Goal: Task Accomplishment & Management: Use online tool/utility

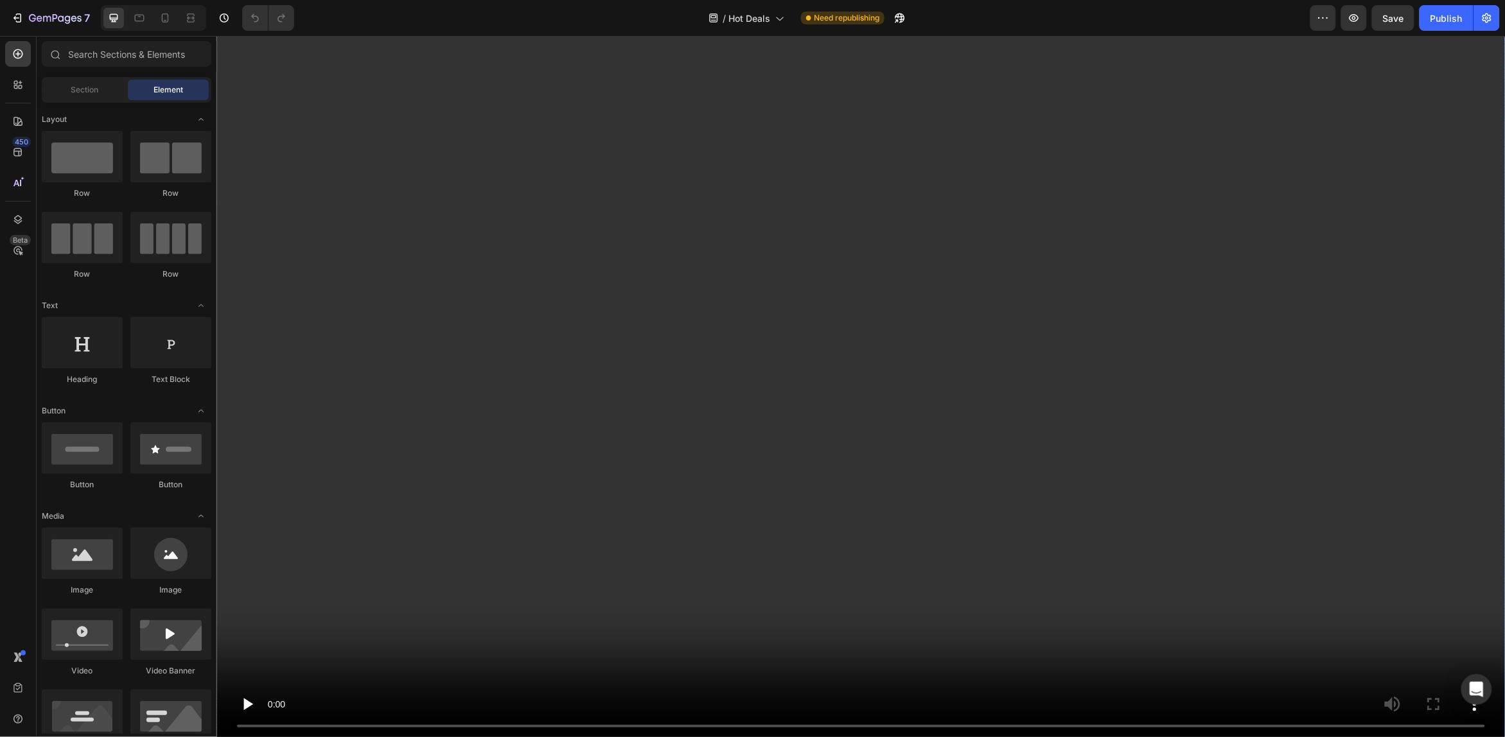
scroll to position [1365, 0]
click at [390, 367] on video at bounding box center [860, 385] width 1289 height 725
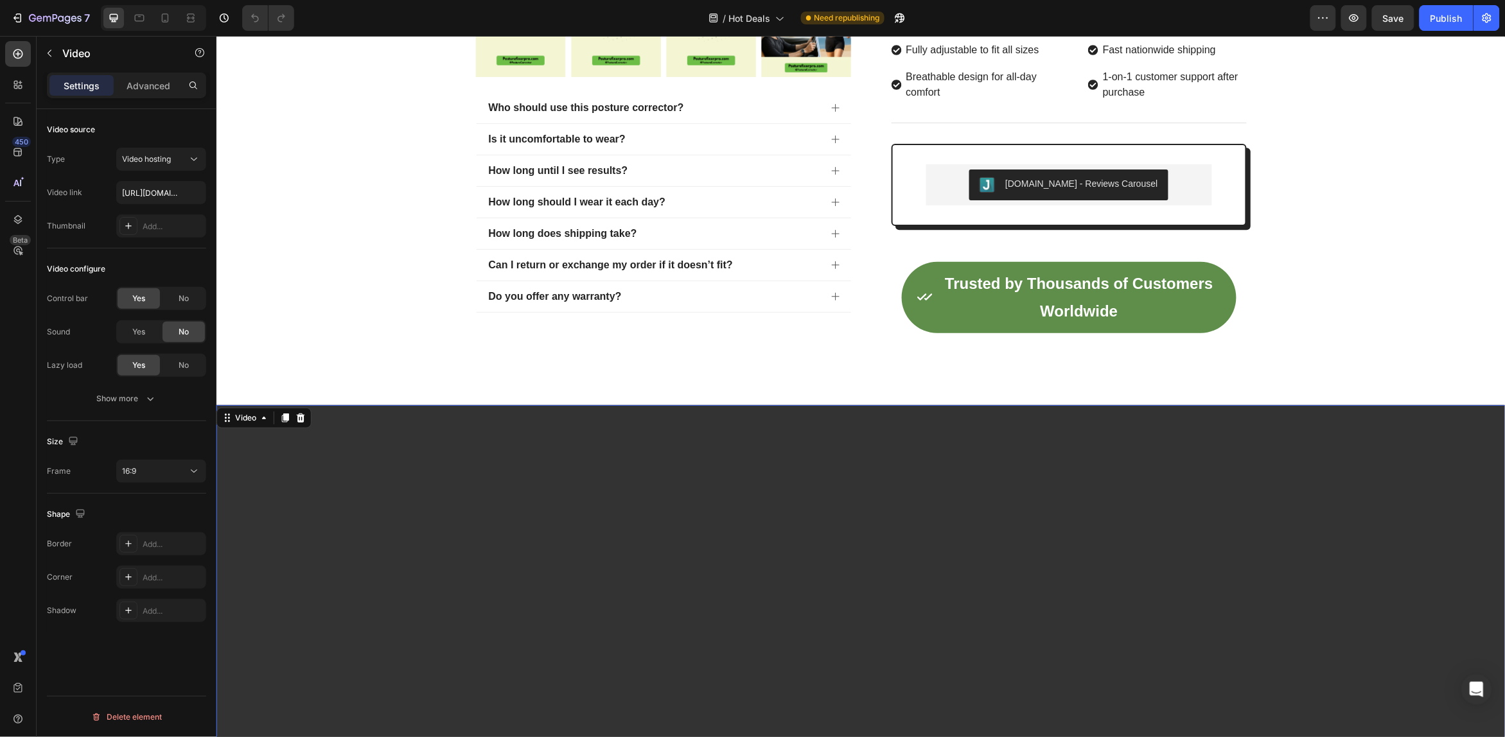
scroll to position [883, 0]
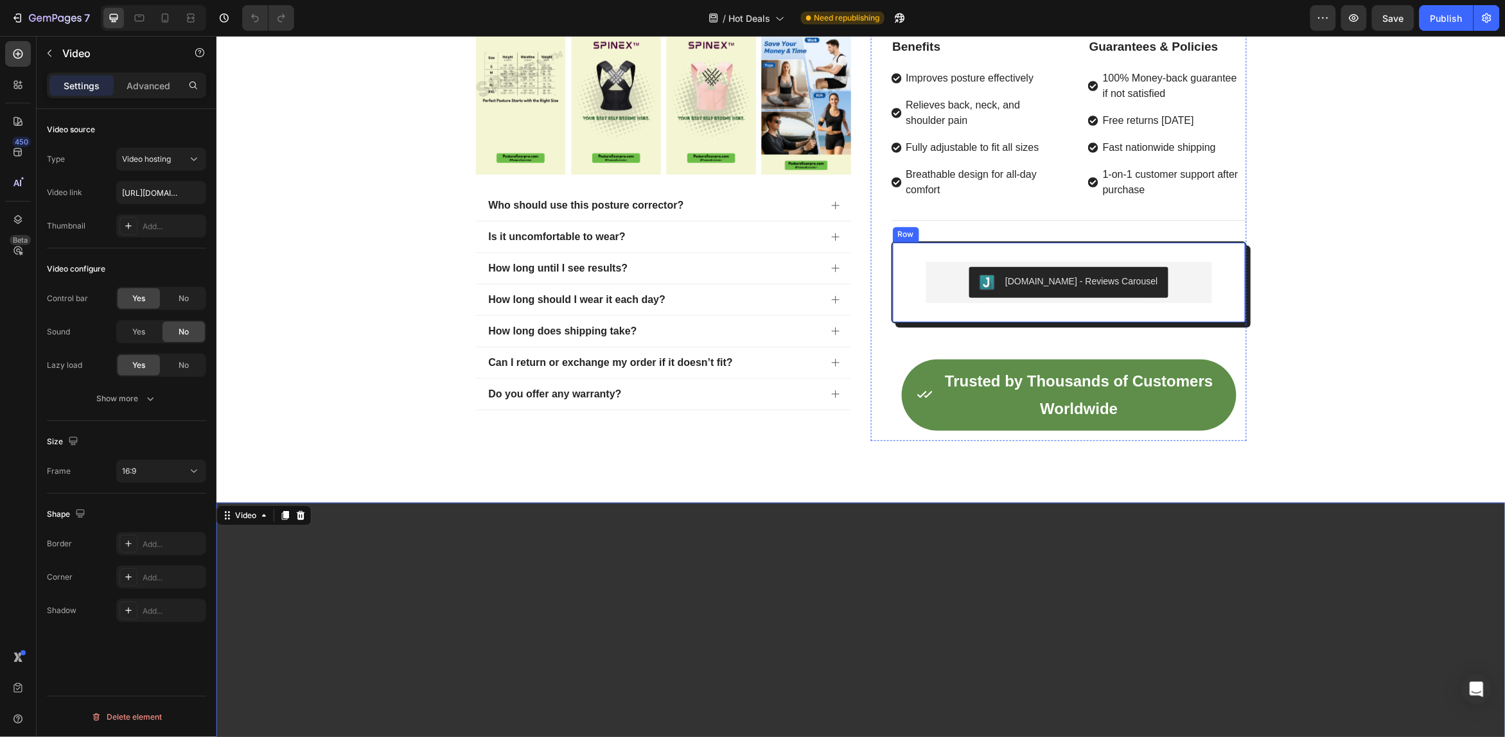
click at [907, 309] on div "[DOMAIN_NAME] - Reviews Carousel [DOMAIN_NAME] Row" at bounding box center [1068, 282] width 355 height 82
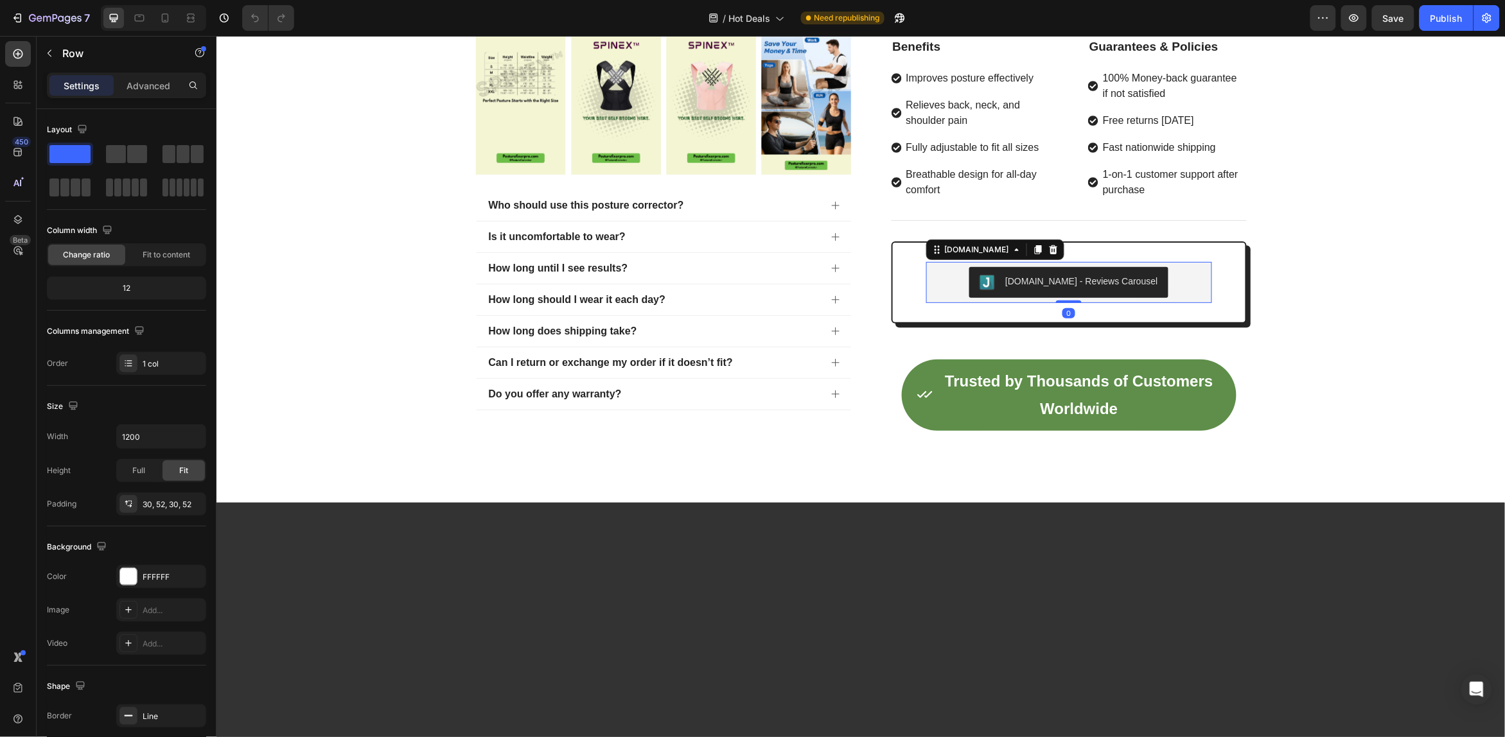
click at [1194, 292] on div "[DOMAIN_NAME] - Reviews Carousel" at bounding box center [1069, 282] width 276 height 31
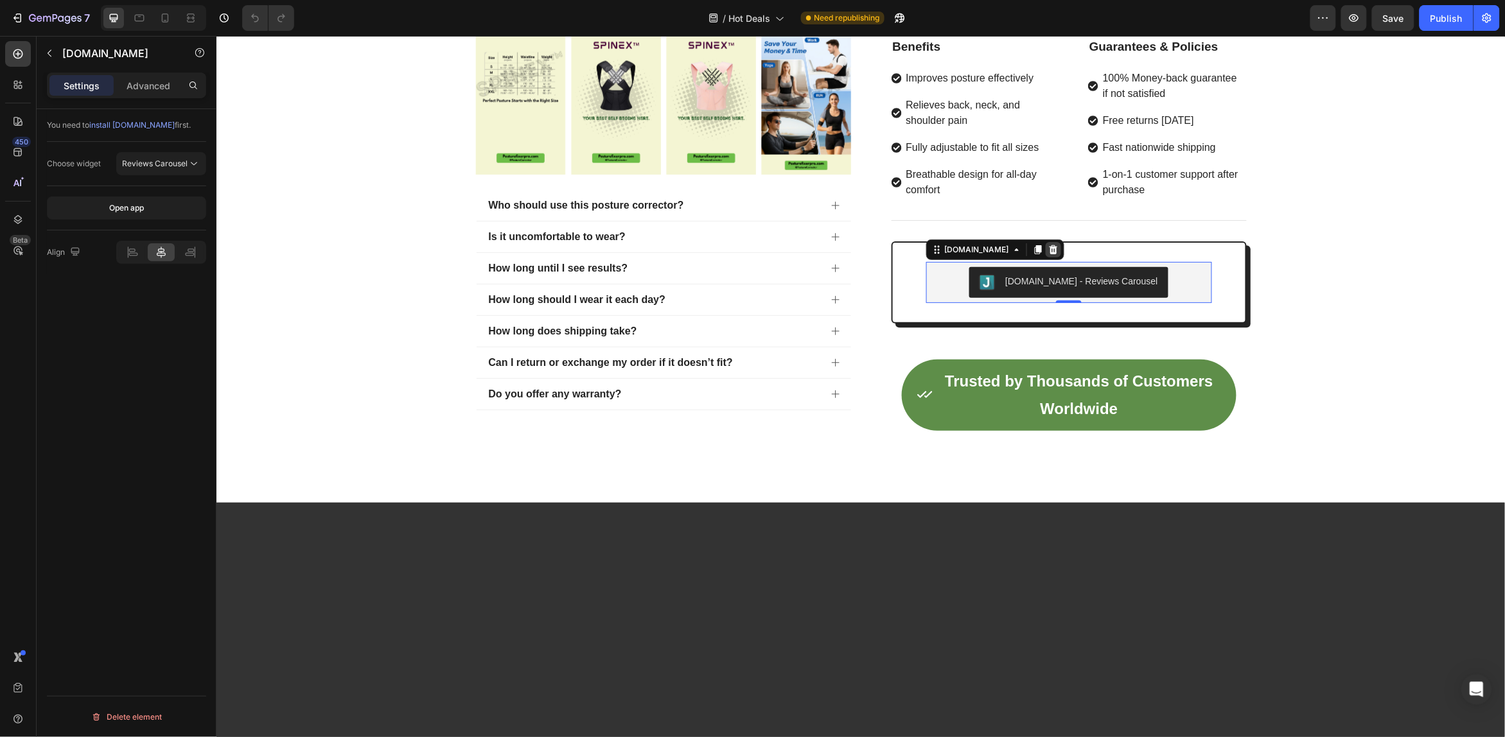
click at [1045, 252] on div at bounding box center [1052, 249] width 15 height 15
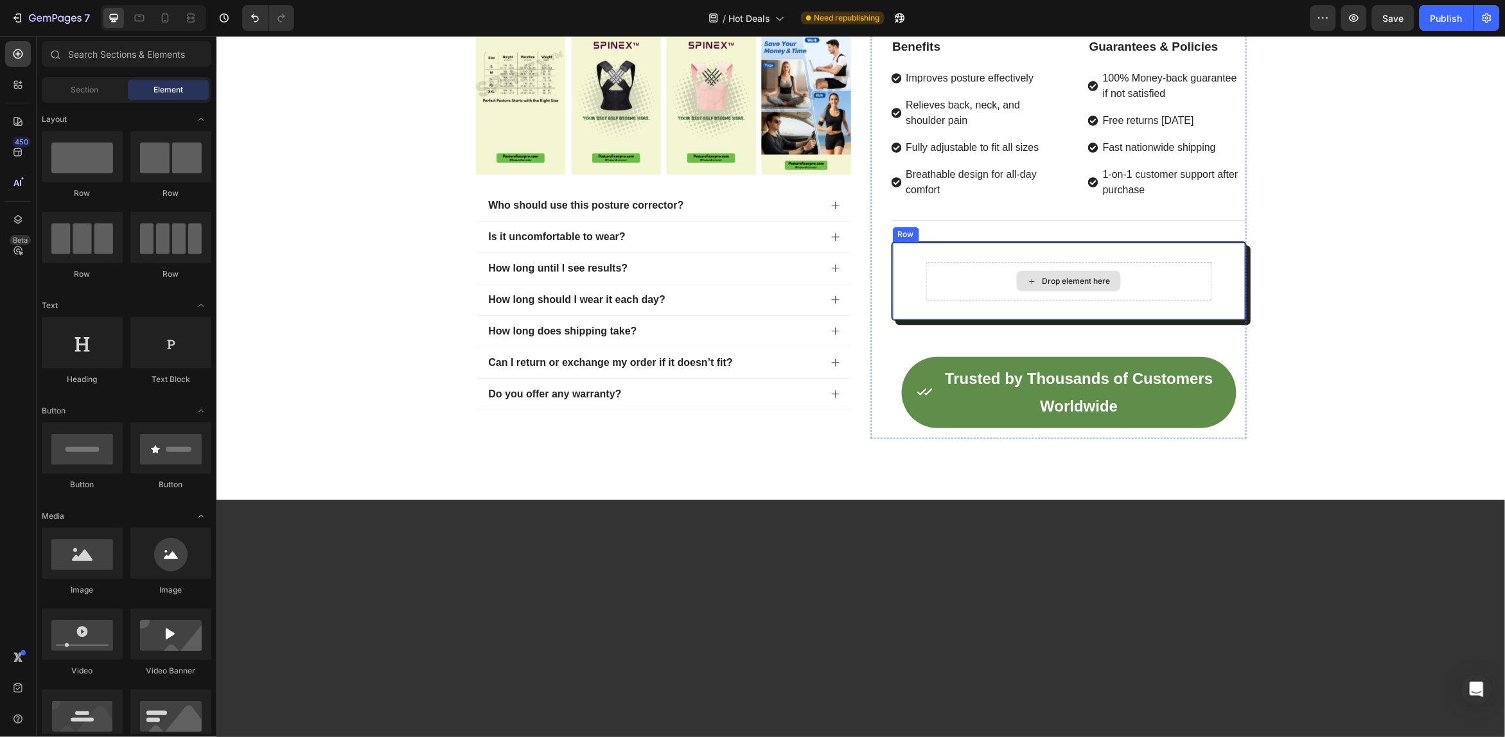
click at [1105, 281] on div "Drop element here" at bounding box center [1068, 280] width 104 height 21
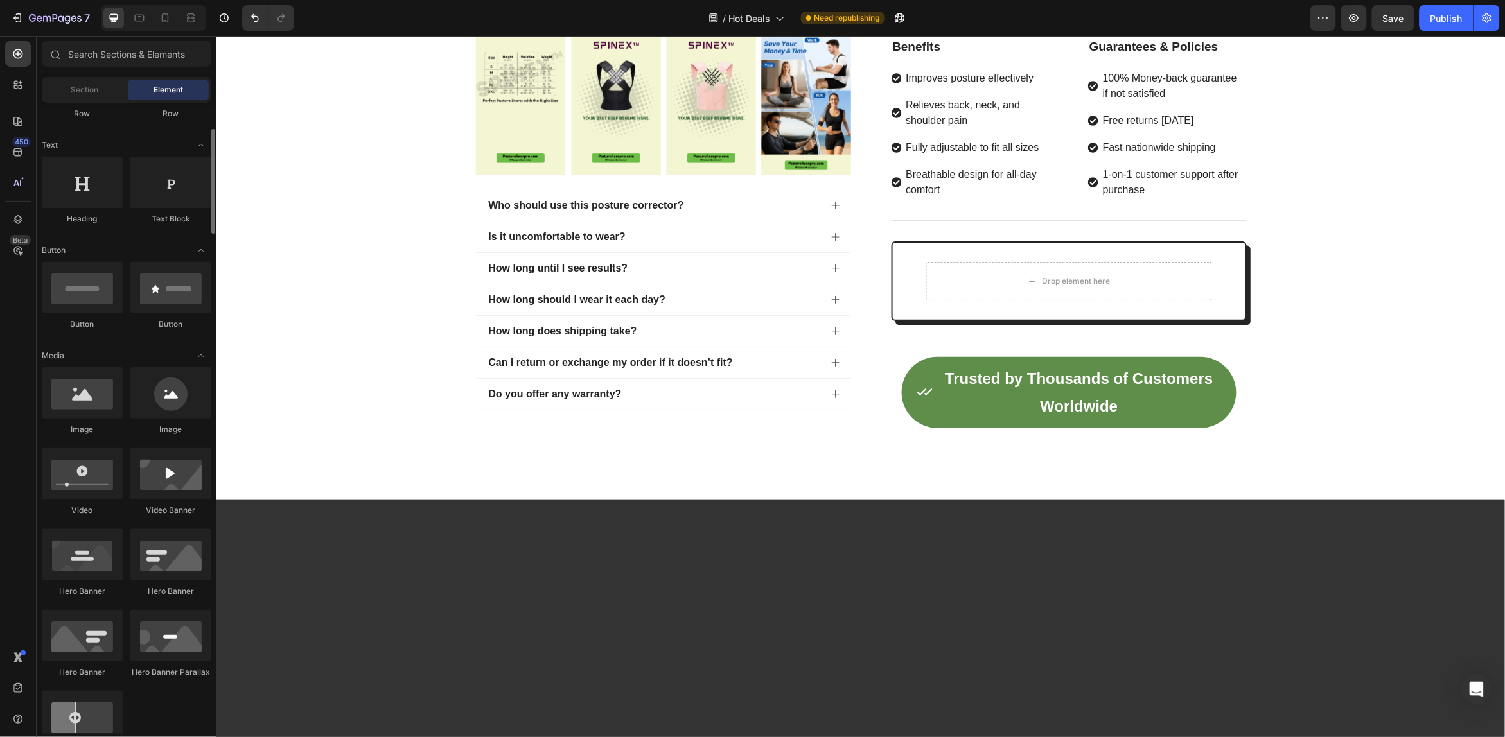
scroll to position [241, 0]
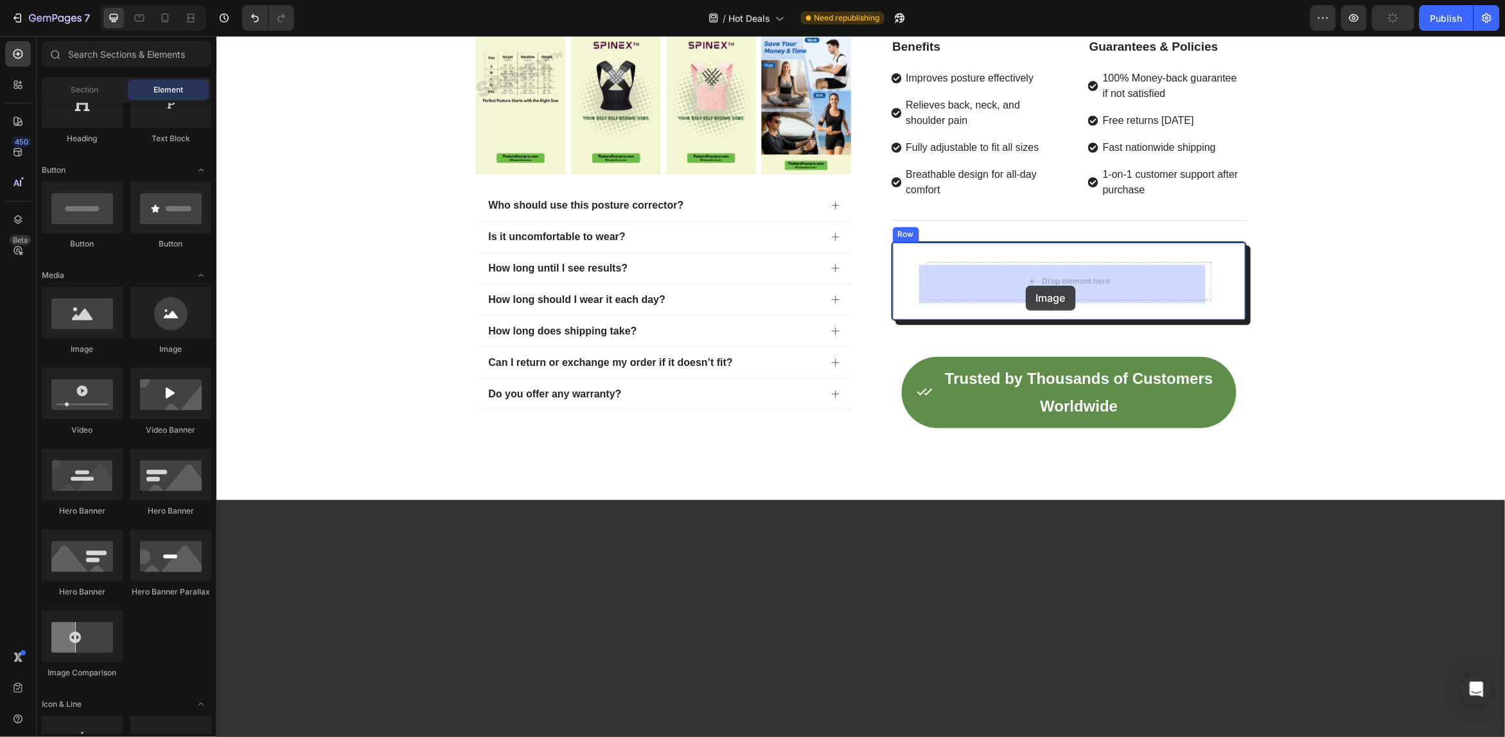
drag, startPoint x: 290, startPoint y: 354, endPoint x: 1029, endPoint y: 279, distance: 743.2
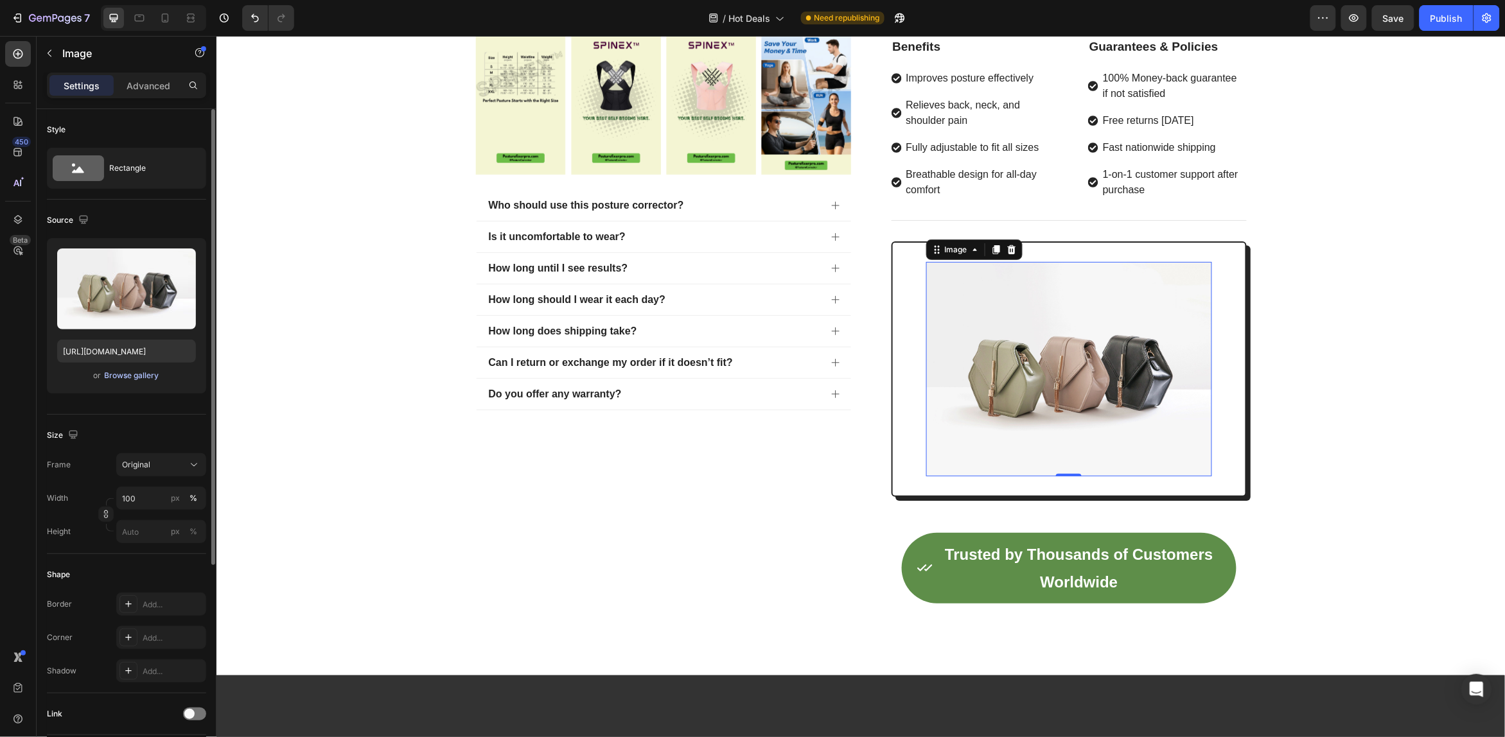
click at [119, 378] on div "Browse gallery" at bounding box center [132, 376] width 55 height 12
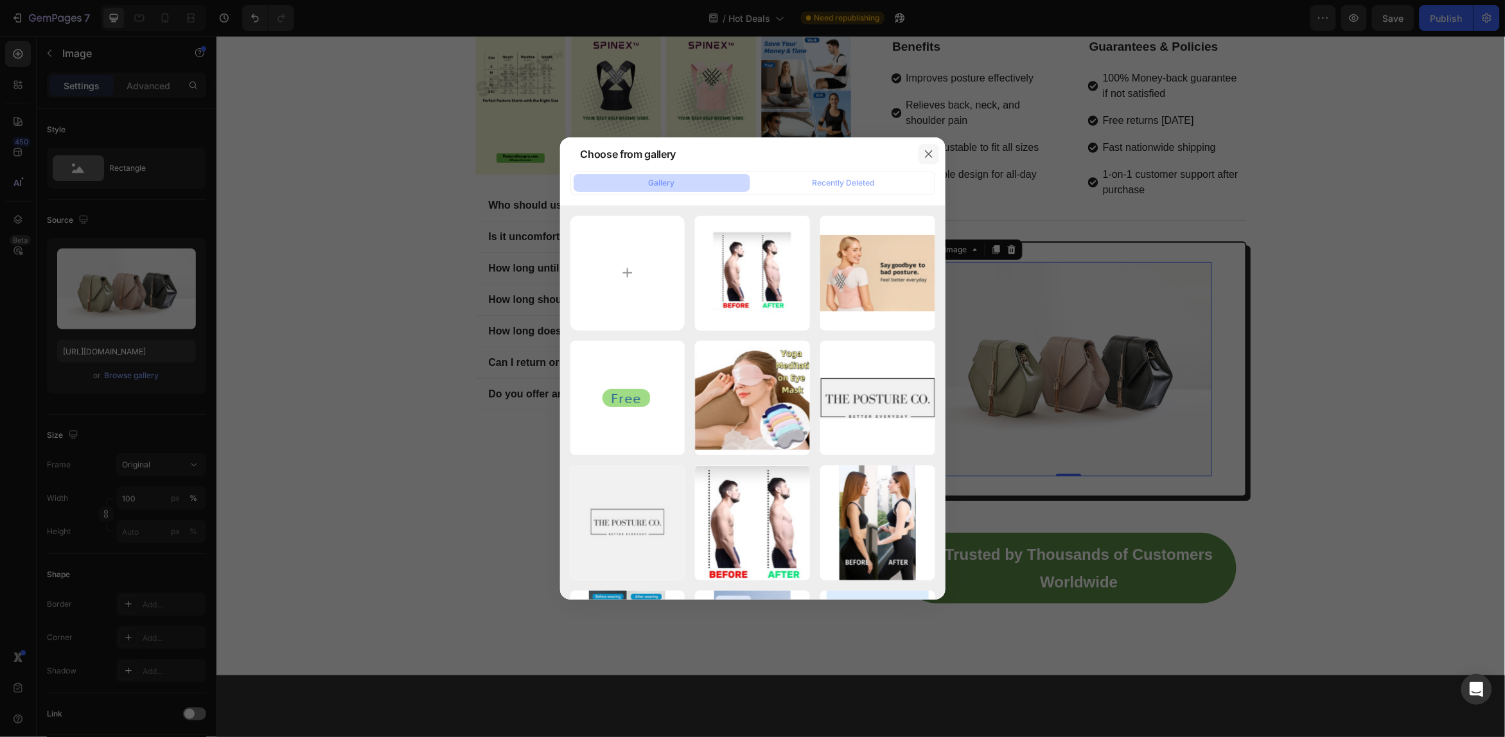
drag, startPoint x: 926, startPoint y: 155, endPoint x: 729, endPoint y: 156, distance: 196.6
click at [925, 155] on icon "button" at bounding box center [929, 154] width 10 height 10
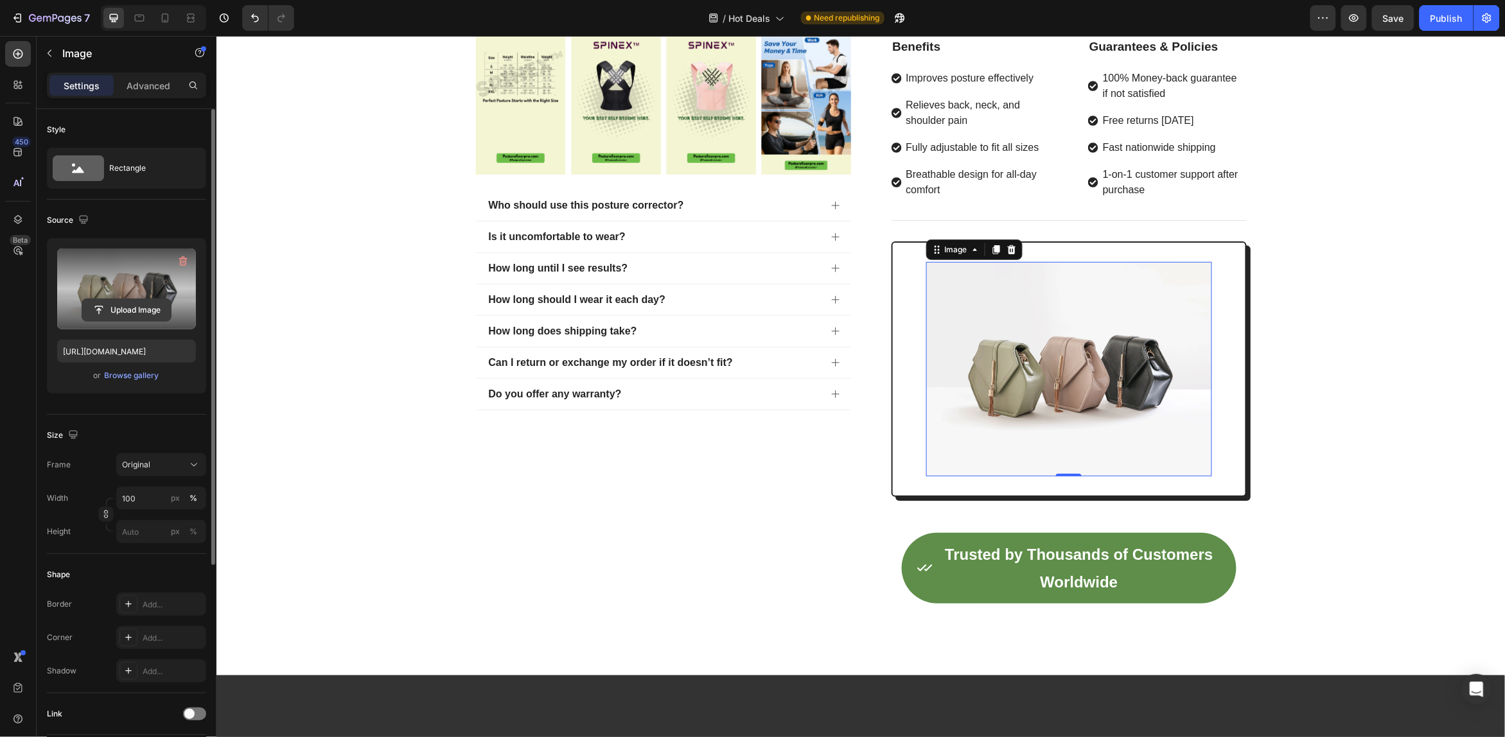
click at [123, 307] on input "file" at bounding box center [126, 310] width 89 height 22
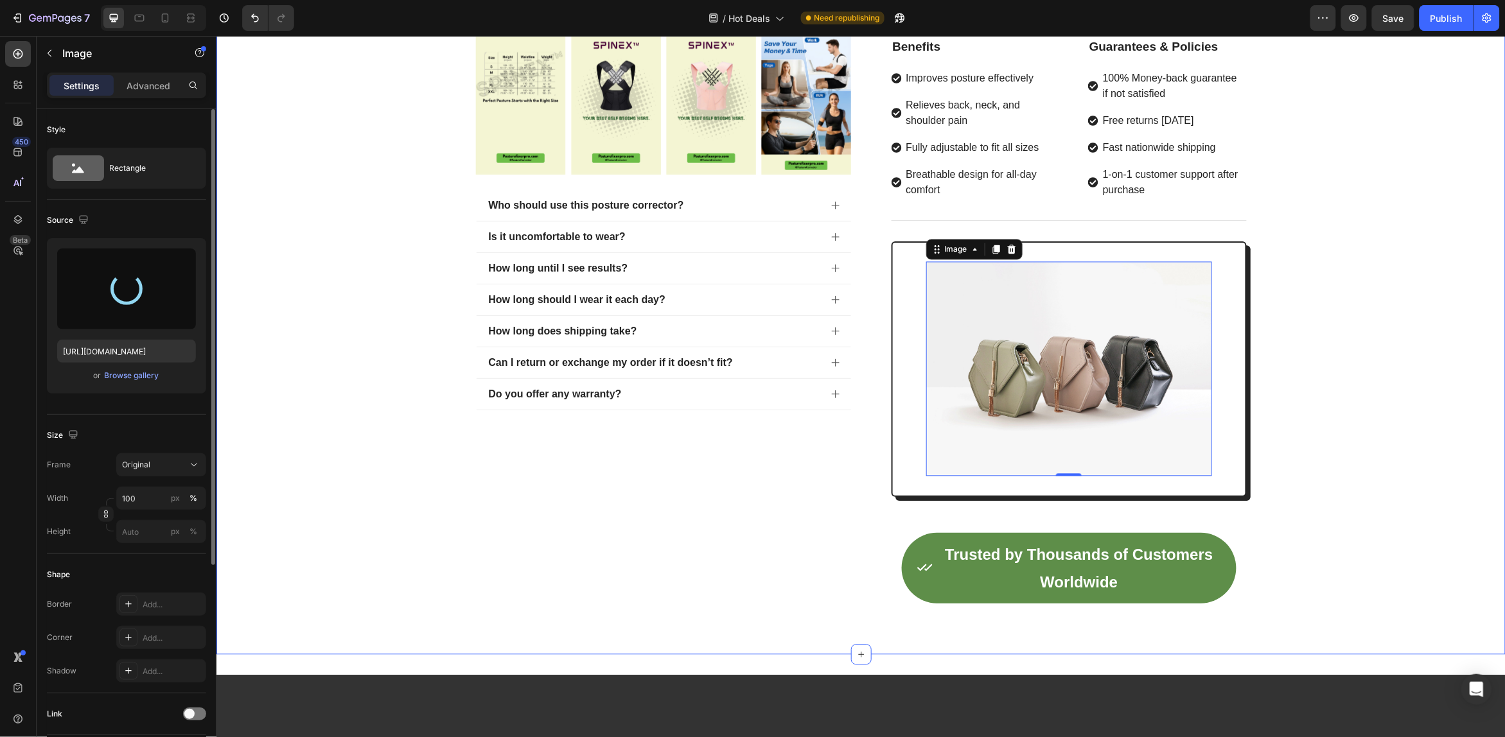
type input "[URL][DOMAIN_NAME]"
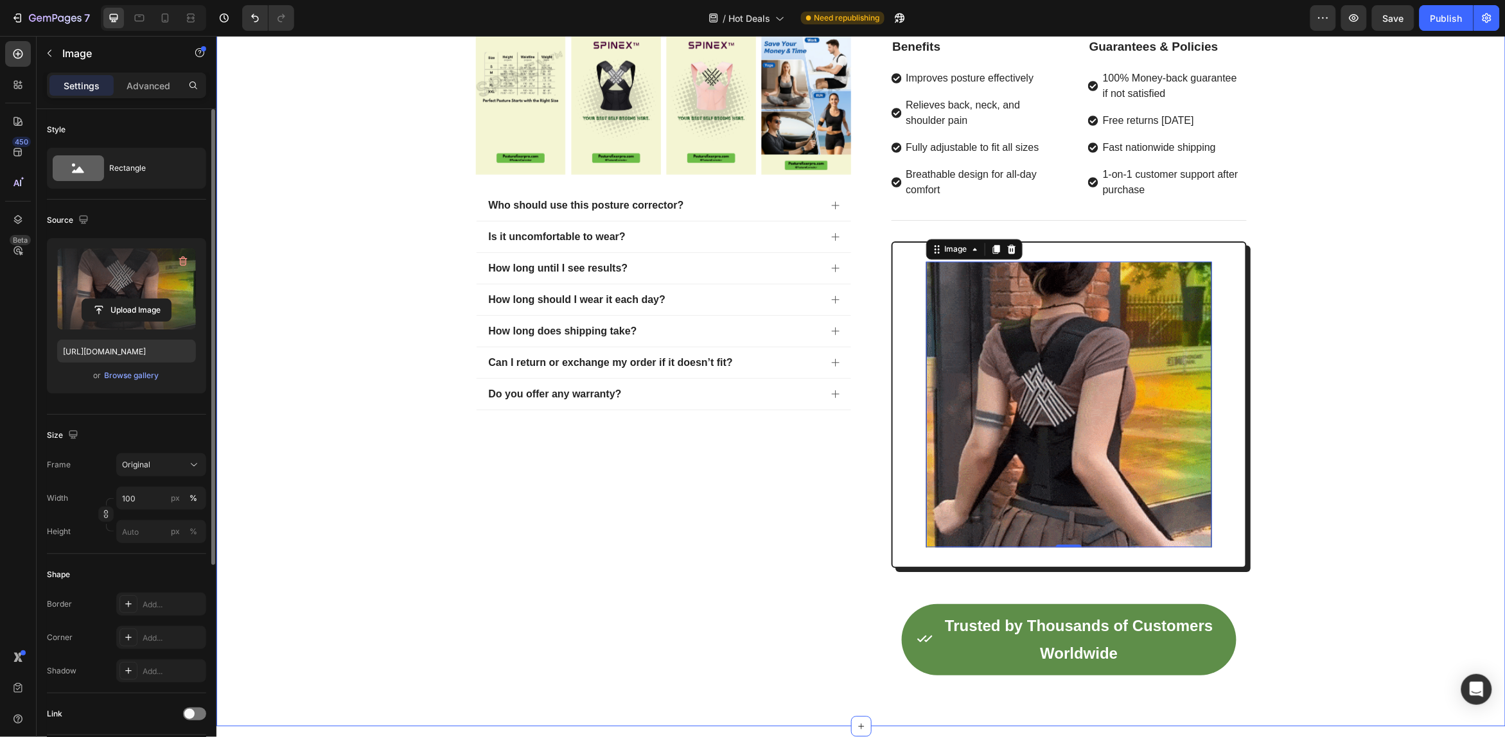
click at [1320, 335] on div "Product Images Who should use this posture corrector? Is it uncomfortable to we…" at bounding box center [860, 16] width 1270 height 1357
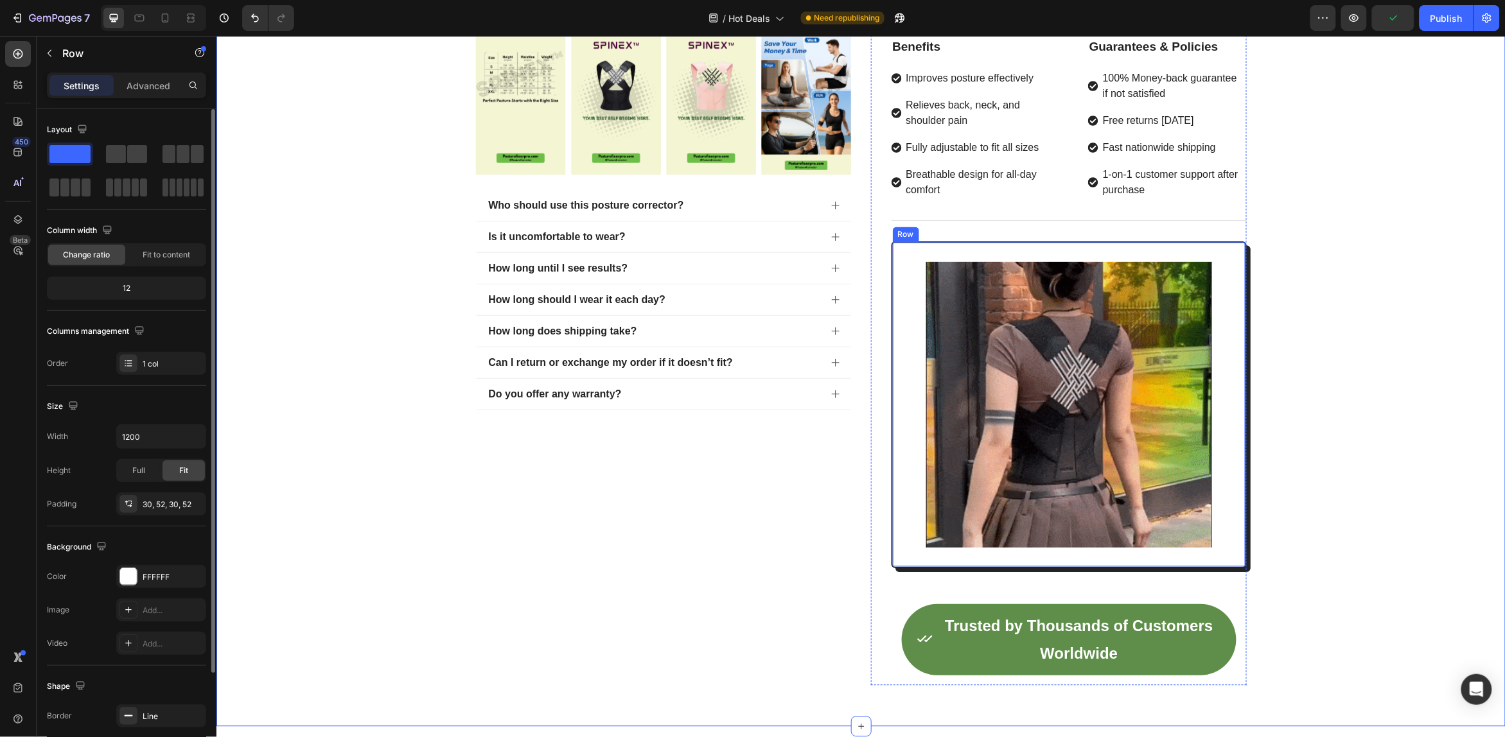
click at [1222, 364] on div "Image Row" at bounding box center [1068, 404] width 355 height 327
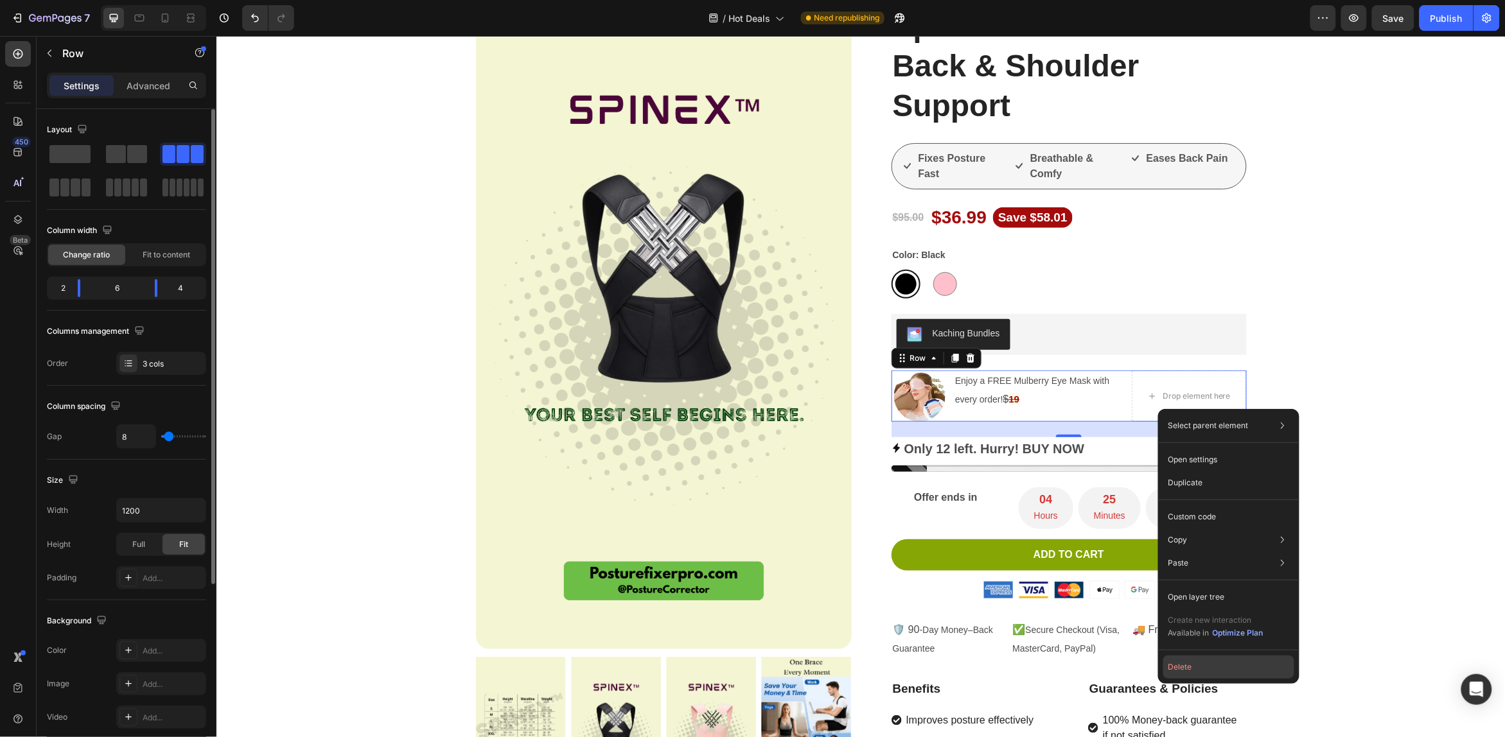
click at [1178, 663] on button "Delete" at bounding box center [1228, 667] width 131 height 23
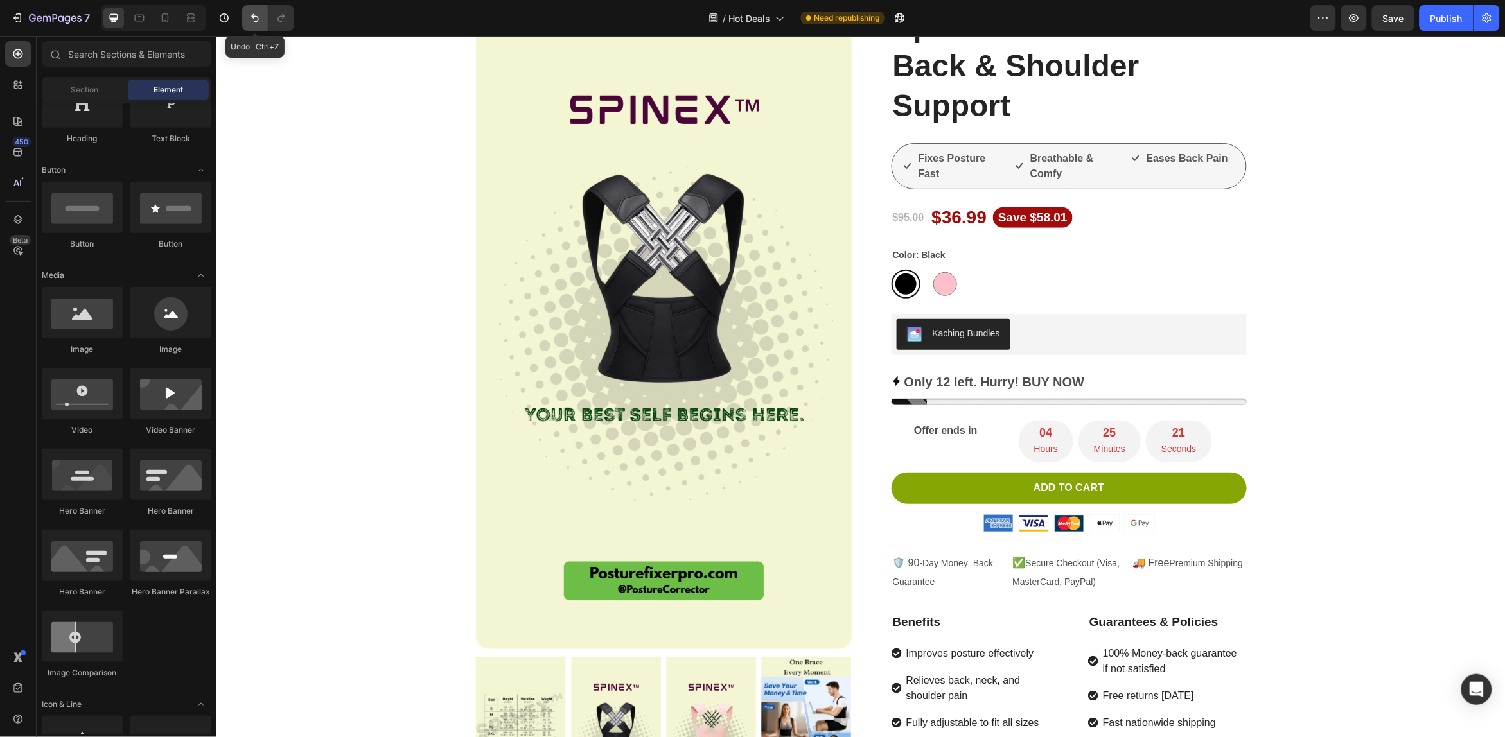
click at [255, 24] on button "Undo/Redo" at bounding box center [255, 18] width 26 height 26
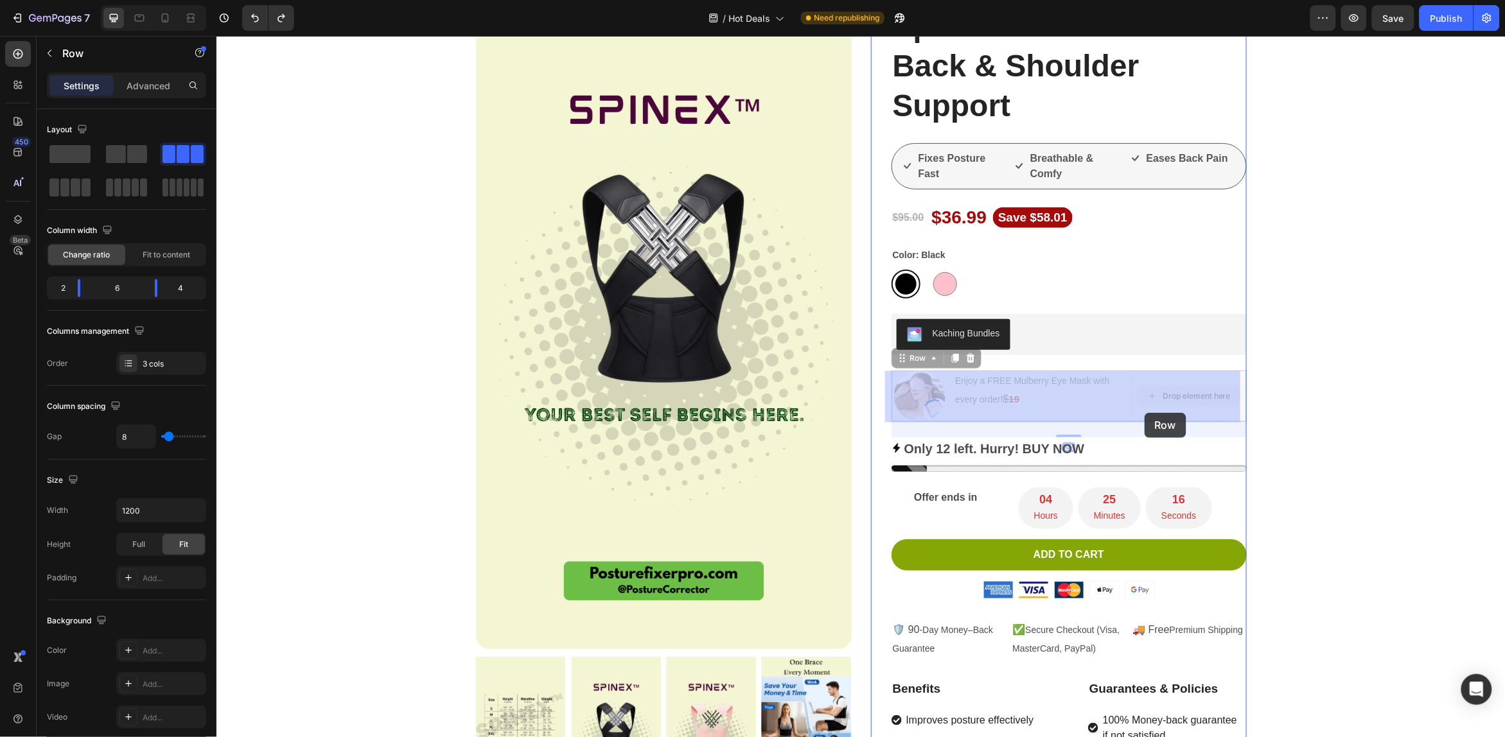
drag, startPoint x: 1128, startPoint y: 412, endPoint x: 1140, endPoint y: 414, distance: 11.7
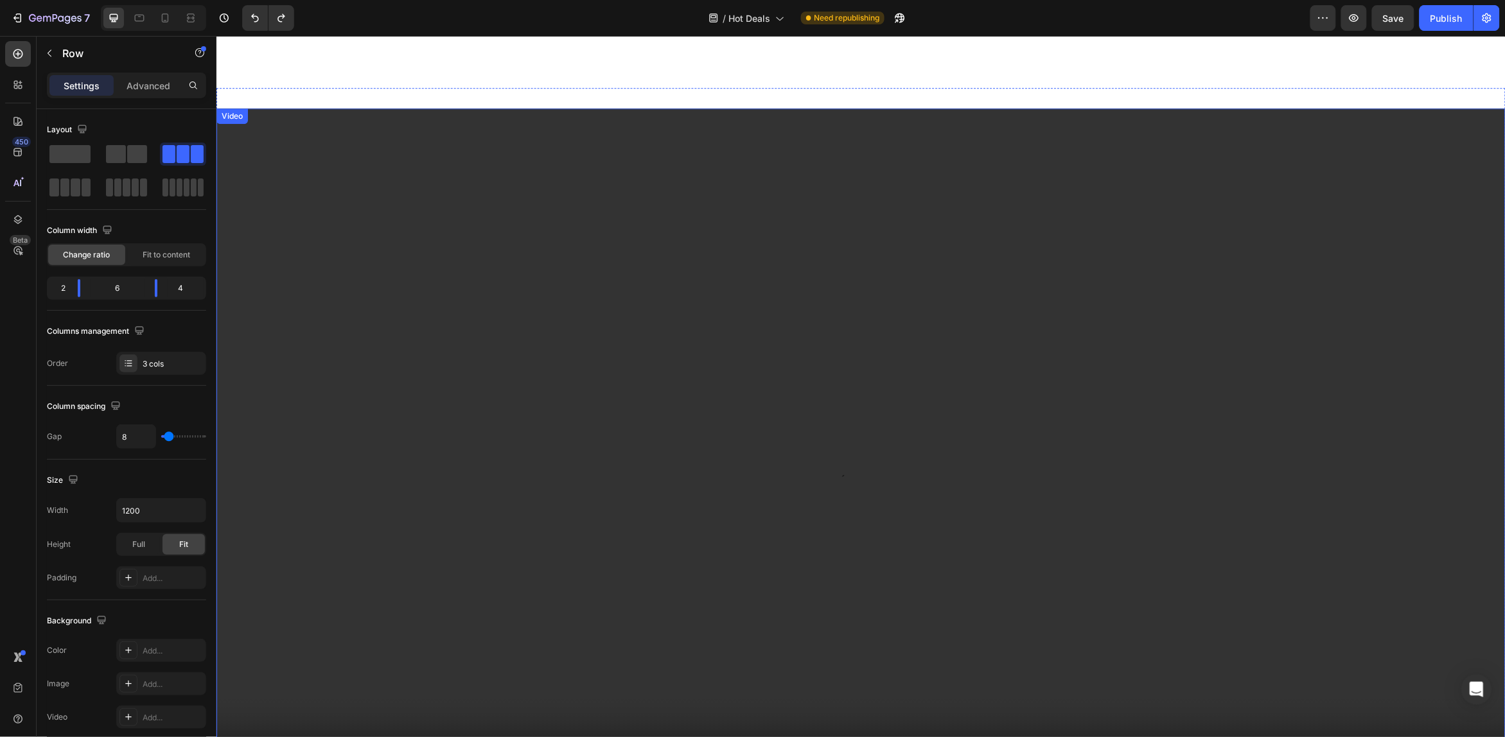
scroll to position [1847, 0]
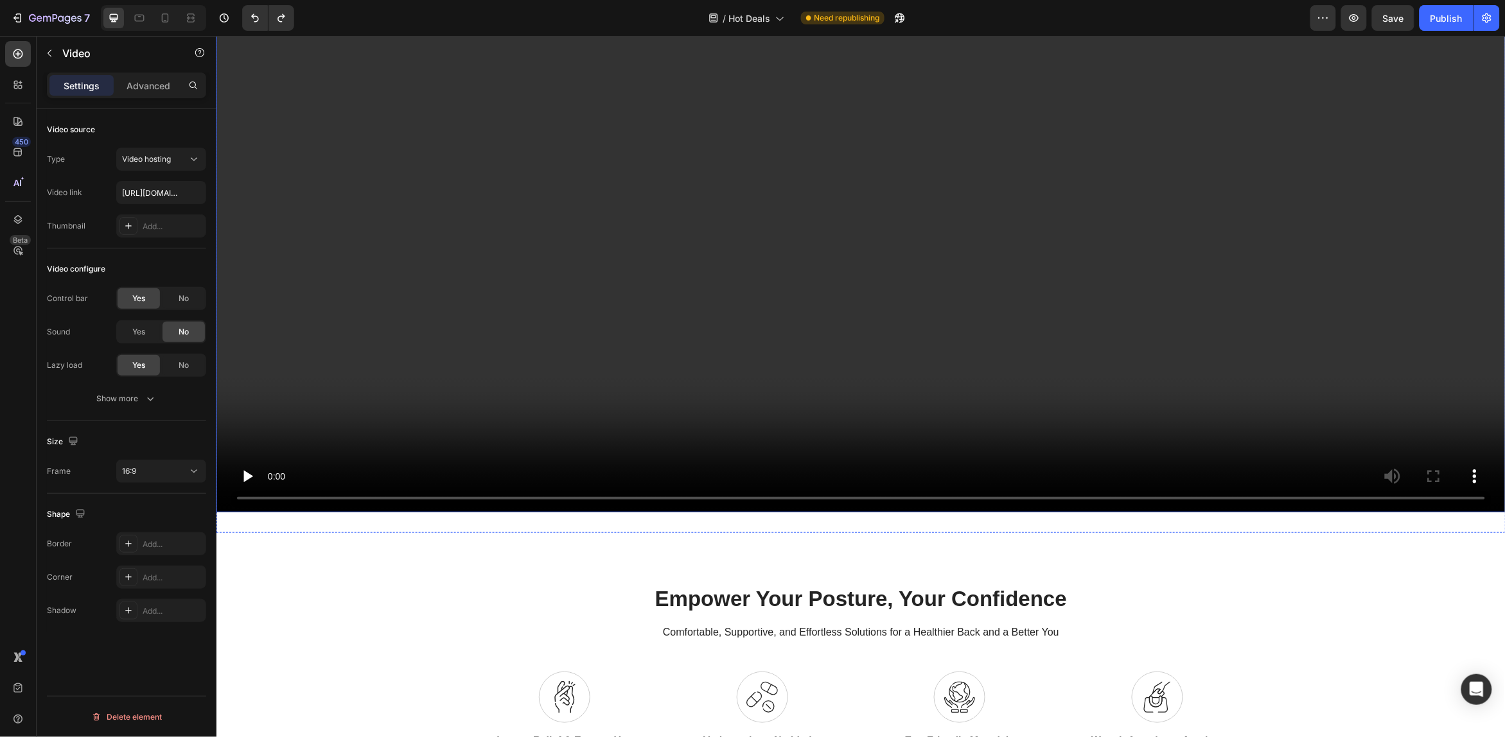
click at [393, 349] on video at bounding box center [860, 149] width 1289 height 725
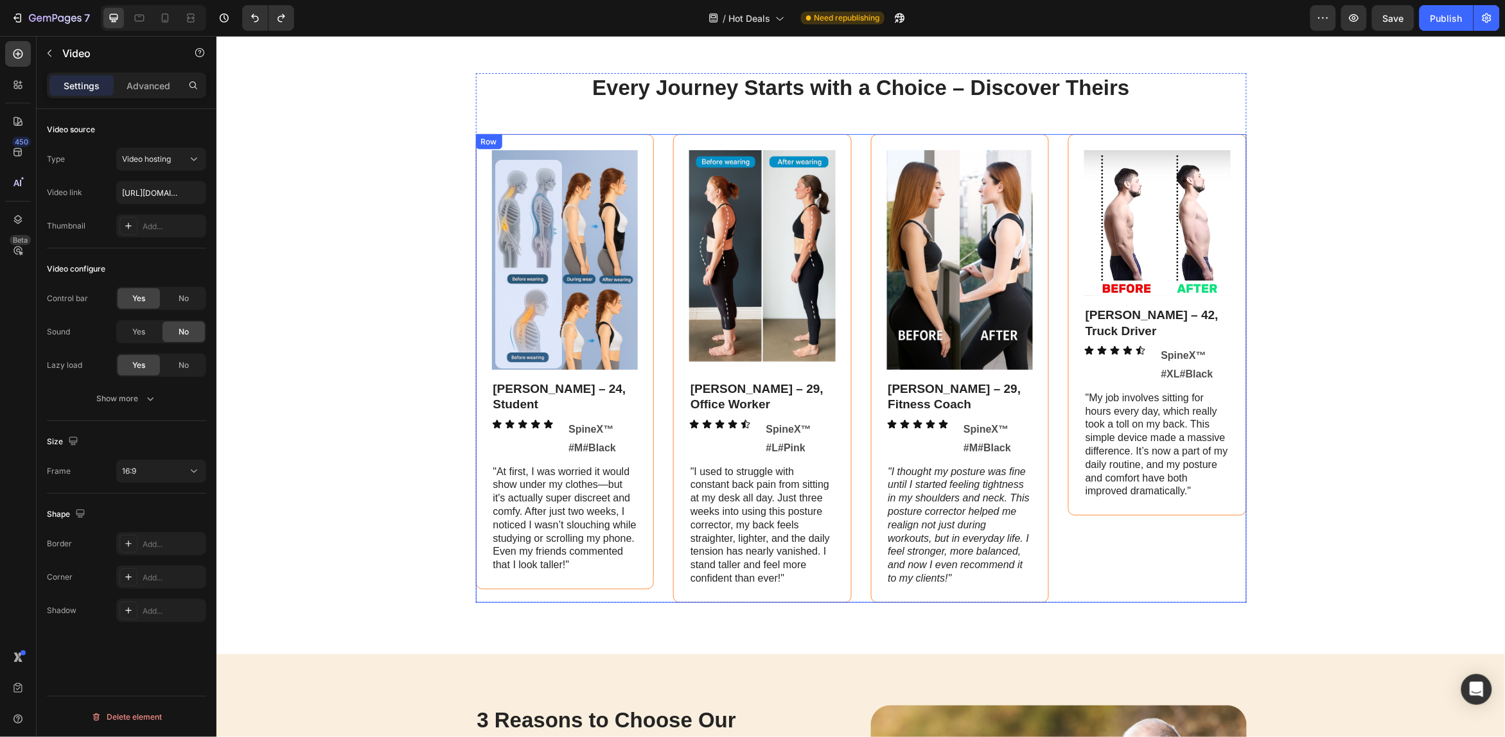
scroll to position [2650, 0]
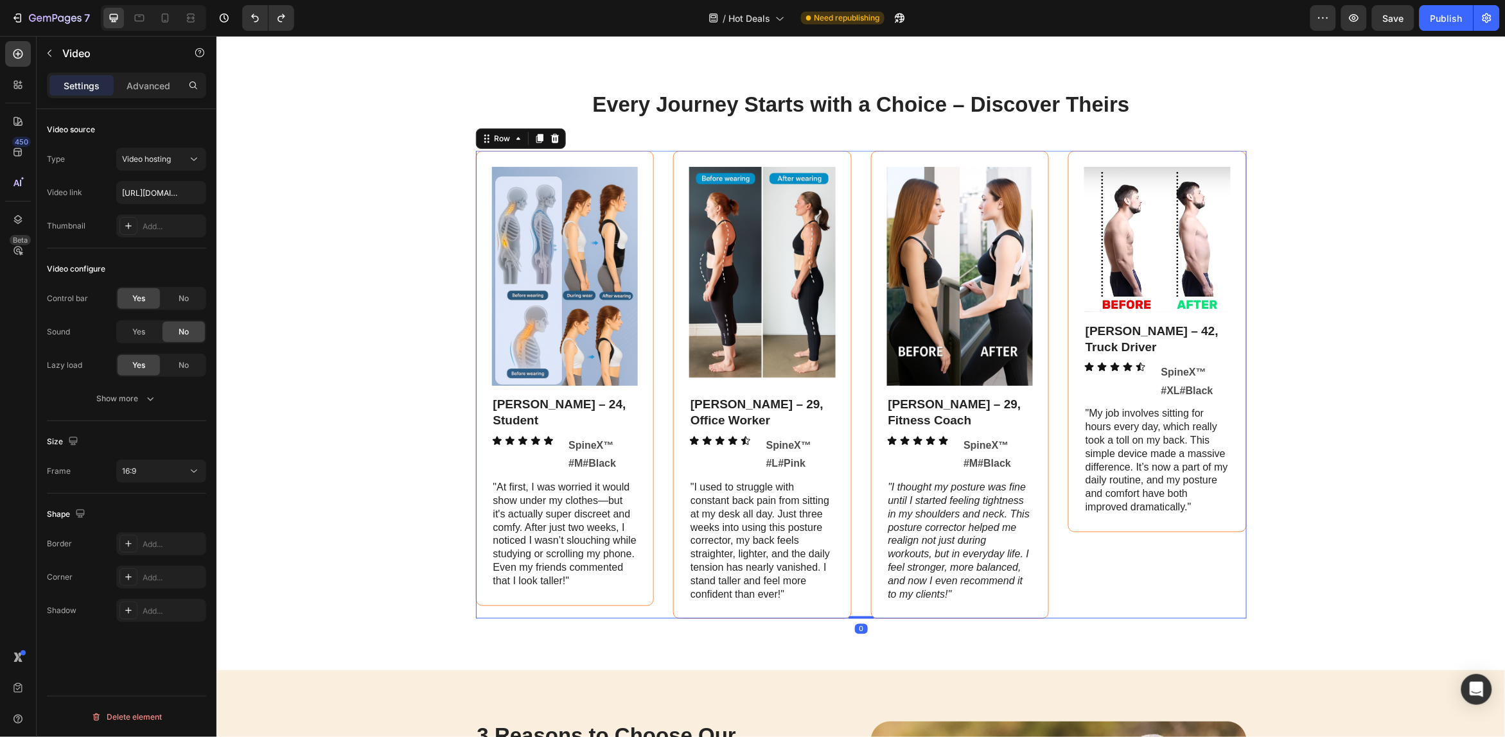
click at [1111, 574] on div "Image [PERSON_NAME] – 42, Truck Driver Text Block Icon Icon Icon Icon Icon Icon…" at bounding box center [1157, 384] width 179 height 468
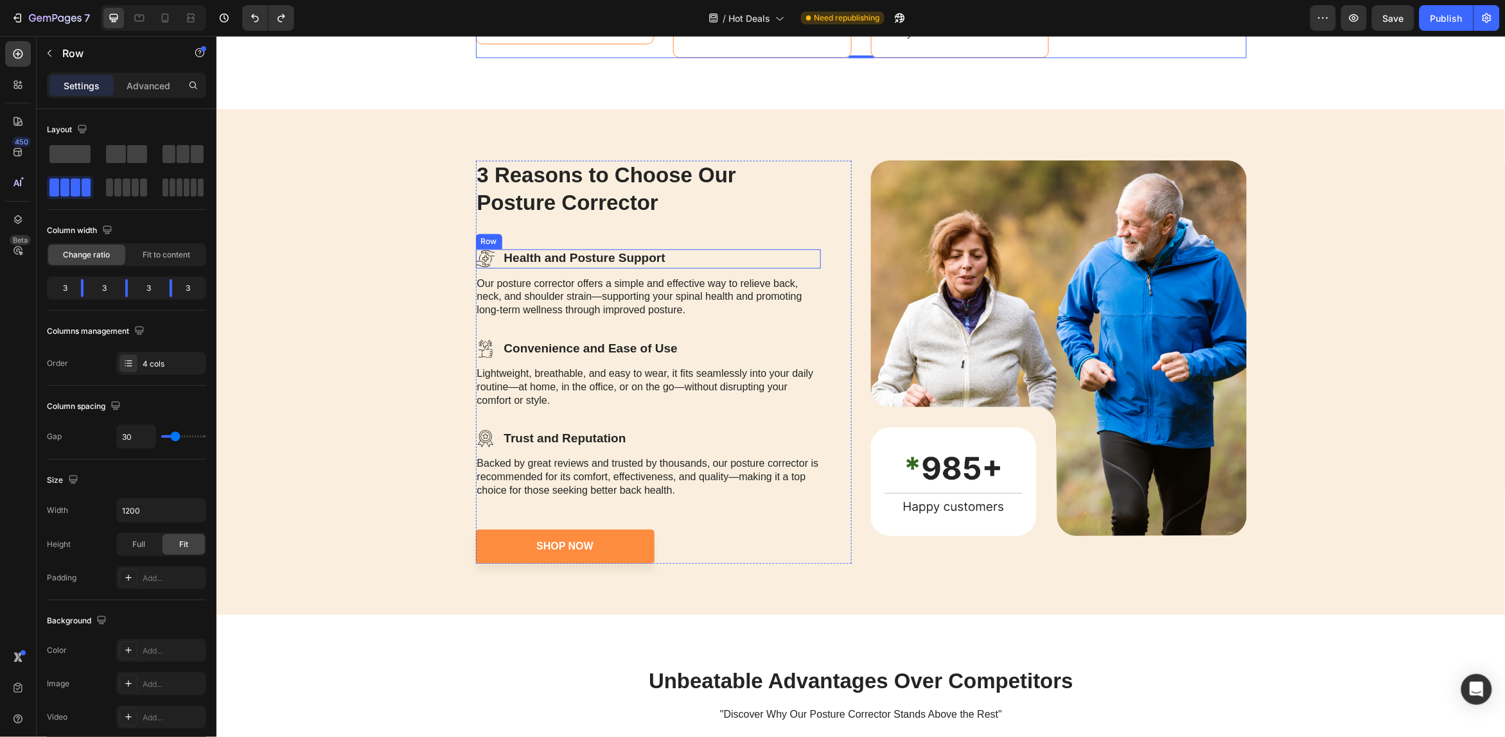
scroll to position [3292, 0]
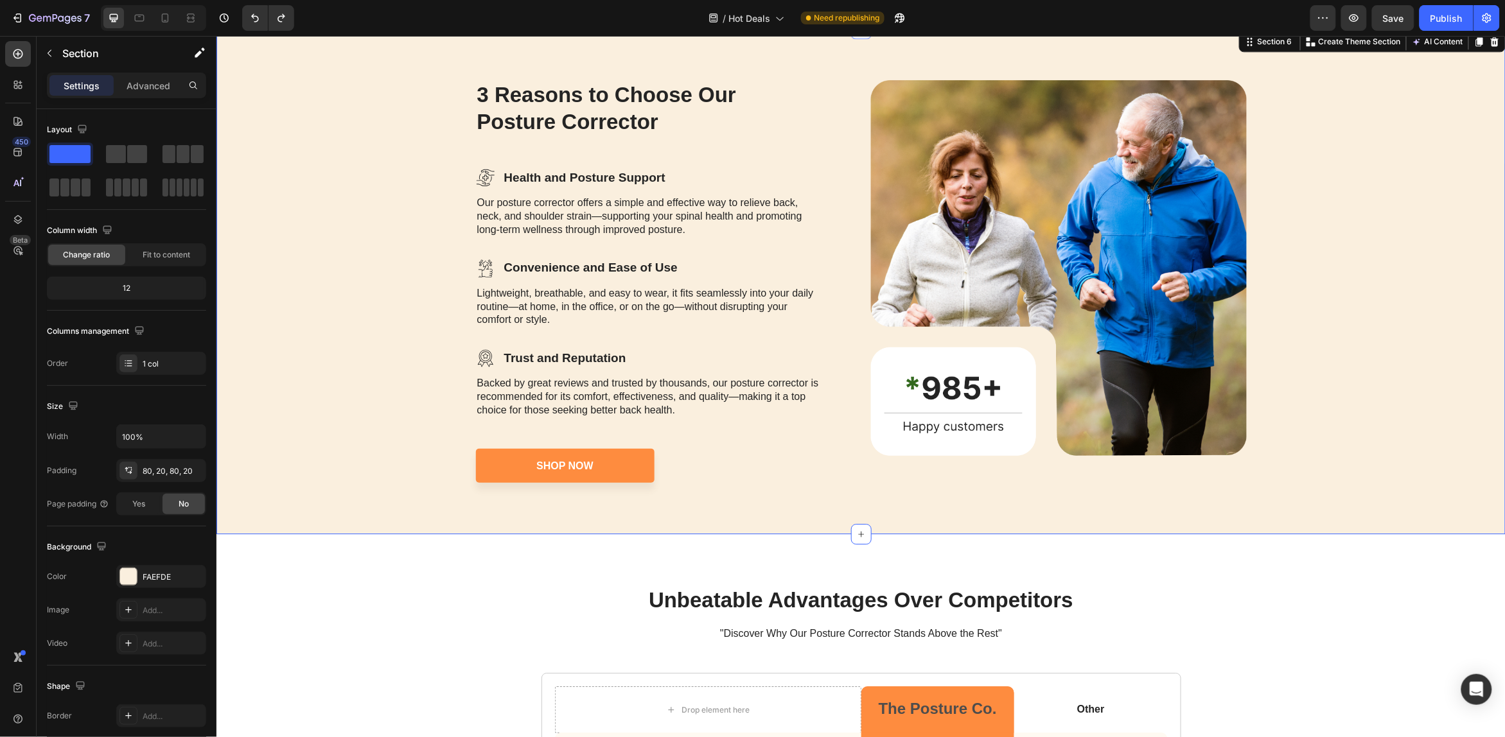
click at [1285, 382] on div "3 Reasons to Choose Our Posture Corrector Heading Icon Health and Posture Suppo…" at bounding box center [861, 281] width 1264 height 403
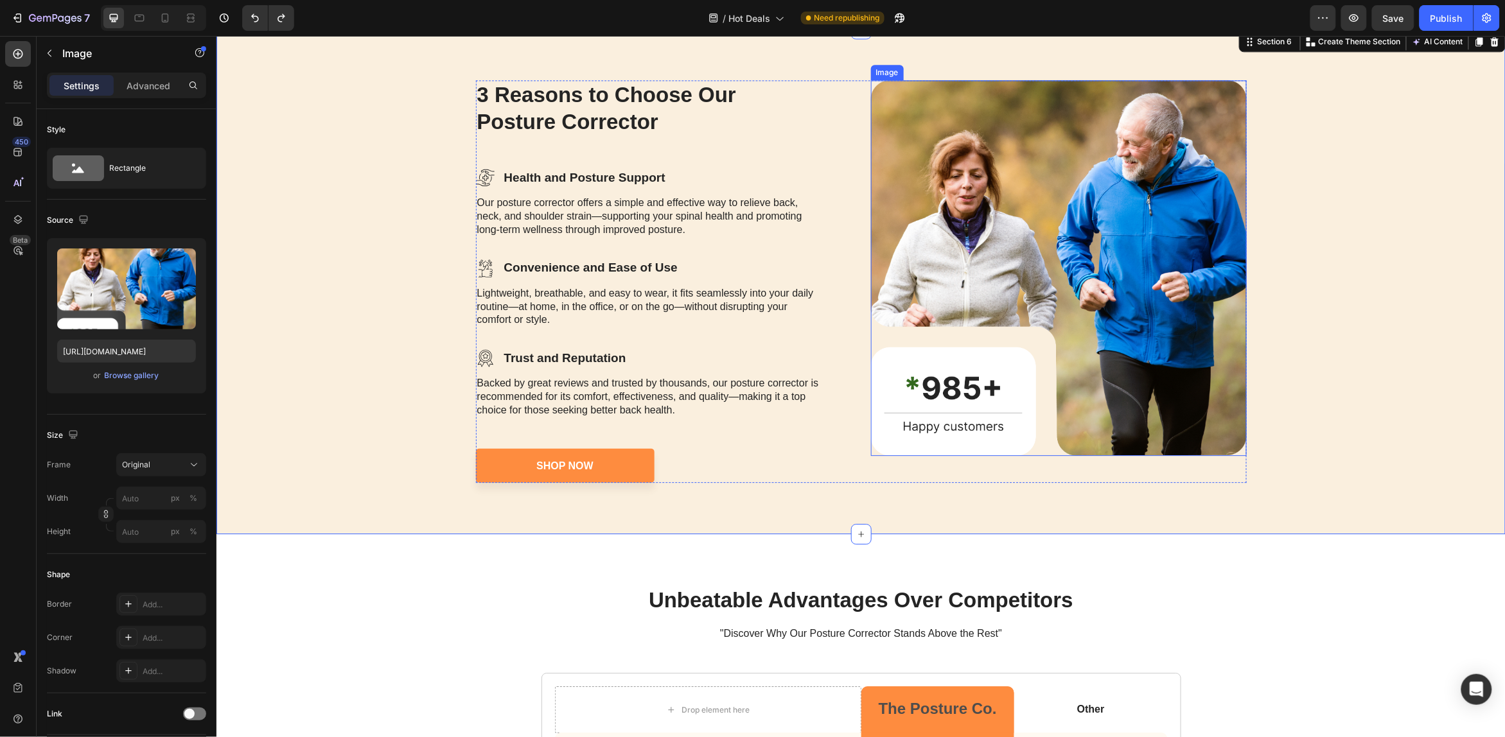
click at [1131, 353] on img at bounding box center [1058, 268] width 376 height 376
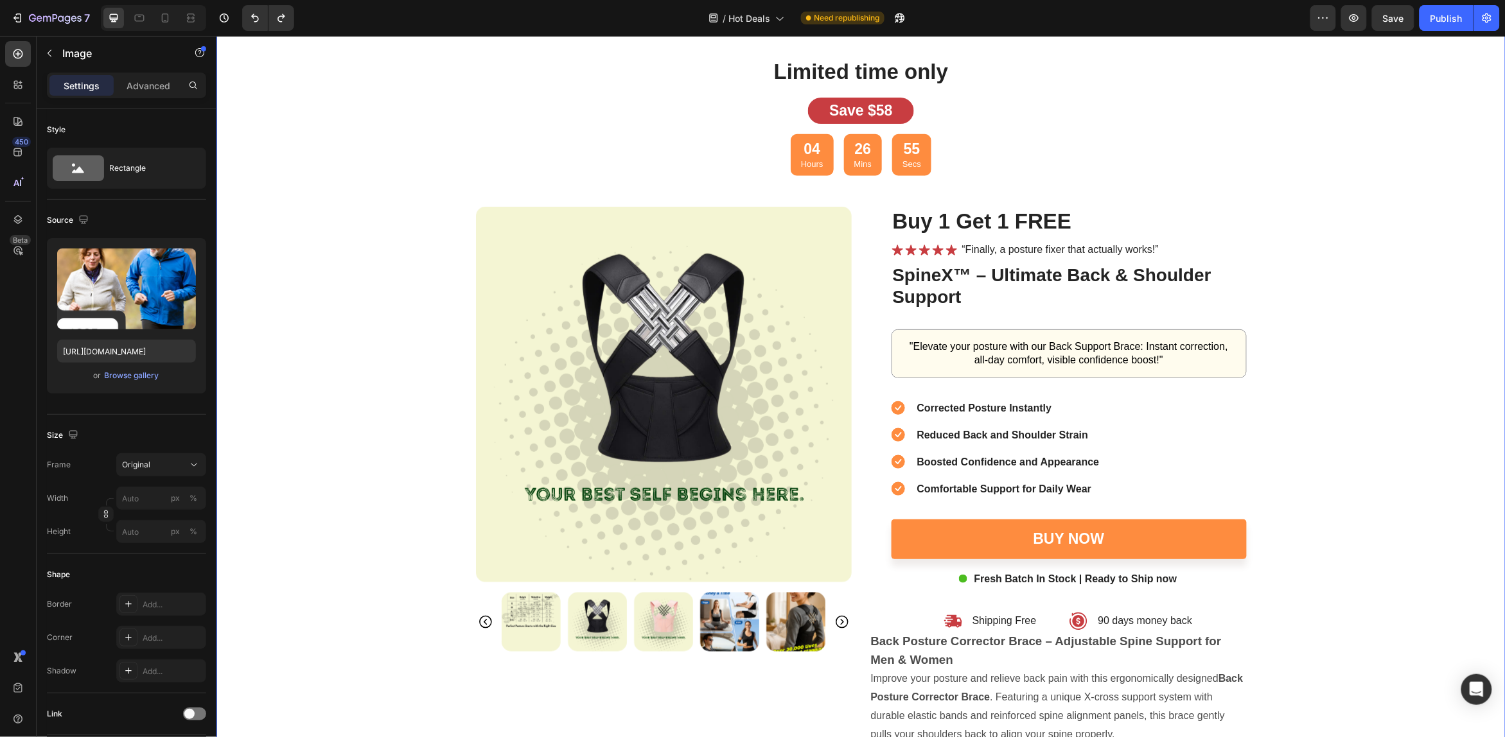
scroll to position [4336, 0]
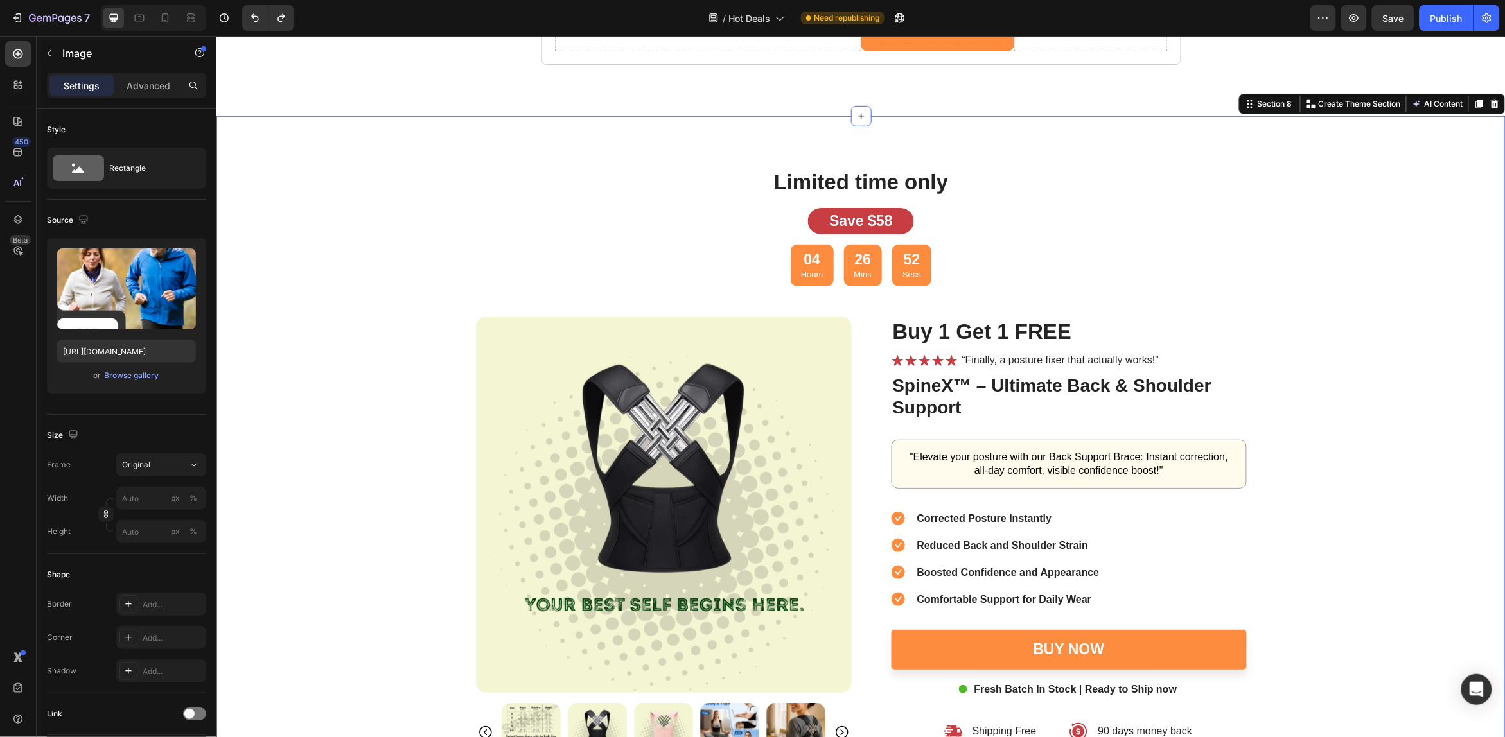
click at [1305, 402] on div "Limited time only Heading Save $58 Text Block 04 Hours 26 Mins 52 Secs Countdow…" at bounding box center [861, 580] width 1264 height 827
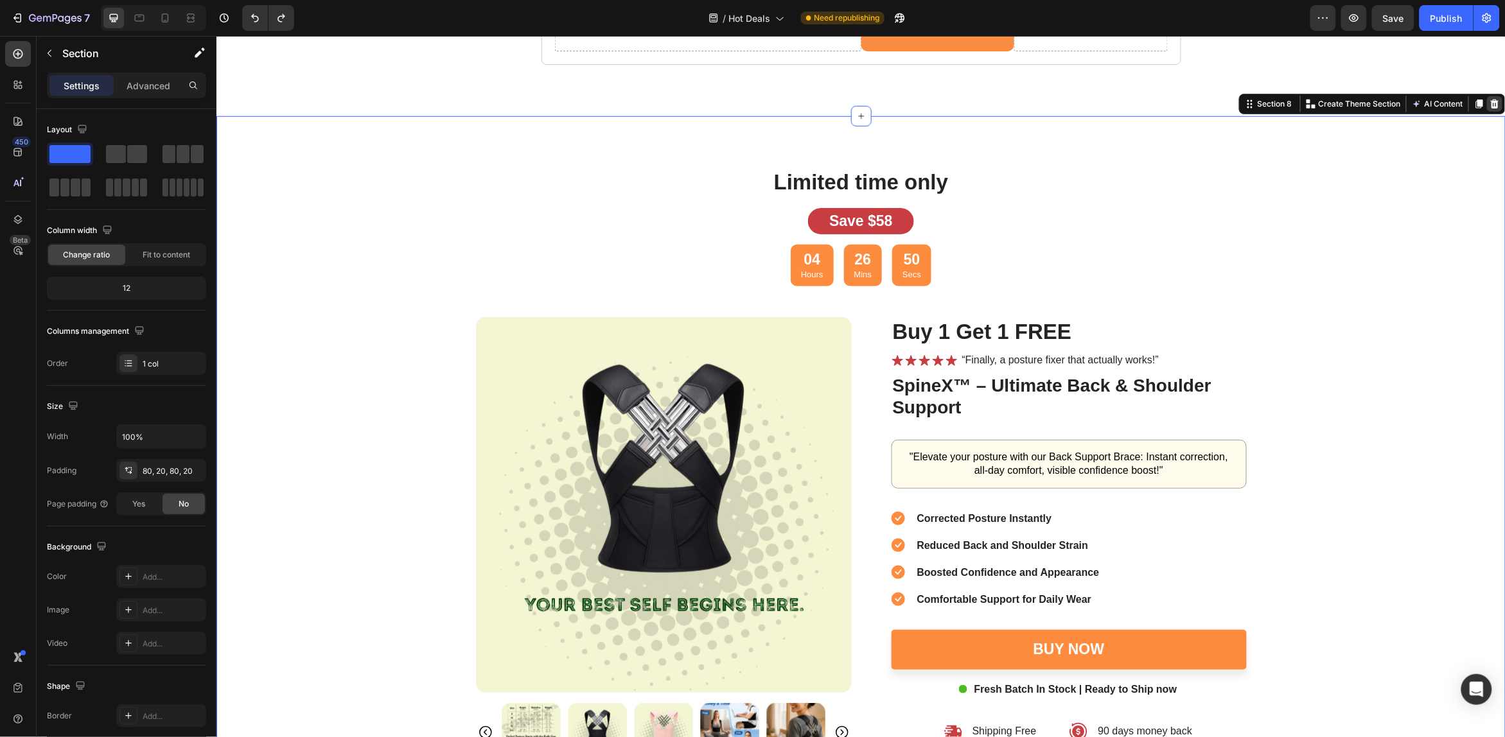
click at [1490, 105] on icon at bounding box center [1494, 103] width 8 height 9
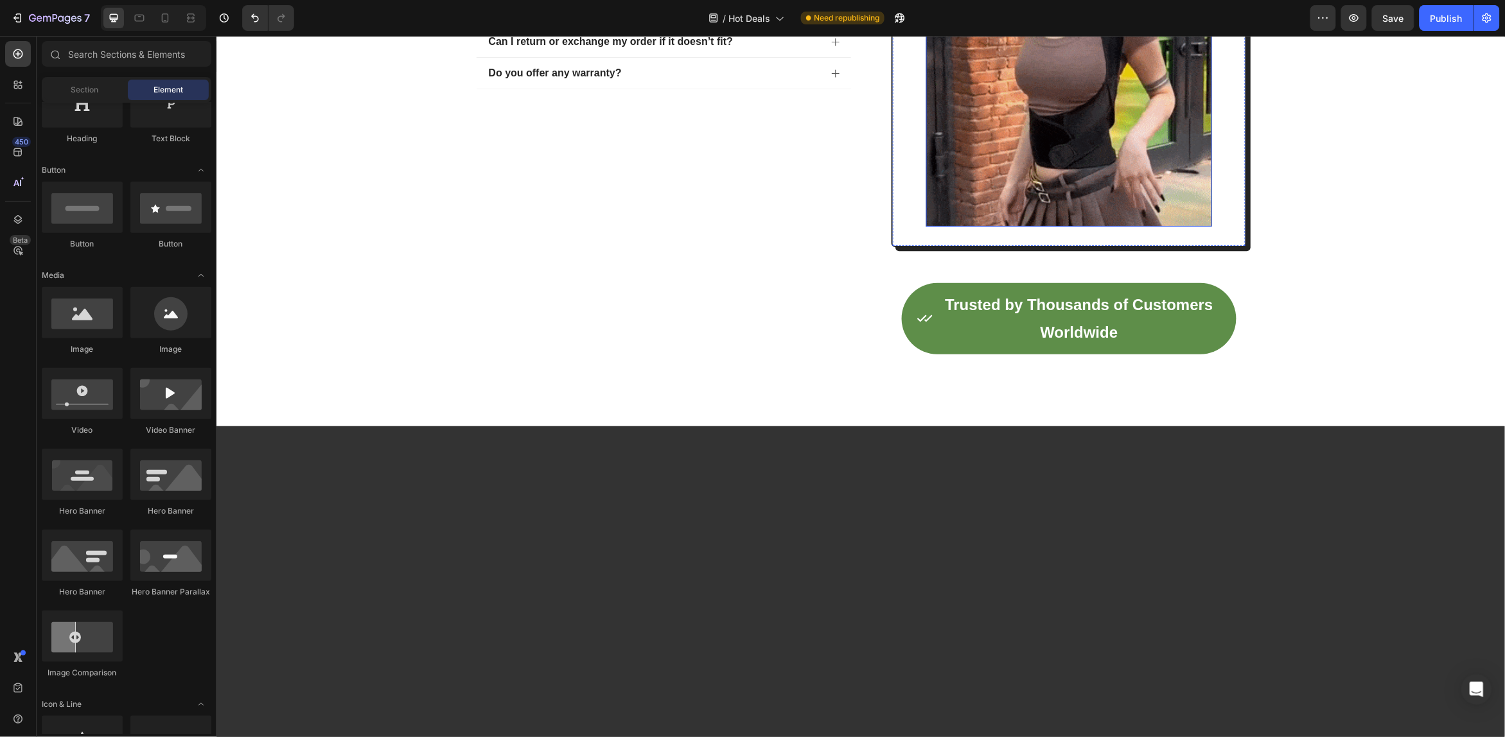
scroll to position [964, 0]
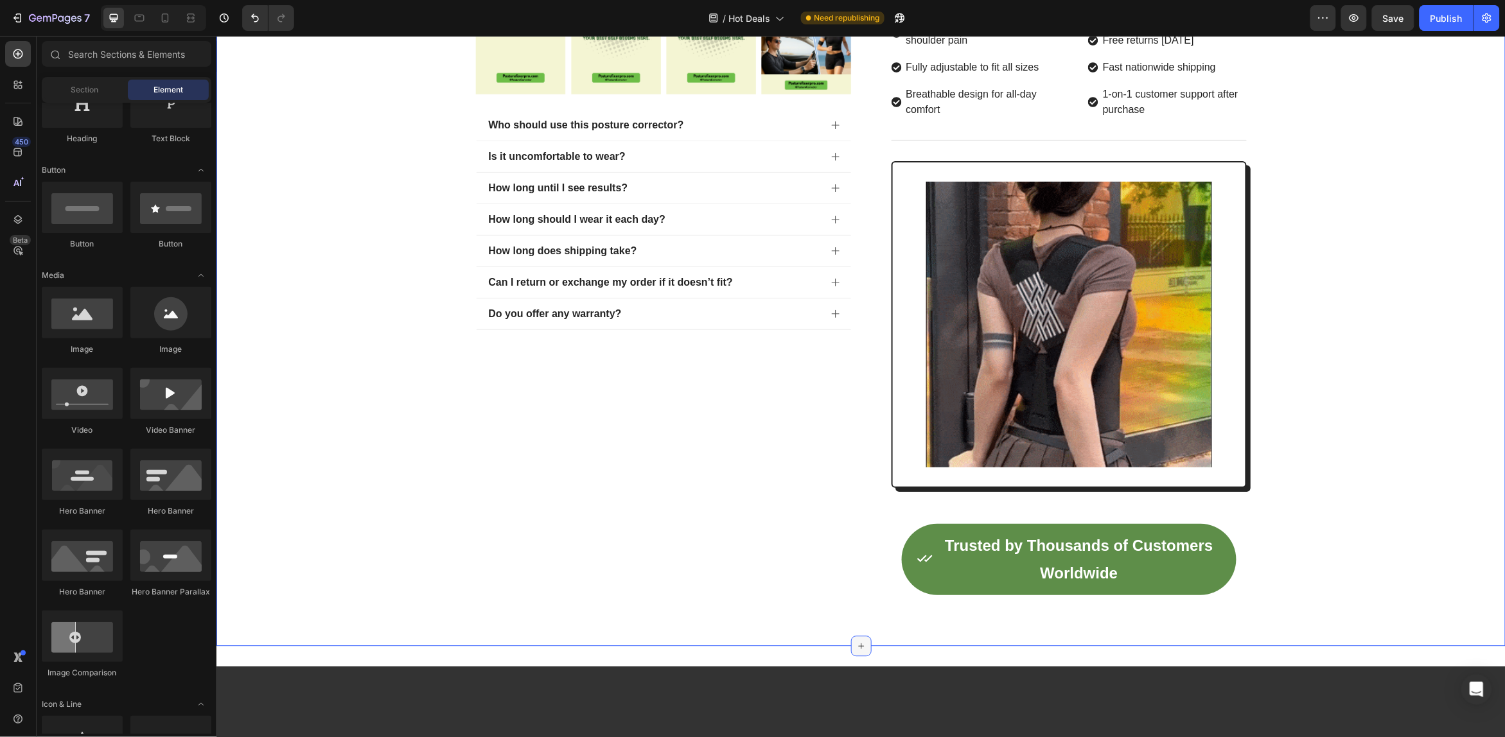
click at [851, 644] on div at bounding box center [861, 646] width 21 height 21
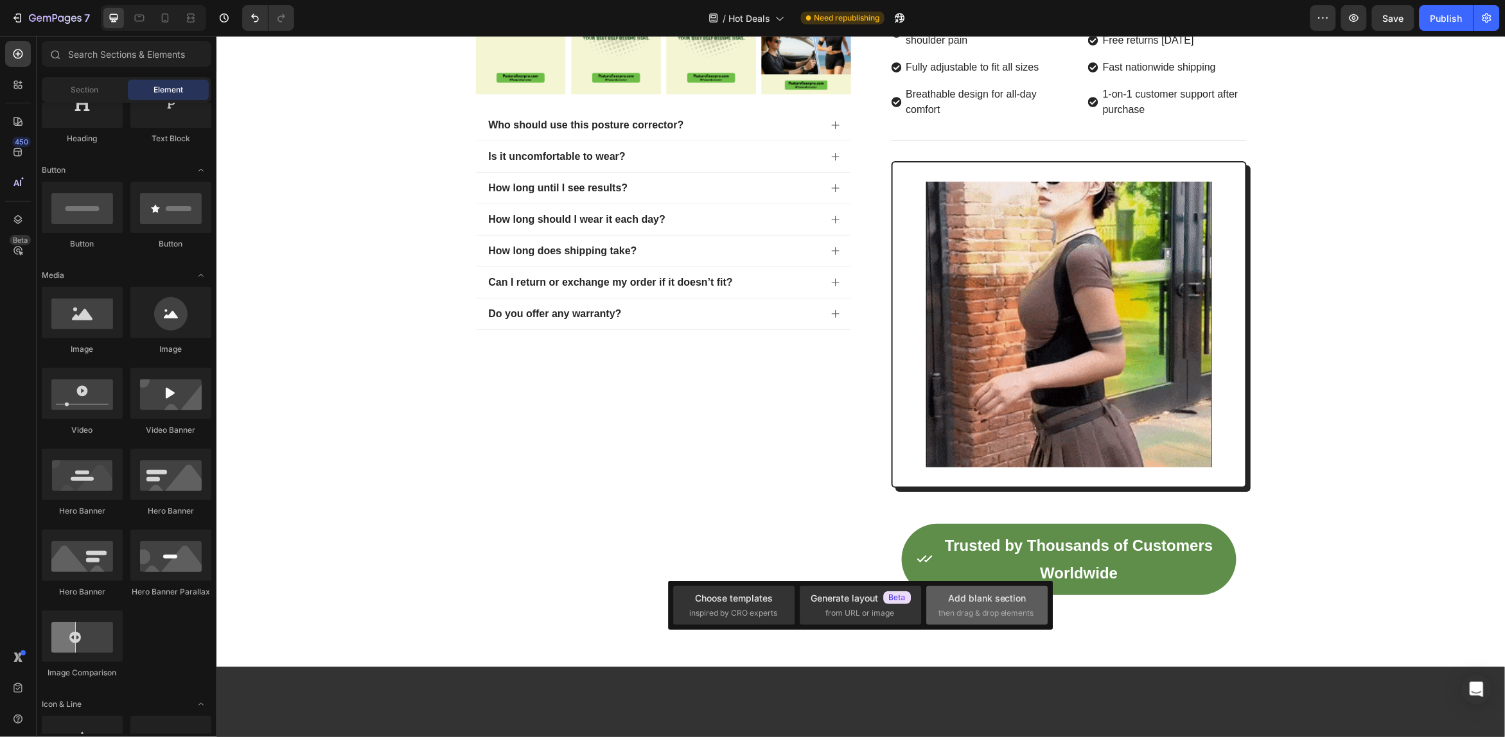
click at [980, 608] on span "then drag & drop elements" at bounding box center [987, 614] width 96 height 12
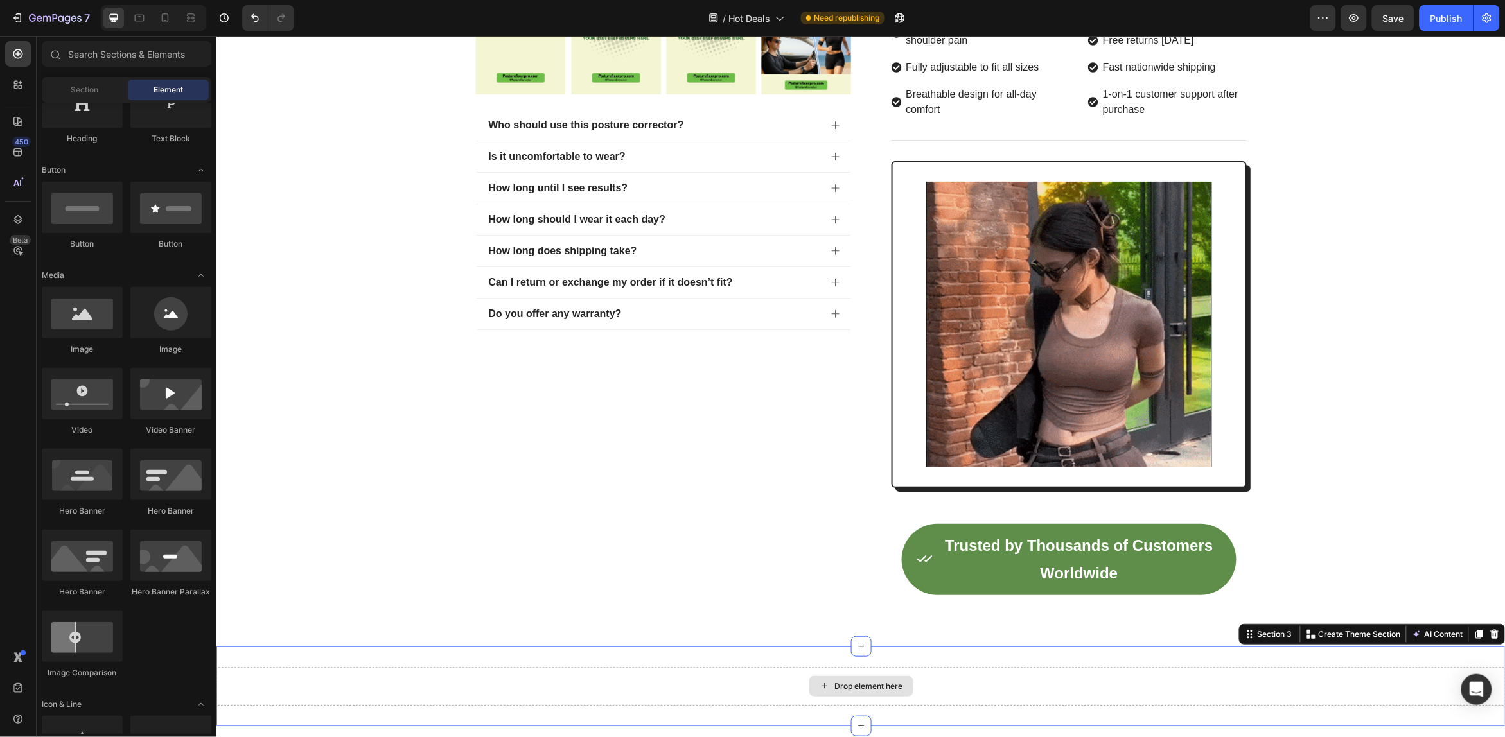
click at [671, 688] on div "Drop element here" at bounding box center [860, 686] width 1289 height 39
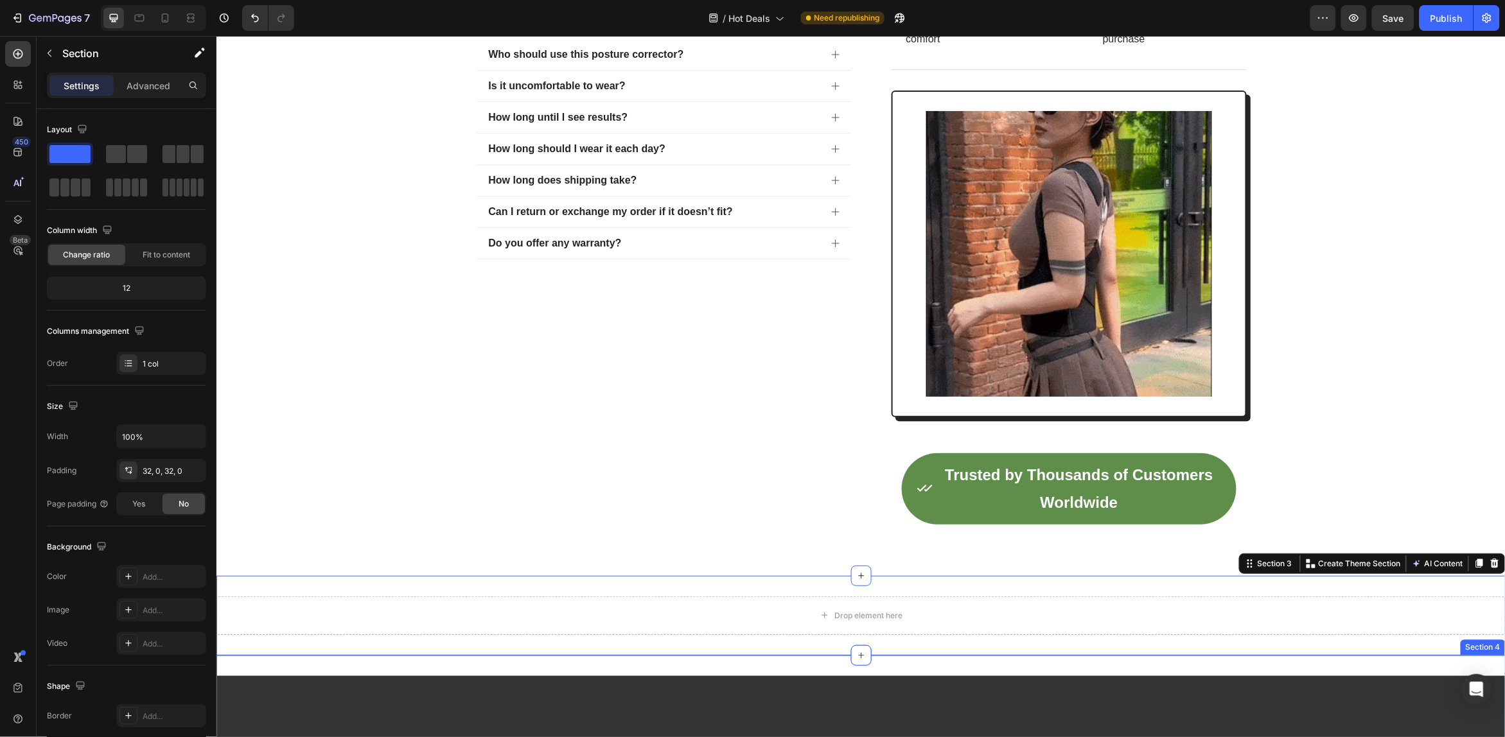
scroll to position [1044, 0]
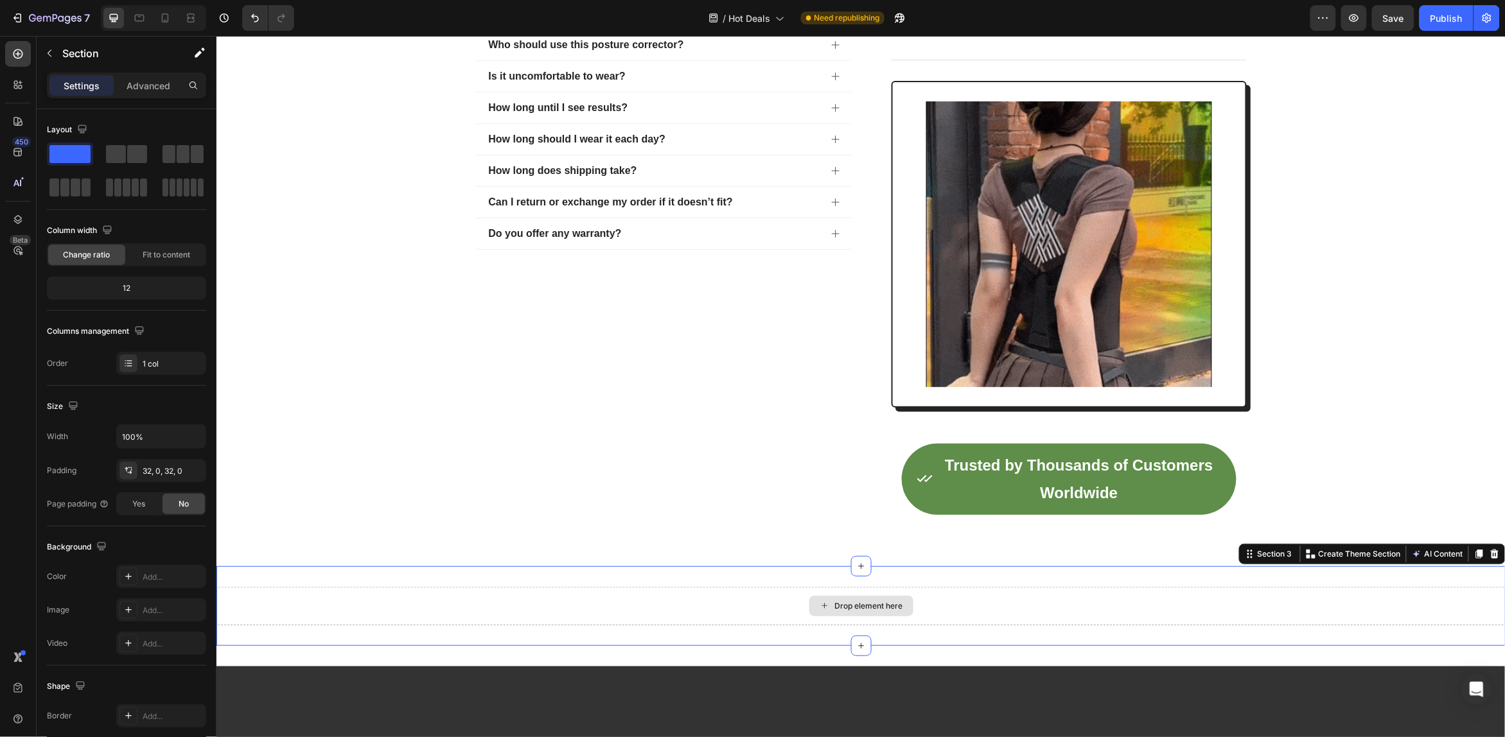
click at [842, 610] on div "Drop element here" at bounding box center [869, 606] width 68 height 10
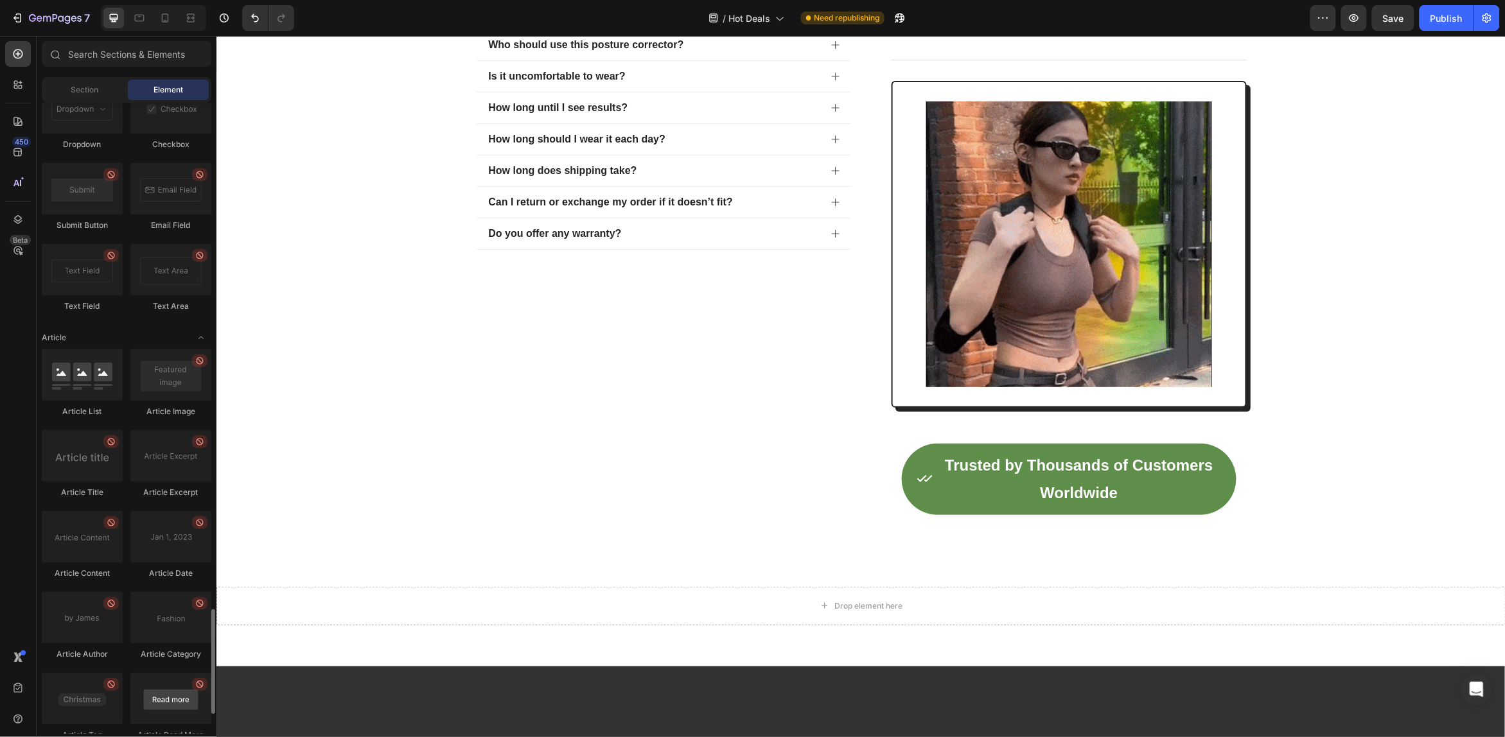
scroll to position [3175, 0]
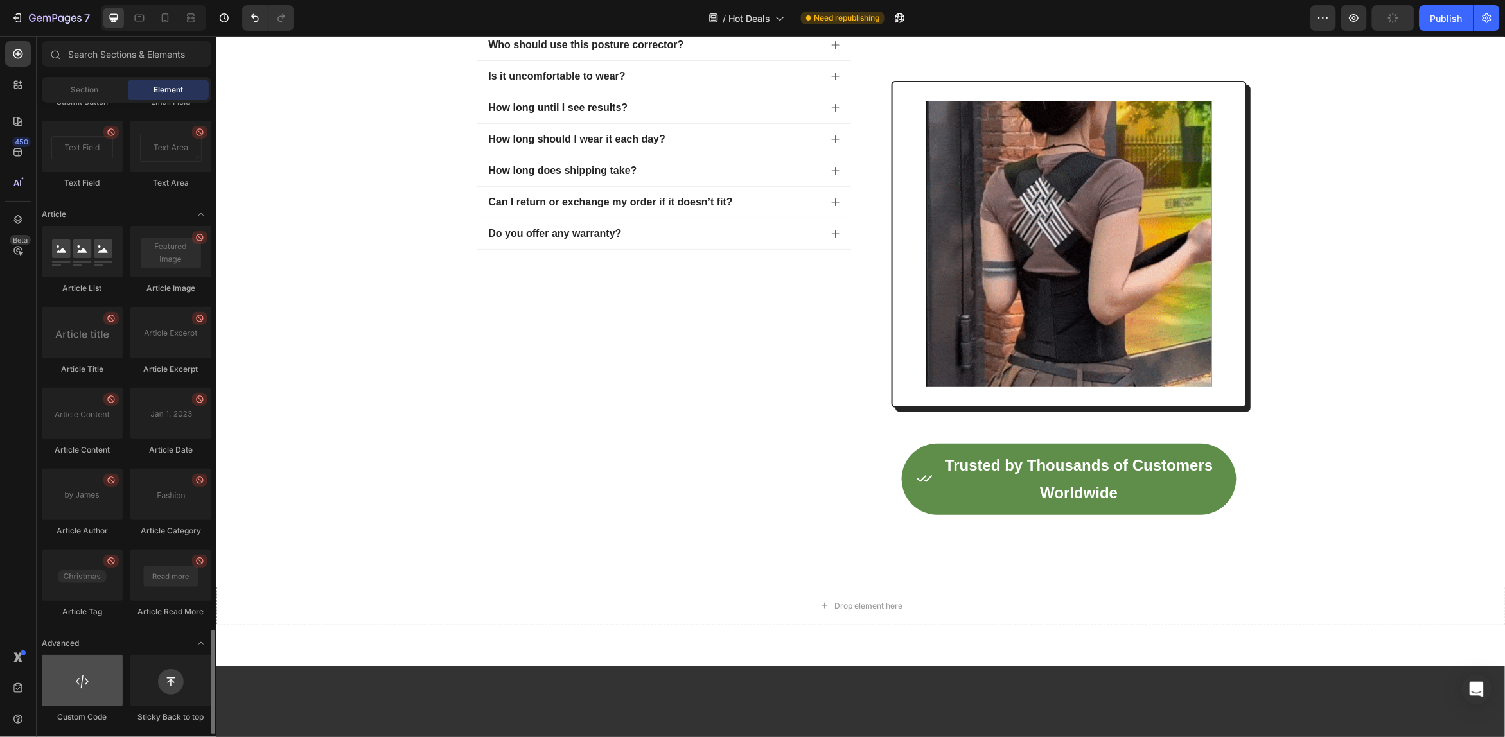
click at [81, 682] on div at bounding box center [82, 680] width 81 height 51
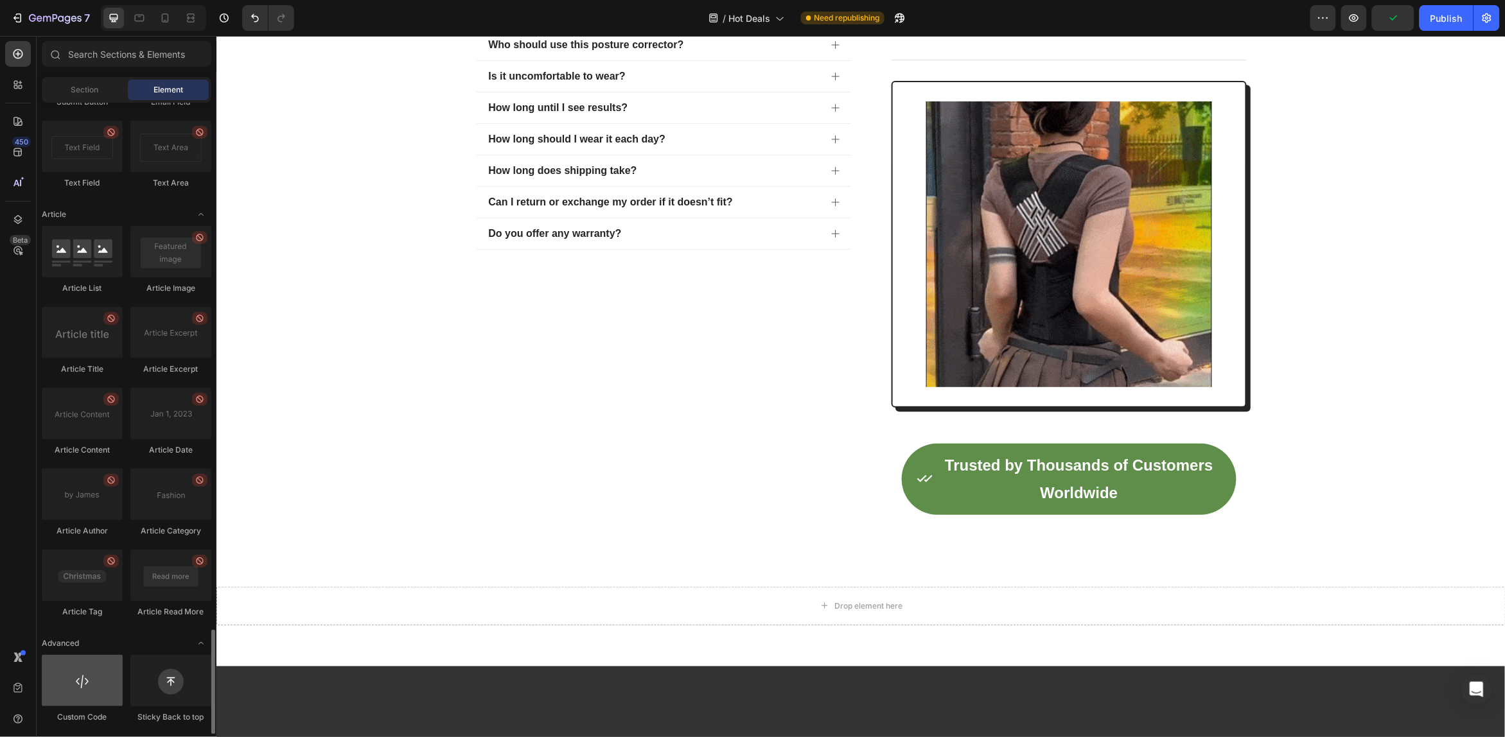
click at [85, 691] on div at bounding box center [82, 680] width 81 height 51
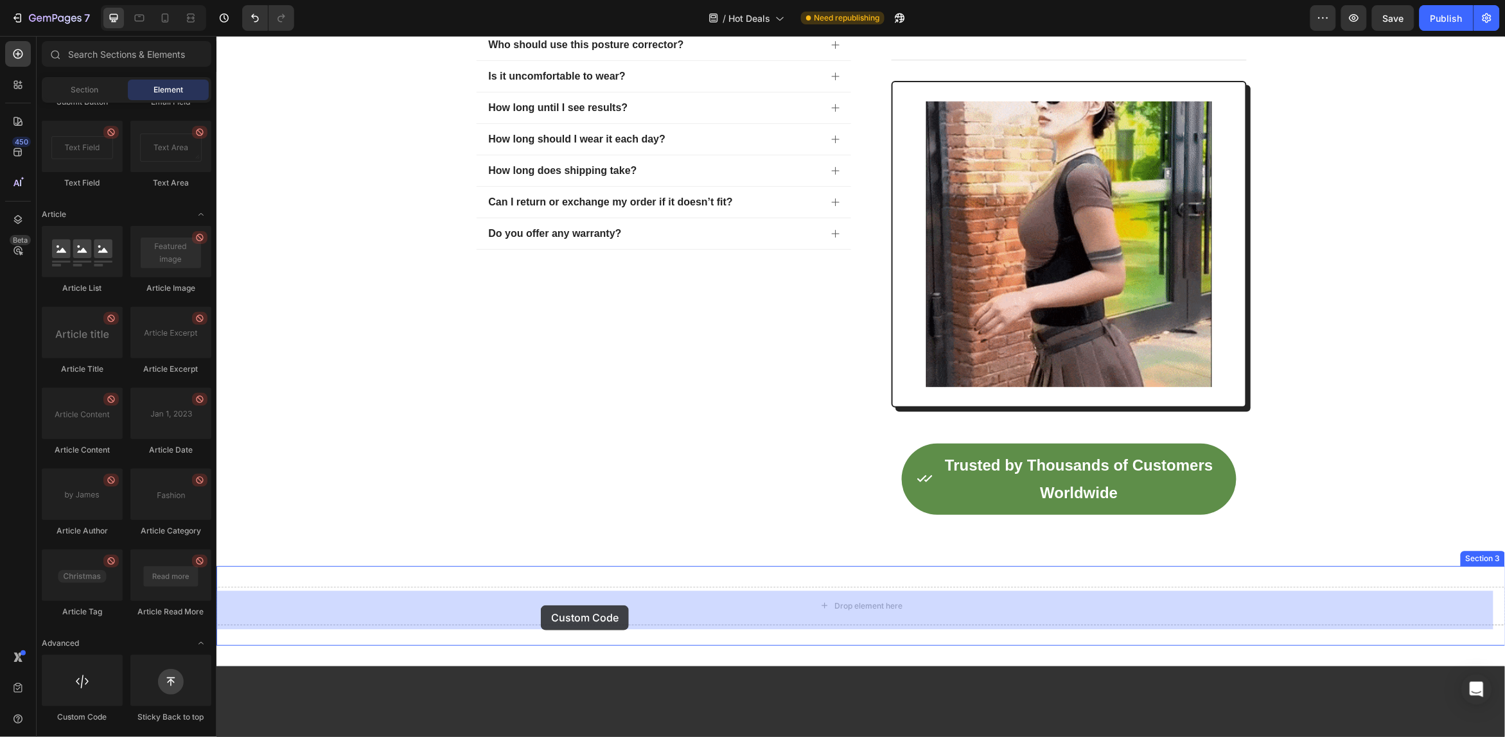
drag, startPoint x: 291, startPoint y: 728, endPoint x: 549, endPoint y: 605, distance: 285.6
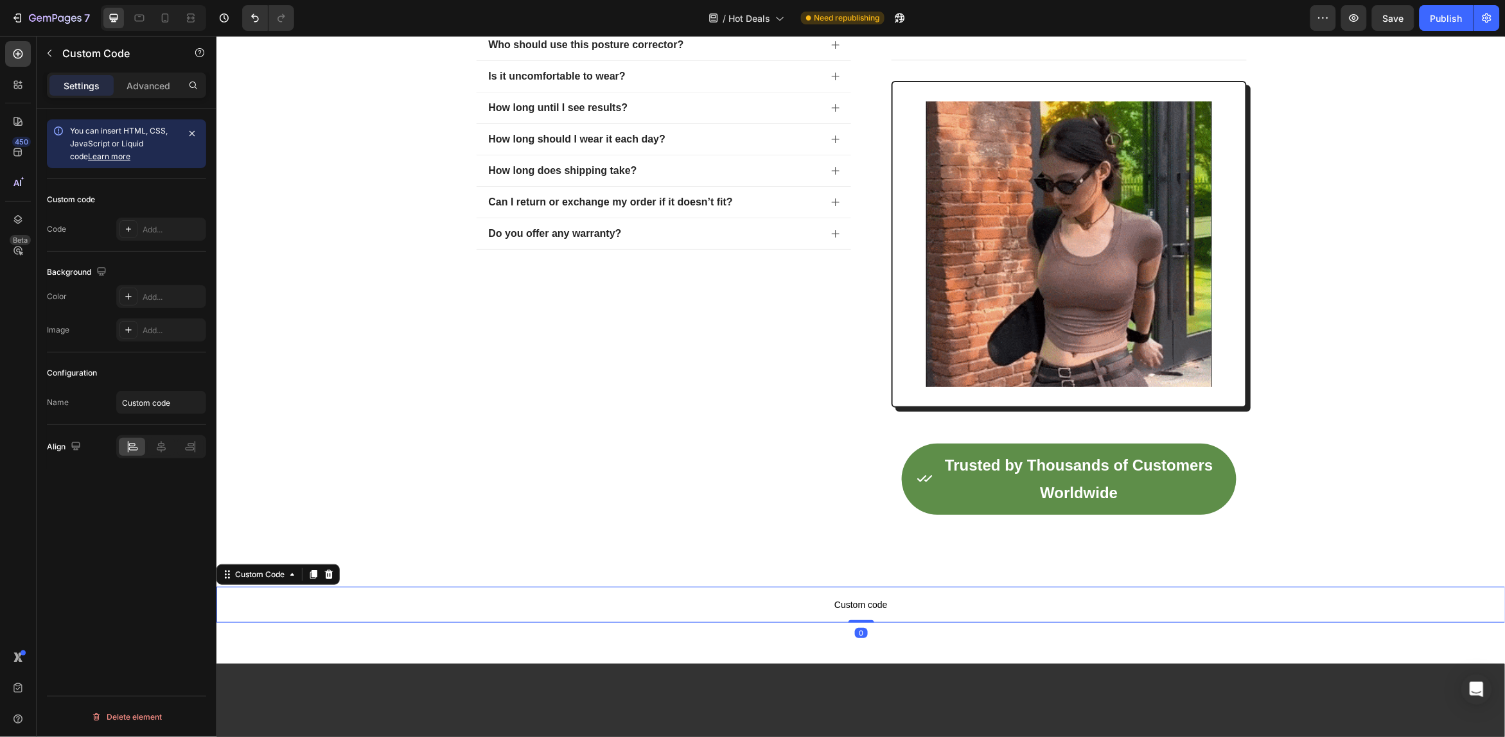
click at [852, 598] on p "Custom code" at bounding box center [860, 605] width 1289 height 36
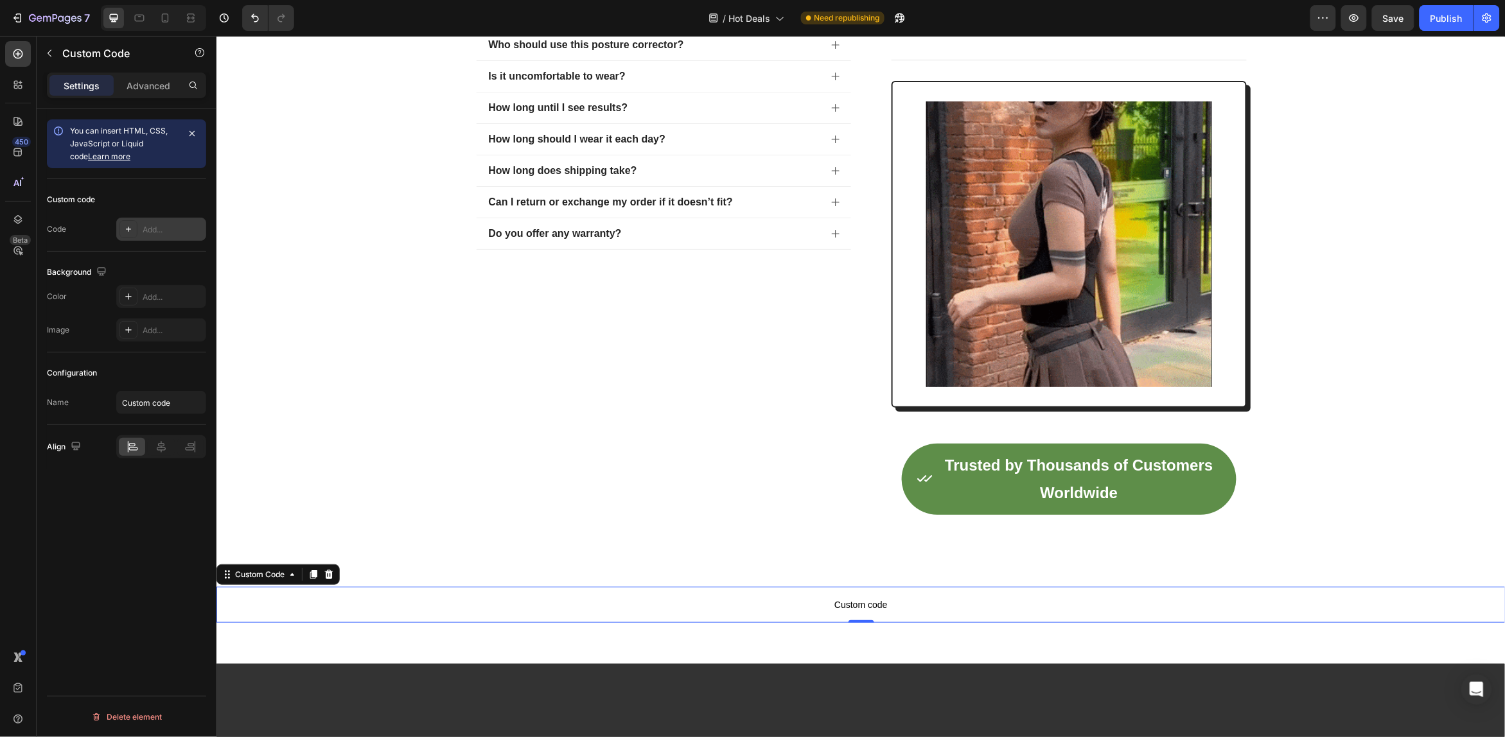
click at [168, 226] on div "Add..." at bounding box center [173, 230] width 60 height 12
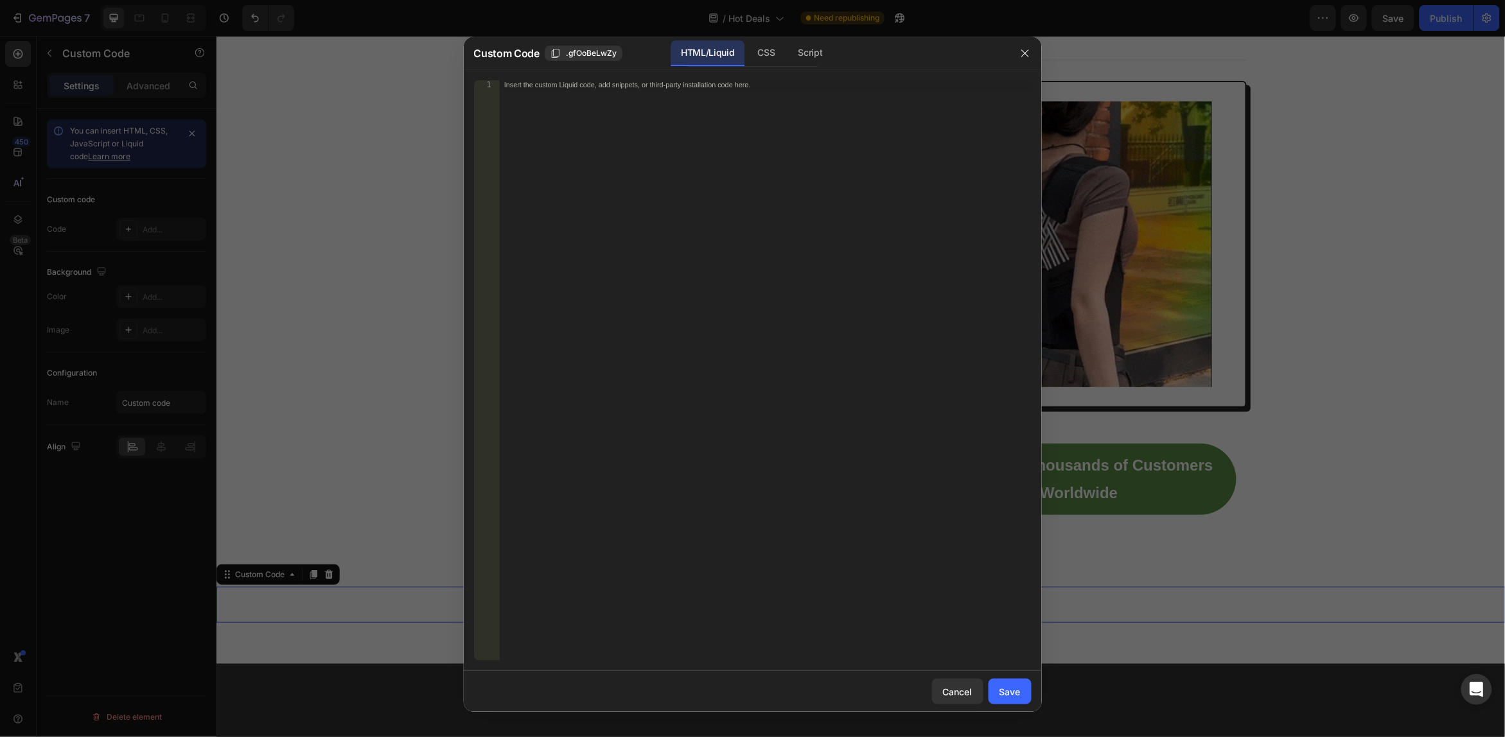
click at [624, 132] on div "Insert the custom Liquid code, add snippets, or third-party installation code h…" at bounding box center [765, 379] width 532 height 599
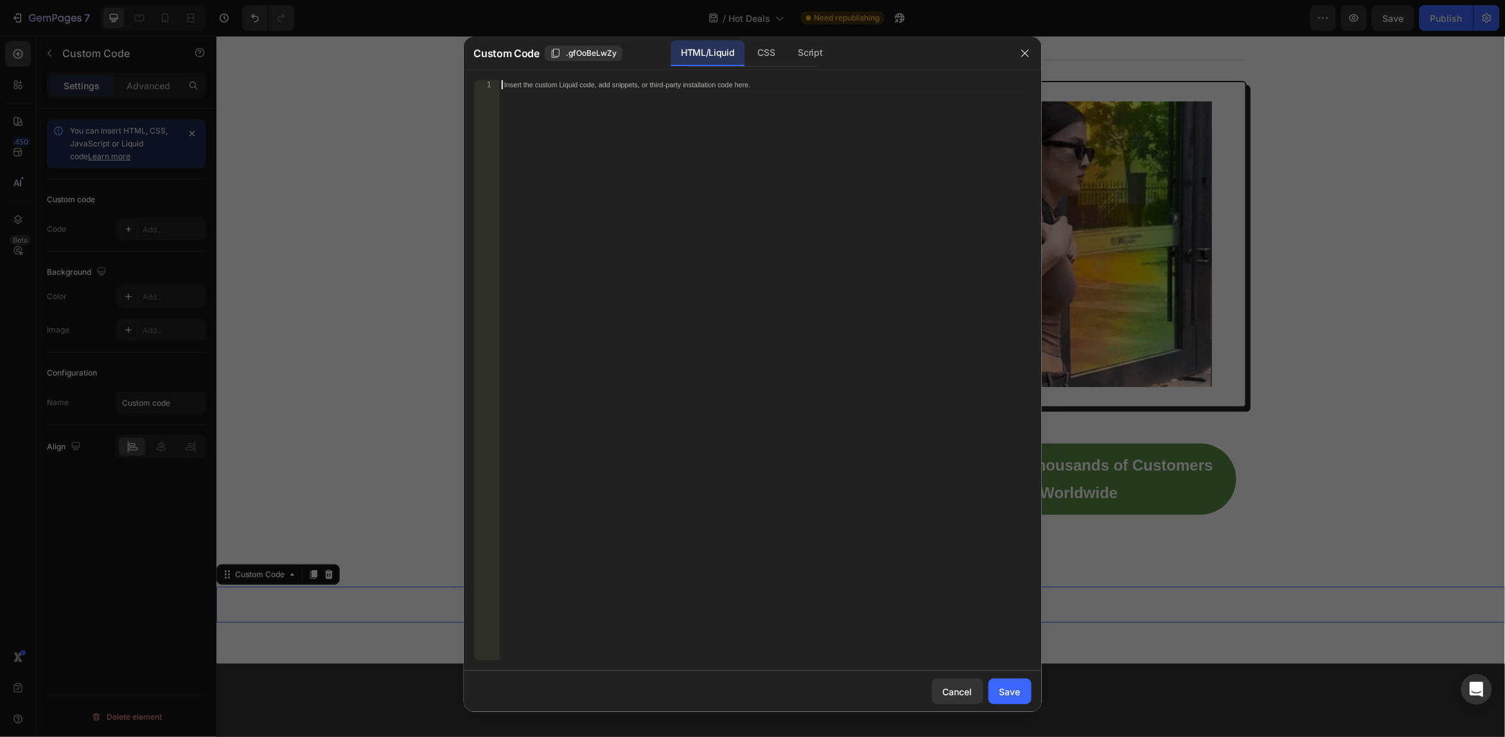
paste textarea "</div>"
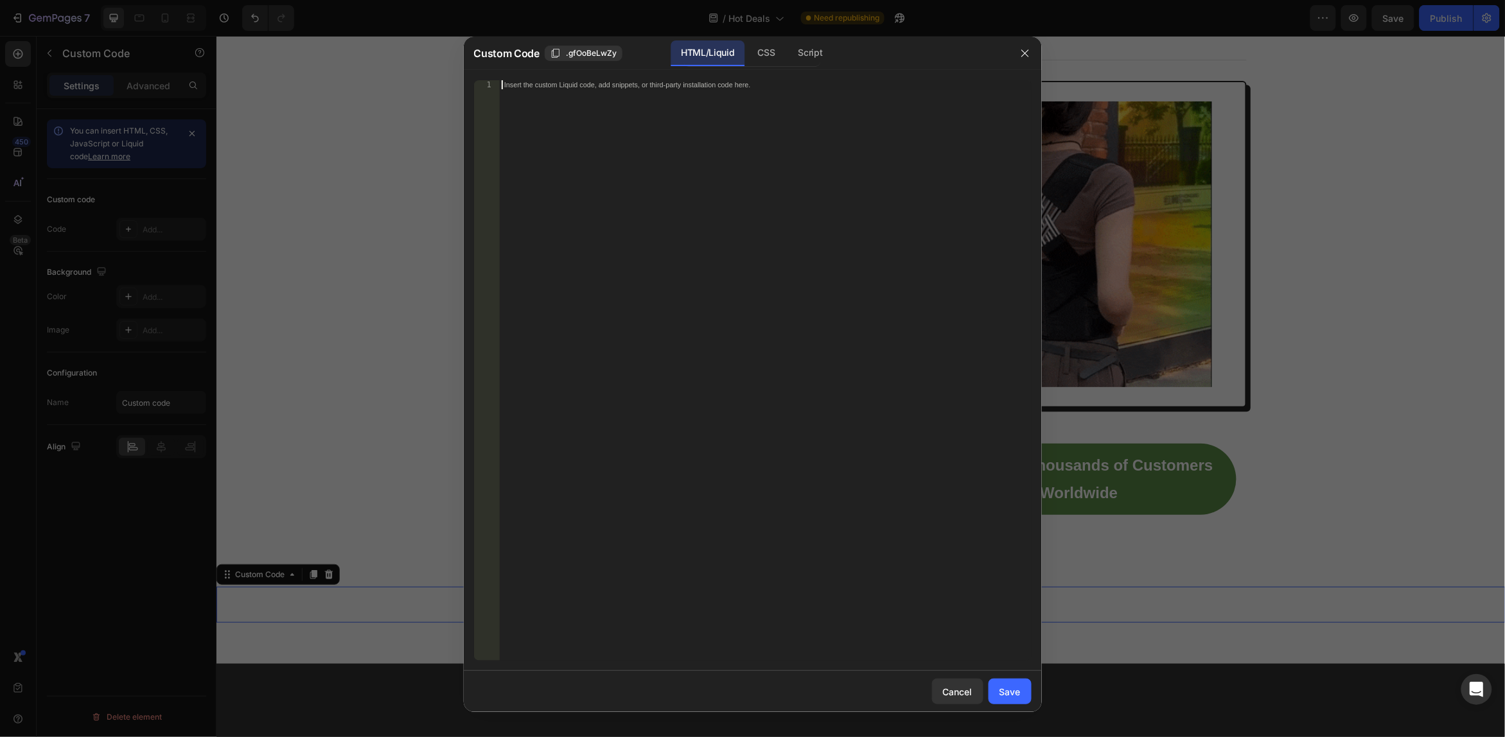
type textarea "</div>"
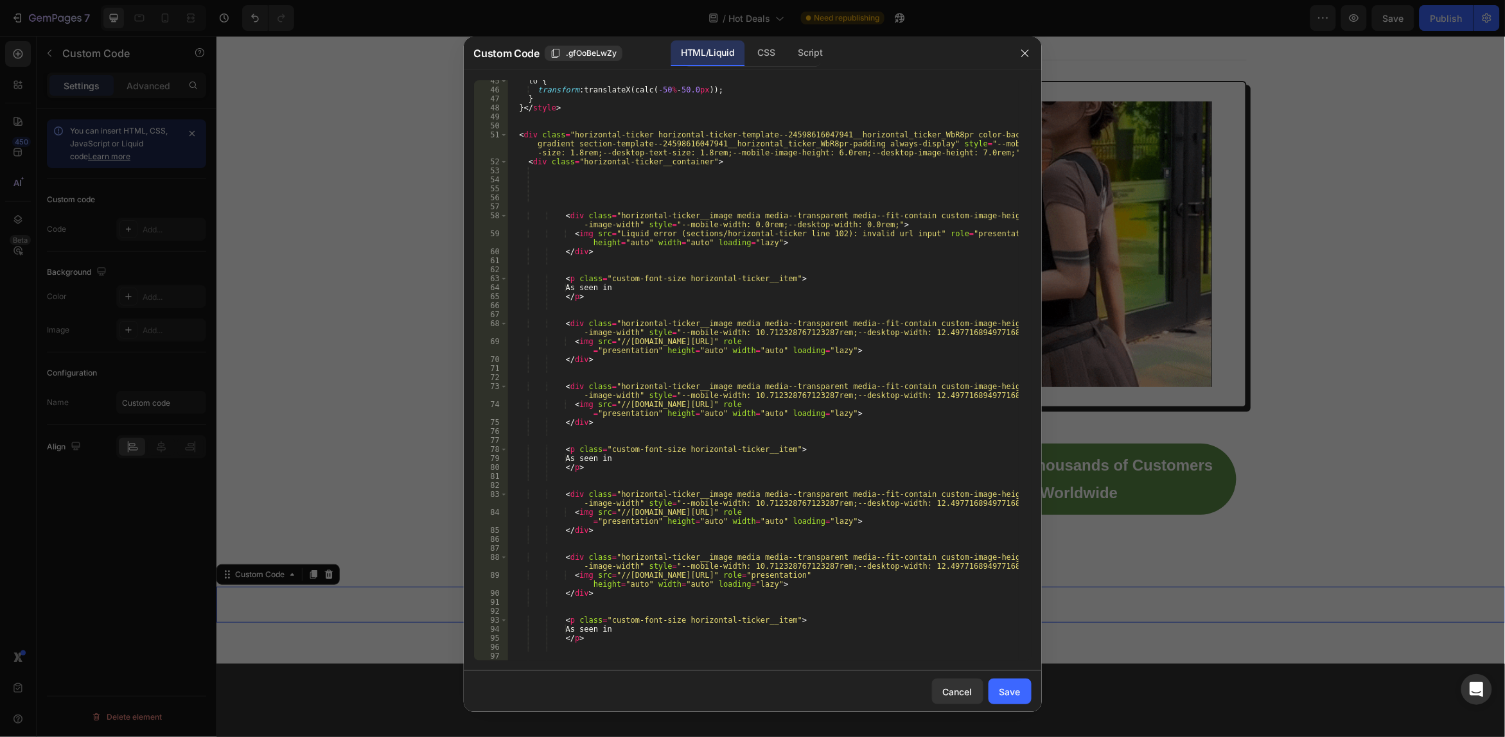
scroll to position [177, 0]
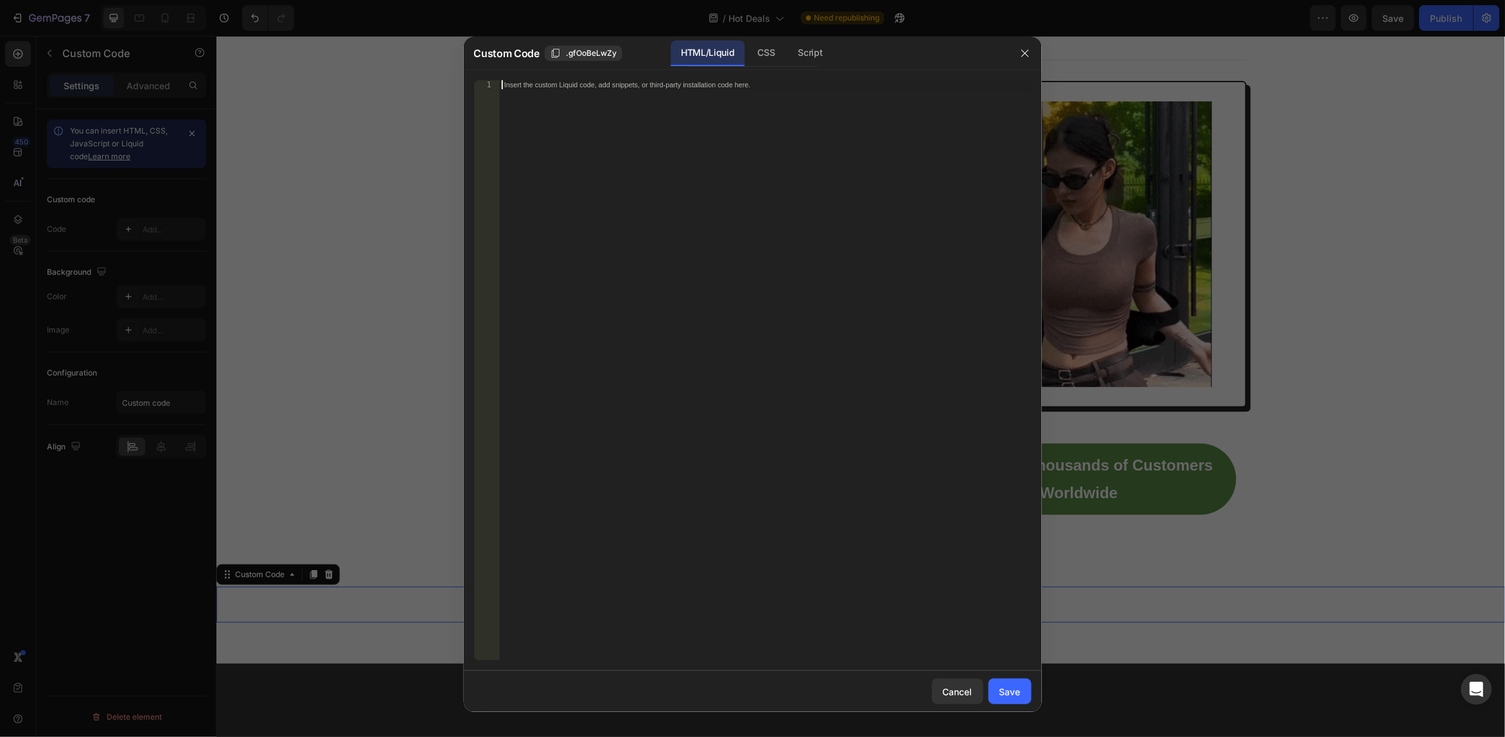
paste textarea "</div>"
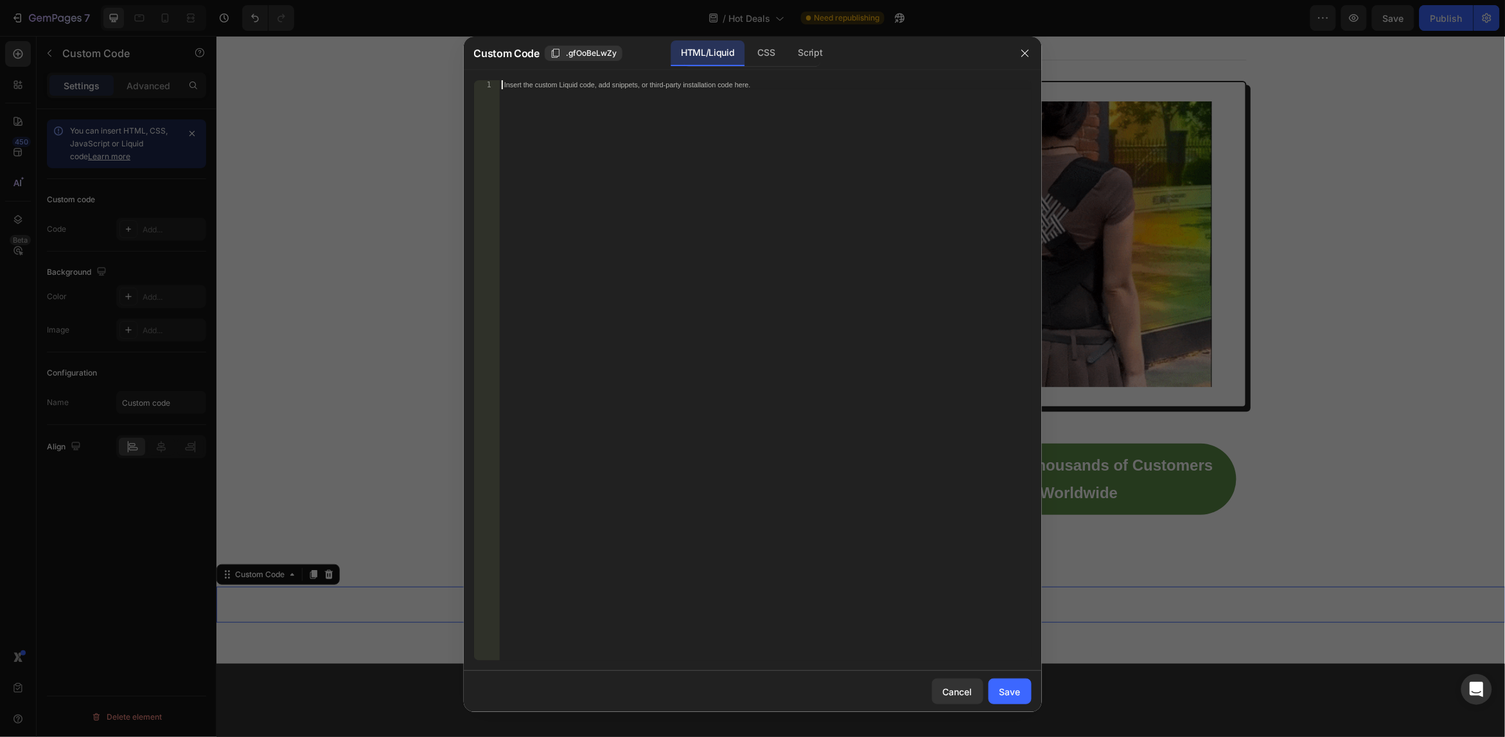
type textarea "</div>"
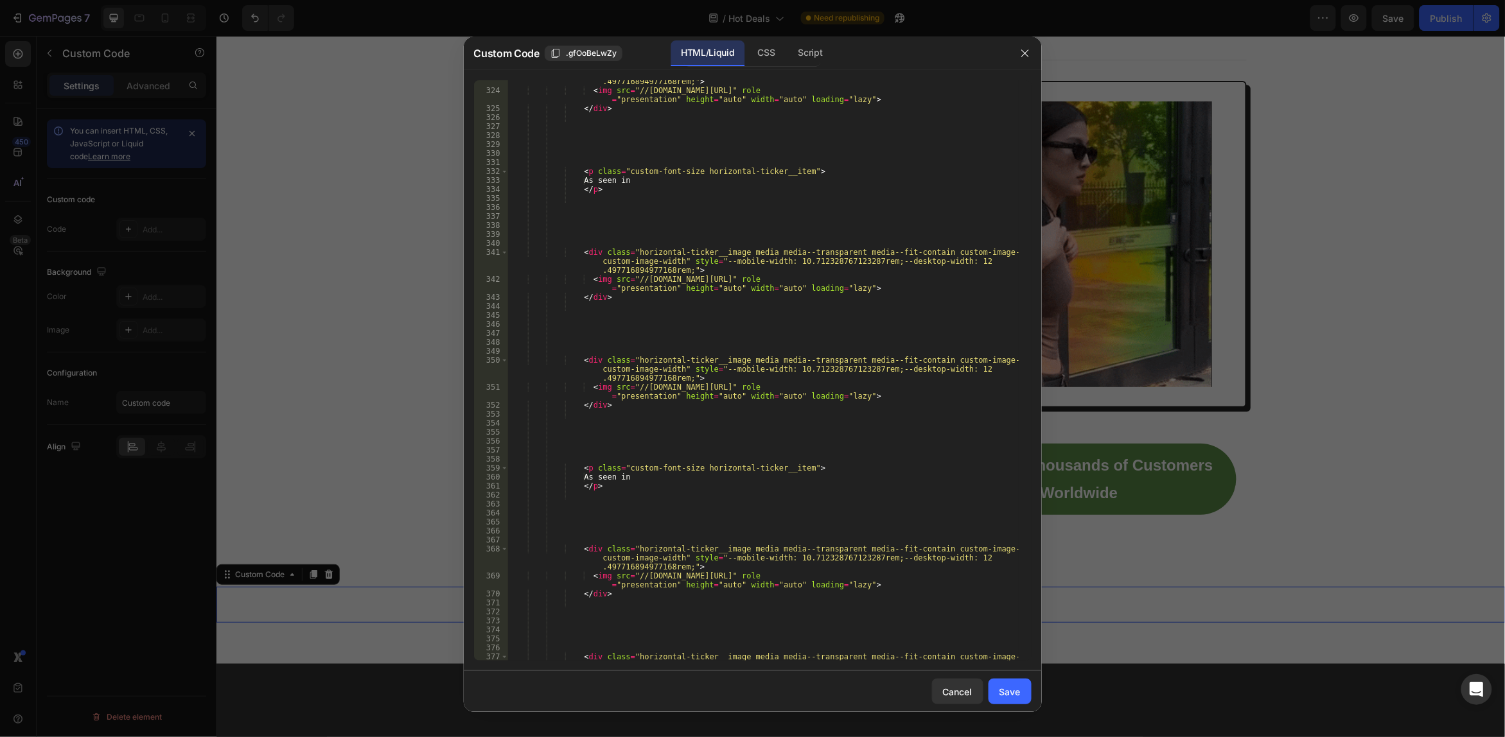
scroll to position [3483, 0]
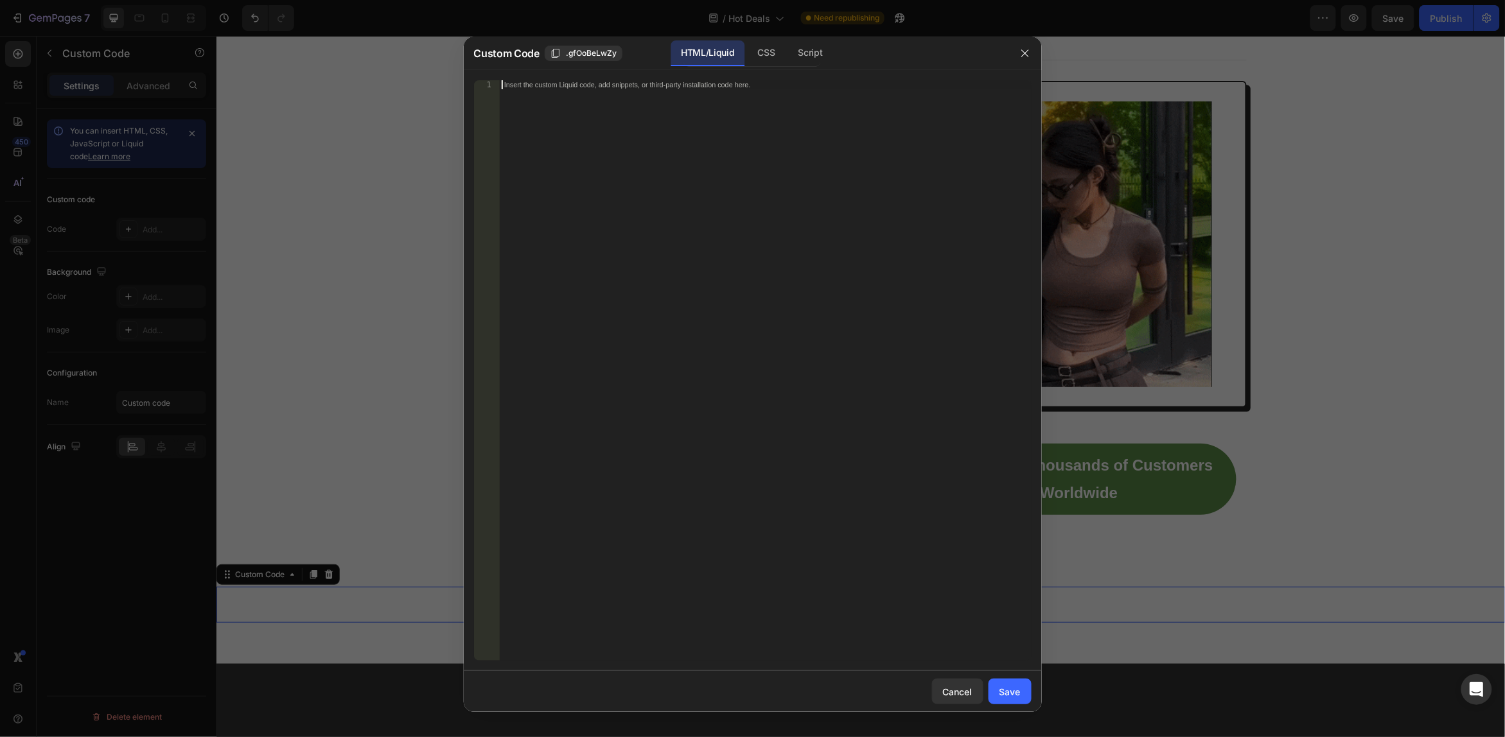
paste textarea "#shopify-section-template--24598616047941__horizontal_ticker_WbR8pr"
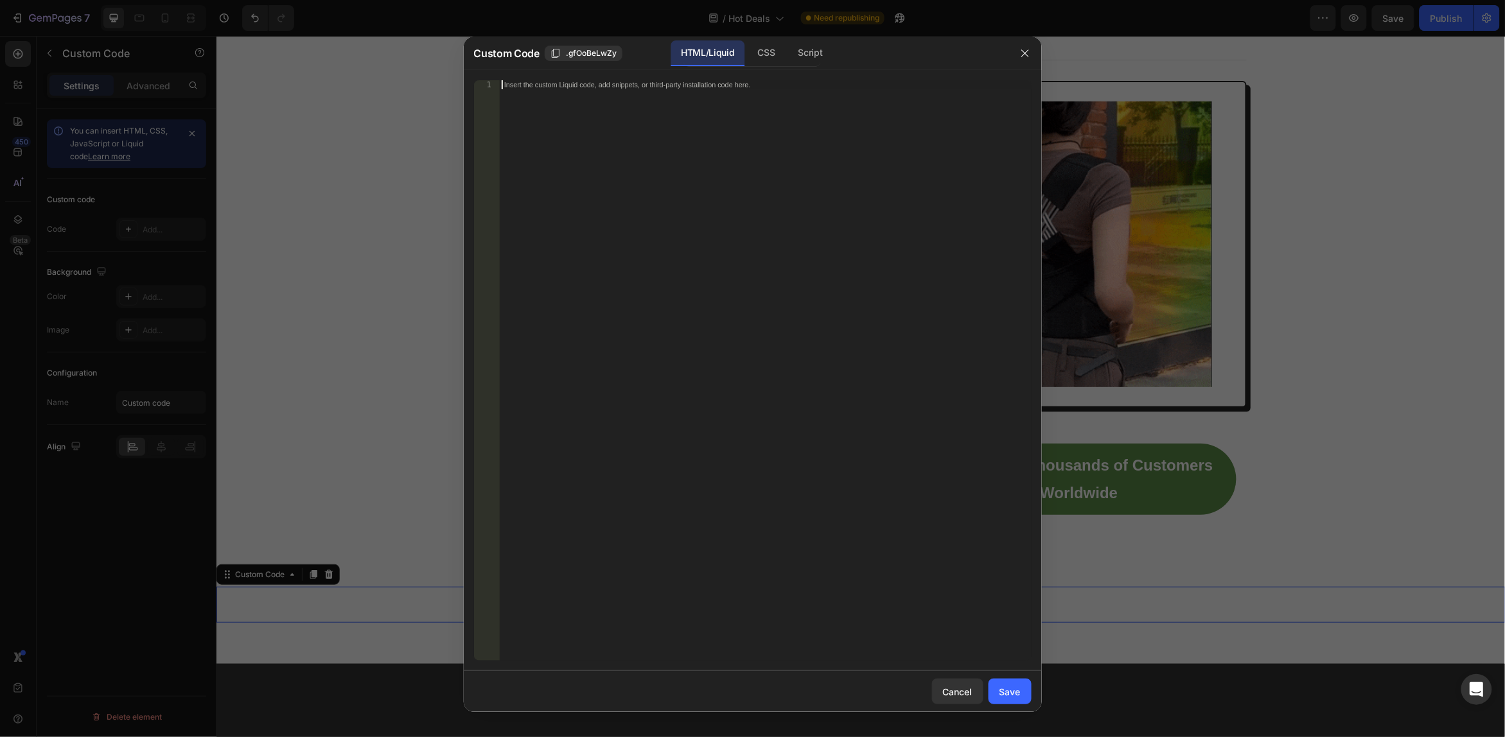
type textarea "#shopify-section-template--24598616047941__horizontal_ticker_WbR8pr"
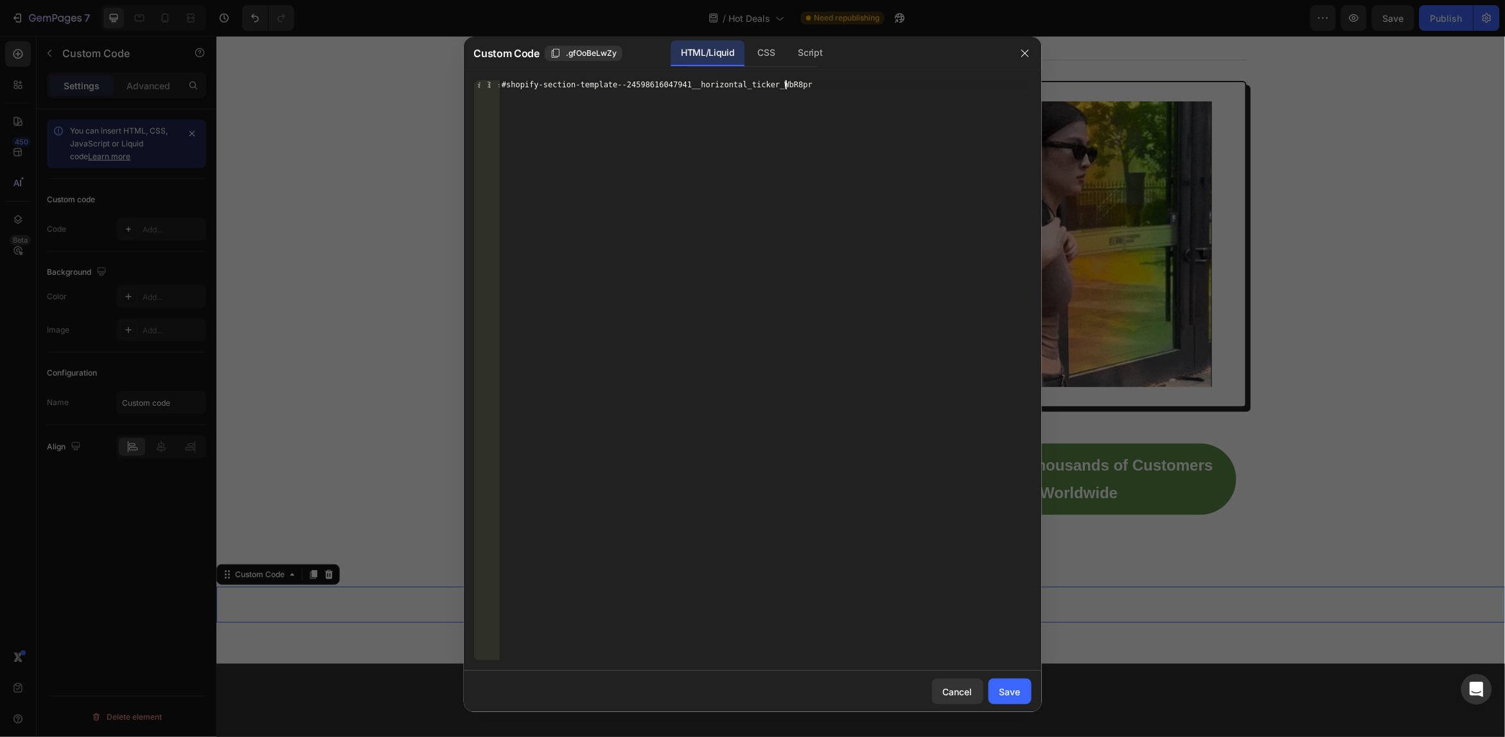
click at [518, 90] on div "#shopify-section-template--24598616047941__horizontal_ticker_WbR8pr" at bounding box center [765, 379] width 532 height 599
drag, startPoint x: 533, startPoint y: 75, endPoint x: 592, endPoint y: 81, distance: 58.7
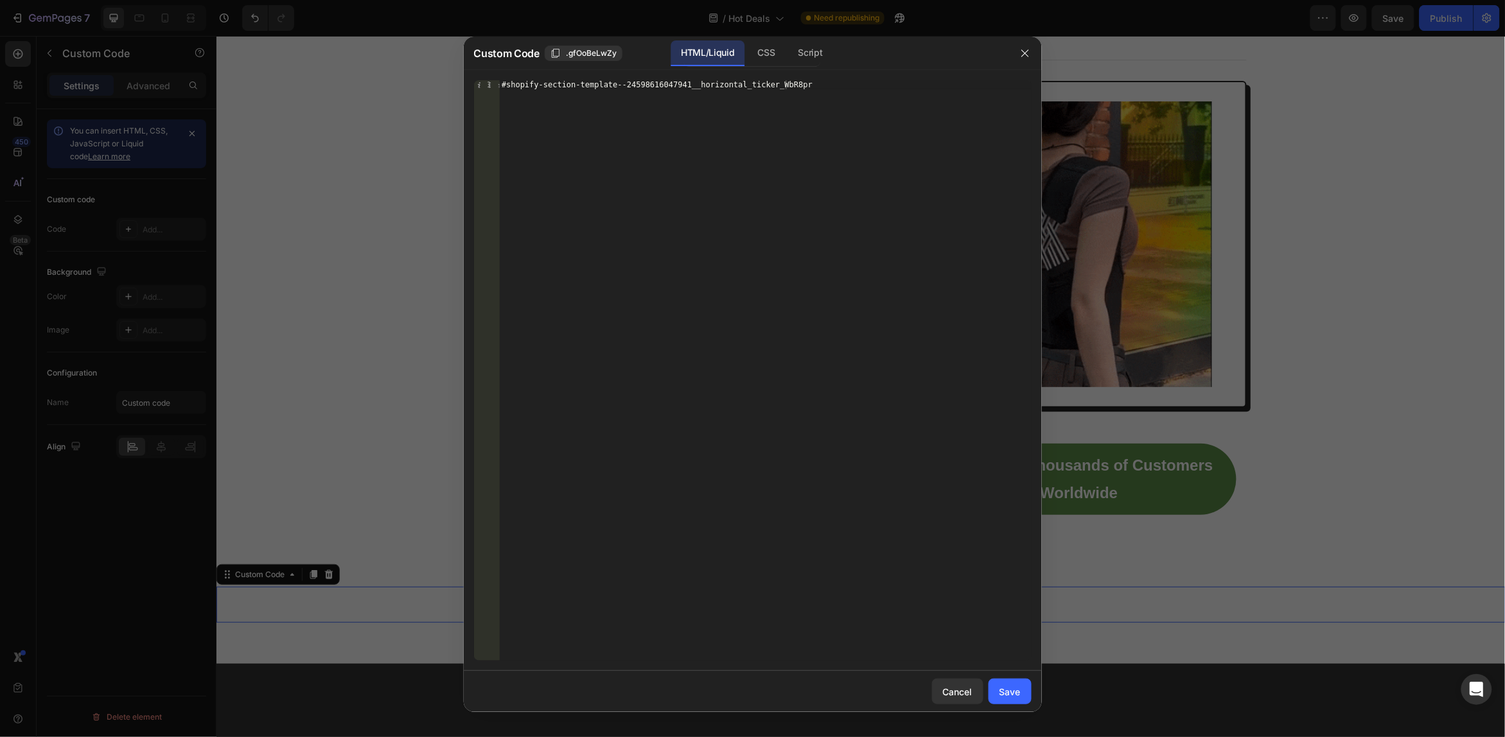
click at [535, 75] on div "#shopify-section-template--24598616047941__horizontal_ticker_WbR8pr 1 #shopify-…" at bounding box center [753, 370] width 578 height 601
drag, startPoint x: 615, startPoint y: 84, endPoint x: 648, endPoint y: 92, distance: 33.0
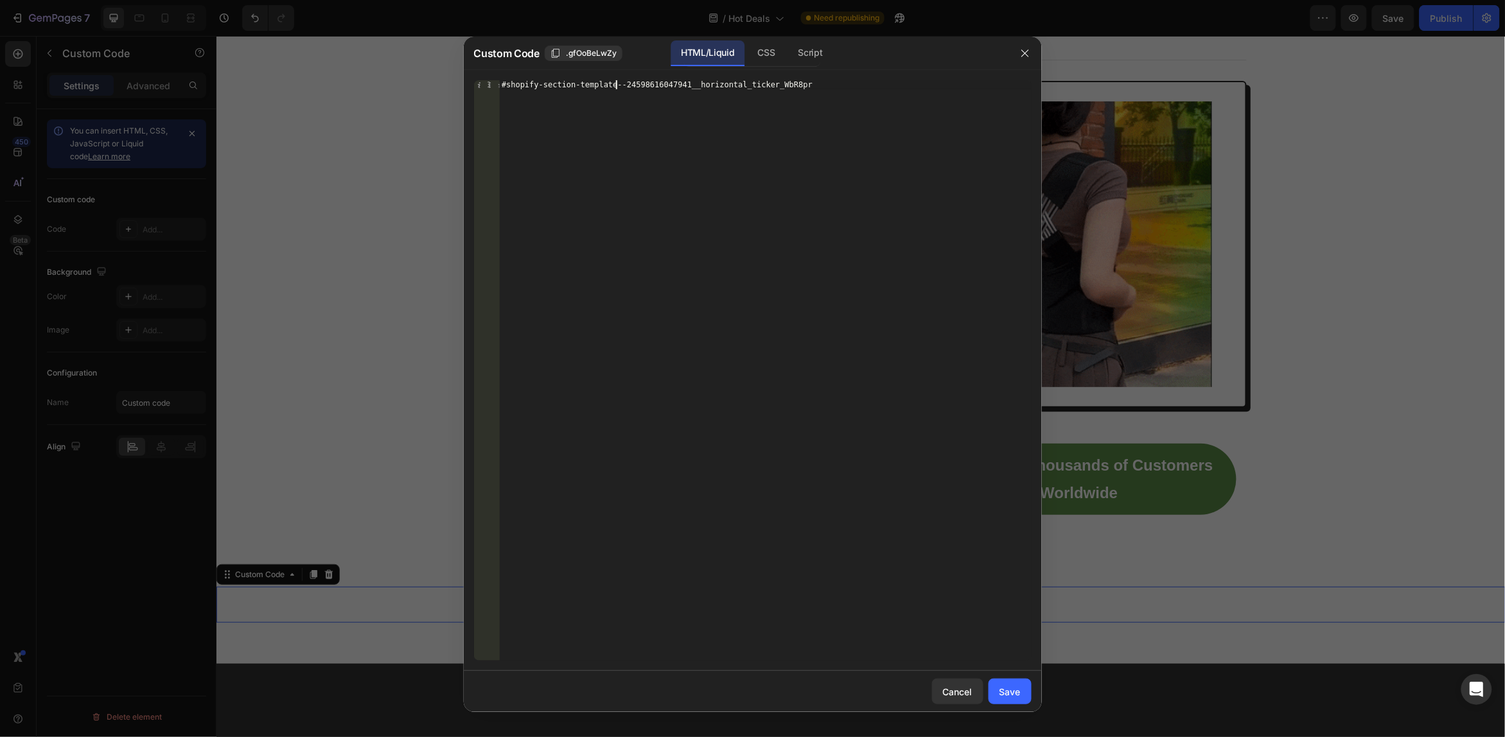
click at [619, 85] on div "#shopify-section-template--24598616047941__horizontal_ticker_WbR8pr" at bounding box center [765, 379] width 532 height 599
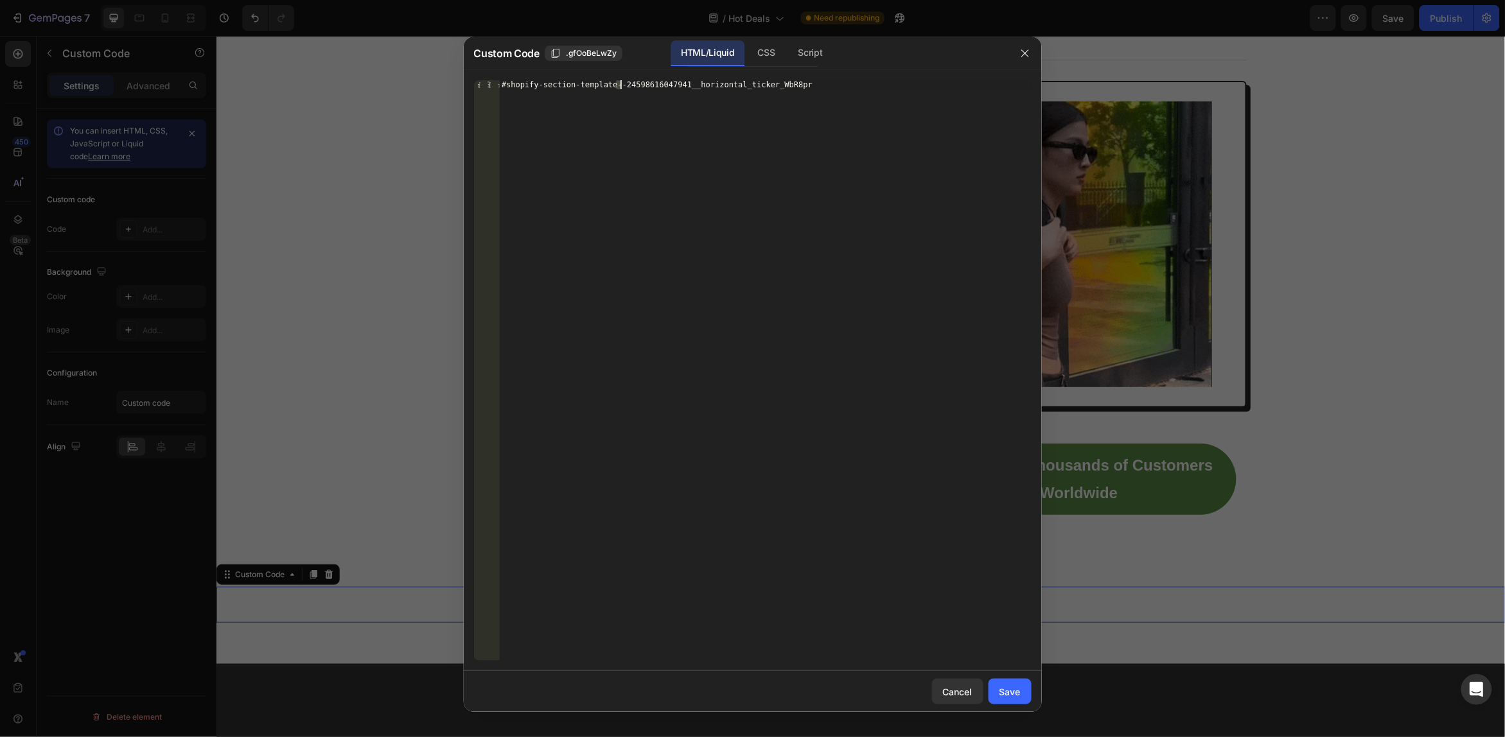
click at [678, 97] on div "#shopify-section-template--24598616047941__horizontal_ticker_WbR8pr" at bounding box center [765, 379] width 532 height 599
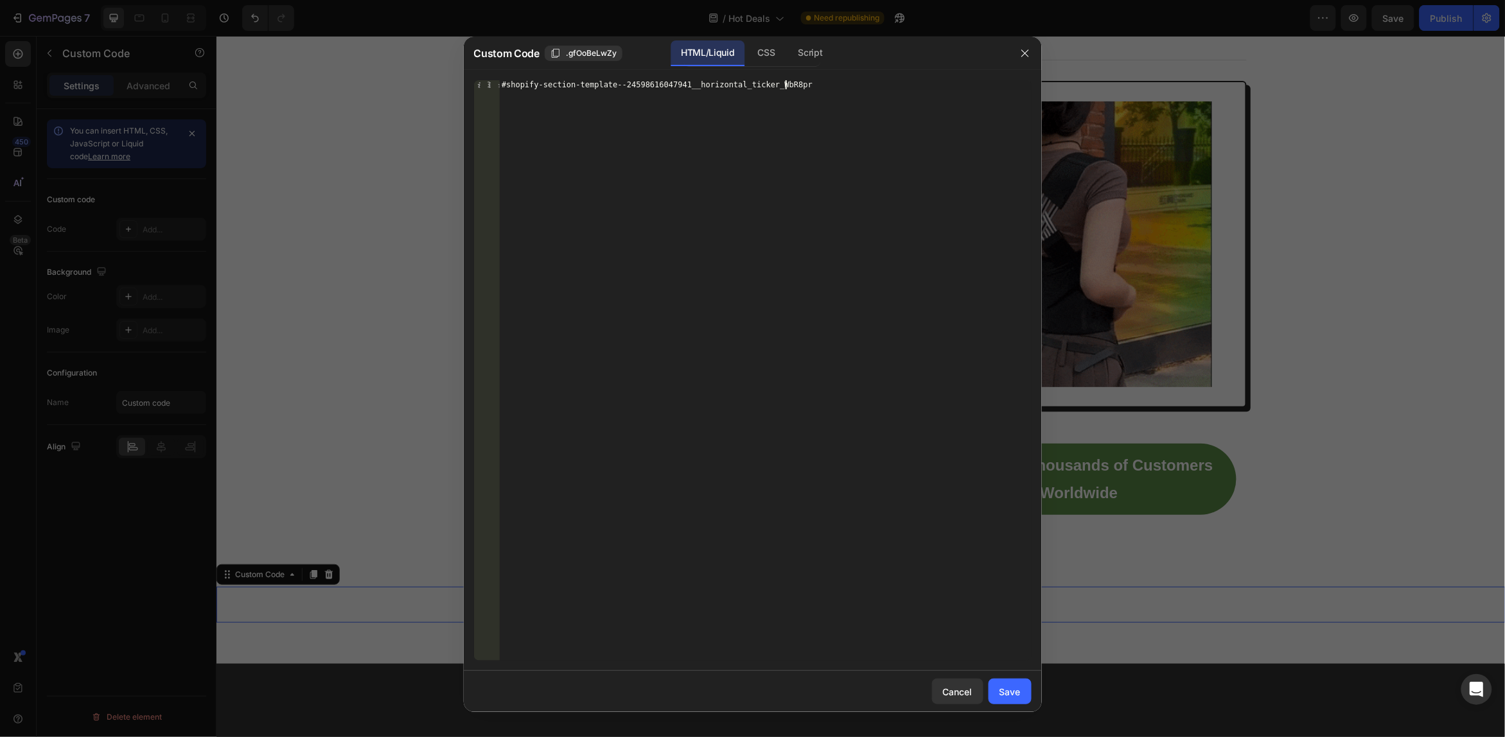
drag, startPoint x: 720, startPoint y: 96, endPoint x: 759, endPoint y: 129, distance: 51.1
click at [721, 96] on div "#shopify-section-template--24598616047941__horizontal_ticker_WbR8pr" at bounding box center [765, 379] width 532 height 599
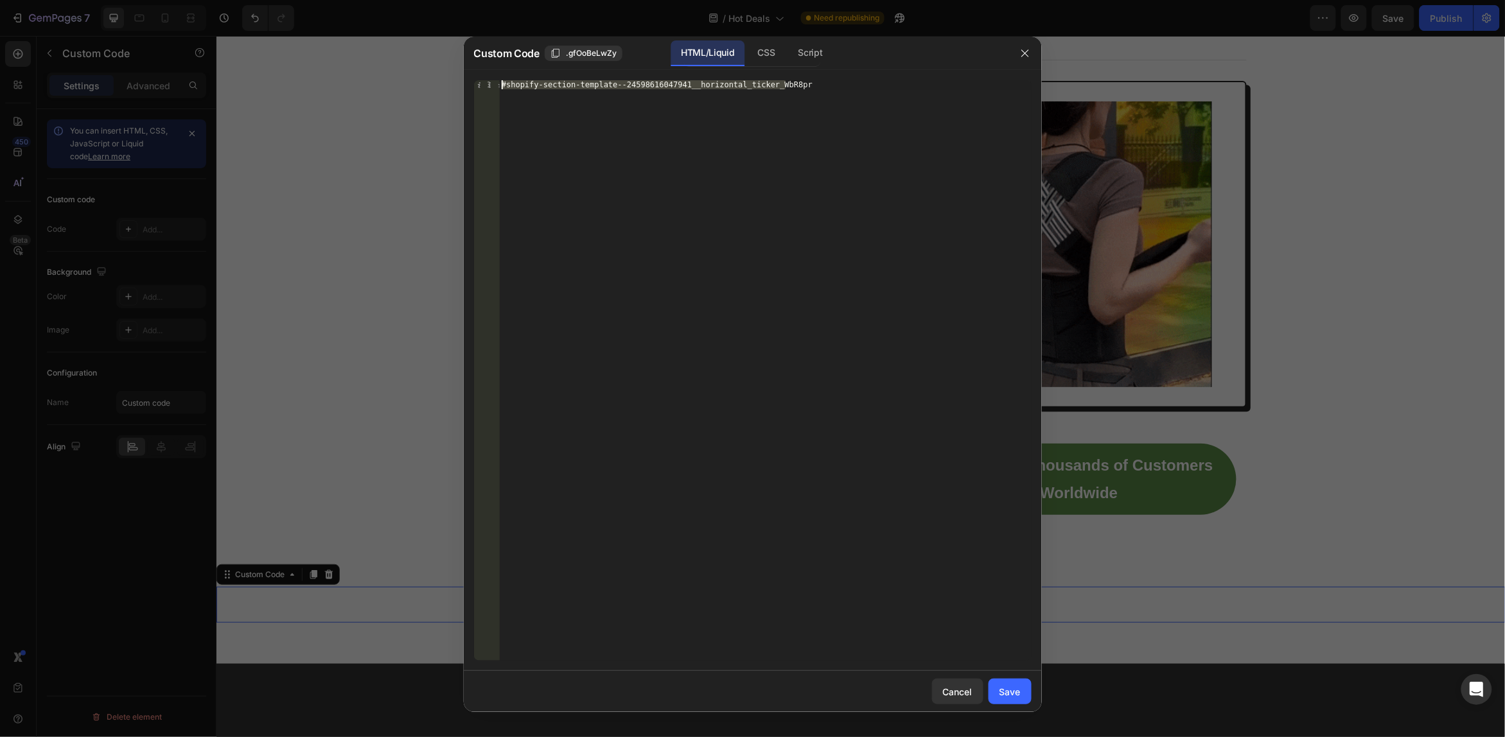
drag, startPoint x: 804, startPoint y: 94, endPoint x: 458, endPoint y: 79, distance: 346.6
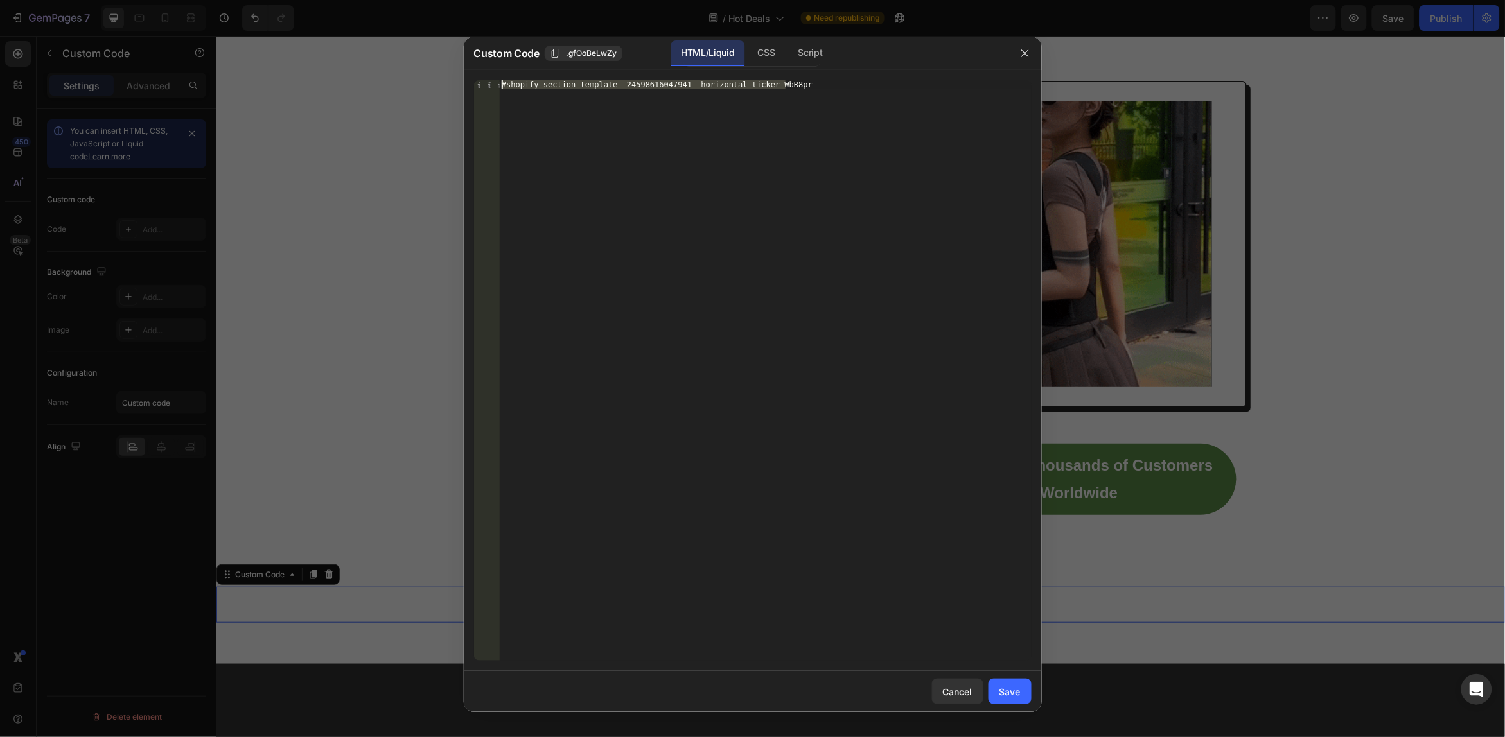
click at [458, 79] on div "Custom Code .gfOoBeLwZy HTML/Liquid CSS Script #shopify-section-template--24598…" at bounding box center [752, 368] width 1505 height 737
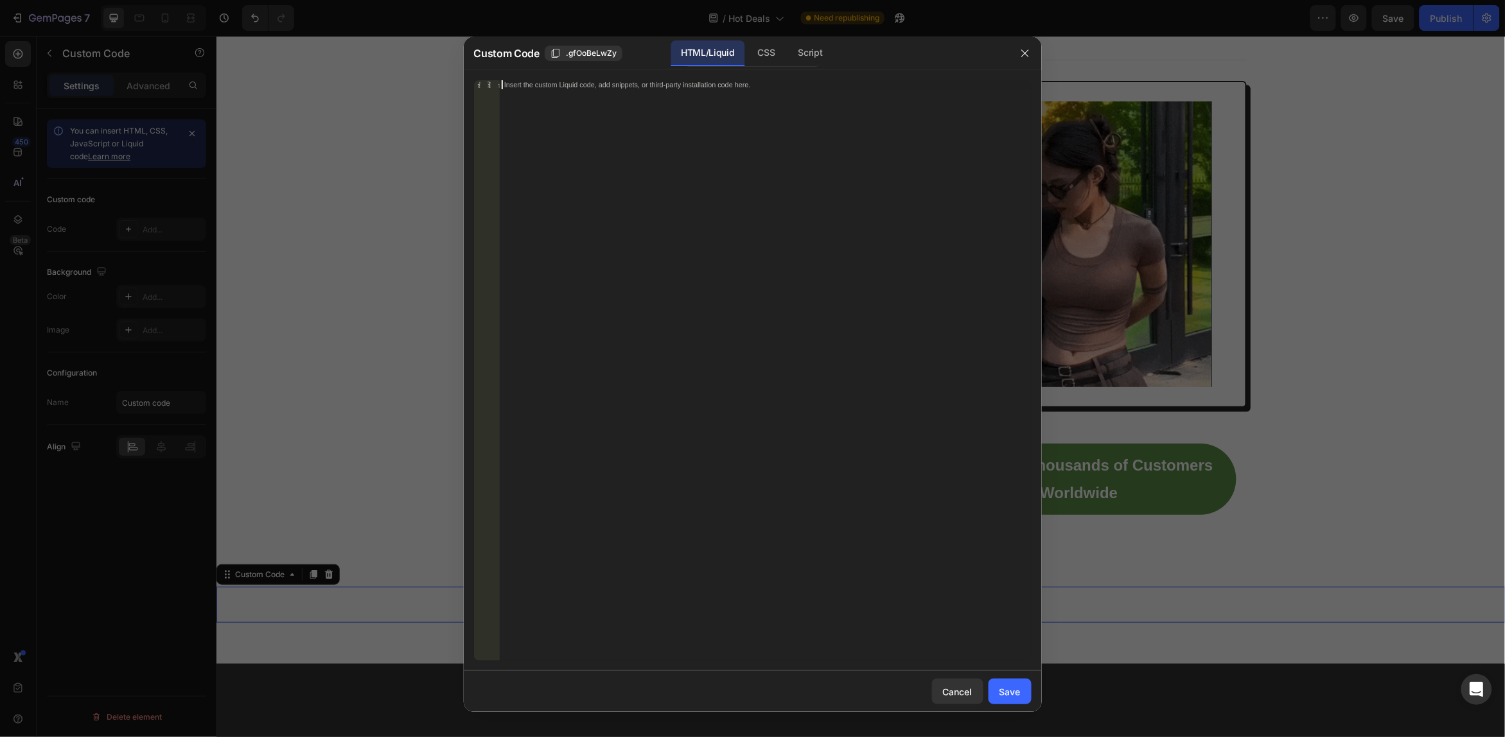
paste textarea "document.querySelector("#shopify-section-template--24598616047941__horizontal_t…"
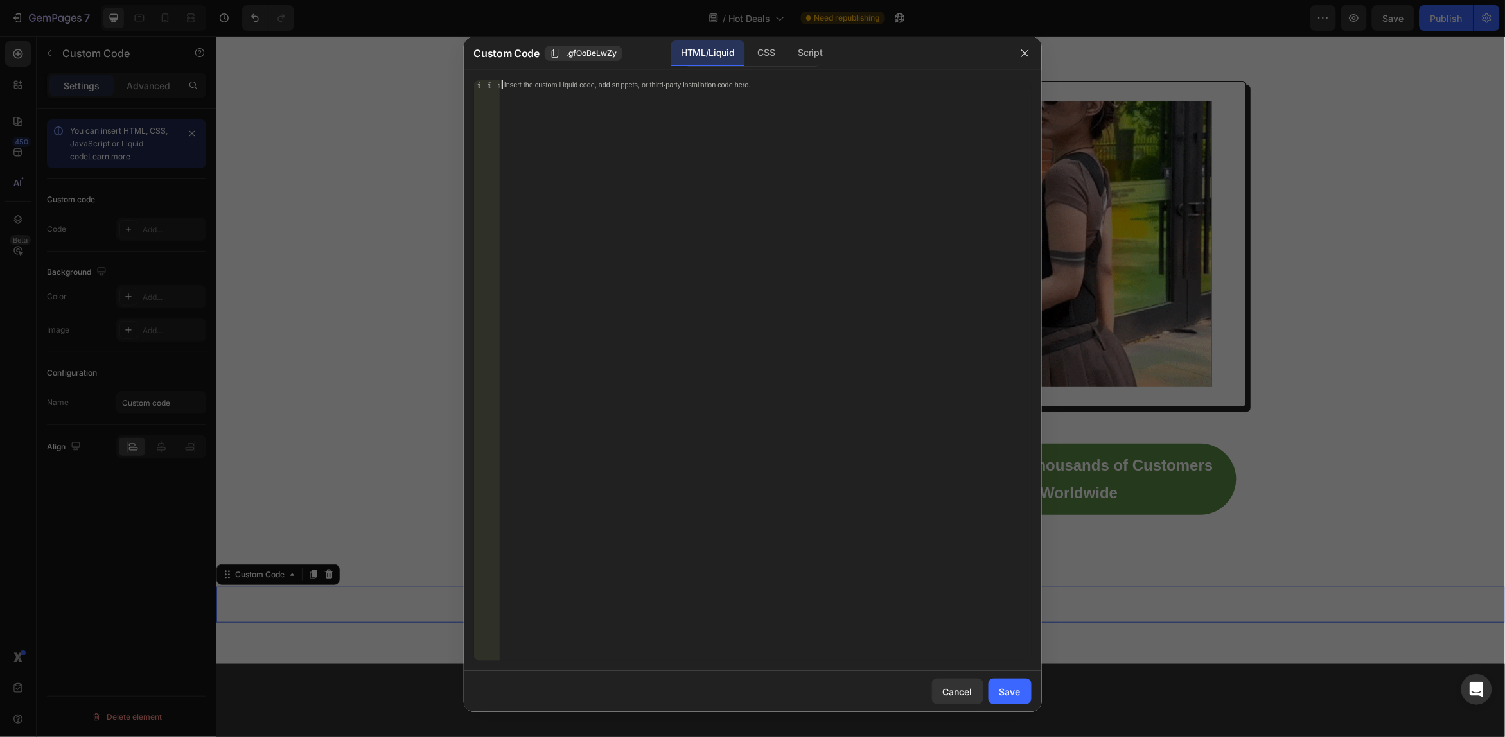
type textarea "document.querySelector("#shopify-section-template--24598616047941__horizontal_t…"
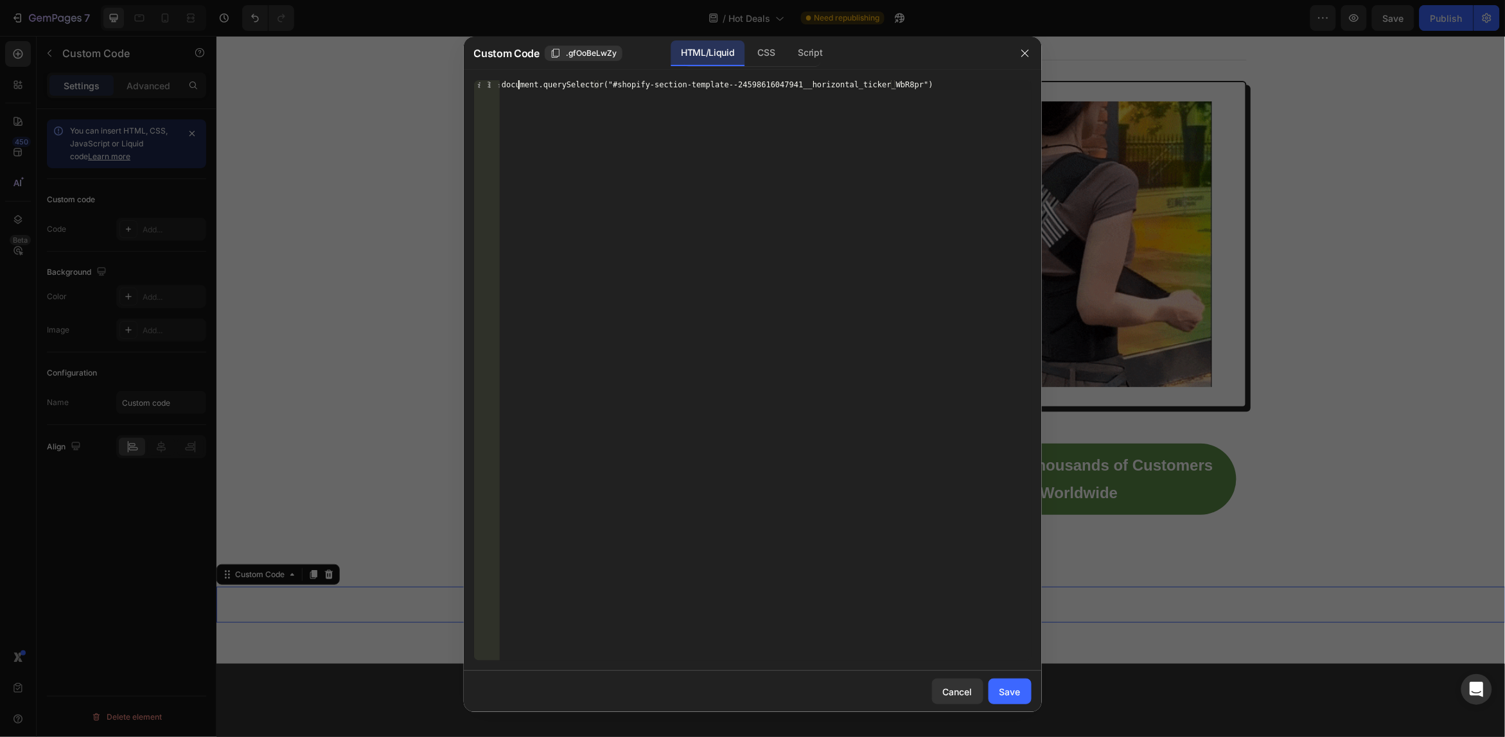
click at [518, 87] on div "document.querySelector("#shopify-section-template--24598616047941__horizontal_t…" at bounding box center [765, 379] width 532 height 599
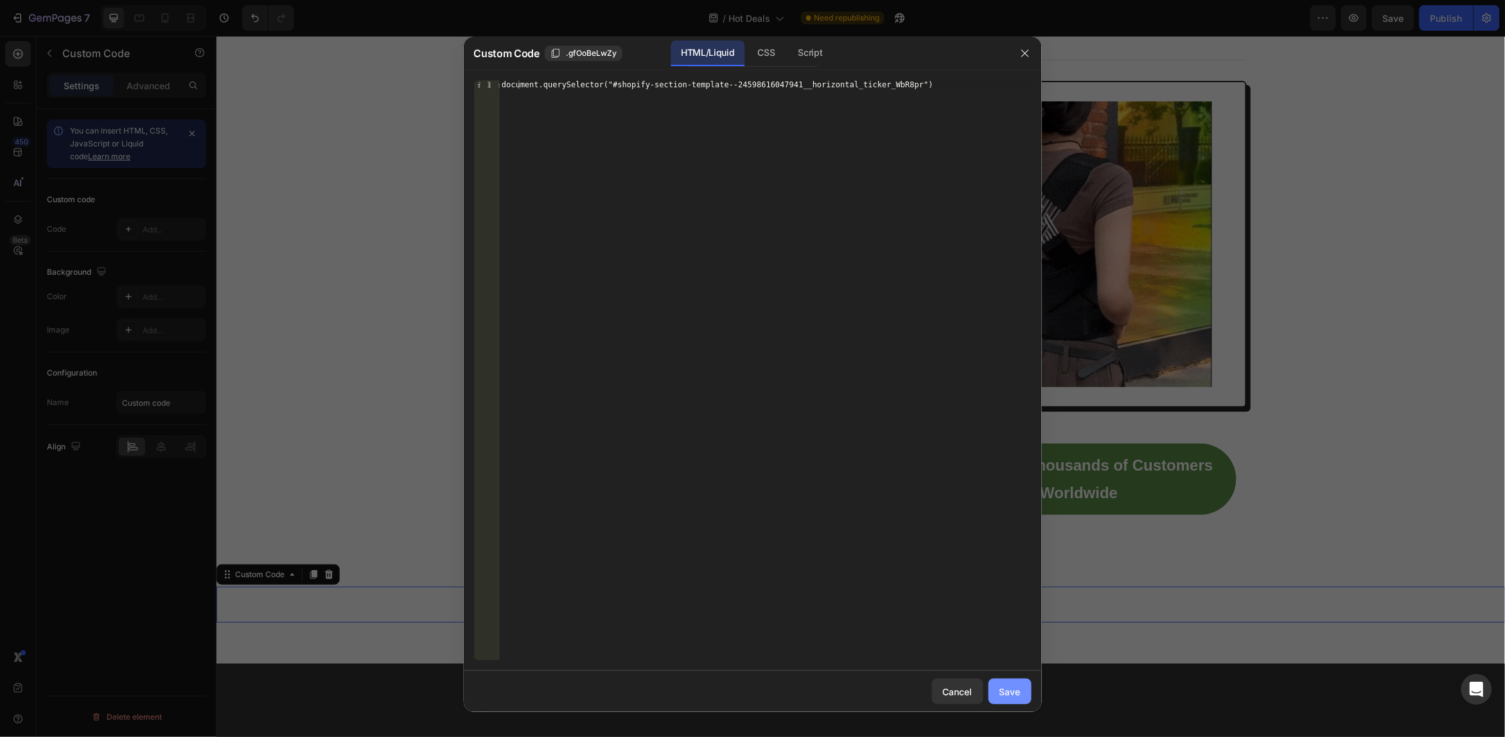
click at [1007, 693] on div "Save" at bounding box center [1010, 691] width 21 height 13
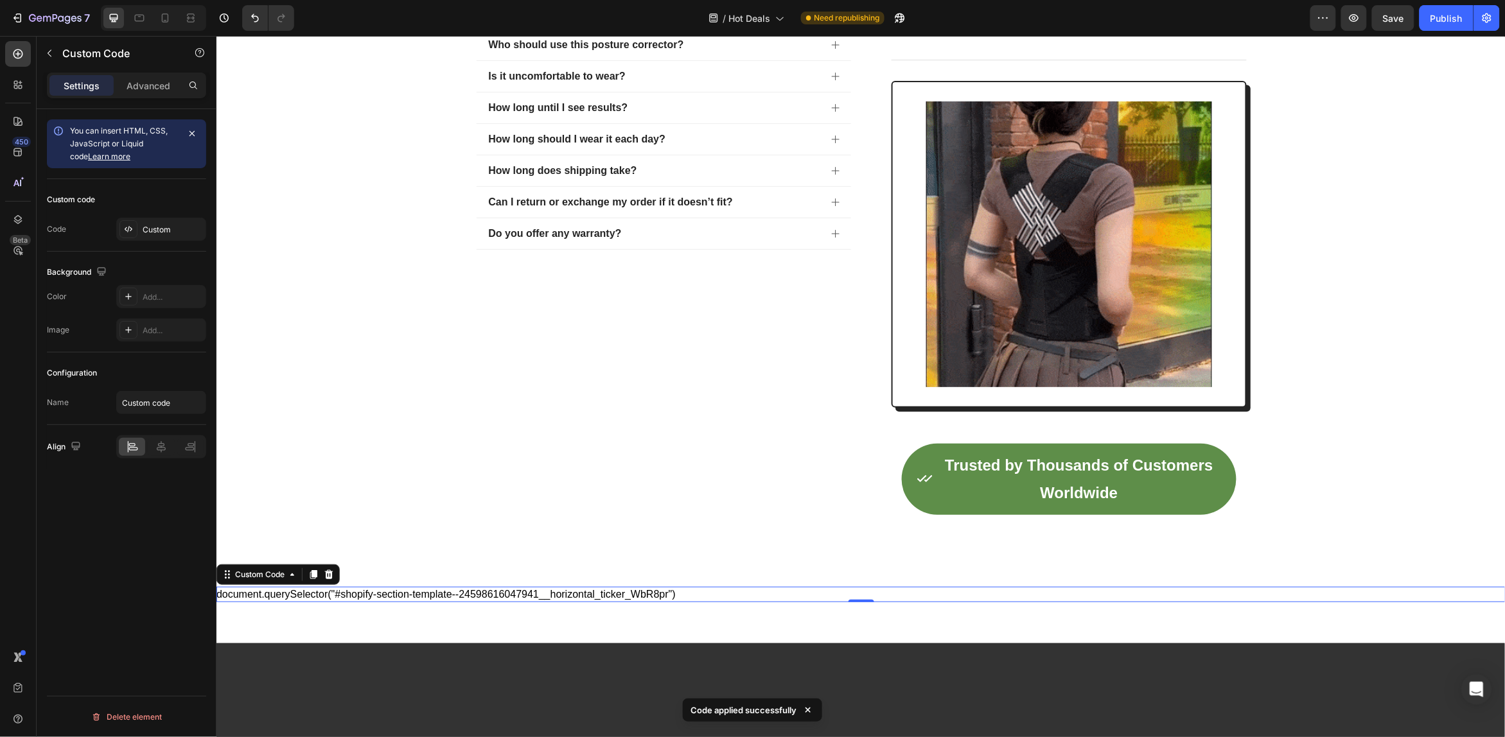
click at [268, 597] on div "document.querySelector("#shopify-section-template--24598616047941__horizontal_t…" at bounding box center [860, 594] width 1289 height 15
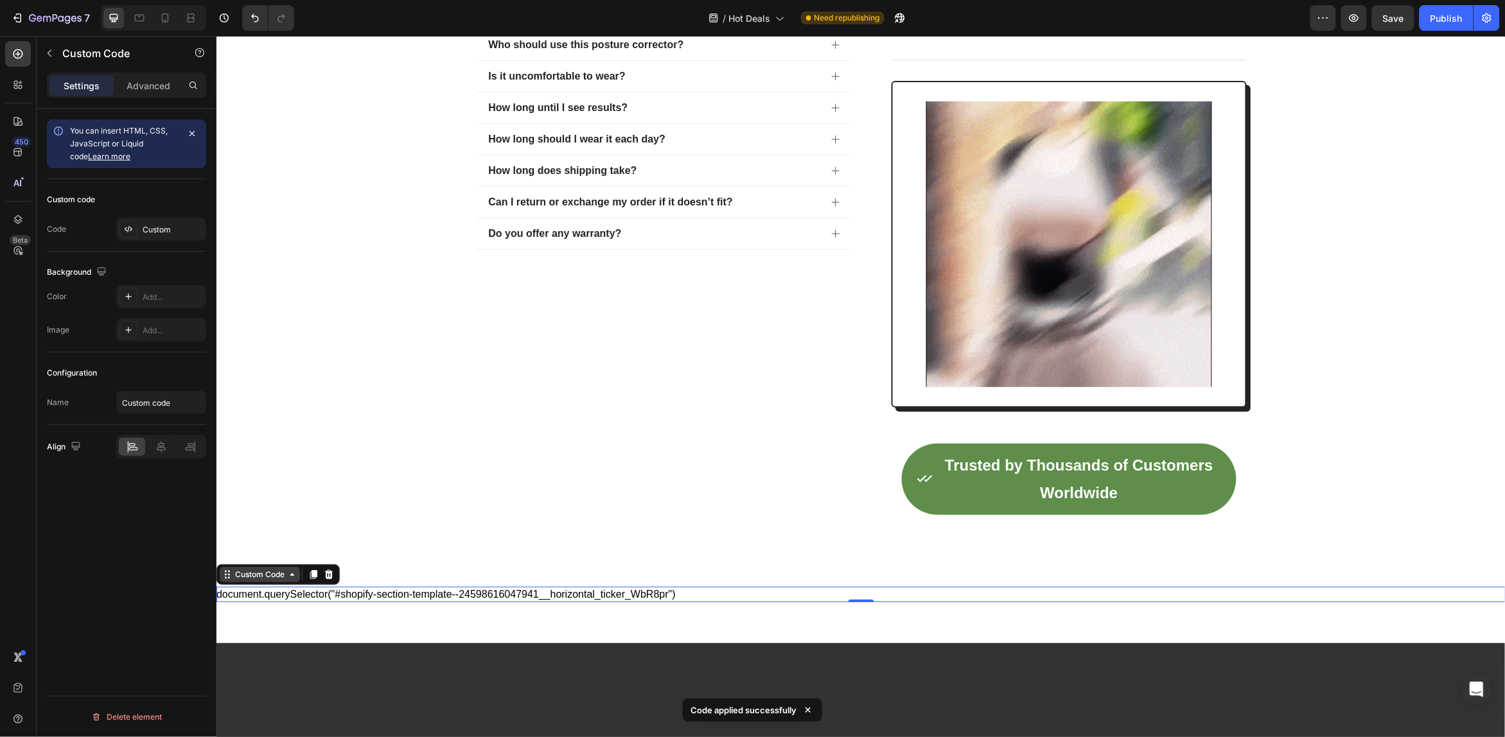
click at [260, 572] on div "Custom Code" at bounding box center [259, 575] width 55 height 12
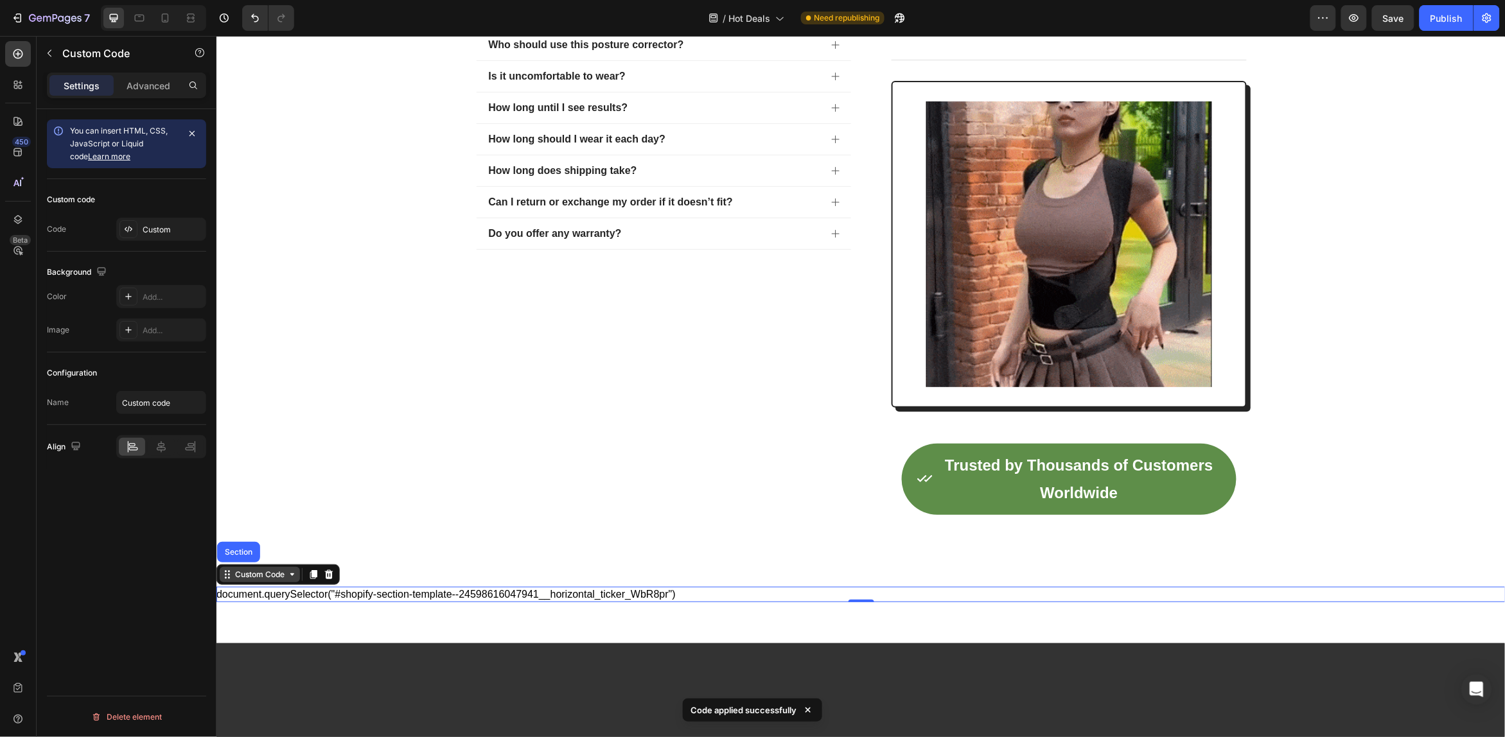
click at [290, 582] on div "Custom Code" at bounding box center [259, 574] width 80 height 15
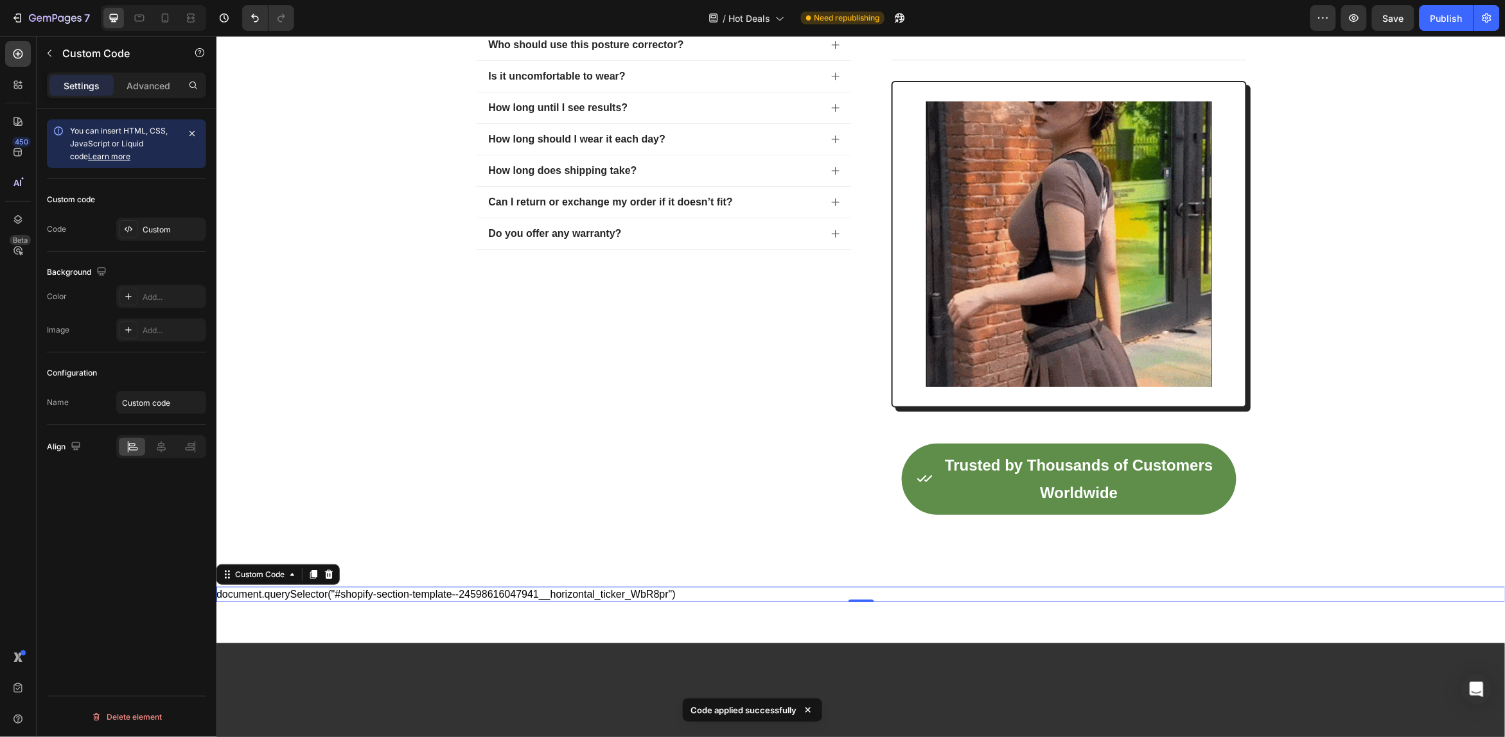
click at [357, 602] on div "document.querySelector("#shopify-section-template--24598616047941__horizontal_t…" at bounding box center [860, 594] width 1289 height 15
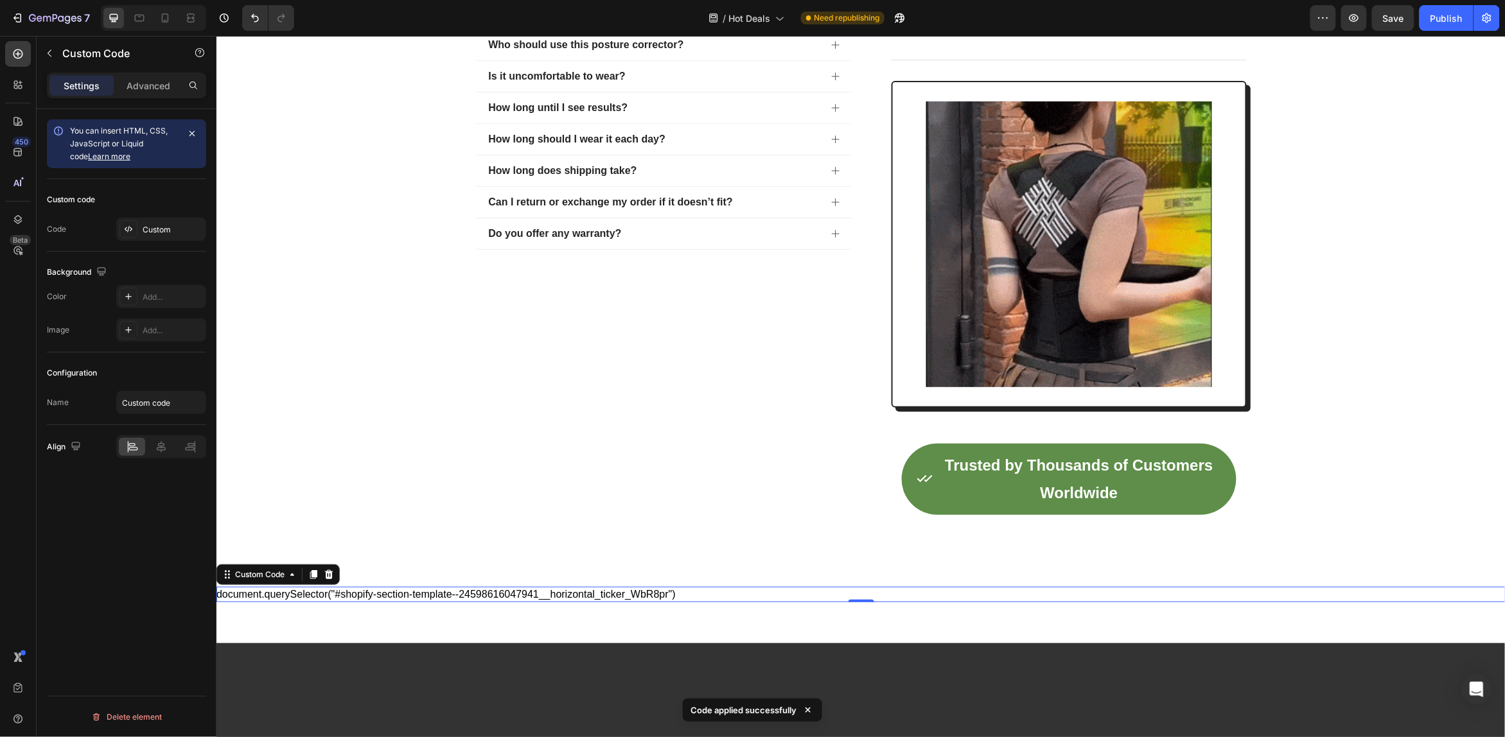
click at [357, 597] on div "document.querySelector("#shopify-section-template--24598616047941__horizontal_t…" at bounding box center [860, 594] width 1289 height 15
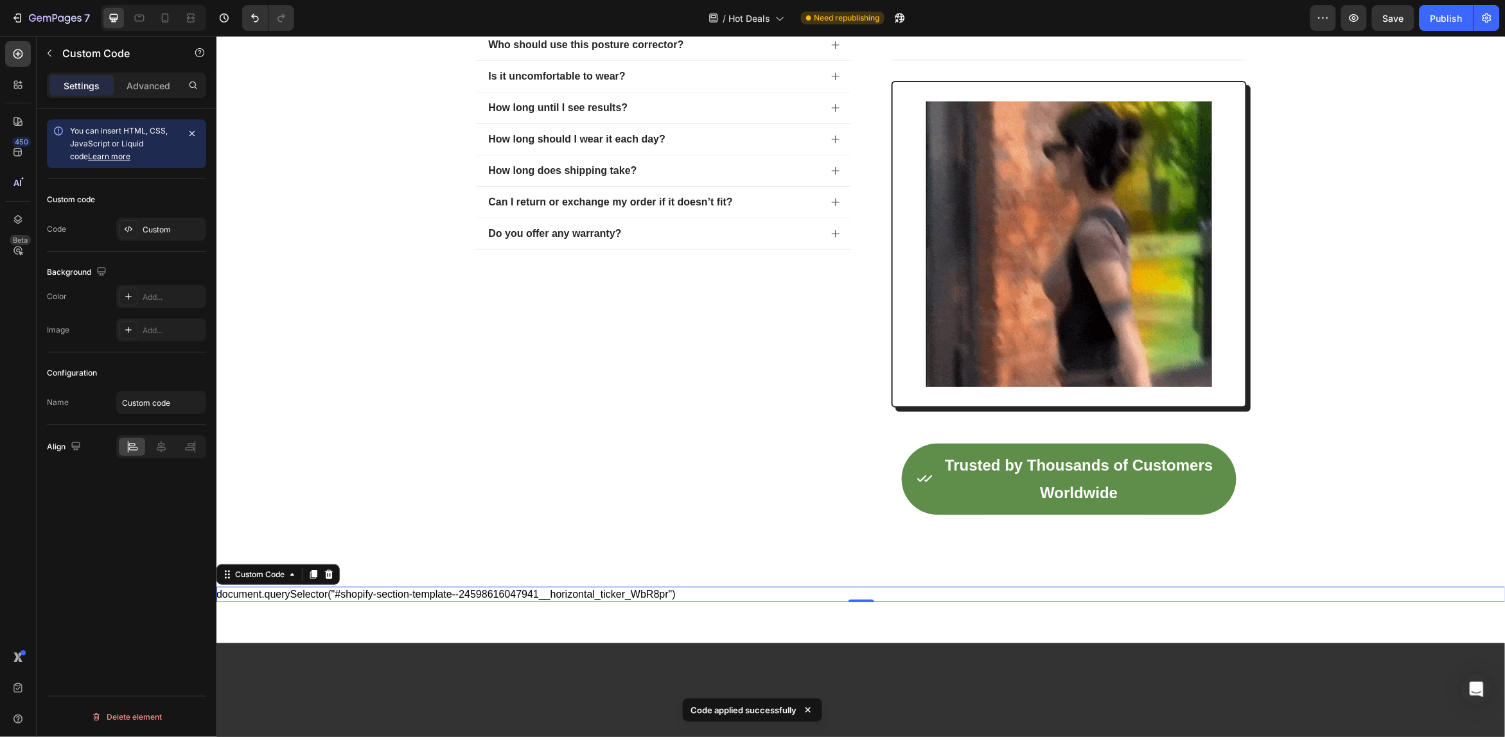
click at [356, 597] on div "document.querySelector("#shopify-section-template--24598616047941__horizontal_t…" at bounding box center [860, 594] width 1289 height 15
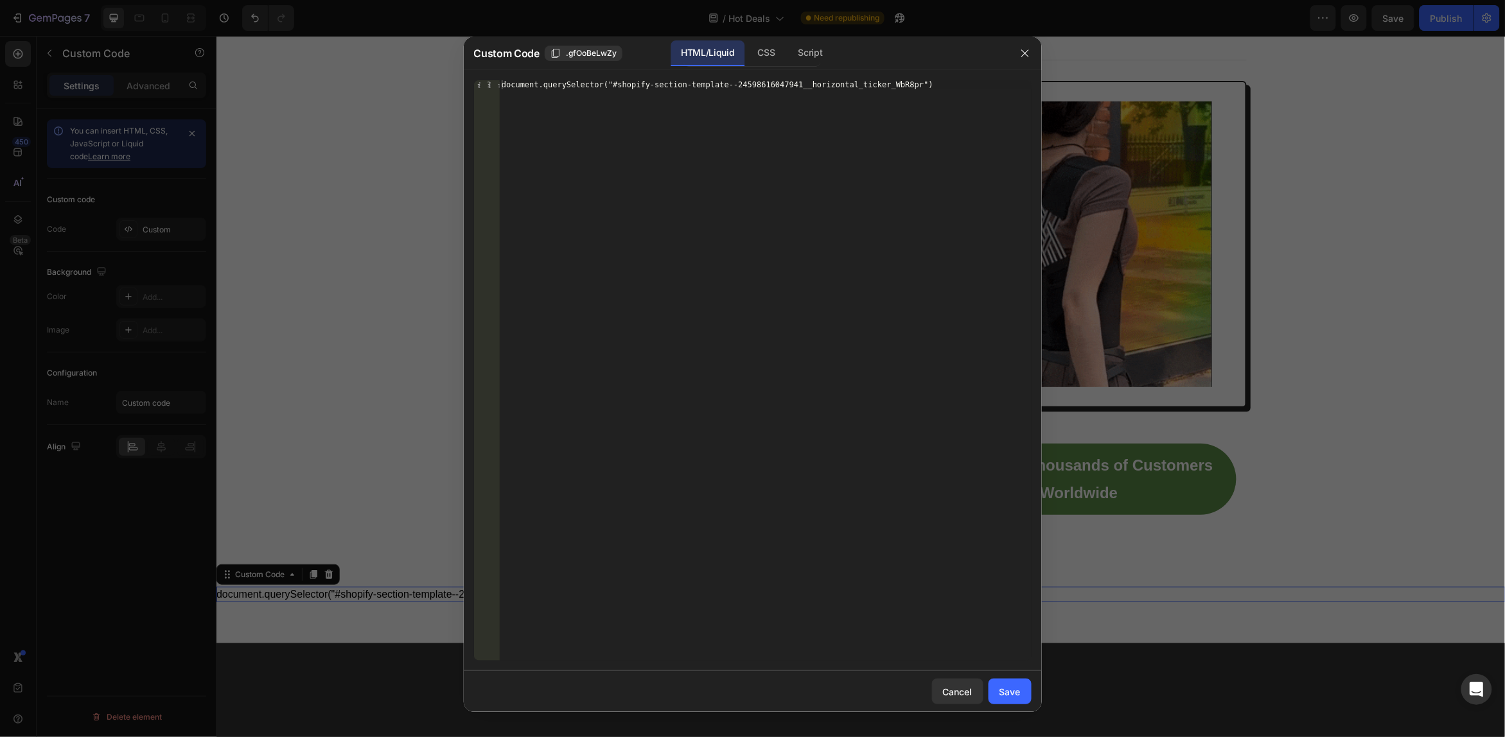
type textarea "document.querySelector("#shopify-section-template--24598616047941__horizontal_t…"
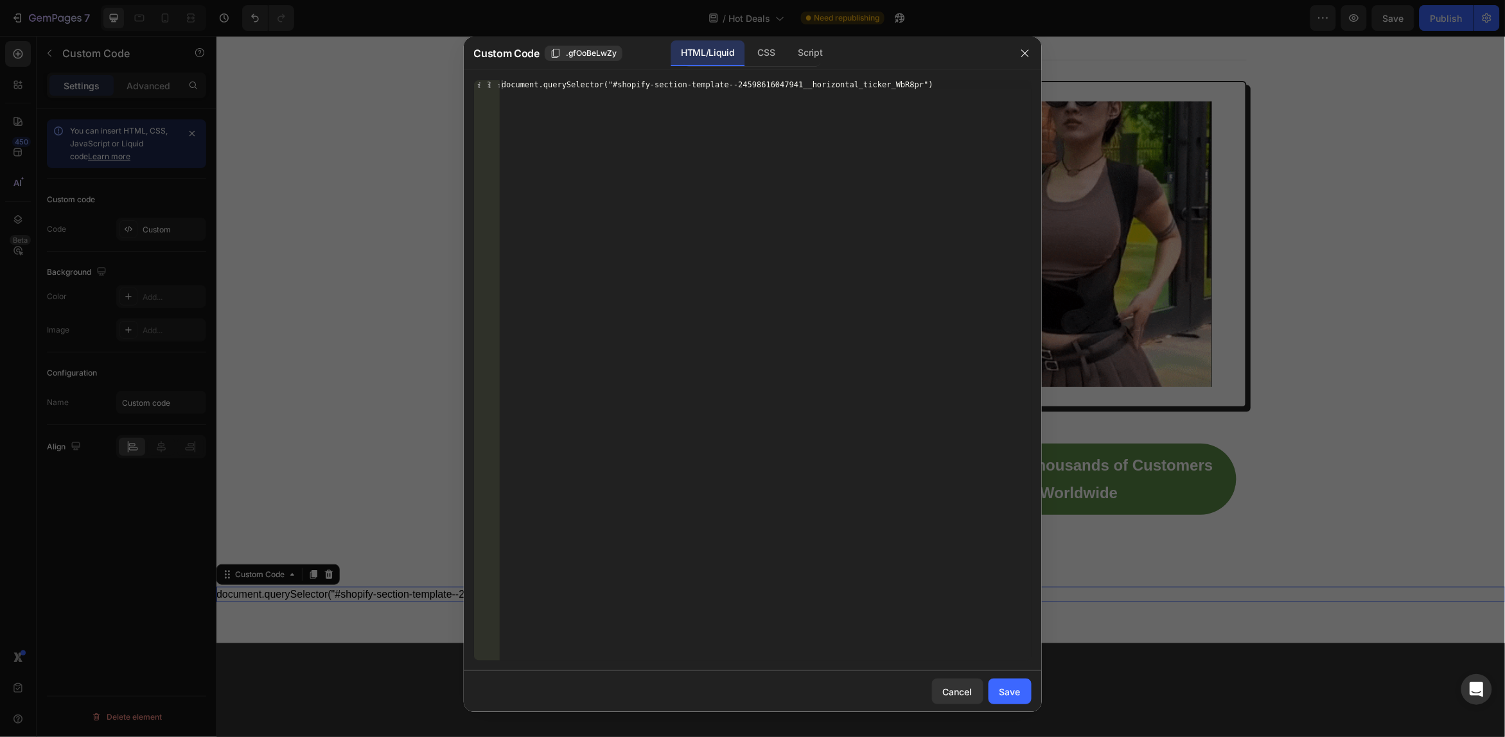
click at [974, 159] on div "document.querySelector("#shopify-section-template--24598616047941__horizontal_t…" at bounding box center [765, 379] width 532 height 599
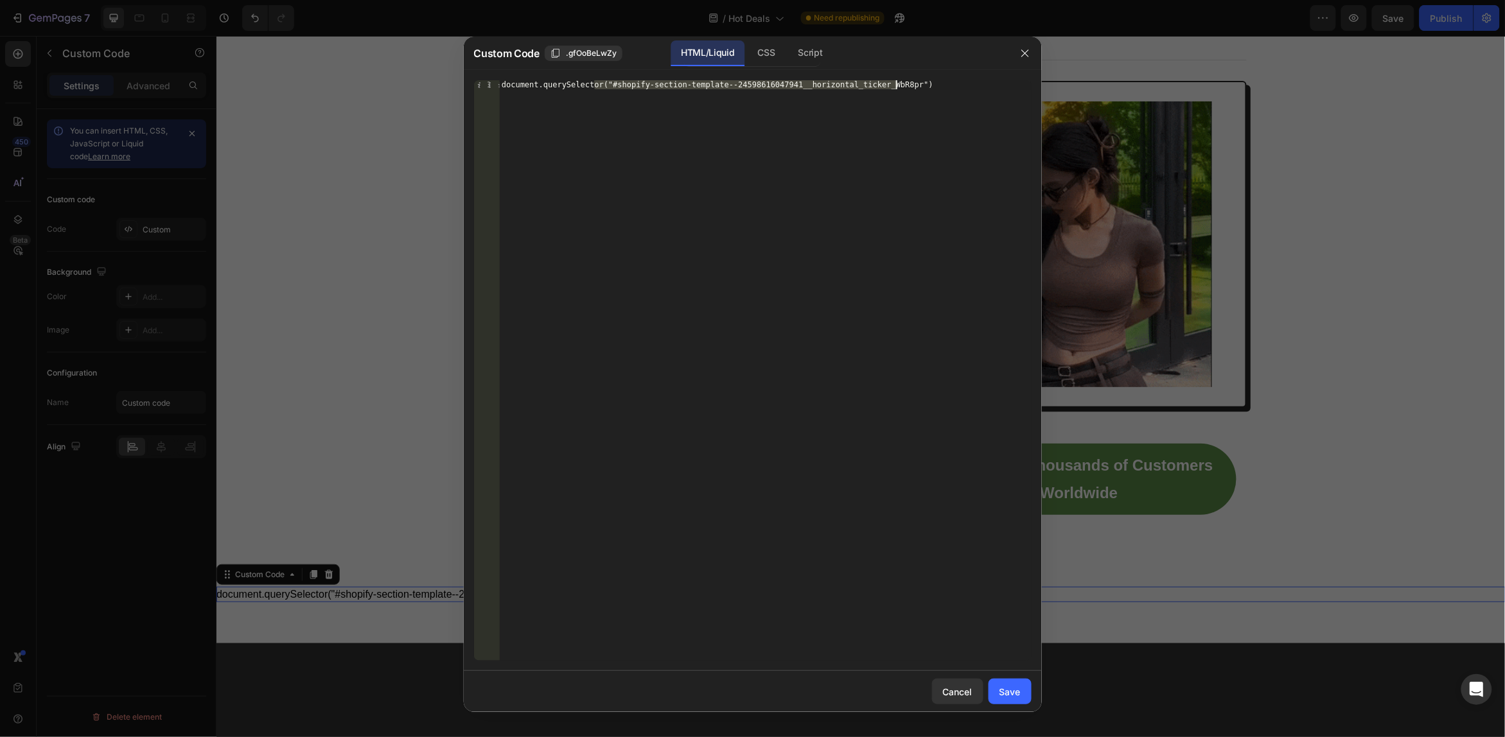
click at [973, 159] on div "document.querySelector("#shopify-section-template--24598616047941__horizontal_t…" at bounding box center [765, 379] width 532 height 599
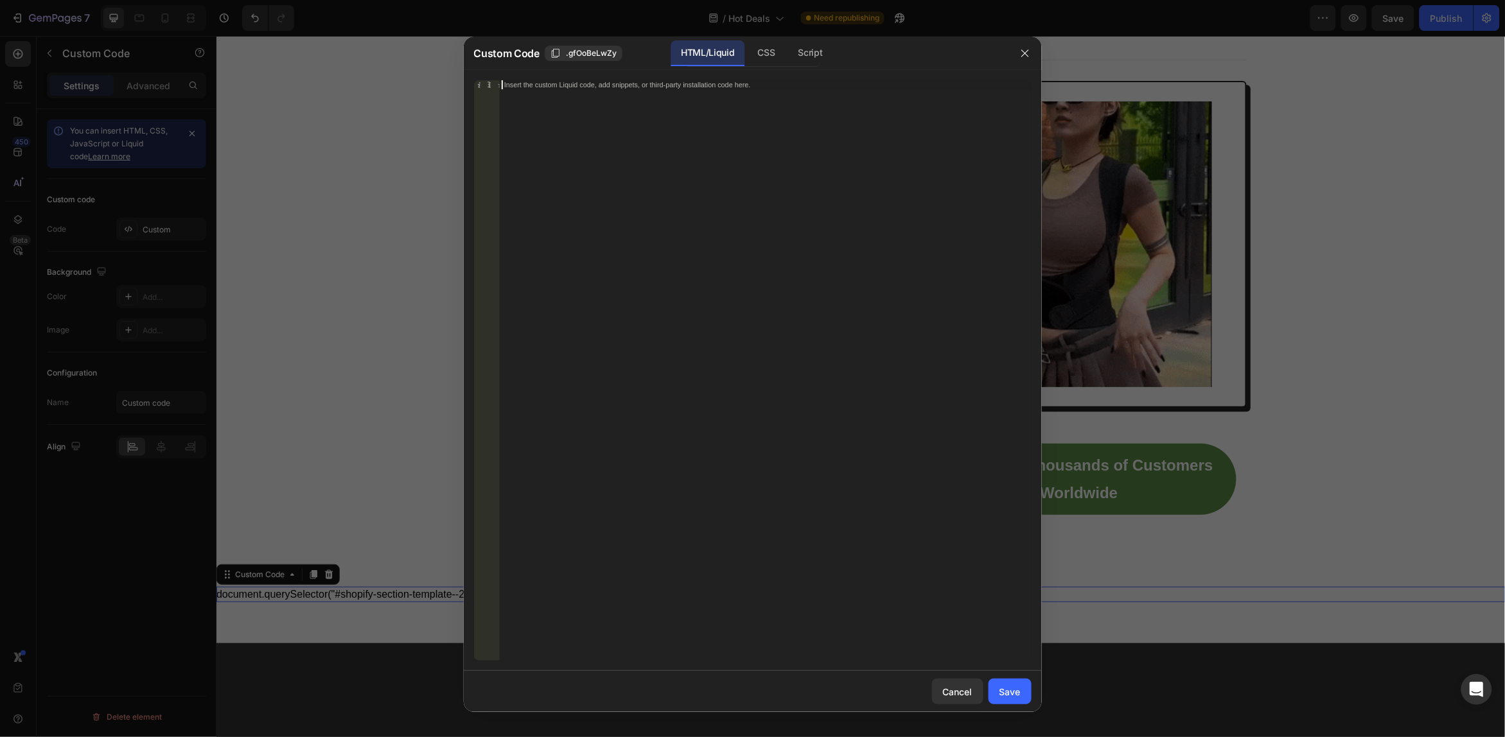
paste textarea "box-sizing: inherit;"
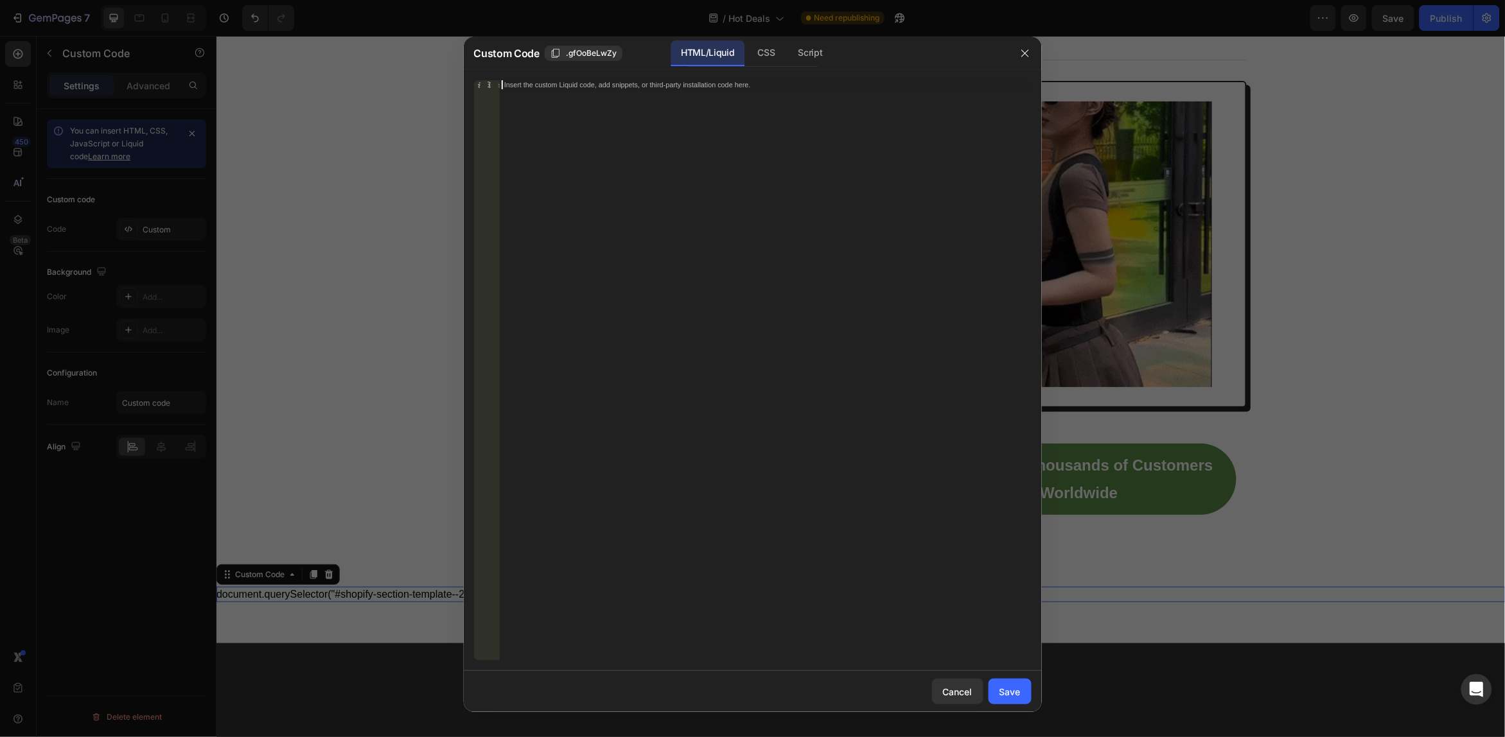
type textarea "box-sizing: inherit;"
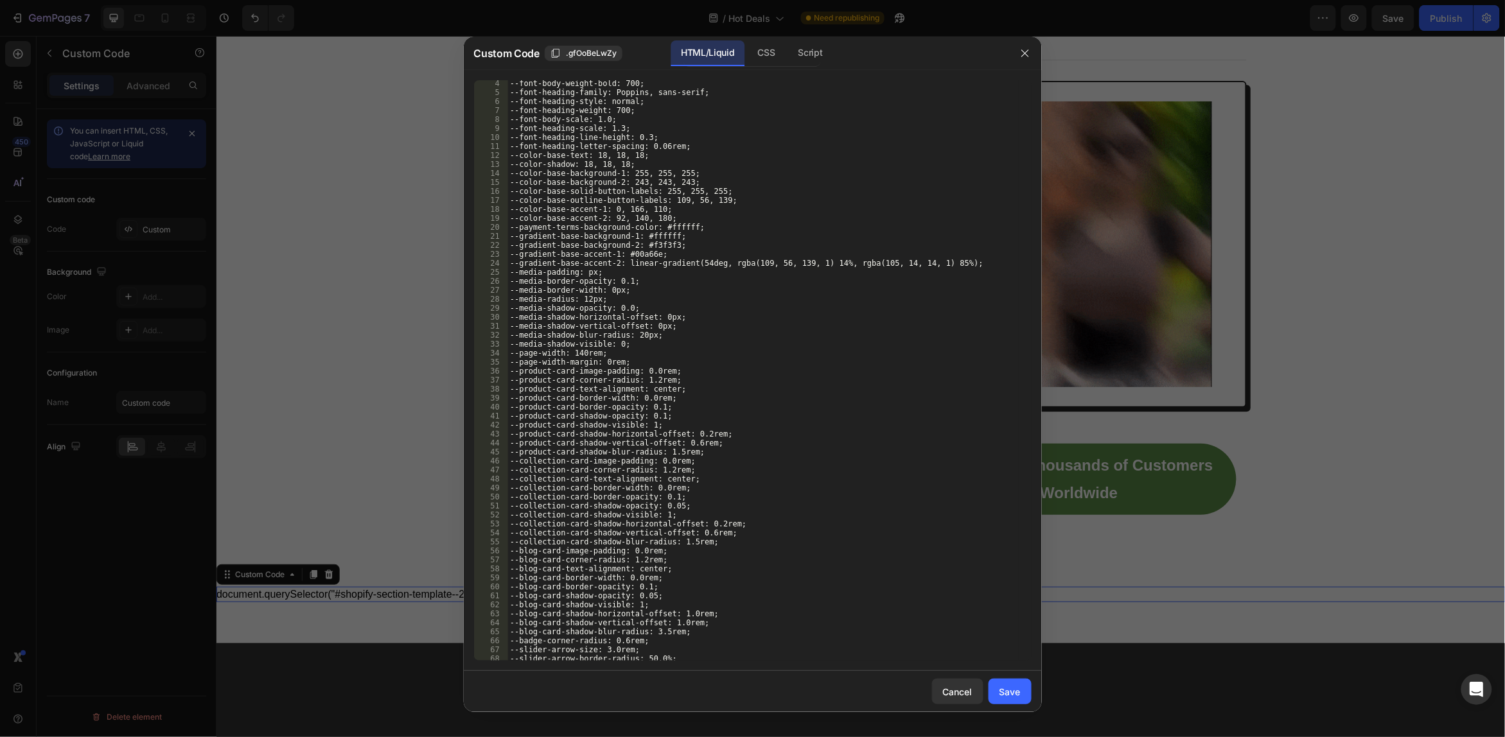
scroll to position [0, 0]
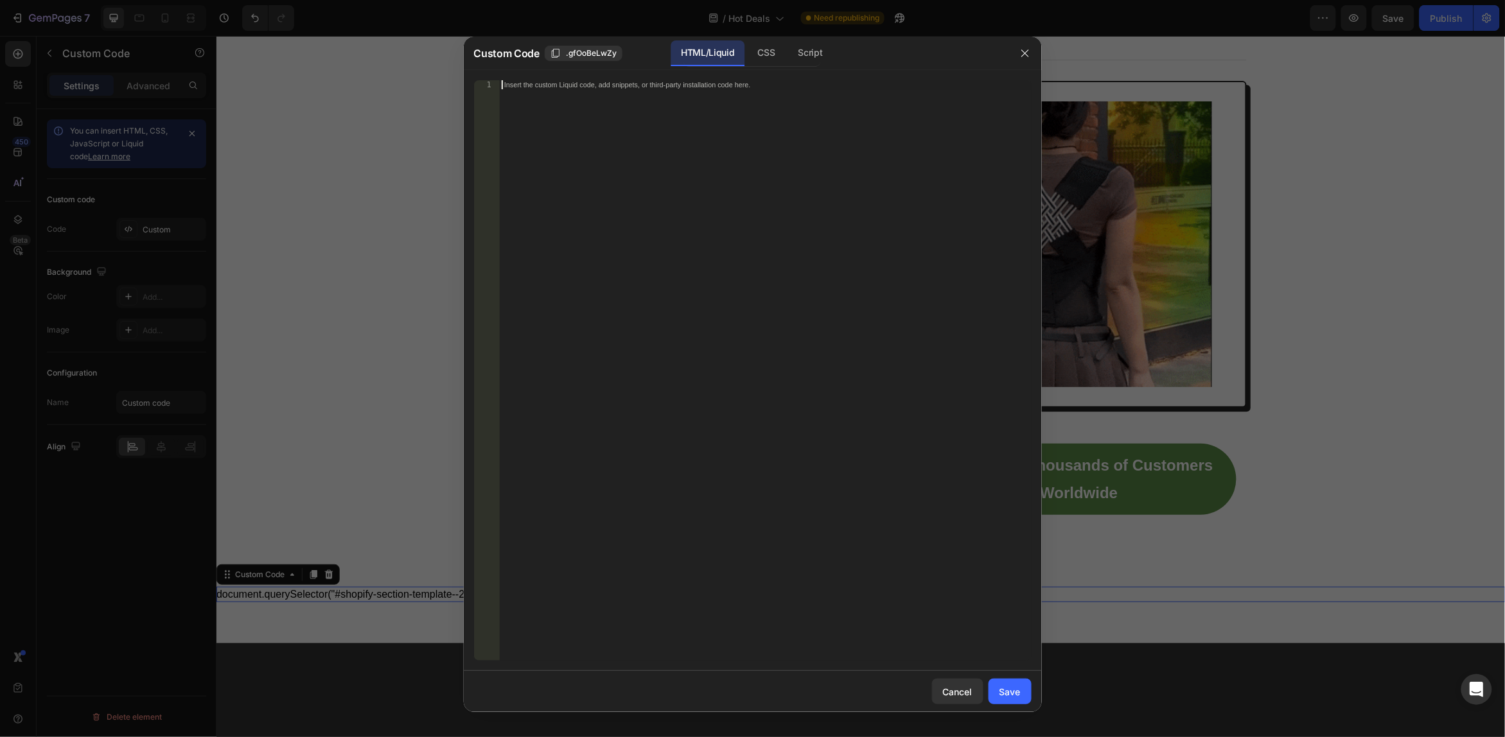
paste textarea "//*[@id="shopify-section-template--24598616047941__horizontal_ticker_WbR8pr"]"
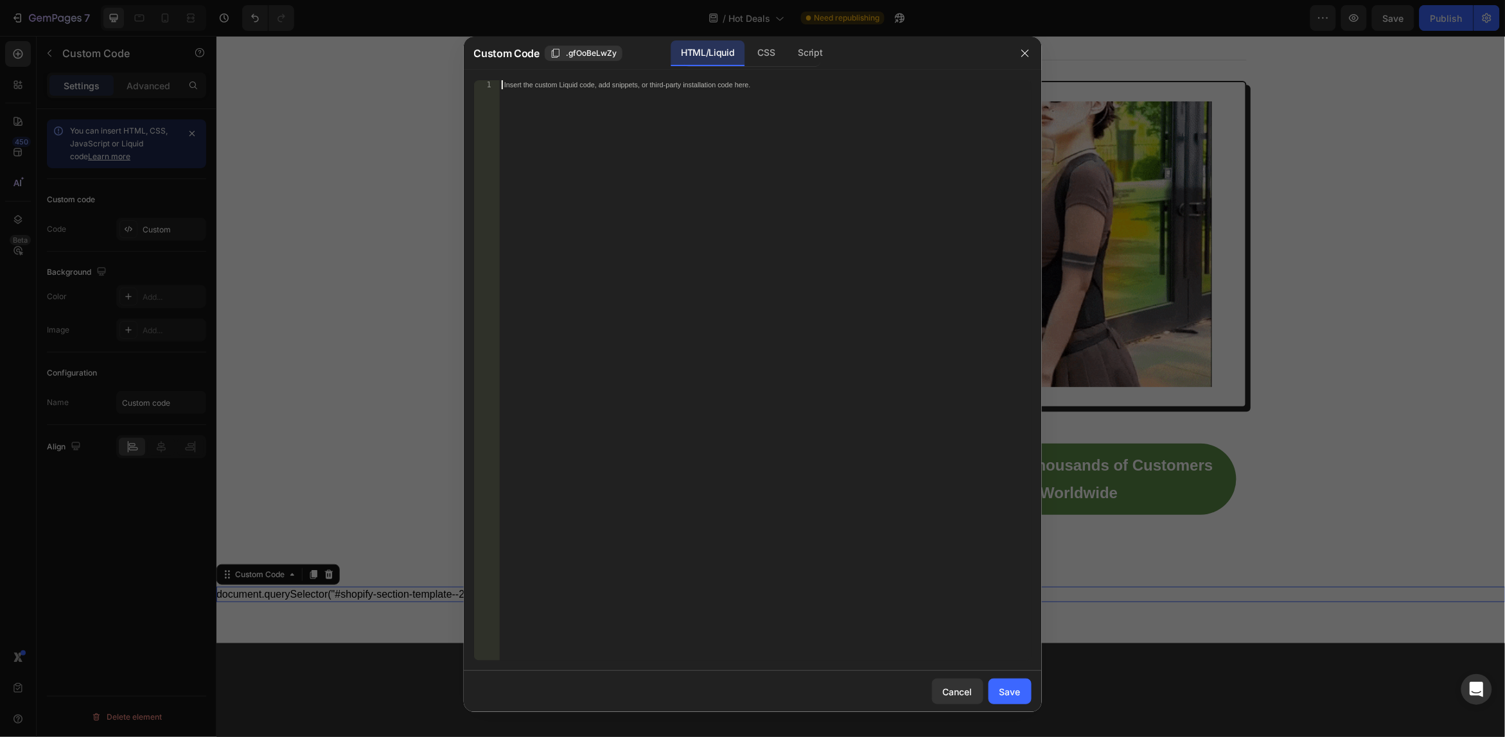
type textarea "//*[@id="shopify-section-template--24598616047941__horizontal_ticker_WbR8pr"]"
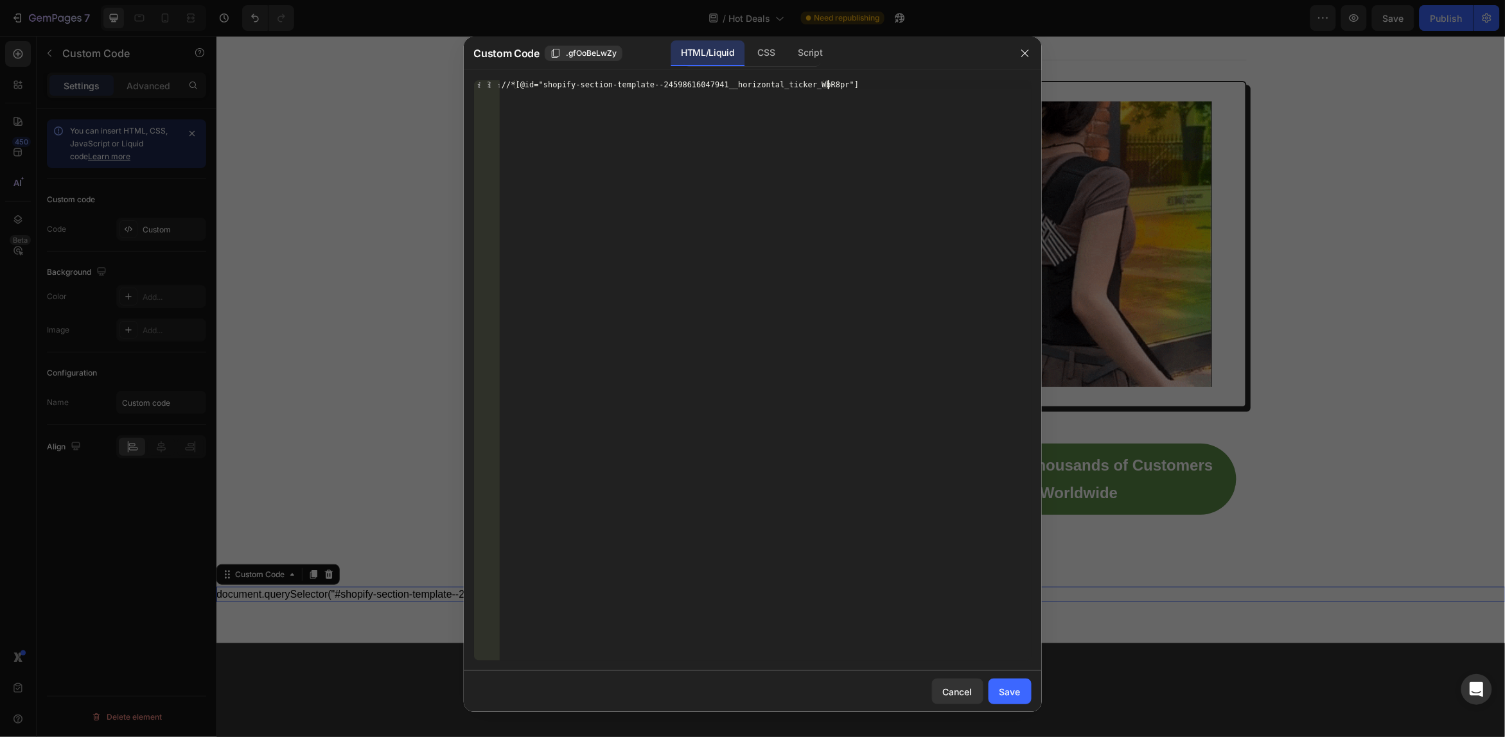
drag, startPoint x: 1012, startPoint y: 685, endPoint x: 988, endPoint y: 644, distance: 46.9
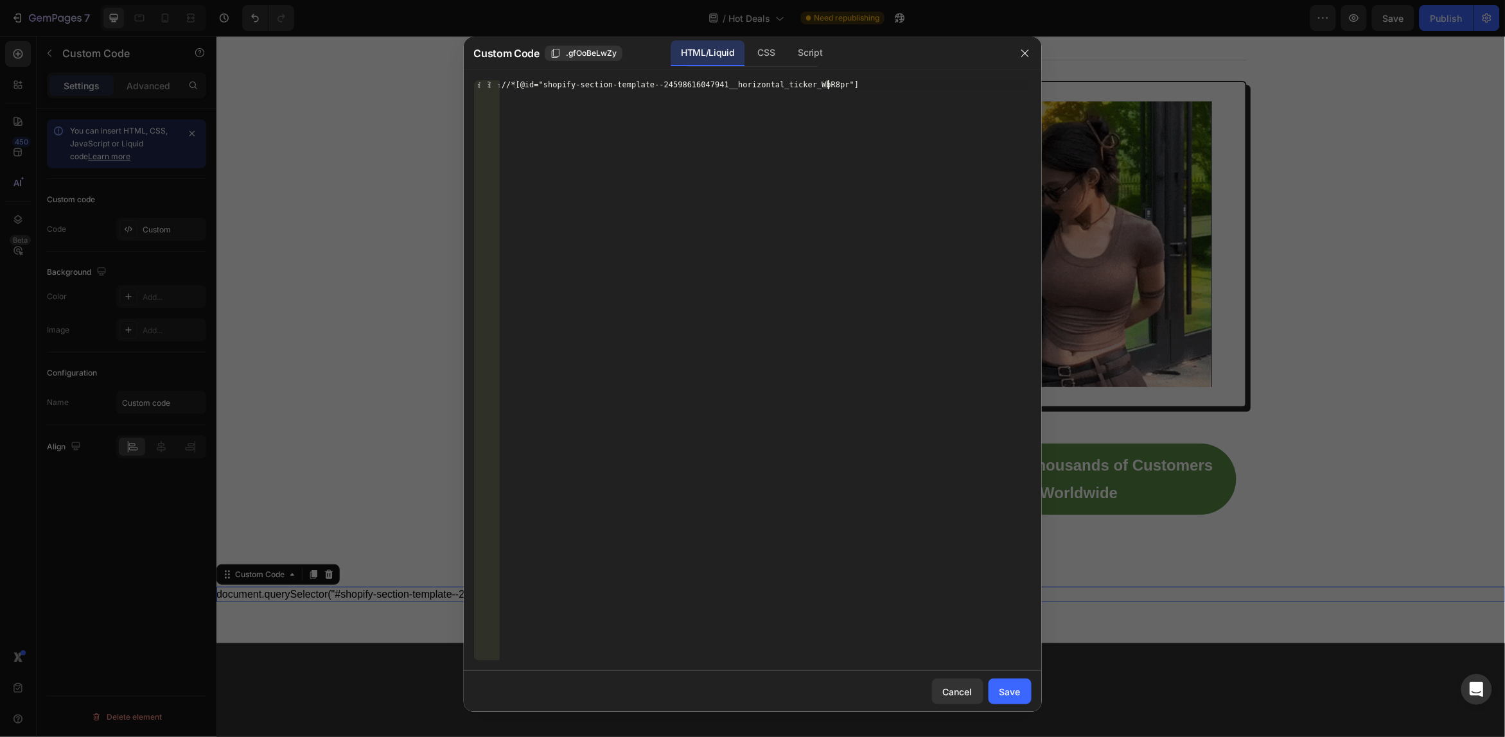
click at [1011, 685] on button "Save" at bounding box center [1010, 692] width 43 height 26
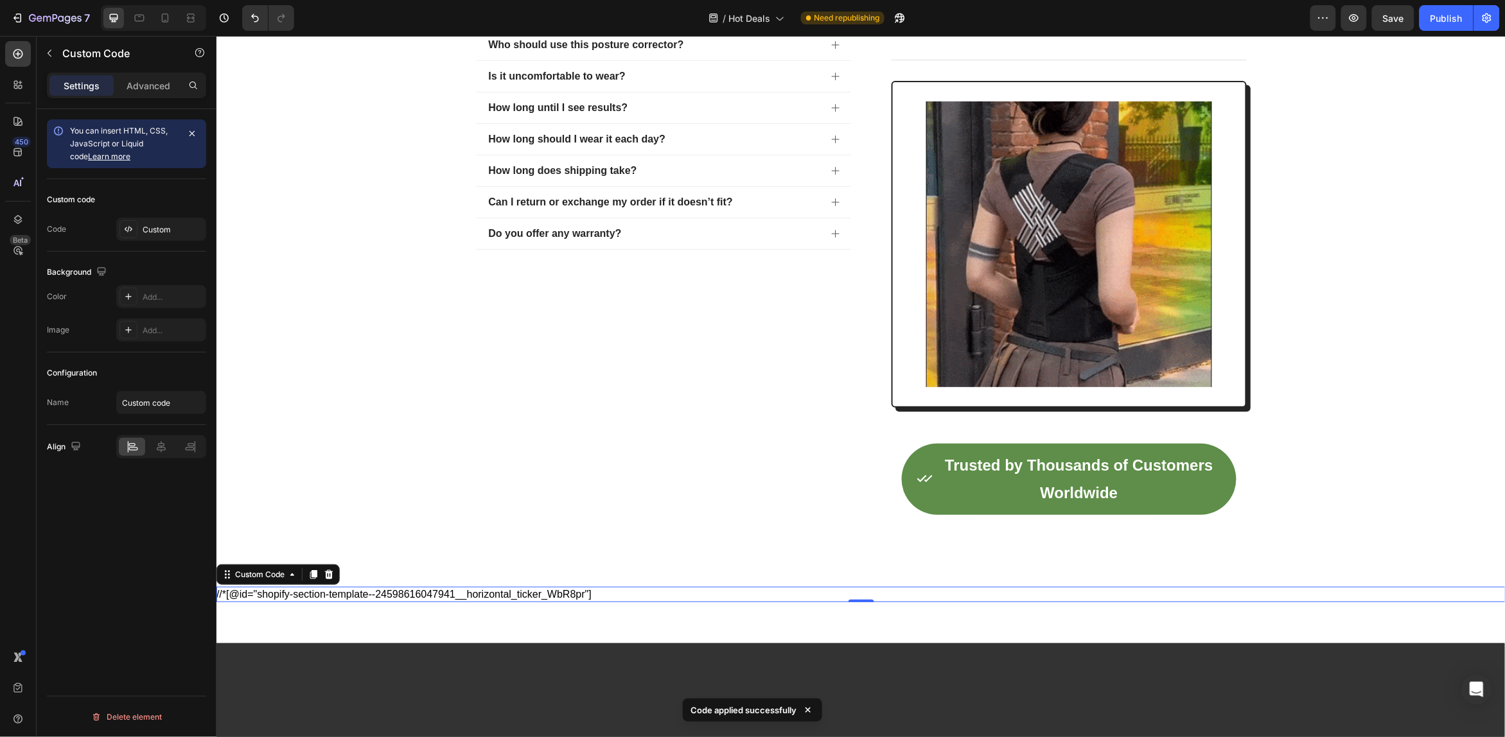
click at [501, 595] on div "//*[@id="shopify-section-template--24598616047941__horizontal_ticker_WbR8pr"]" at bounding box center [860, 594] width 1289 height 15
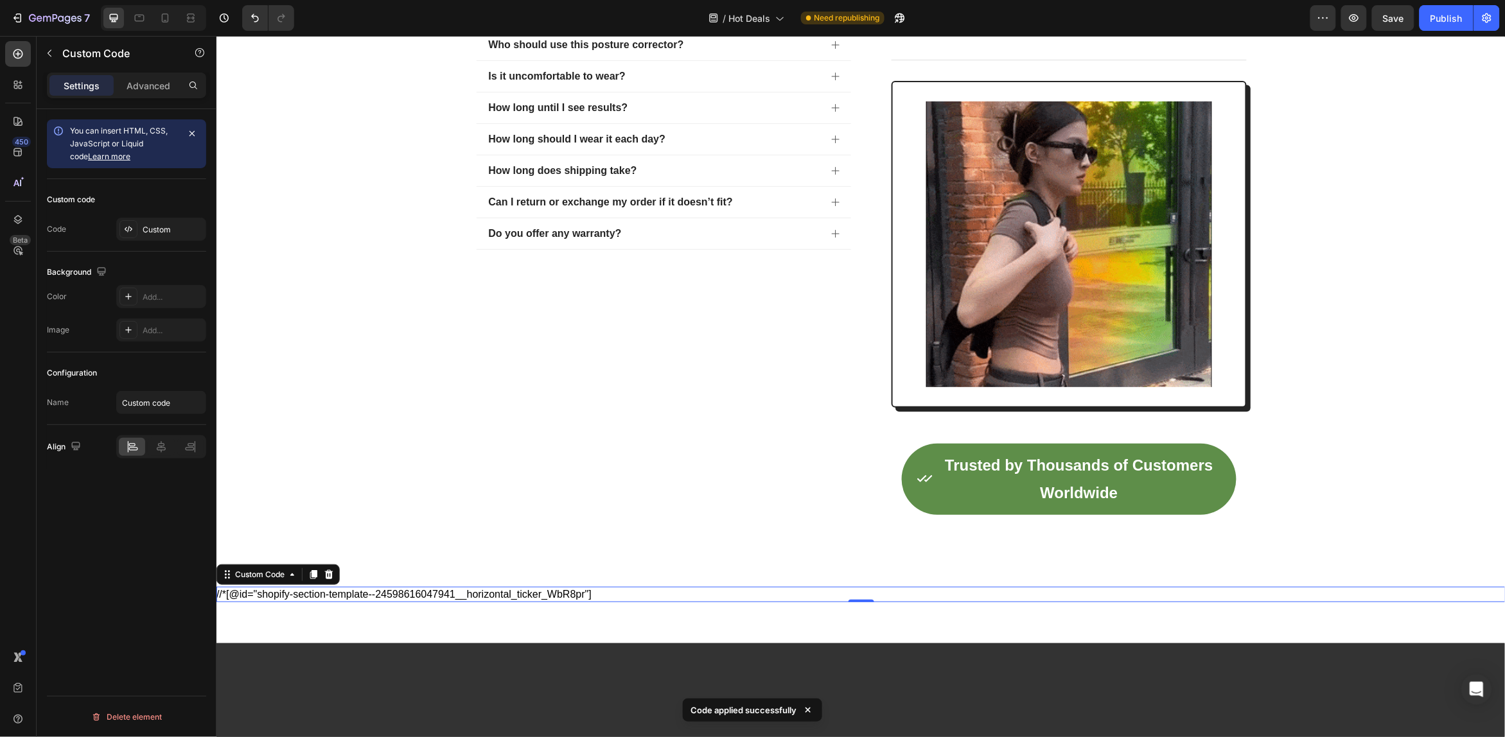
click at [518, 595] on div "//*[@id="shopify-section-template--24598616047941__horizontal_ticker_WbR8pr"]" at bounding box center [860, 594] width 1289 height 15
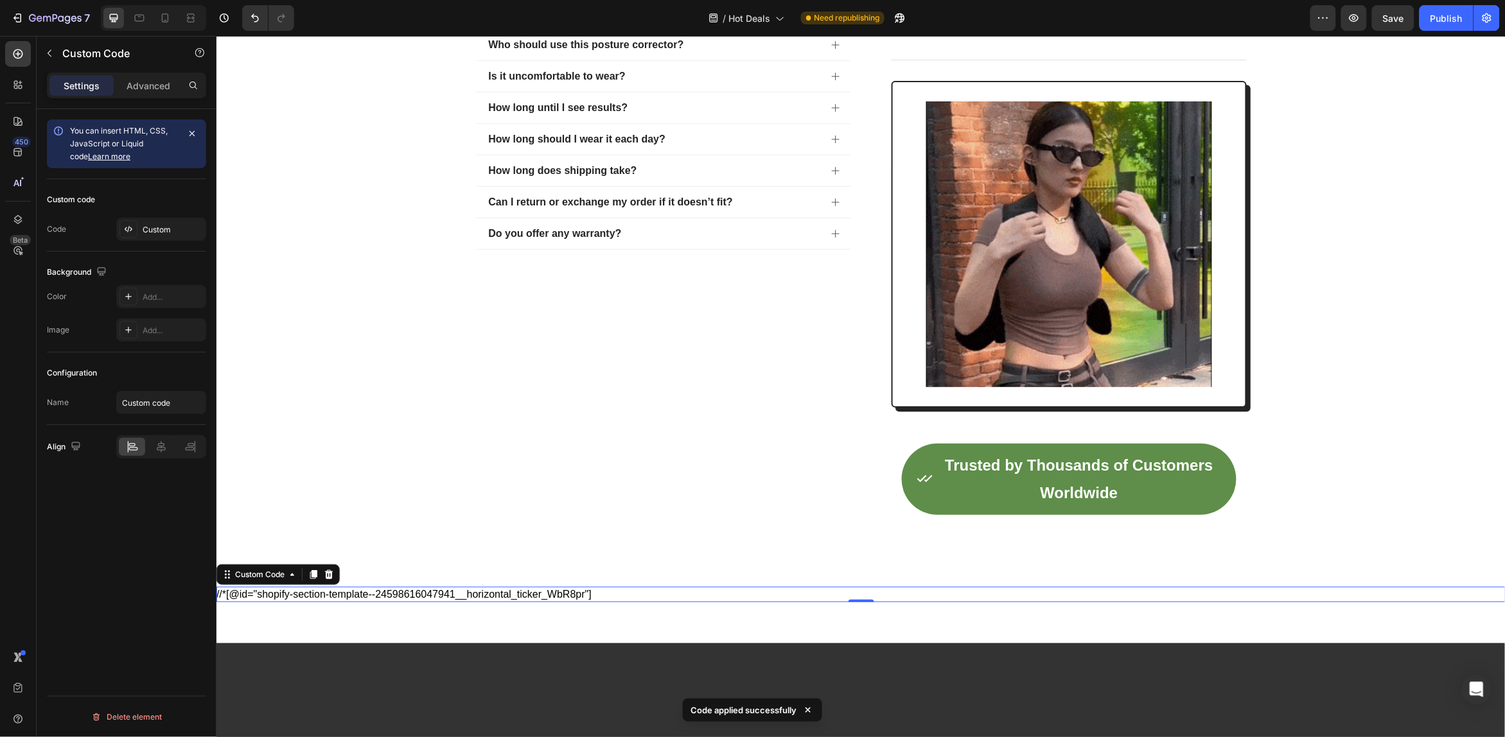
click at [518, 595] on div "//*[@id="shopify-section-template--24598616047941__horizontal_ticker_WbR8pr"]" at bounding box center [860, 594] width 1289 height 15
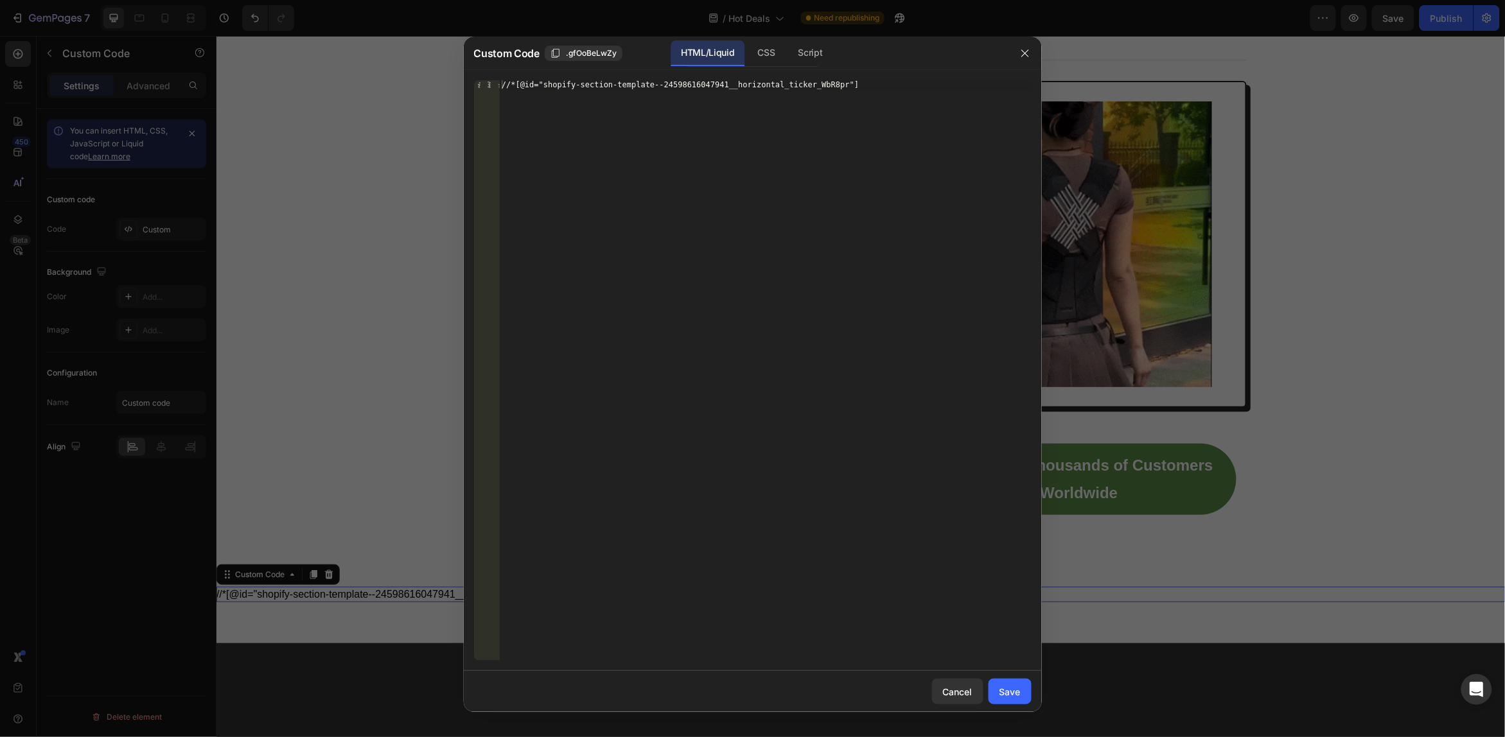
click at [820, 117] on div "//*[@id="shopify-section-template--24598616047941__horizontal_ticker_WbR8pr"]" at bounding box center [765, 379] width 532 height 599
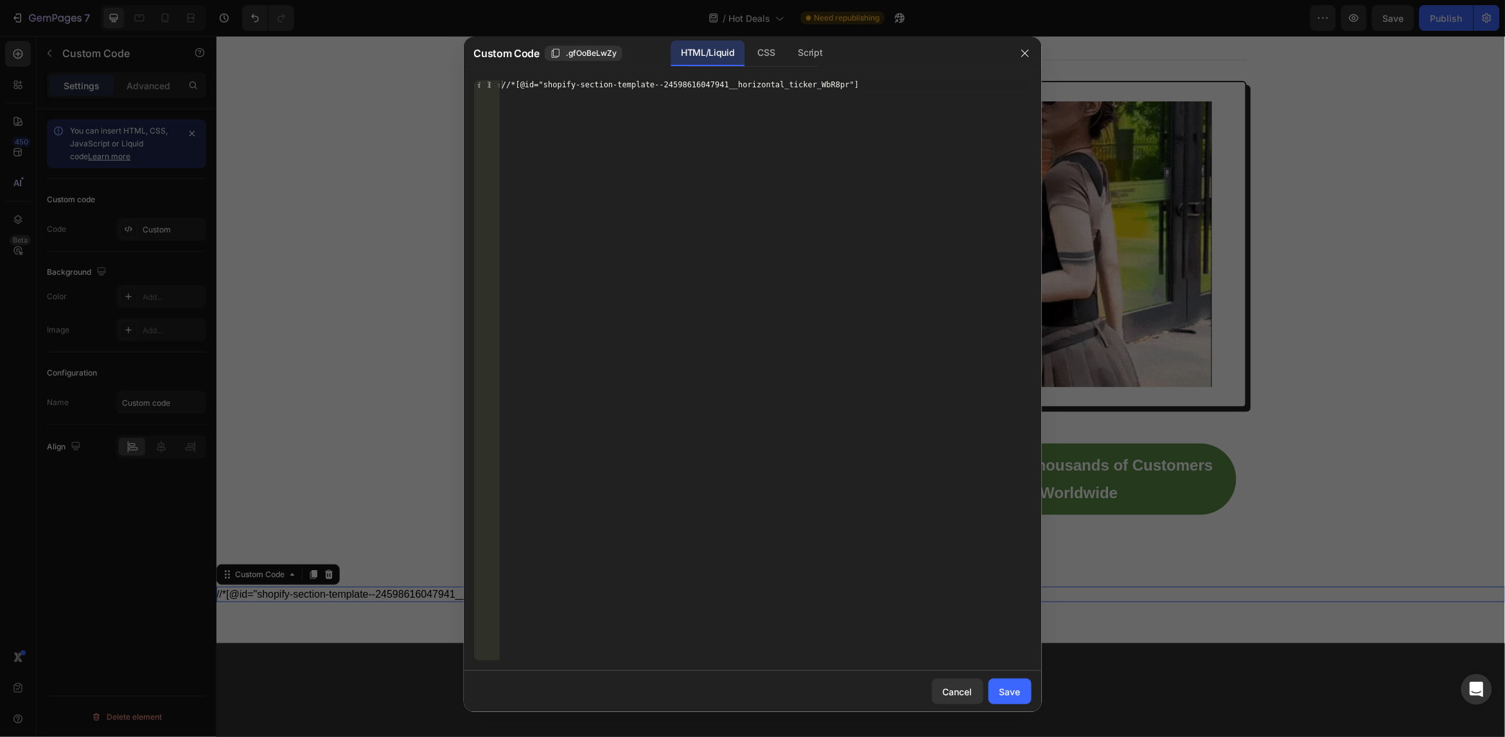
type textarea "//*[@id="shopify-section-template--24598616047941__horizontal_ticker_WbR8pr"]"
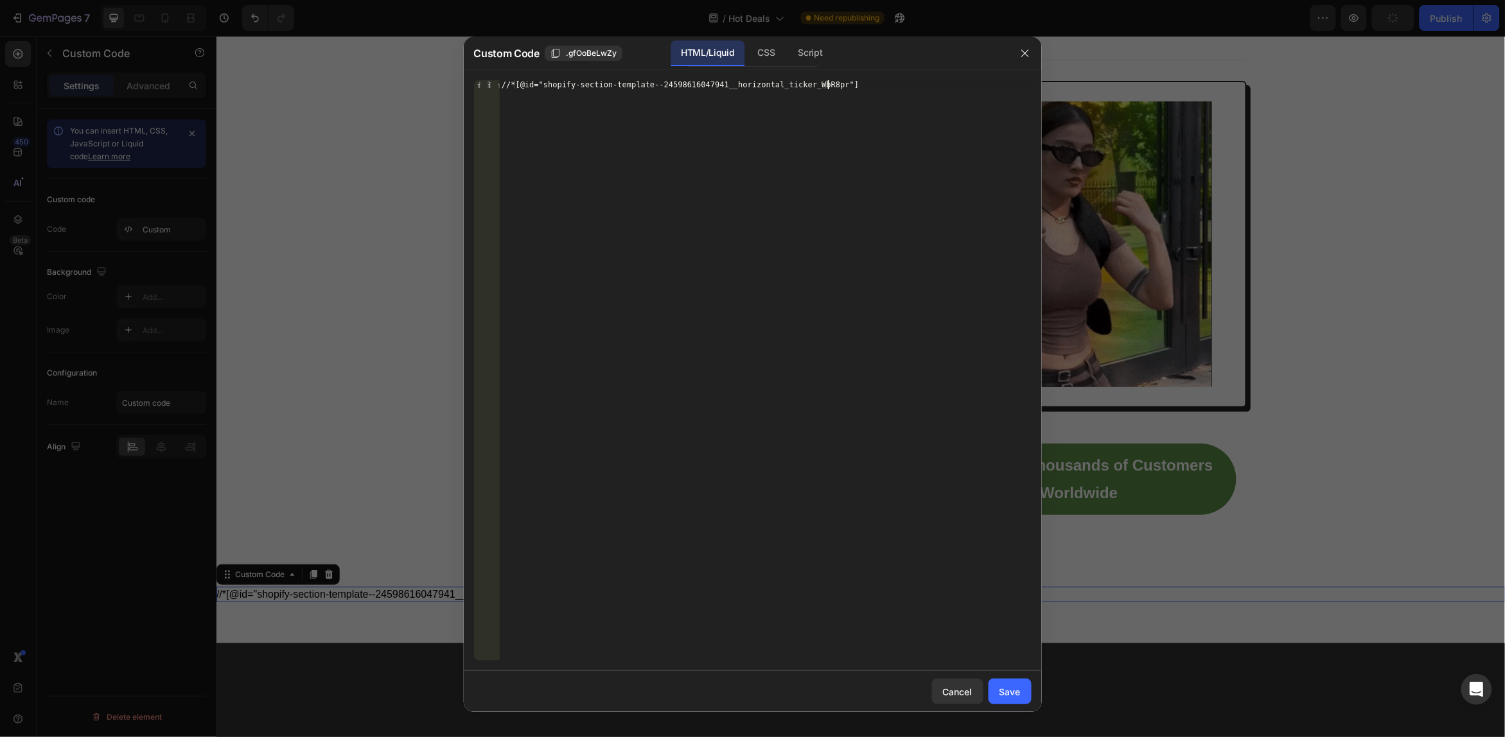
click at [820, 117] on div "//*[@id="shopify-section-template--24598616047941__horizontal_ticker_WbR8pr"]" at bounding box center [765, 379] width 532 height 599
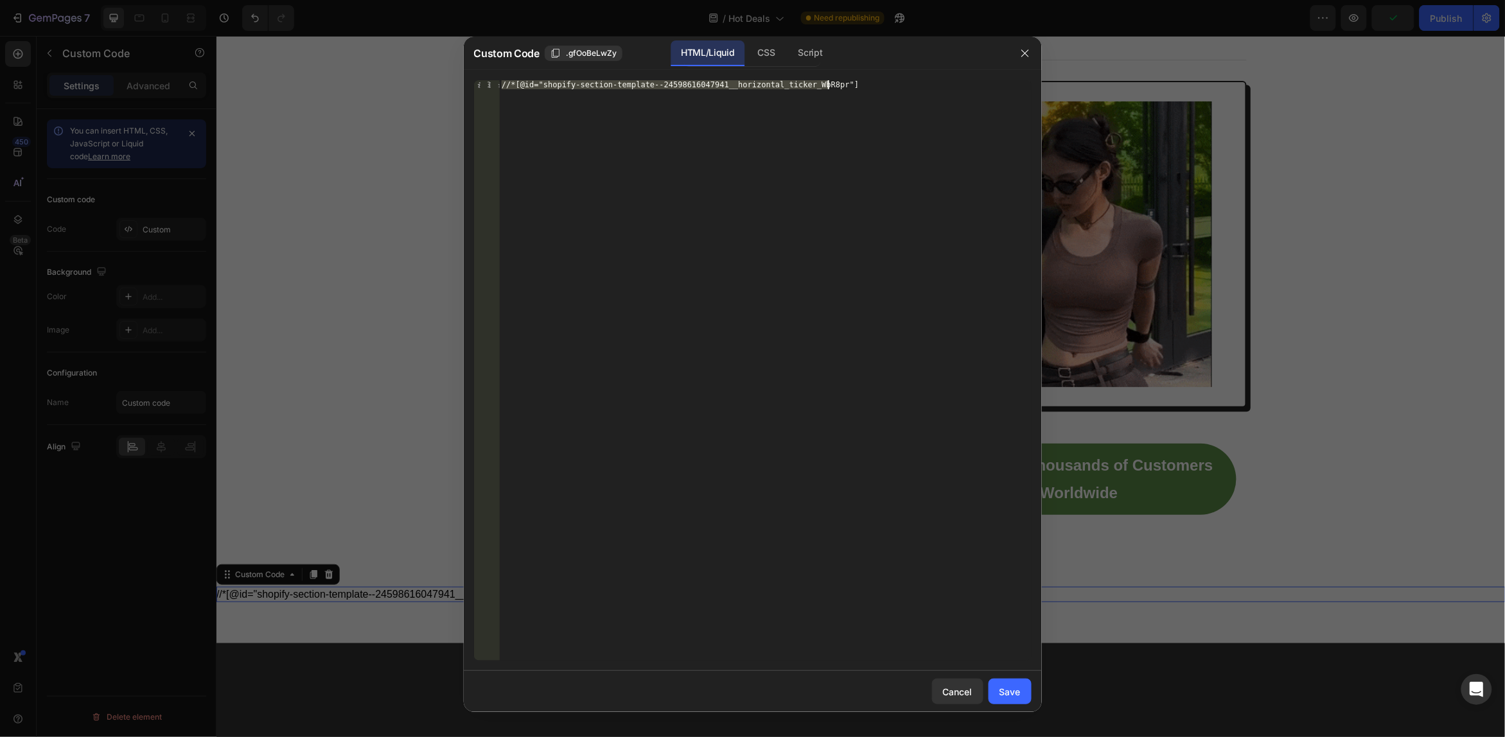
click at [820, 117] on div "//*[@id="shopify-section-template--24598616047941__horizontal_ticker_WbR8pr"]" at bounding box center [765, 379] width 532 height 599
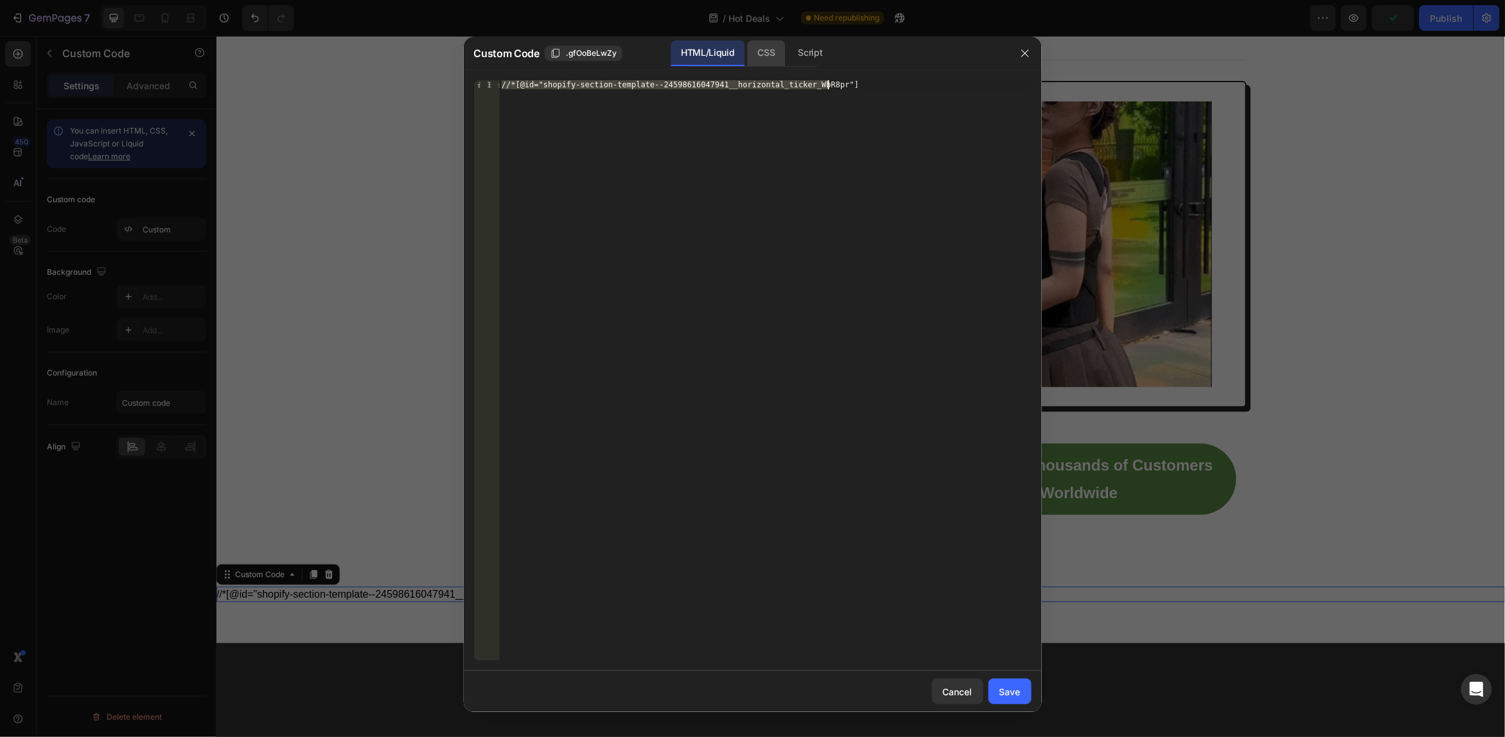
click at [788, 45] on div "CSS" at bounding box center [810, 53] width 45 height 26
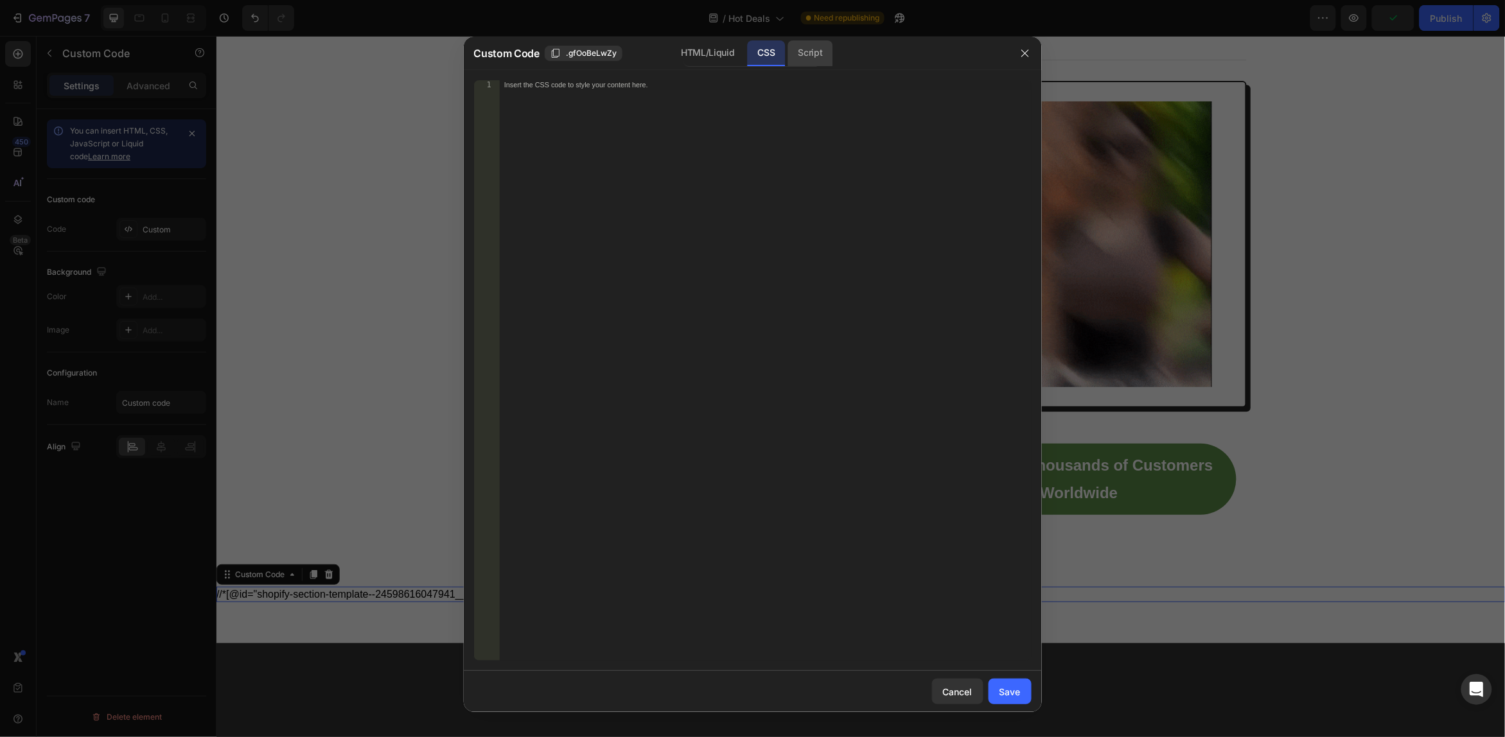
click at [798, 49] on div "Script" at bounding box center [810, 53] width 45 height 26
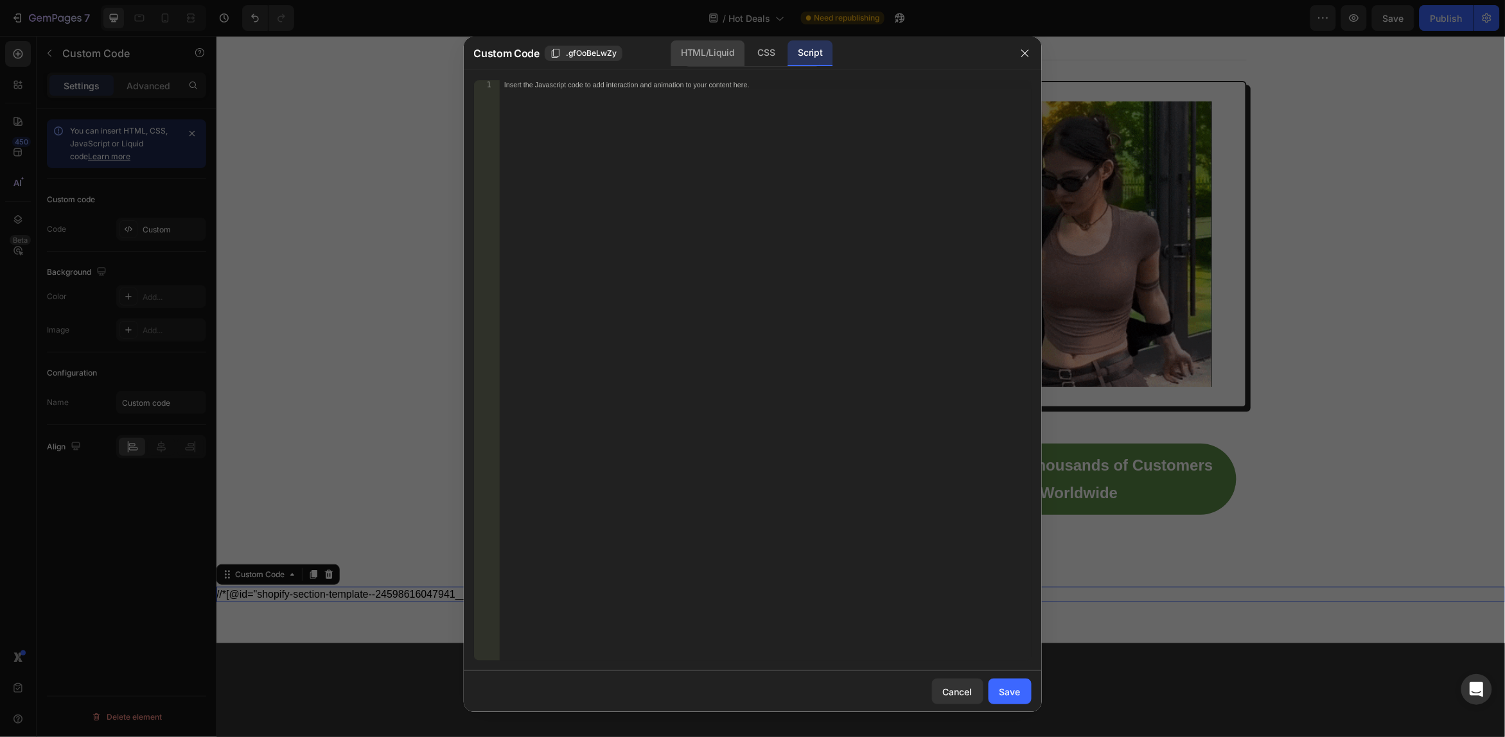
click at [748, 53] on div "HTML/Liquid" at bounding box center [767, 53] width 38 height 26
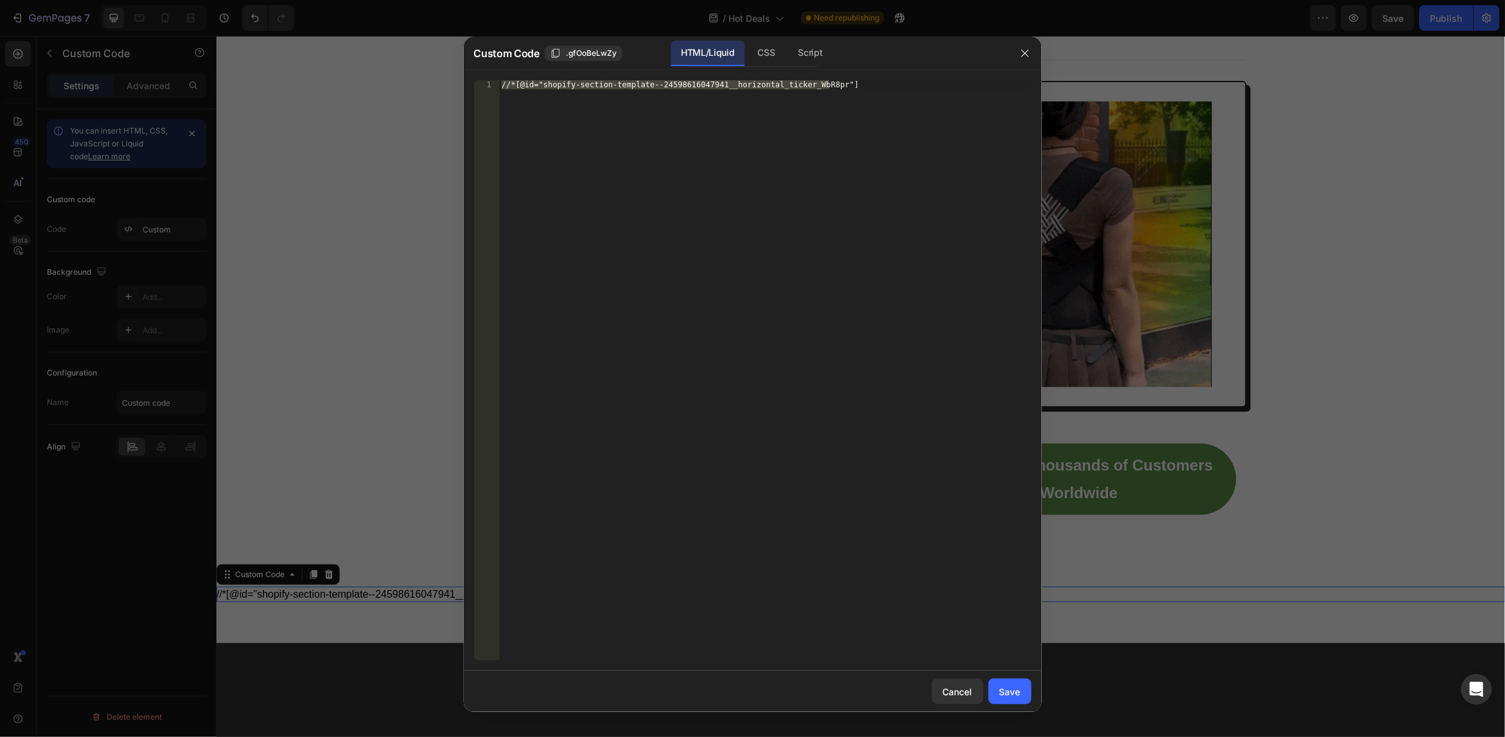
click at [734, 81] on div "//*[@id="shopify-section-template--24598616047941__horizontal_ticker_WbR8pr"]" at bounding box center [765, 370] width 532 height 581
click at [734, 81] on div "//*[@id="shopify-section-template--24598616047941__horizontal_ticker_WbR8pr"]" at bounding box center [765, 379] width 532 height 599
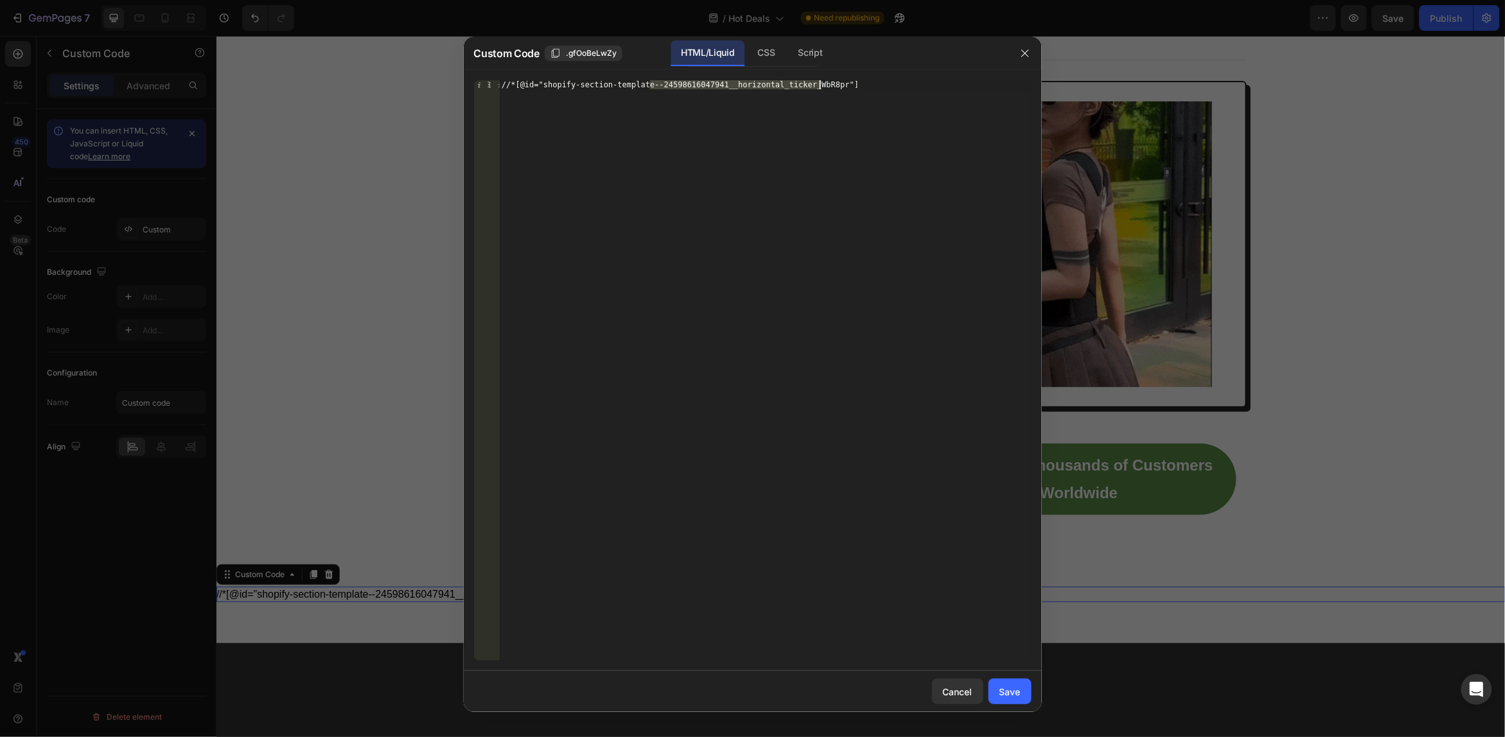
click at [734, 81] on div "//*[@id="shopify-section-template--24598616047941__horizontal_ticker_WbR8pr"]" at bounding box center [765, 379] width 532 height 599
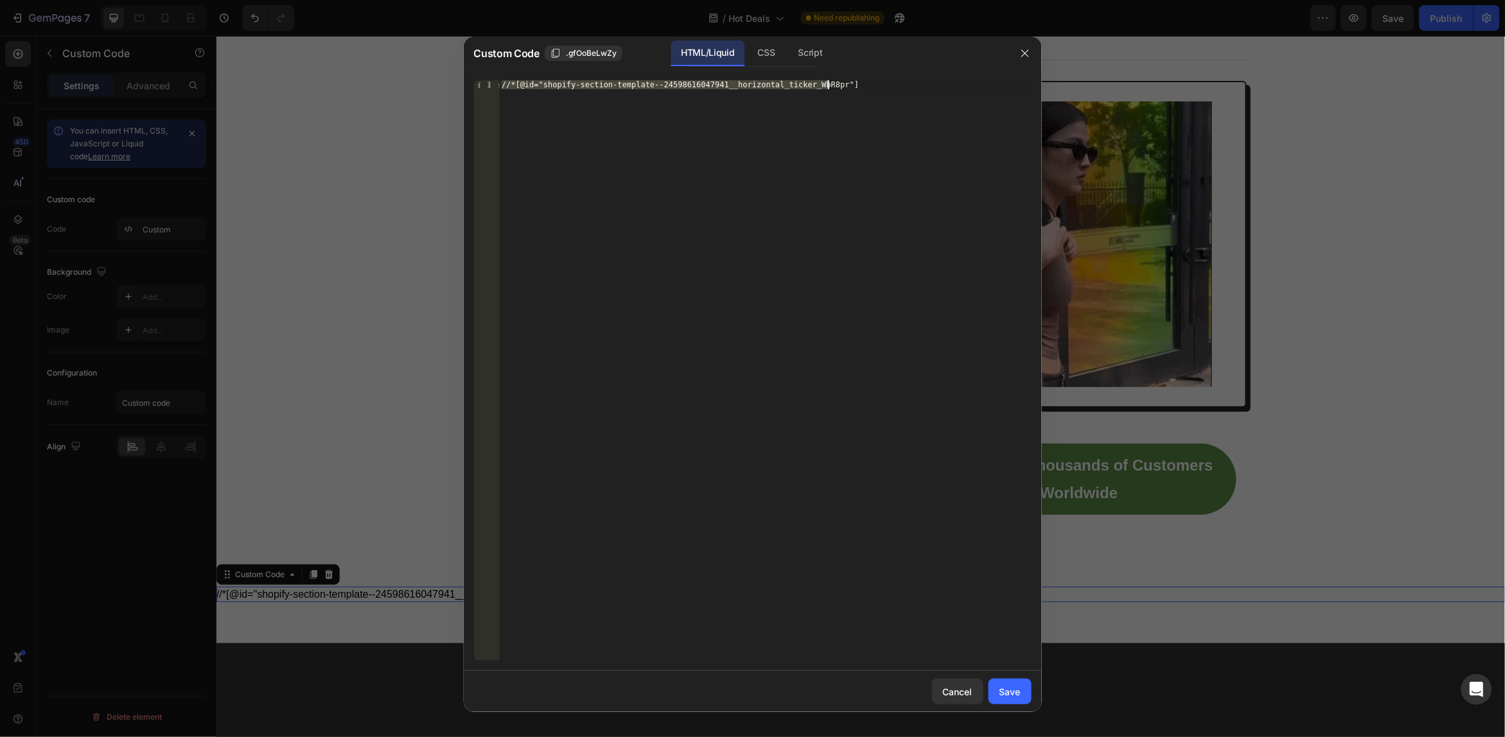
click at [734, 81] on div "//*[@id="shopify-section-template--24598616047941__horizontal_ticker_WbR8pr"]" at bounding box center [765, 379] width 532 height 599
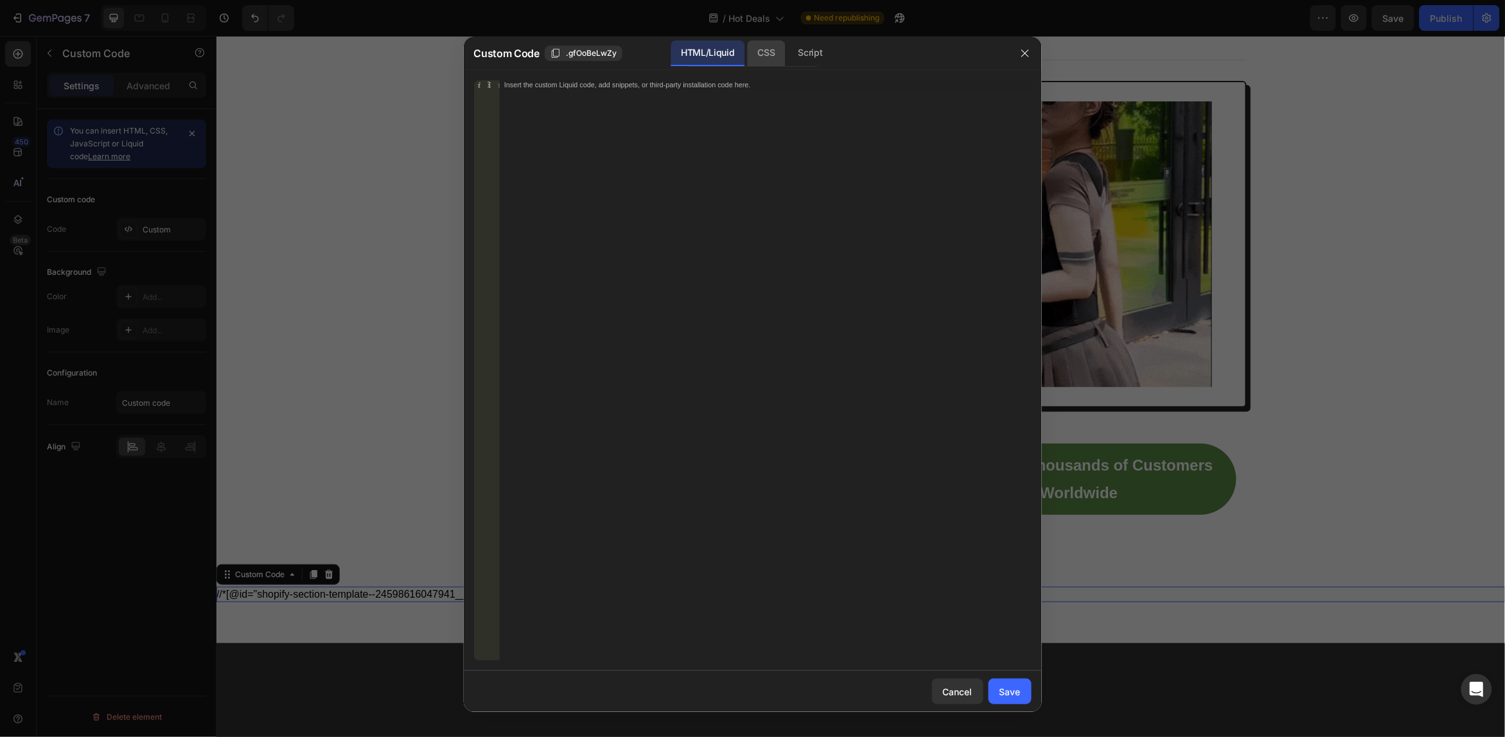
drag, startPoint x: 749, startPoint y: 53, endPoint x: 781, endPoint y: 53, distance: 32.1
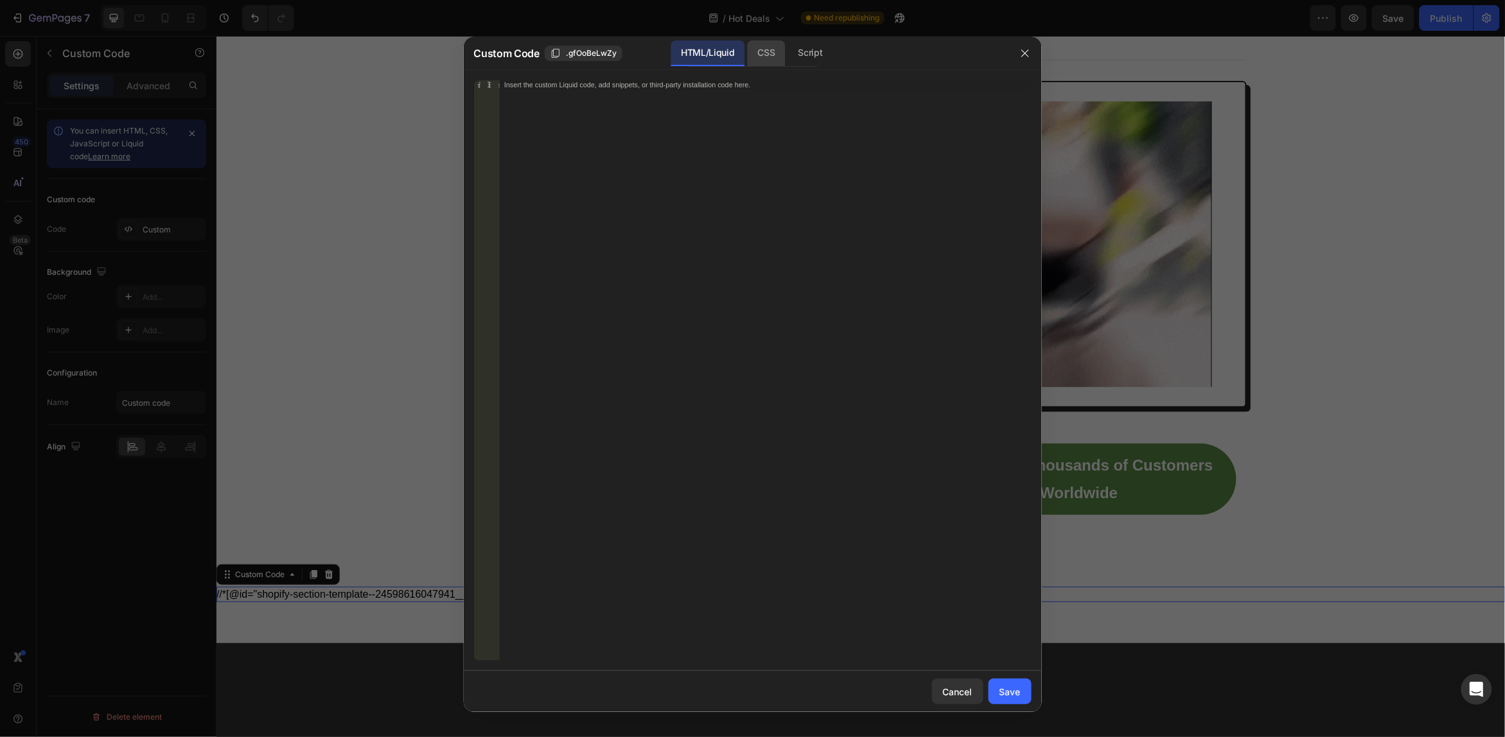
click at [788, 53] on div "CSS" at bounding box center [810, 53] width 45 height 26
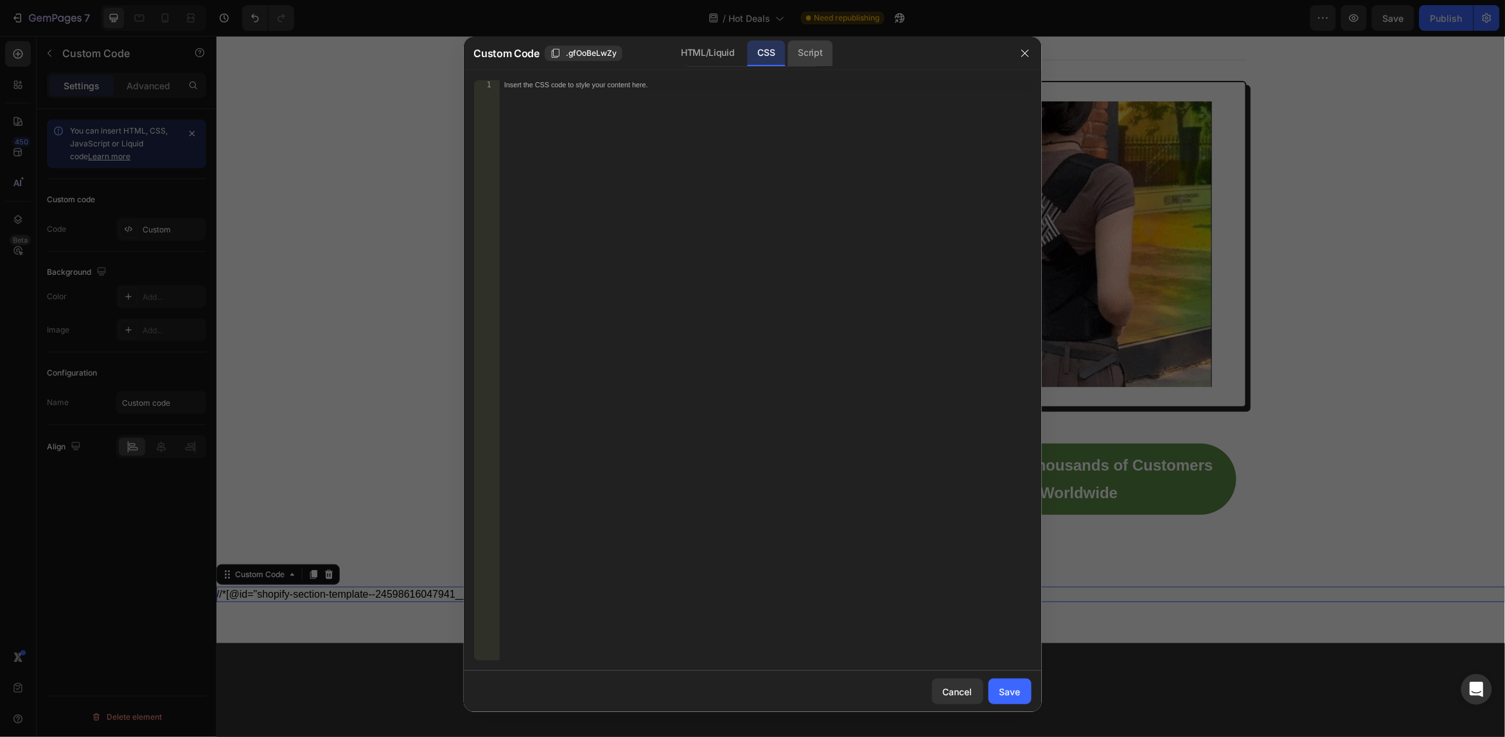
click at [799, 55] on div "Script" at bounding box center [810, 53] width 45 height 26
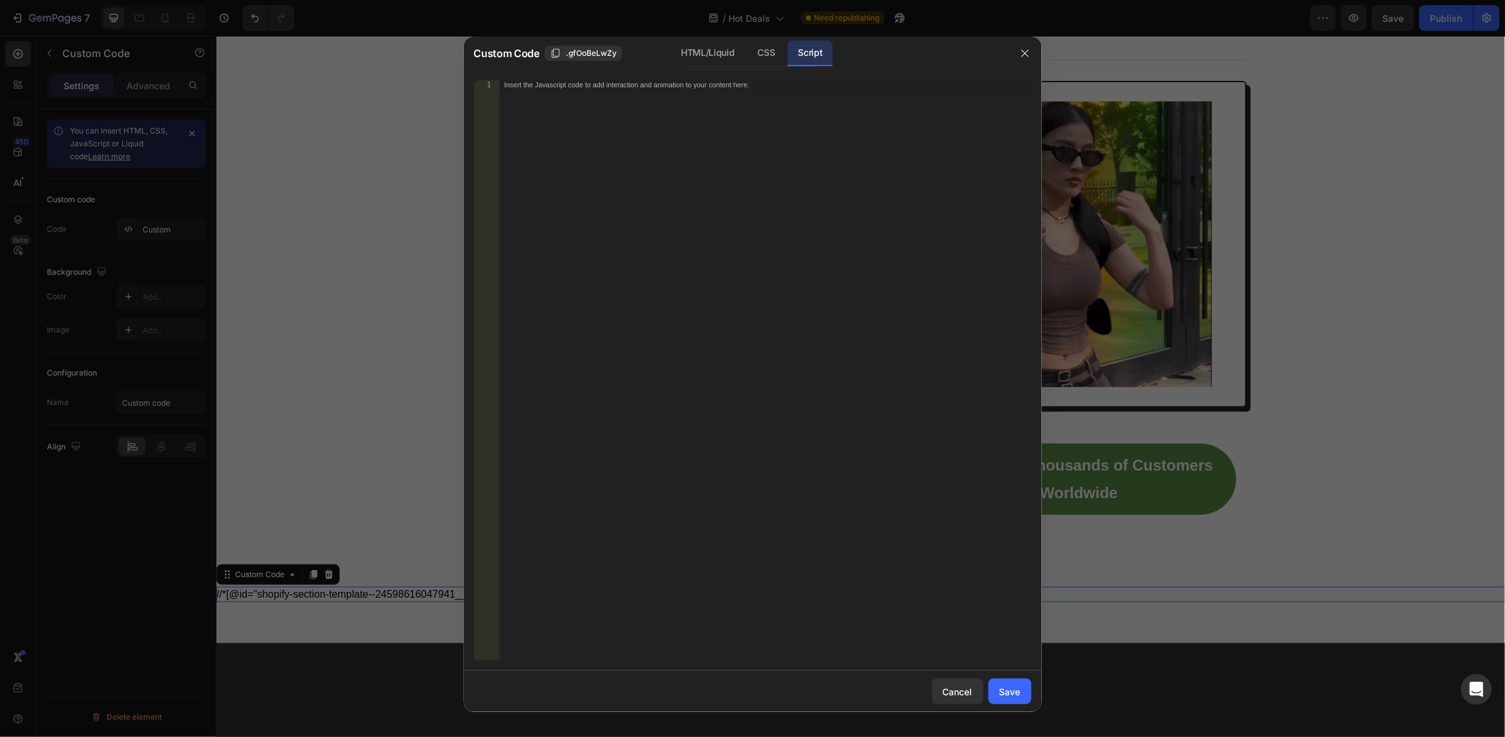
click at [750, 78] on div "1 Insert the Javascript code to add interaction and animation to your content h…" at bounding box center [753, 370] width 578 height 601
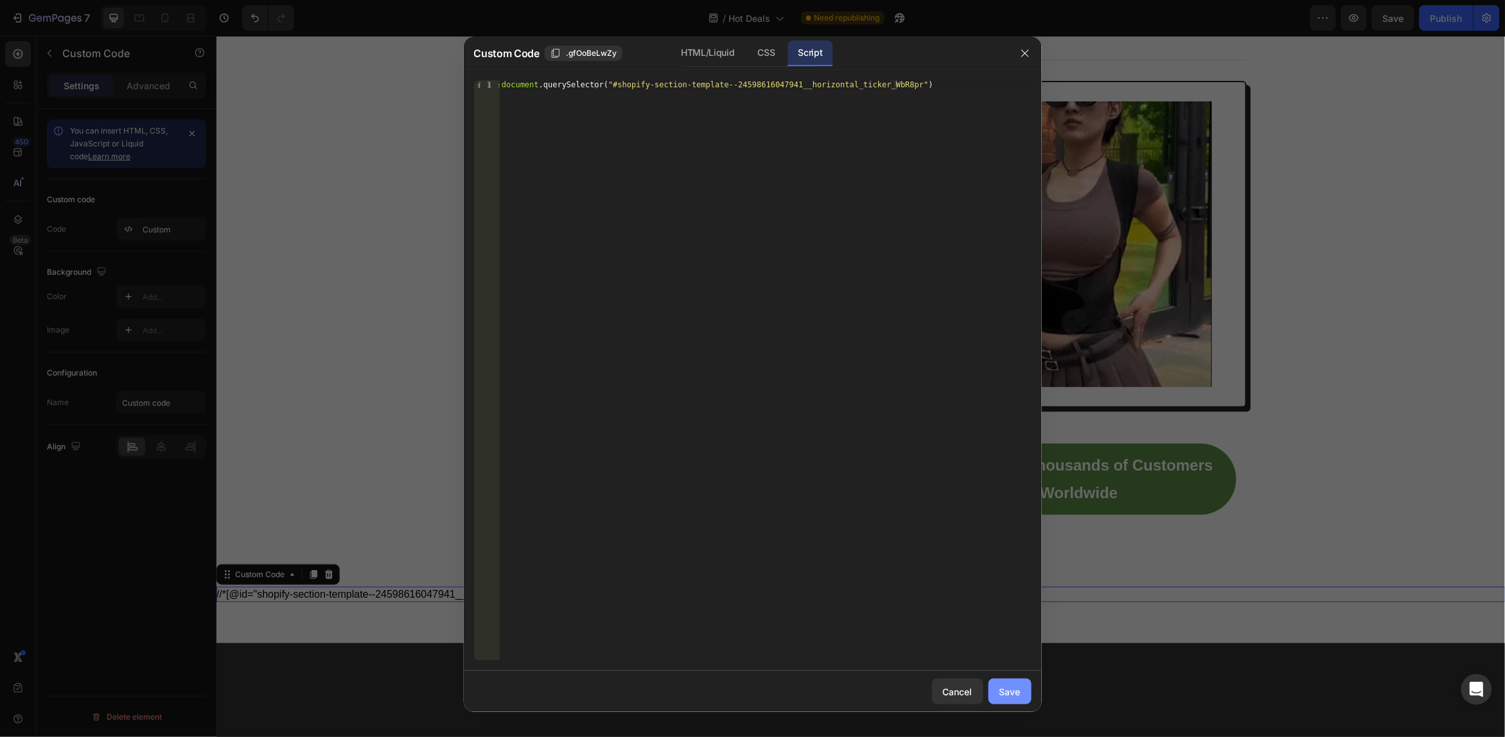
click at [1016, 693] on div "Save" at bounding box center [1010, 691] width 21 height 13
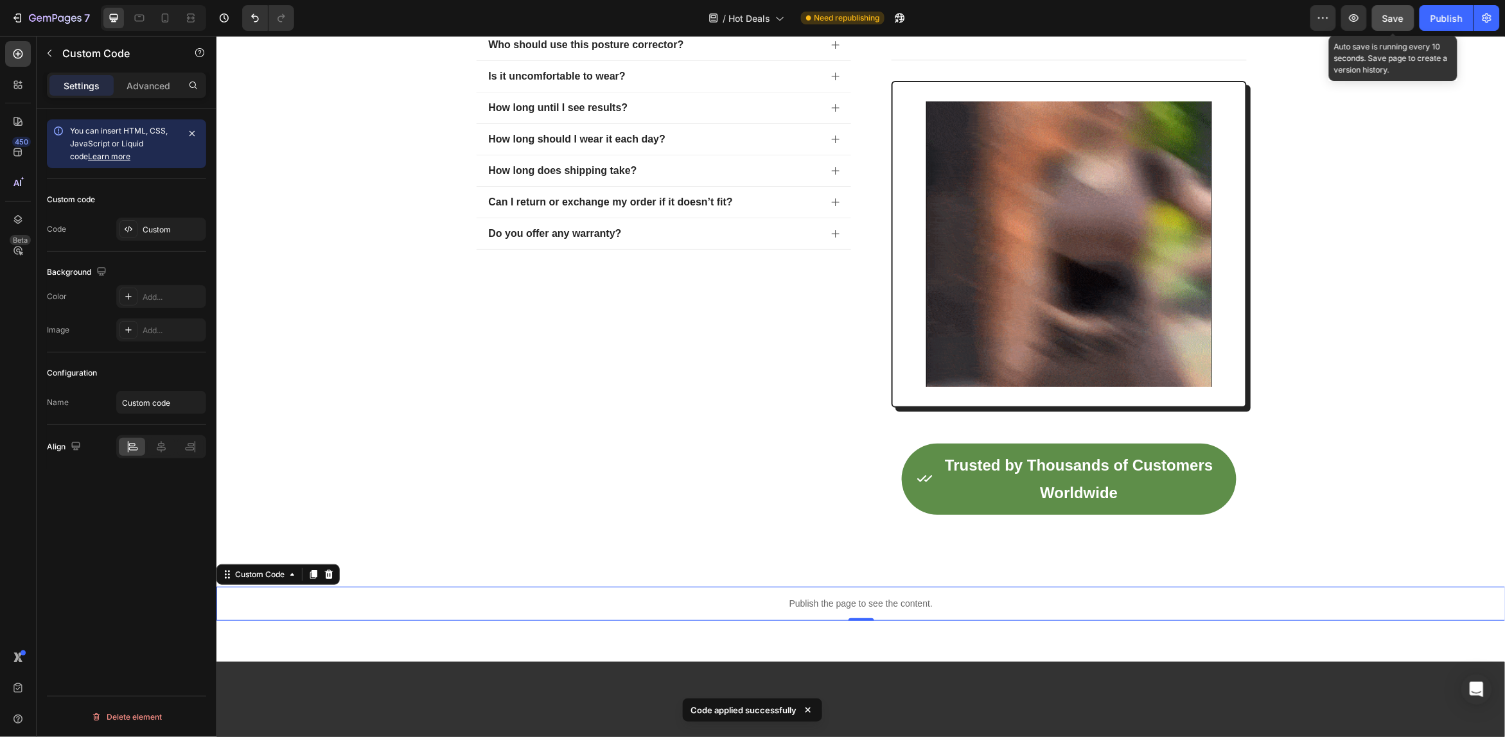
click at [1406, 17] on button "Save" at bounding box center [1393, 18] width 42 height 26
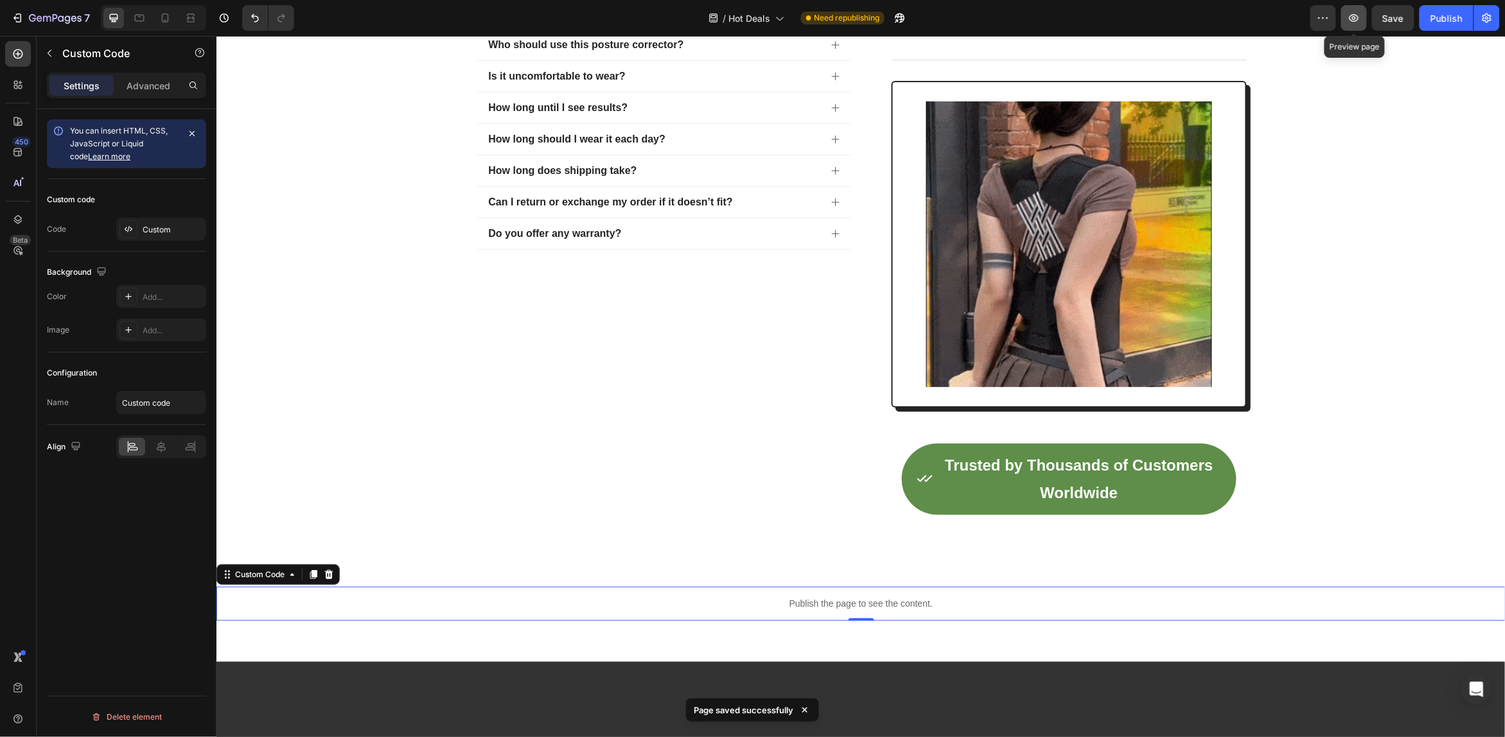
click at [1359, 17] on icon "button" at bounding box center [1354, 18] width 13 height 13
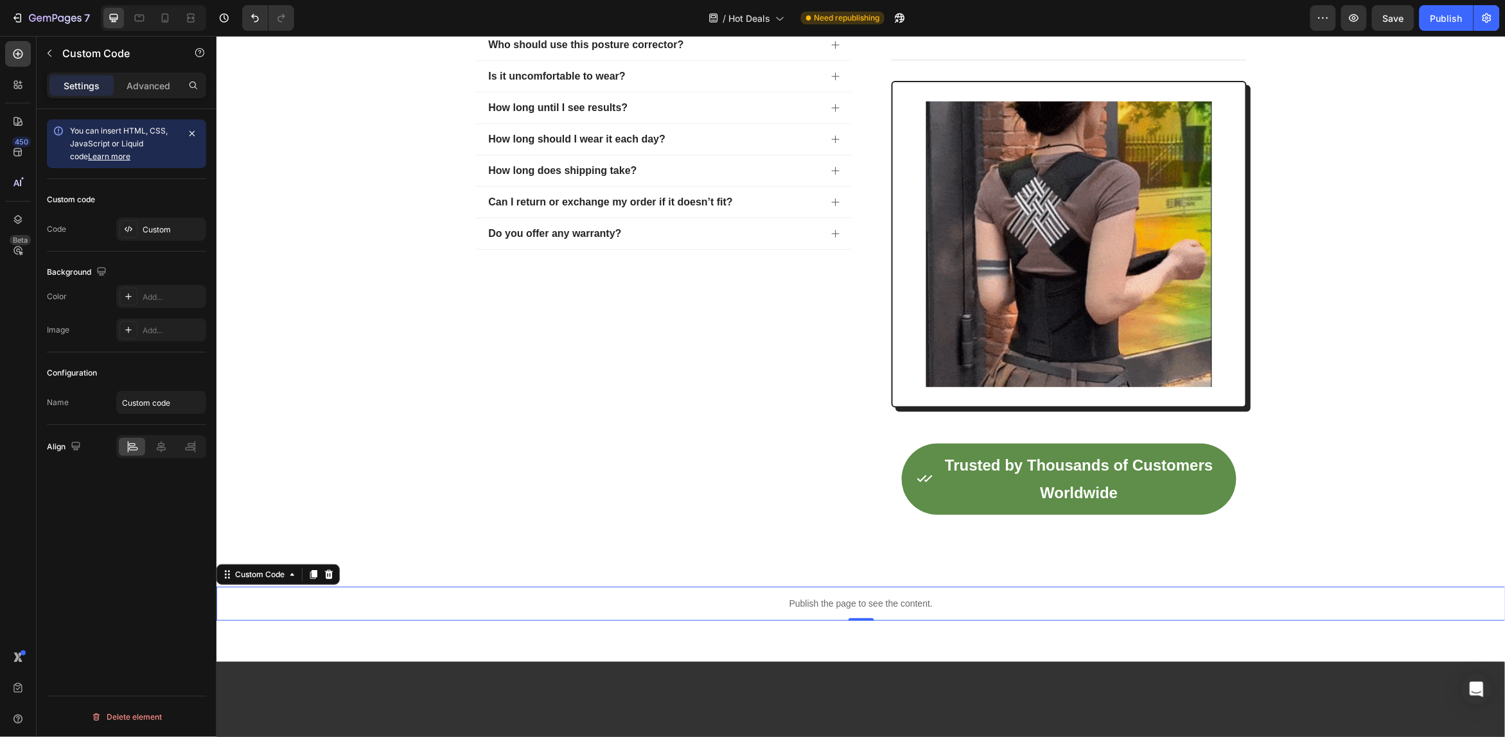
drag, startPoint x: 337, startPoint y: 579, endPoint x: 360, endPoint y: 574, distance: 23.6
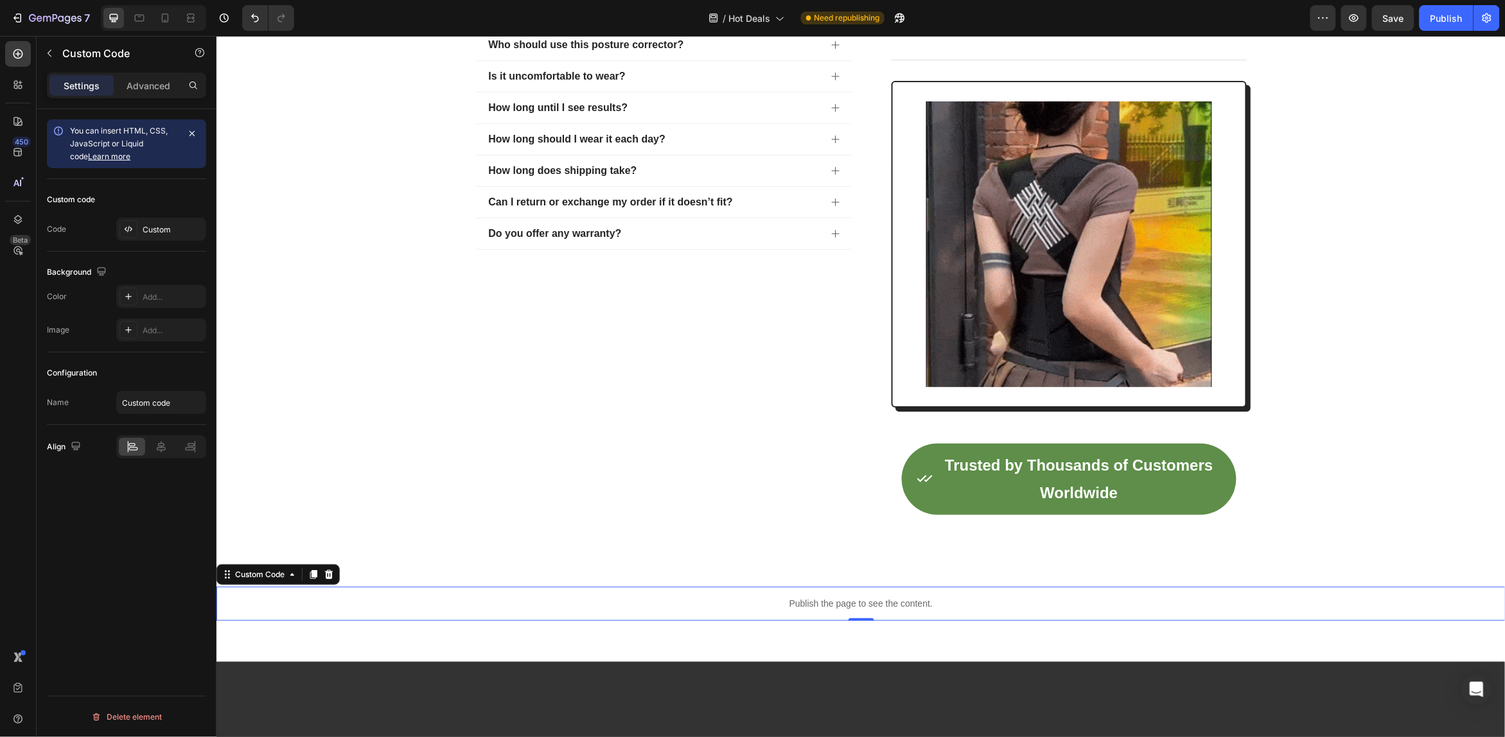
click at [339, 578] on div "Custom Code" at bounding box center [277, 574] width 123 height 21
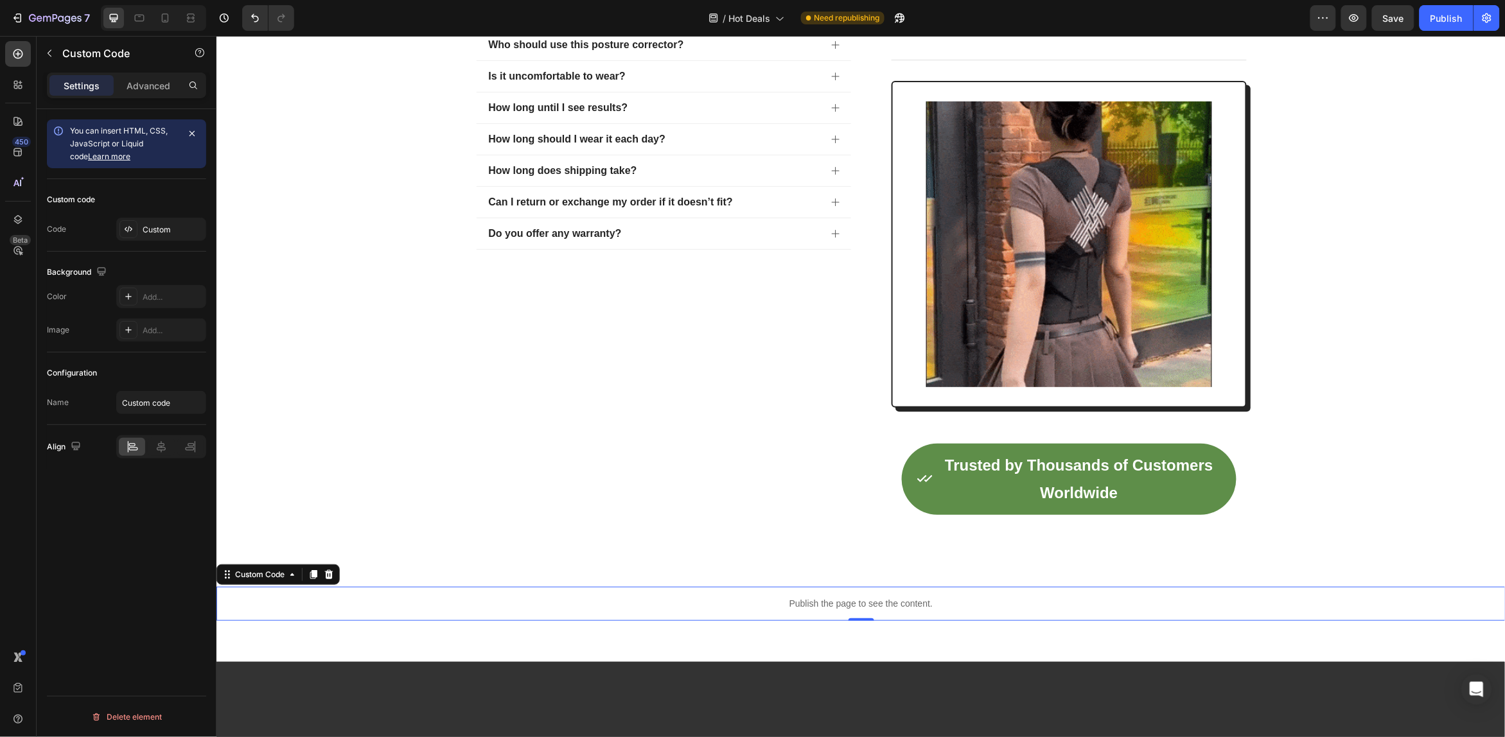
drag, startPoint x: 329, startPoint y: 579, endPoint x: 370, endPoint y: 585, distance: 41.4
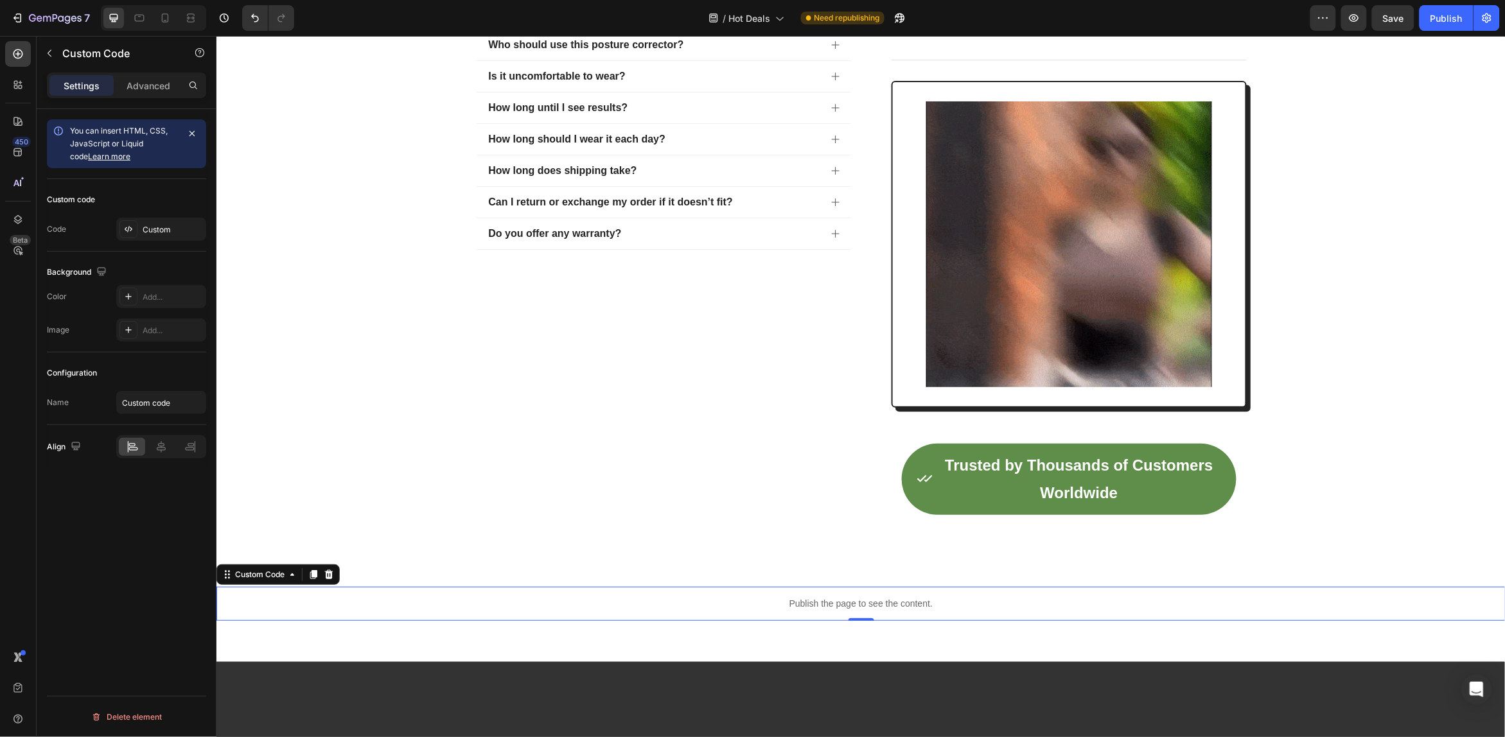
click at [331, 579] on icon at bounding box center [328, 574] width 8 height 9
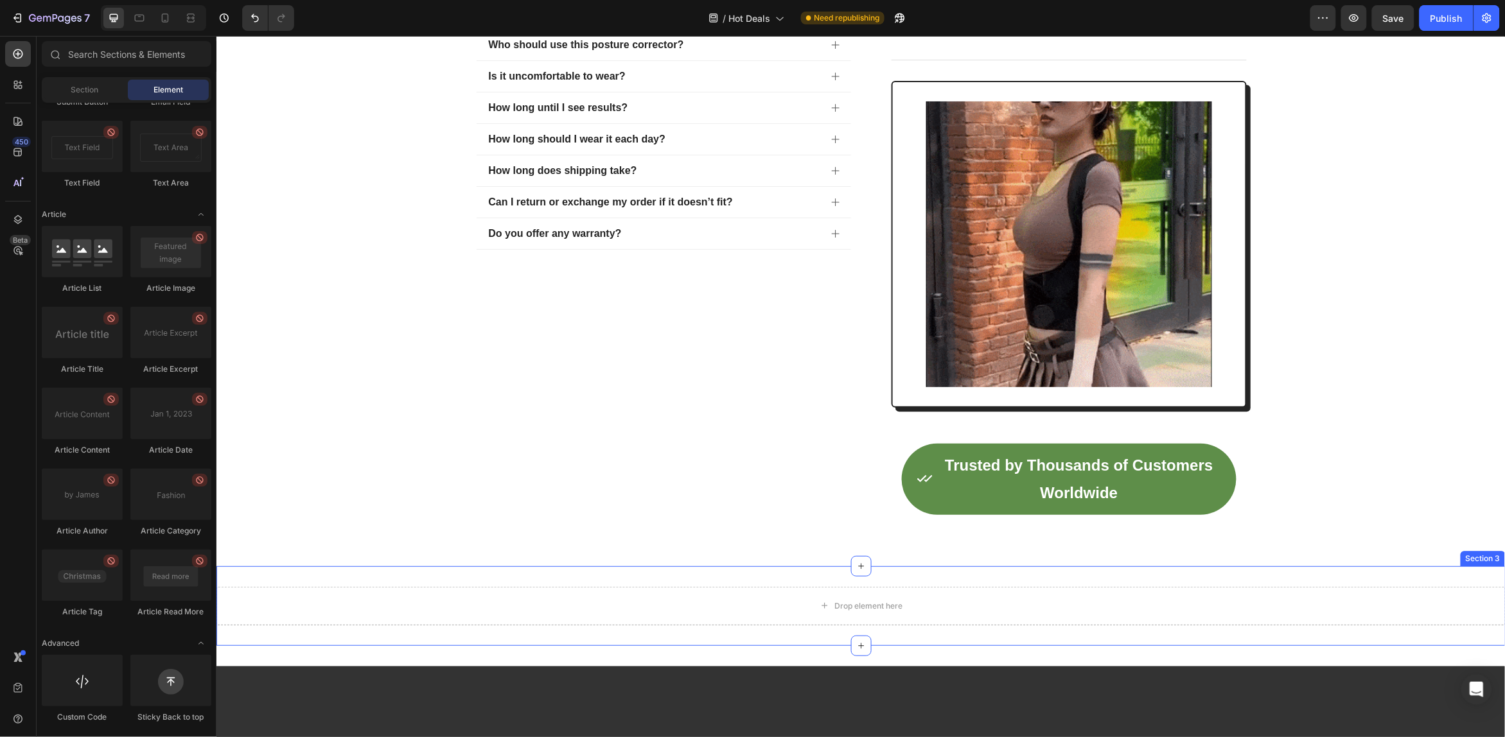
click at [1217, 585] on div "Drop element here Section 3" at bounding box center [860, 606] width 1289 height 80
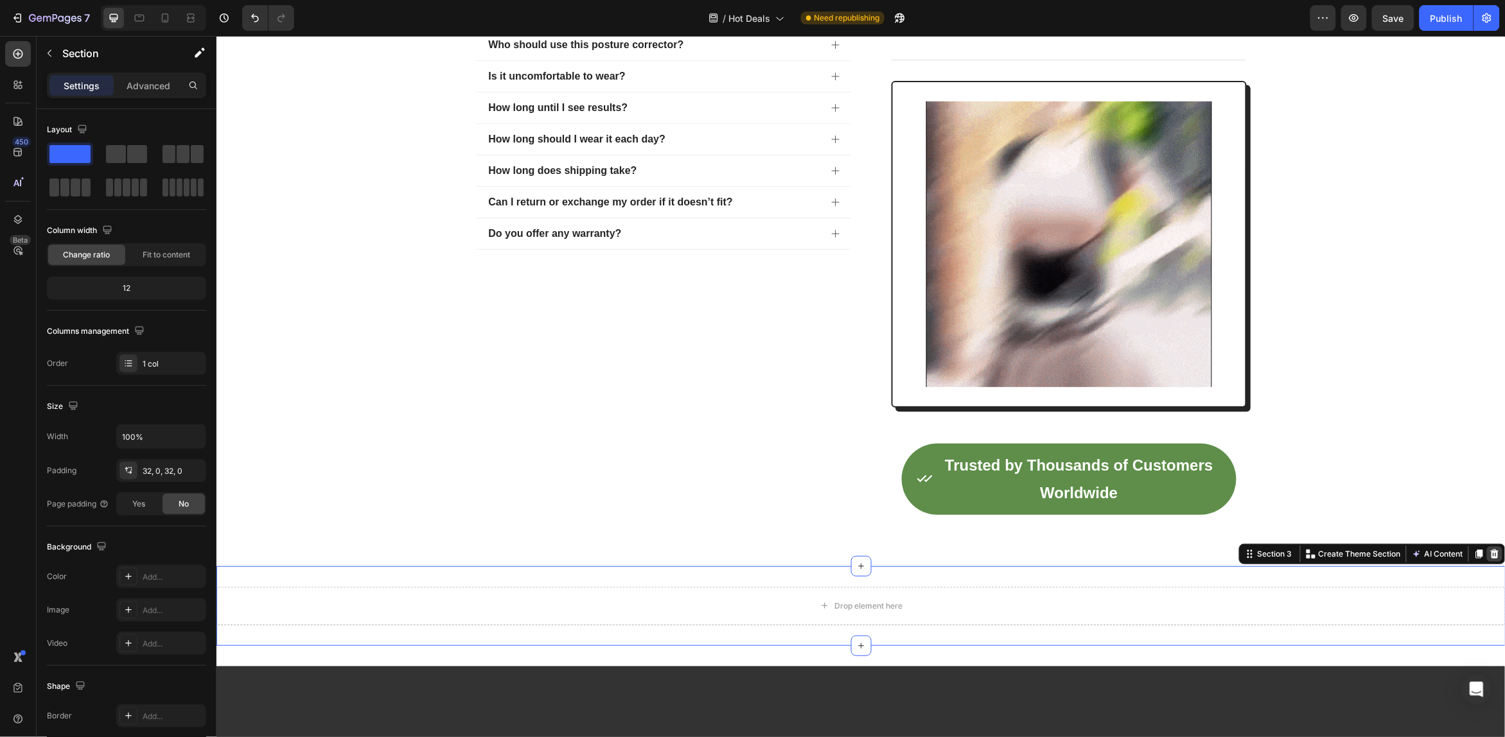
click at [1489, 556] on icon at bounding box center [1494, 554] width 10 height 10
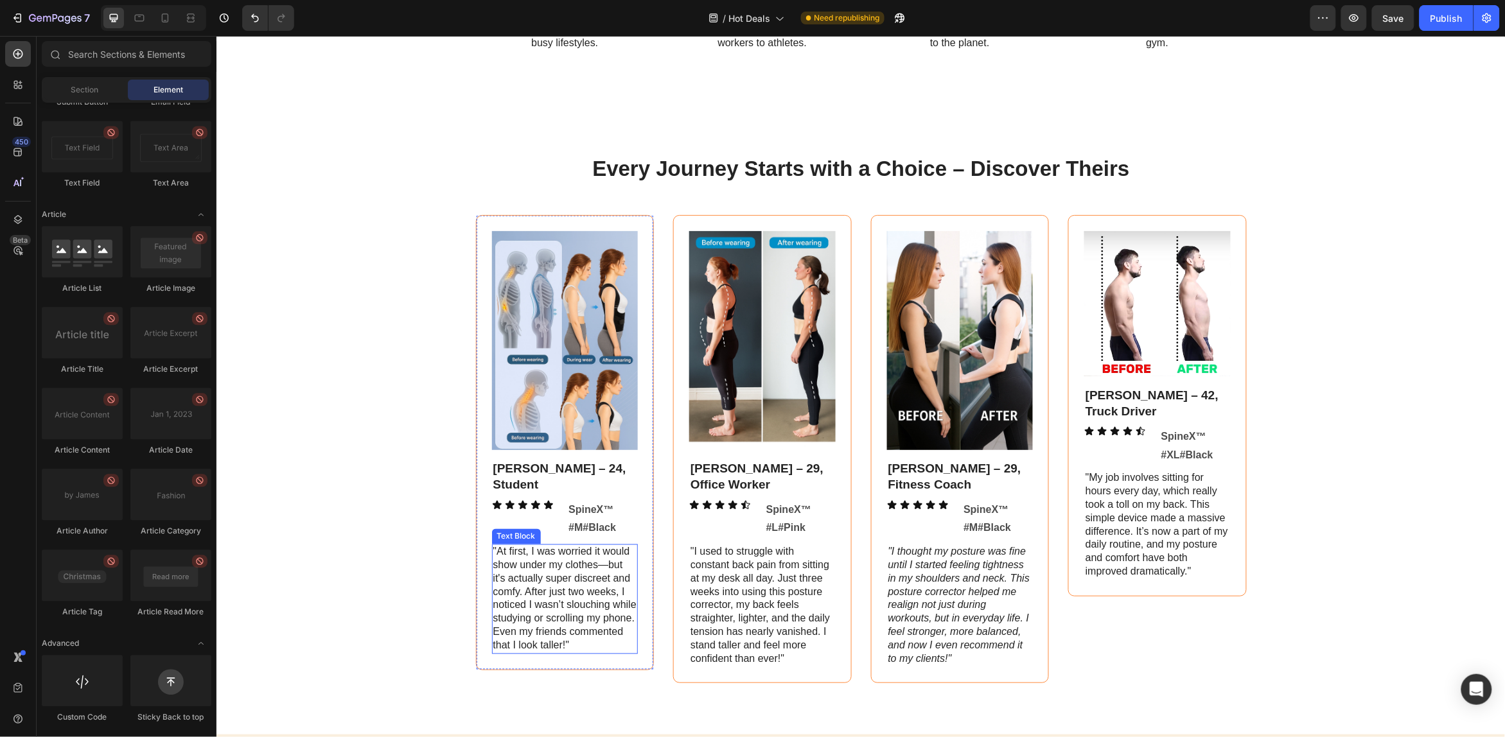
scroll to position [2650, 0]
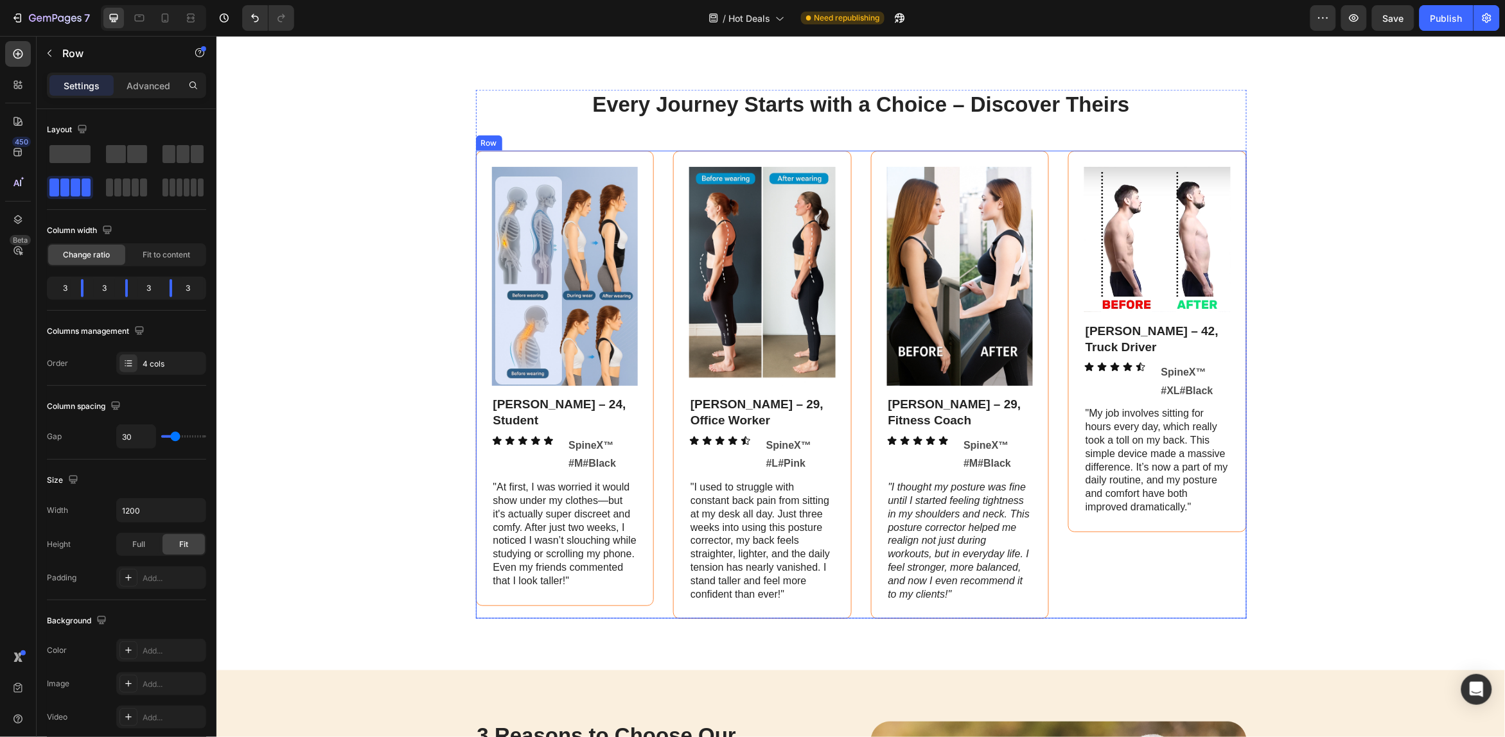
click at [1164, 588] on div "Image [PERSON_NAME] – 42, Truck Driver Text Block Icon Icon Icon Icon Icon Icon…" at bounding box center [1157, 384] width 179 height 468
click at [554, 137] on div at bounding box center [554, 137] width 15 height 15
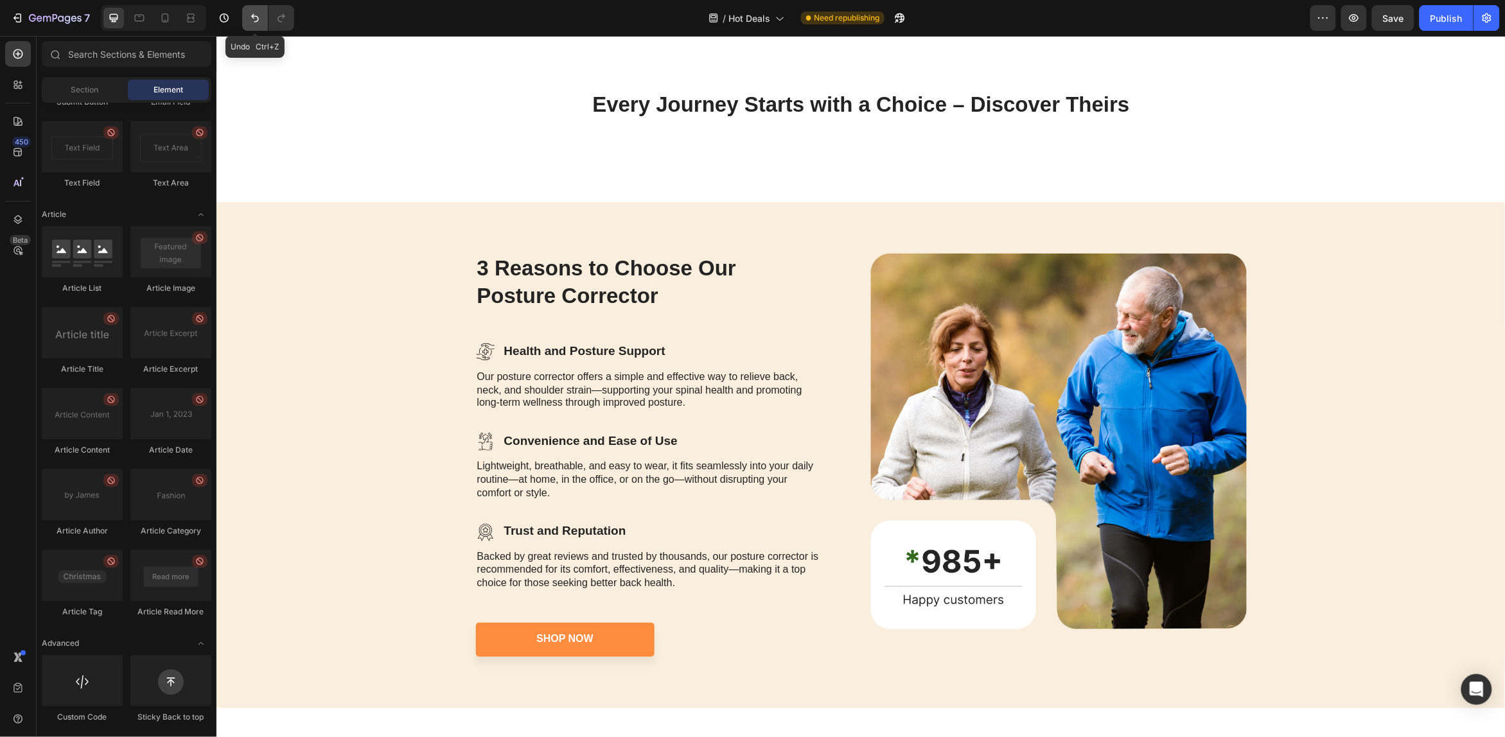
click at [249, 21] on icon "Undo/Redo" at bounding box center [255, 18] width 13 height 13
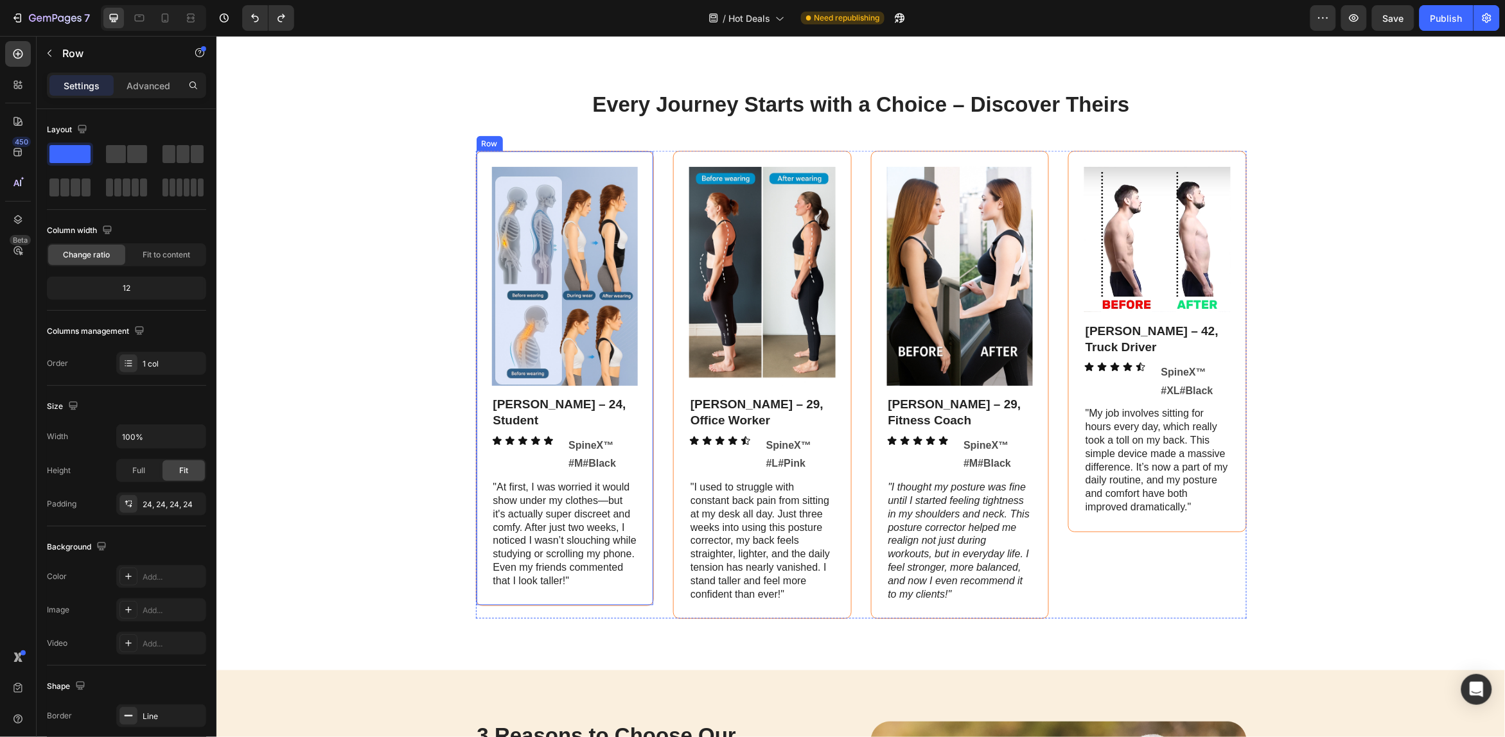
click at [555, 161] on div "Image [PERSON_NAME] – 24, Student Text Block Icon Icon Icon Icon Icon Icon List…" at bounding box center [564, 377] width 179 height 455
click at [551, 139] on icon at bounding box center [555, 138] width 8 height 9
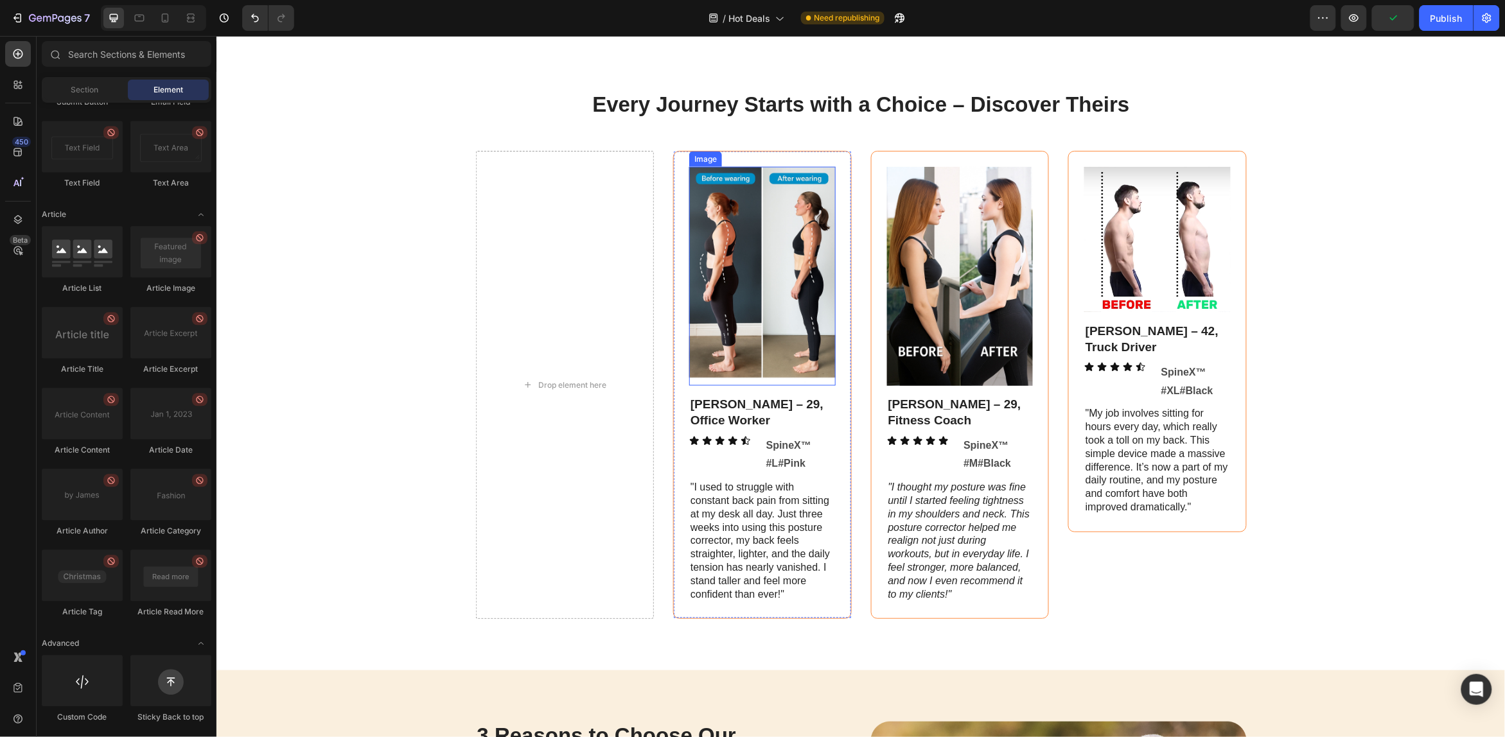
click at [709, 239] on img at bounding box center [762, 275] width 146 height 219
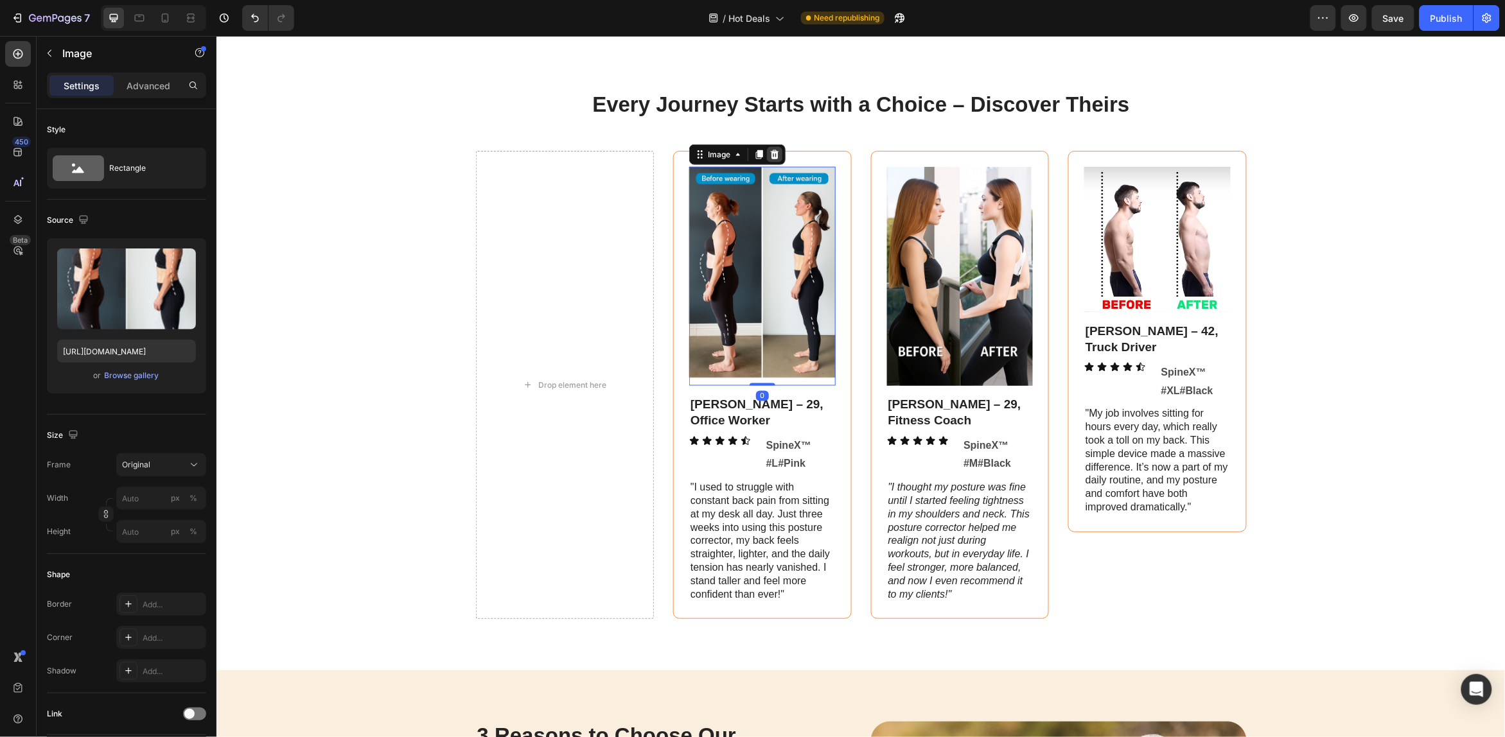
click at [770, 155] on icon at bounding box center [774, 154] width 8 height 9
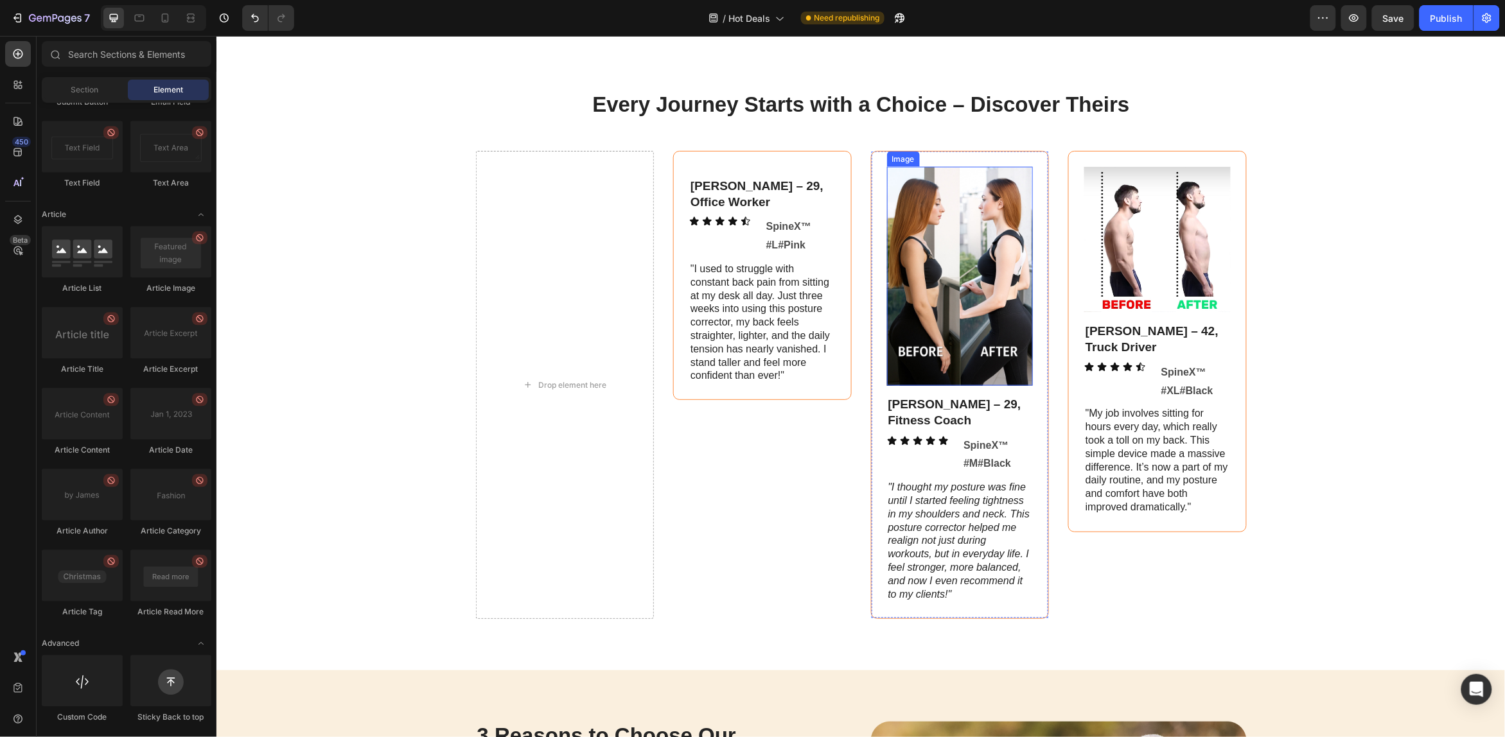
click at [942, 238] on img at bounding box center [960, 275] width 146 height 219
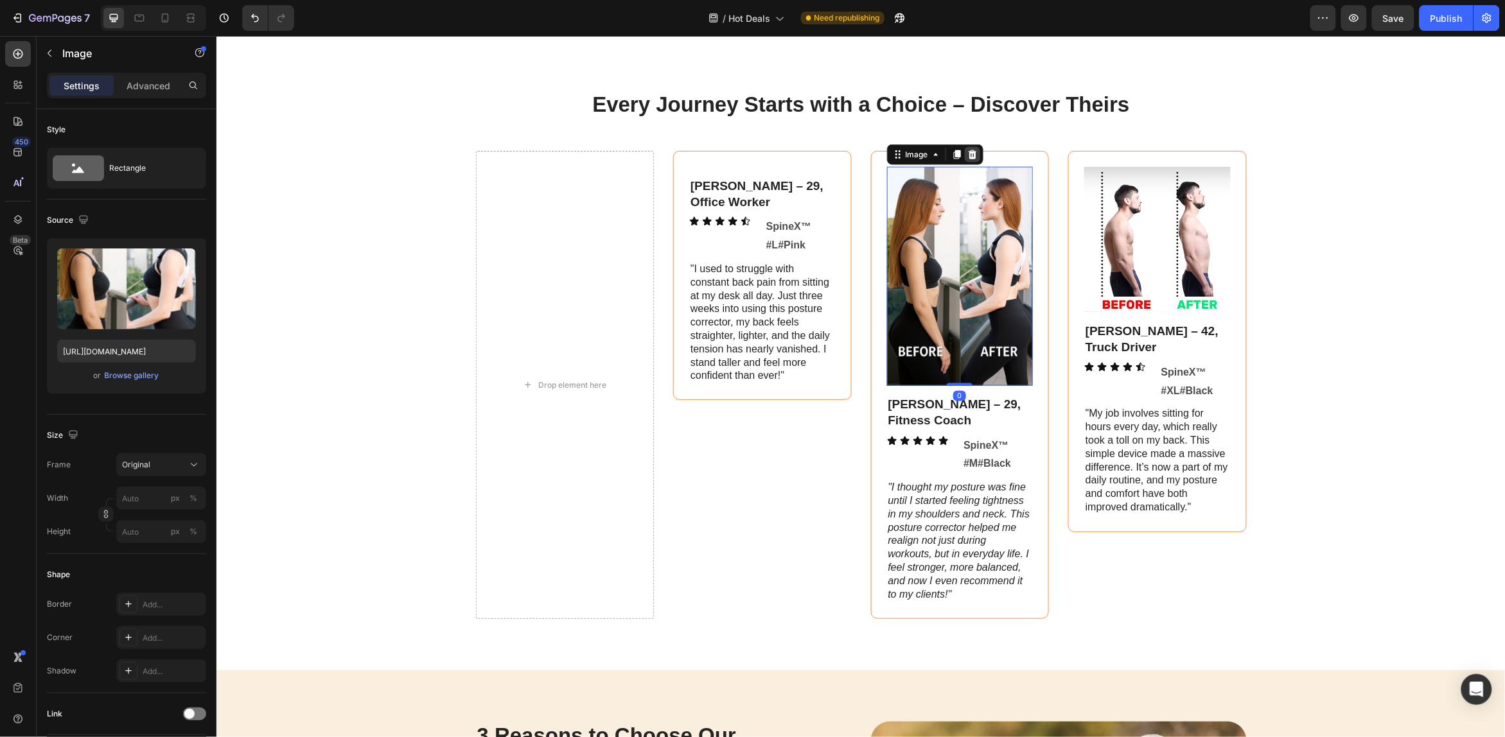
click at [971, 154] on div at bounding box center [971, 153] width 15 height 15
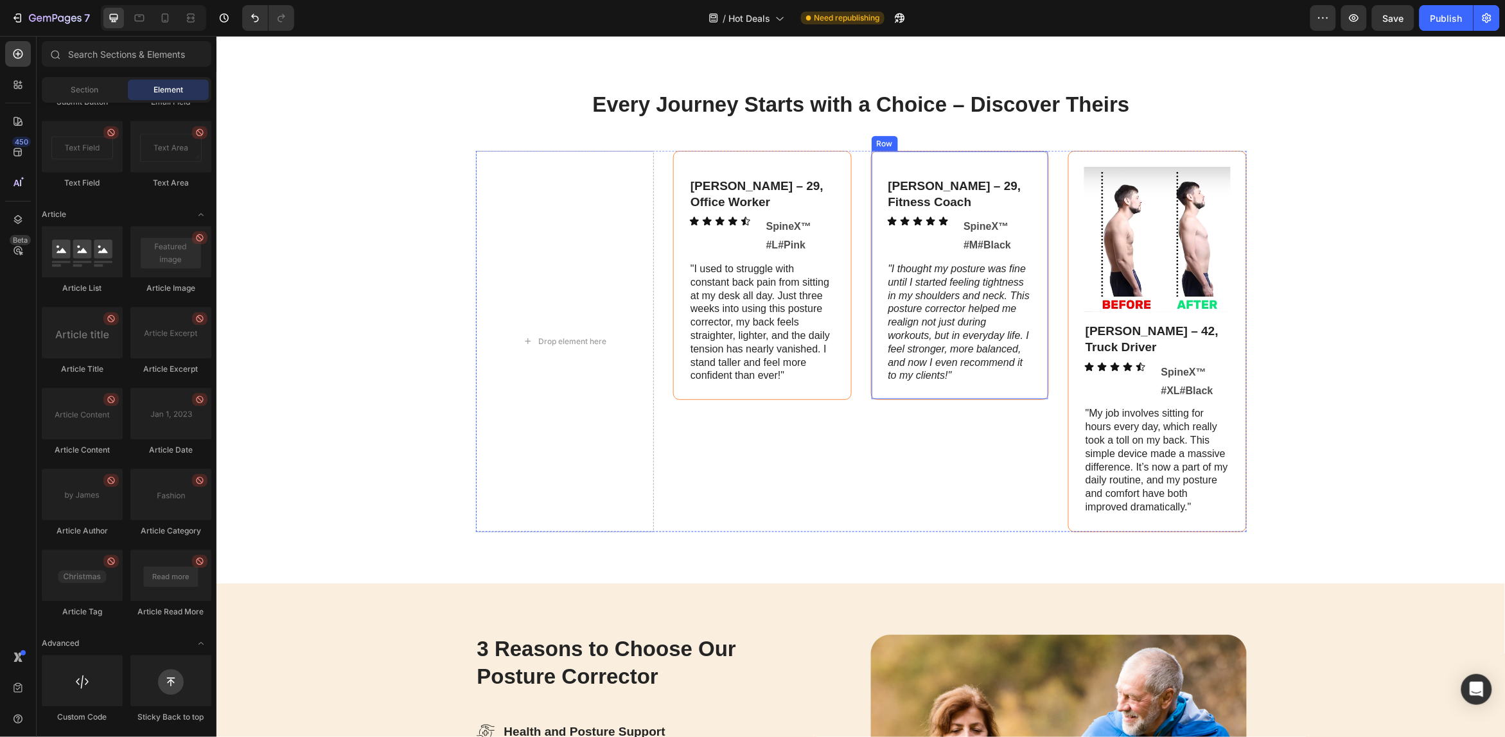
click at [924, 173] on div "[PERSON_NAME] – 29, Fitness Coach Text Block Icon Icon Icon Icon Icon Icon List…" at bounding box center [960, 274] width 146 height 217
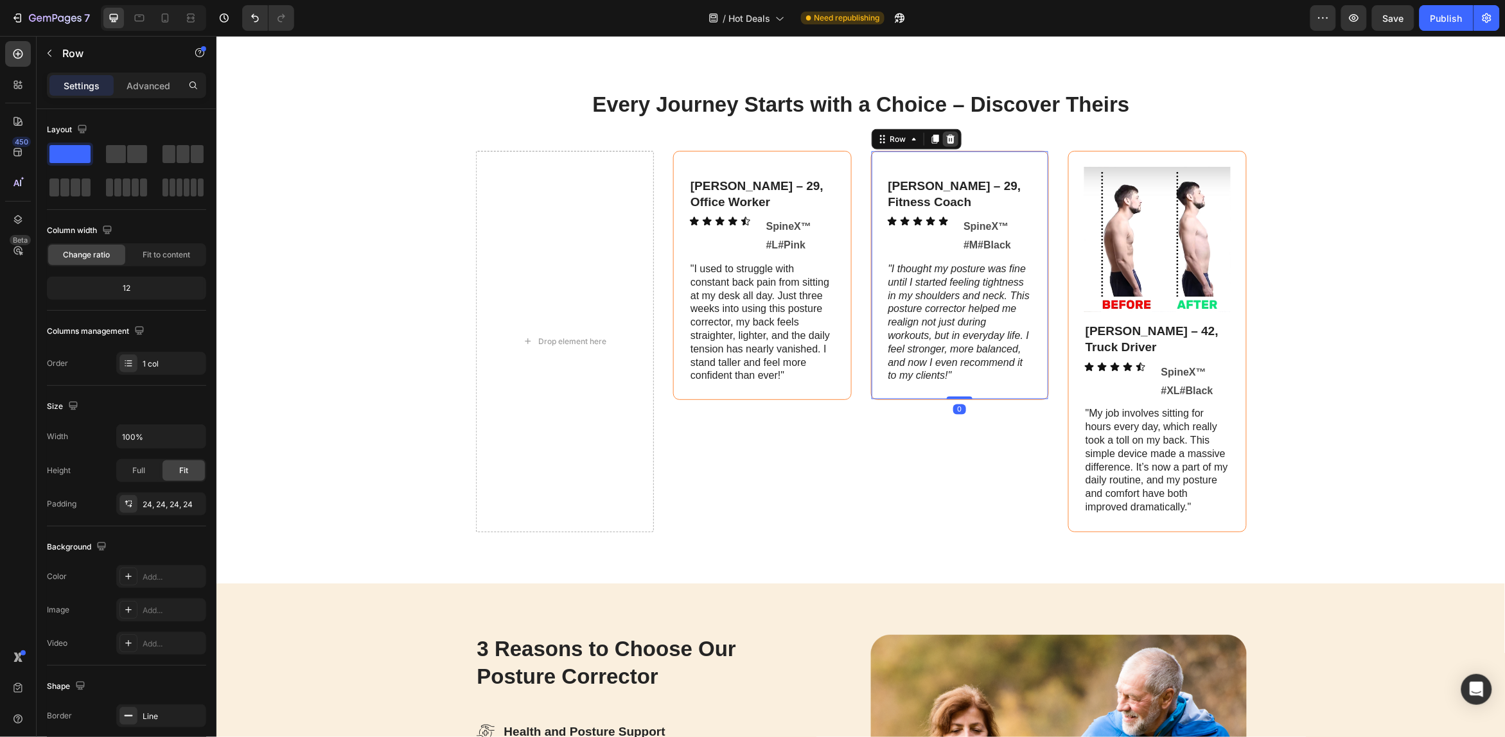
click at [947, 142] on icon at bounding box center [950, 139] width 10 height 10
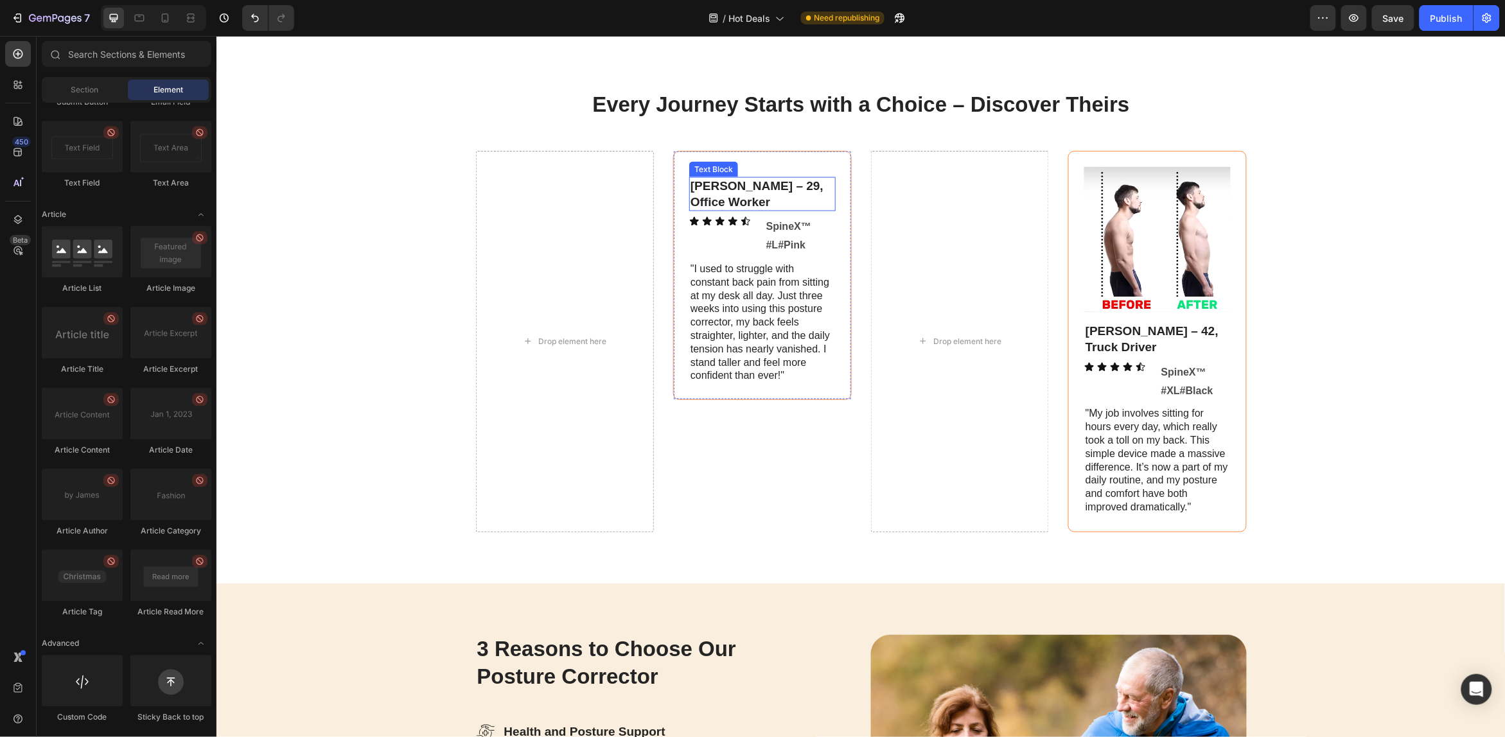
click at [806, 182] on p "[PERSON_NAME] – 29, Office Worker" at bounding box center [762, 193] width 144 height 31
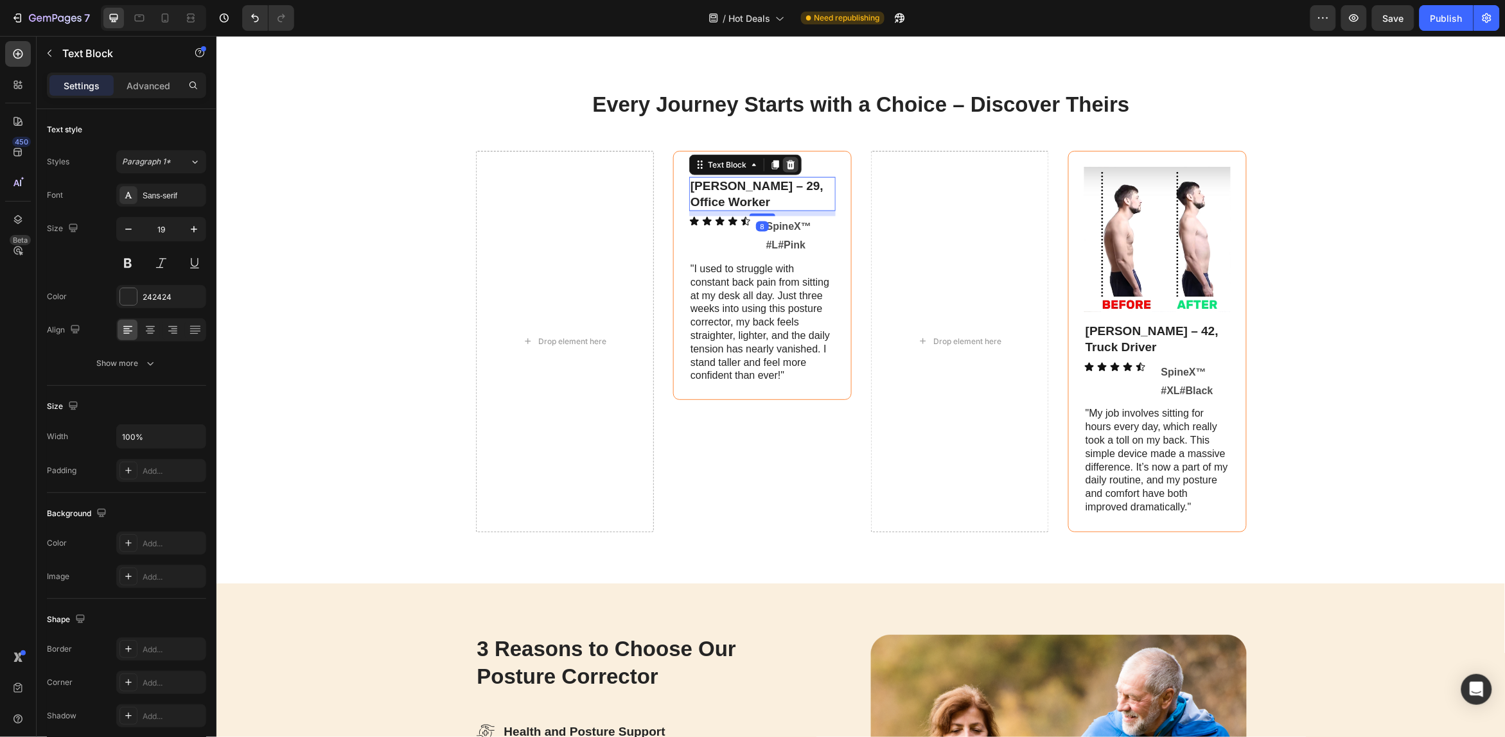
click at [786, 168] on icon at bounding box center [790, 164] width 8 height 9
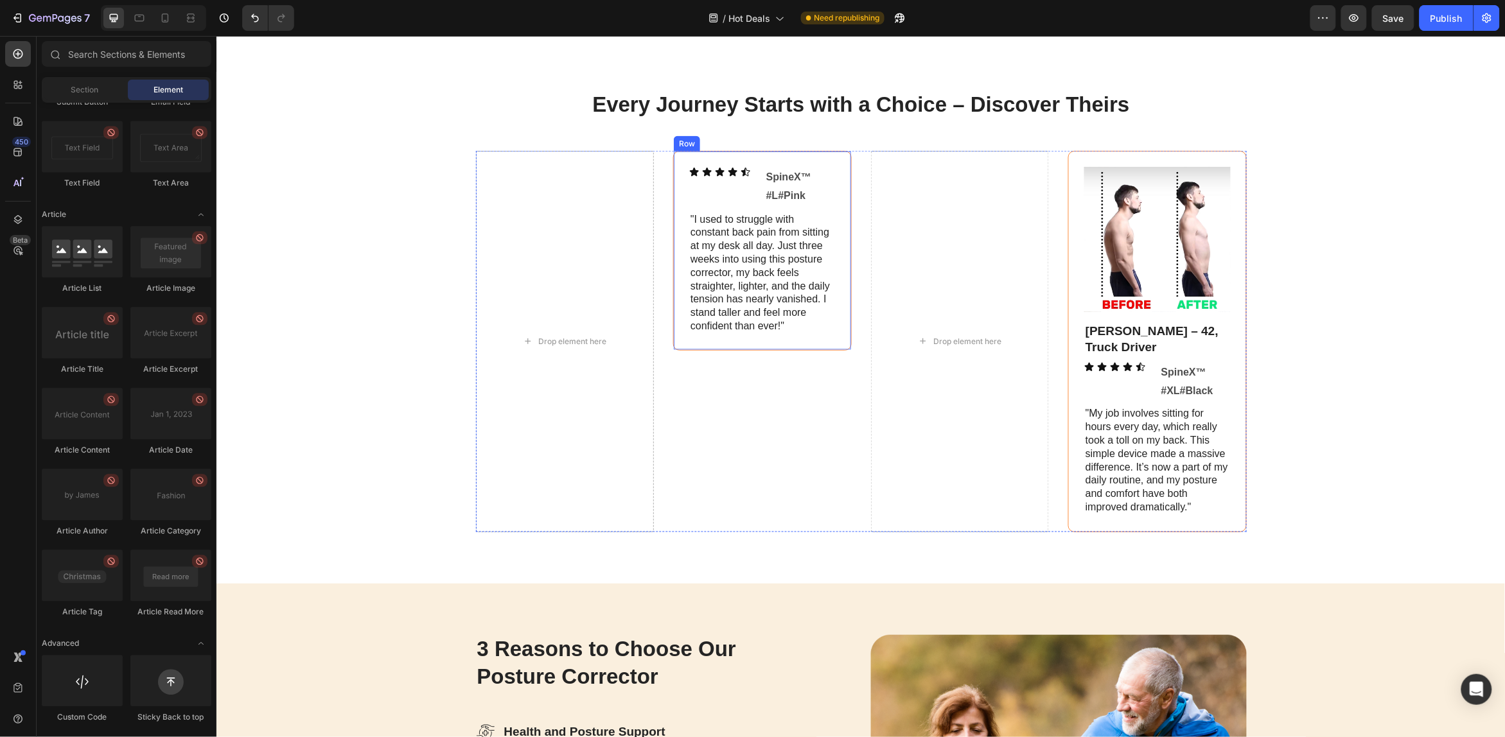
click at [831, 161] on div "Icon Icon Icon Icon Icon Icon List SpineX™ #L#Pink Text Block Row "I used to st…" at bounding box center [762, 250] width 179 height 200
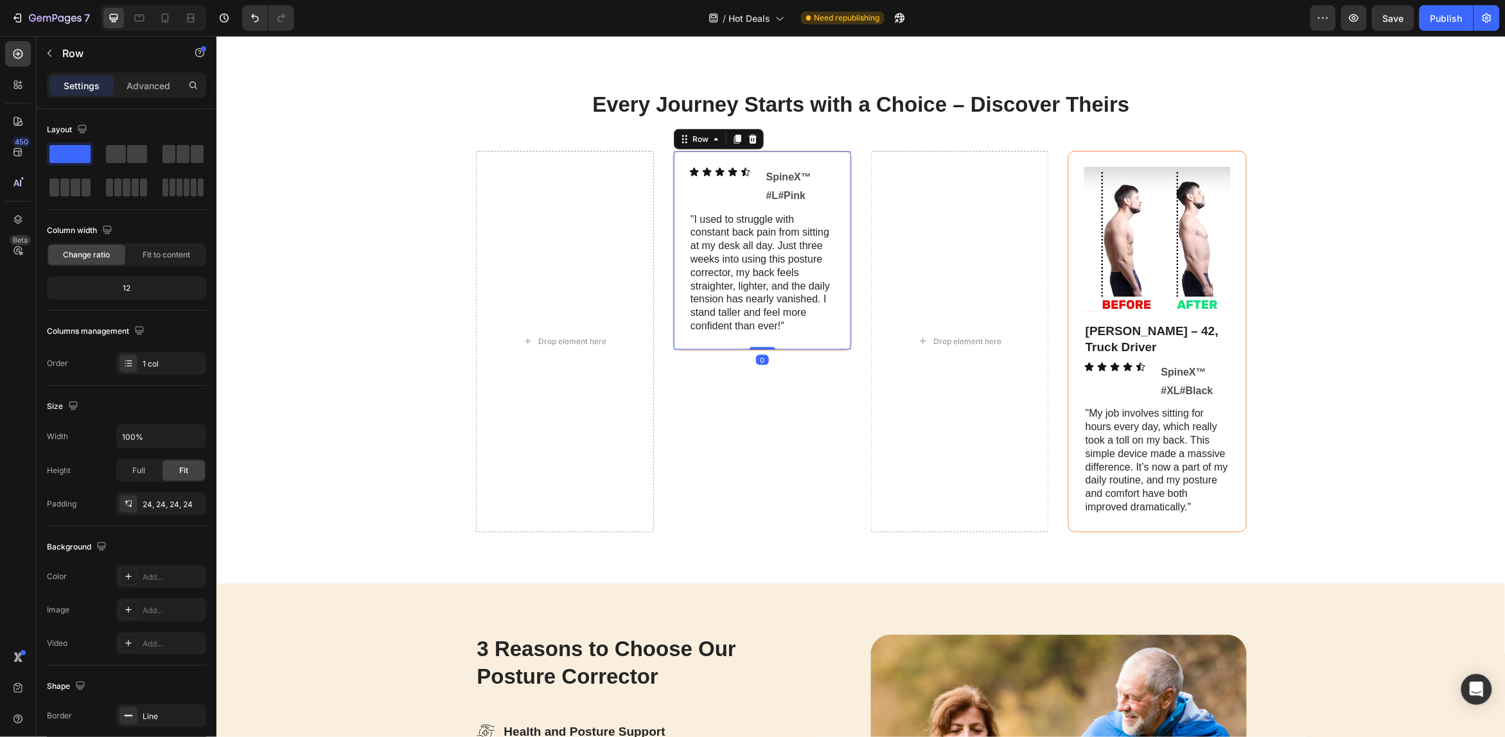
click at [747, 139] on icon at bounding box center [752, 139] width 10 height 10
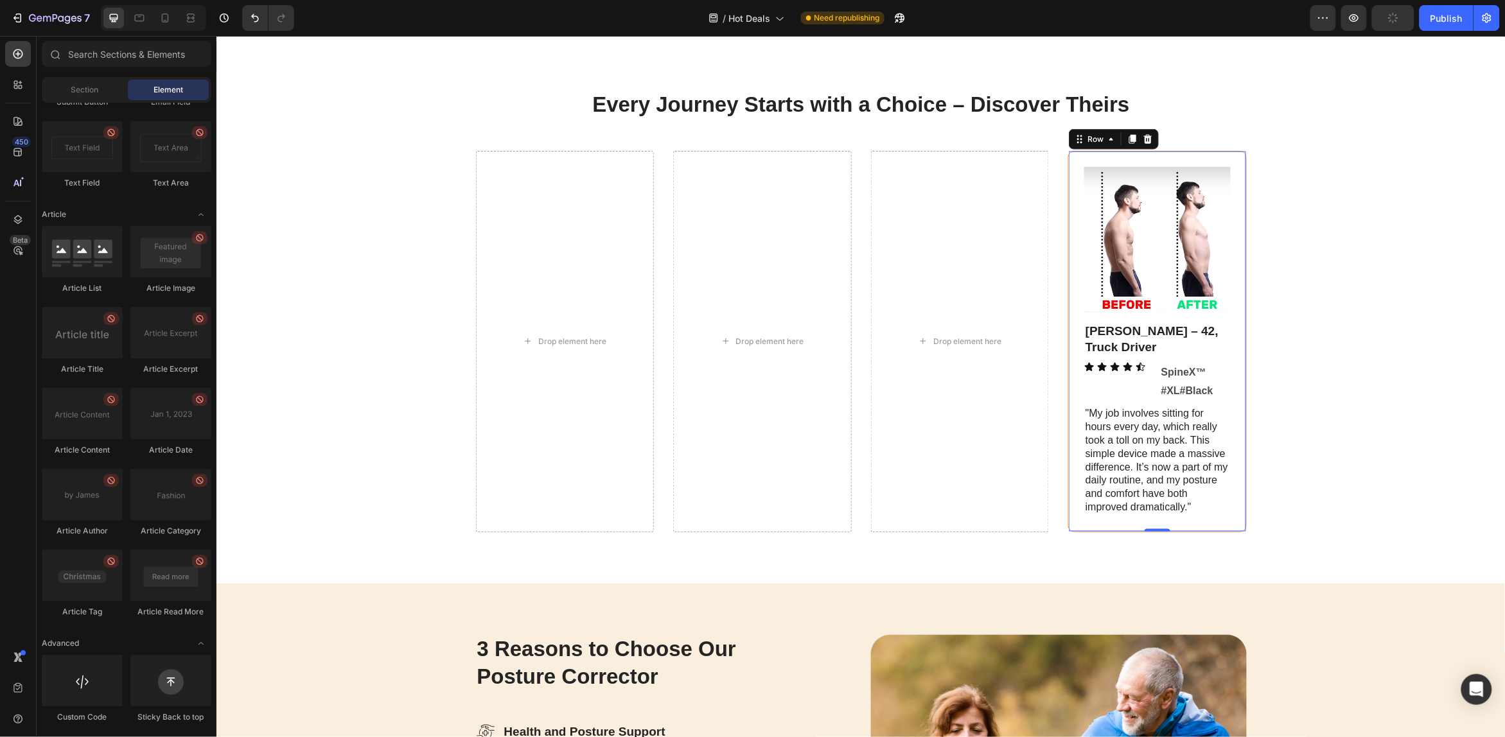
click at [1117, 160] on div "Image [PERSON_NAME] – 42, Truck Driver Text Block Icon Icon Icon Icon Icon Icon…" at bounding box center [1157, 341] width 179 height 382
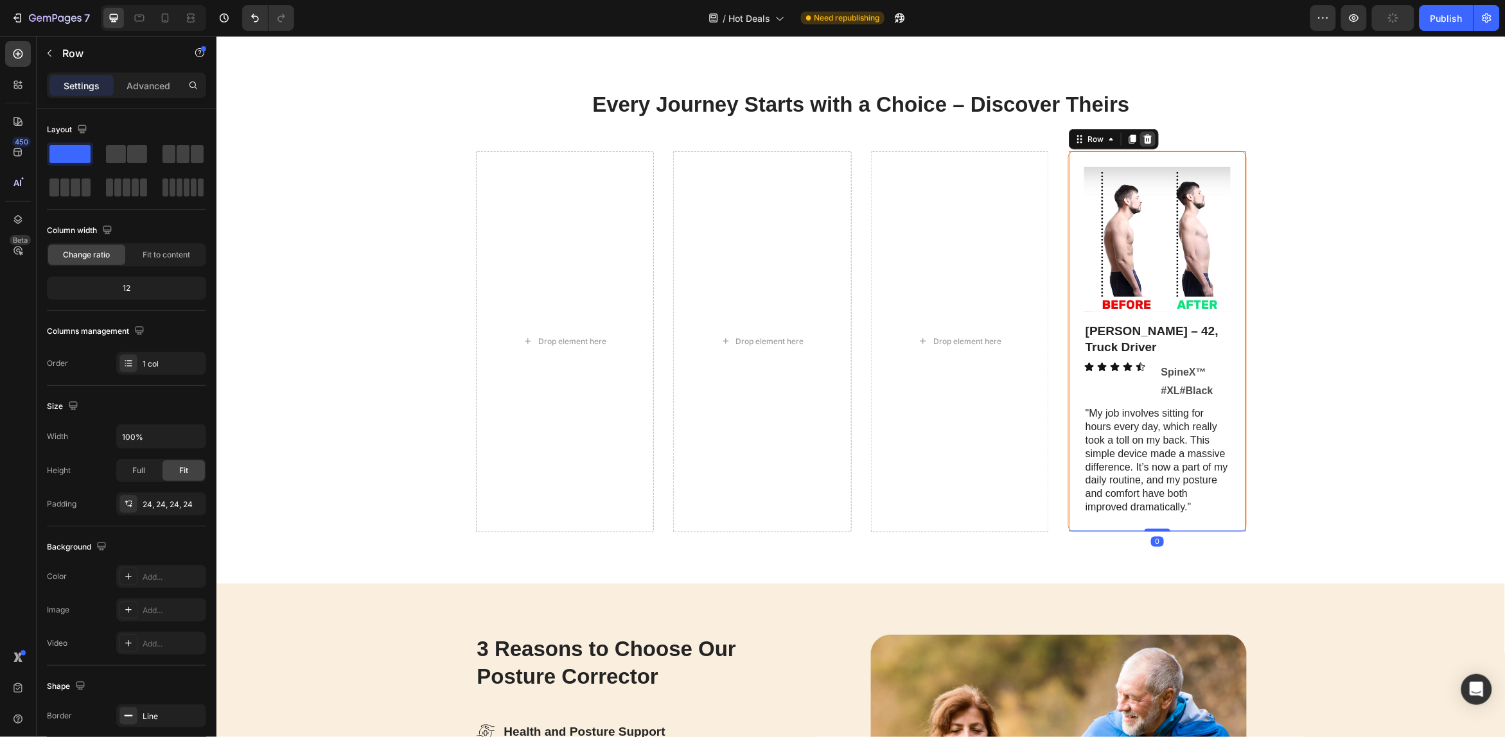
click at [1144, 141] on icon at bounding box center [1148, 138] width 8 height 9
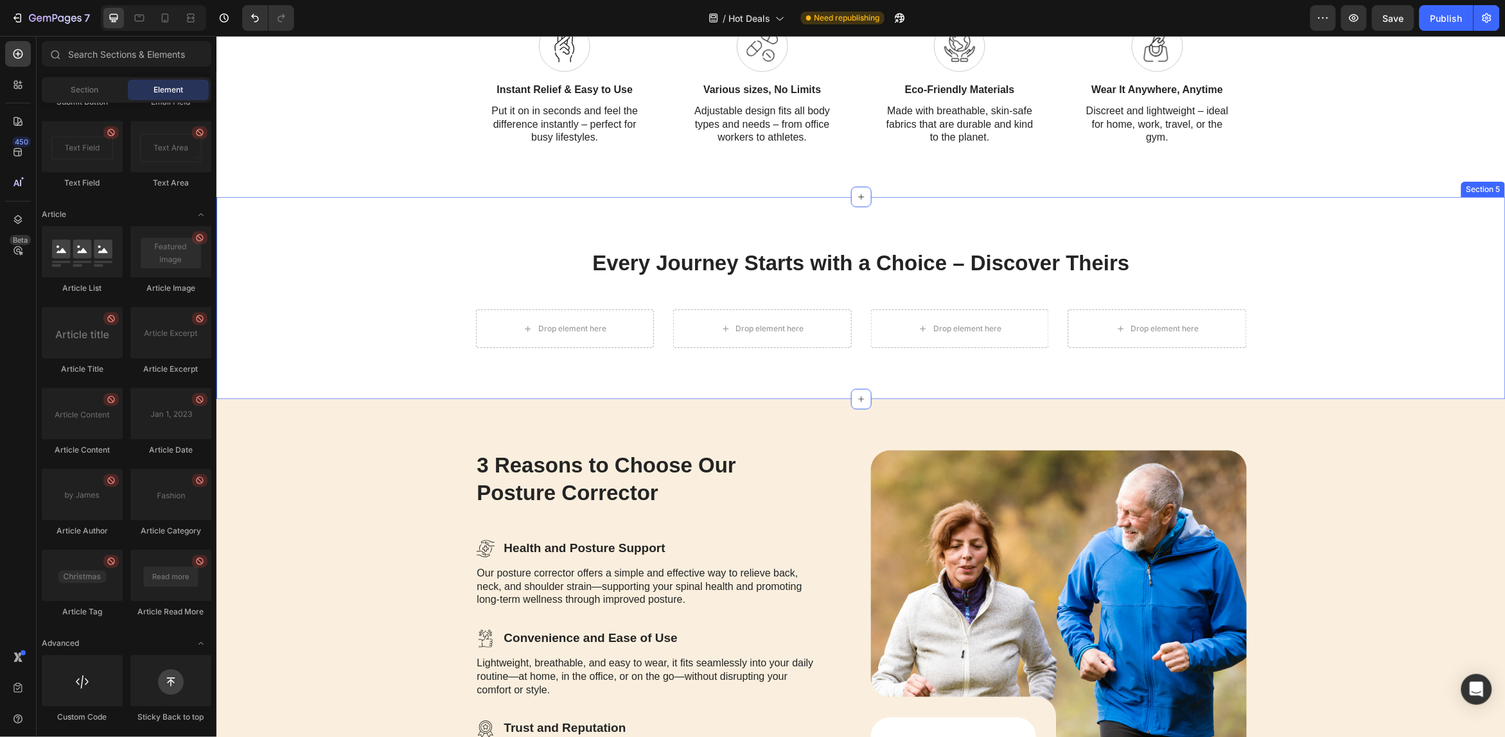
scroll to position [2489, 0]
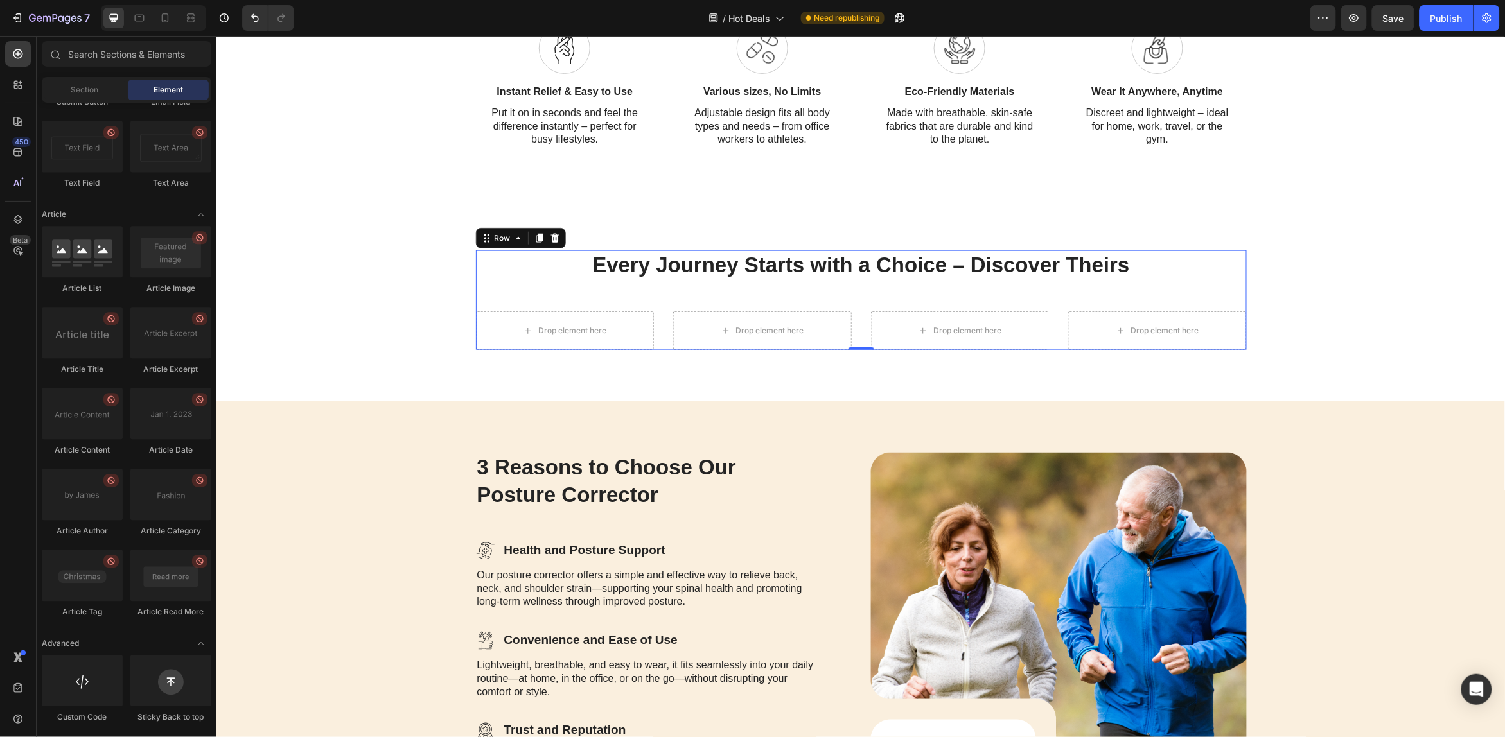
click at [703, 292] on div "Every Journey Starts with a Choice – Discover Theirs Heading Drop element here …" at bounding box center [860, 300] width 771 height 100
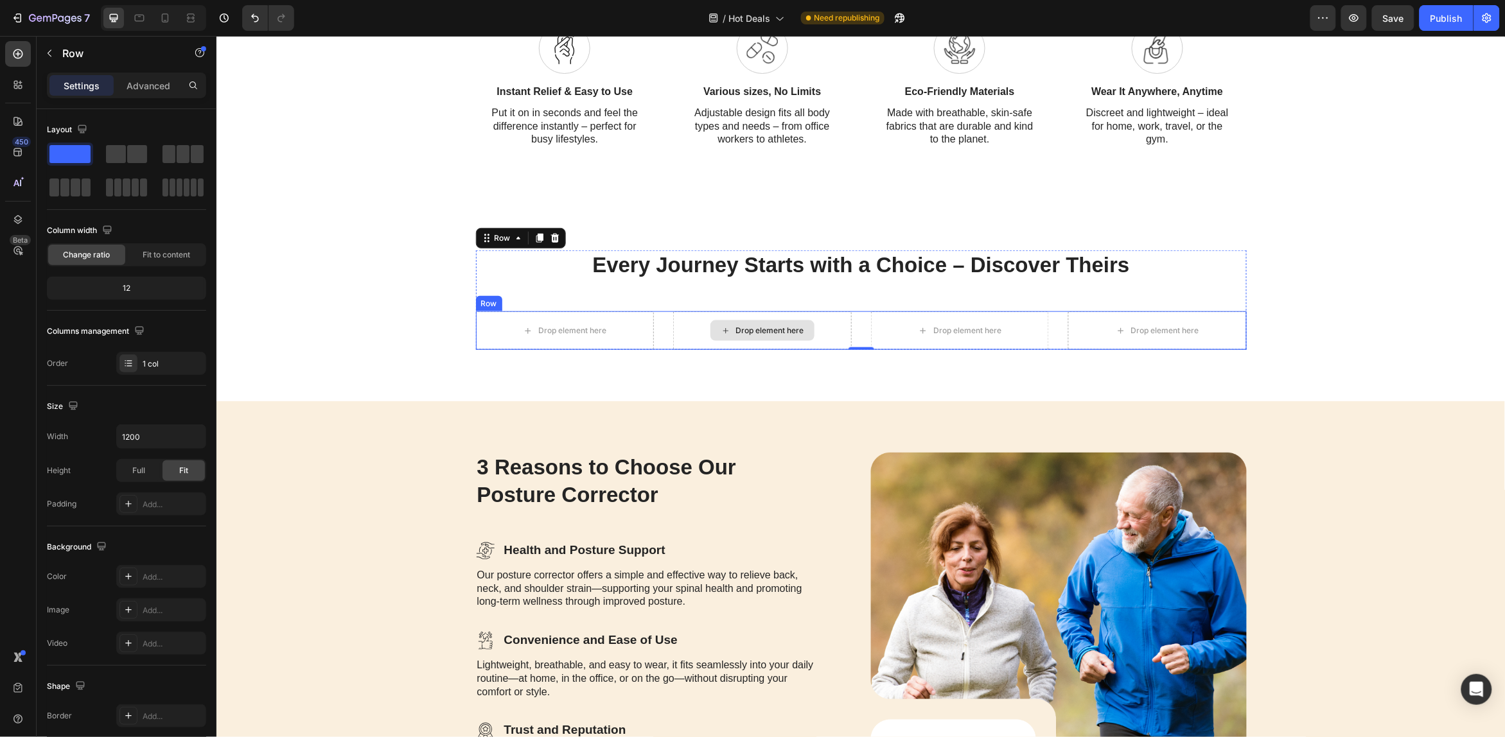
drag, startPoint x: 285, startPoint y: 190, endPoint x: 730, endPoint y: 326, distance: 466.0
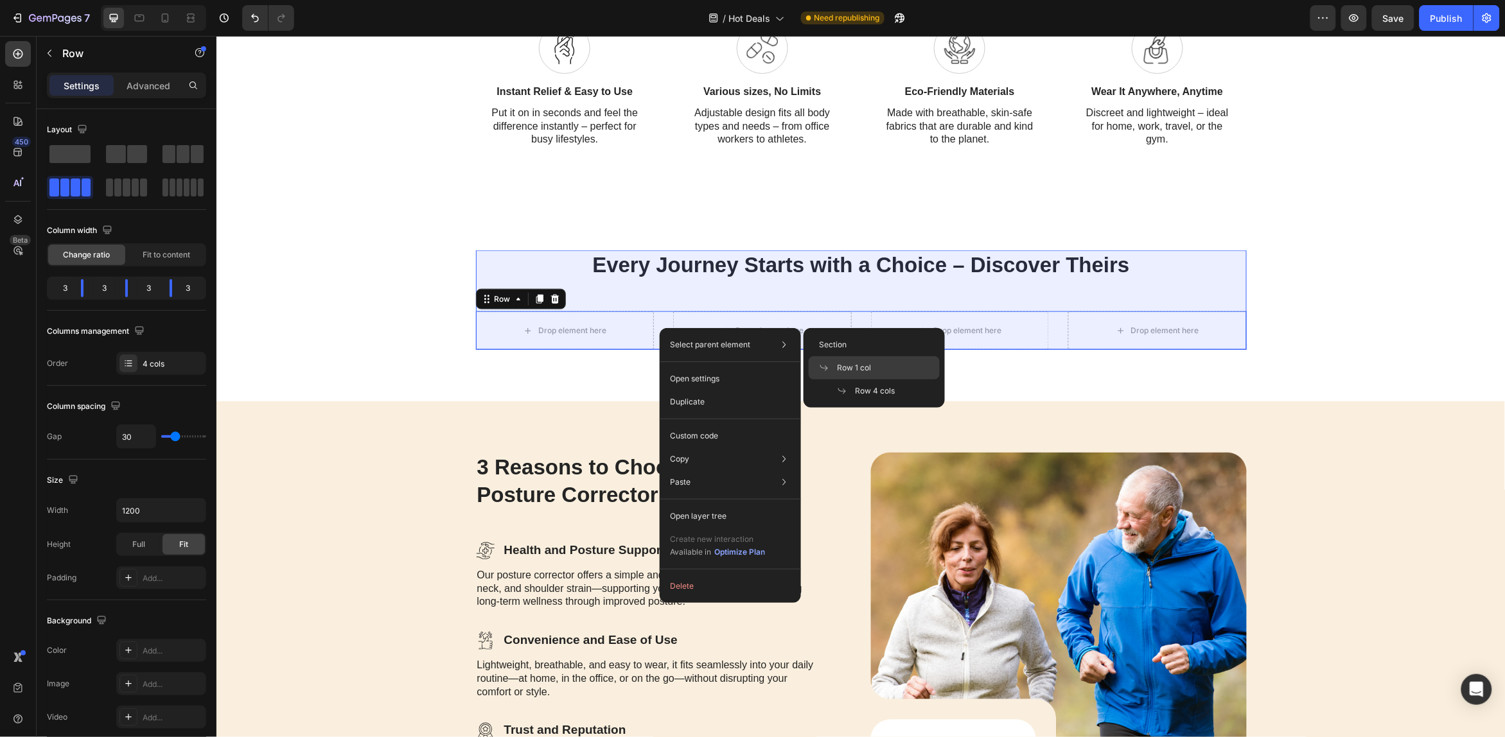
click at [836, 366] on span at bounding box center [828, 368] width 18 height 10
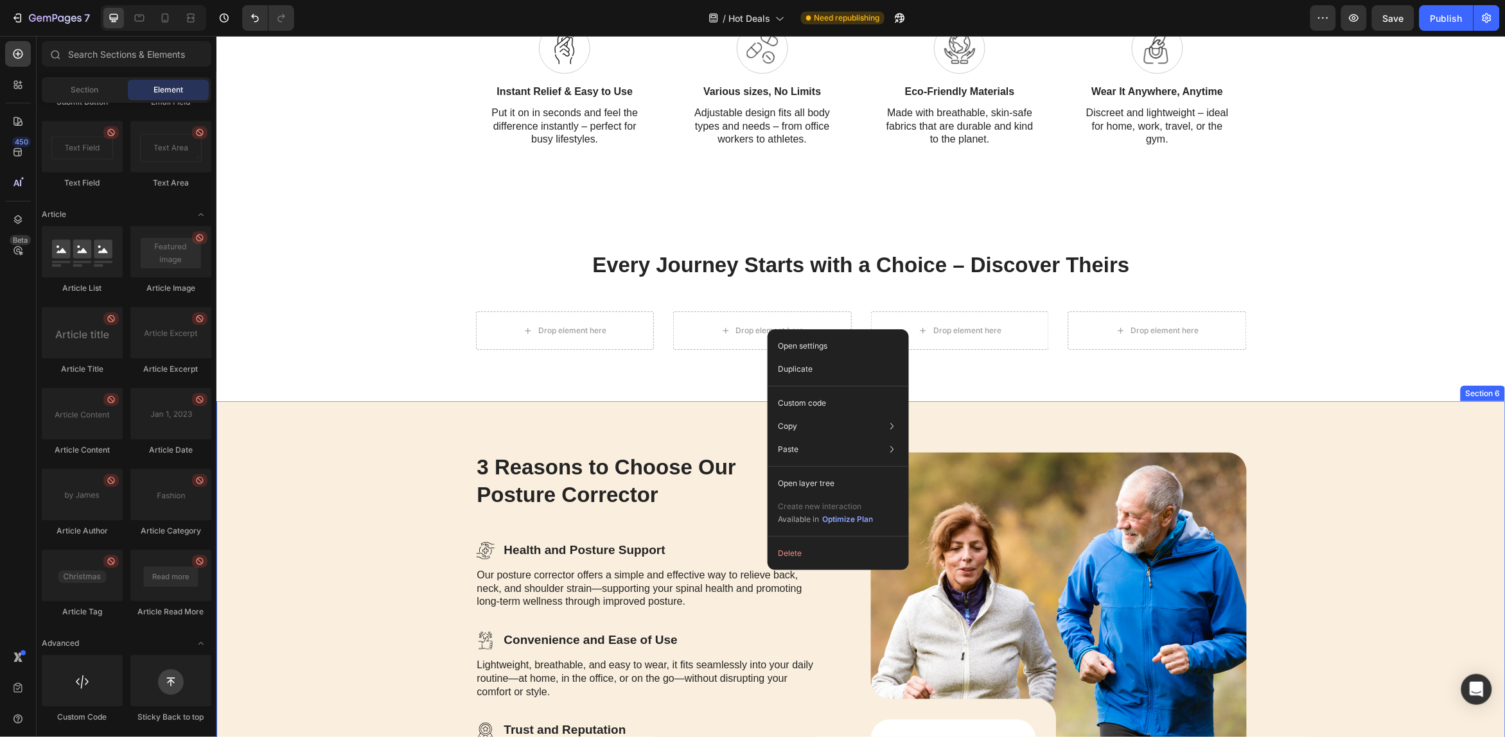
click at [675, 424] on div "3 Reasons to Choose Our Posture Corrector Heading Icon Health and Posture Suppo…" at bounding box center [860, 654] width 1289 height 506
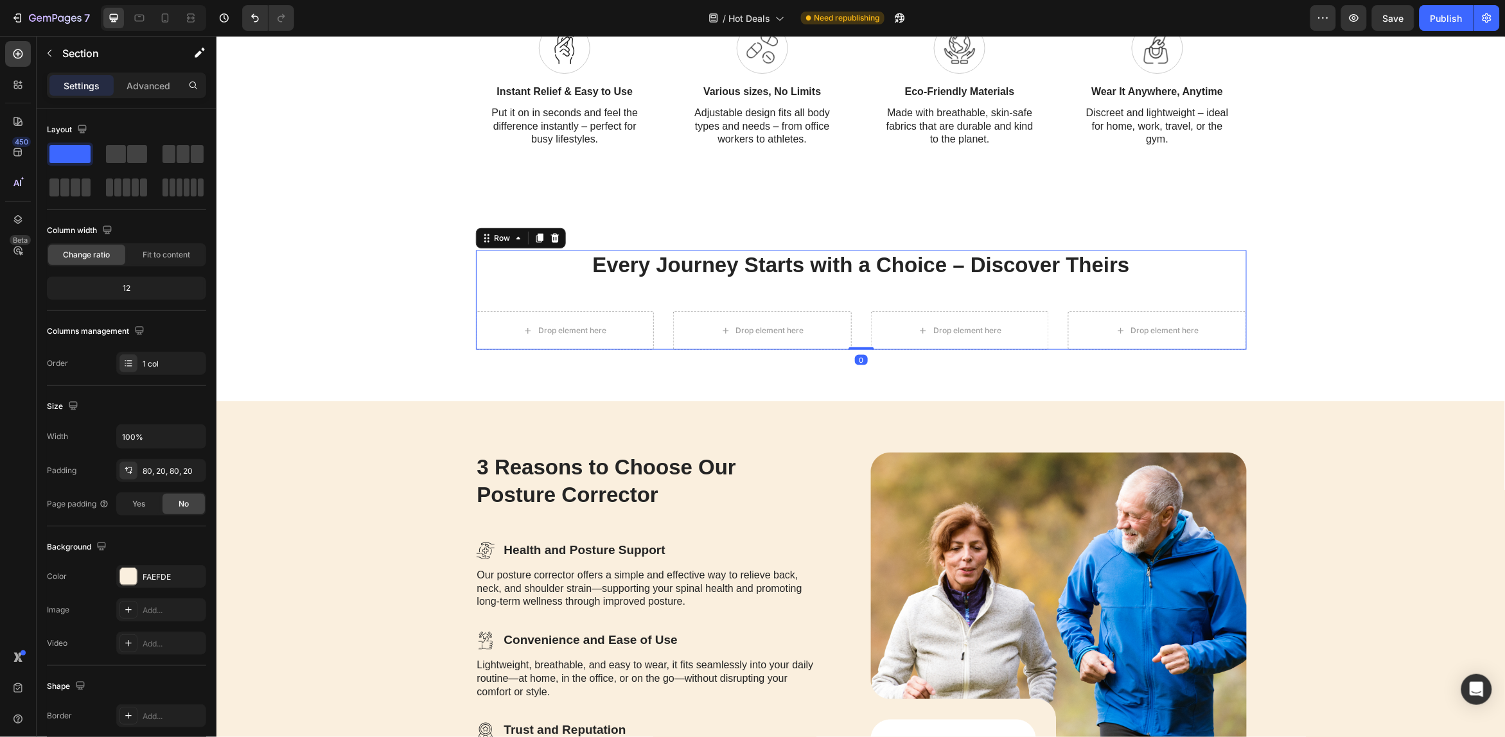
click at [667, 299] on div "Every Journey Starts with a Choice – Discover Theirs Heading Drop element here …" at bounding box center [860, 300] width 771 height 100
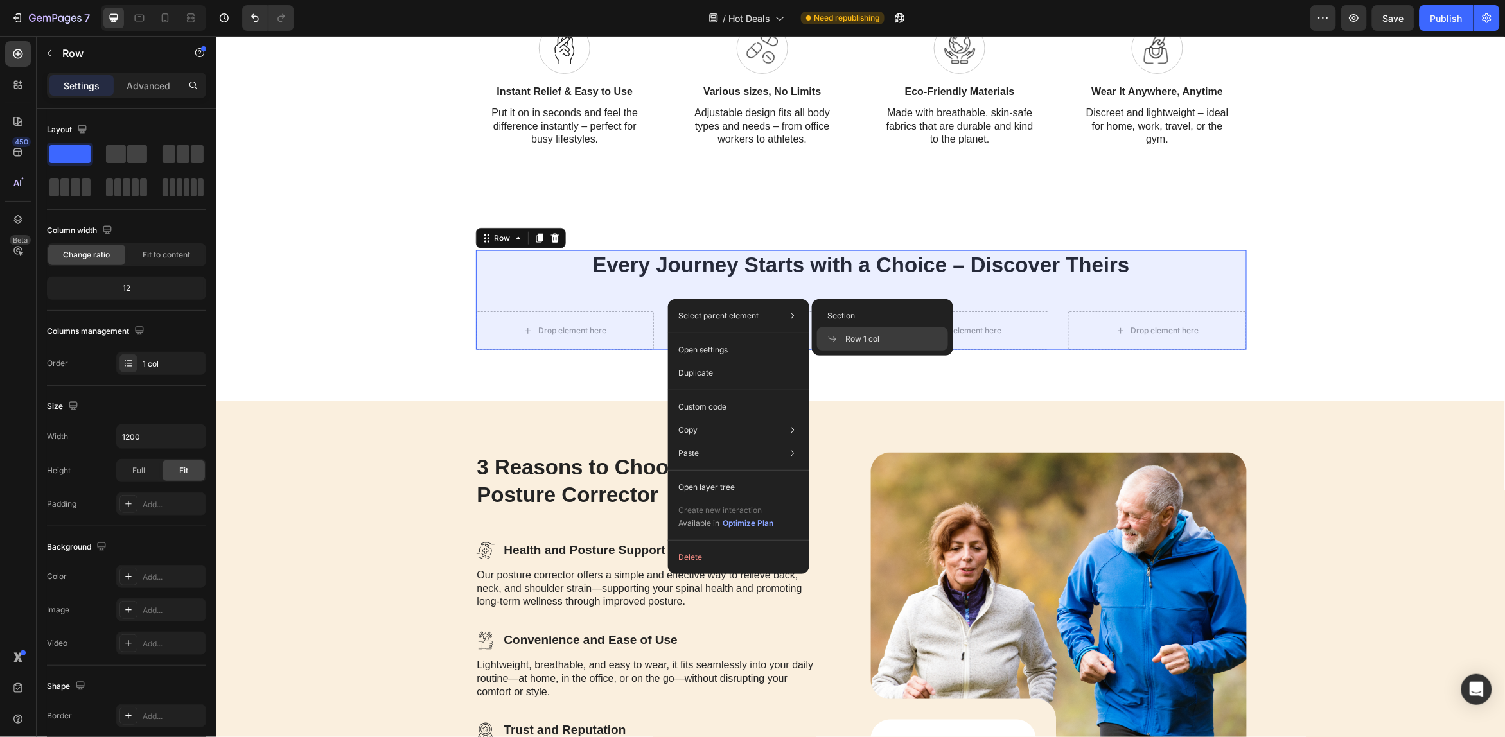
click at [860, 341] on span "Row 1 col" at bounding box center [862, 339] width 34 height 12
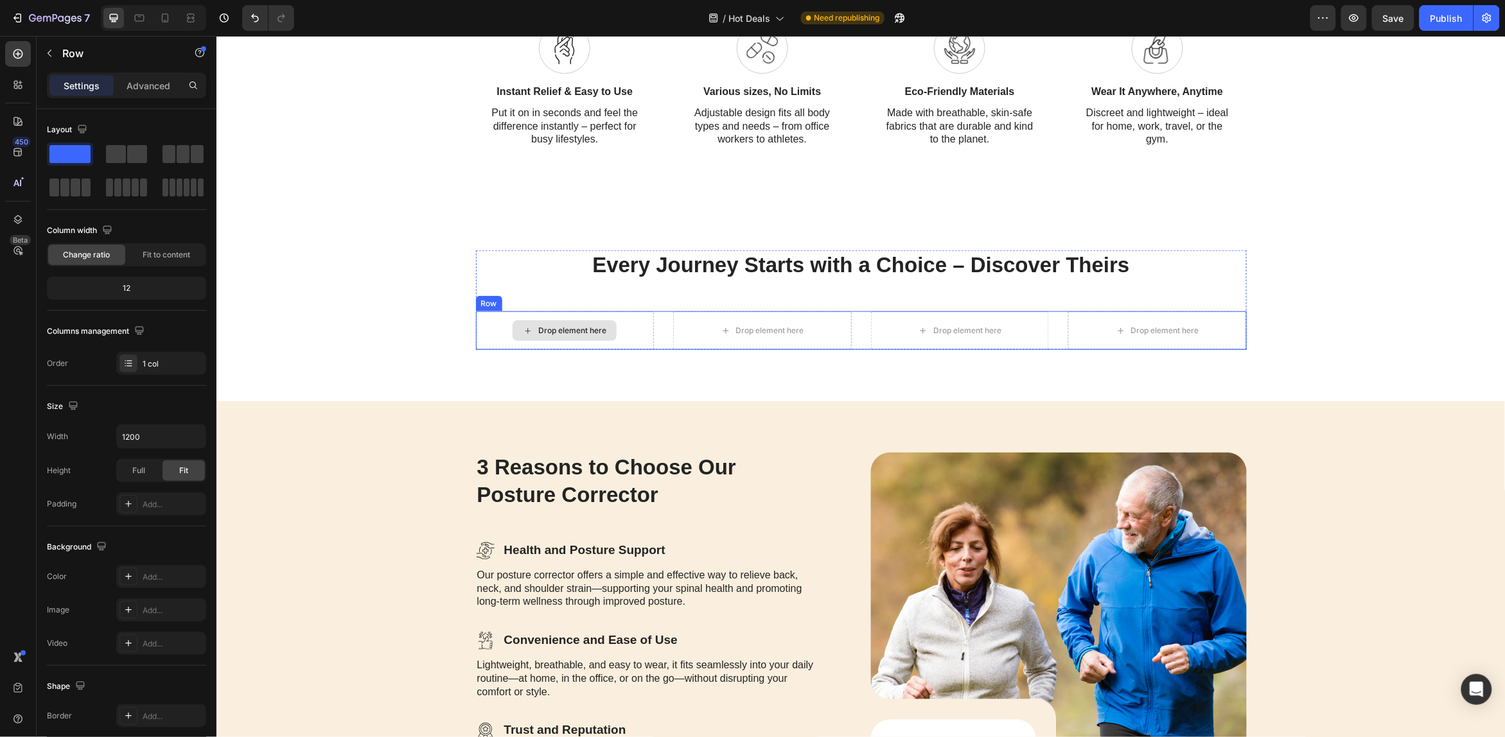
click at [581, 326] on div "Drop element here" at bounding box center [572, 330] width 68 height 10
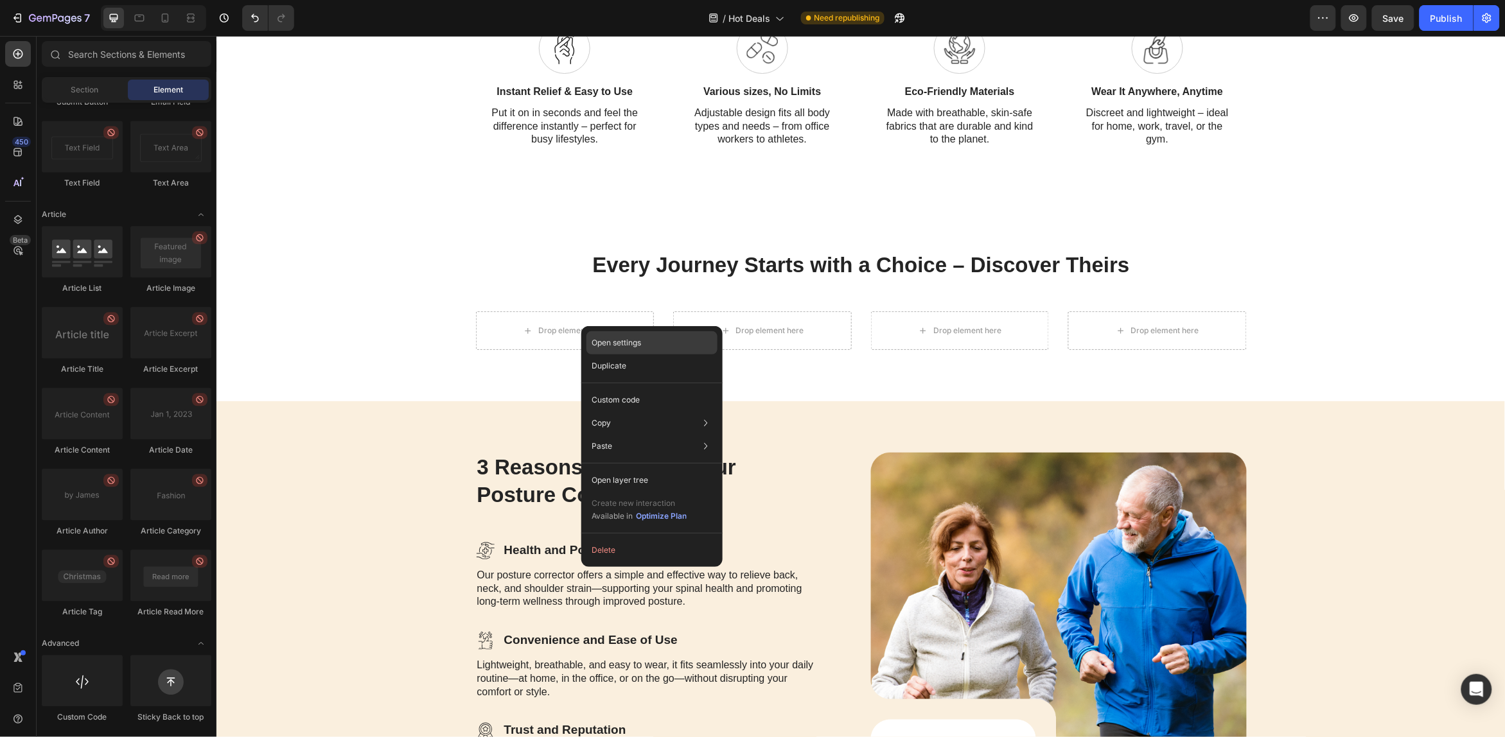
click at [650, 342] on div "Open settings" at bounding box center [652, 342] width 131 height 23
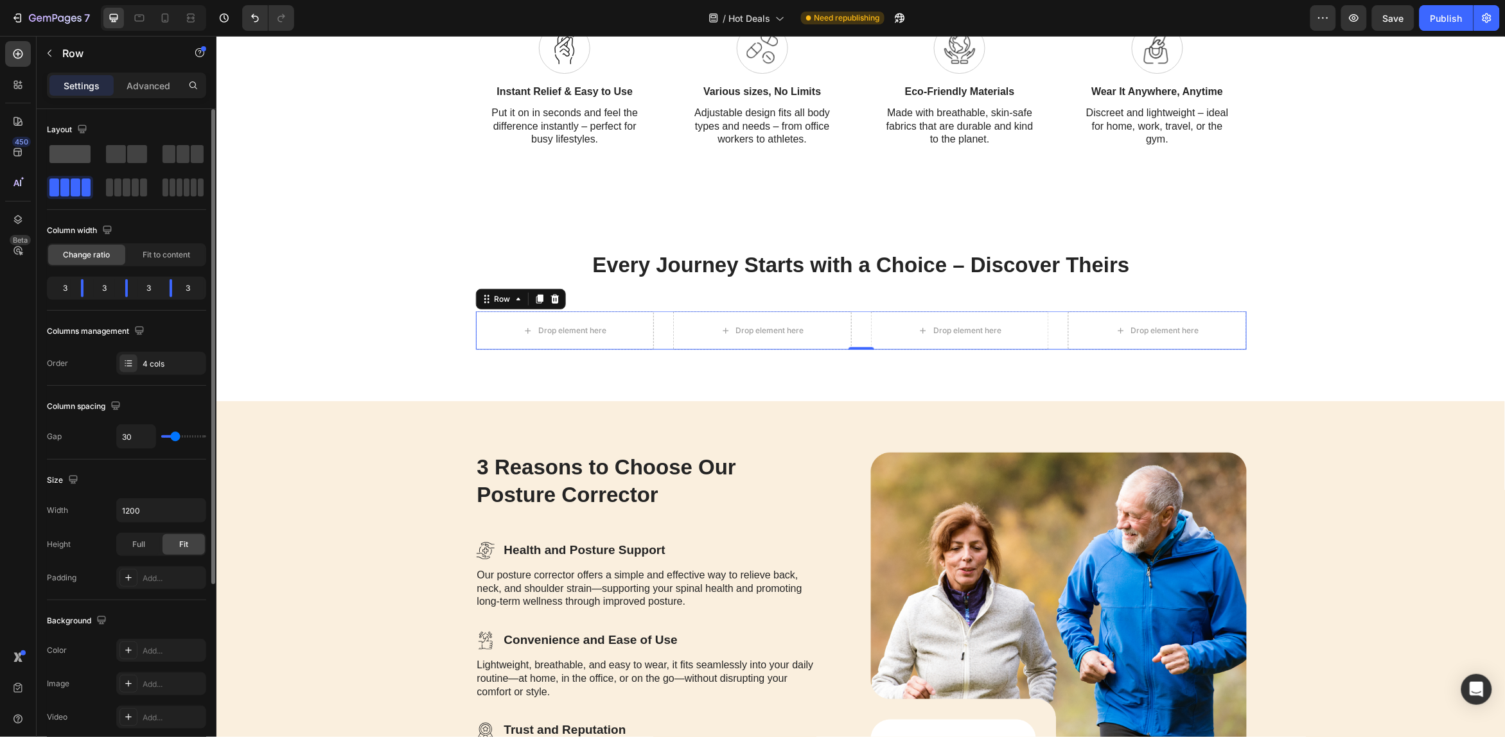
click at [81, 156] on span at bounding box center [69, 154] width 41 height 18
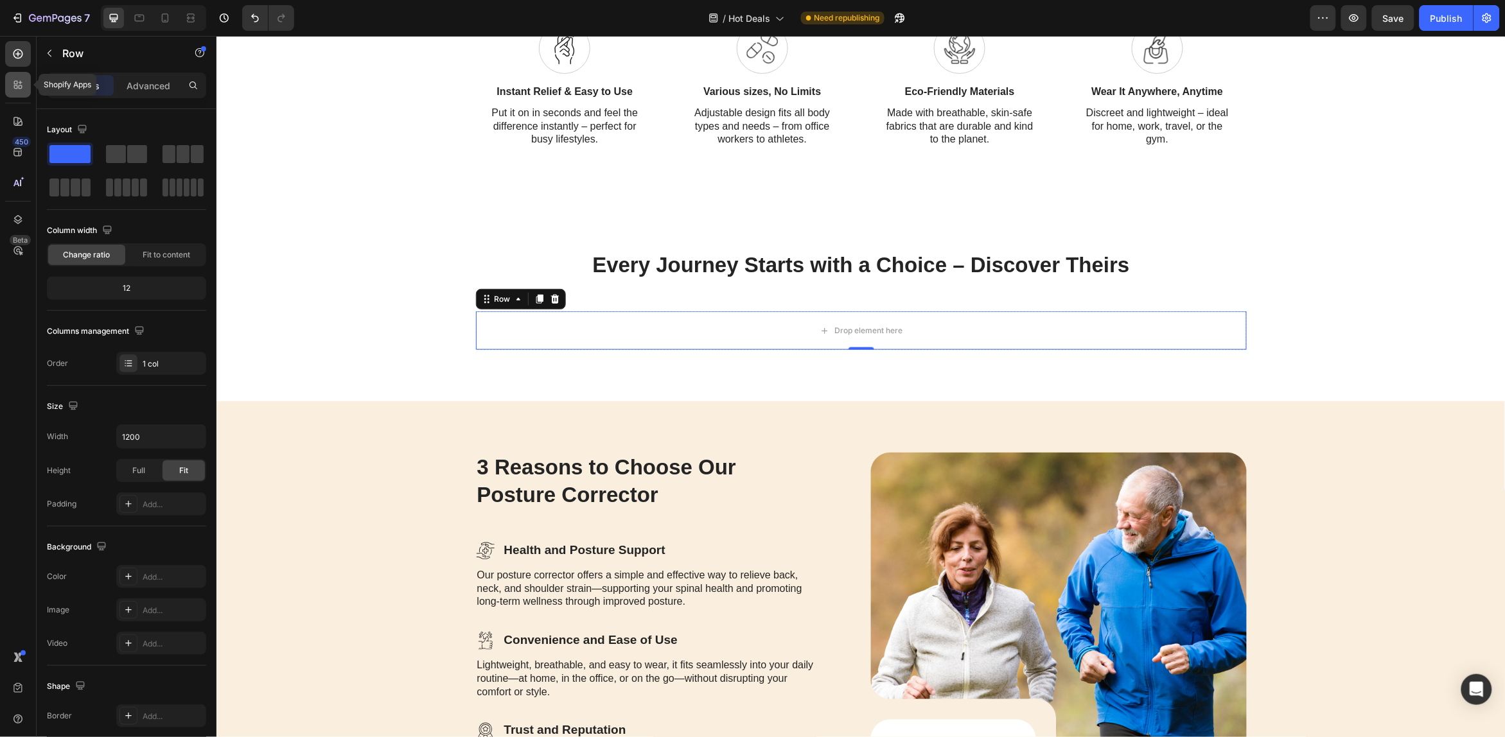
click at [20, 87] on icon at bounding box center [18, 84] width 13 height 13
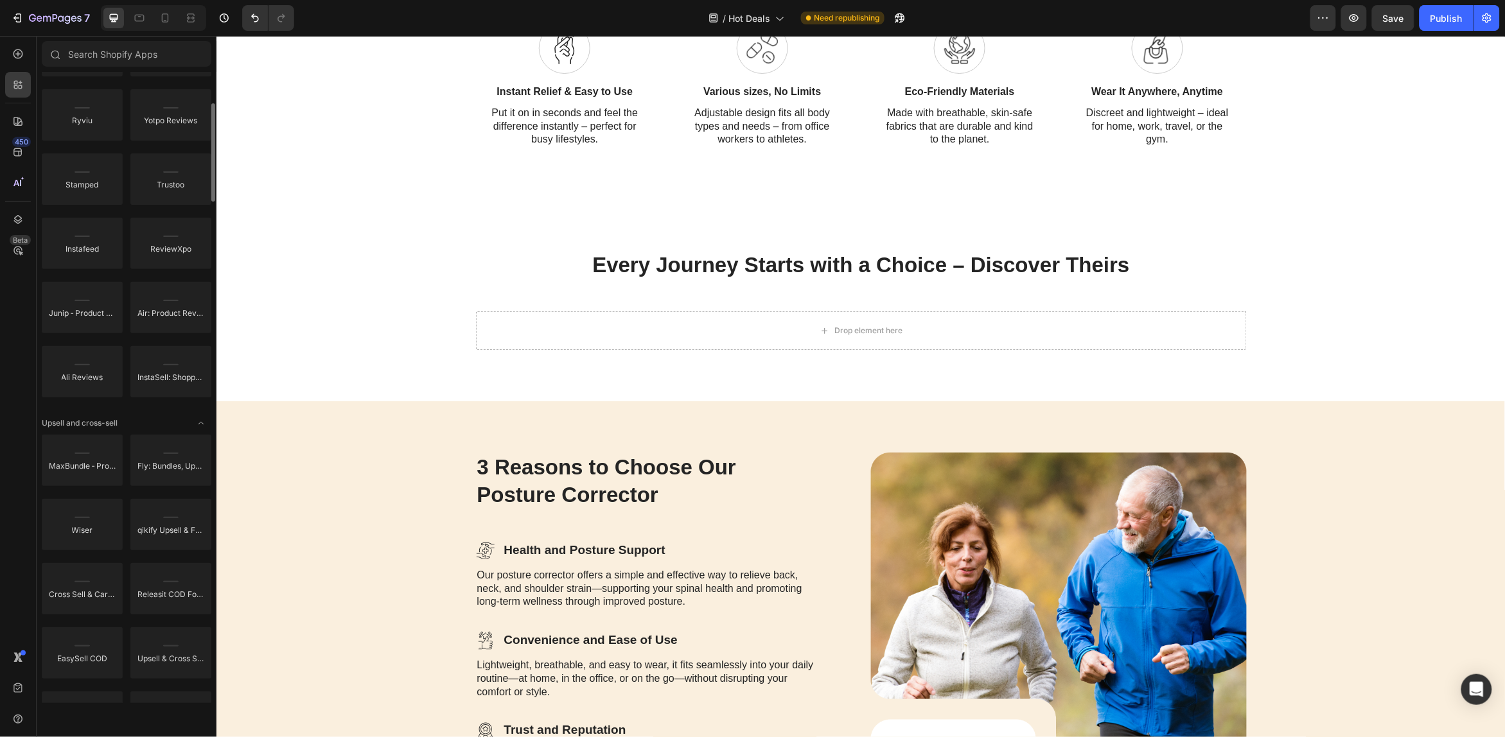
scroll to position [0, 0]
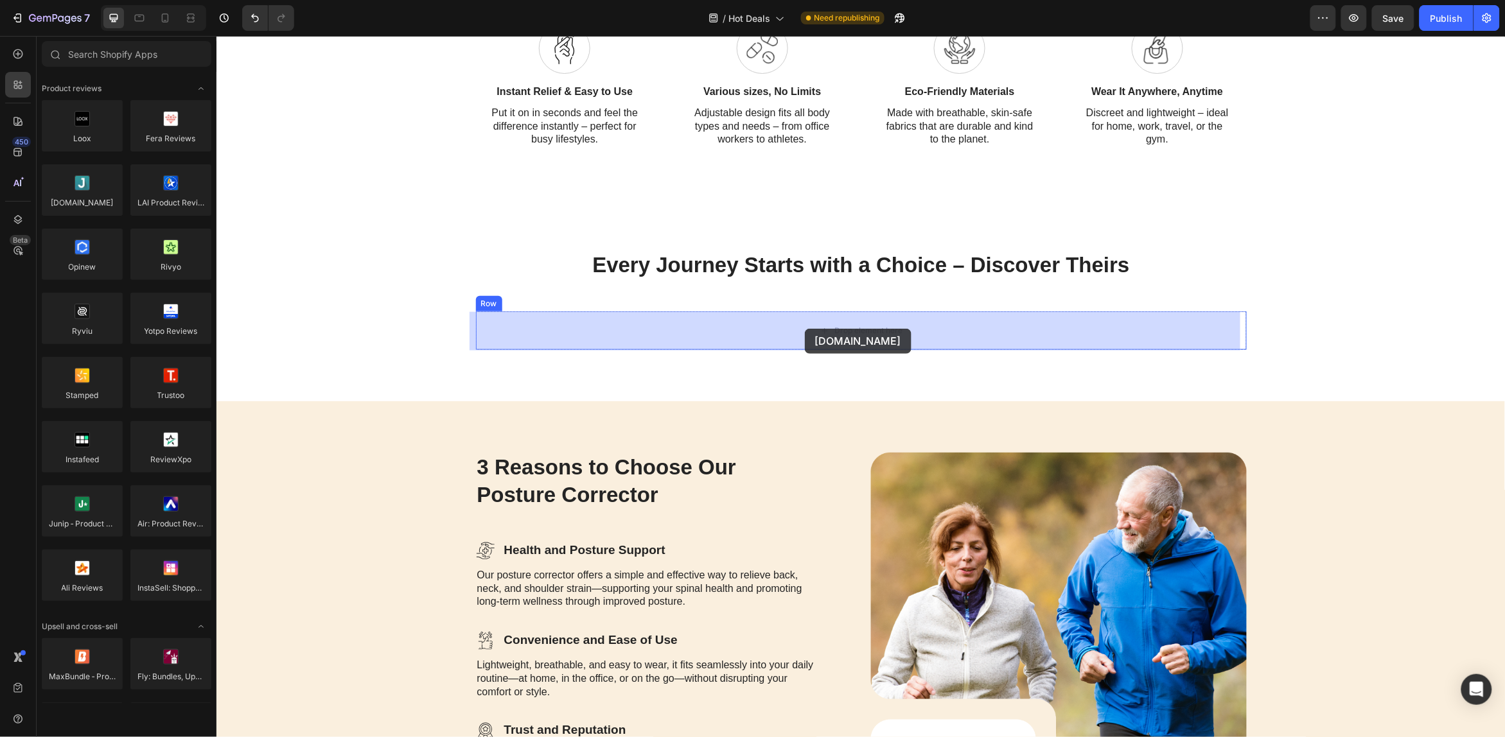
drag, startPoint x: 293, startPoint y: 225, endPoint x: 804, endPoint y: 328, distance: 521.7
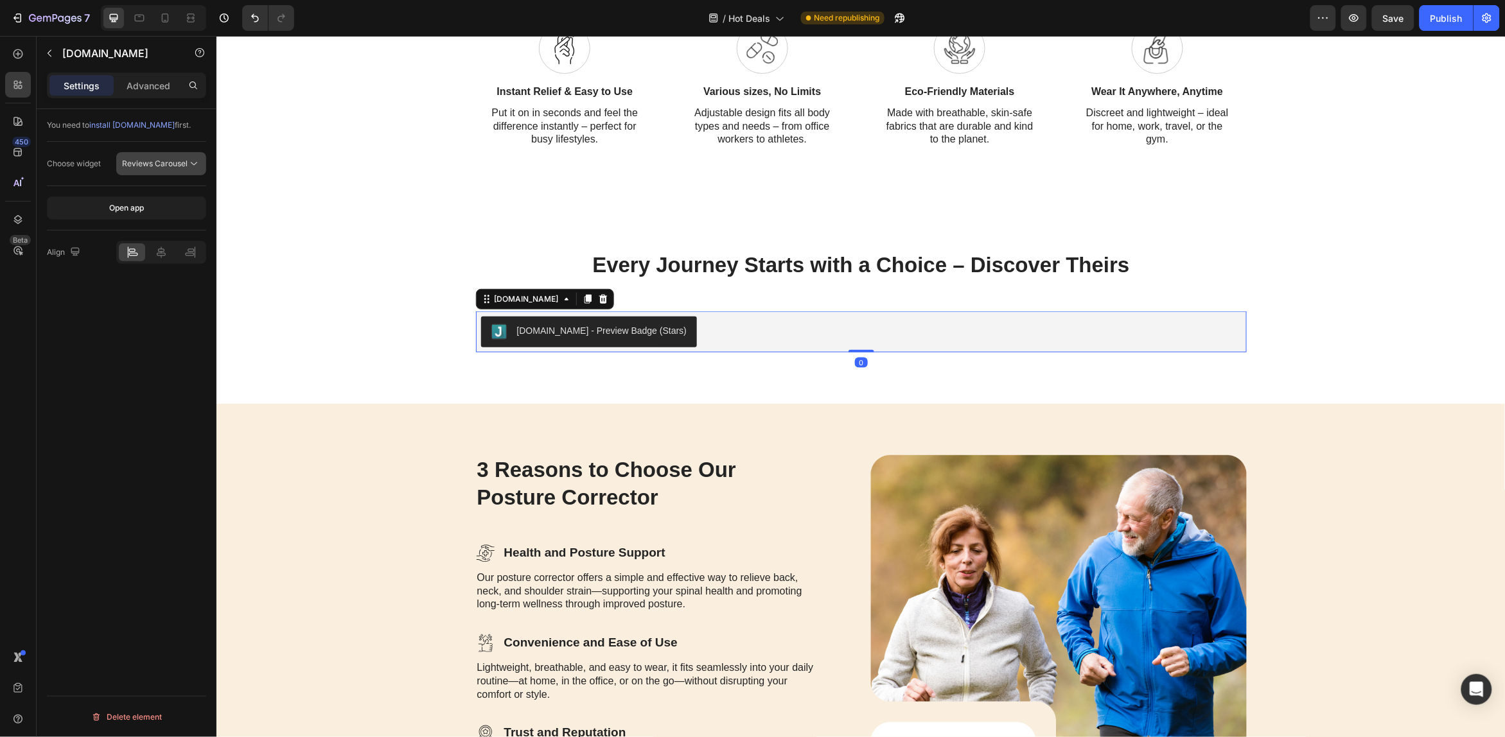
click at [199, 168] on icon at bounding box center [194, 163] width 13 height 13
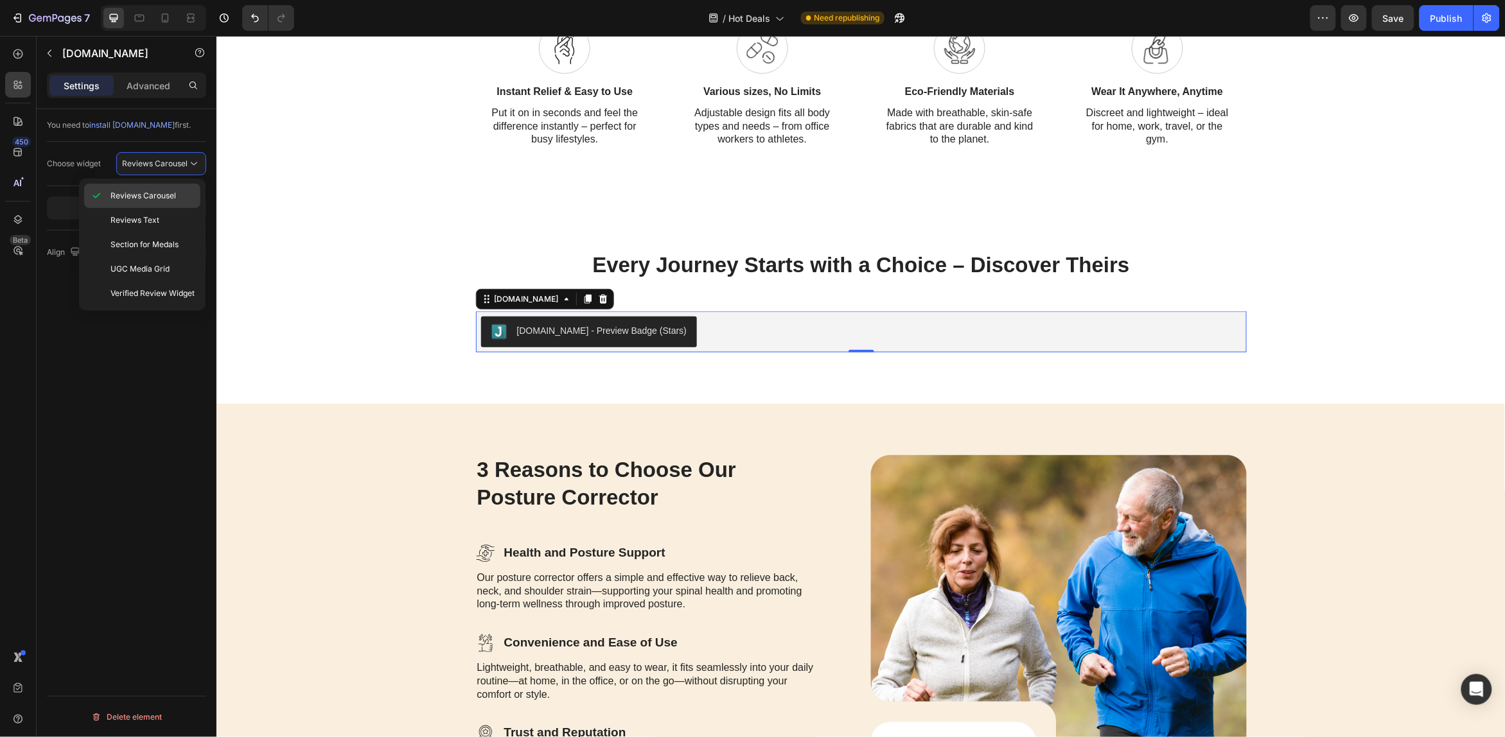
click at [168, 201] on span "Reviews Carousel" at bounding box center [143, 196] width 66 height 12
click at [159, 252] on icon at bounding box center [161, 252] width 13 height 13
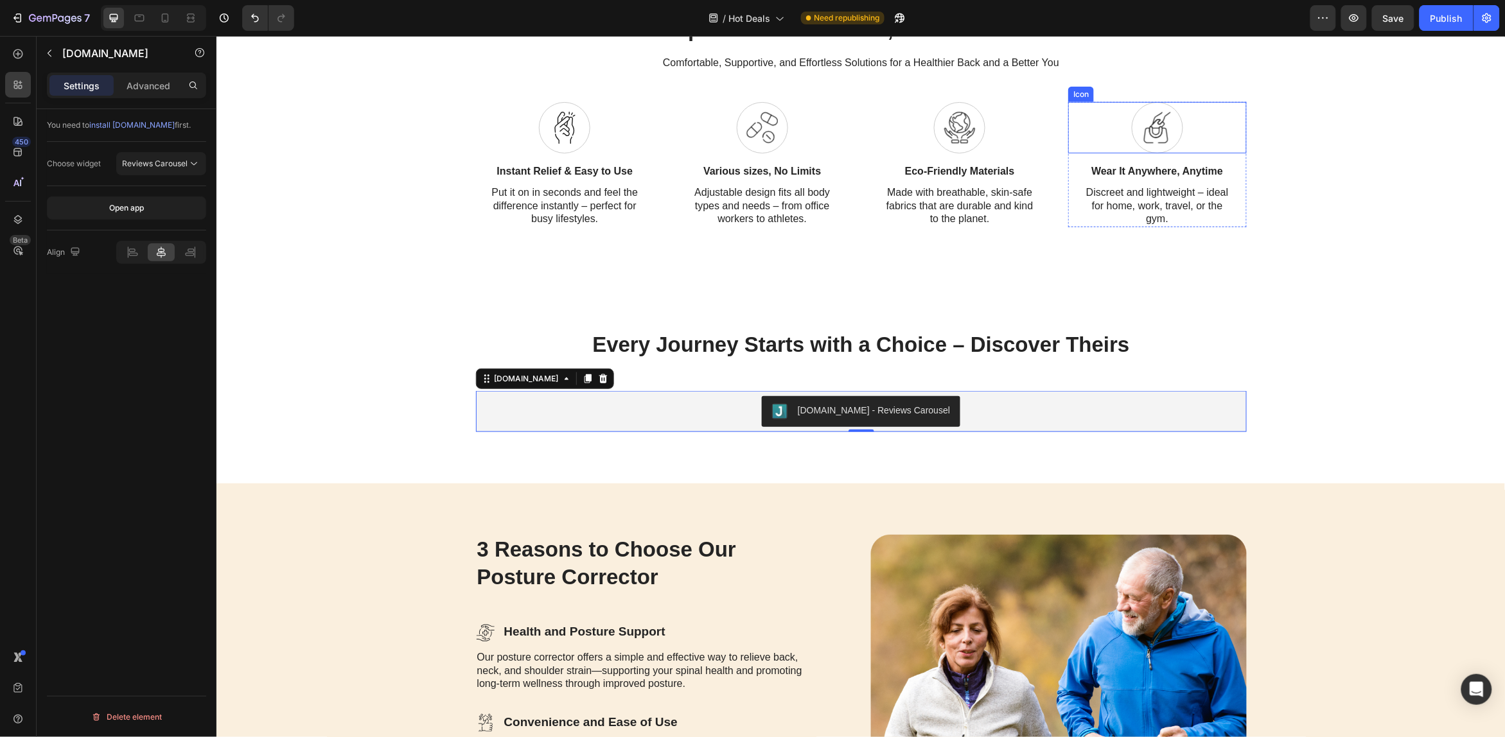
scroll to position [2248, 0]
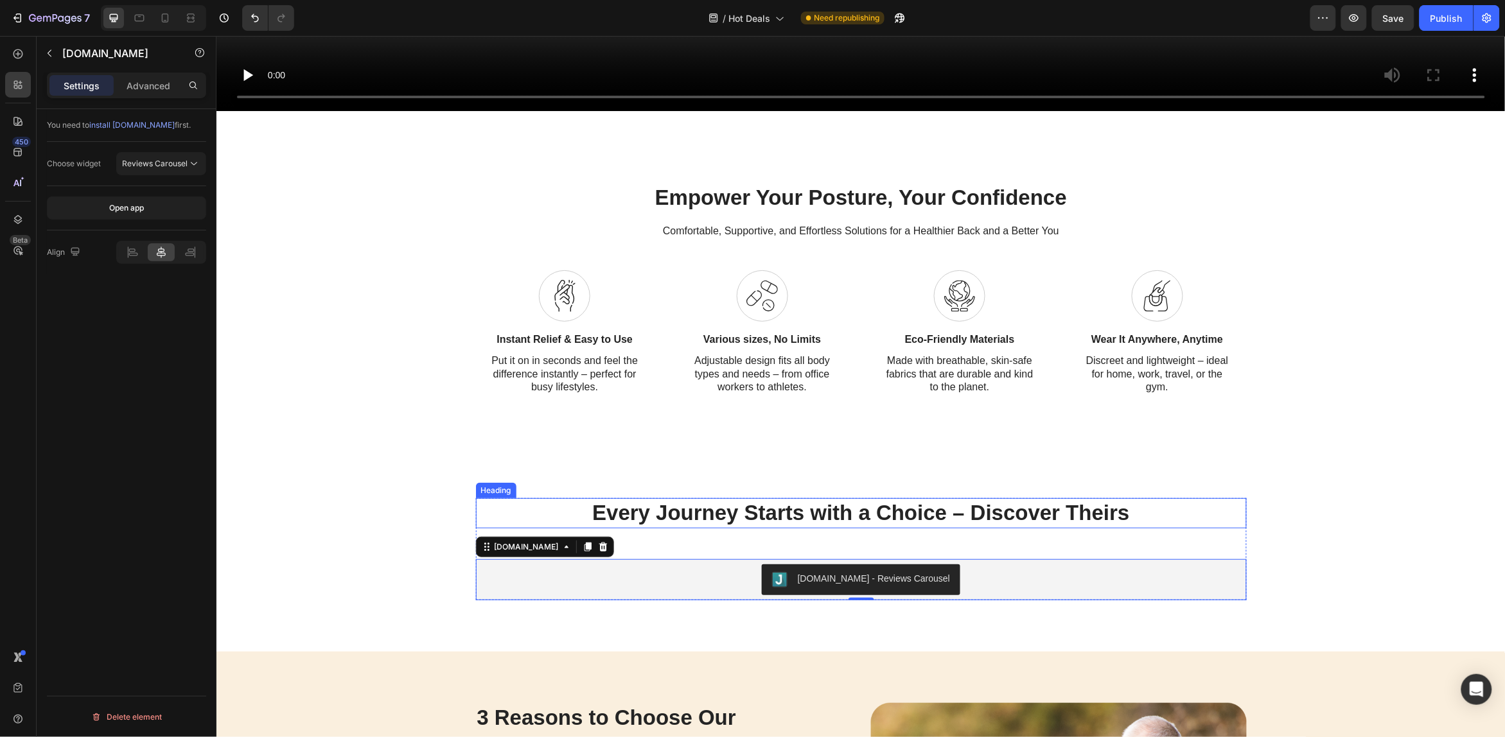
click at [1002, 502] on h2 "Every Journey Starts with a Choice – Discover Theirs" at bounding box center [860, 513] width 771 height 30
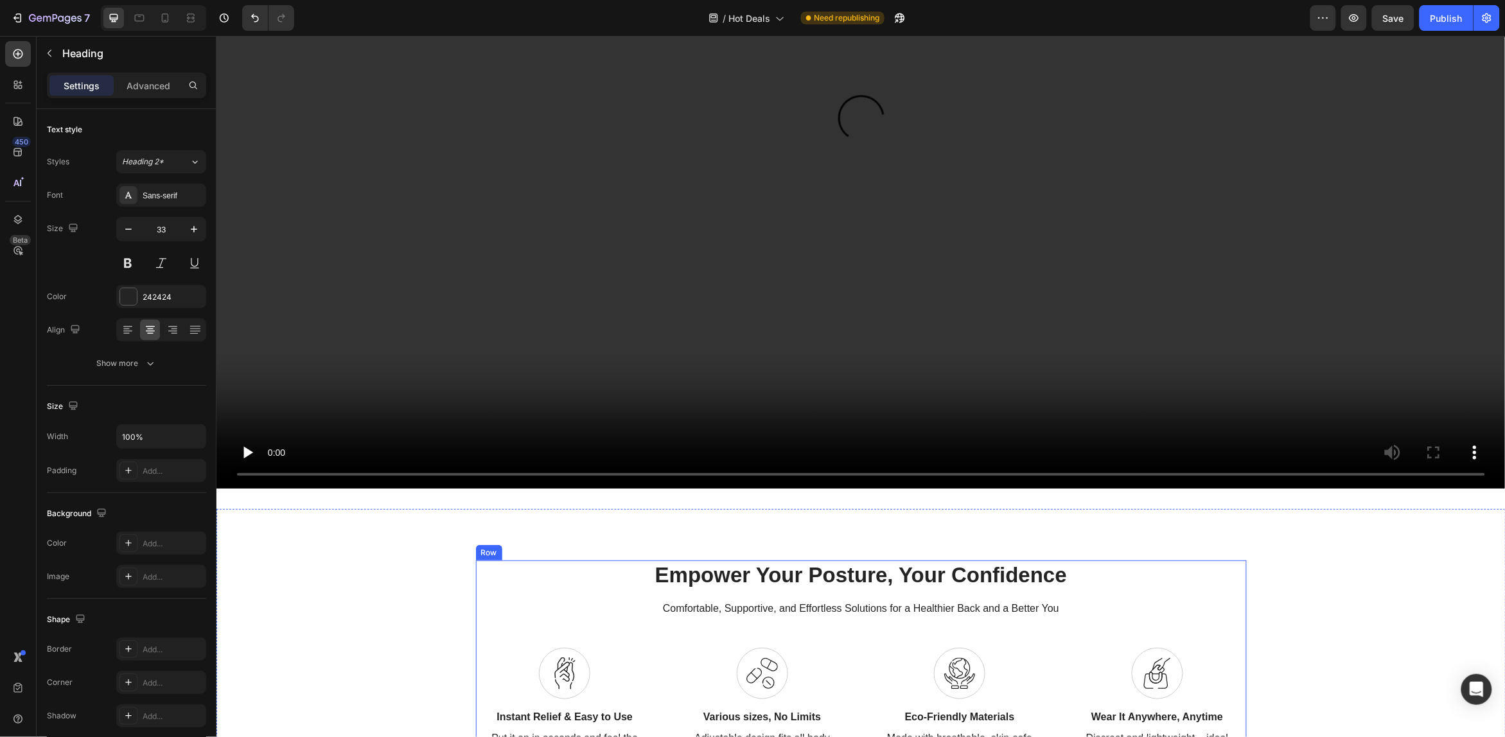
scroll to position [2009, 0]
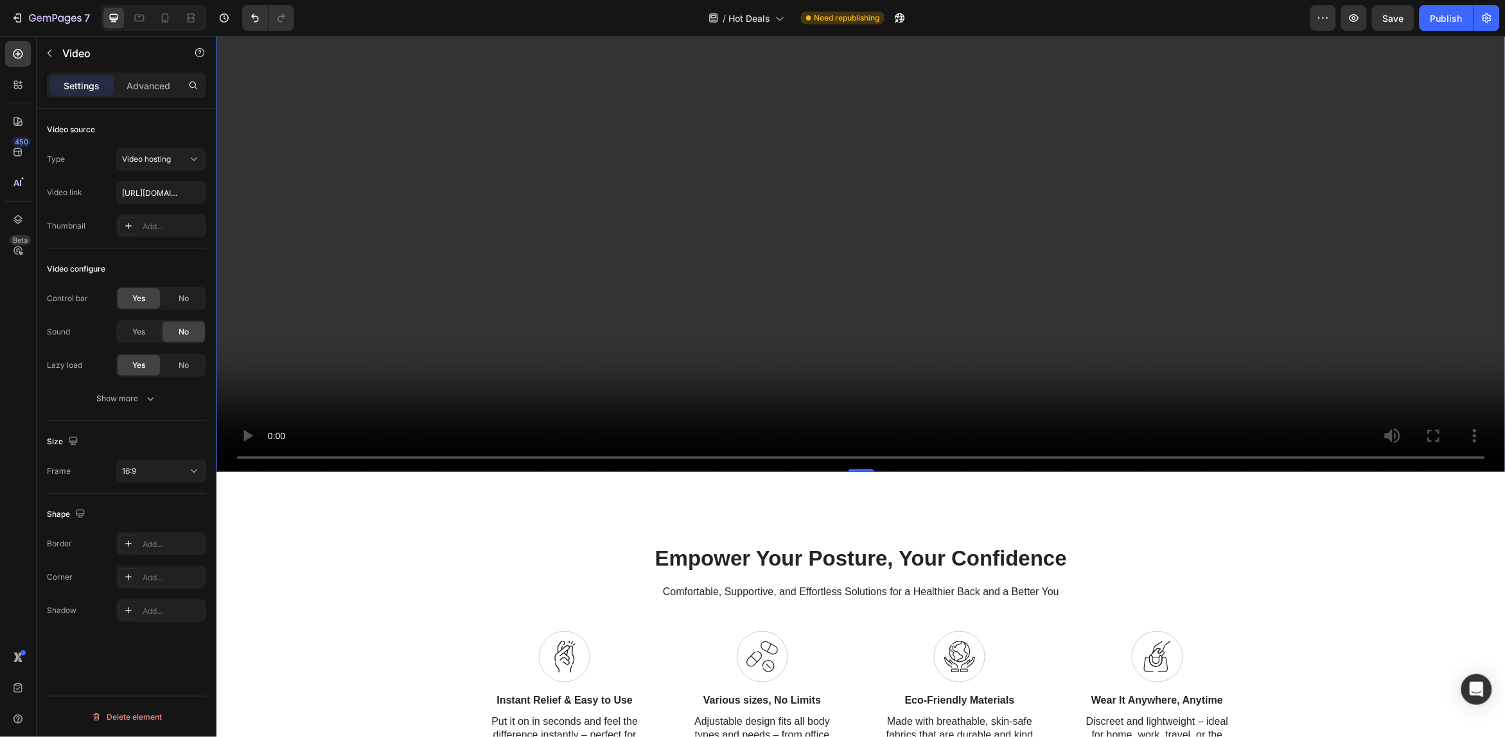
scroll to position [1608, 0]
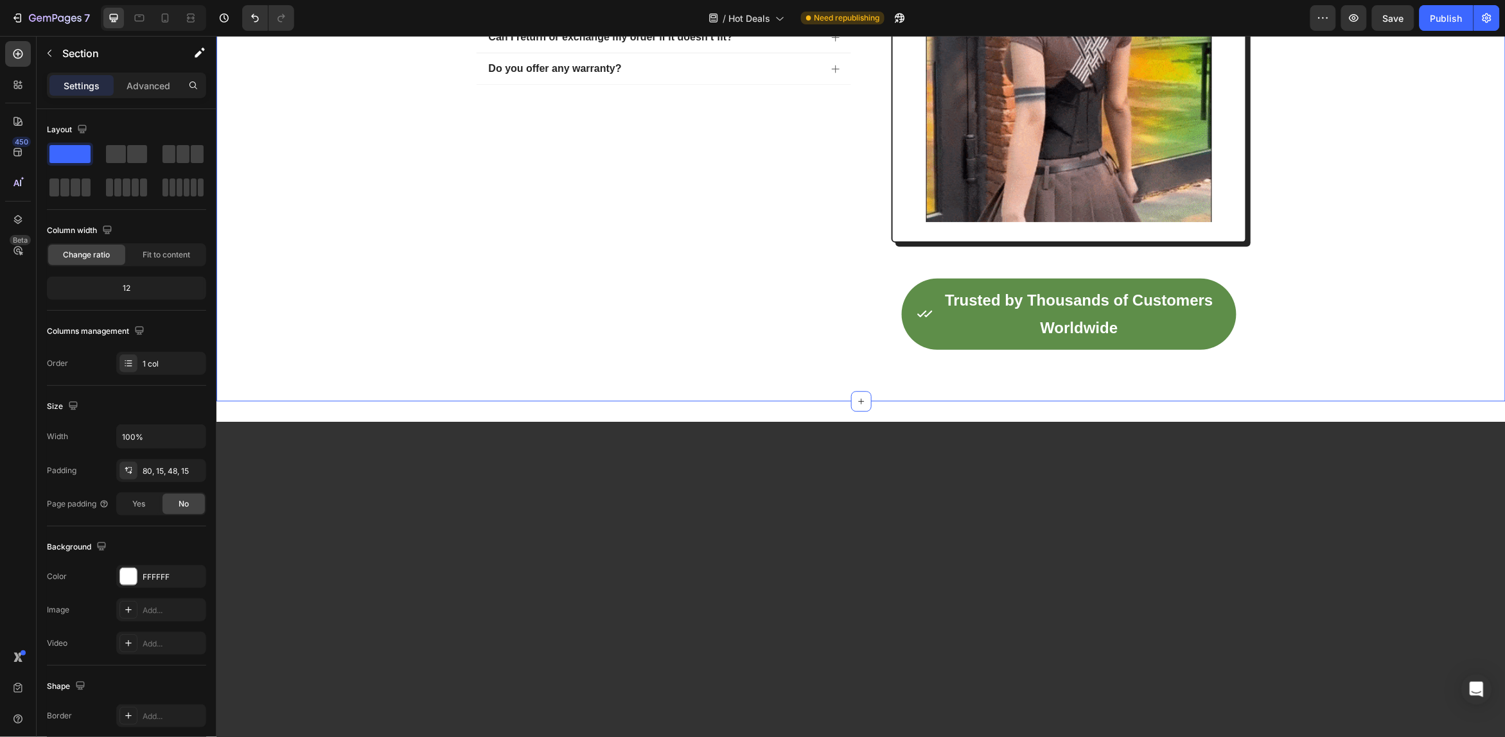
scroll to position [1129, 0]
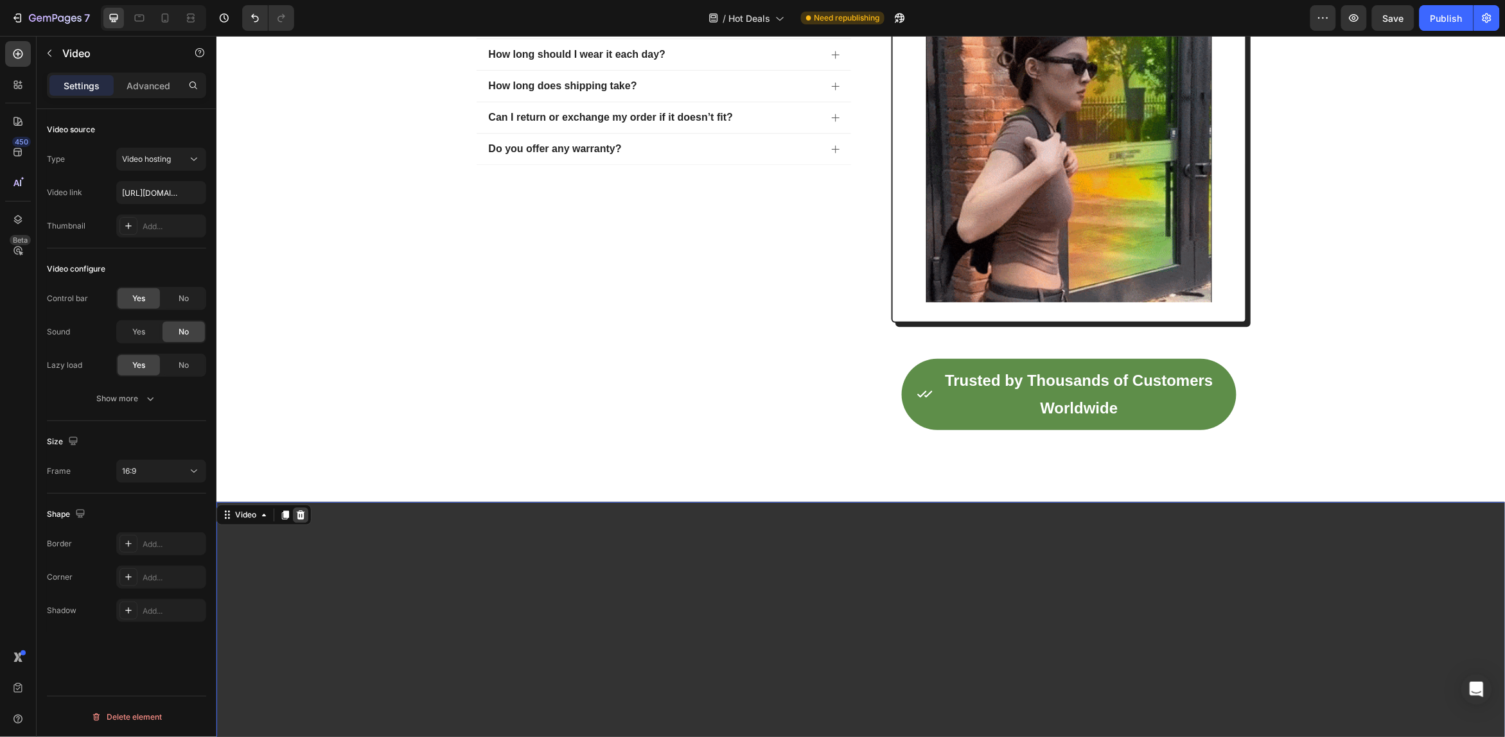
click at [301, 519] on icon at bounding box center [300, 514] width 8 height 9
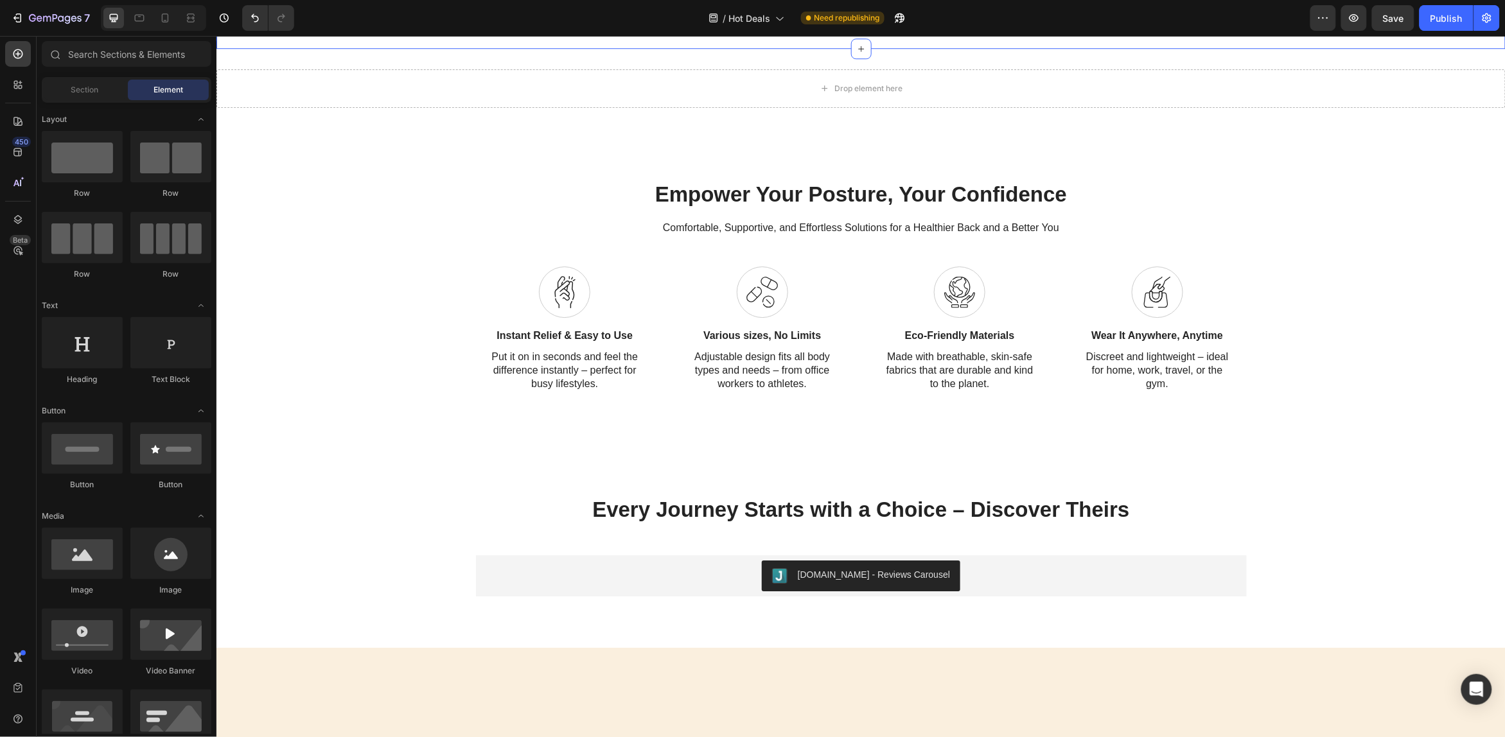
scroll to position [1370, 0]
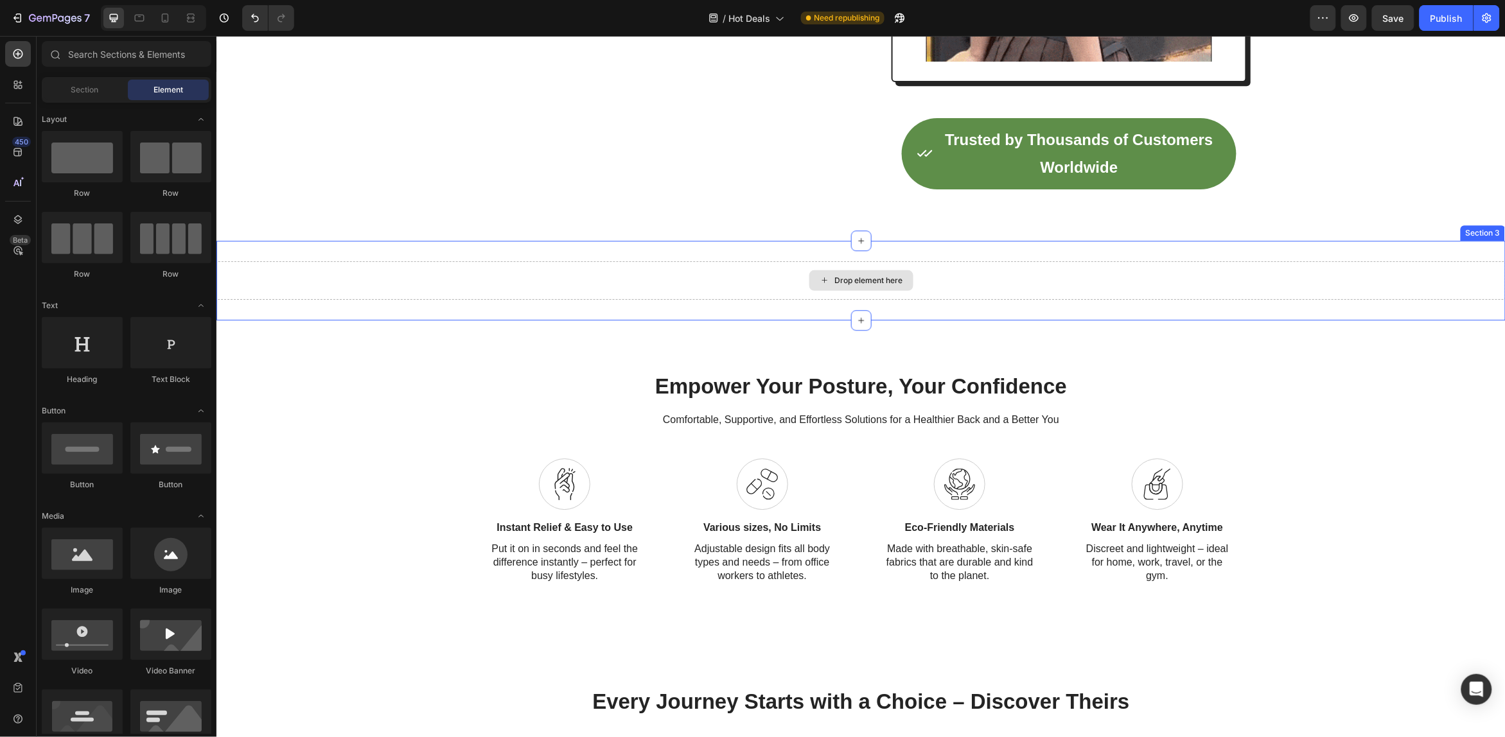
drag, startPoint x: 1374, startPoint y: 270, endPoint x: 1387, endPoint y: 267, distance: 13.2
click at [1375, 270] on div "Drop element here" at bounding box center [860, 280] width 1289 height 39
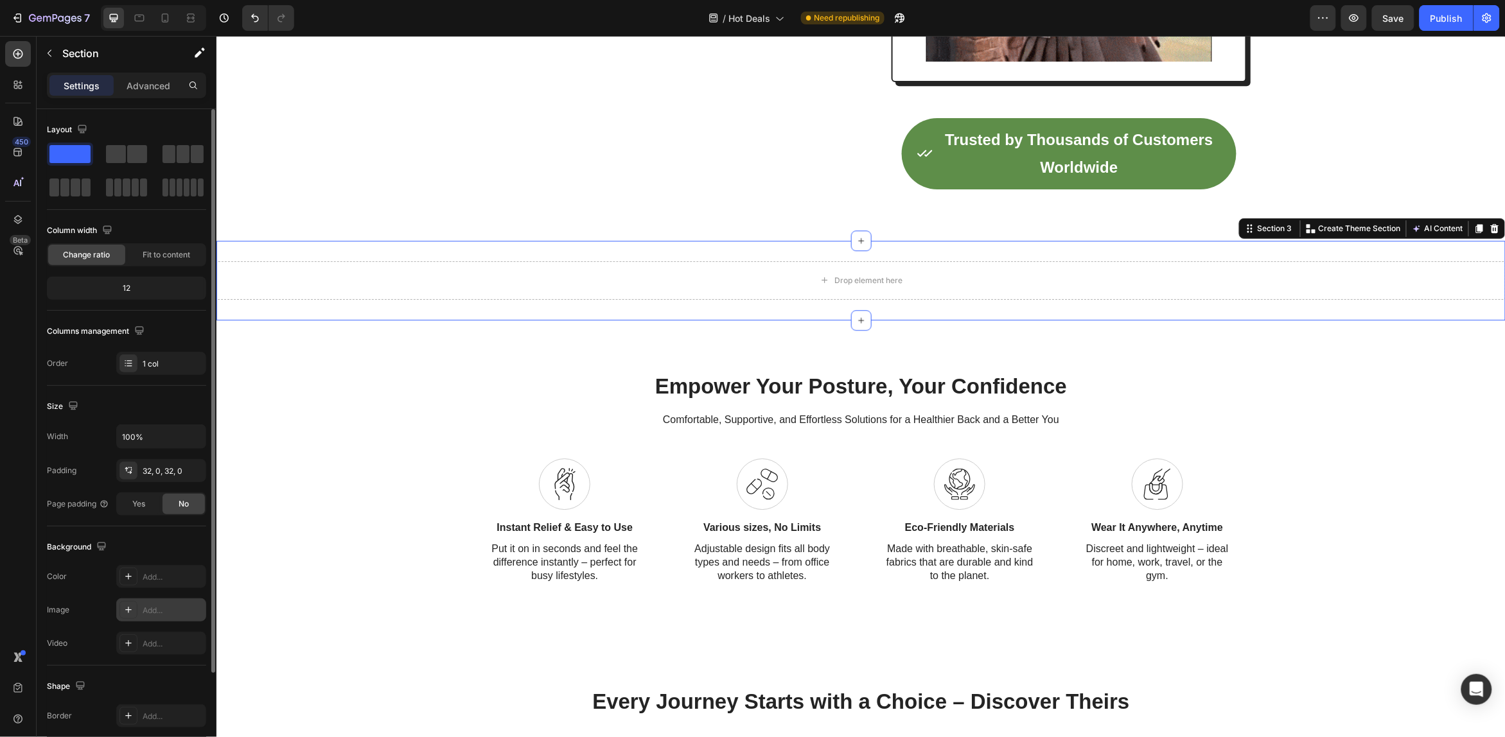
scroll to position [120, 0]
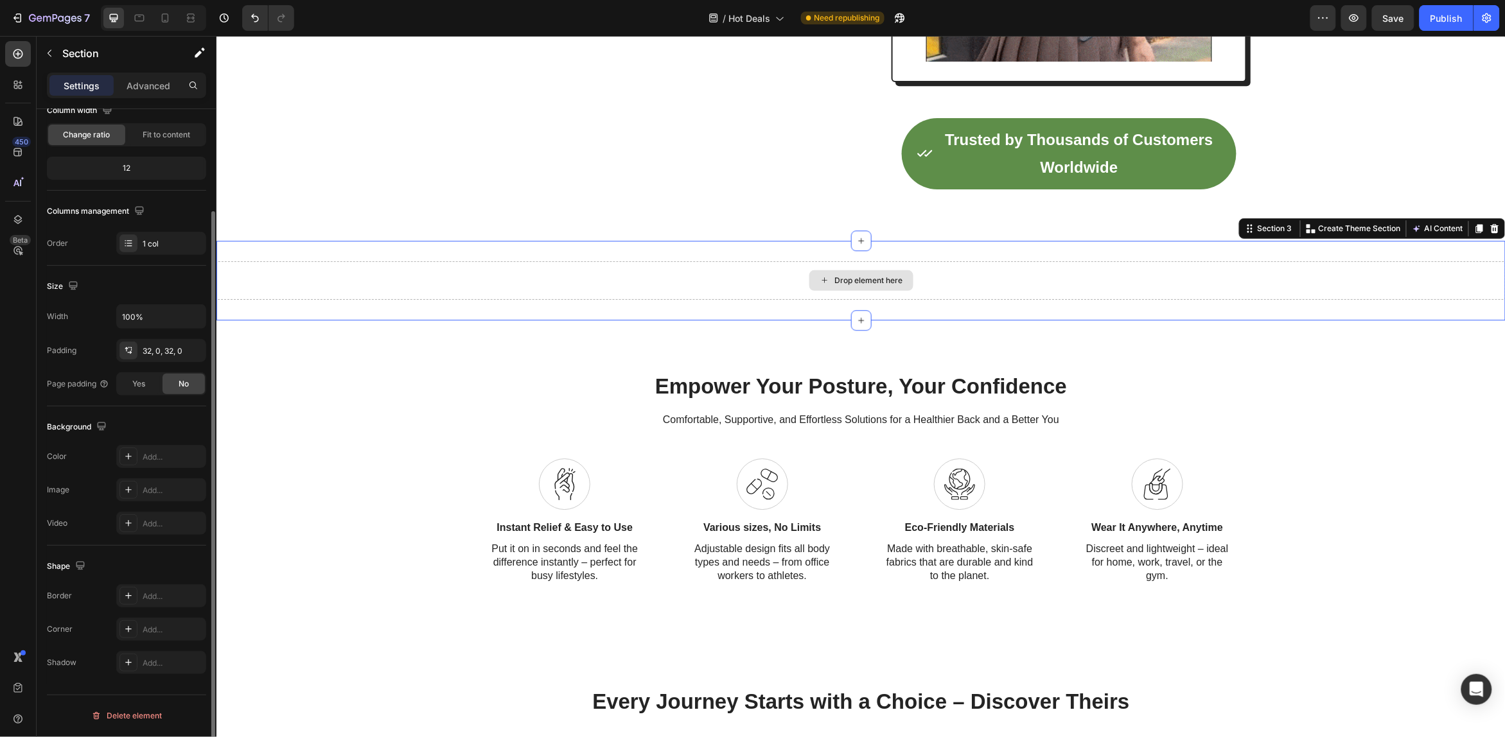
drag, startPoint x: 700, startPoint y: 287, endPoint x: 694, endPoint y: 292, distance: 7.3
click at [698, 288] on div "Drop element here" at bounding box center [860, 280] width 1289 height 39
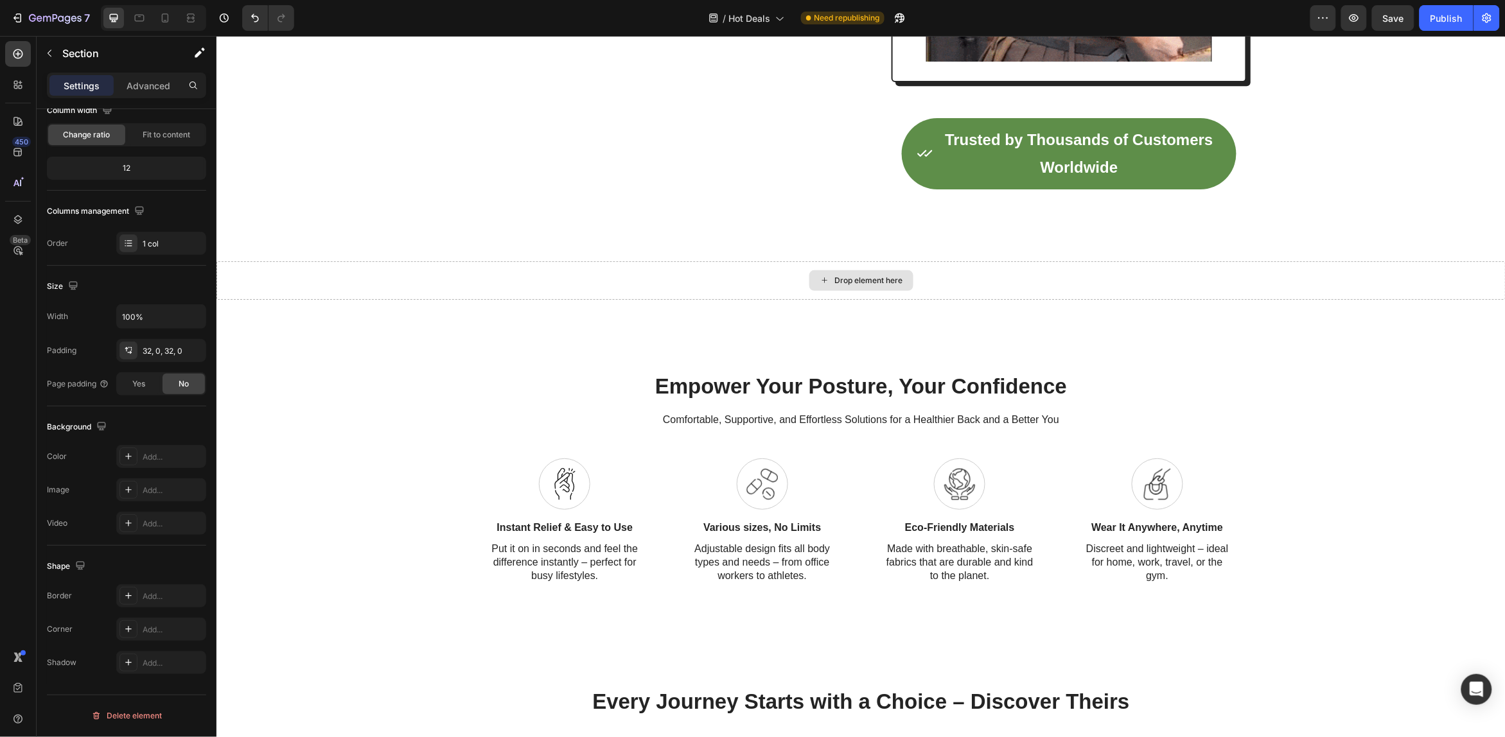
click at [835, 278] on div "Drop element here" at bounding box center [869, 280] width 68 height 10
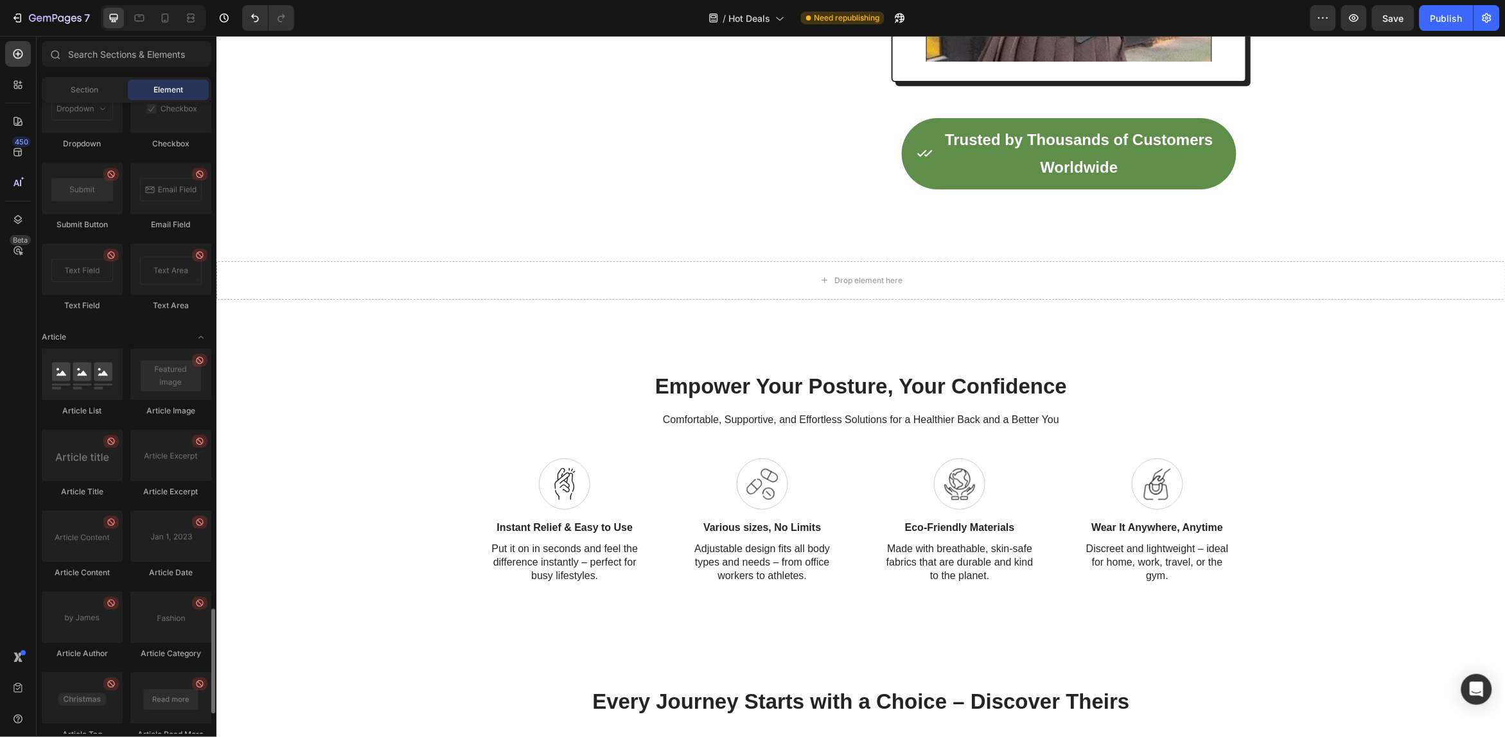
scroll to position [3175, 0]
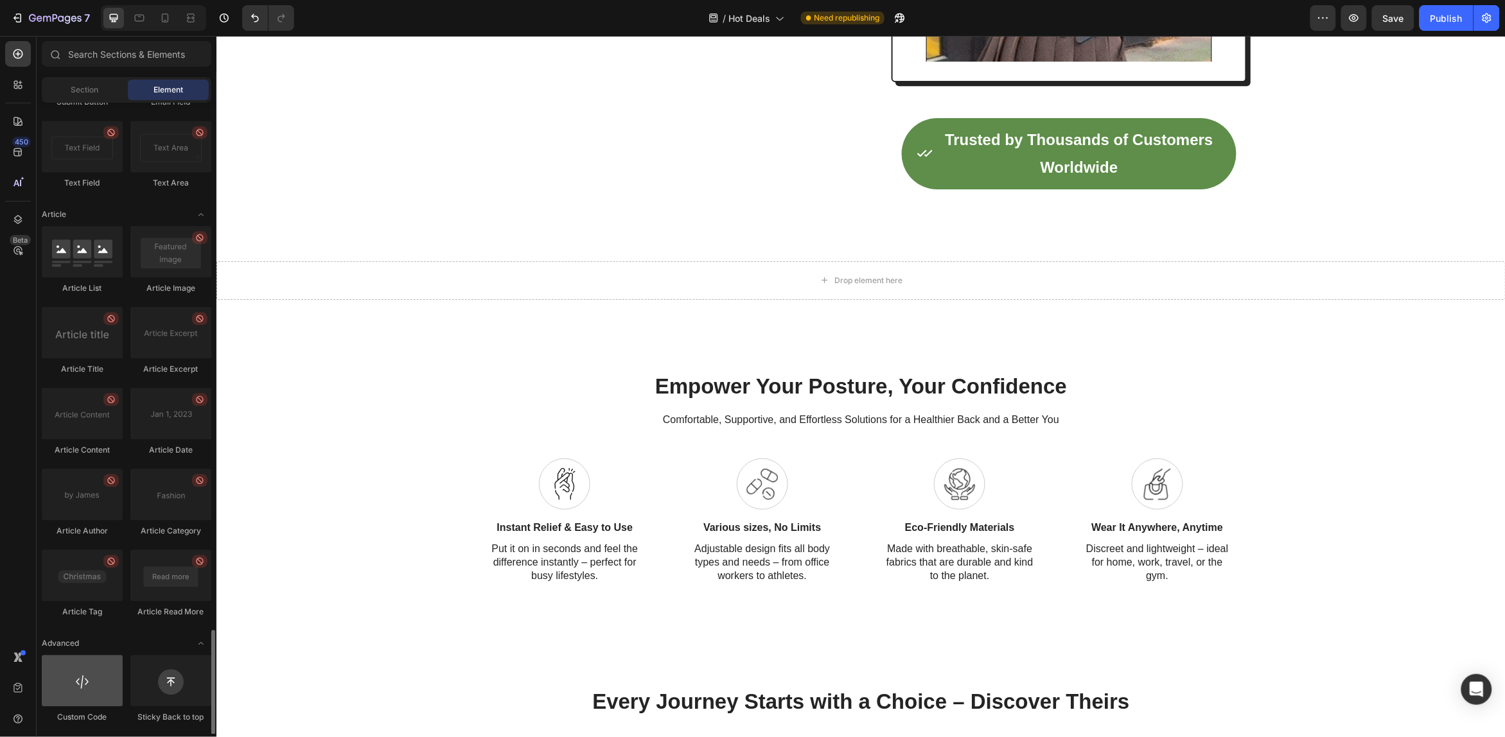
click at [76, 689] on div at bounding box center [82, 680] width 81 height 51
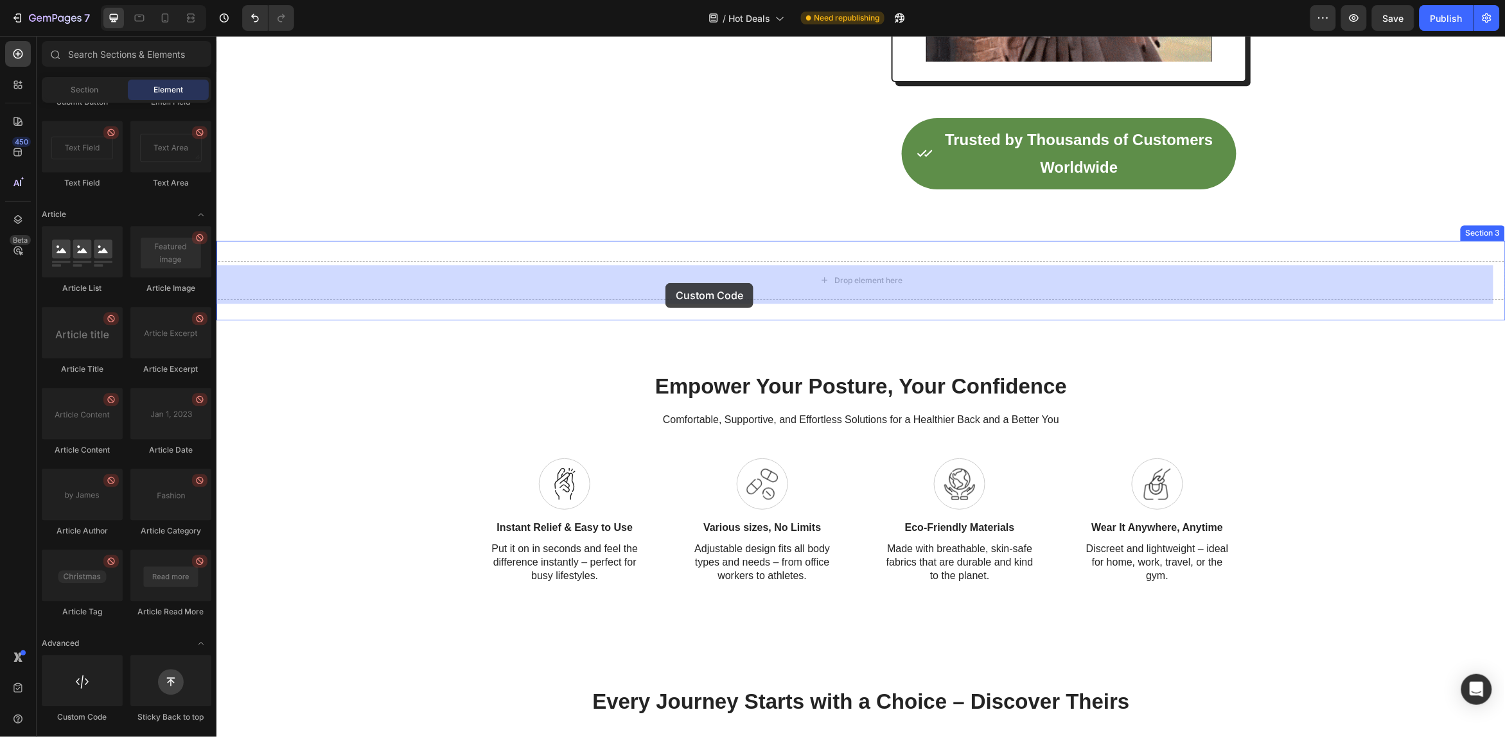
drag, startPoint x: 294, startPoint y: 723, endPoint x: 668, endPoint y: 278, distance: 581.8
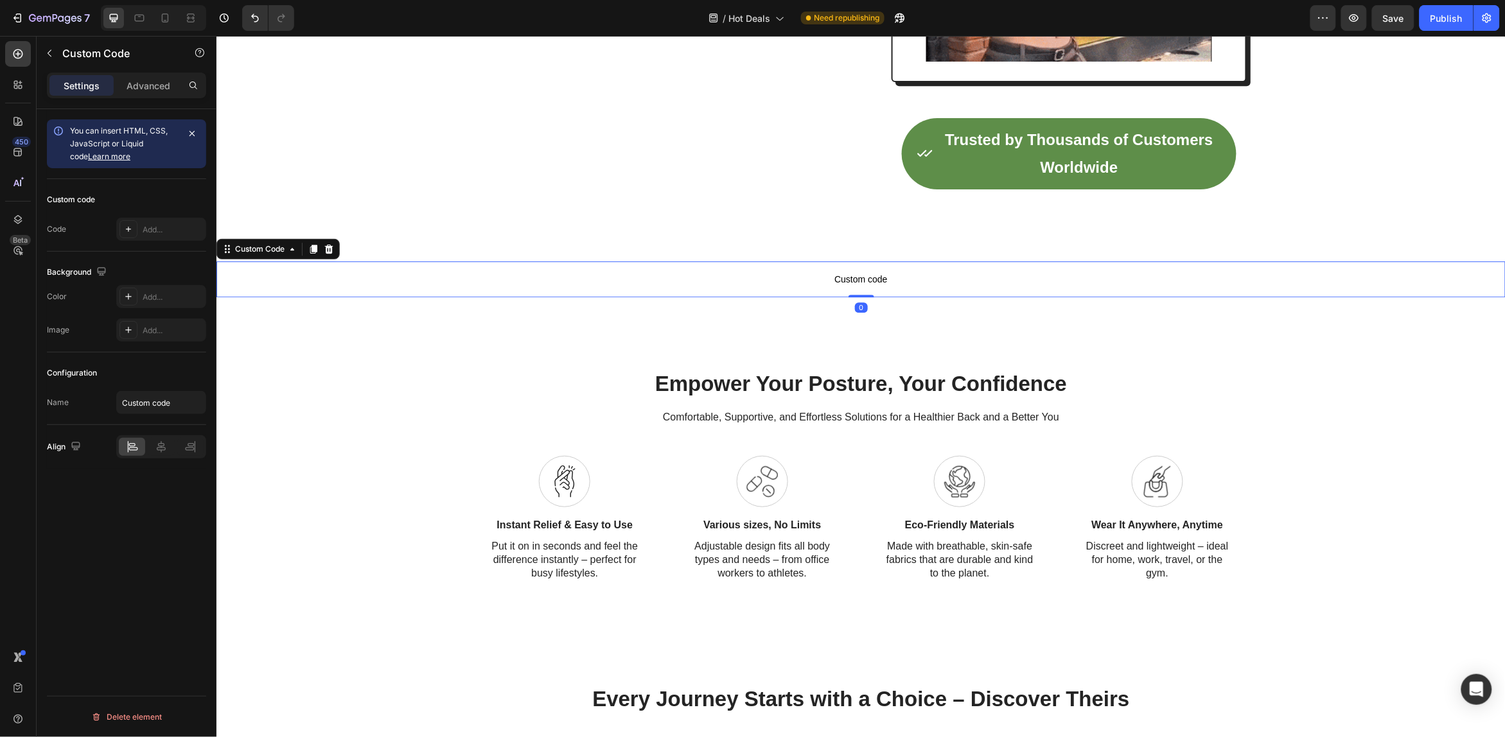
click at [852, 279] on span "Custom code" at bounding box center [860, 278] width 1289 height 15
click at [841, 274] on span "Custom code" at bounding box center [860, 278] width 1289 height 15
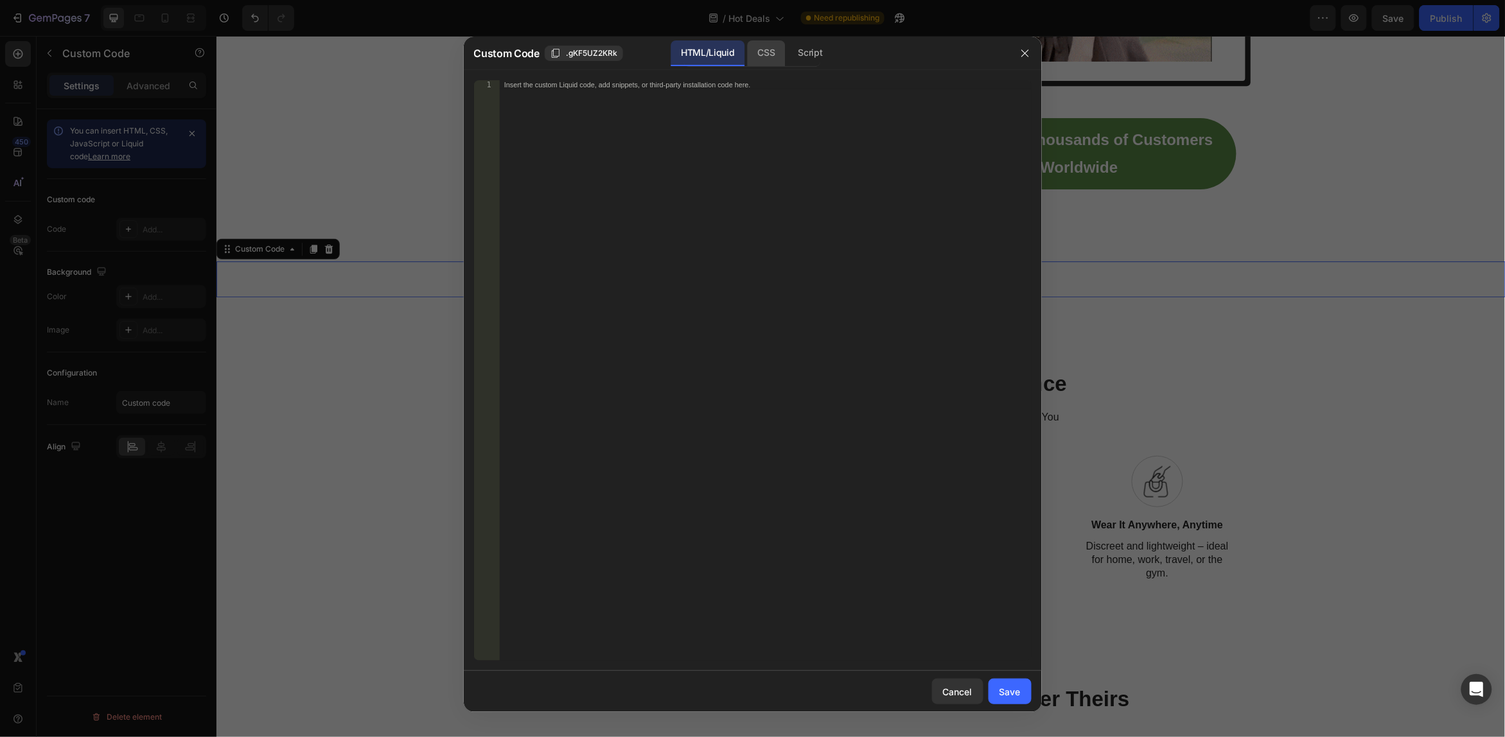
click at [788, 62] on div "CSS" at bounding box center [810, 53] width 45 height 26
click at [682, 129] on div "Insert the CSS code to style your content here." at bounding box center [765, 379] width 532 height 599
paste textarea "/html/body/main/div[1]"
type textarea "/html/body/main/div[1]"
drag, startPoint x: 620, startPoint y: 98, endPoint x: 467, endPoint y: 94, distance: 152.9
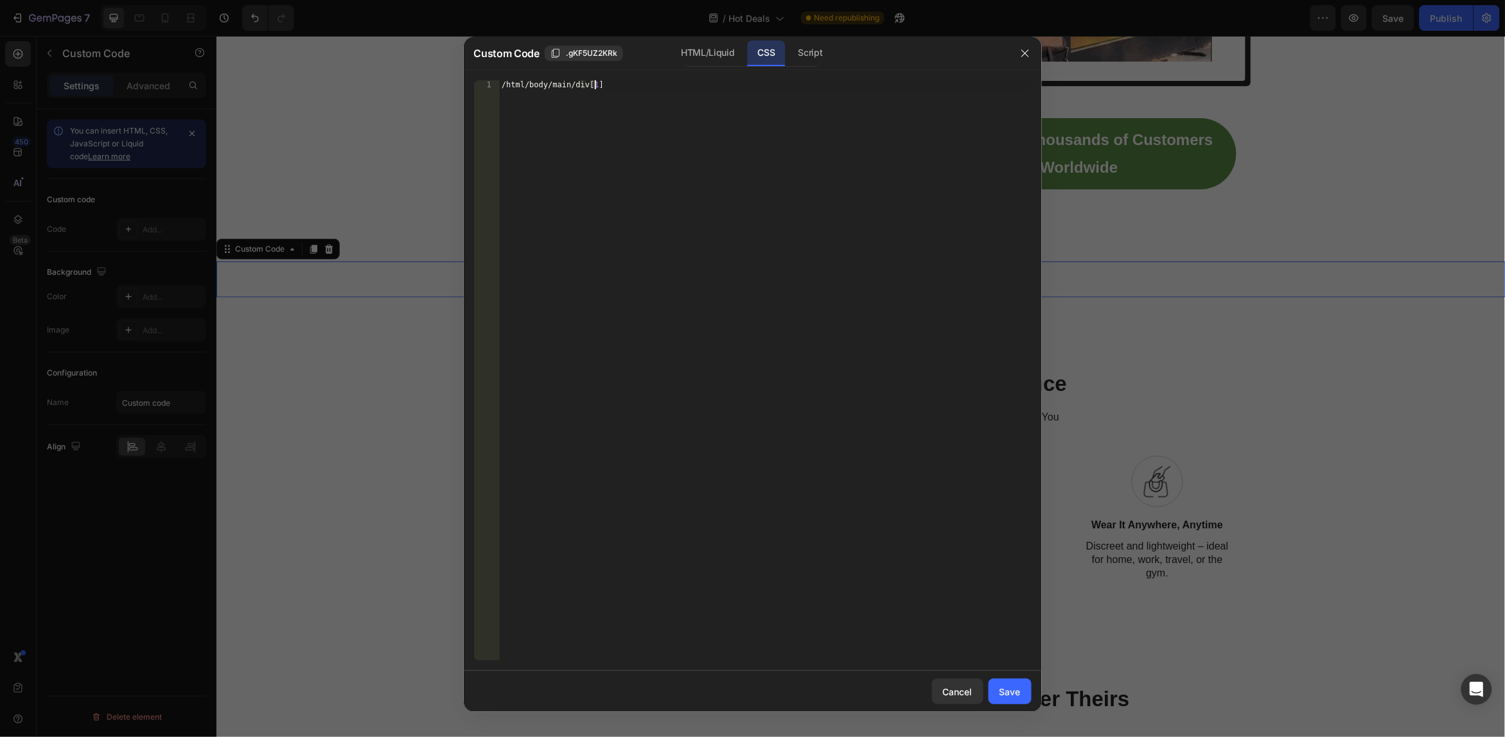
click at [469, 94] on div "/html/body/main/div[1] 1 / html / body / main / div [ 1 ] ההההההההההההההההההההה…" at bounding box center [753, 370] width 578 height 601
click at [800, 48] on div "Script" at bounding box center [810, 53] width 45 height 26
click at [696, 96] on div "Insert the Javascript code to add interaction and animation to your content her…" at bounding box center [765, 379] width 532 height 599
paste textarea "/html/body/main/div[1]"
type textarea "/html/body/main/div[1]"
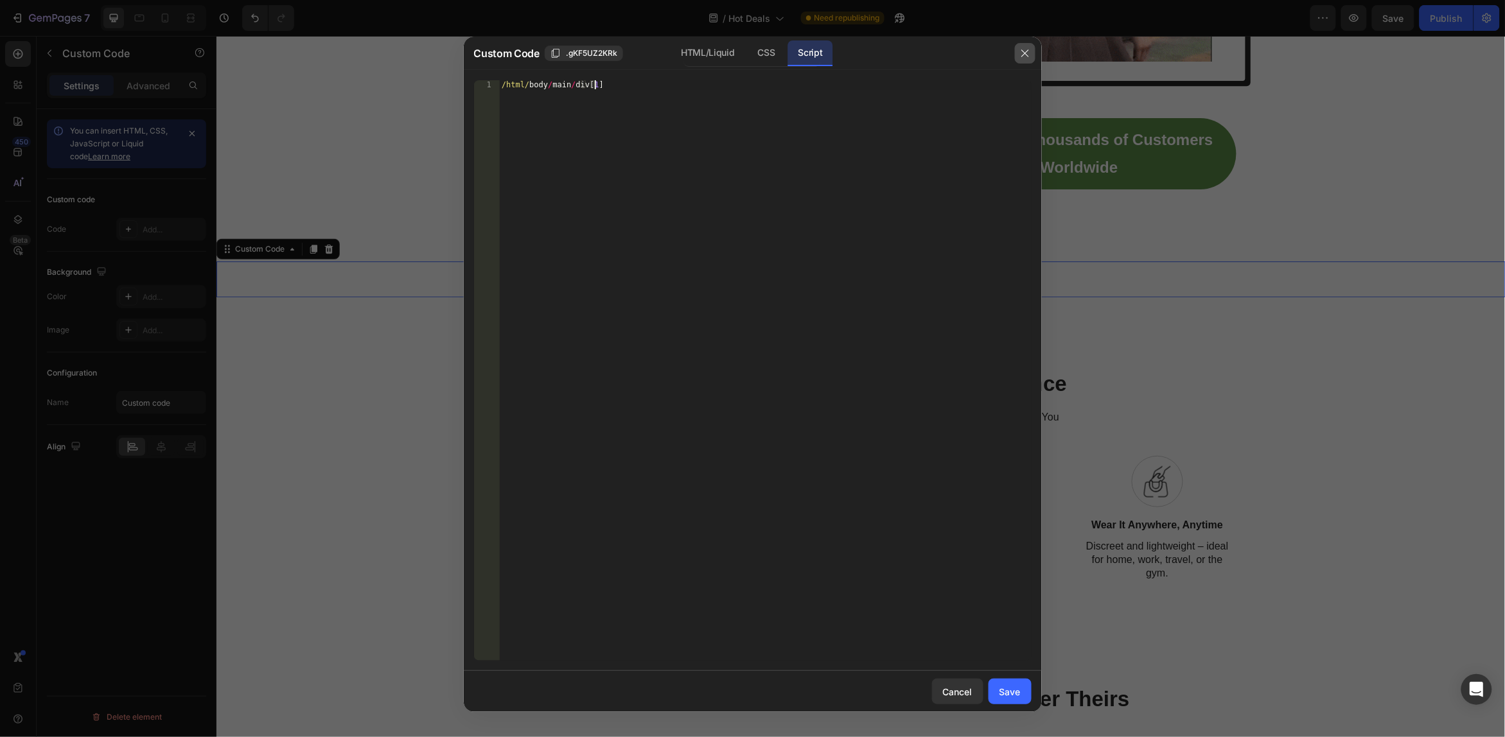
click at [1020, 58] on icon "button" at bounding box center [1025, 53] width 10 height 10
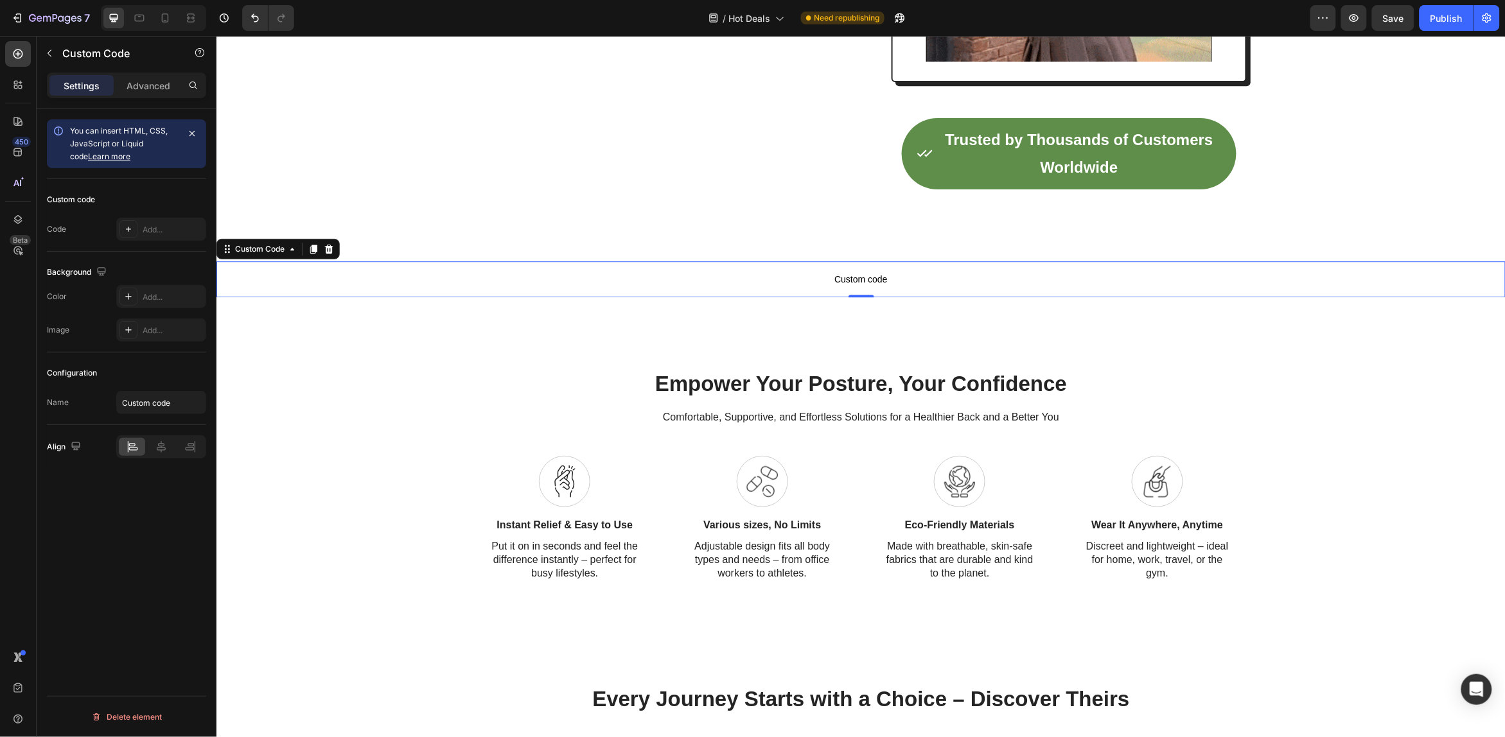
click at [1370, 276] on span "Custom code" at bounding box center [860, 278] width 1289 height 15
click at [333, 247] on icon at bounding box center [328, 248] width 10 height 10
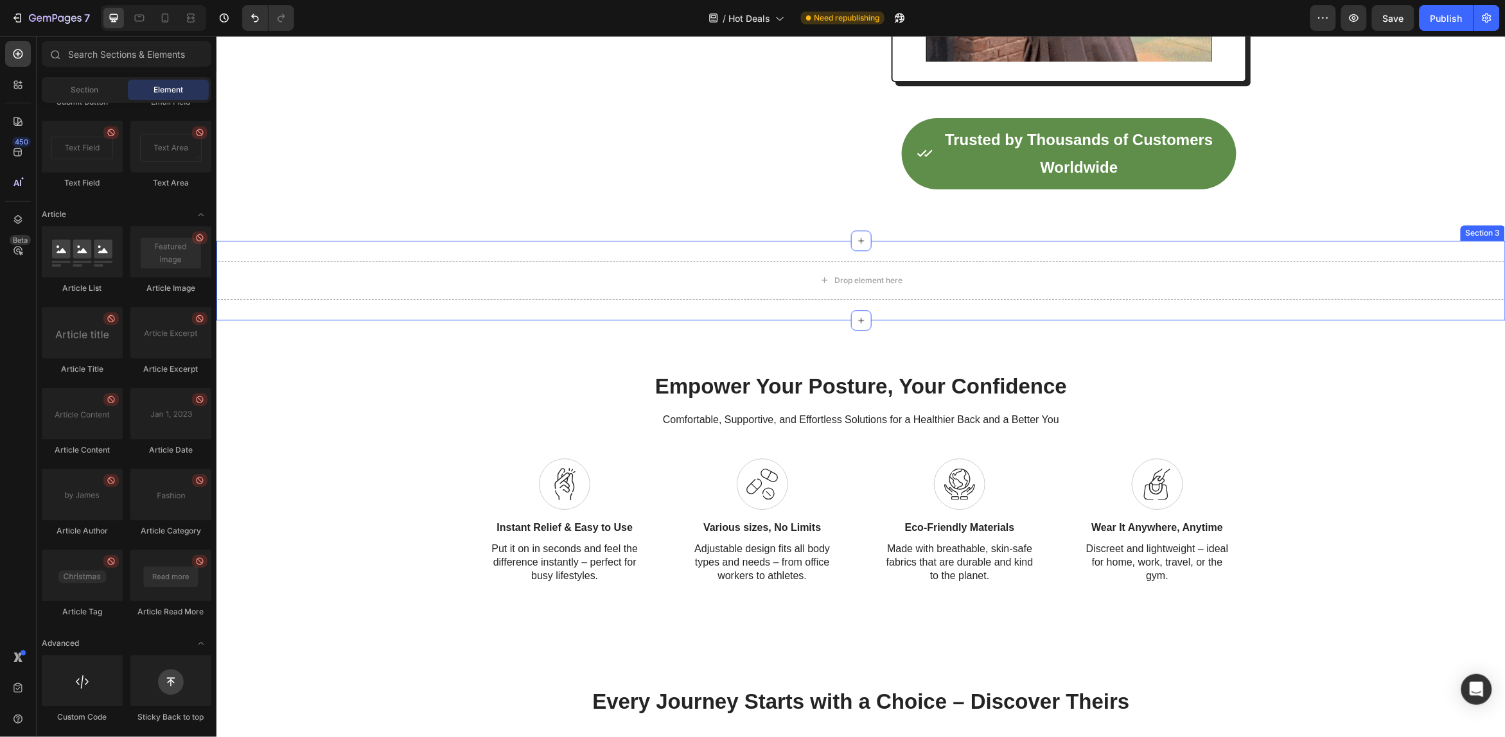
click at [1440, 252] on div "Drop element here Section 3" at bounding box center [860, 280] width 1289 height 80
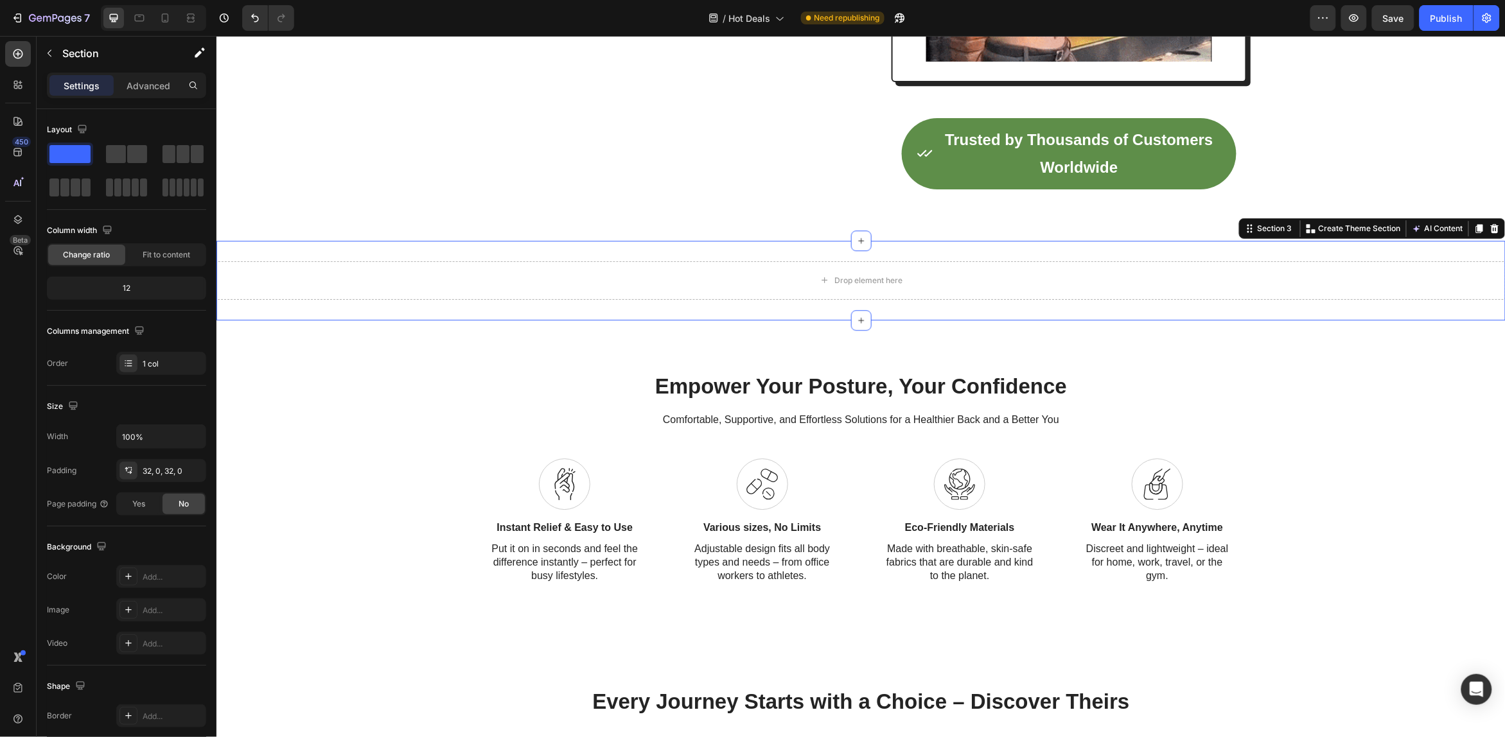
click at [1489, 233] on icon at bounding box center [1494, 228] width 10 height 10
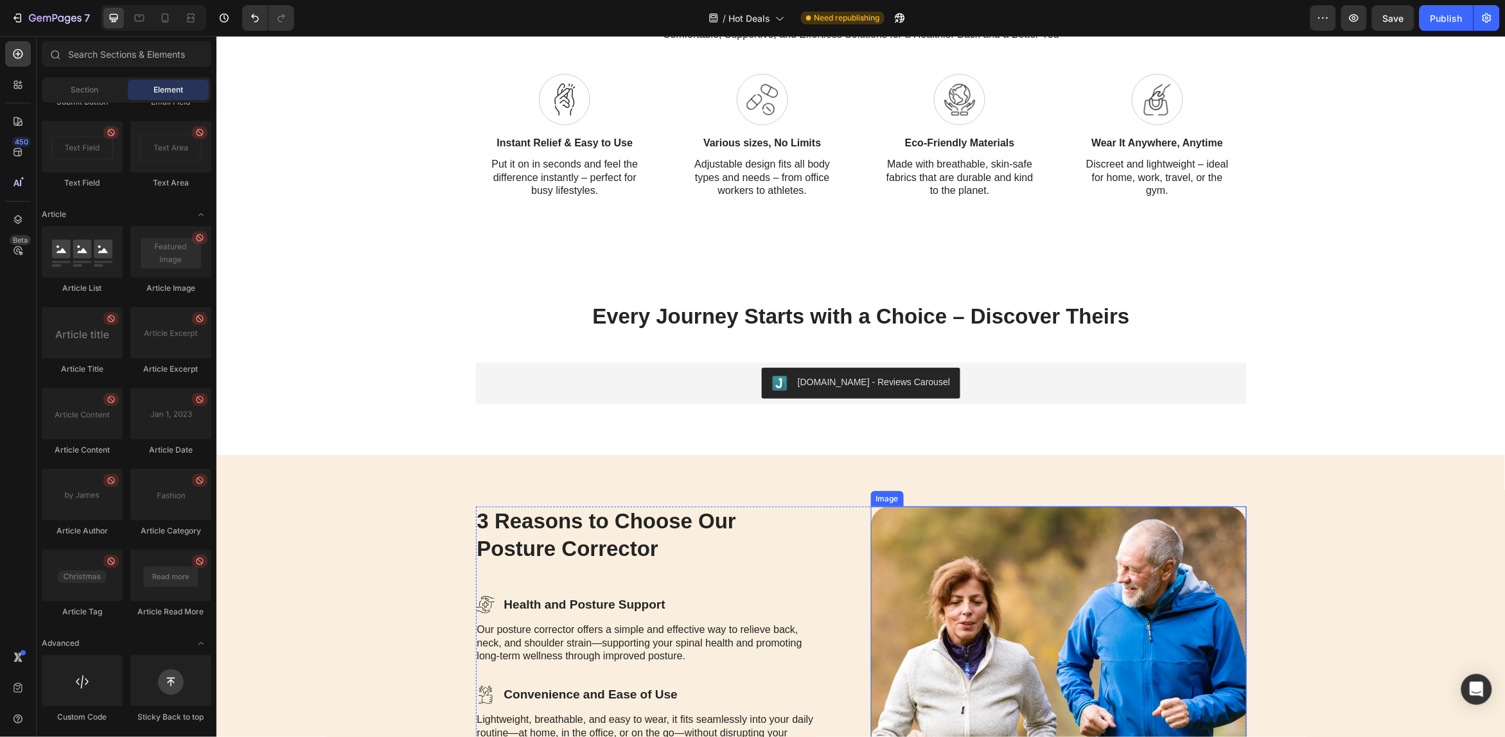
scroll to position [1691, 0]
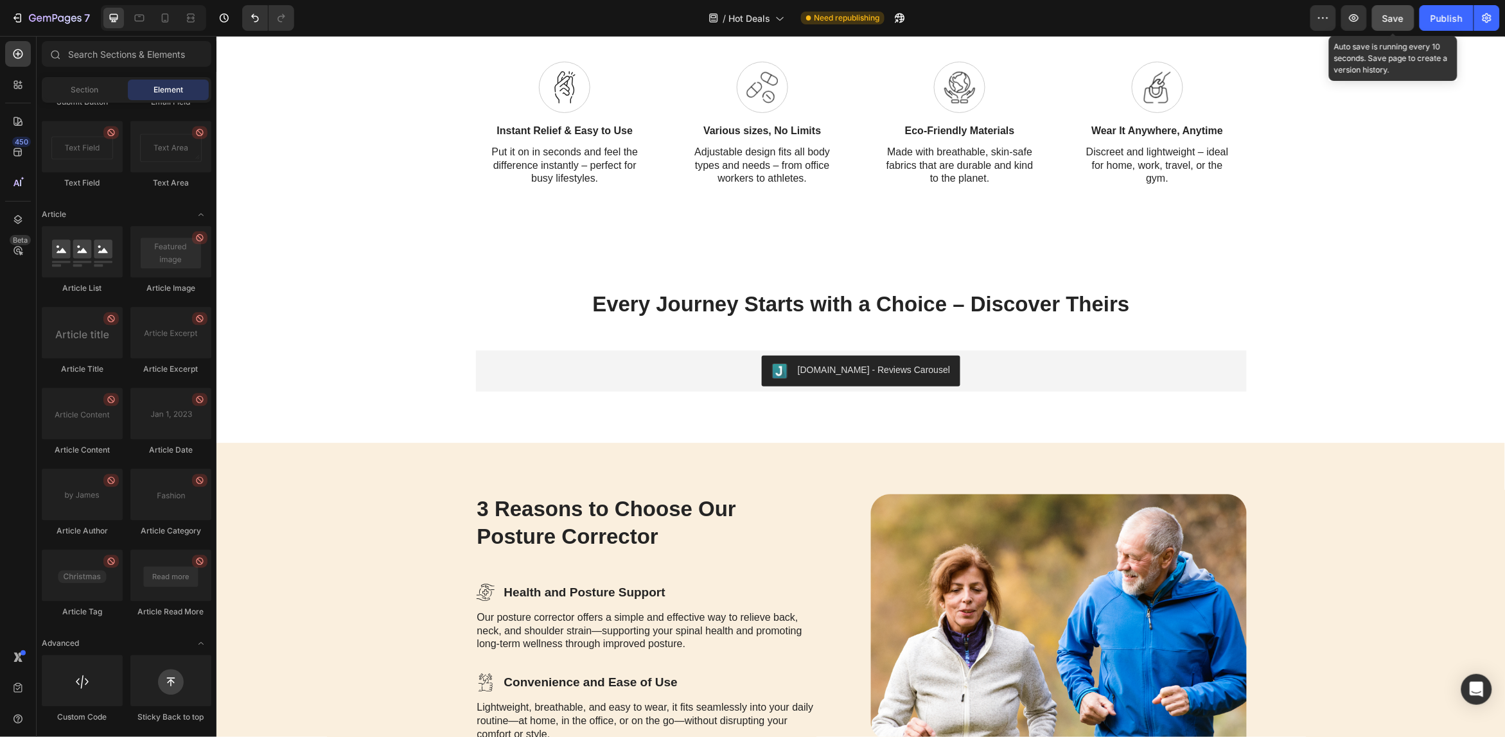
drag, startPoint x: 1395, startPoint y: 17, endPoint x: 1384, endPoint y: 28, distance: 15.4
click at [1393, 17] on span "Save" at bounding box center [1393, 18] width 21 height 11
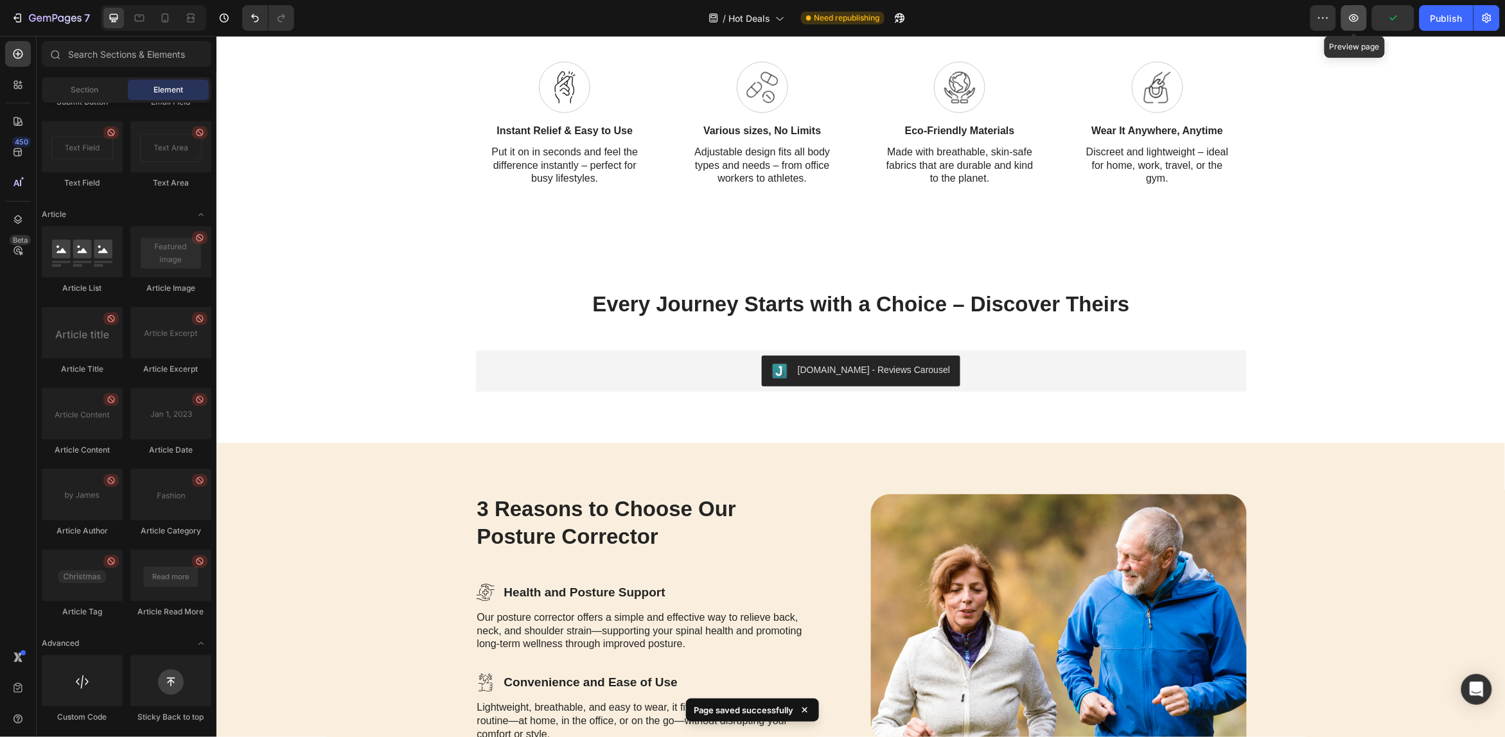
click at [1353, 23] on icon "button" at bounding box center [1354, 18] width 13 height 13
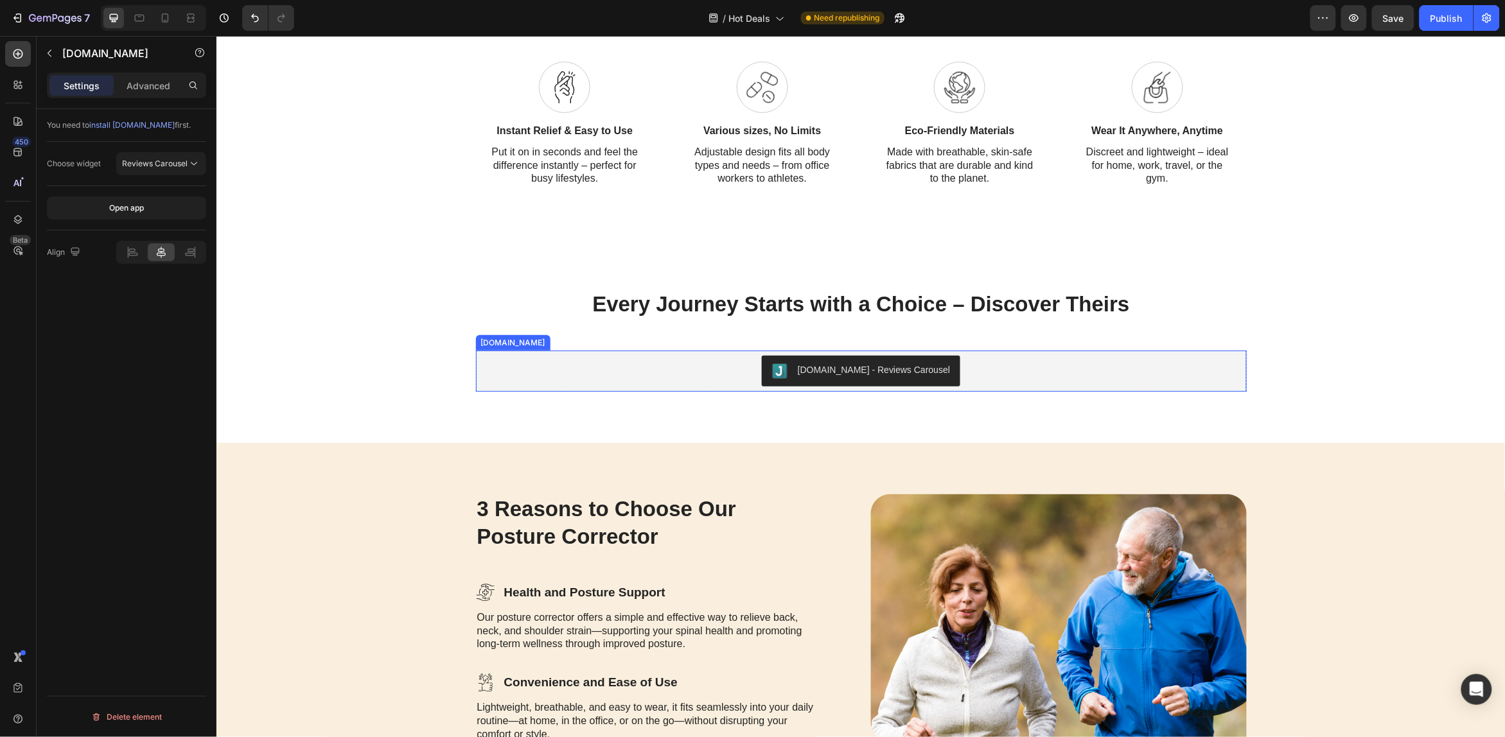
click at [796, 355] on button "[DOMAIN_NAME] - Reviews Carousel" at bounding box center [860, 370] width 199 height 31
click at [179, 174] on button "Reviews Carousel" at bounding box center [161, 163] width 90 height 23
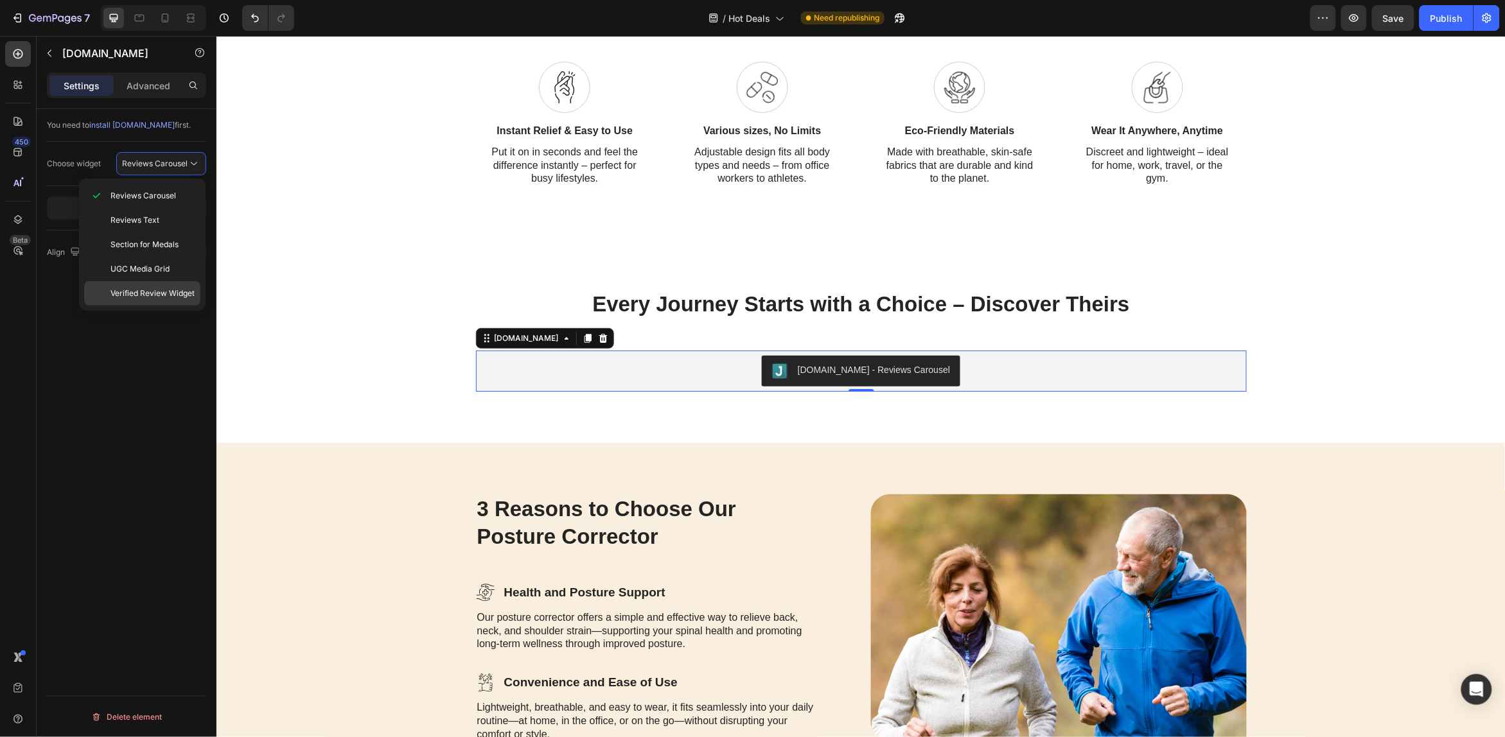
click at [191, 294] on span "Verified Review Widget" at bounding box center [152, 294] width 84 height 12
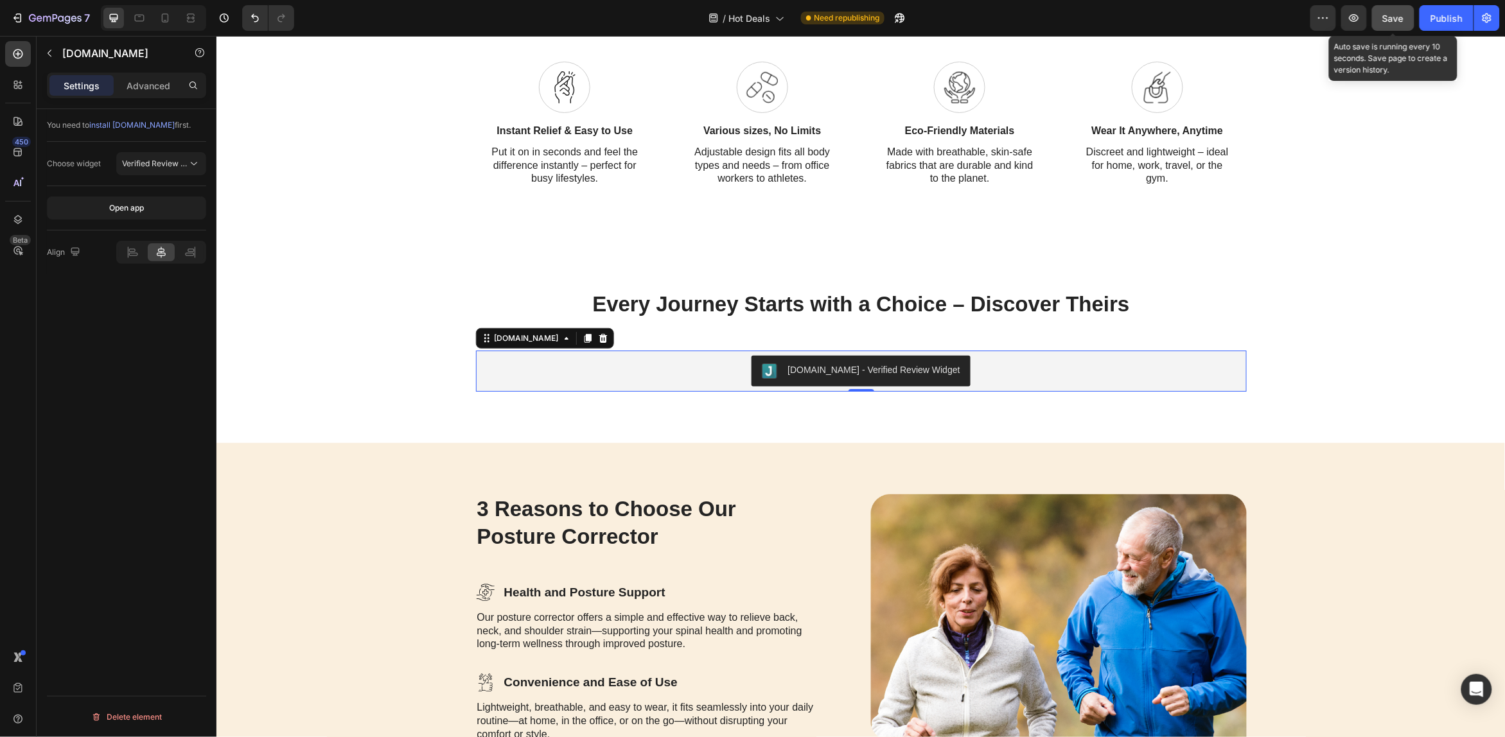
drag, startPoint x: 1384, startPoint y: 21, endPoint x: 1375, endPoint y: 26, distance: 10.7
click at [1383, 21] on span "Save" at bounding box center [1393, 18] width 21 height 11
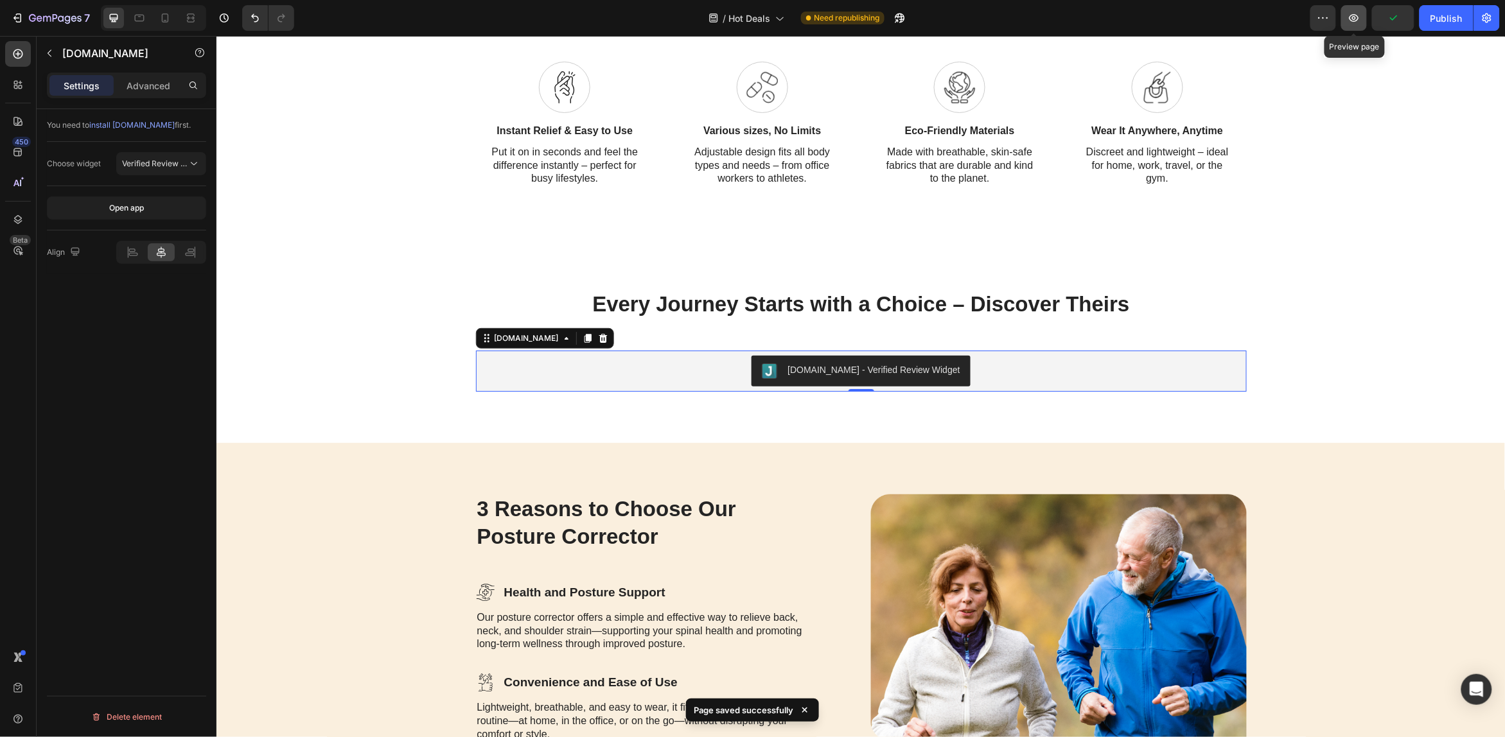
click at [1354, 23] on icon "button" at bounding box center [1354, 18] width 13 height 13
click at [194, 169] on icon at bounding box center [194, 163] width 13 height 13
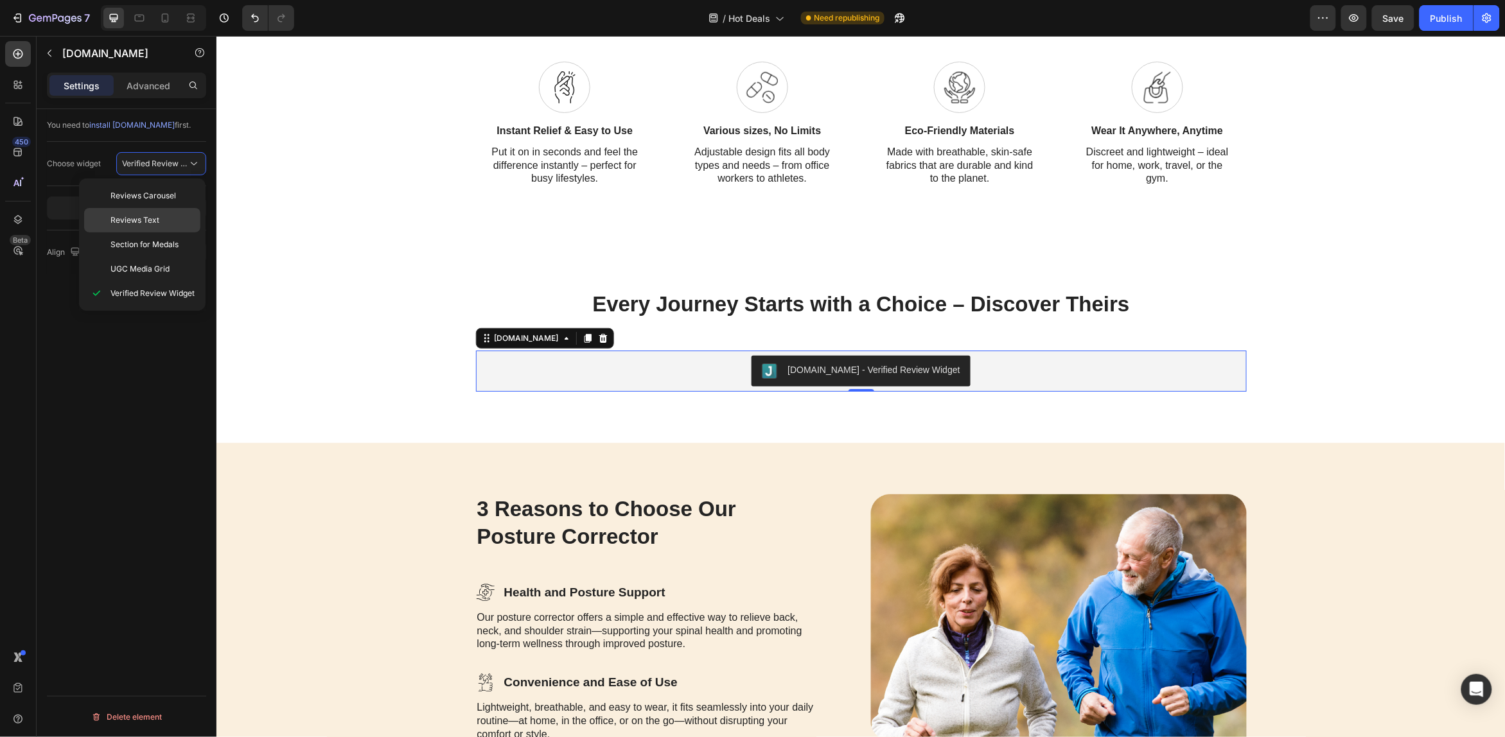
click at [168, 223] on p "Reviews Text" at bounding box center [152, 221] width 84 height 12
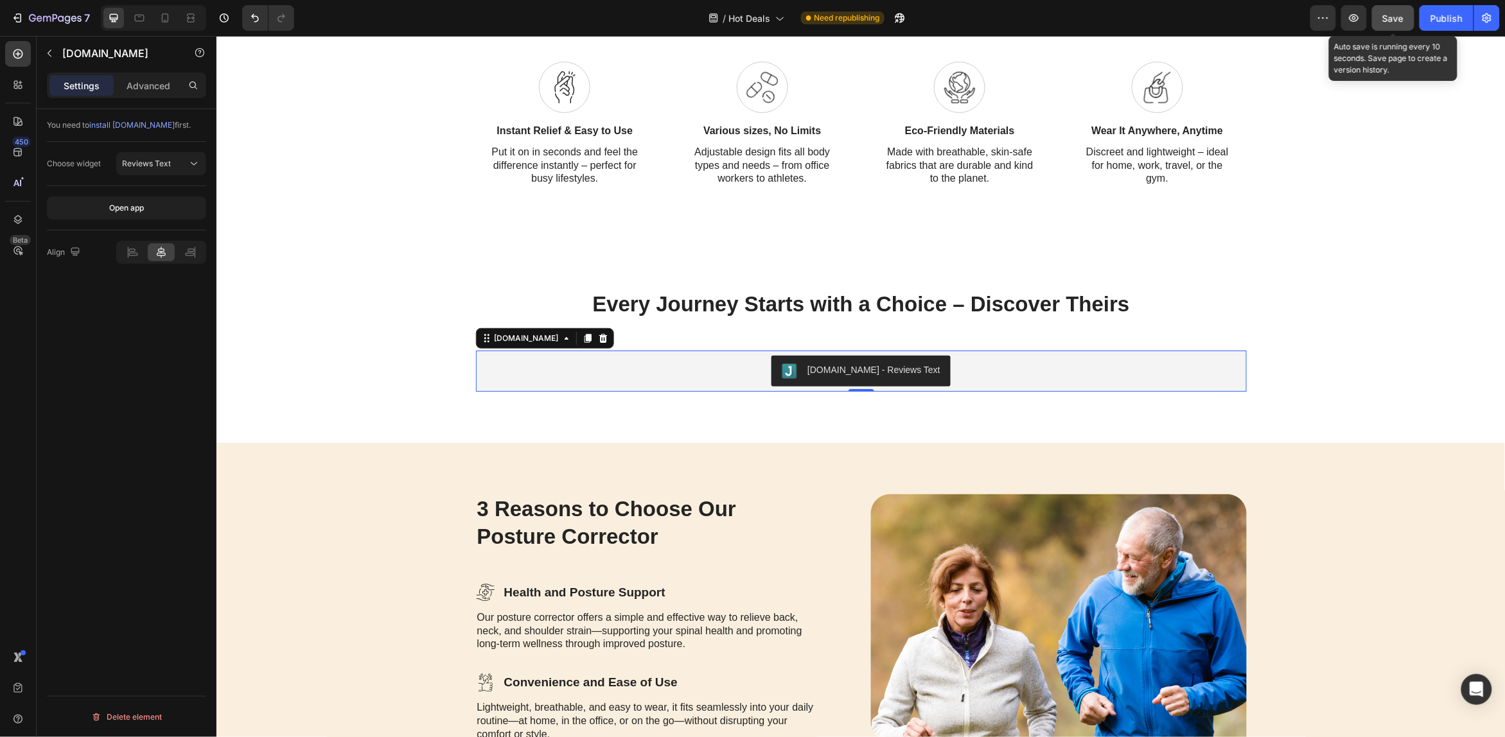
click at [1402, 17] on span "Save" at bounding box center [1393, 18] width 21 height 11
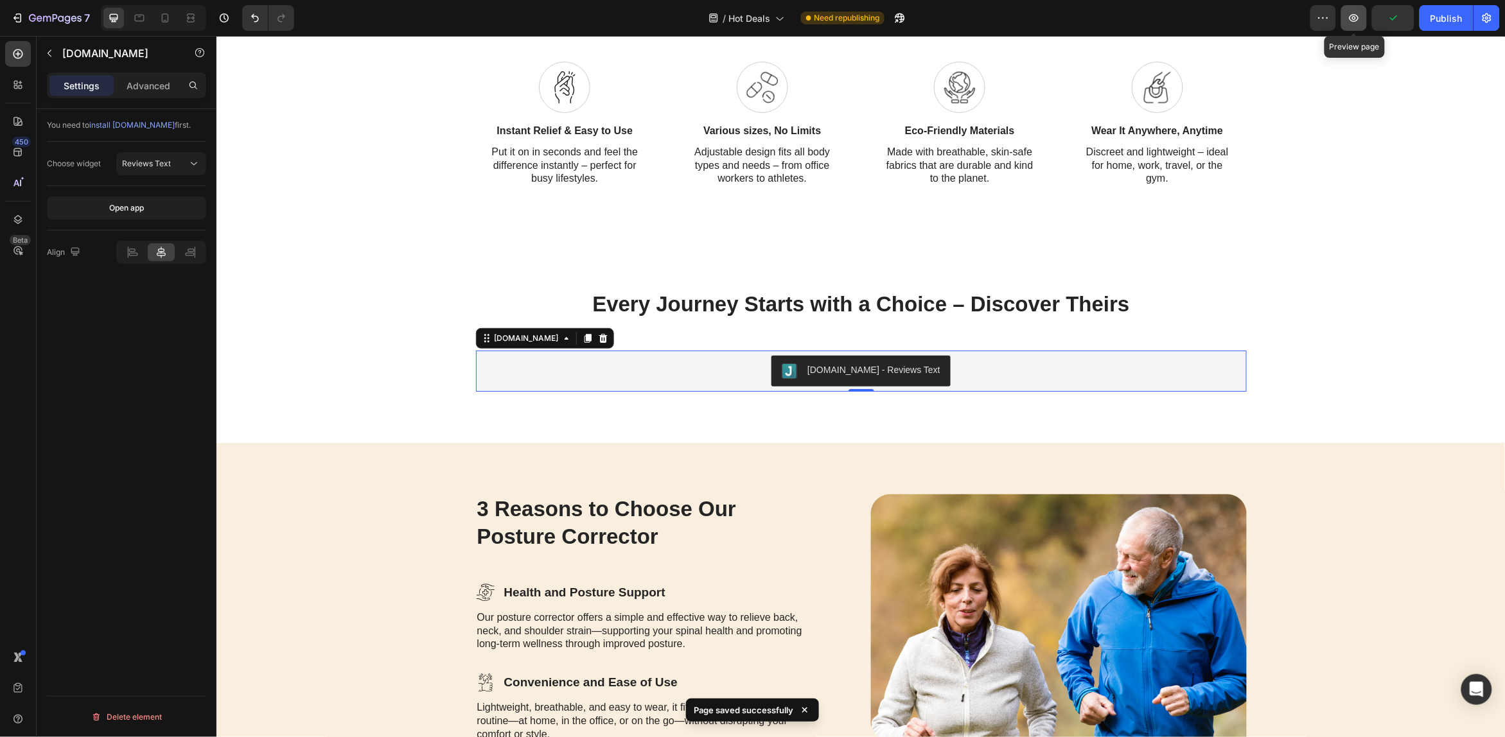
click at [1356, 21] on icon "button" at bounding box center [1355, 18] width 10 height 8
click at [142, 89] on p "Advanced" at bounding box center [149, 85] width 44 height 13
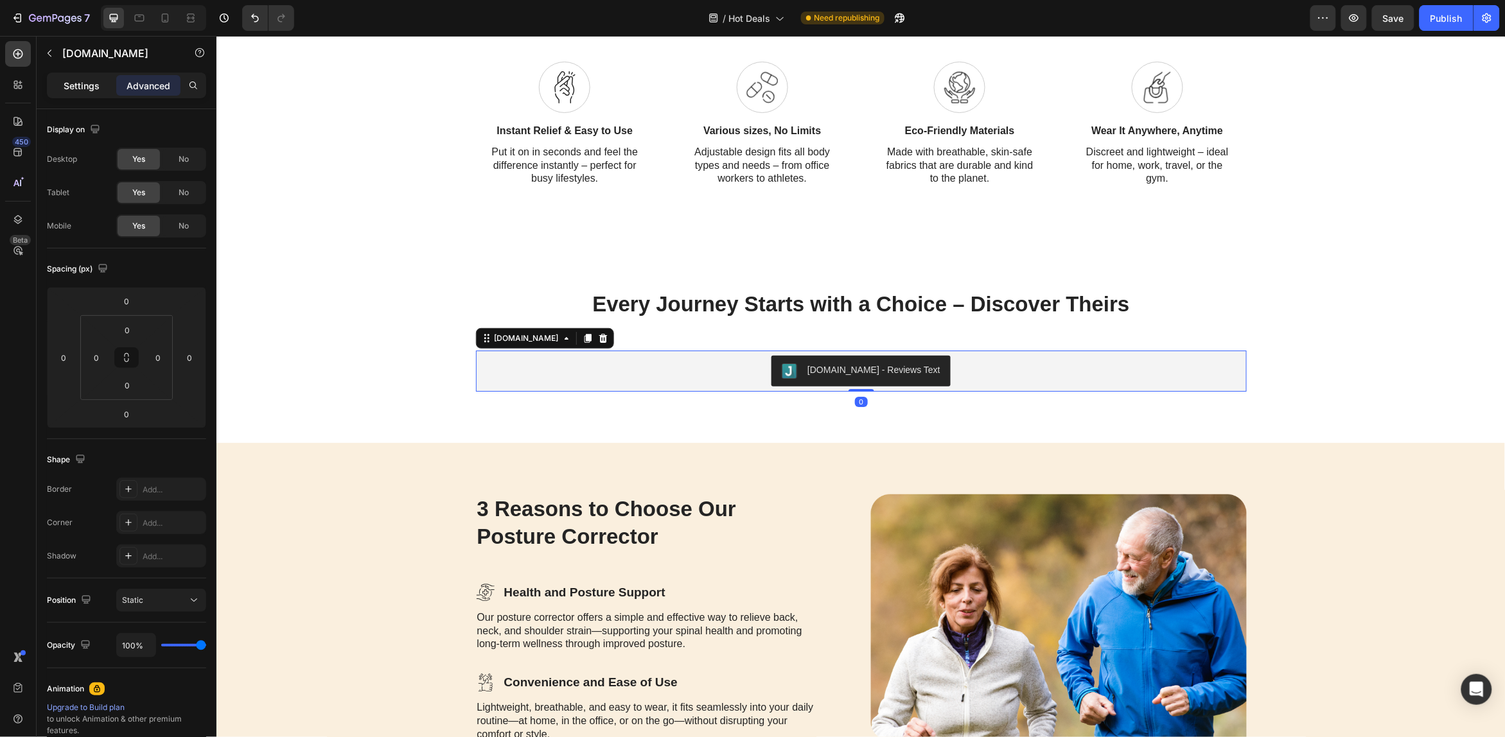
click at [89, 84] on p "Settings" at bounding box center [82, 85] width 36 height 13
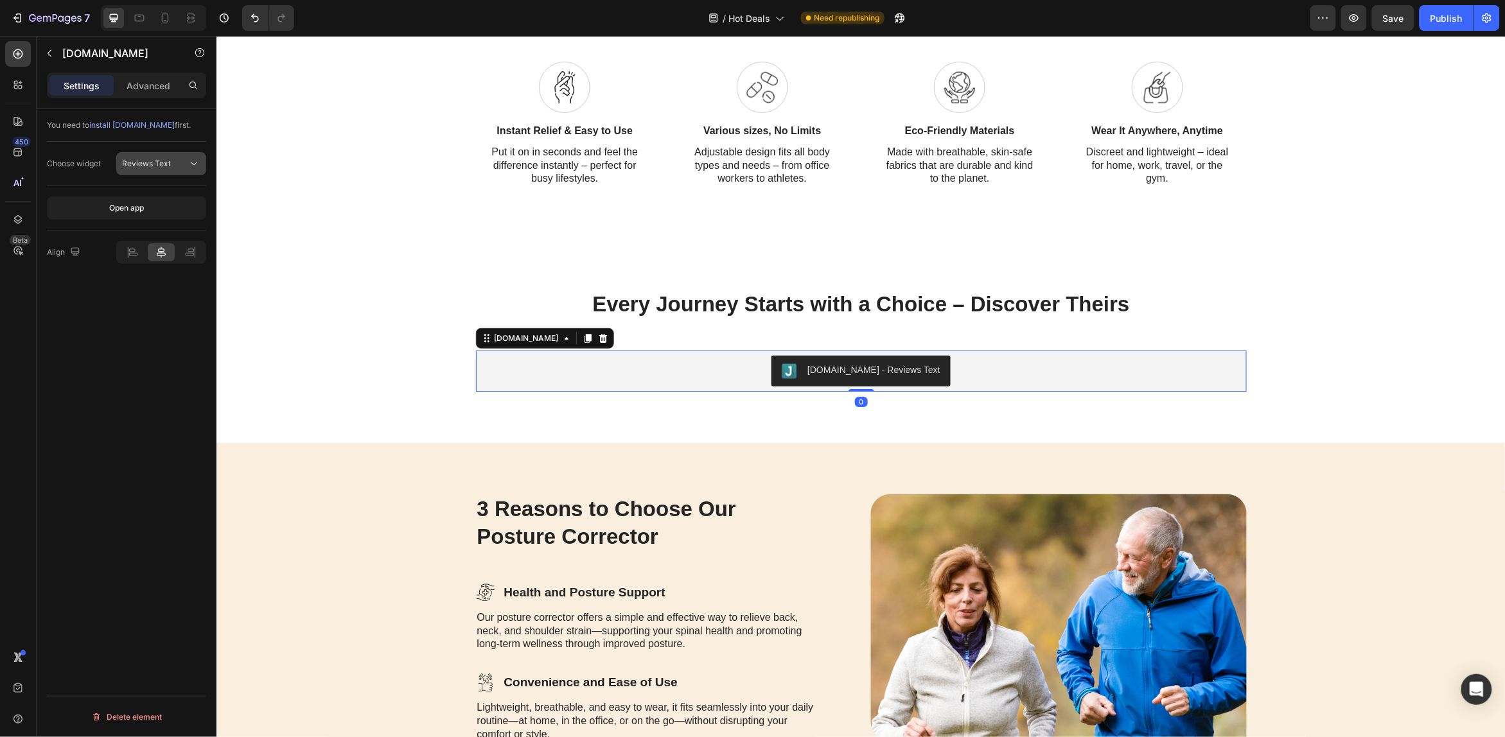
click at [182, 161] on div "Reviews Text" at bounding box center [155, 164] width 66 height 12
click at [117, 126] on span "install [DOMAIN_NAME]" at bounding box center [131, 125] width 85 height 10
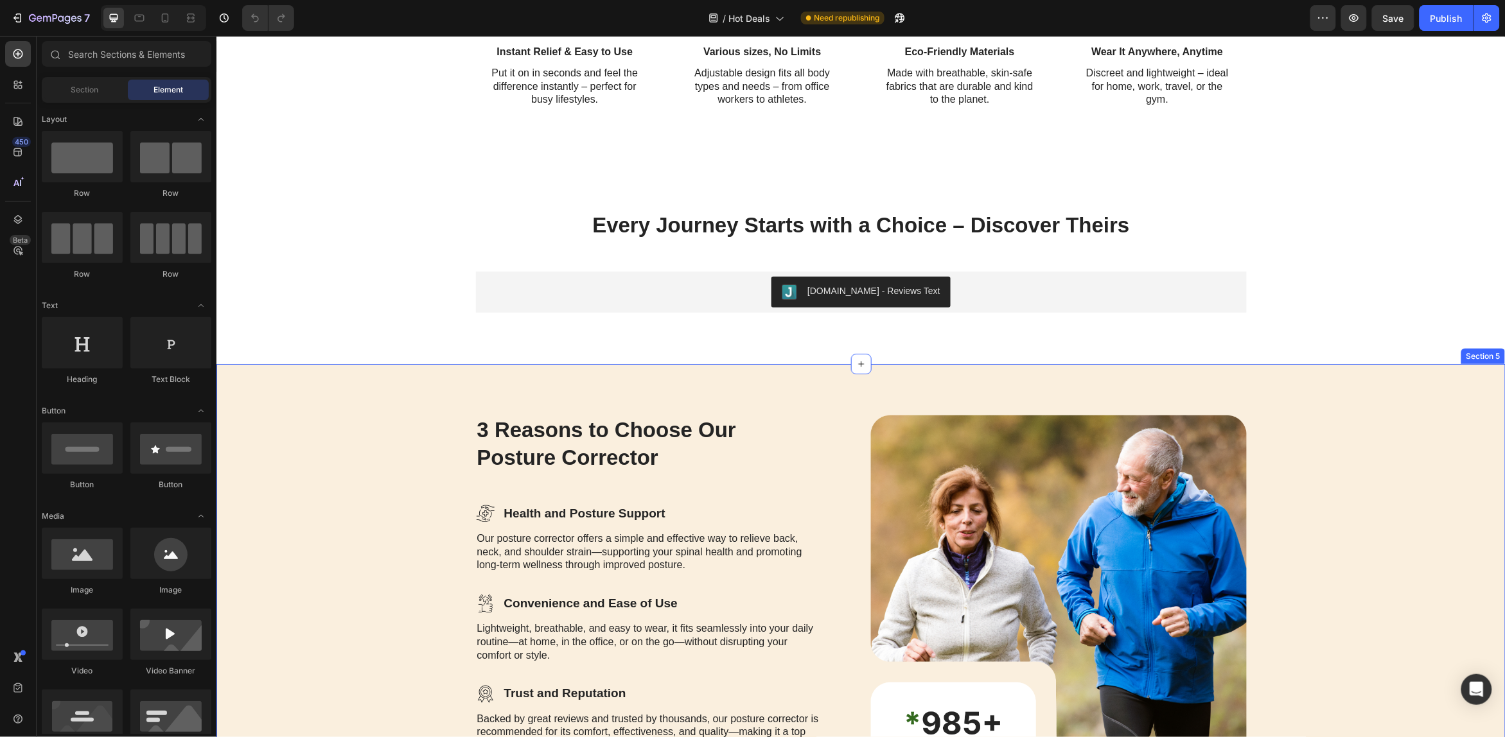
scroll to position [1847, 0]
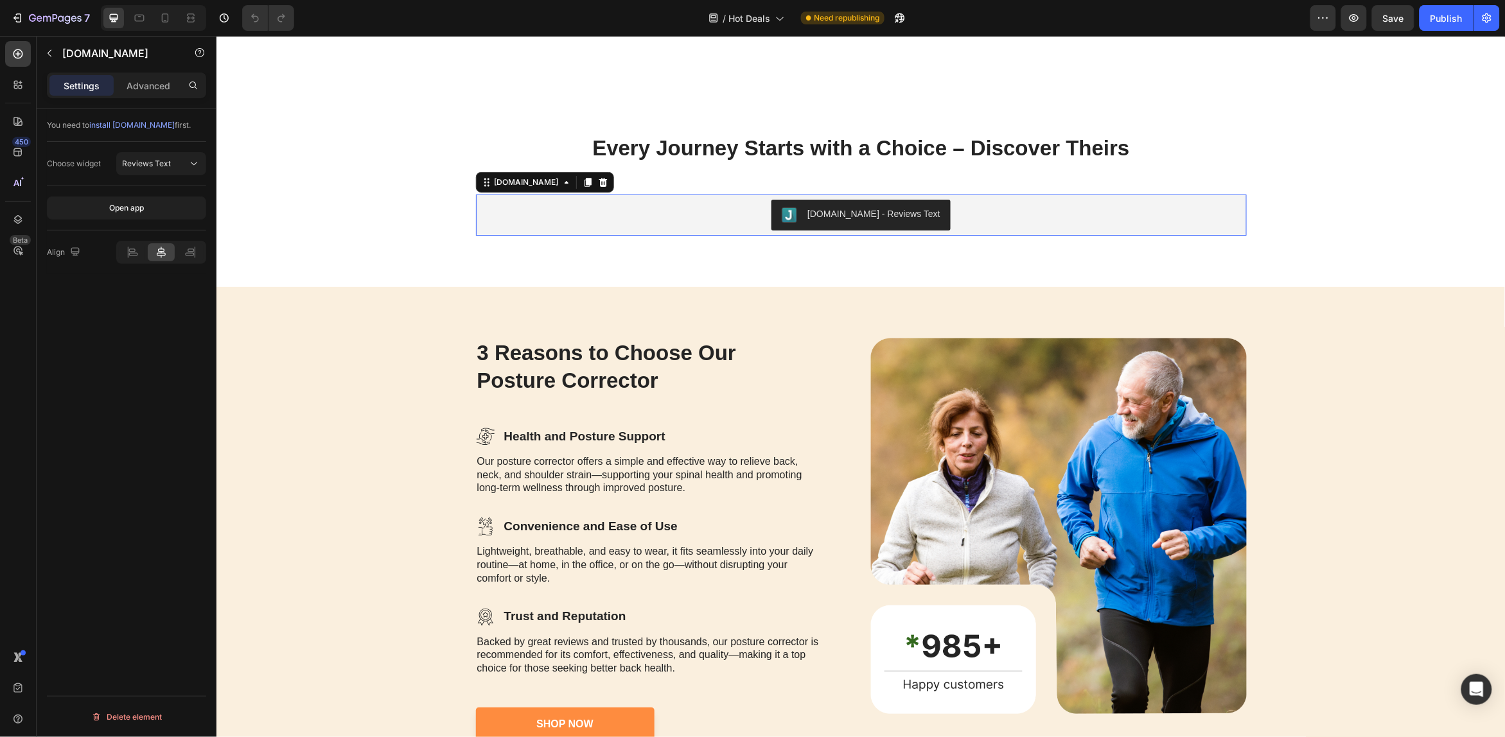
click at [855, 207] on div "[DOMAIN_NAME] - Reviews Text" at bounding box center [873, 213] width 133 height 13
click at [190, 165] on icon at bounding box center [194, 163] width 13 height 13
click at [78, 157] on div "Choose widget" at bounding box center [74, 164] width 54 height 21
click at [82, 171] on div "Choose widget" at bounding box center [74, 164] width 54 height 21
click at [123, 206] on div "Open app" at bounding box center [126, 208] width 35 height 12
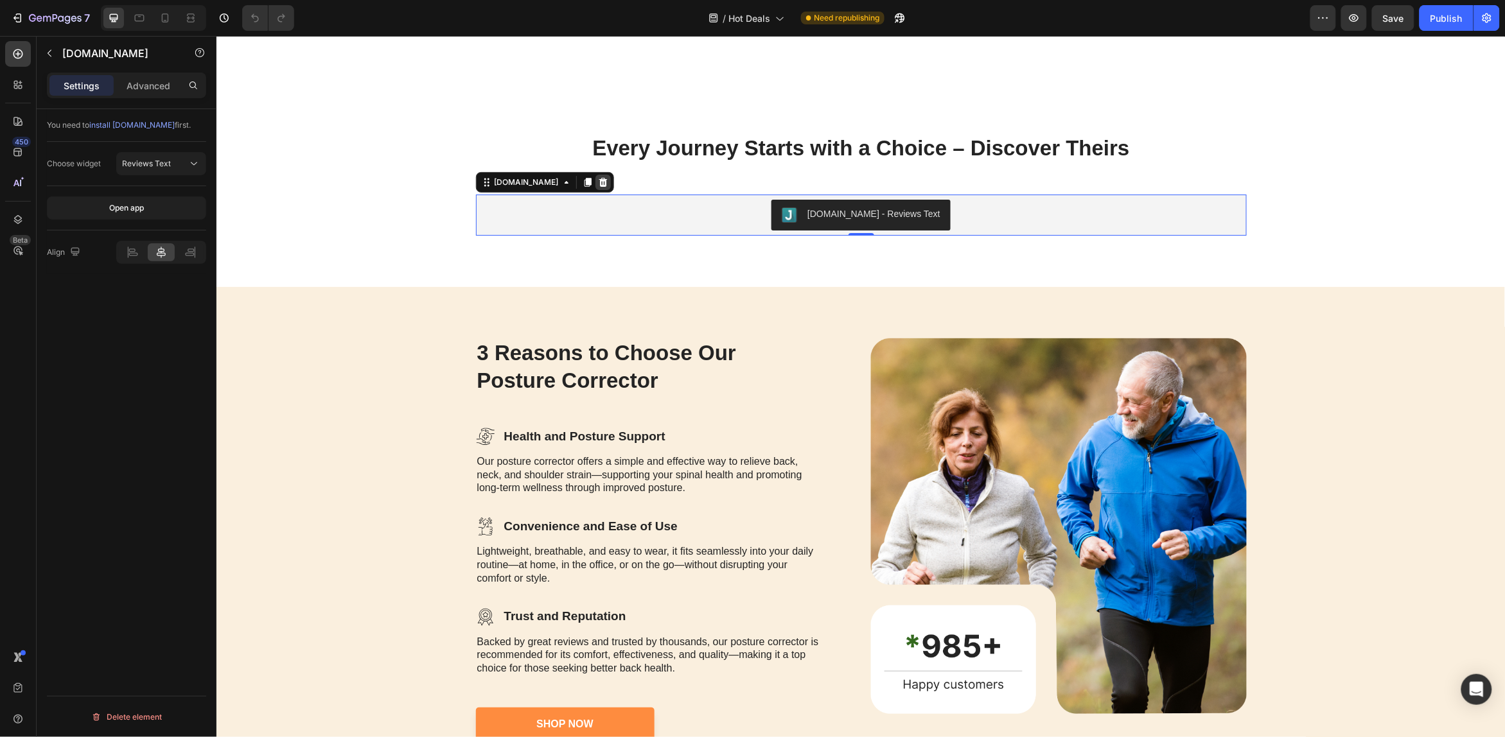
click at [595, 183] on div at bounding box center [602, 181] width 15 height 15
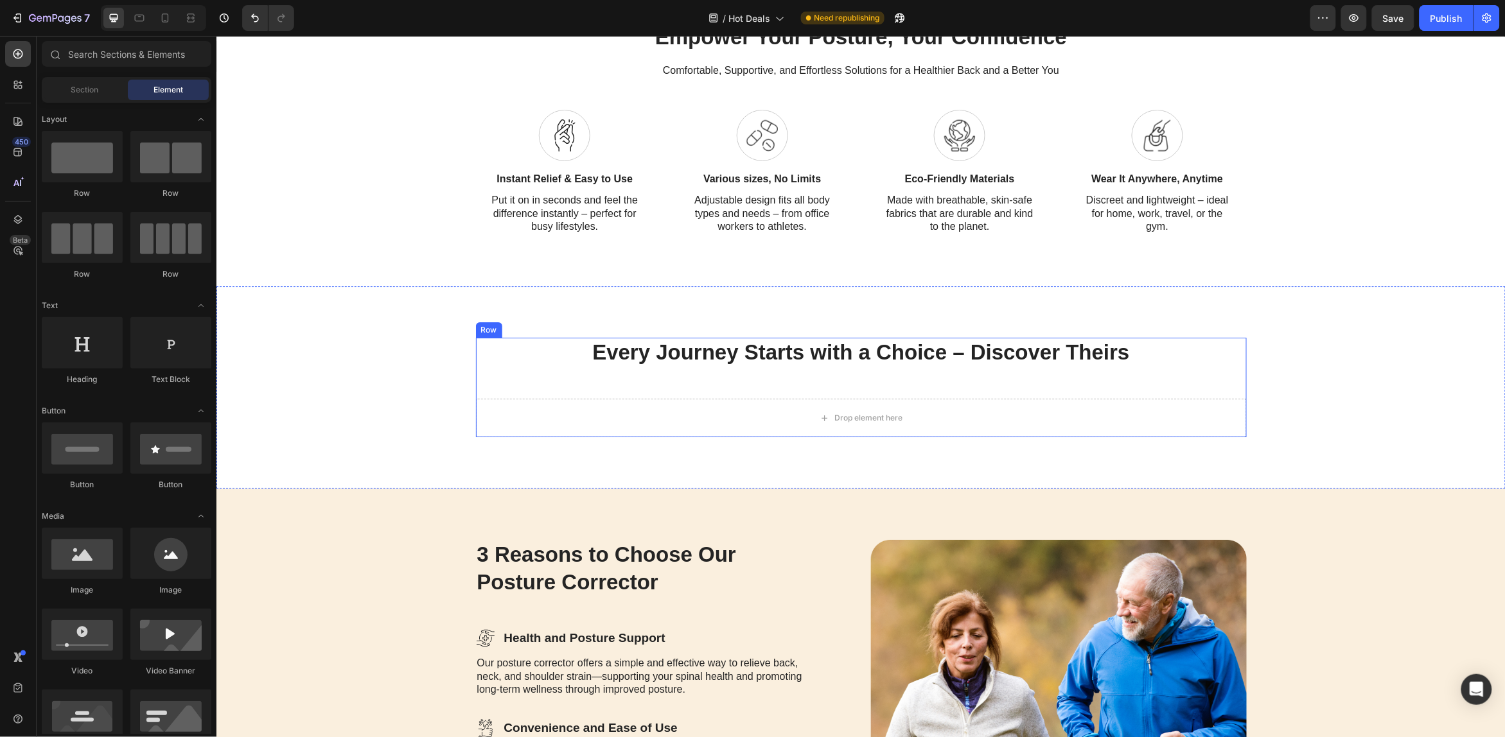
scroll to position [1606, 0]
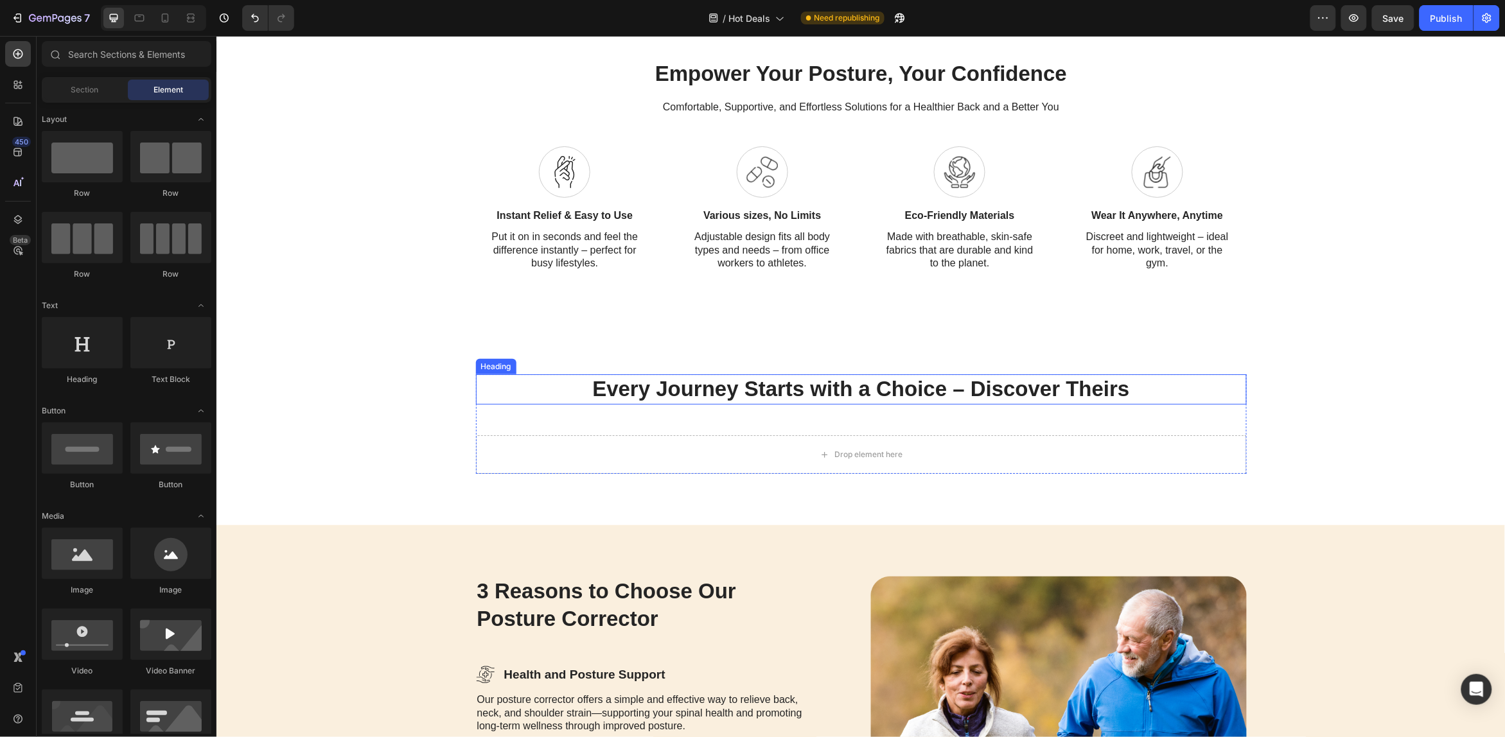
click at [827, 386] on h2 "Every Journey Starts with a Choice – Discover Theirs" at bounding box center [860, 389] width 771 height 30
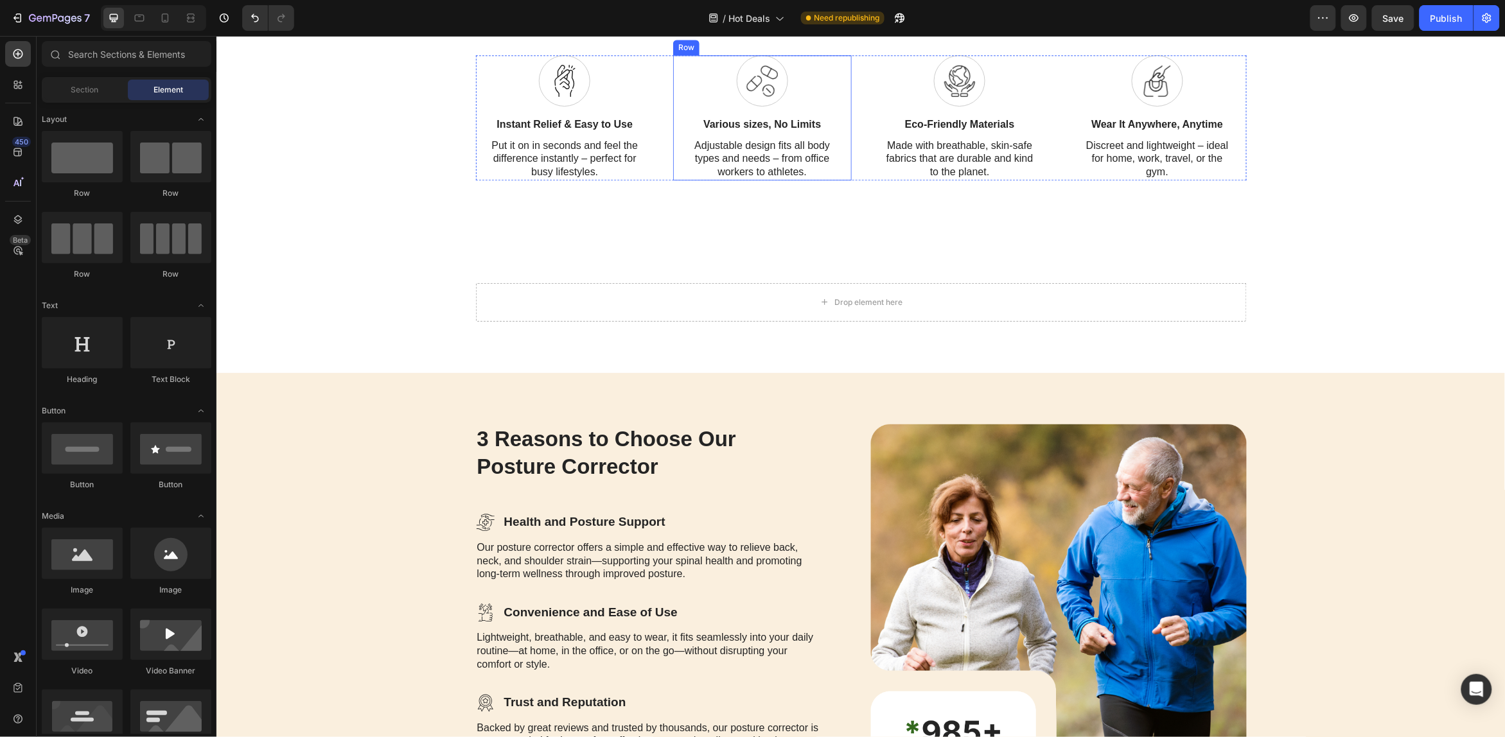
scroll to position [1445, 0]
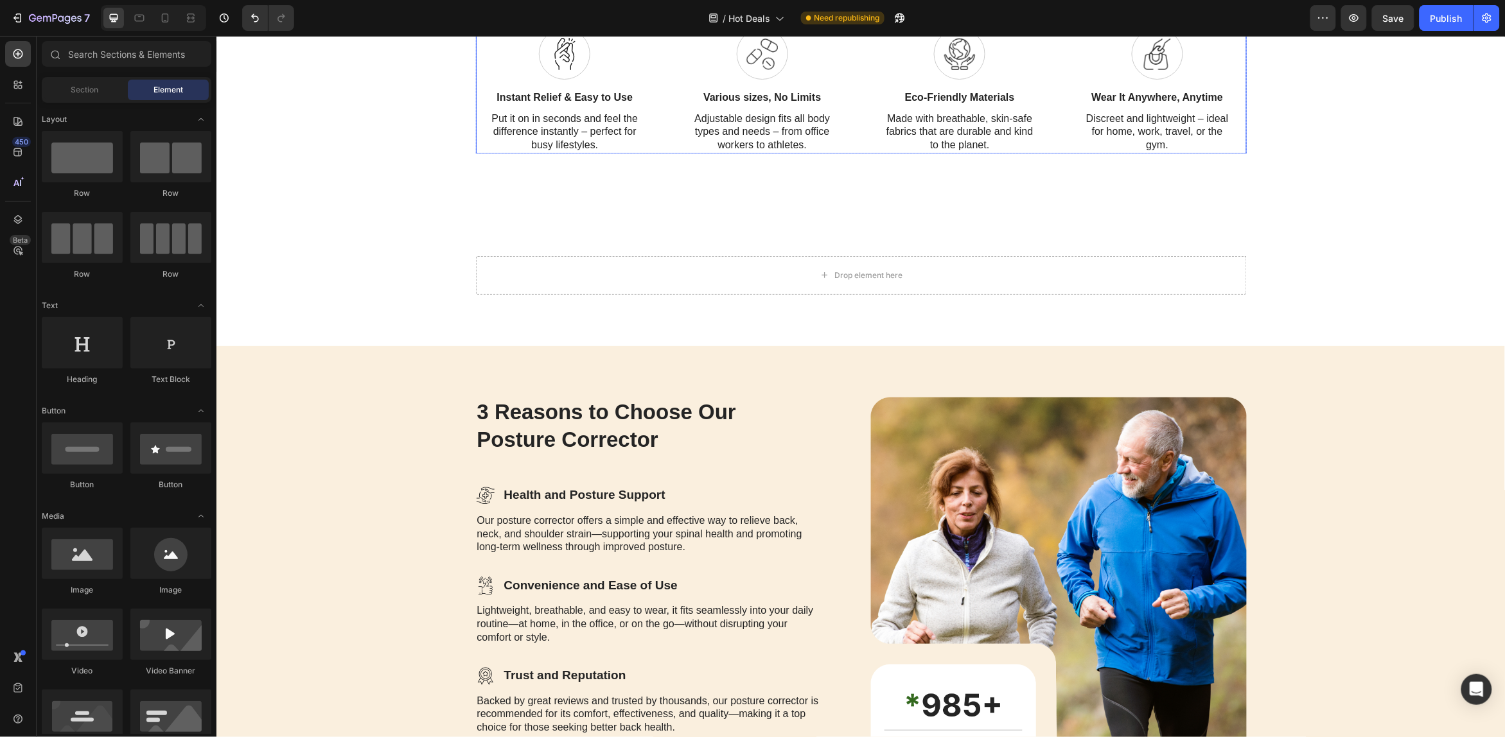
click at [1057, 153] on div "Icon Instant Relief & Easy to Use Text Block Put it on in seconds and feel the …" at bounding box center [860, 90] width 771 height 125
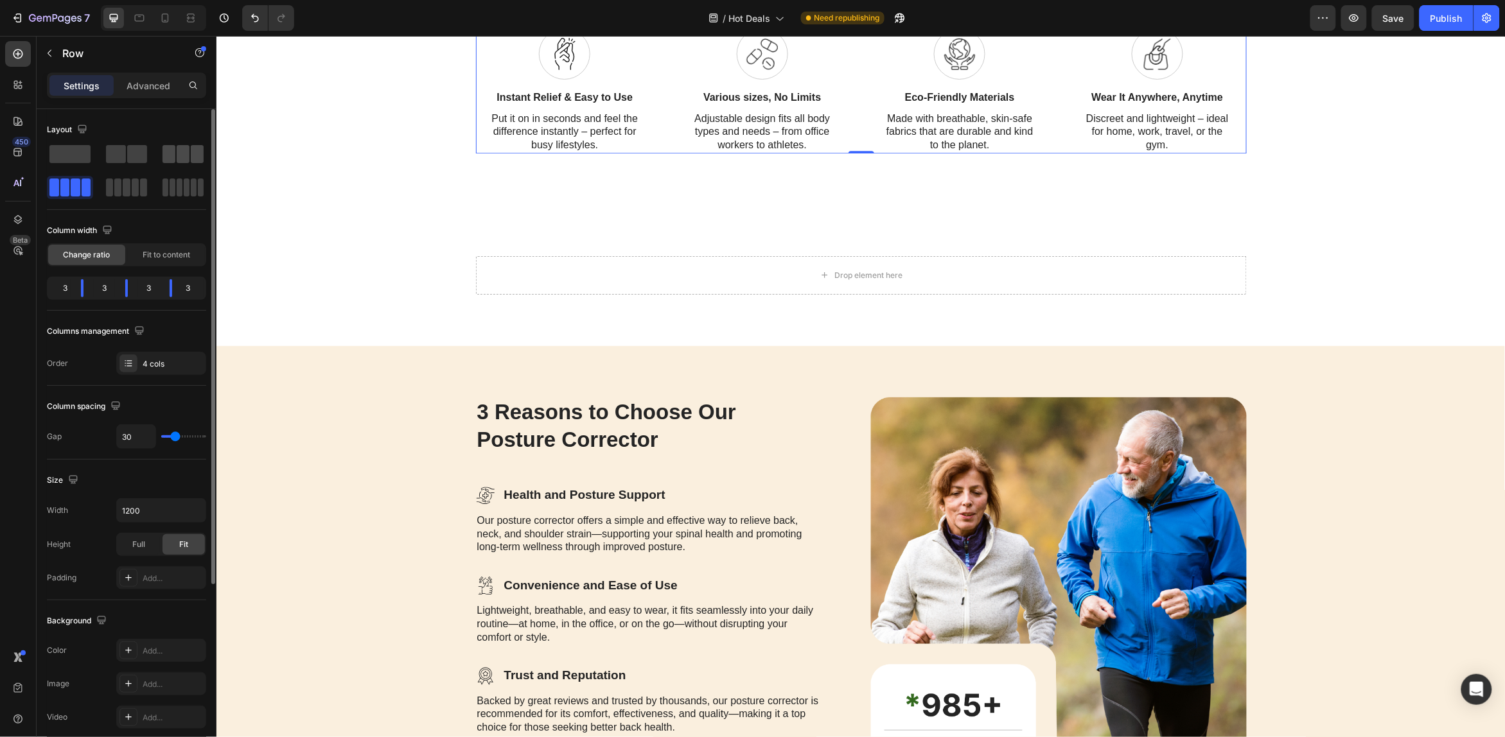
click at [194, 152] on span at bounding box center [197, 154] width 13 height 18
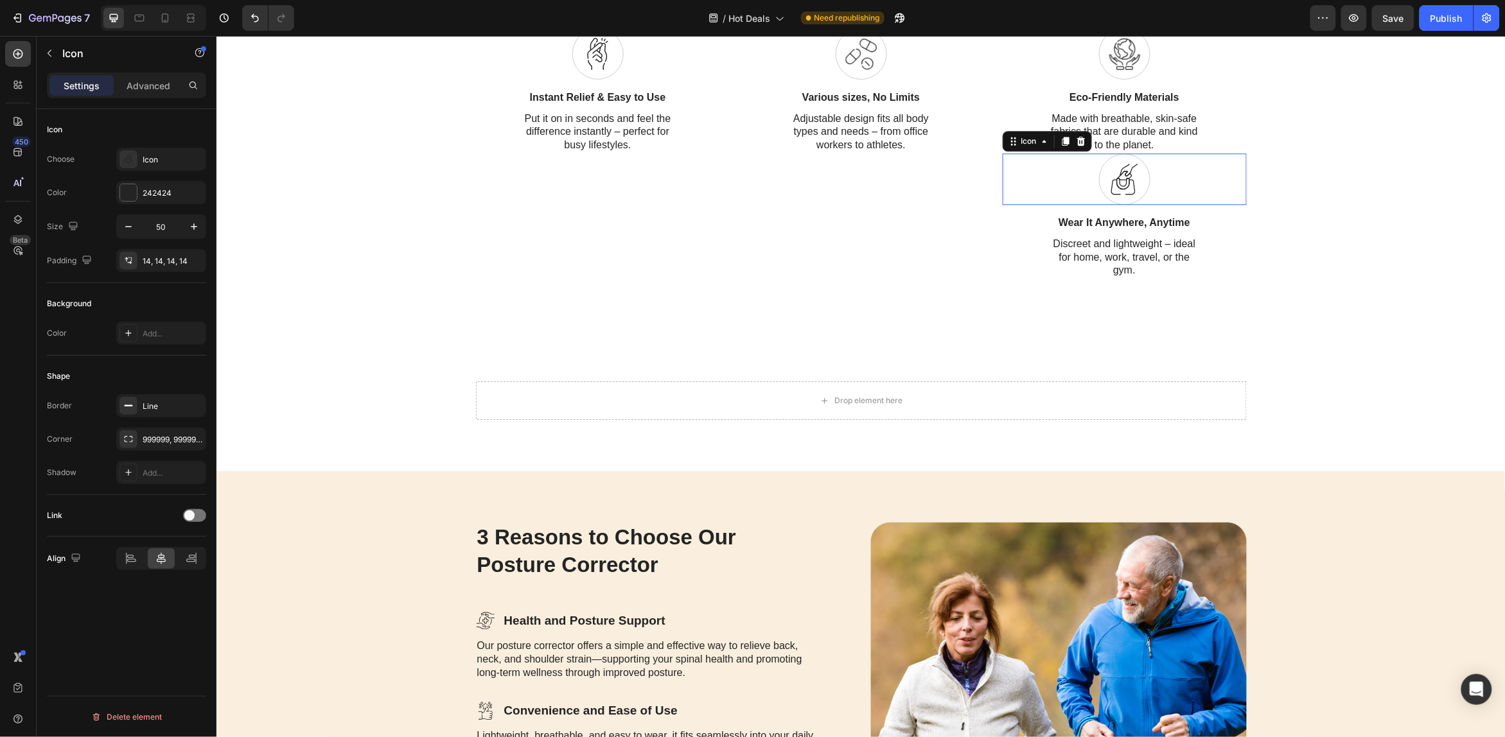
click at [1052, 204] on div "Icon 0" at bounding box center [1124, 178] width 244 height 51
click at [1075, 146] on icon at bounding box center [1080, 141] width 10 height 10
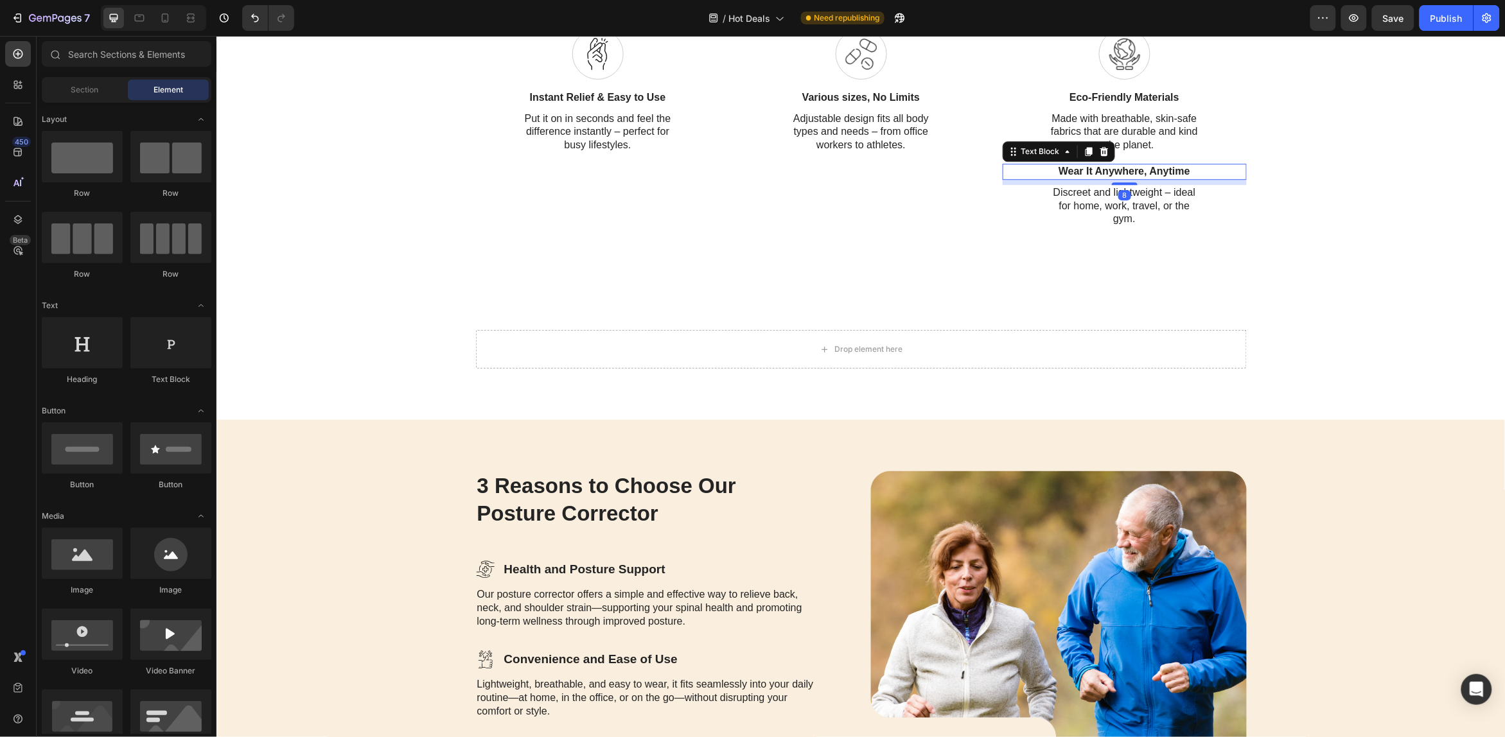
click at [1077, 178] on p "Wear It Anywhere, Anytime" at bounding box center [1124, 170] width 155 height 13
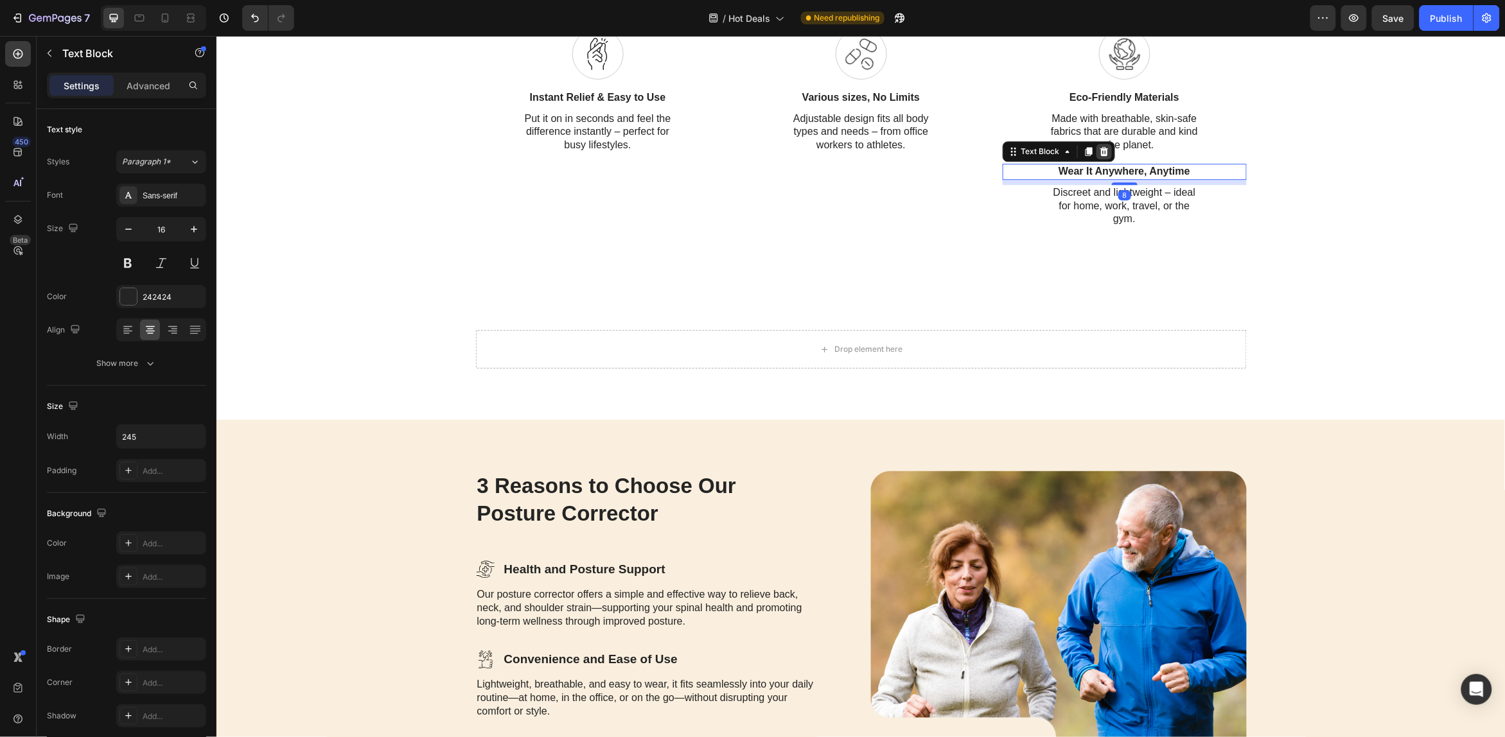
click at [1099, 155] on icon at bounding box center [1103, 150] width 8 height 9
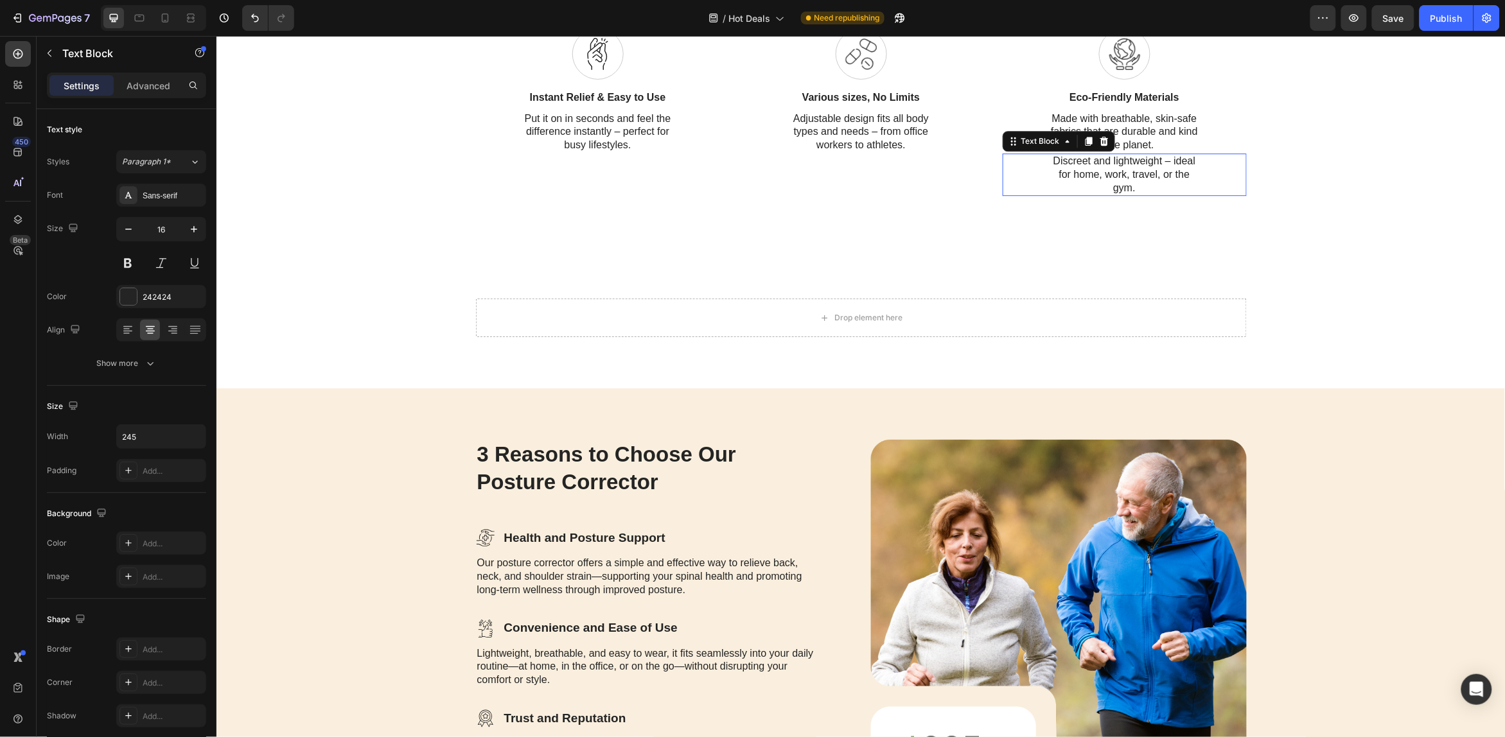
click at [1058, 194] on p "Discreet and lightweight – ideal for home, work, travel, or the gym." at bounding box center [1124, 174] width 155 height 40
click at [1099, 145] on icon at bounding box center [1103, 140] width 8 height 9
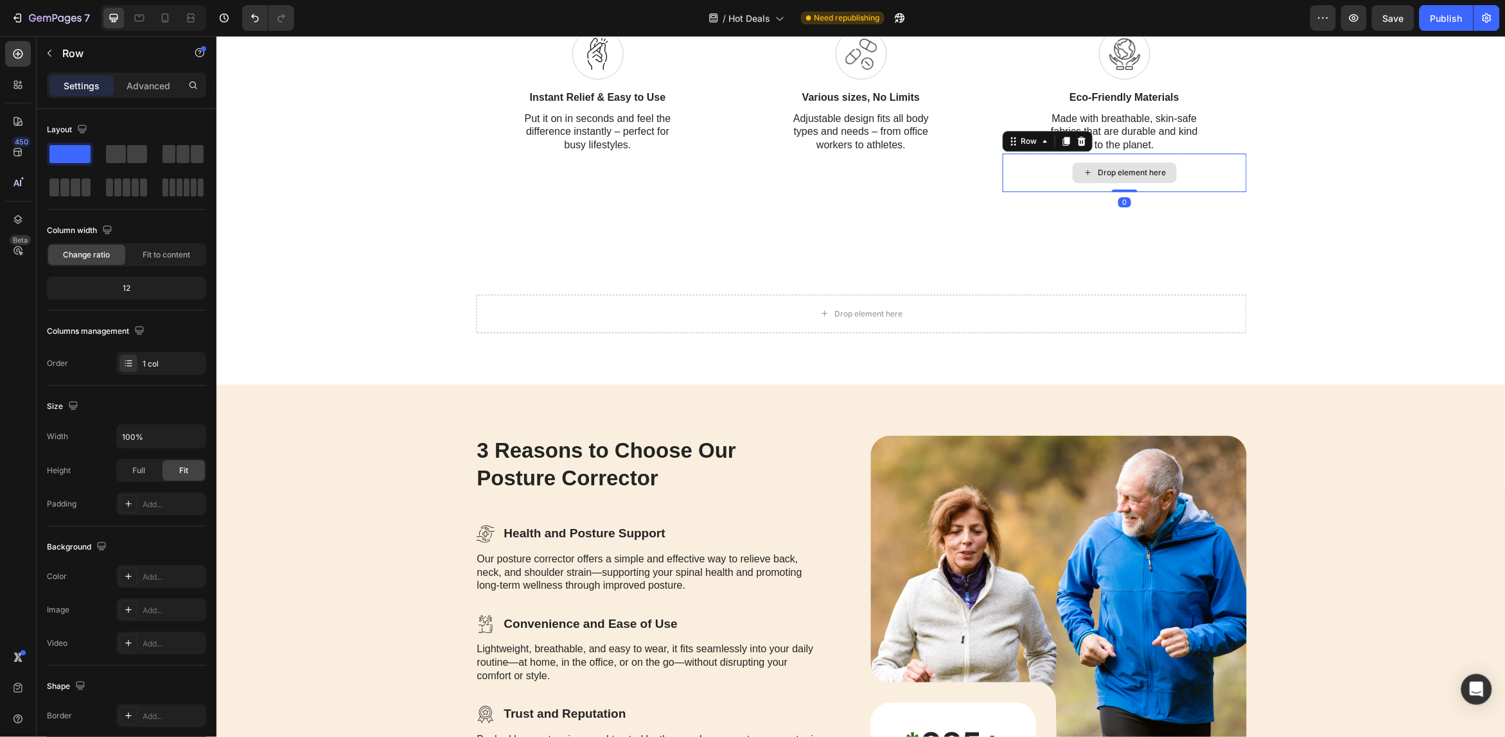
click at [1036, 191] on div "Drop element here" at bounding box center [1124, 172] width 244 height 39
drag, startPoint x: 1075, startPoint y: 418, endPoint x: 1067, endPoint y: 433, distance: 17.5
click at [1077, 145] on icon at bounding box center [1081, 140] width 8 height 9
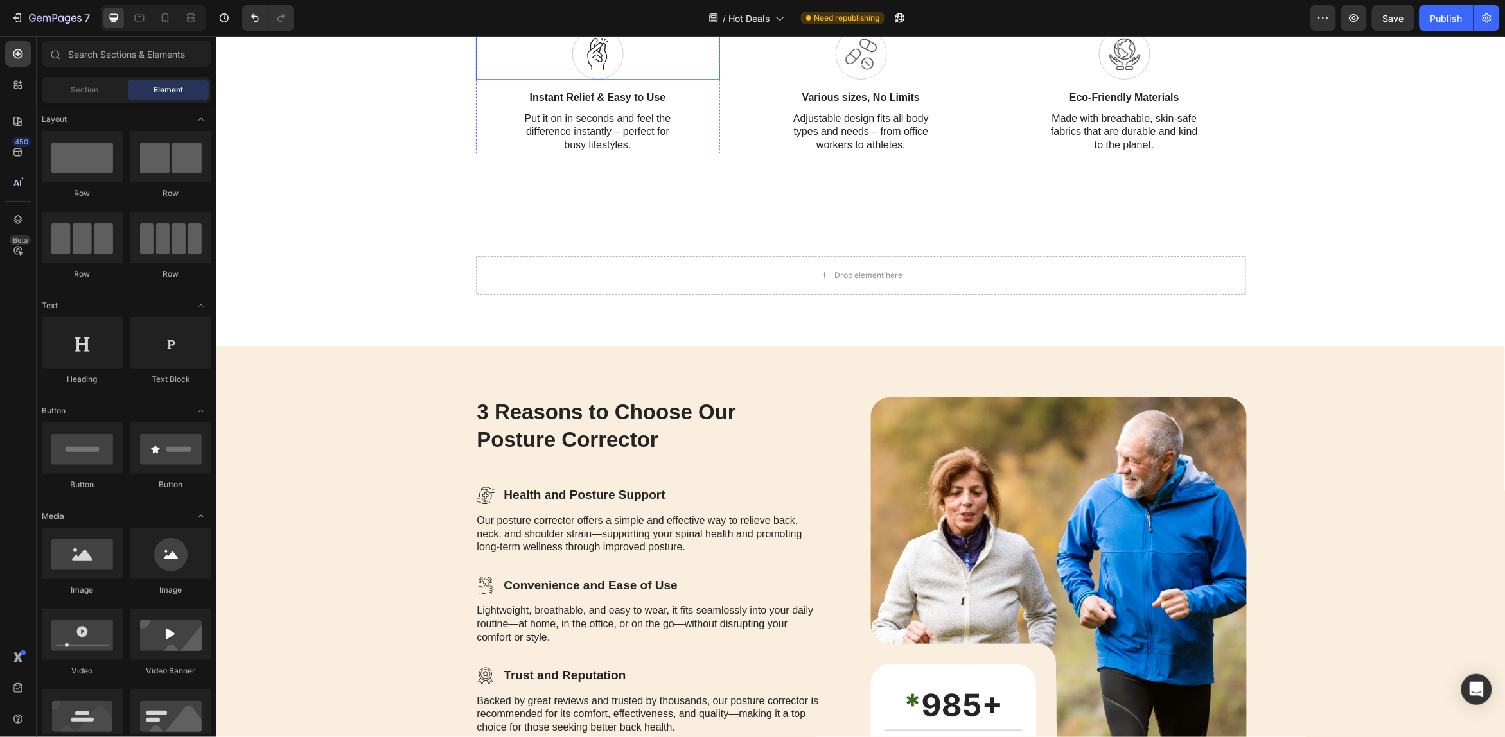
click at [587, 69] on icon at bounding box center [597, 53] width 21 height 32
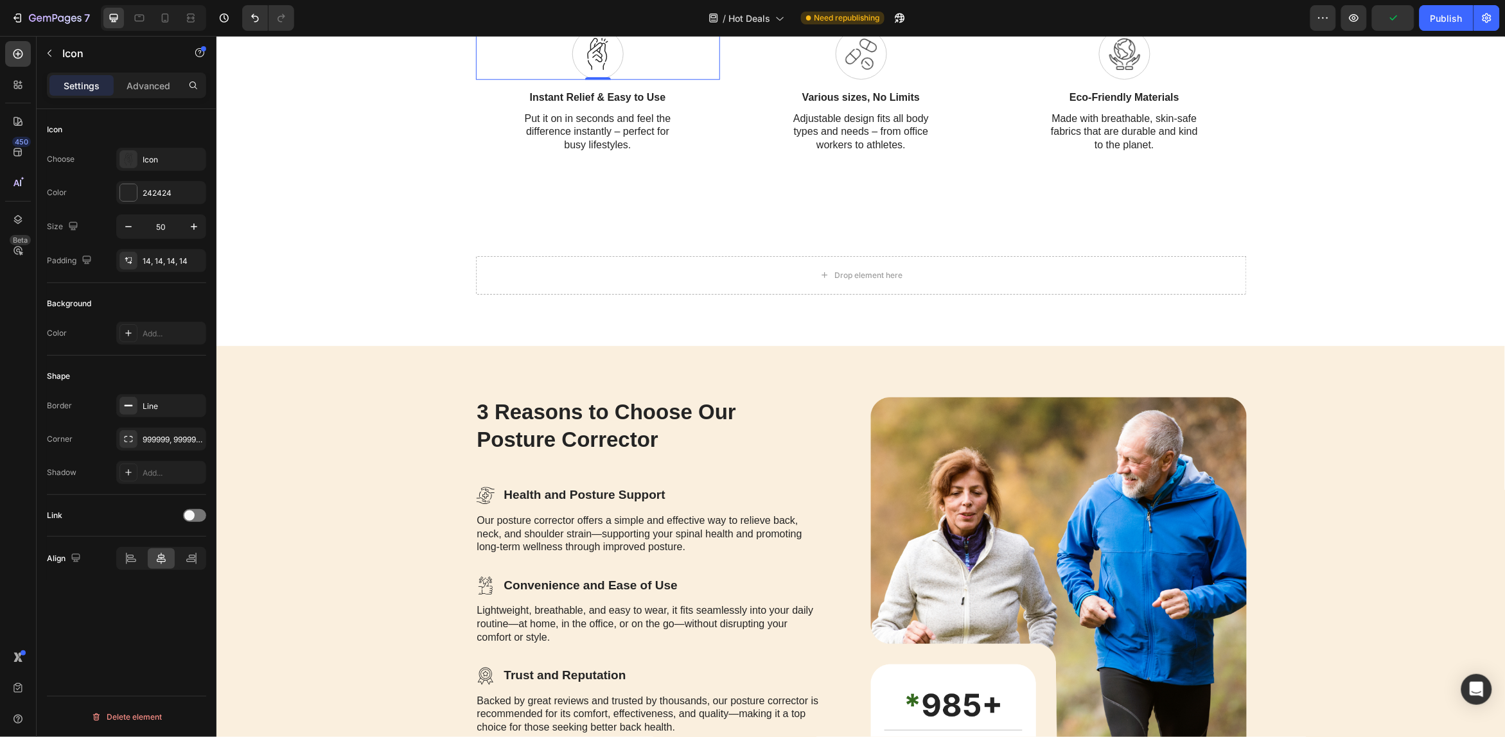
drag, startPoint x: 588, startPoint y: 321, endPoint x: 552, endPoint y: 299, distance: 42.6
click at [587, 69] on icon at bounding box center [597, 53] width 21 height 32
click at [549, 20] on icon at bounding box center [553, 15] width 8 height 9
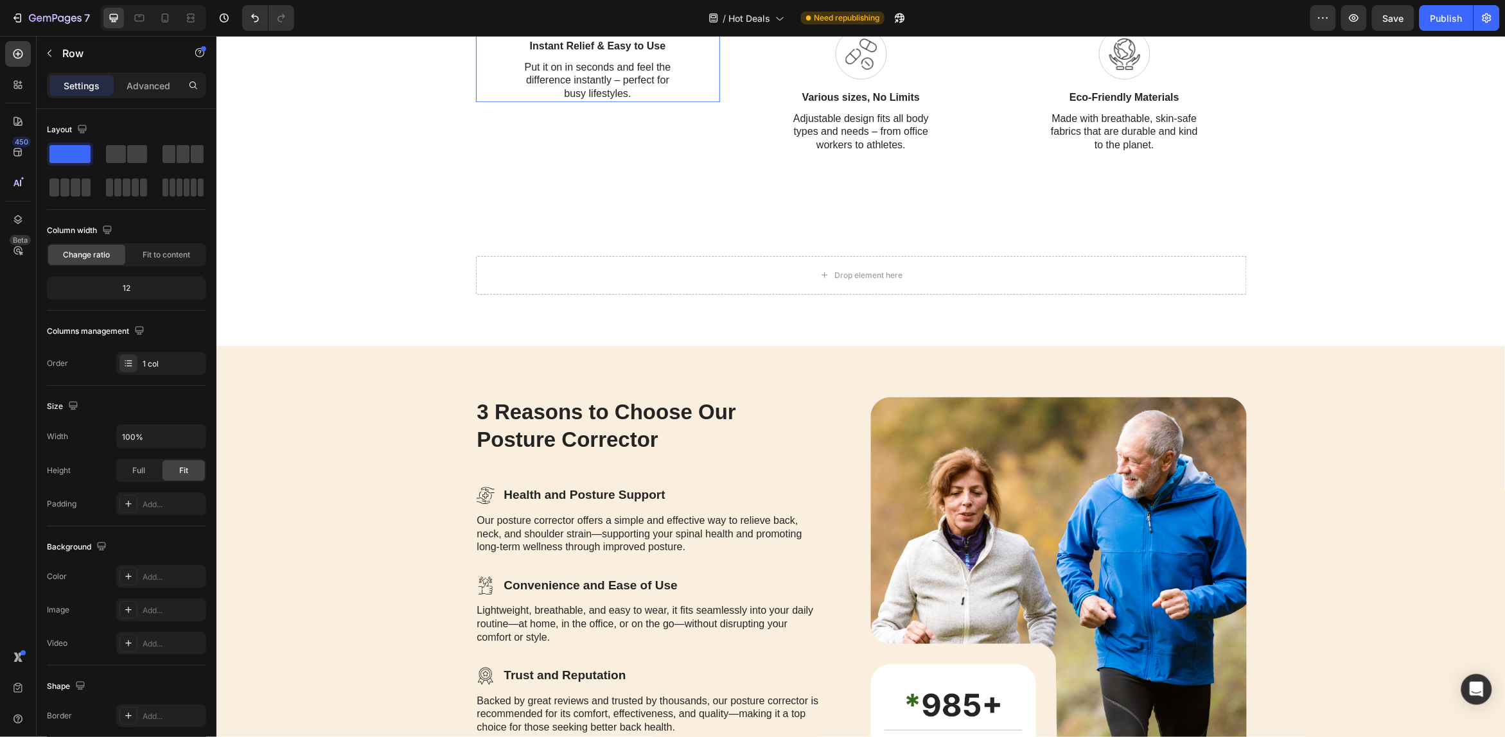
click at [591, 102] on div "Instant Relief & Easy to Use Text Block Put it on in seconds and feel the diffe…" at bounding box center [597, 65] width 244 height 74
click at [245, 16] on button "Undo/Redo" at bounding box center [255, 18] width 26 height 26
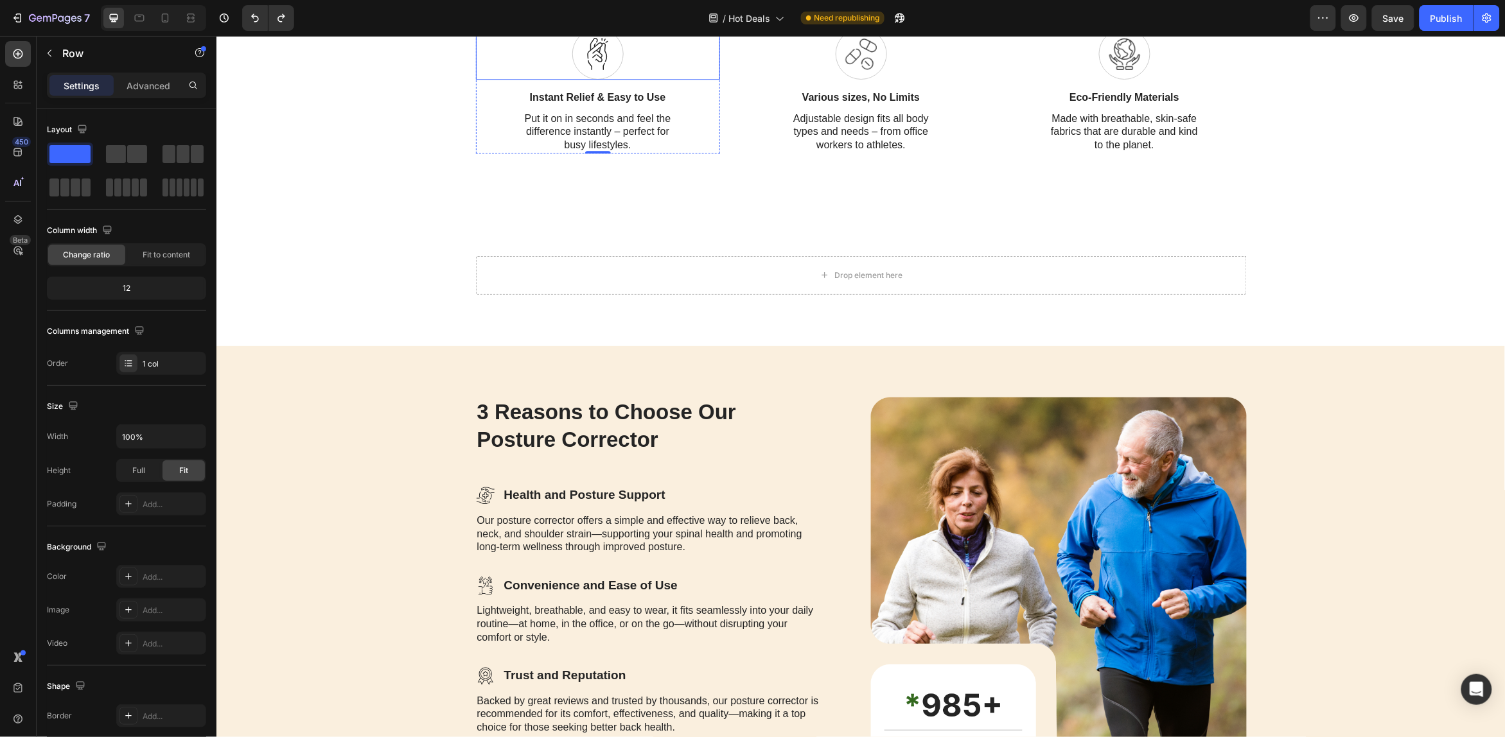
click at [587, 69] on icon at bounding box center [597, 53] width 21 height 32
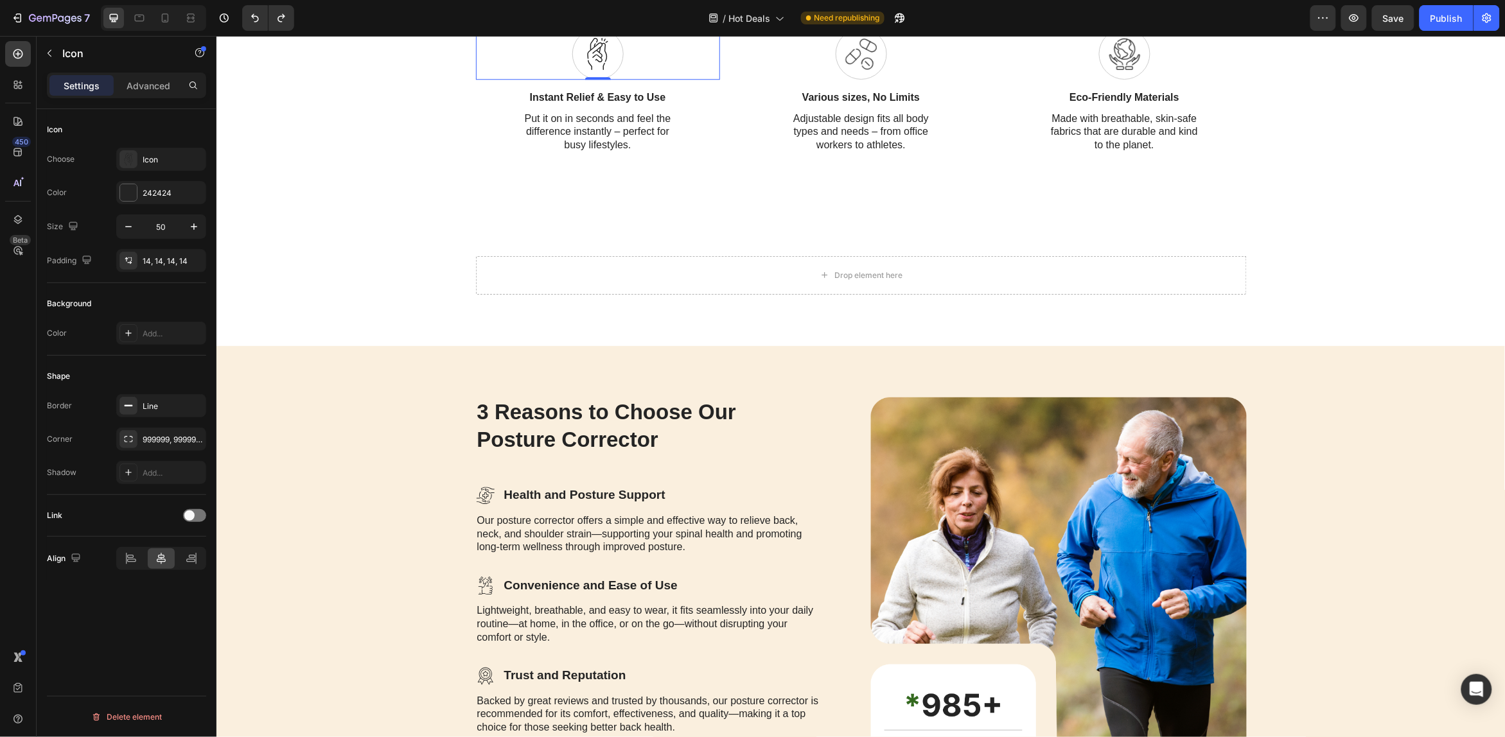
click at [603, 69] on span at bounding box center [597, 53] width 32 height 32
click at [608, 152] on p "Put it on in seconds and feel the difference instantly – perfect for busy lifes…" at bounding box center [597, 132] width 155 height 40
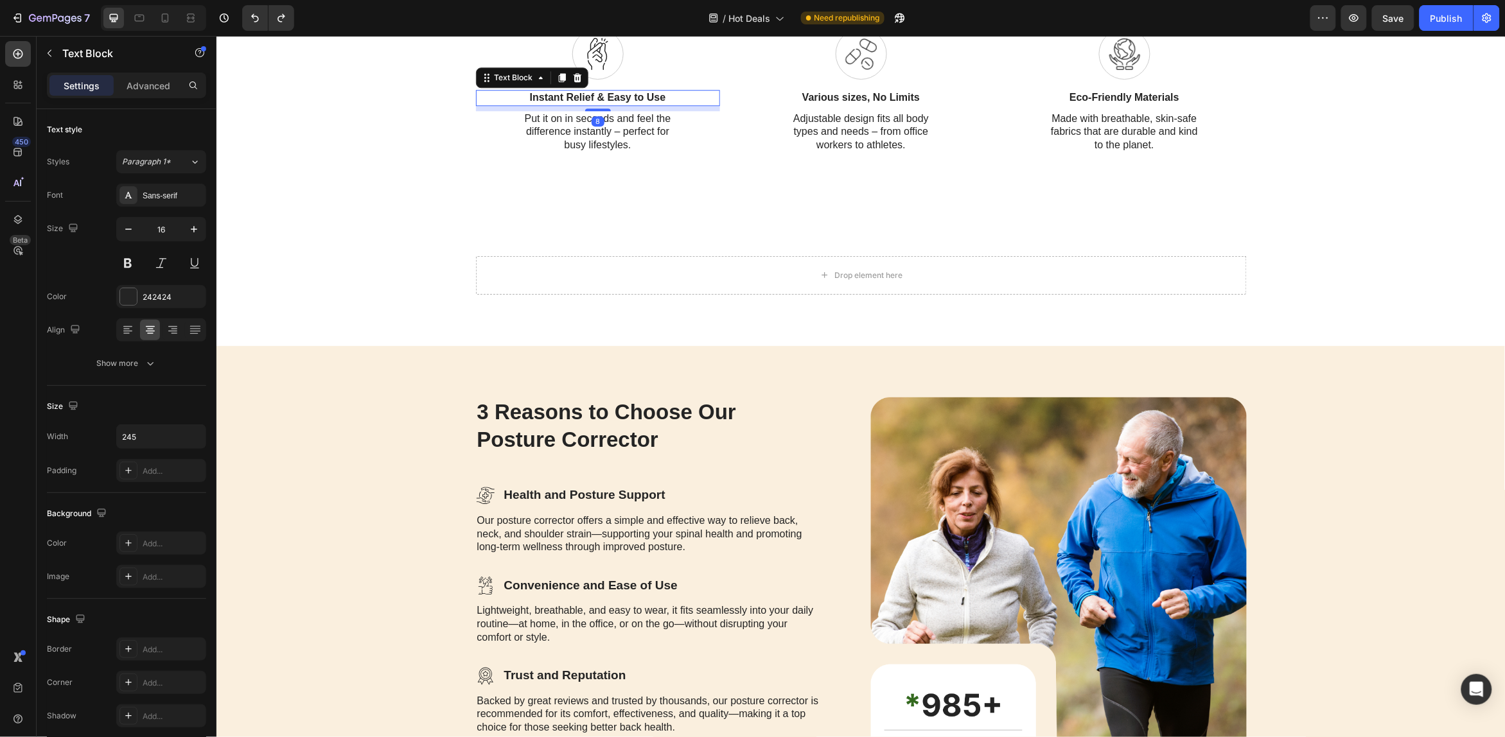
click at [600, 104] on p "Instant Relief & Easy to Use" at bounding box center [597, 97] width 155 height 13
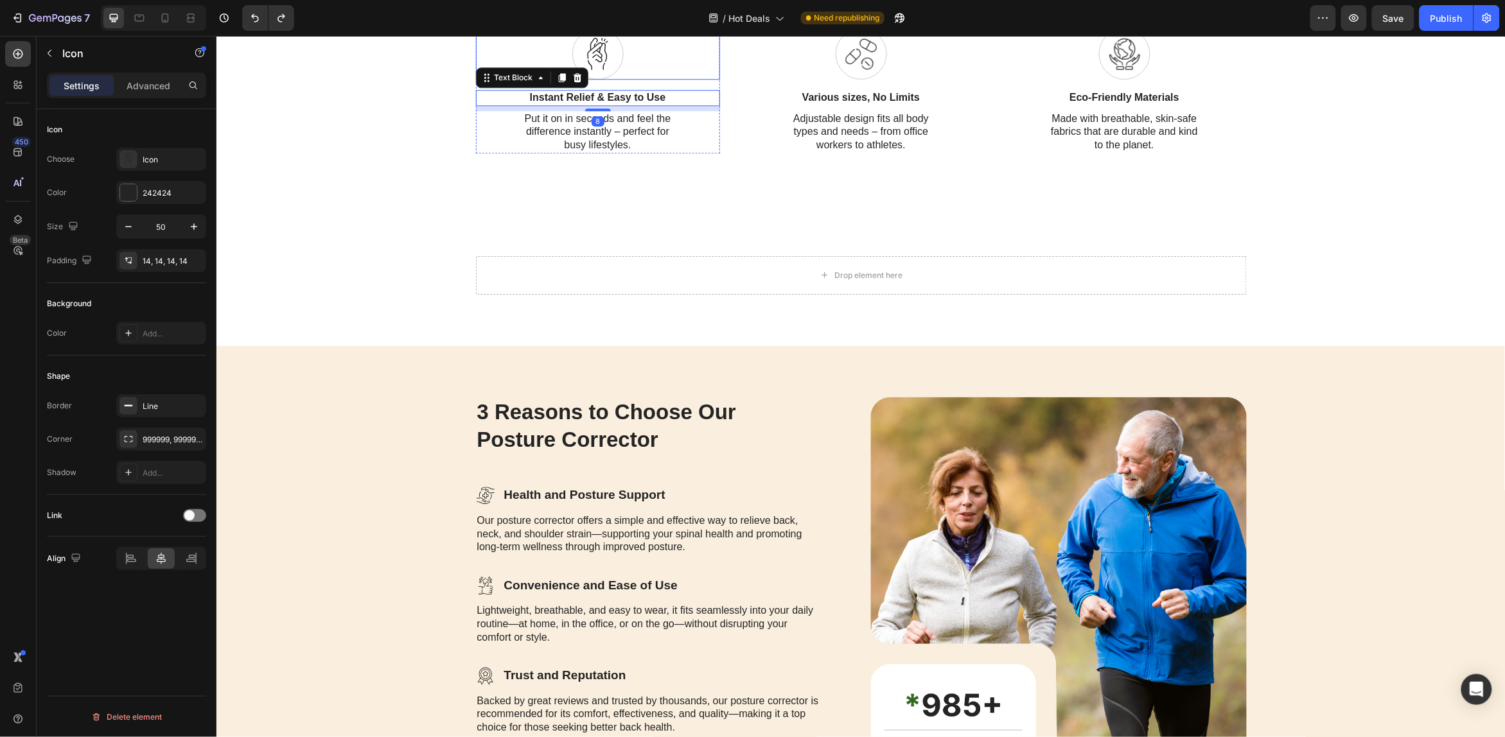
click at [610, 79] on div at bounding box center [597, 53] width 51 height 51
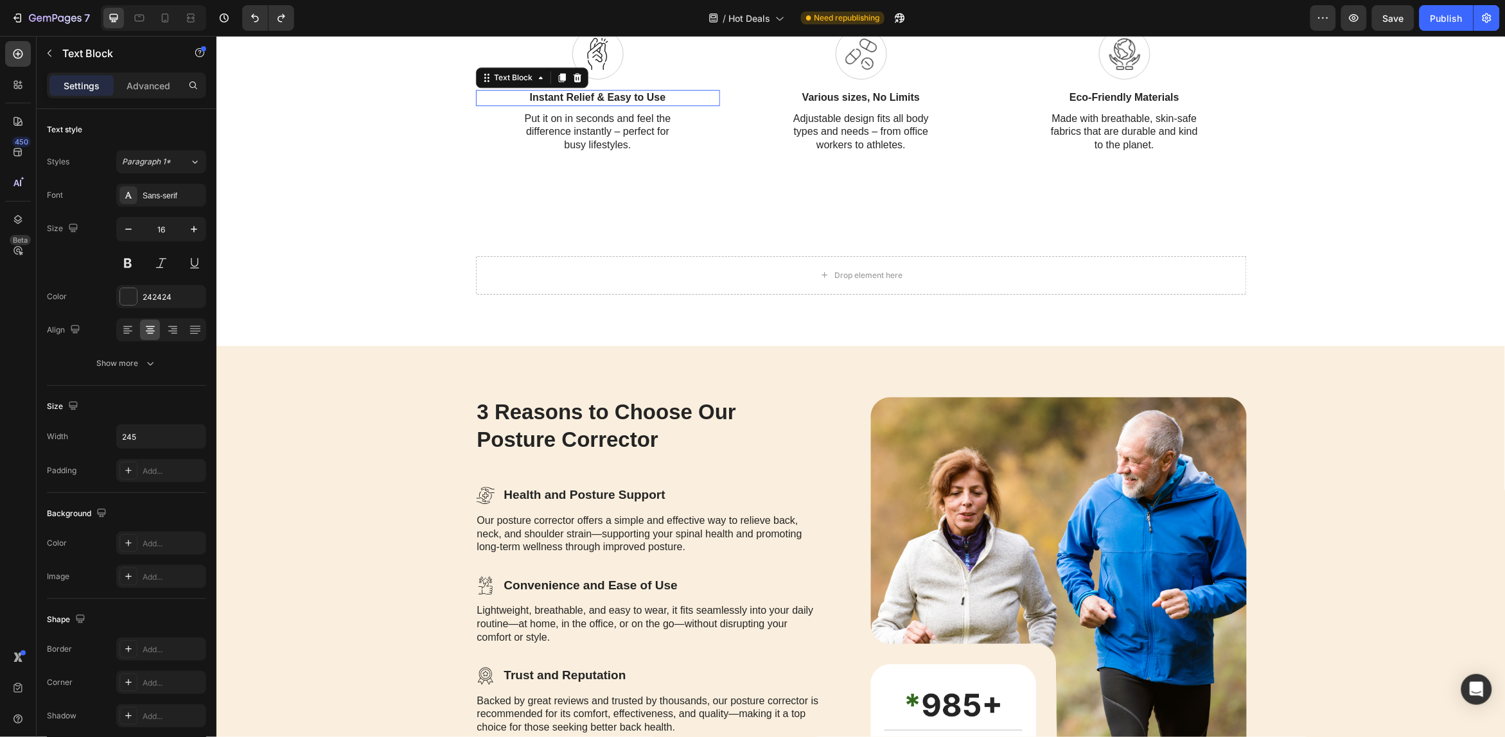
click at [610, 104] on p "Instant Relief & Easy to Use" at bounding box center [597, 97] width 155 height 13
click at [612, 79] on div at bounding box center [597, 53] width 51 height 51
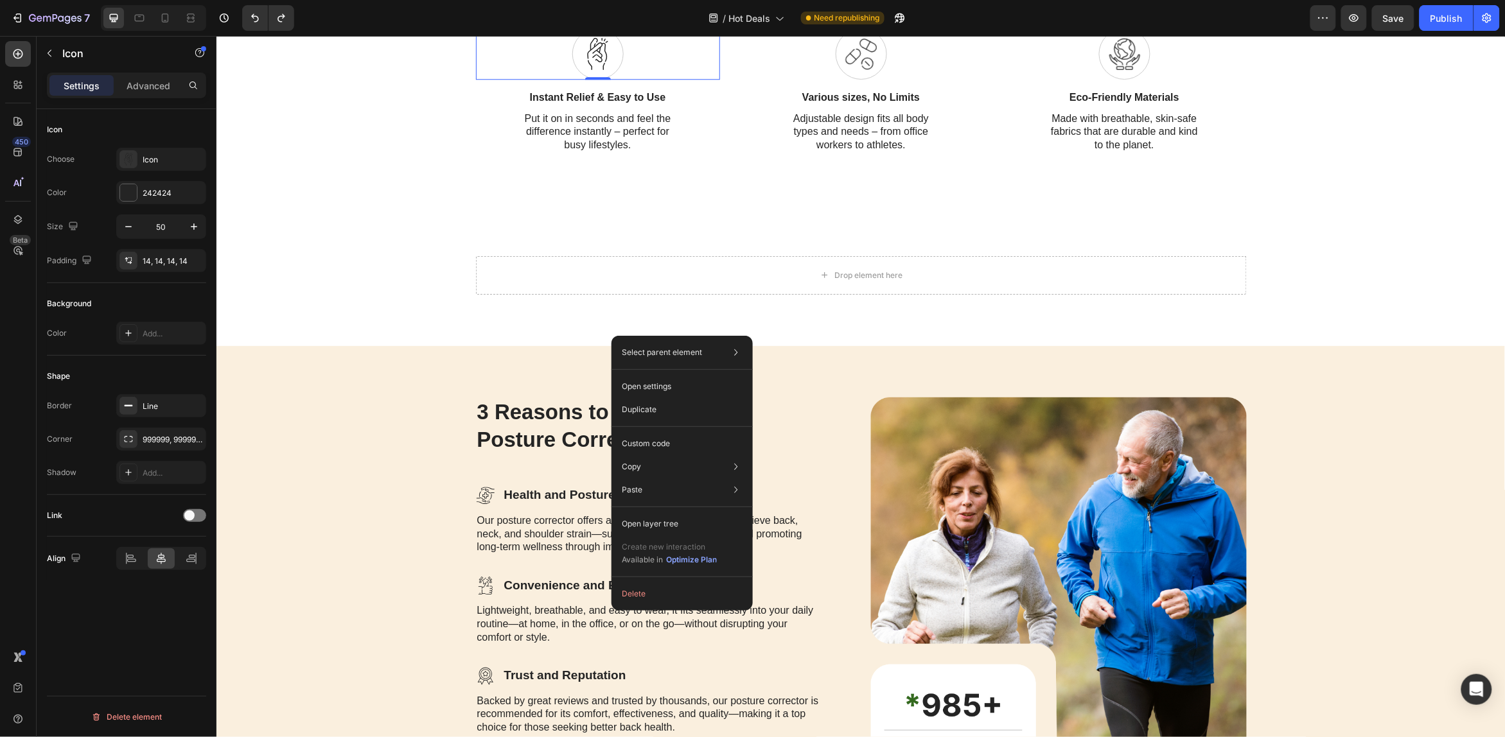
click at [572, 79] on div at bounding box center [597, 53] width 51 height 51
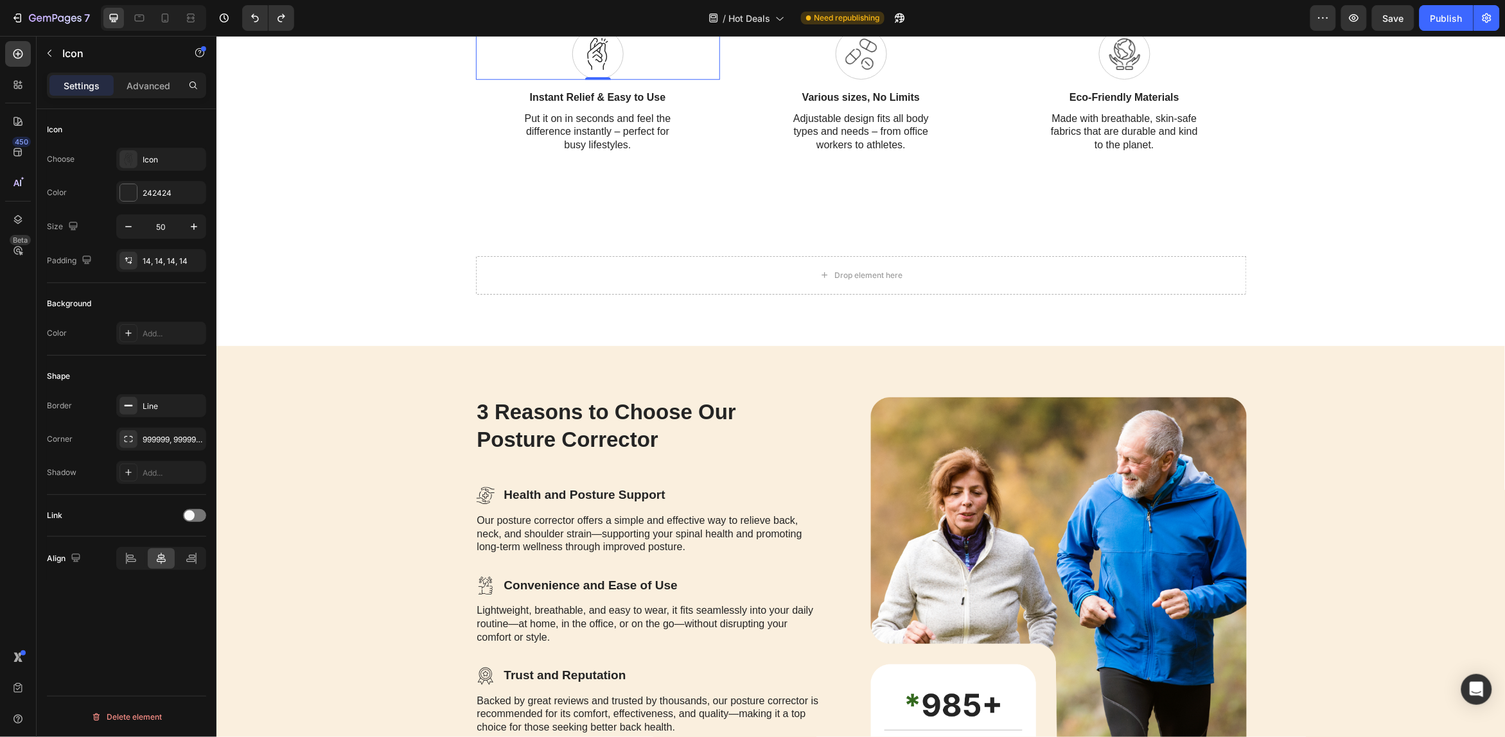
click at [550, 20] on icon at bounding box center [553, 15] width 8 height 9
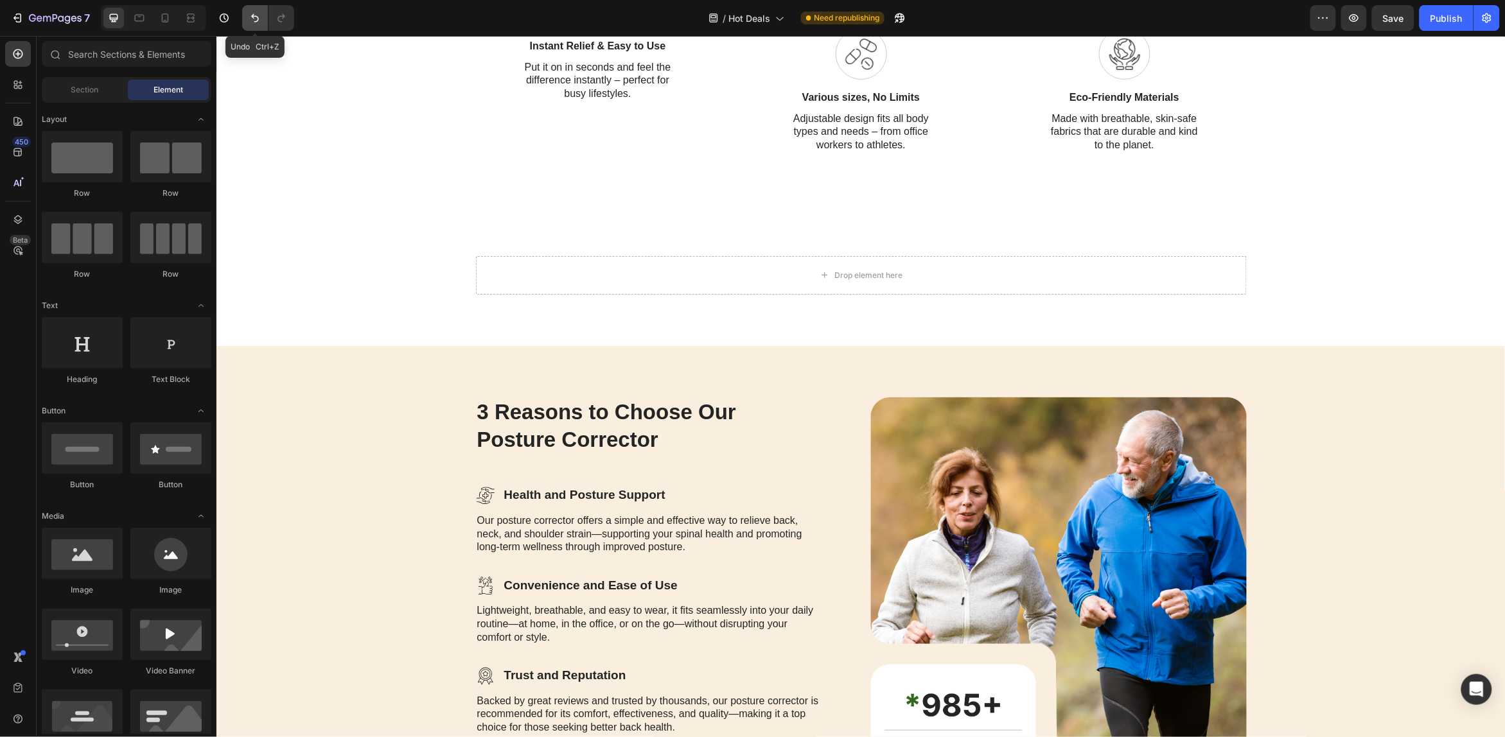
drag, startPoint x: 252, startPoint y: 17, endPoint x: 243, endPoint y: 189, distance: 172.4
click at [252, 17] on icon "Undo/Redo" at bounding box center [255, 18] width 13 height 13
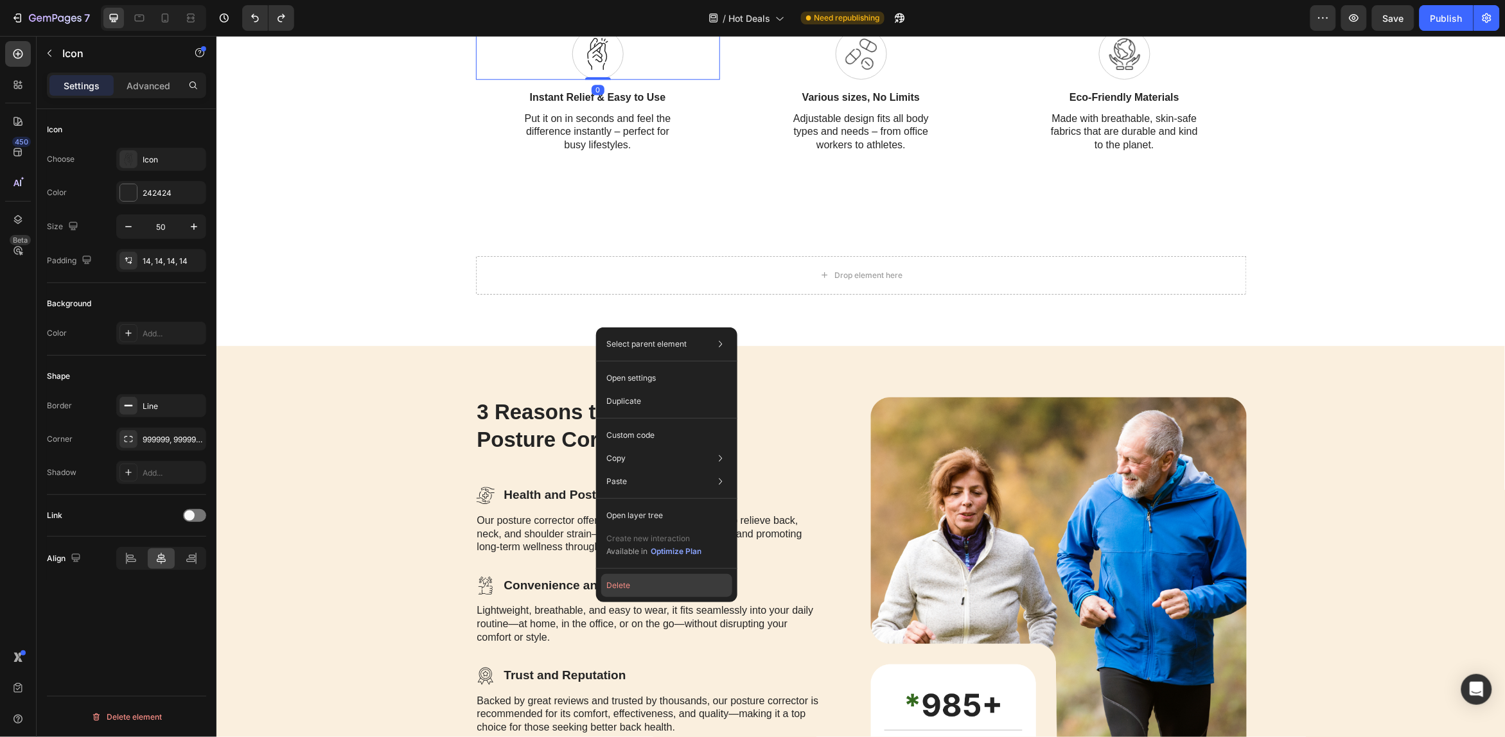
drag, startPoint x: 626, startPoint y: 591, endPoint x: 351, endPoint y: 405, distance: 332.3
click at [626, 591] on button "Delete" at bounding box center [666, 585] width 131 height 23
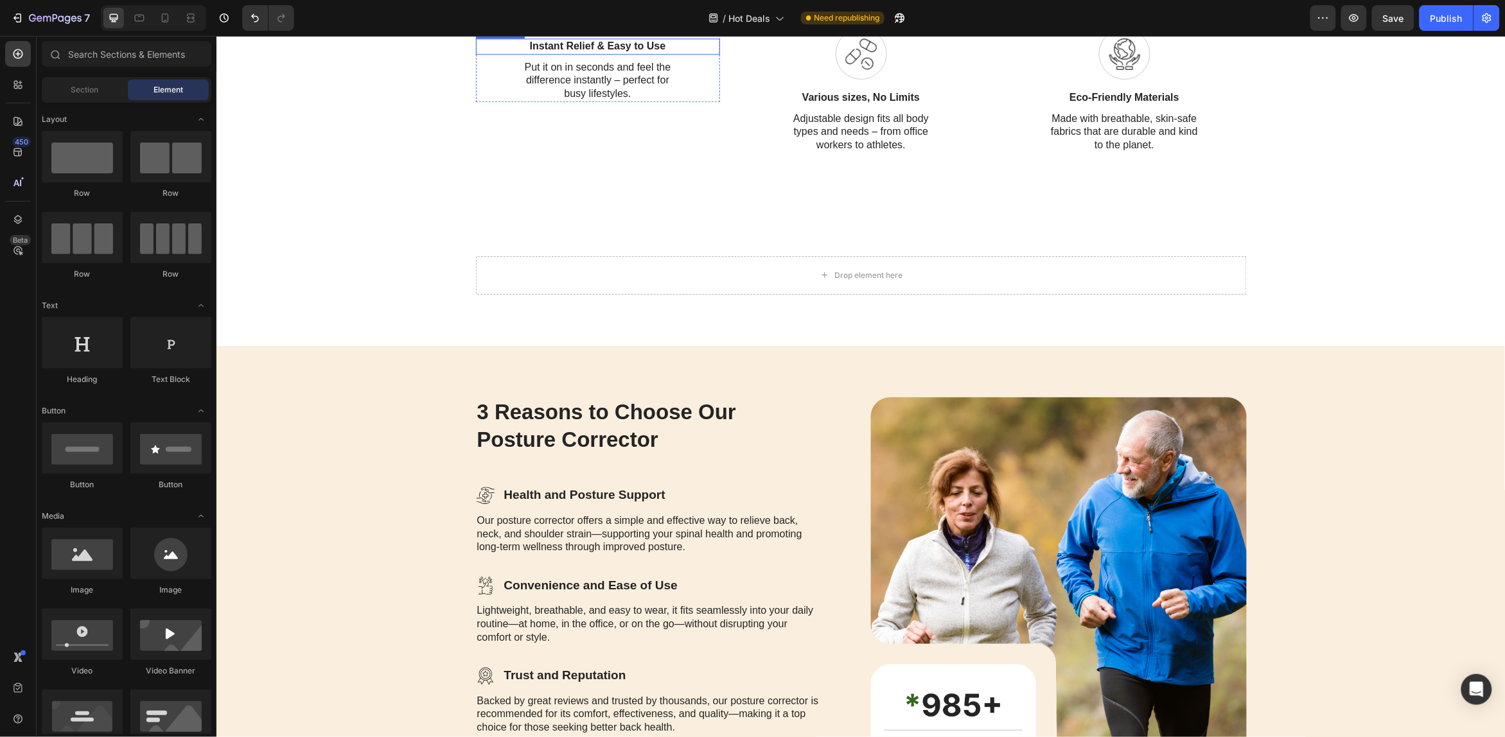
click at [573, 153] on div "Empower Your Posture, Your Confidence Heading Comfortable, Supportive, and Effo…" at bounding box center [860, 46] width 771 height 213
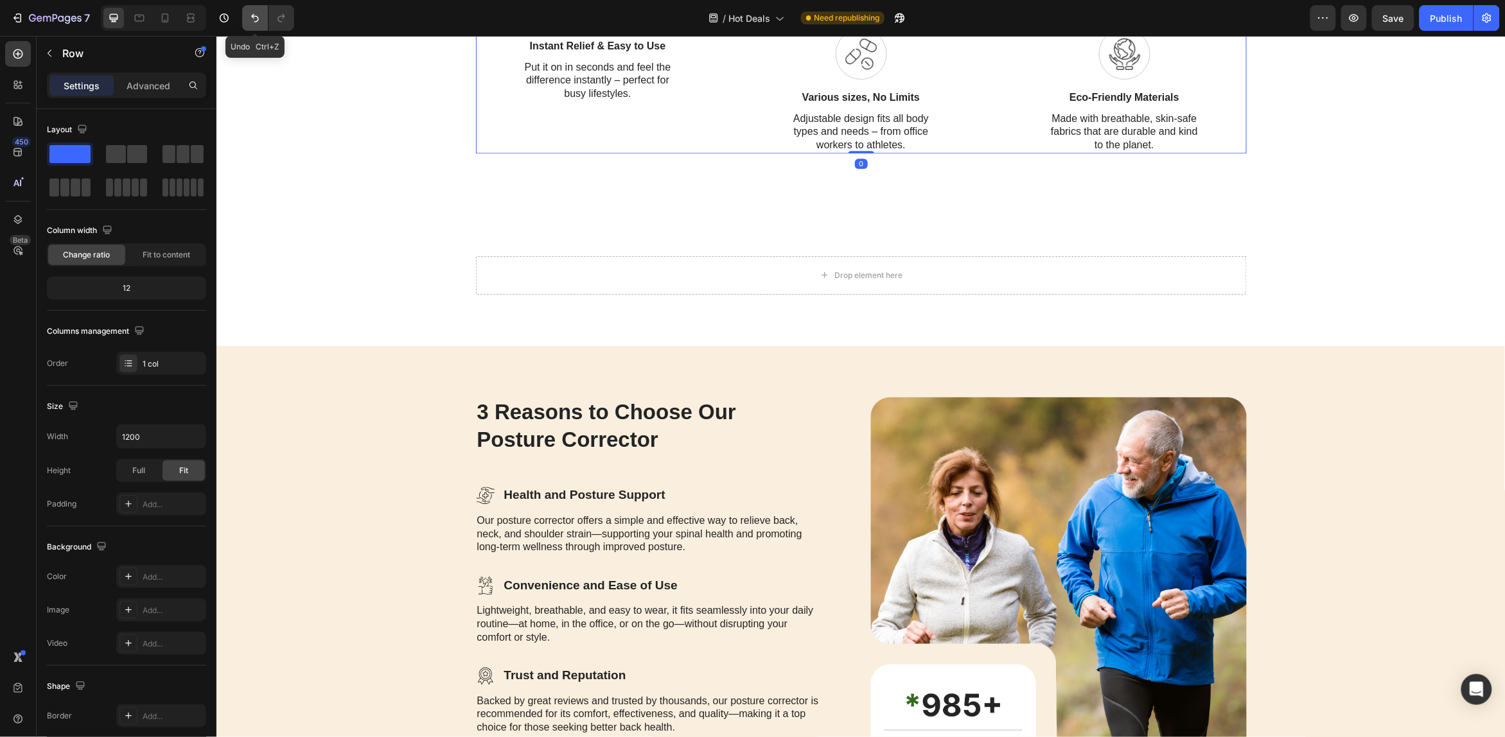
click at [265, 24] on button "Undo/Redo" at bounding box center [255, 18] width 26 height 26
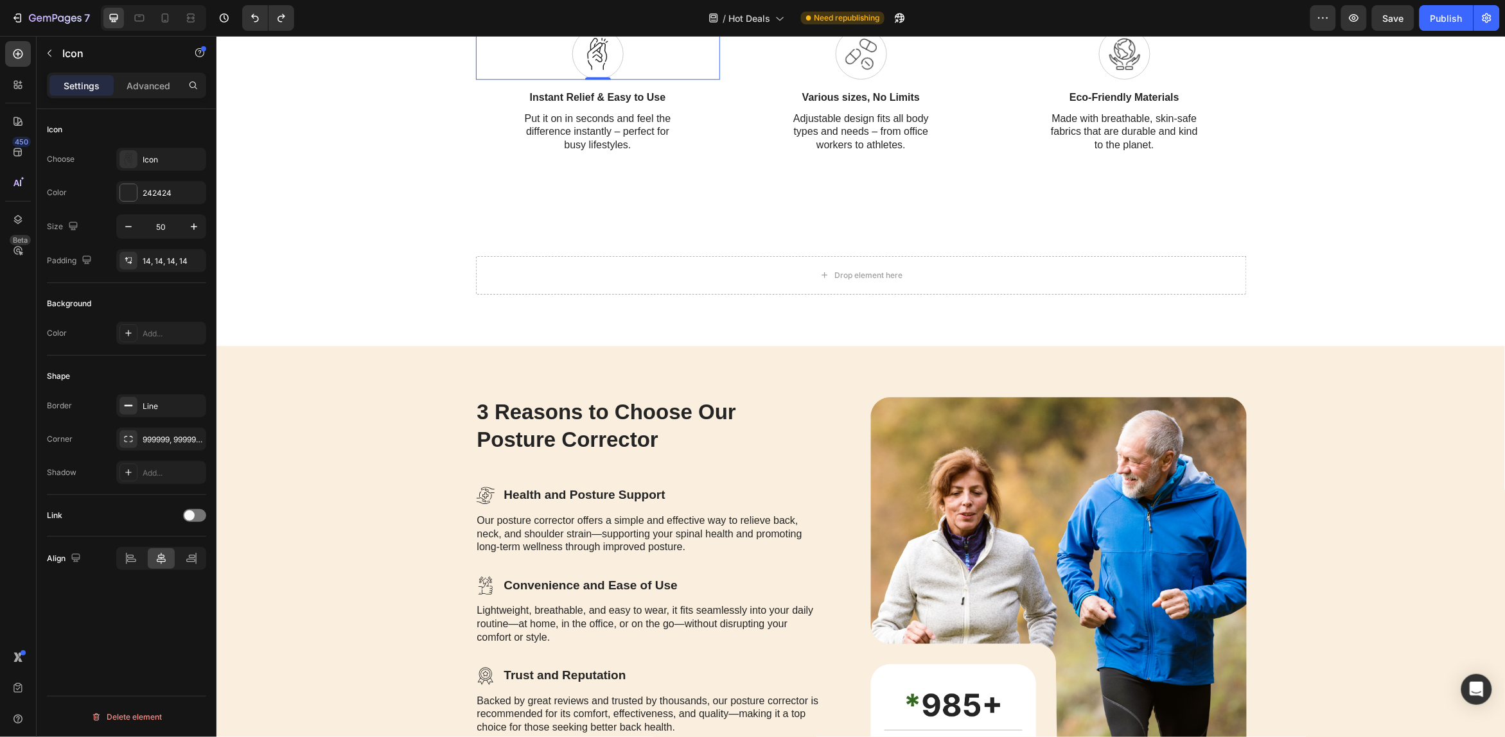
click at [579, 79] on div at bounding box center [597, 53] width 51 height 51
click at [591, 69] on icon at bounding box center [597, 53] width 21 height 32
click at [514, 21] on icon at bounding box center [517, 15] width 10 height 10
click at [610, 79] on div at bounding box center [597, 53] width 51 height 51
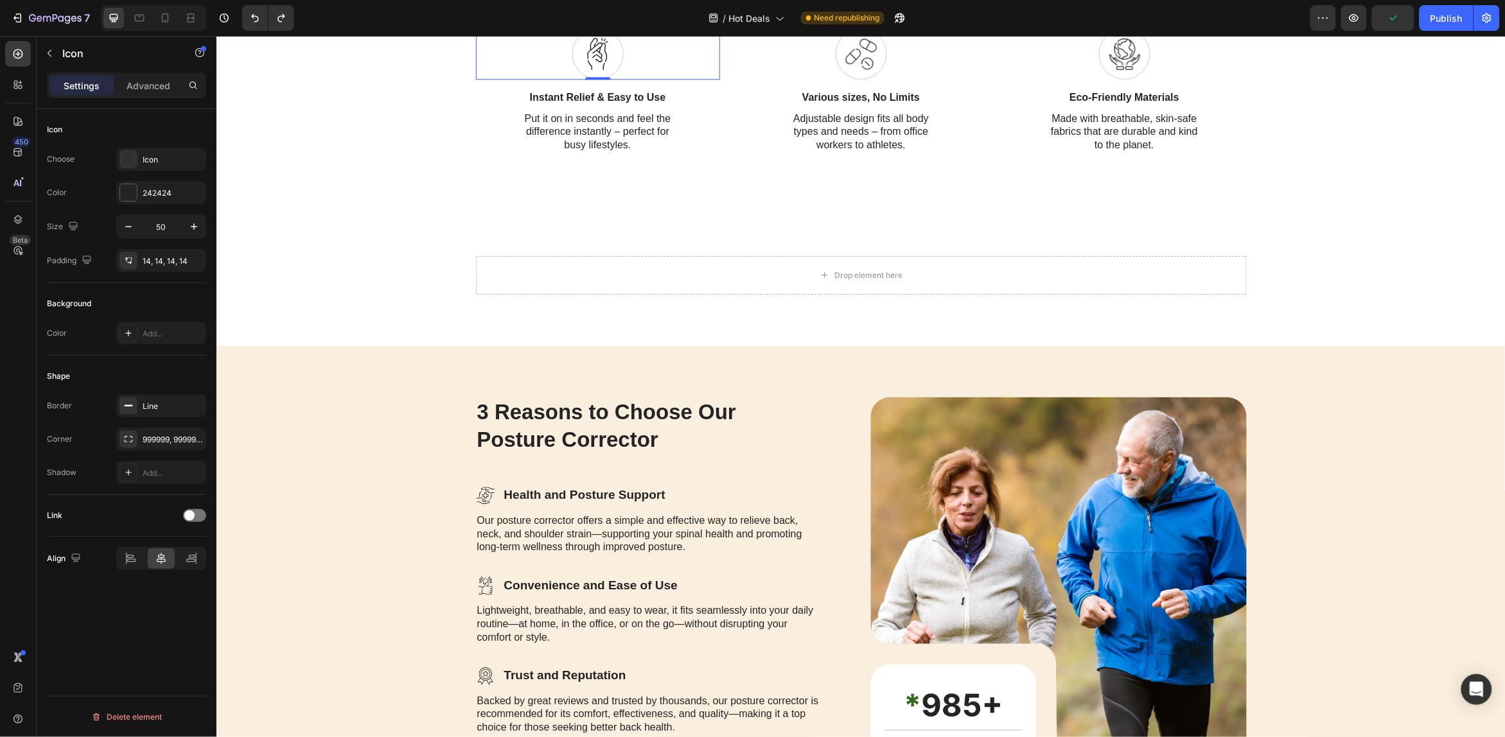
click at [610, 79] on div at bounding box center [597, 53] width 51 height 51
click at [608, 79] on div at bounding box center [597, 53] width 51 height 51
click at [49, 46] on button "button" at bounding box center [49, 53] width 21 height 21
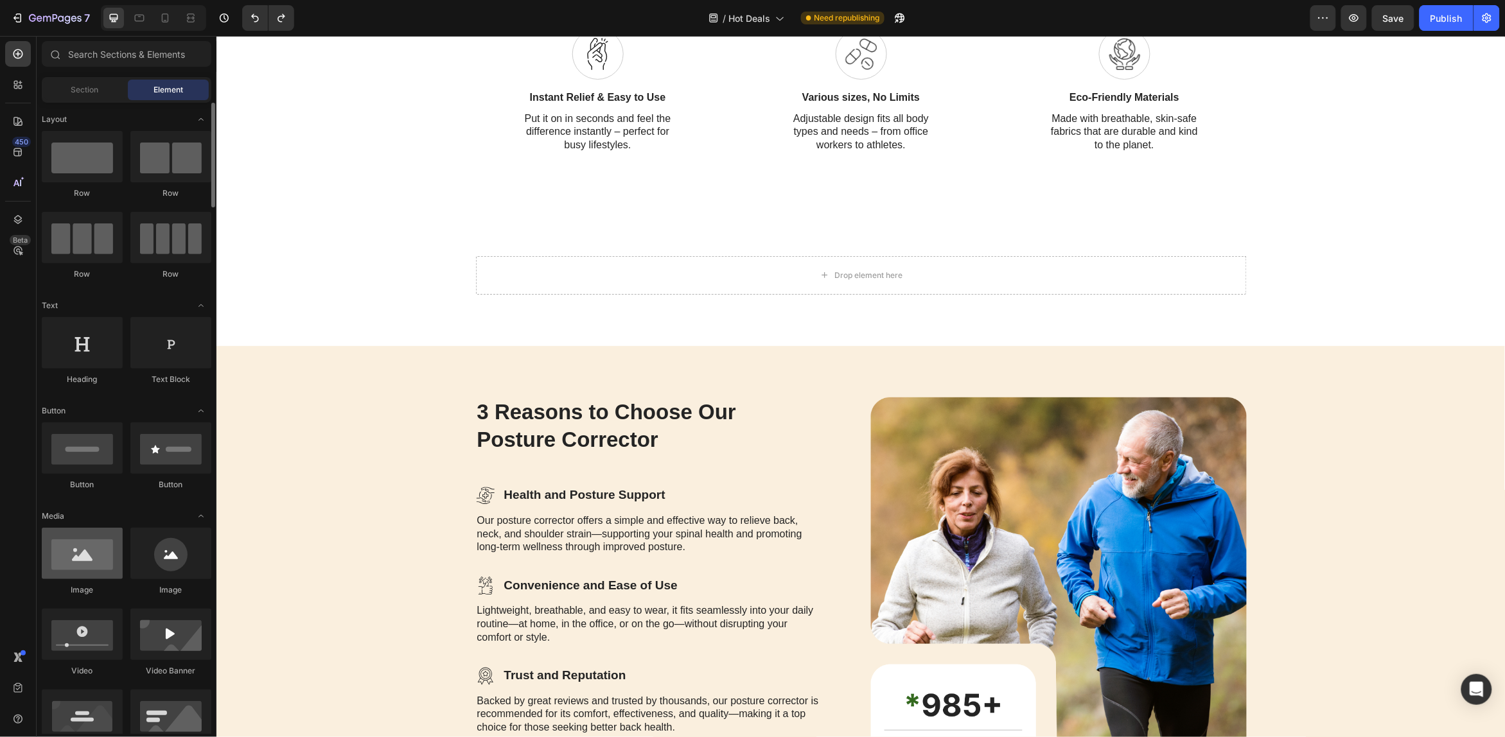
click at [95, 559] on div at bounding box center [82, 553] width 81 height 51
drag, startPoint x: 288, startPoint y: 597, endPoint x: 588, endPoint y: 333, distance: 399.2
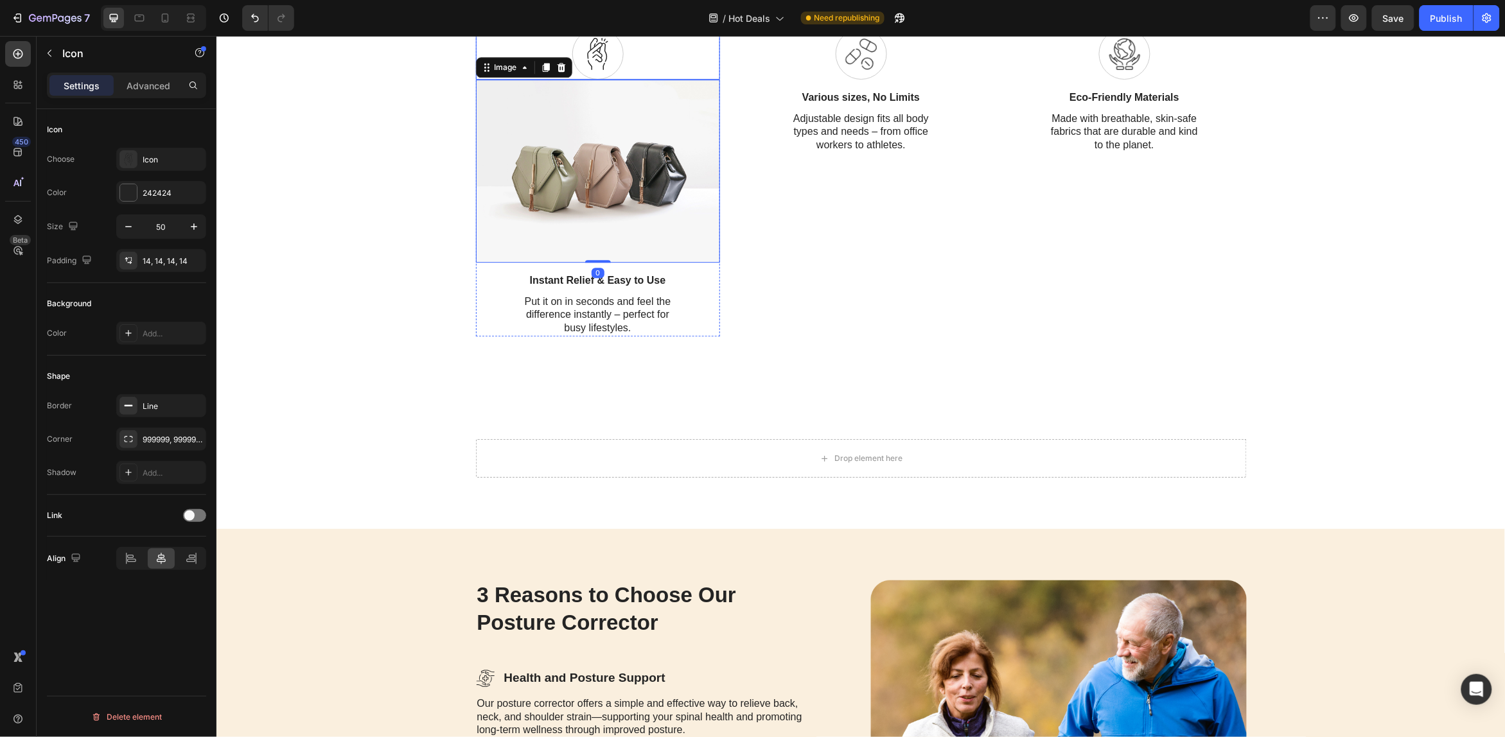
click at [604, 69] on span at bounding box center [597, 53] width 32 height 32
click at [552, 21] on icon at bounding box center [554, 15] width 10 height 10
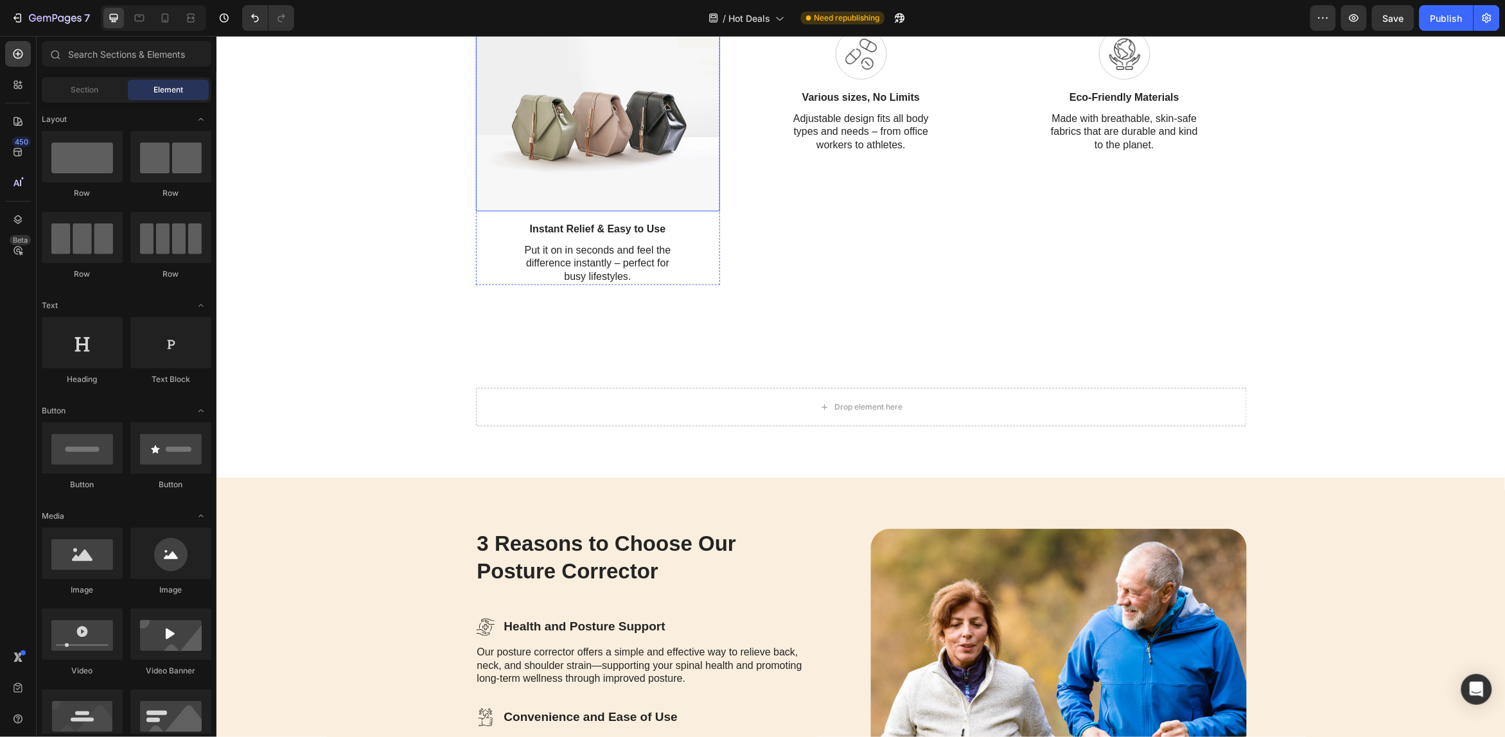
click at [617, 211] on img at bounding box center [597, 119] width 244 height 183
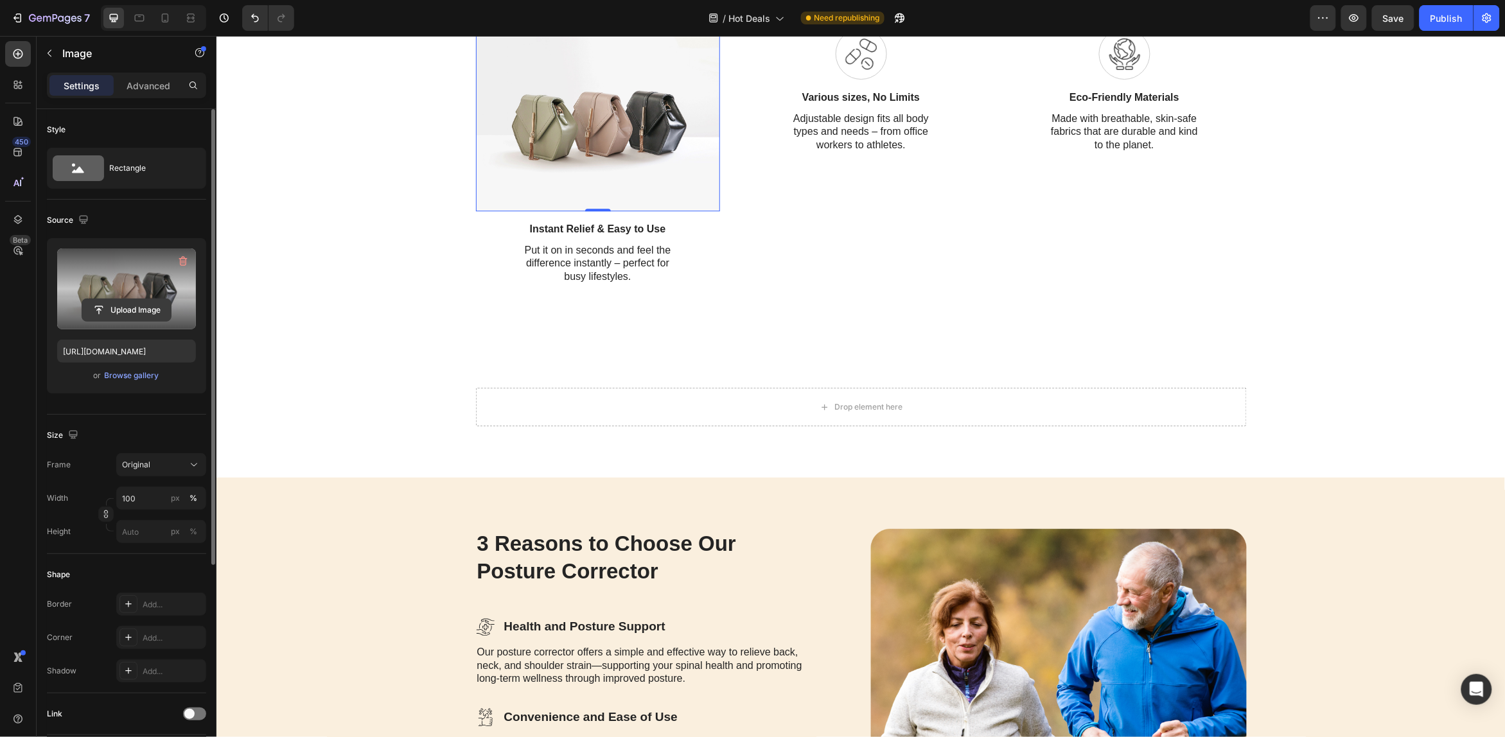
click at [132, 309] on input "file" at bounding box center [126, 310] width 89 height 22
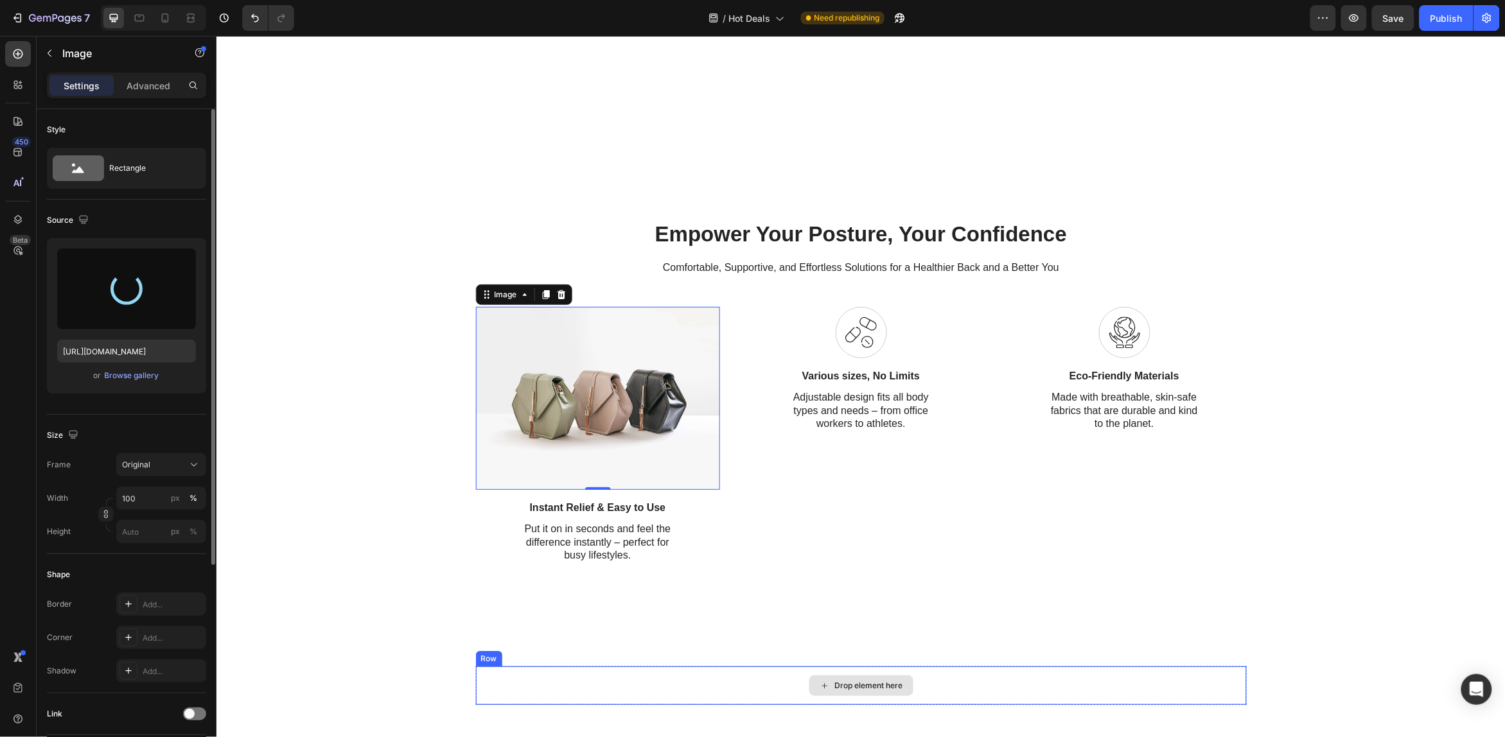
scroll to position [1686, 0]
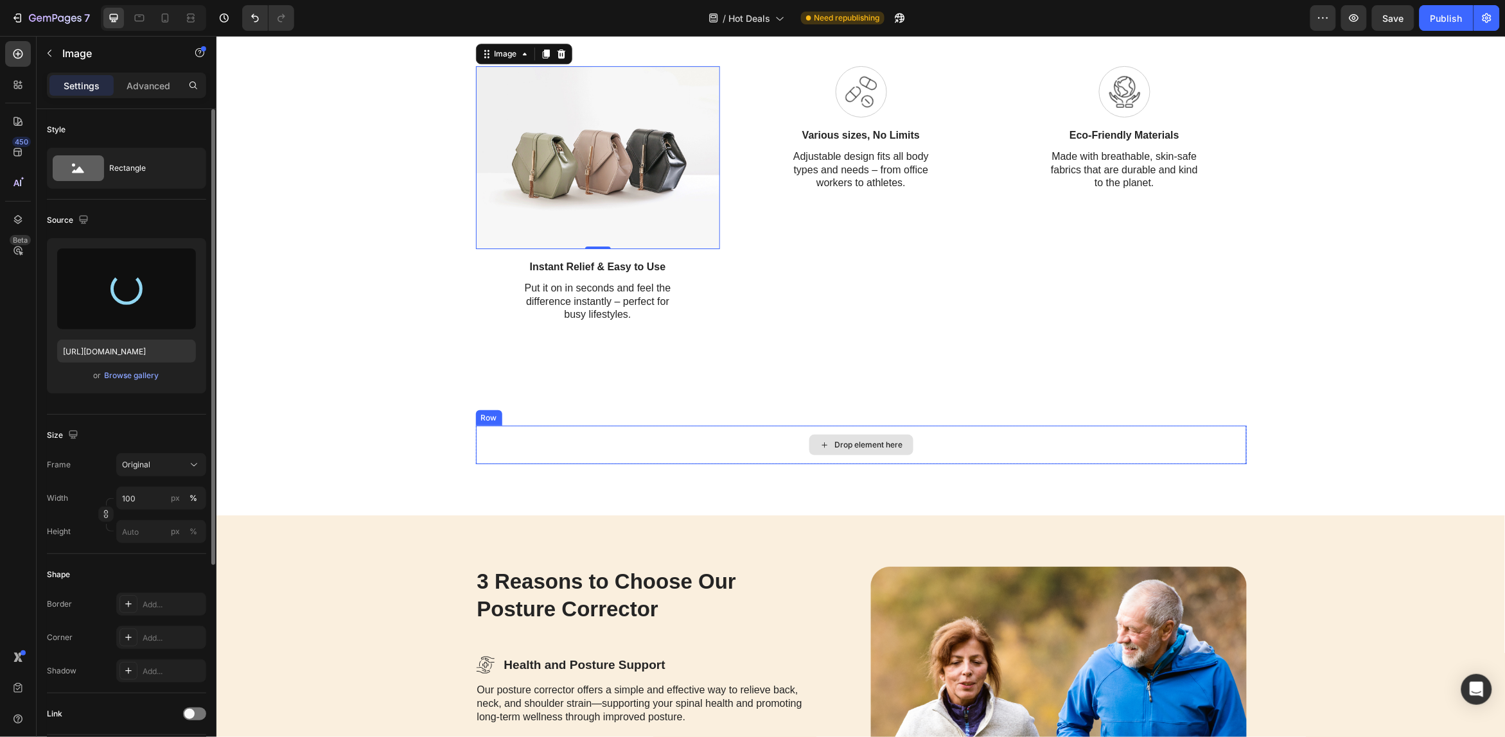
type input "https://cdn.shopify.com/s/files/1/0640/4695/6649/files/gempages_575976394631152…"
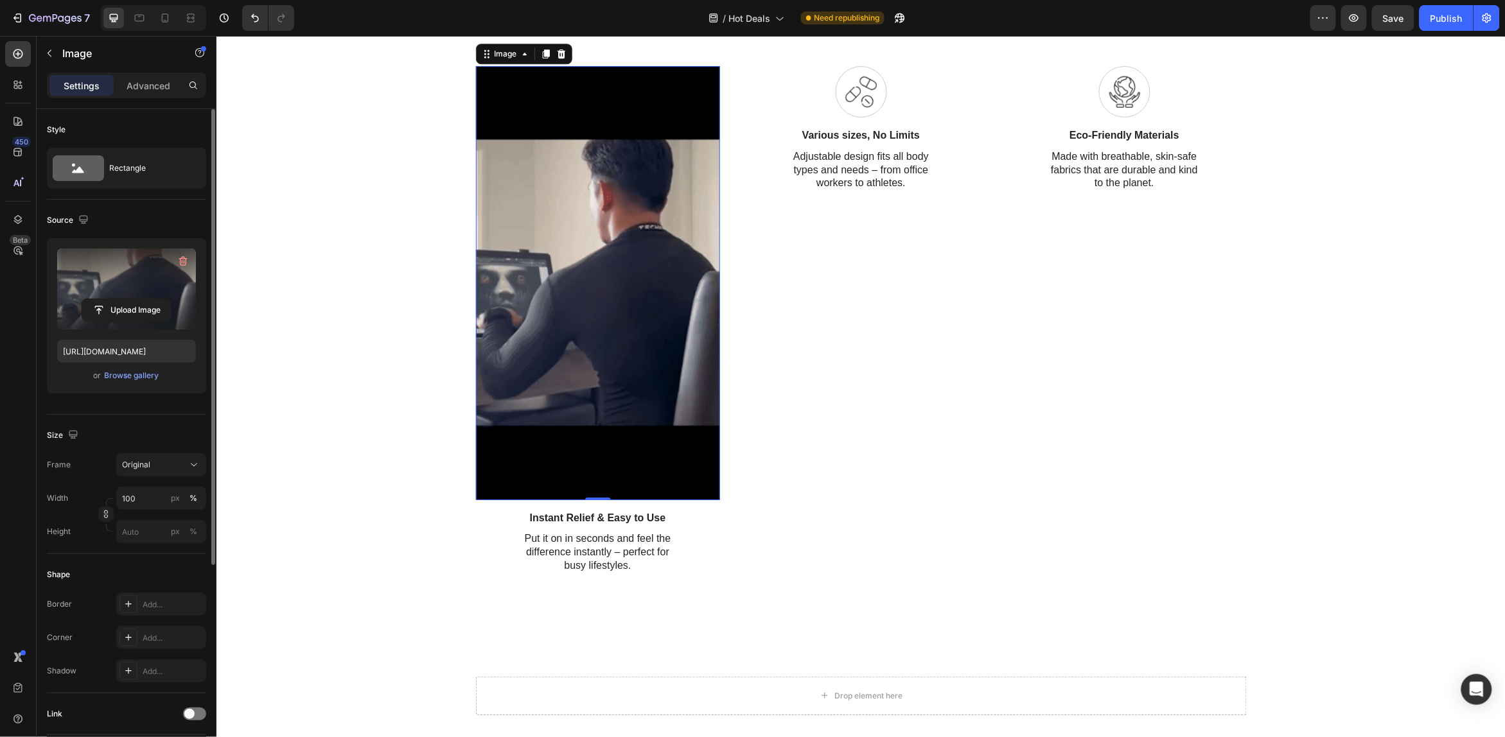
click at [620, 303] on img at bounding box center [597, 283] width 244 height 434
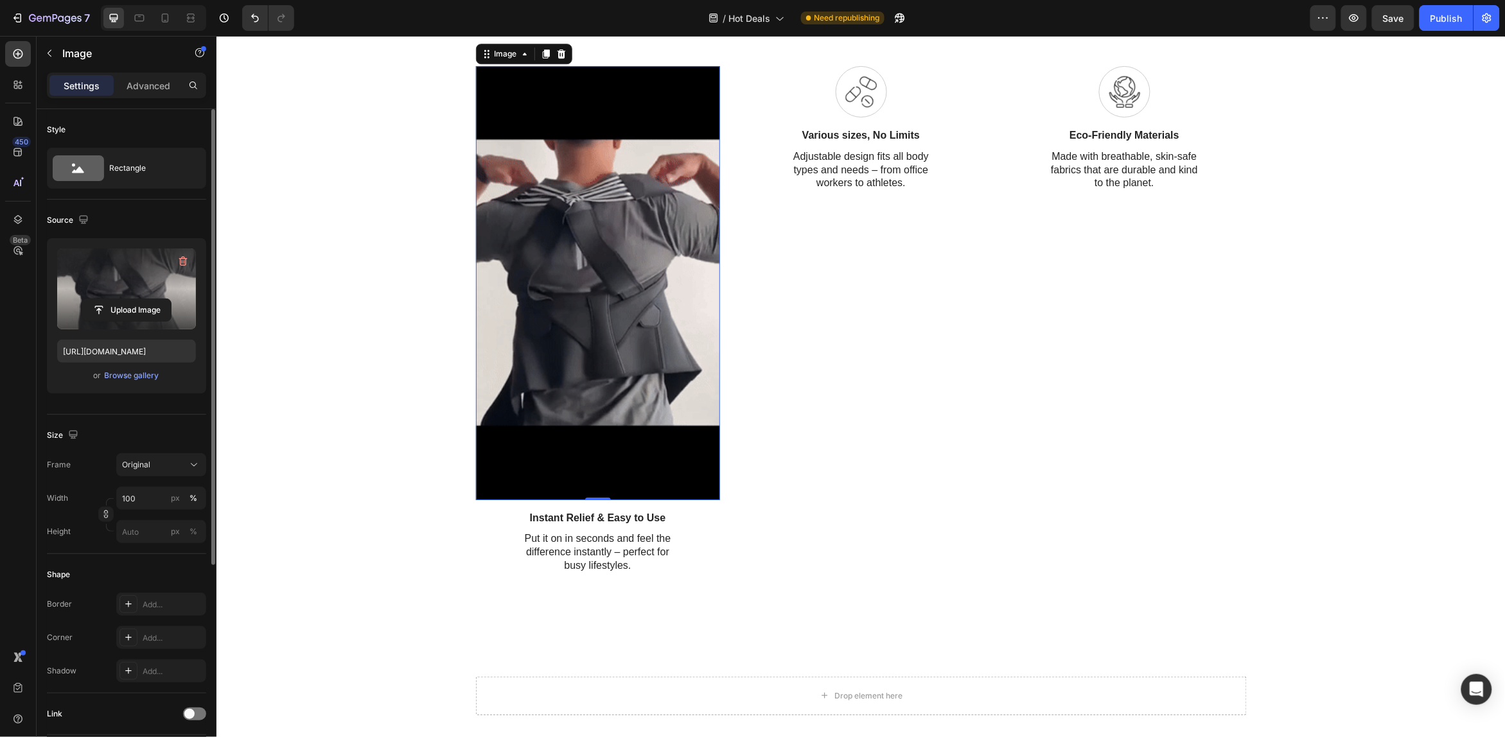
click at [620, 303] on img at bounding box center [597, 283] width 244 height 434
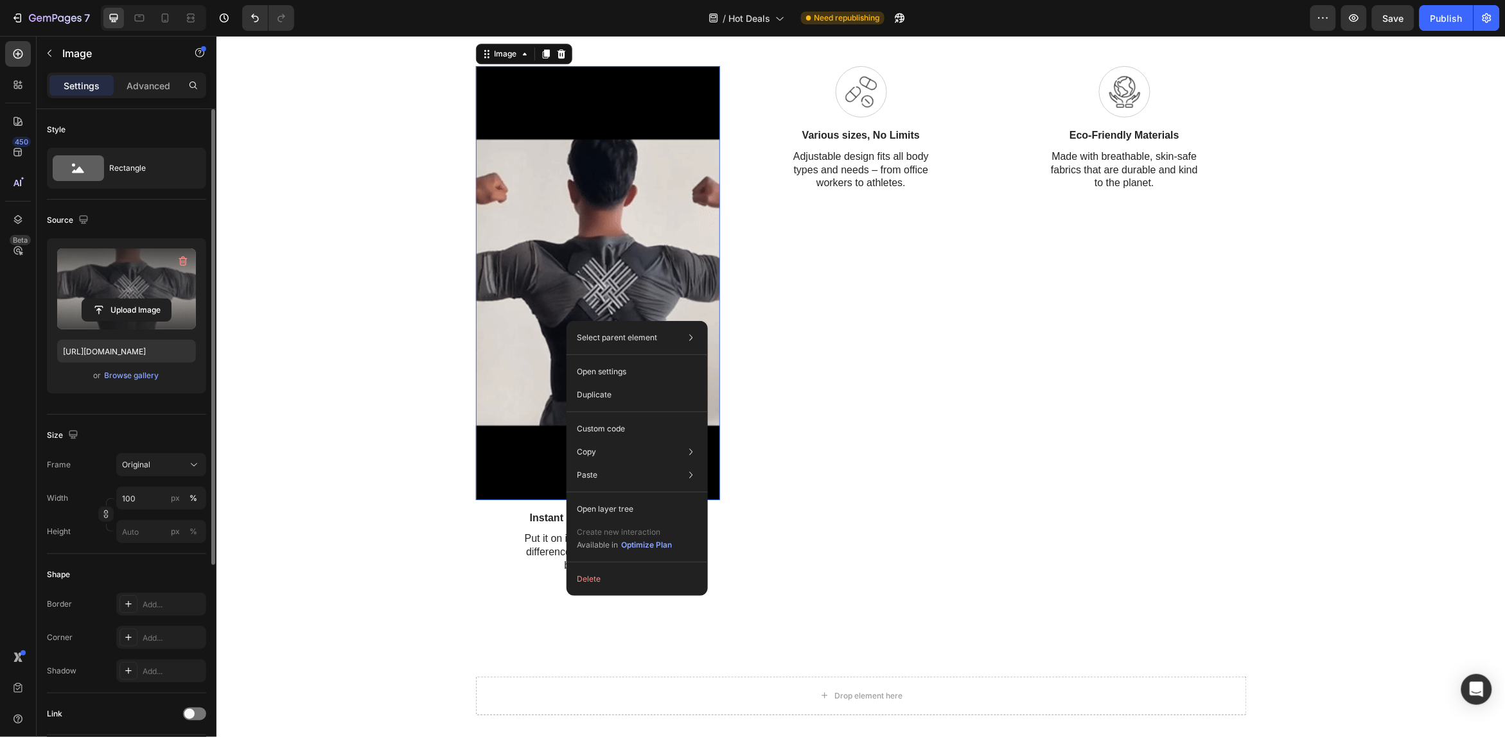
scroll to position [80, 0]
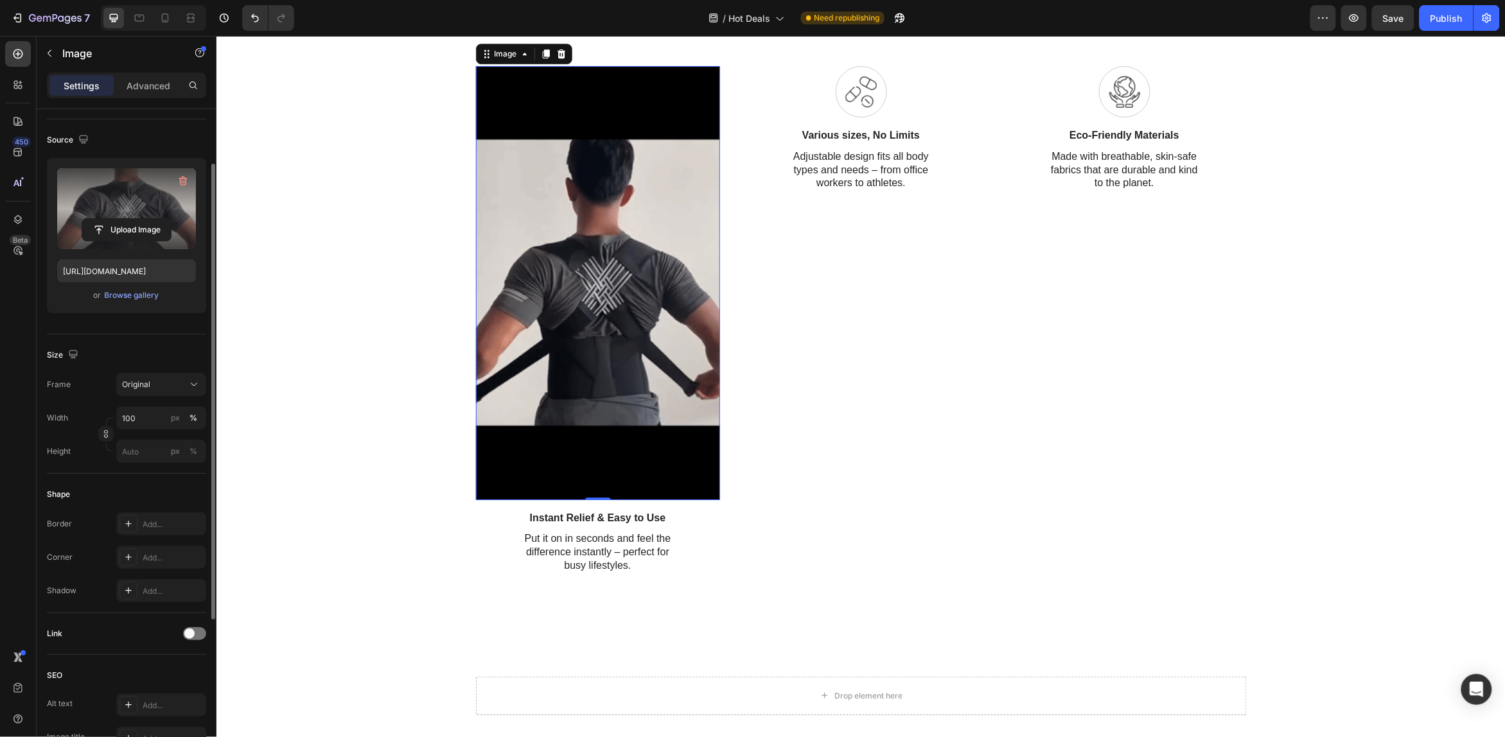
click at [145, 491] on div "Shape" at bounding box center [126, 494] width 159 height 21
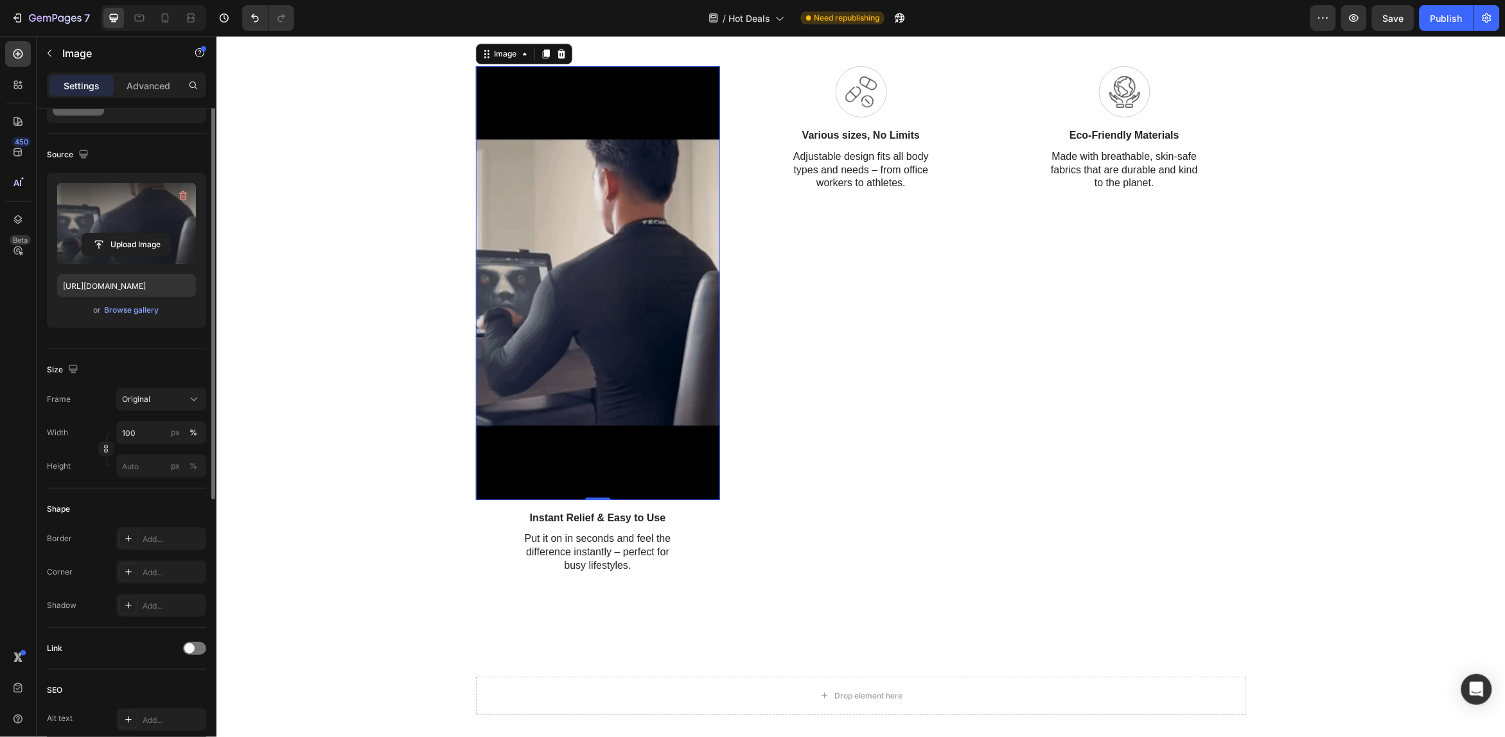
scroll to position [0, 0]
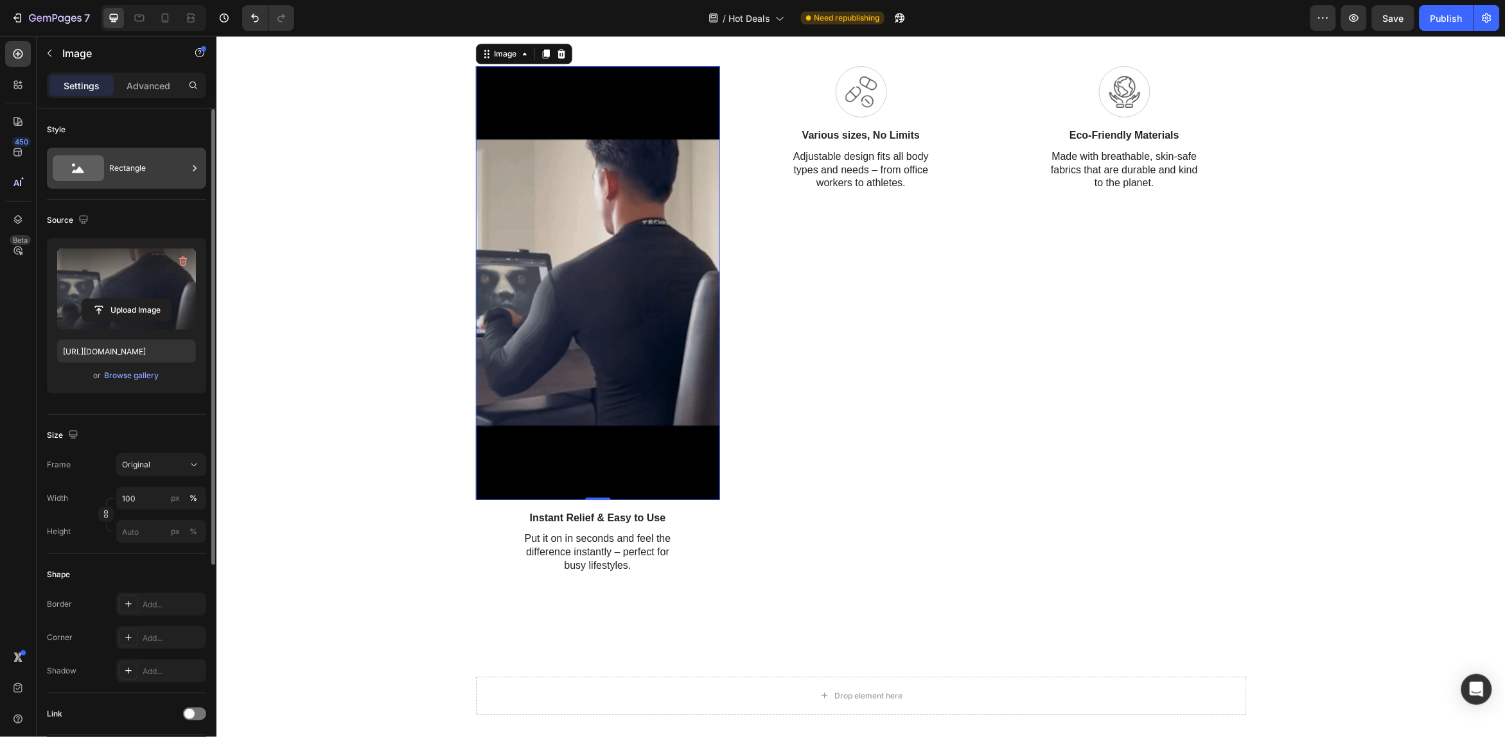
click at [186, 169] on div "Rectangle" at bounding box center [148, 169] width 78 height 30
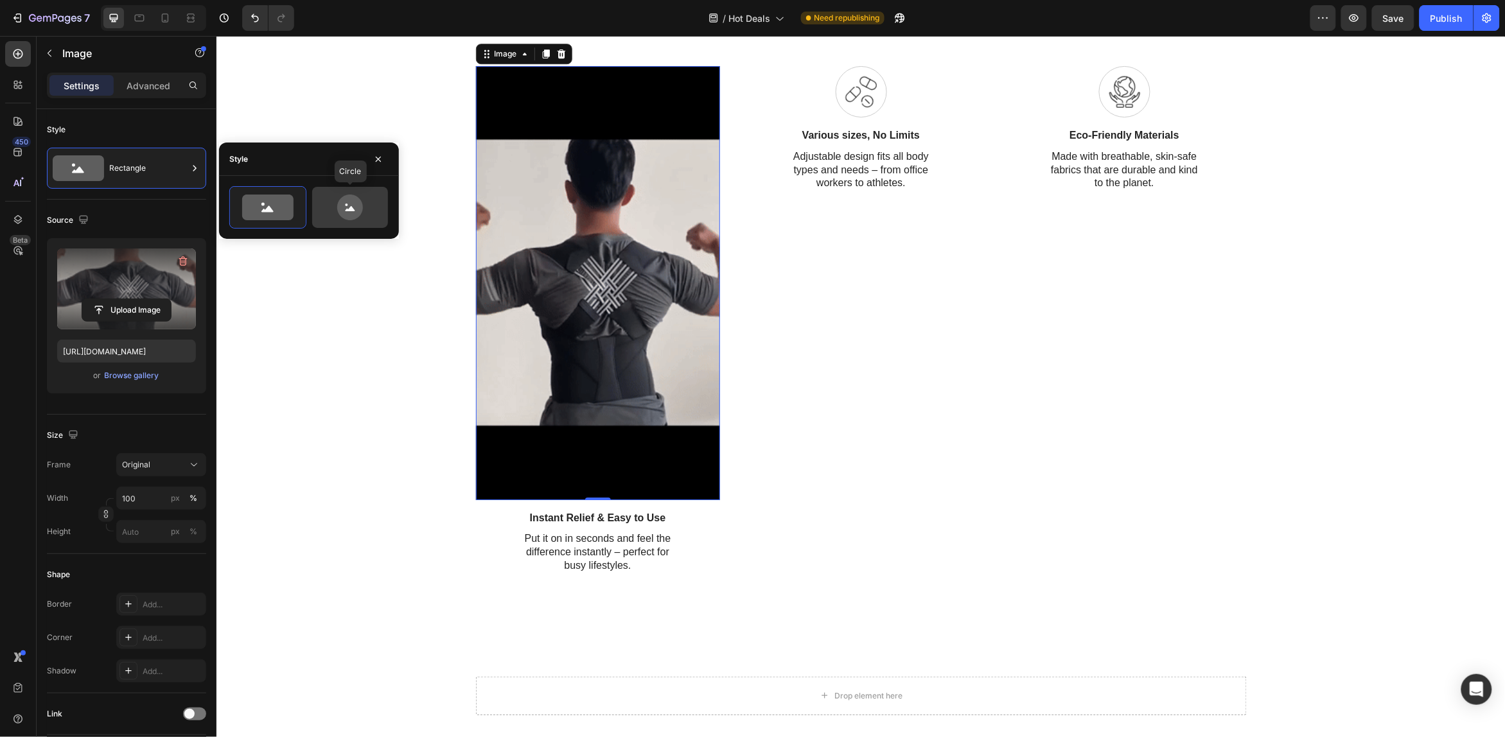
click at [348, 201] on icon at bounding box center [350, 208] width 26 height 26
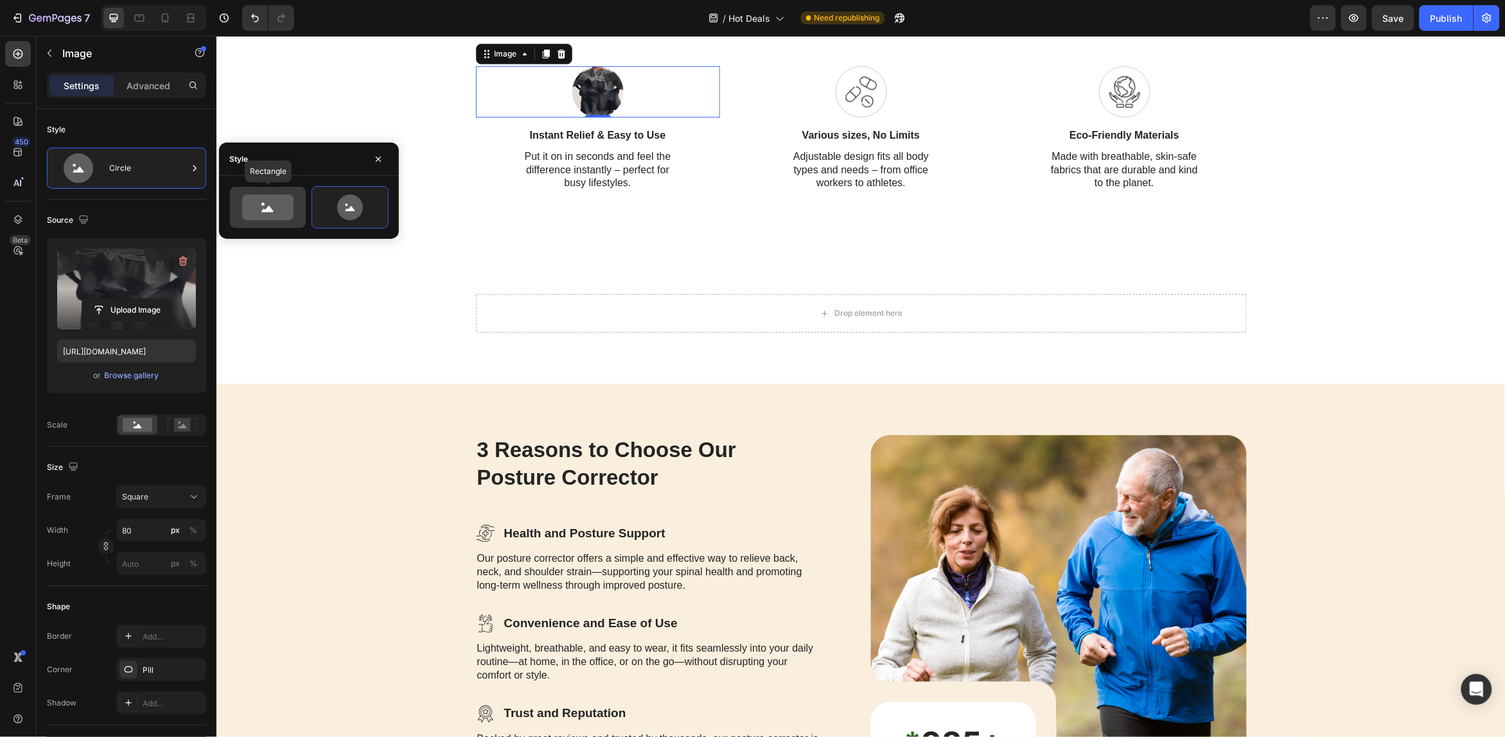
click at [270, 201] on icon at bounding box center [267, 208] width 51 height 26
type input "100"
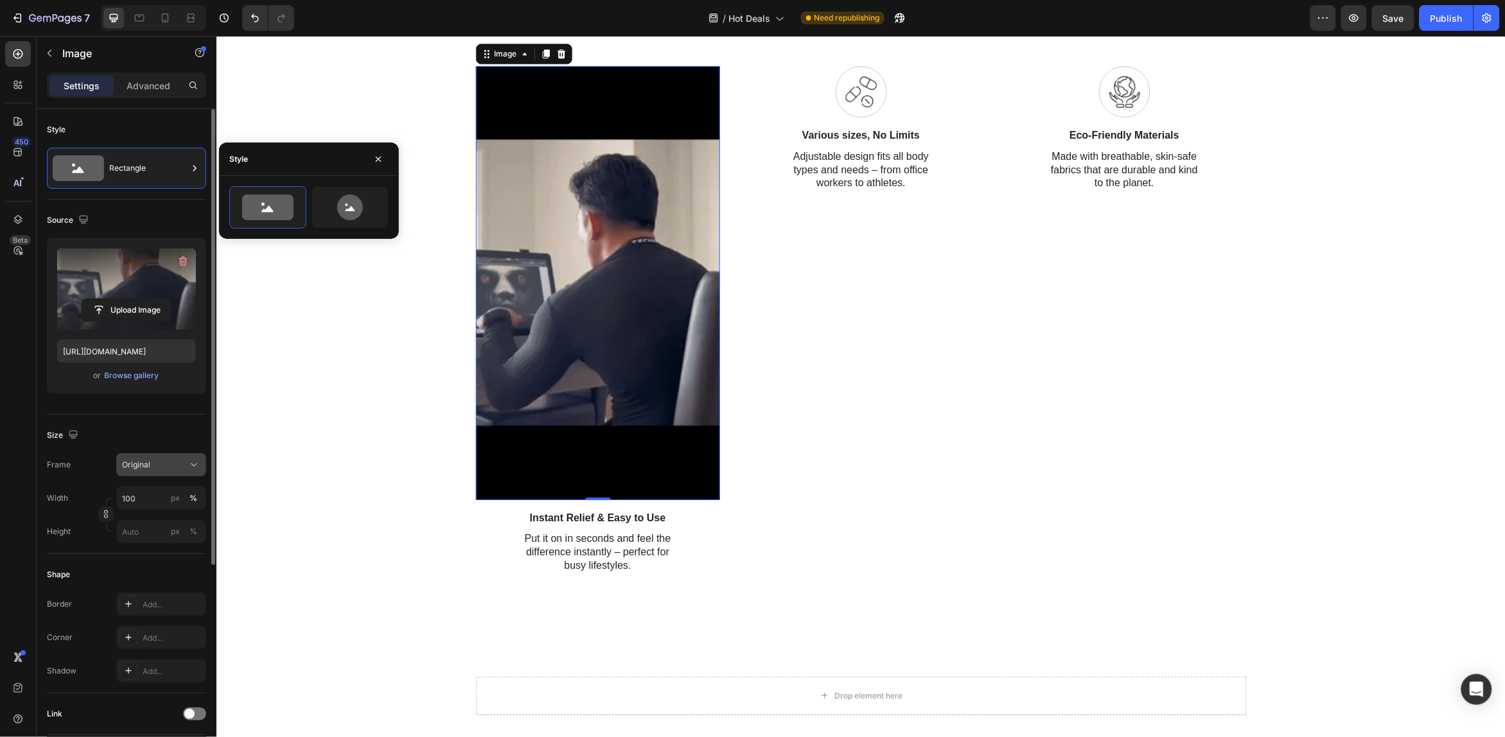
click at [193, 463] on icon at bounding box center [194, 465] width 13 height 13
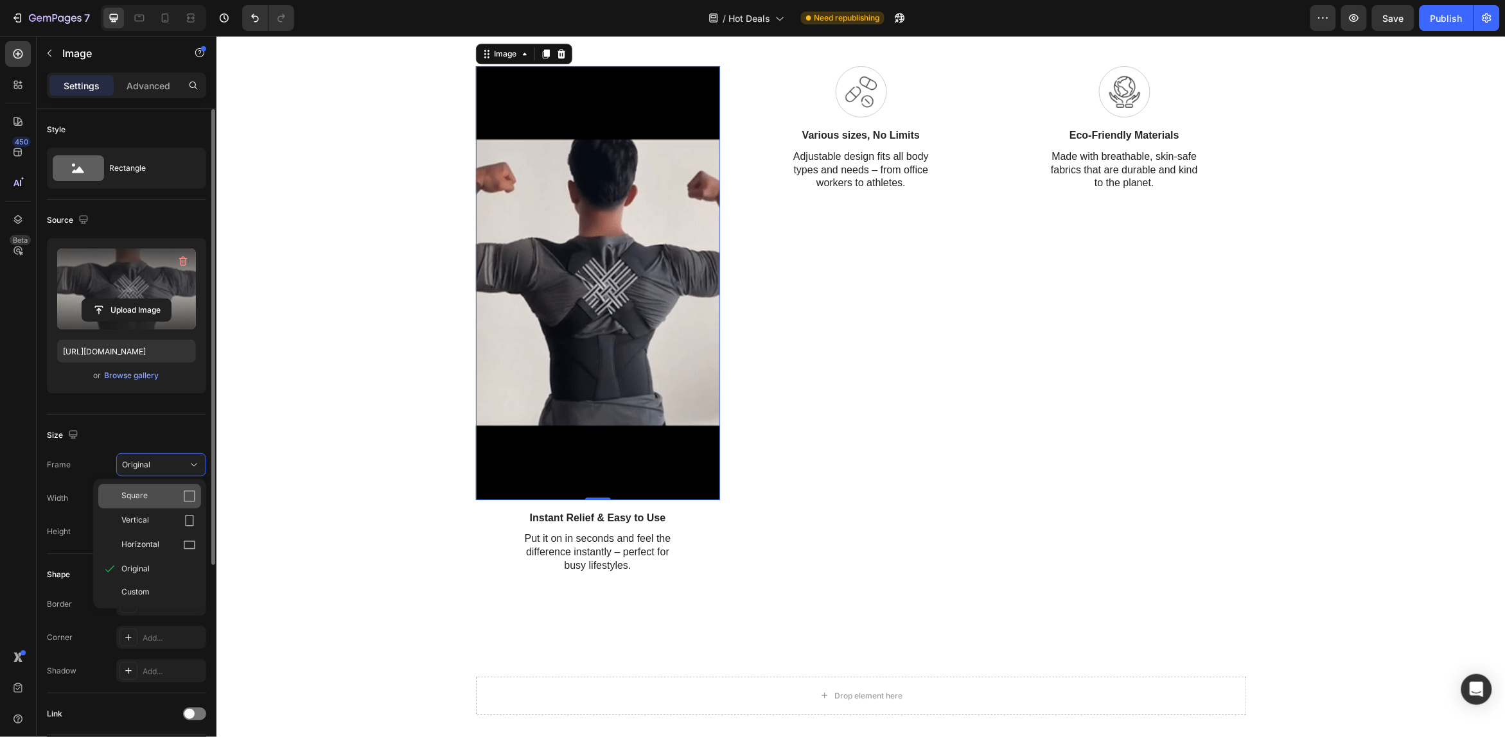
click at [184, 492] on icon at bounding box center [190, 497] width 12 height 12
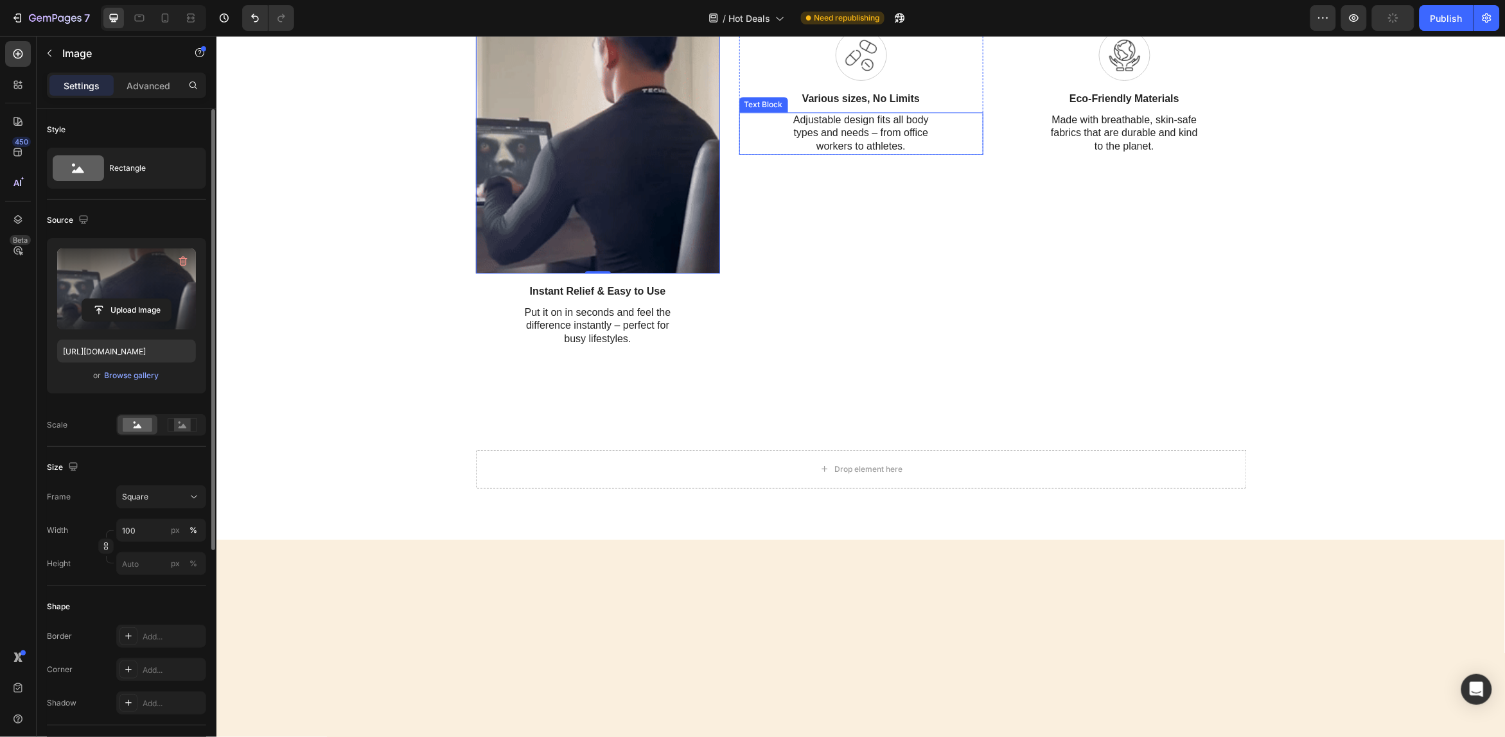
scroll to position [1445, 0]
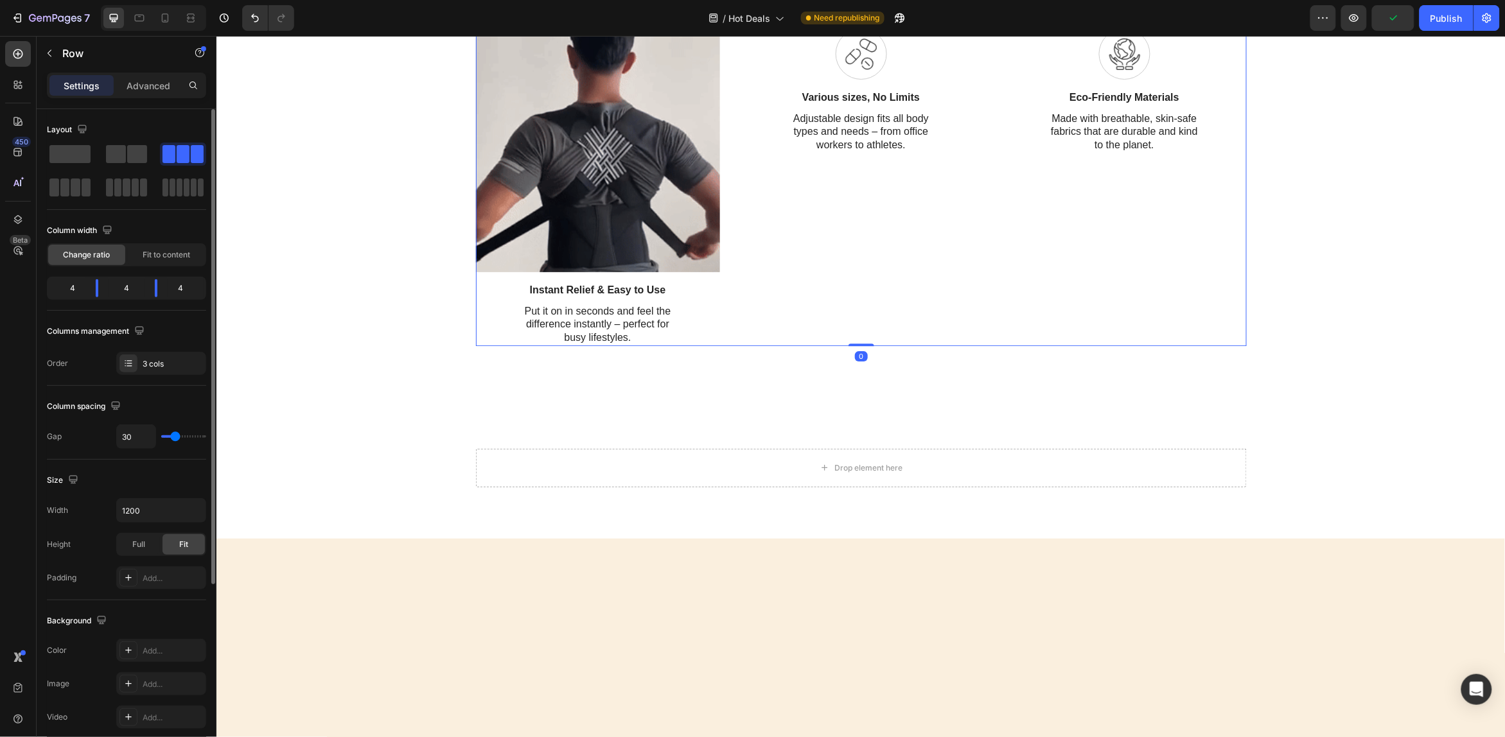
click at [739, 346] on div "Icon Various sizes, No Limits Text Block Adjustable design fits all body types …" at bounding box center [861, 187] width 244 height 318
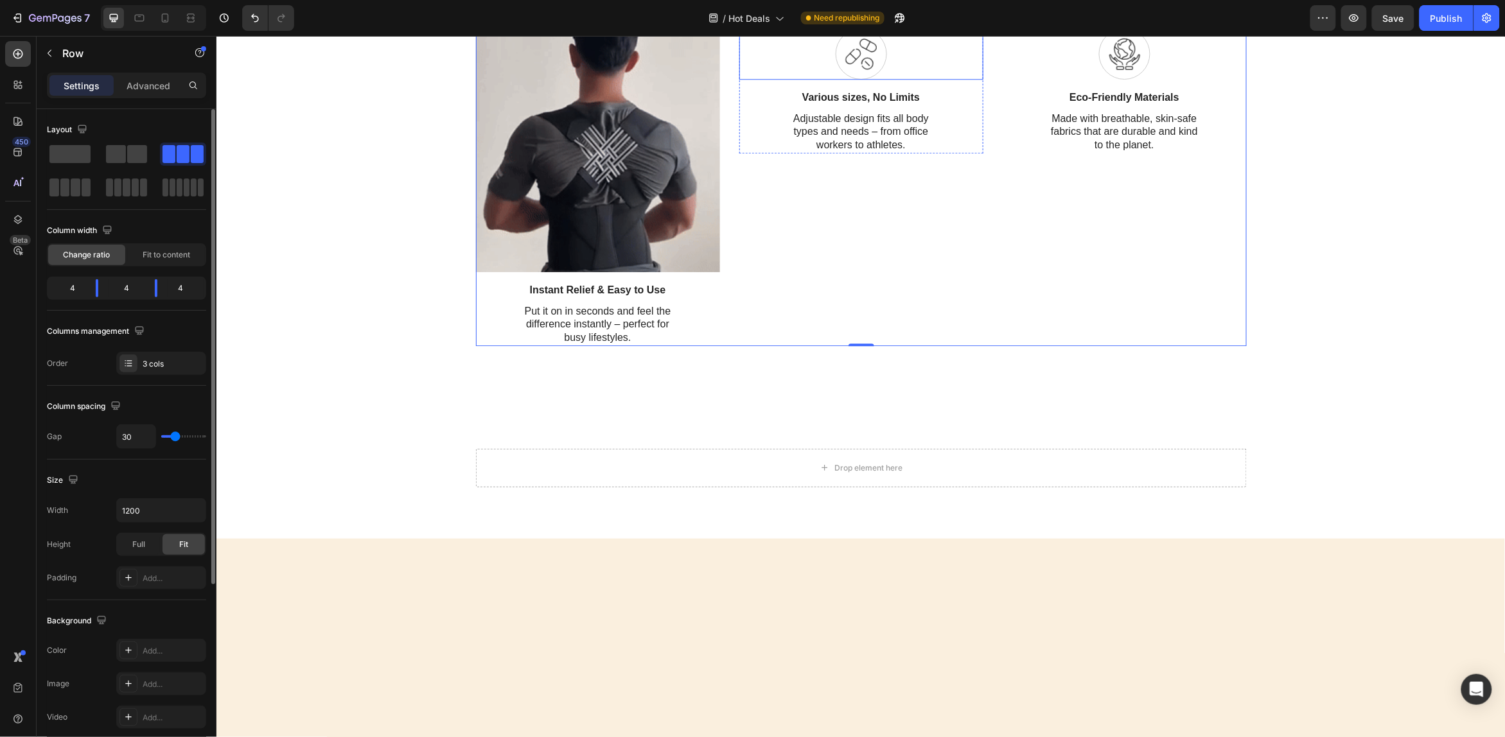
click at [854, 69] on icon at bounding box center [861, 53] width 32 height 32
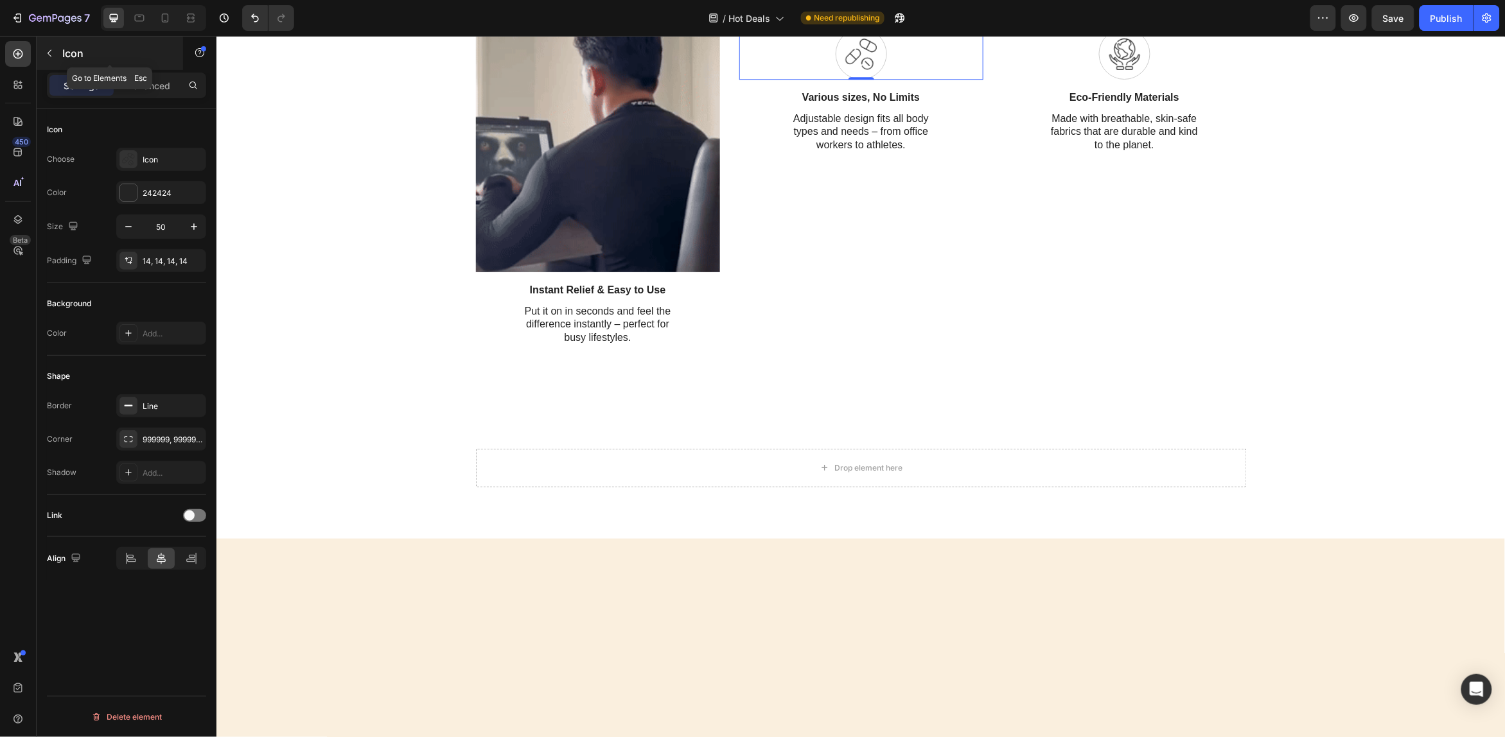
click at [49, 46] on button "button" at bounding box center [49, 53] width 21 height 21
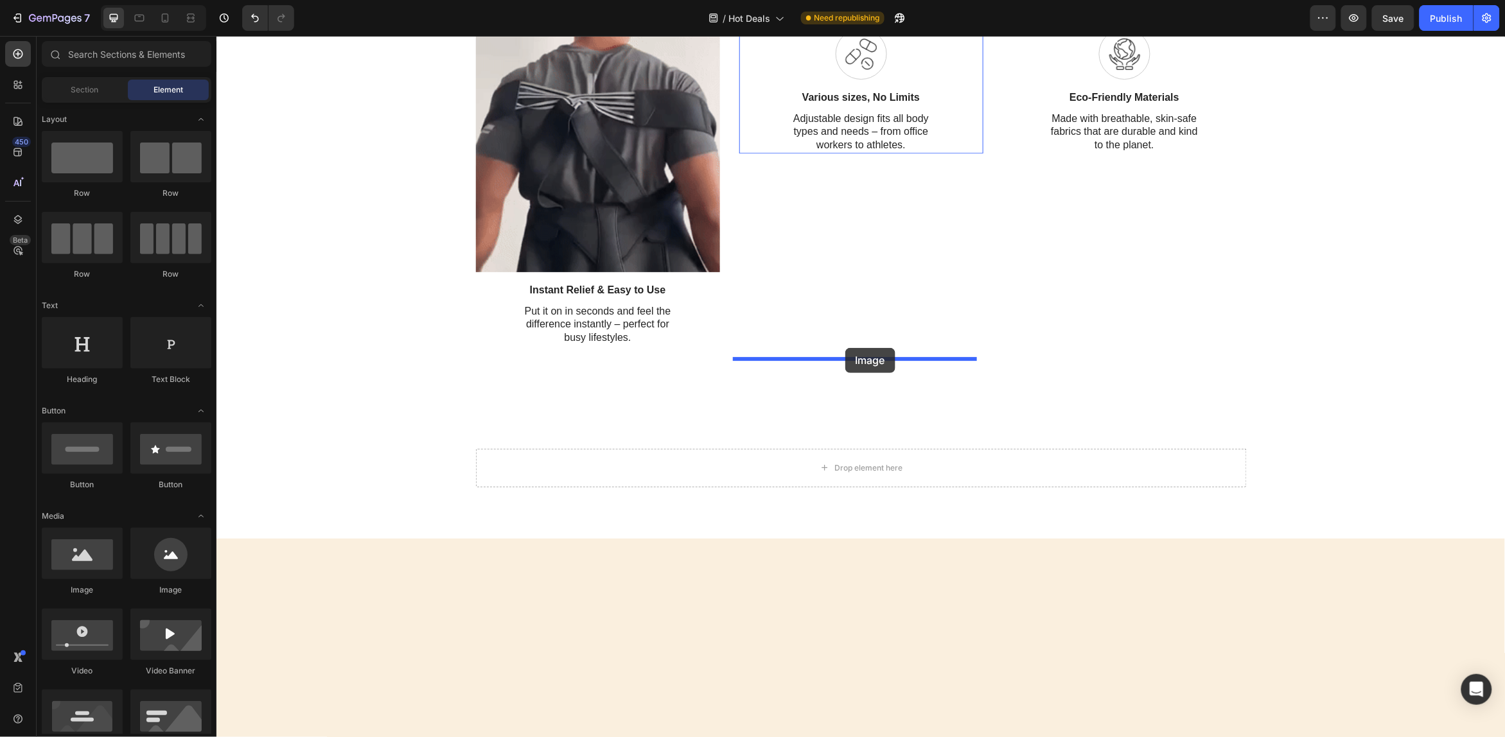
drag, startPoint x: 387, startPoint y: 582, endPoint x: 845, endPoint y: 348, distance: 514.0
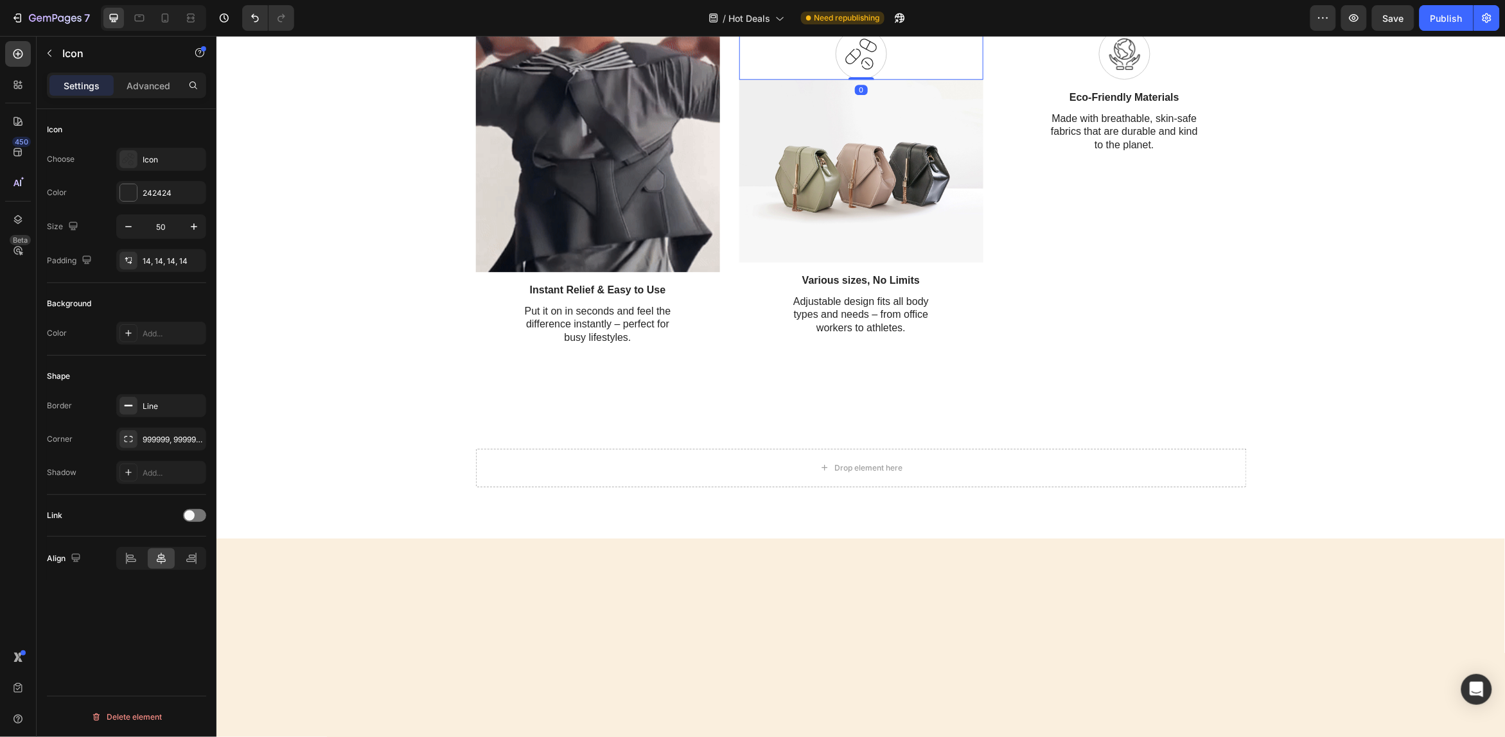
click at [874, 79] on div at bounding box center [860, 53] width 51 height 51
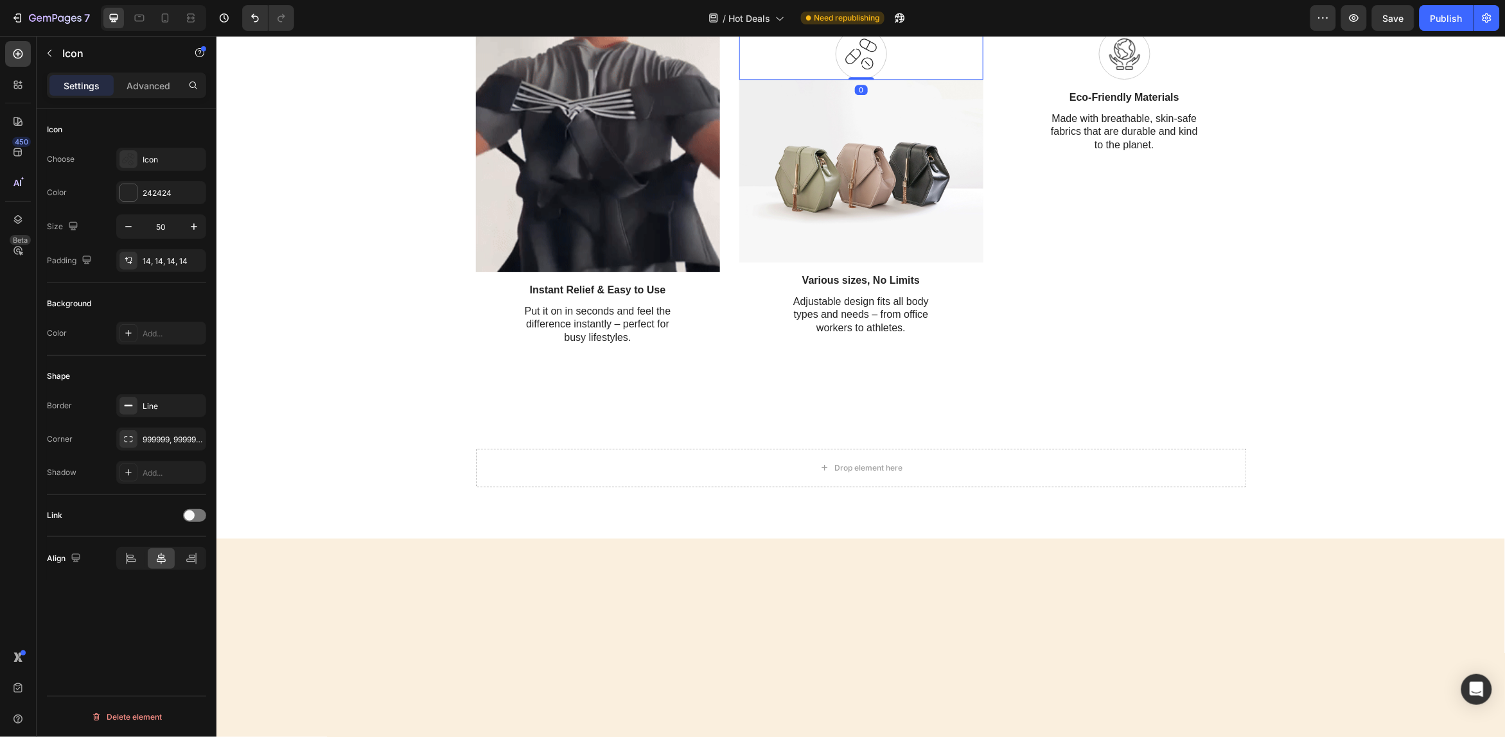
click at [814, 21] on icon at bounding box center [817, 15] width 10 height 10
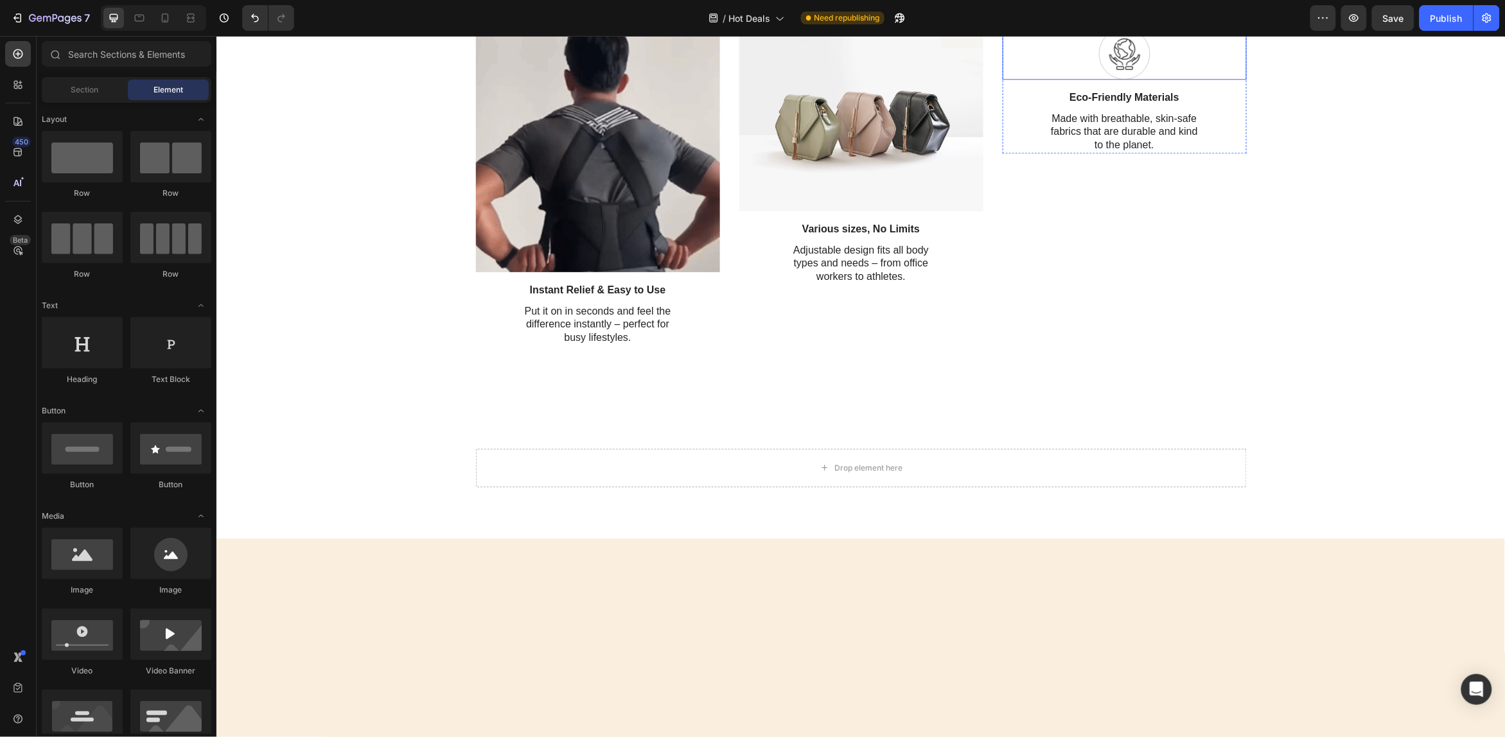
click at [1111, 69] on icon at bounding box center [1124, 53] width 32 height 32
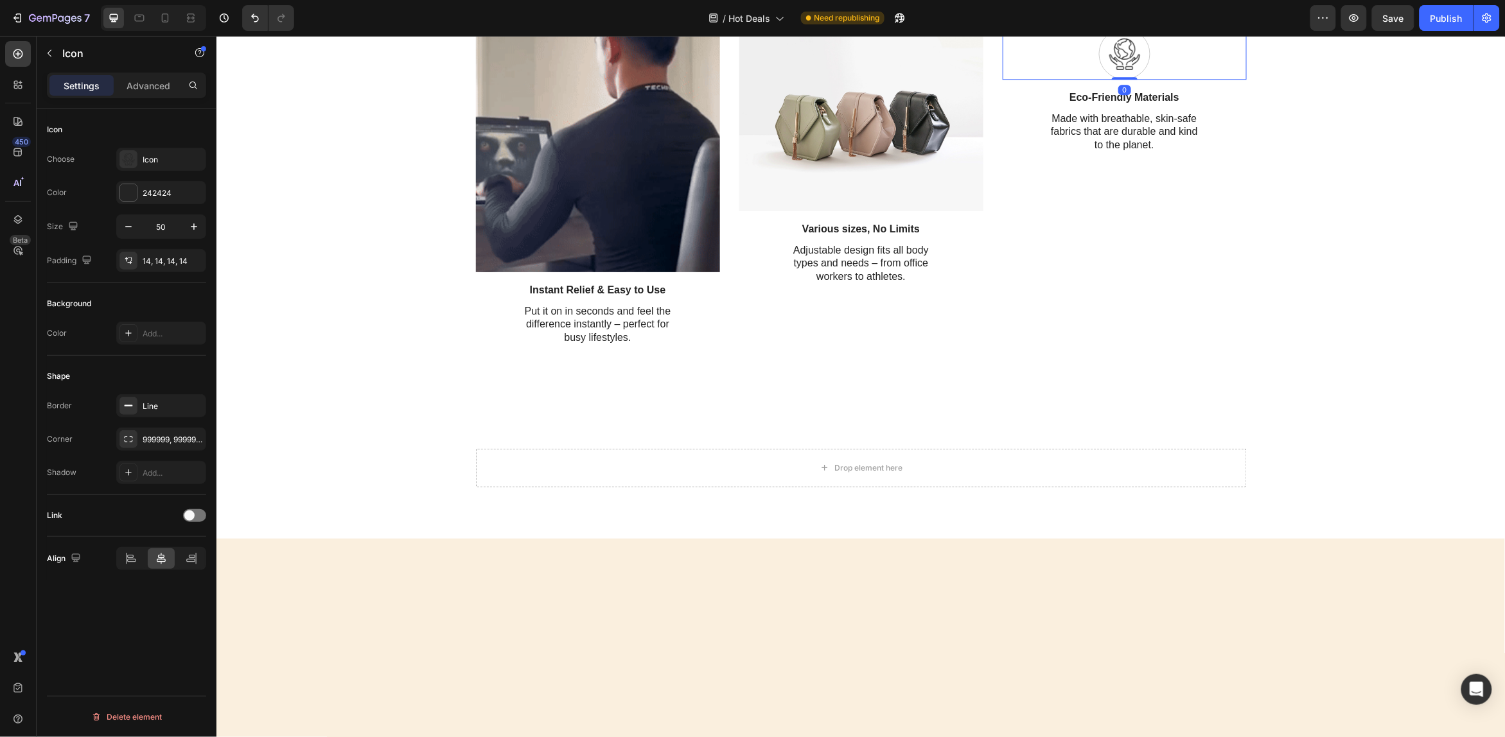
drag, startPoint x: 1079, startPoint y: 292, endPoint x: 1032, endPoint y: 331, distance: 60.7
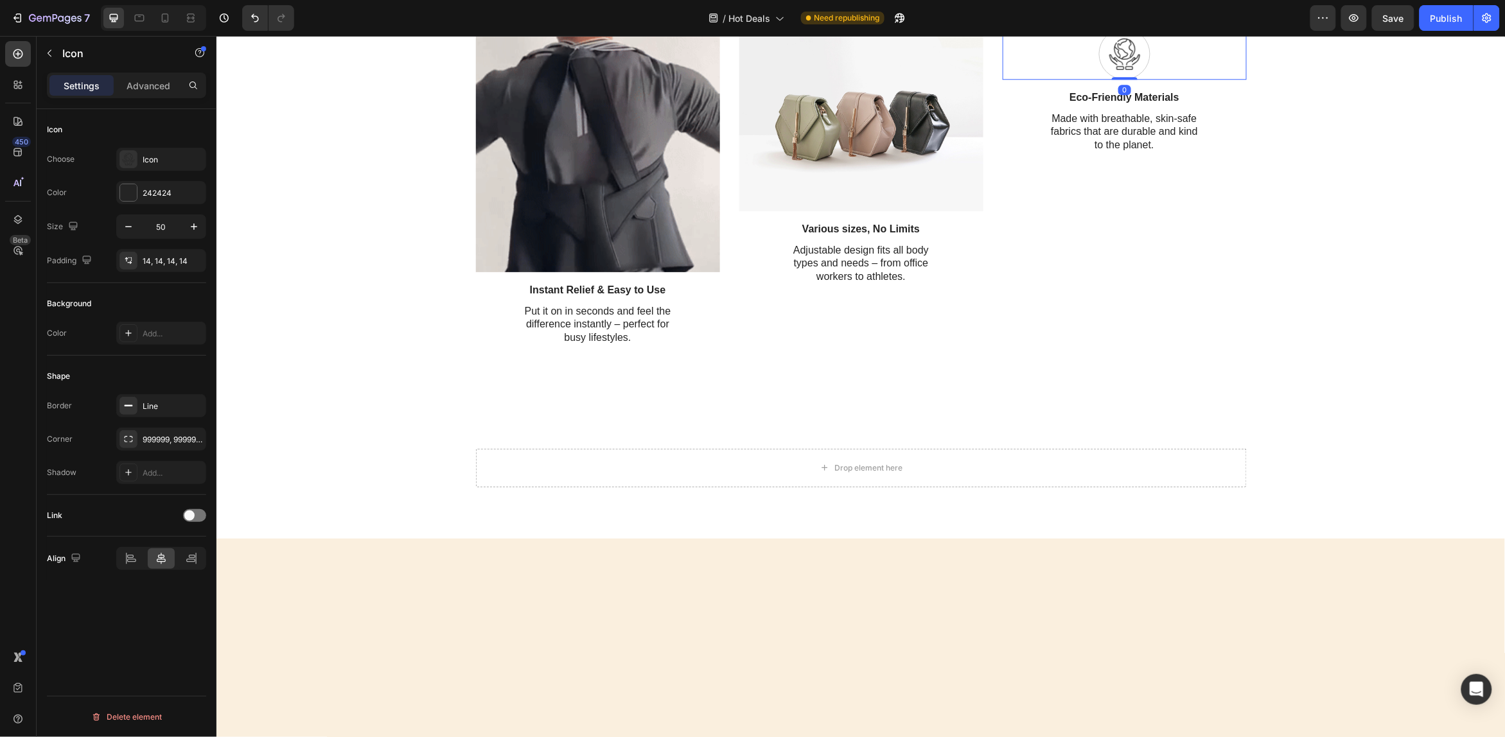
click at [1077, 21] on icon at bounding box center [1080, 15] width 10 height 10
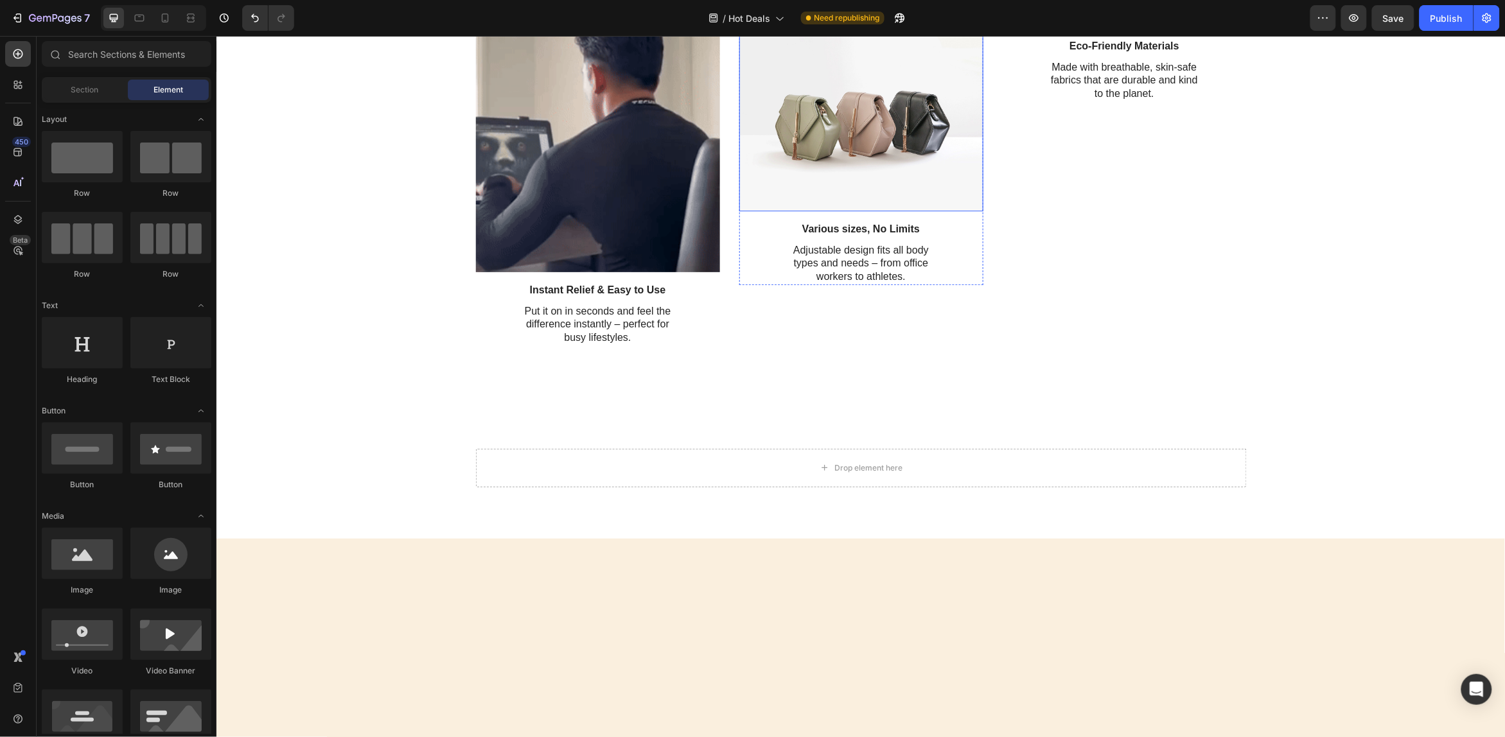
click at [869, 211] on img at bounding box center [861, 119] width 244 height 183
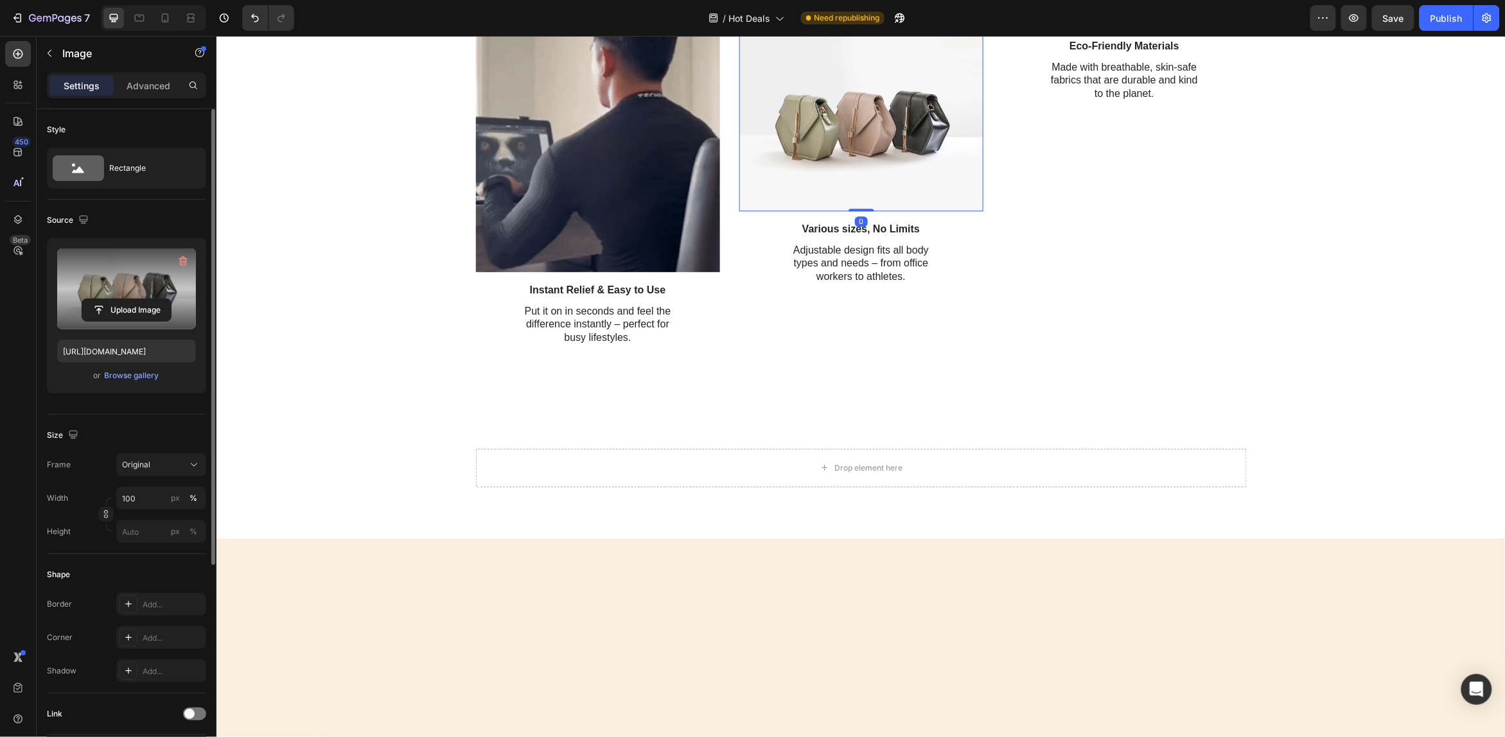
click at [98, 287] on label at bounding box center [126, 289] width 139 height 81
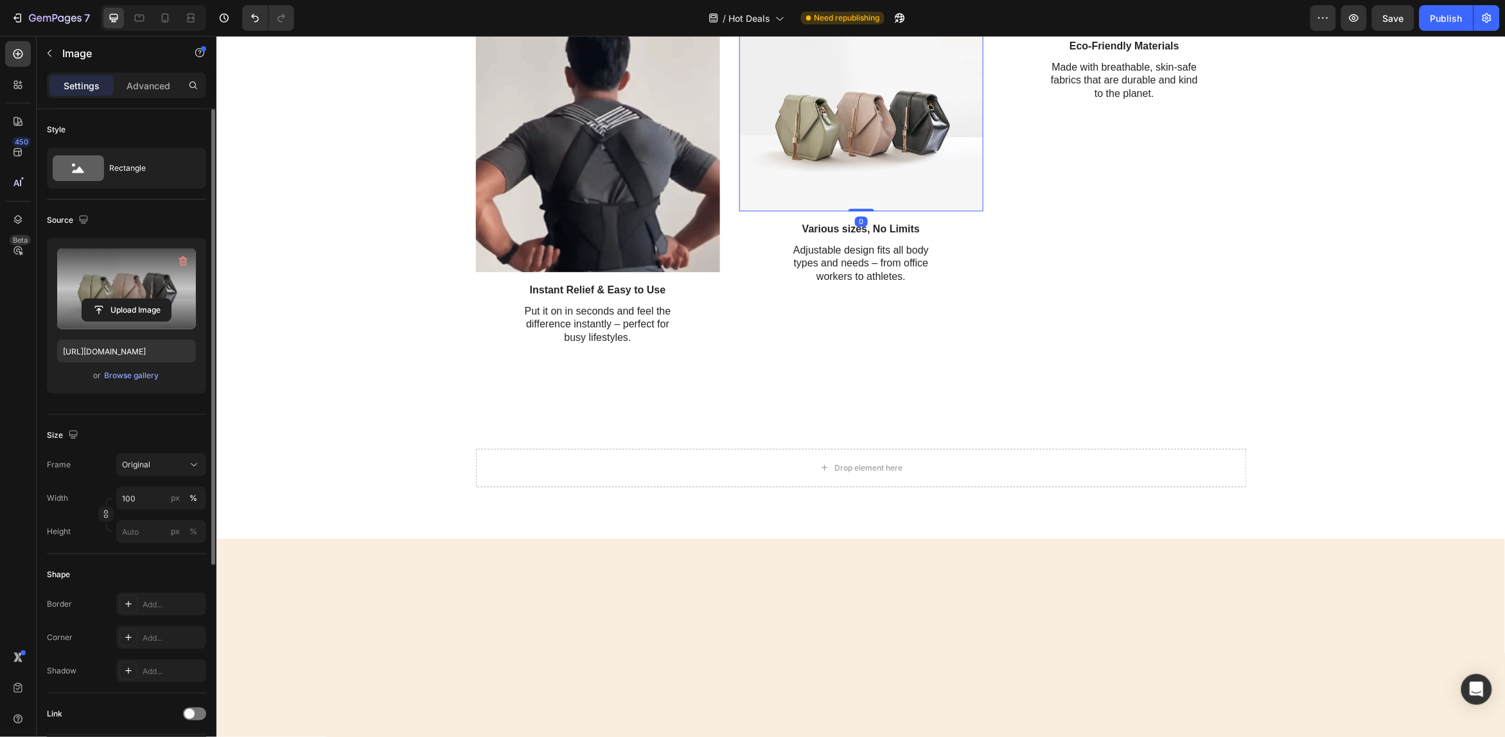
click at [98, 299] on input "file" at bounding box center [126, 310] width 89 height 22
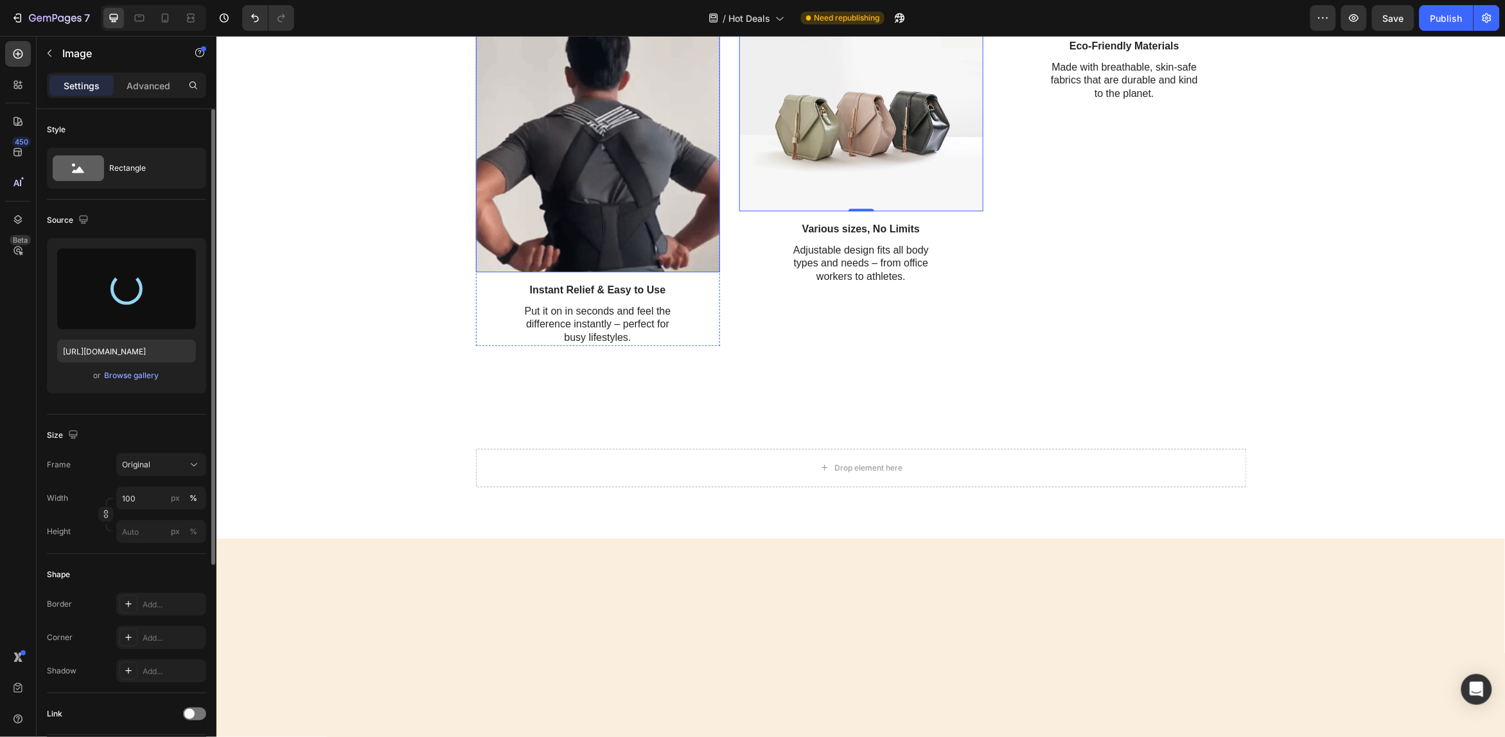
type input "https://cdn.shopify.com/s/files/1/0640/4695/6649/files/gempages_575976394631152…"
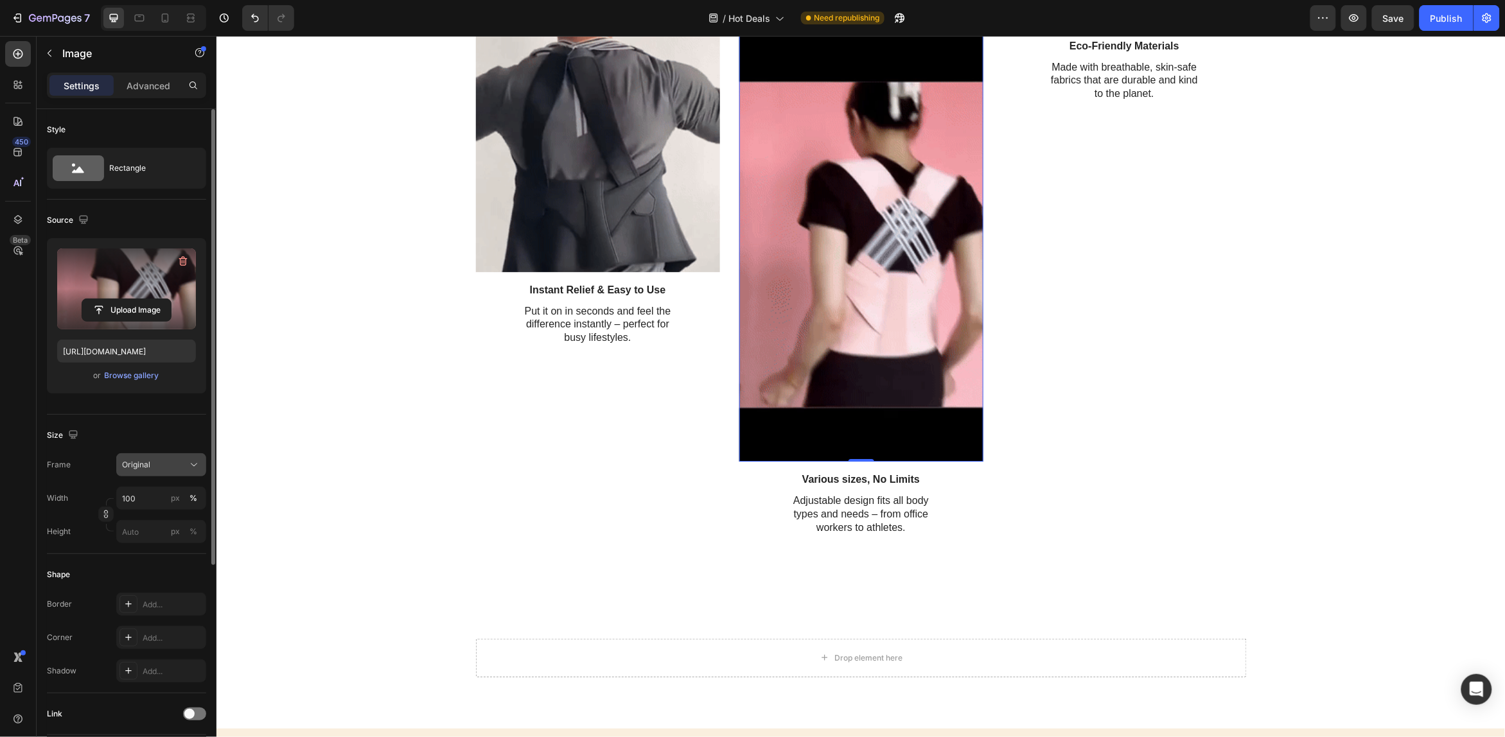
click at [190, 461] on icon at bounding box center [194, 465] width 13 height 13
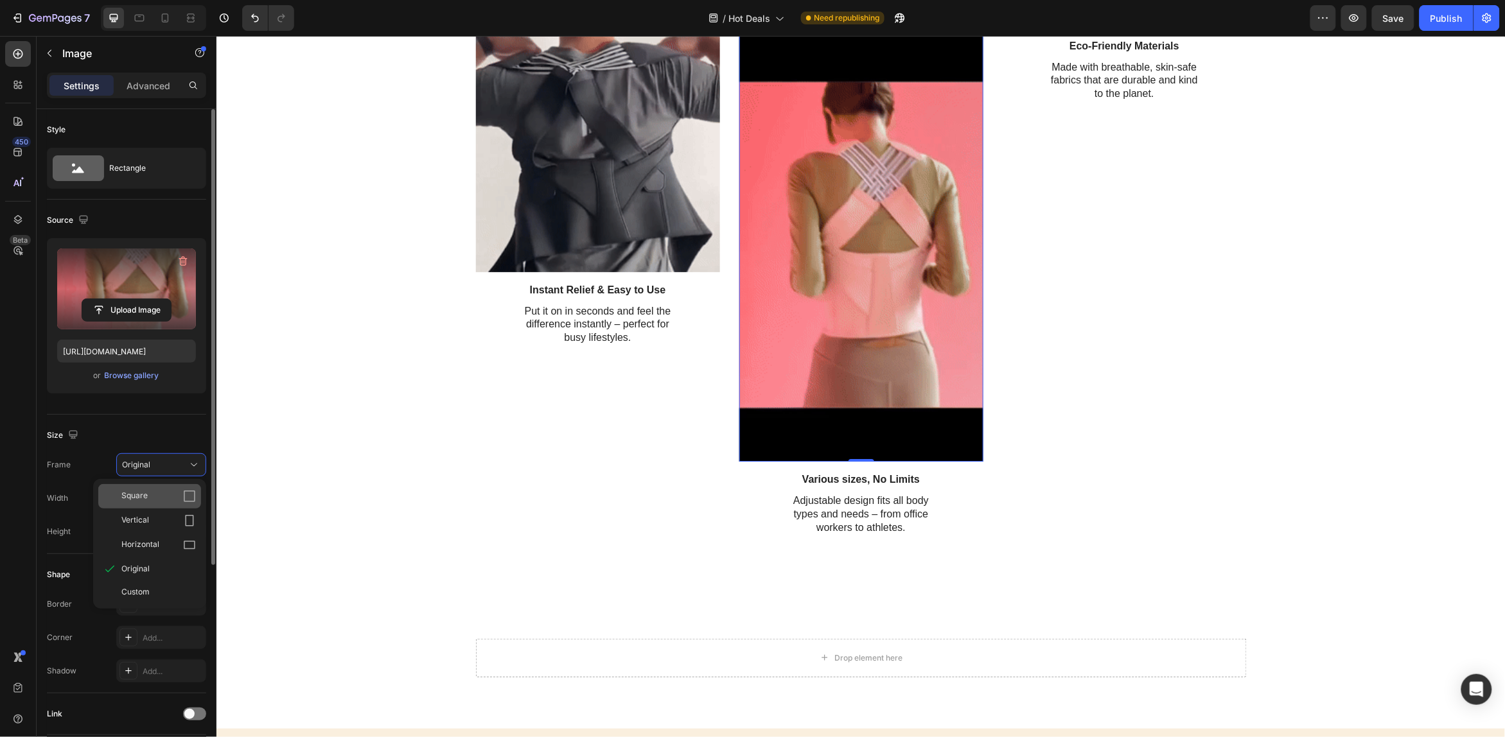
click at [186, 495] on icon at bounding box center [189, 496] width 13 height 13
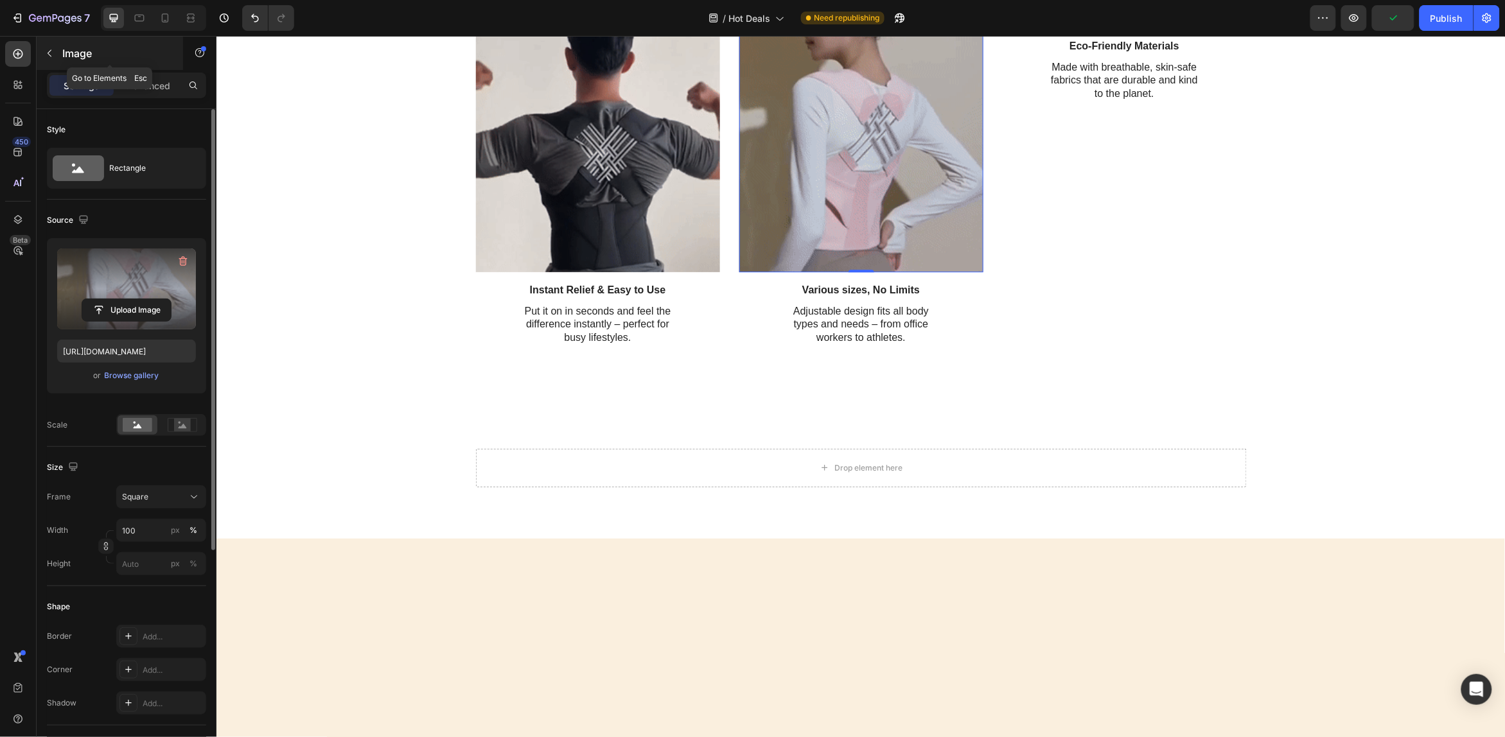
click at [51, 46] on button "button" at bounding box center [49, 53] width 21 height 21
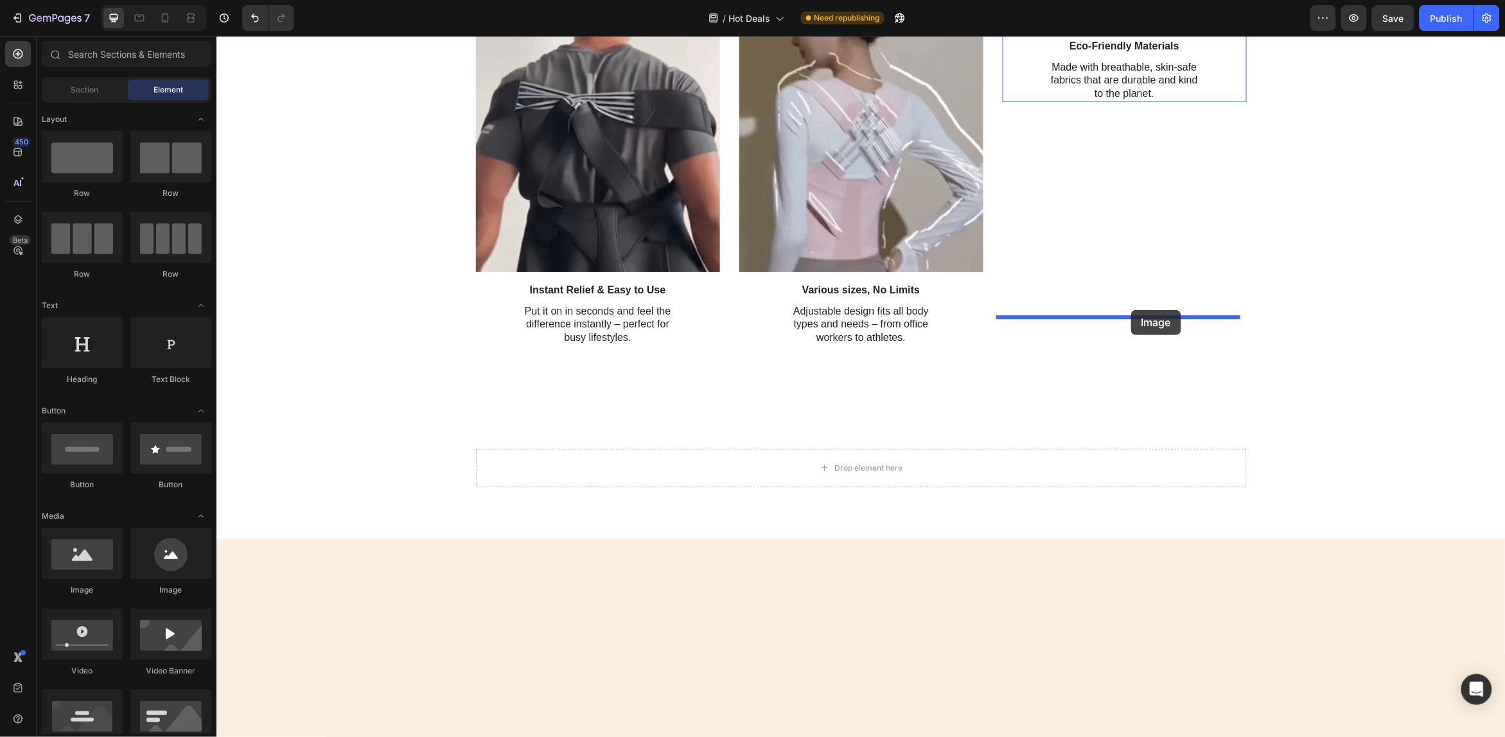
drag, startPoint x: 500, startPoint y: 585, endPoint x: 1131, endPoint y: 310, distance: 688.4
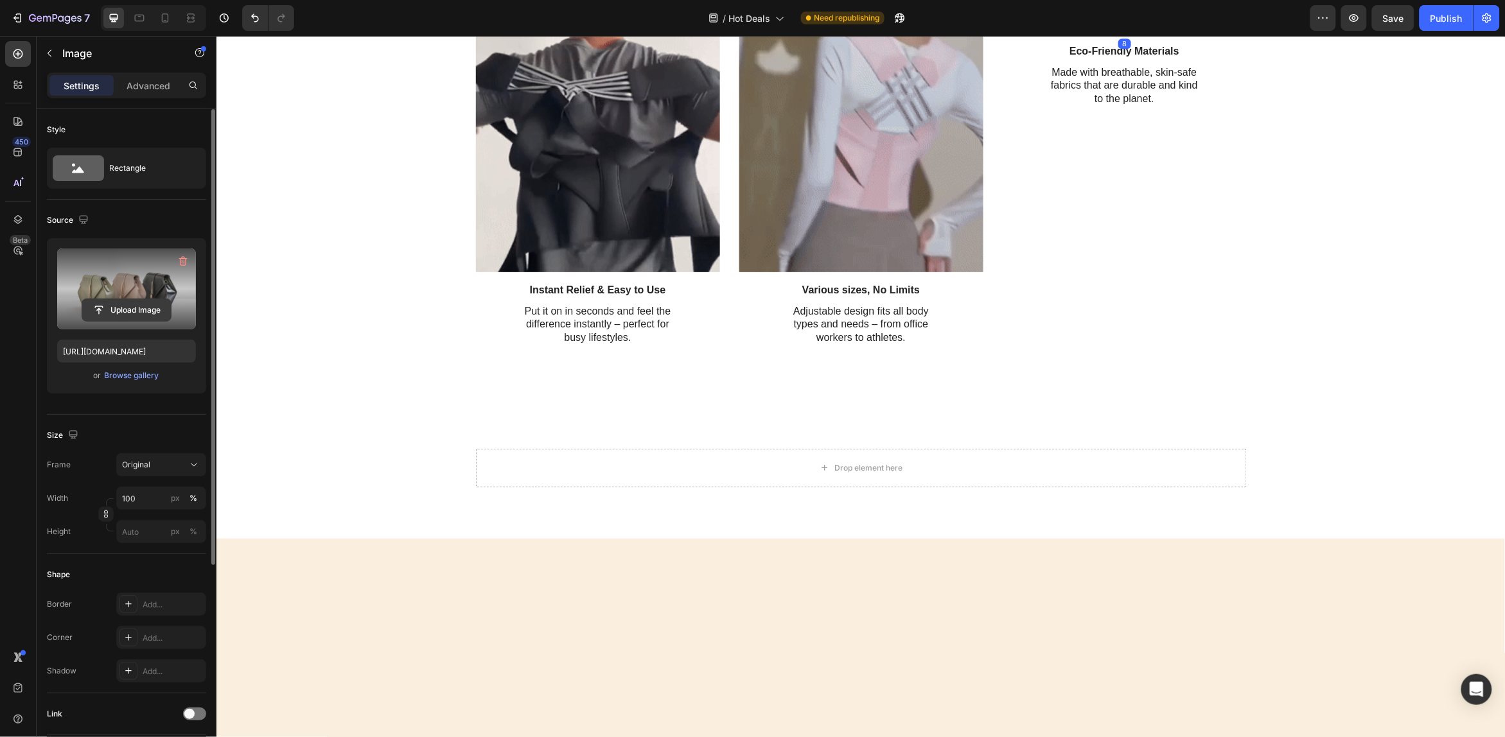
click at [137, 301] on input "file" at bounding box center [126, 310] width 89 height 22
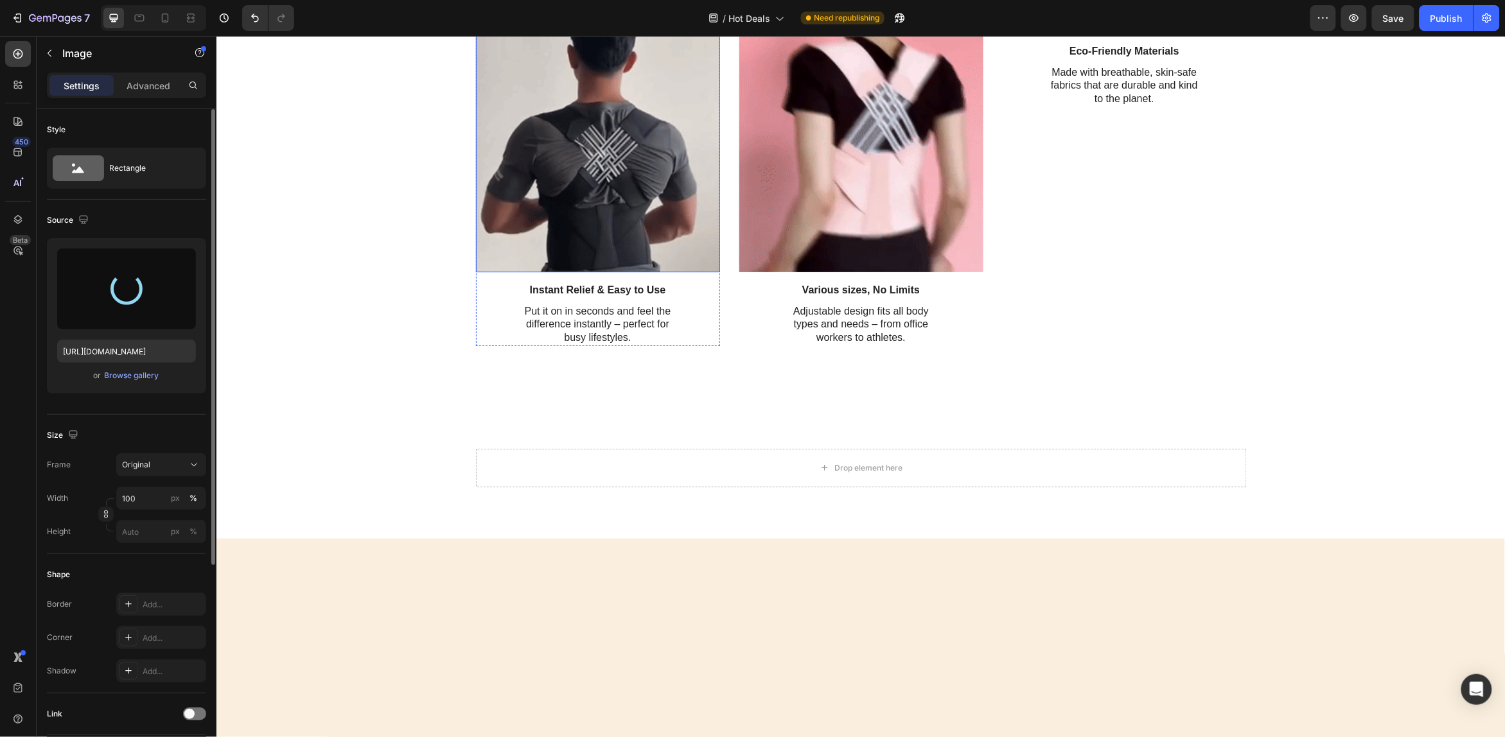
type input "https://cdn.shopify.com/s/files/1/0640/4695/6649/files/gempages_575976394631152…"
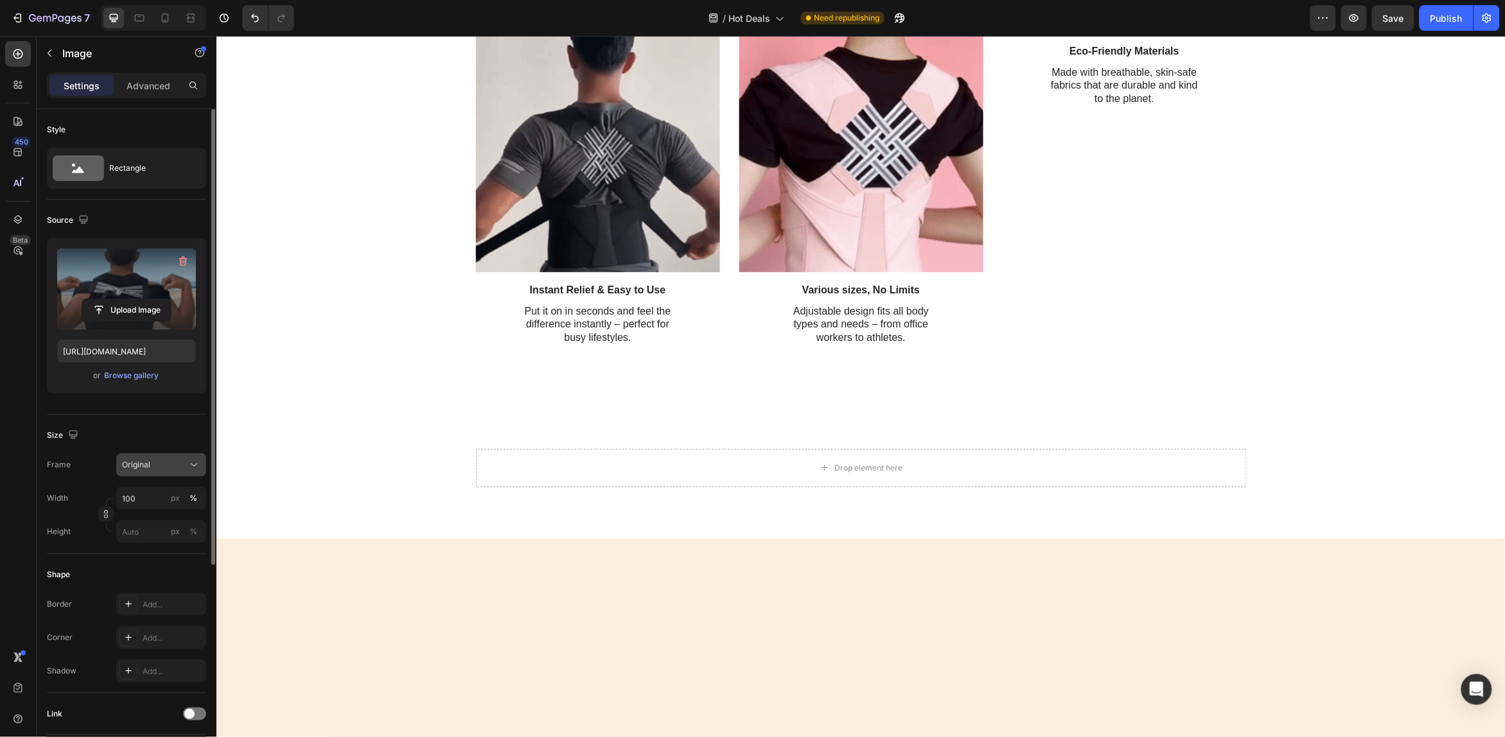
click at [163, 464] on div "Original" at bounding box center [153, 465] width 63 height 12
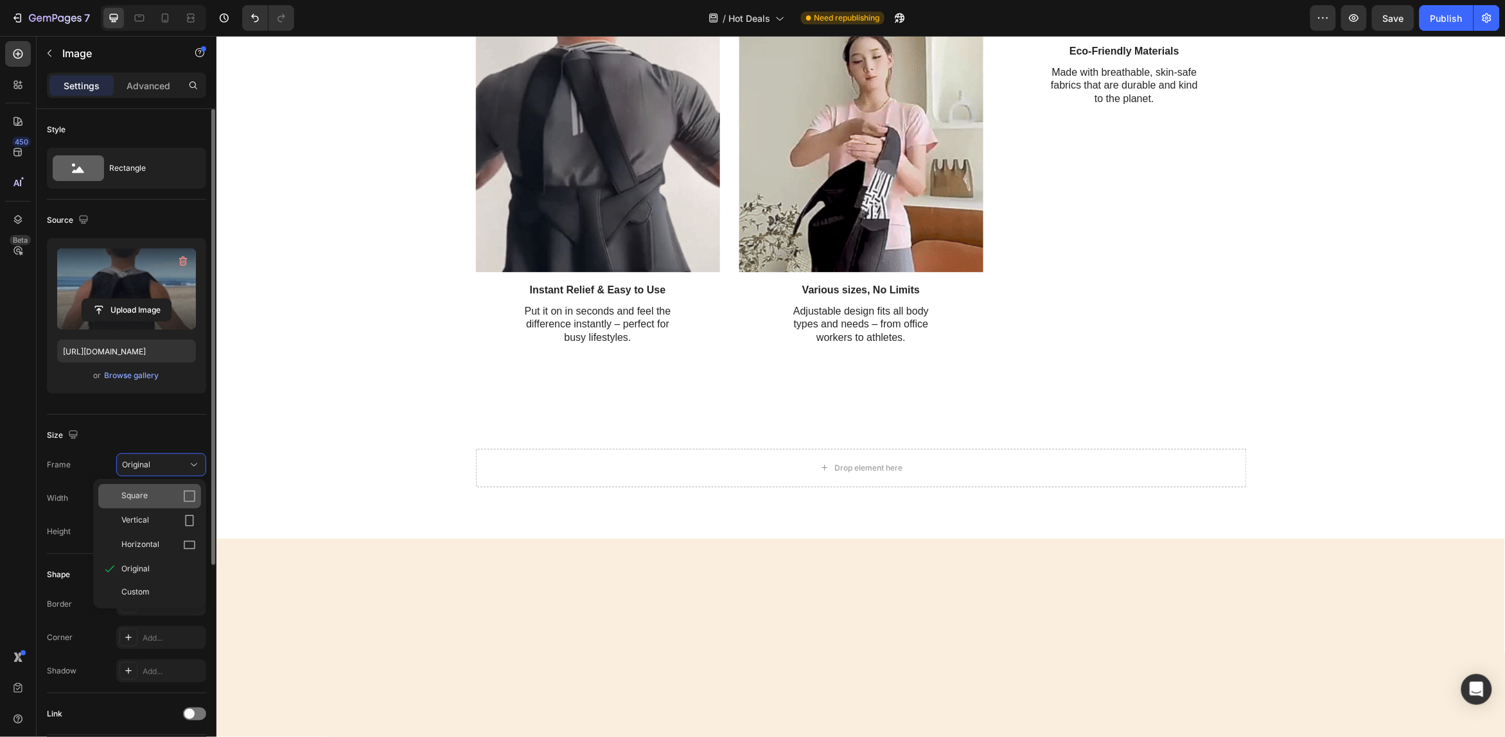
click at [136, 502] on span "Square" at bounding box center [134, 496] width 26 height 13
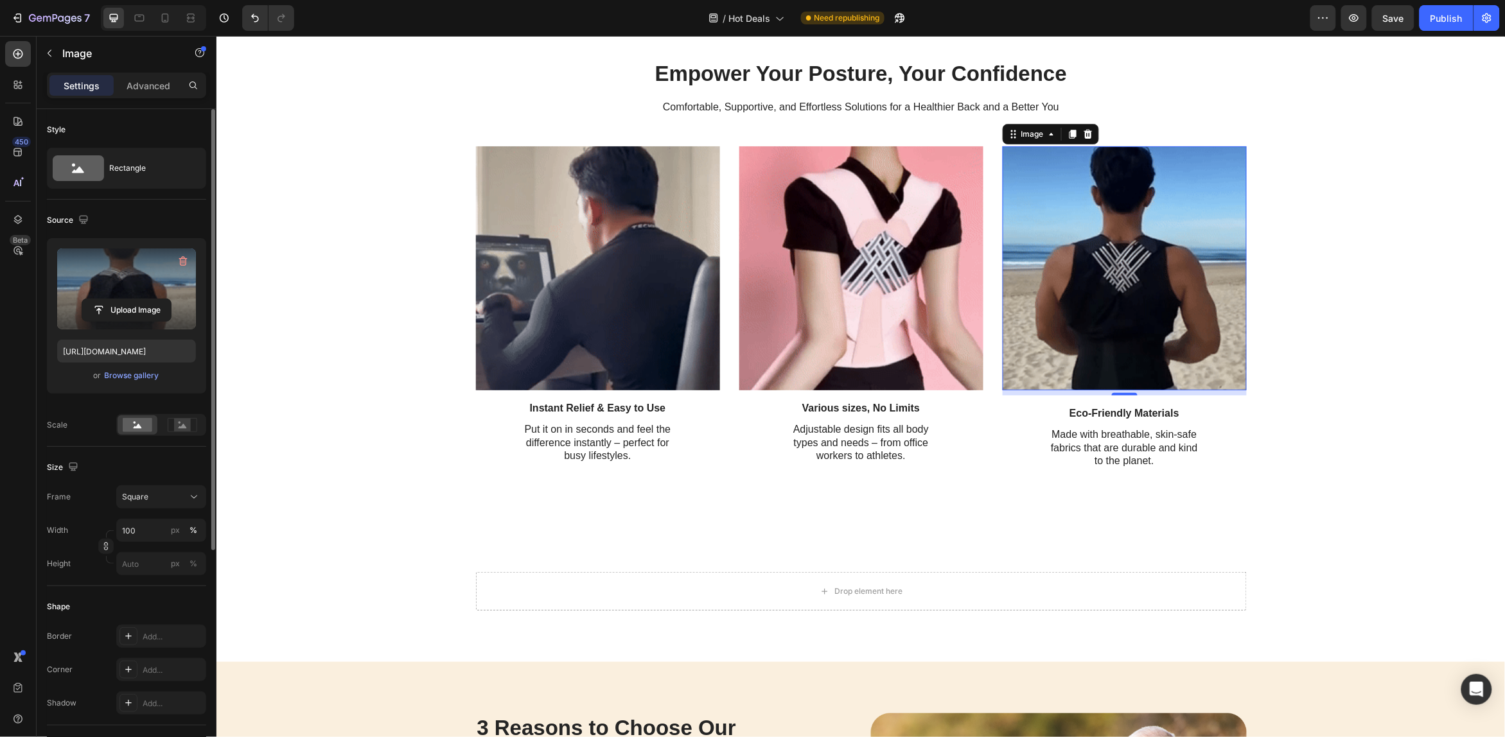
scroll to position [80, 0]
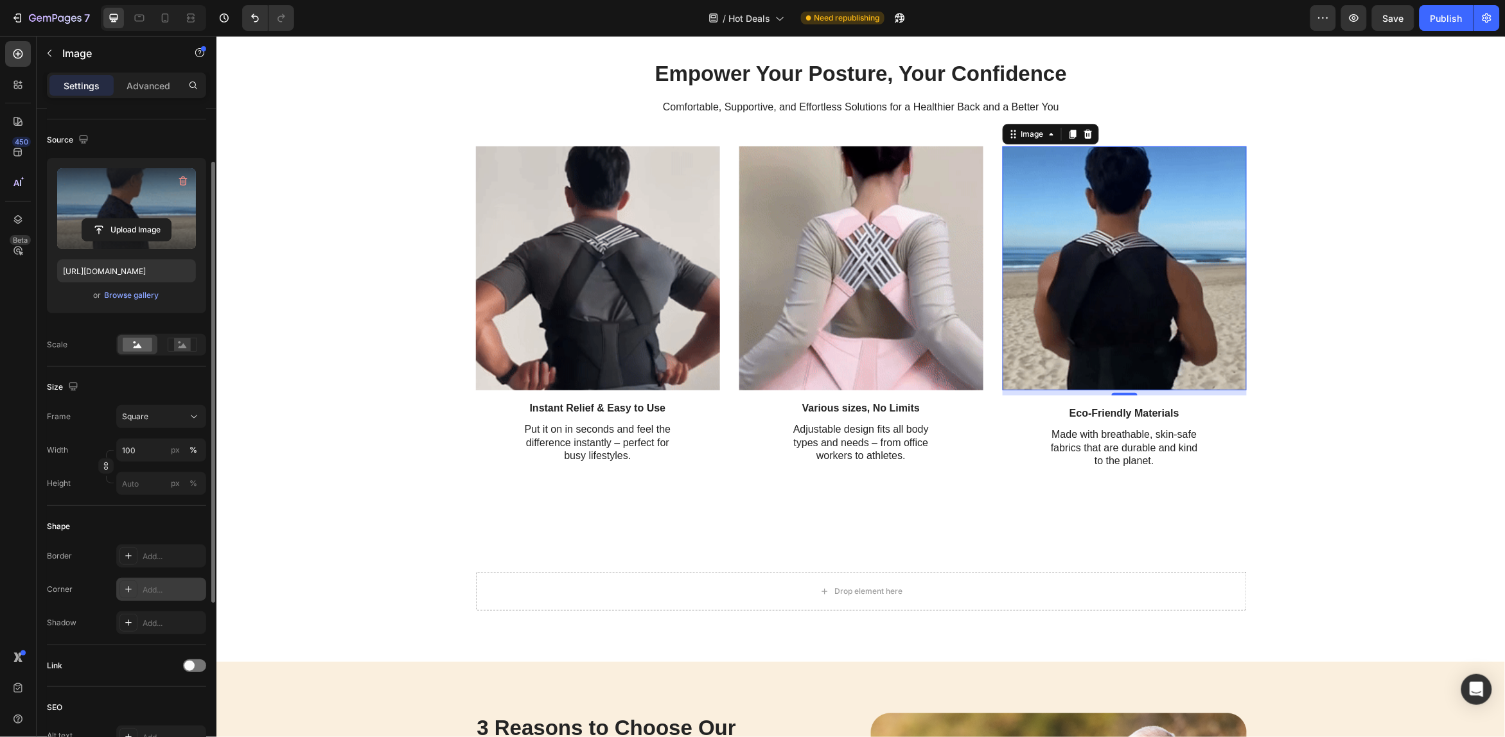
click at [132, 589] on icon at bounding box center [128, 590] width 10 height 10
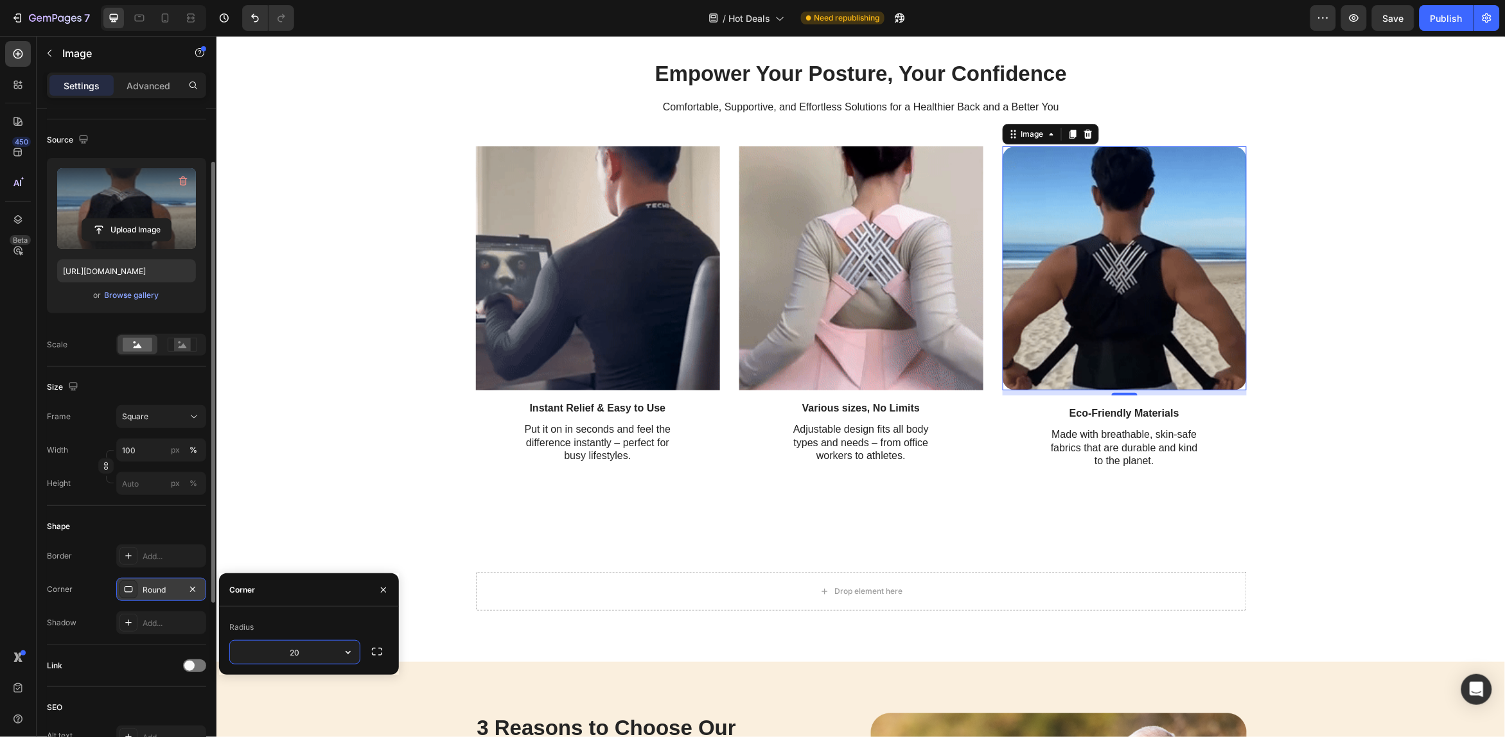
type input "20"
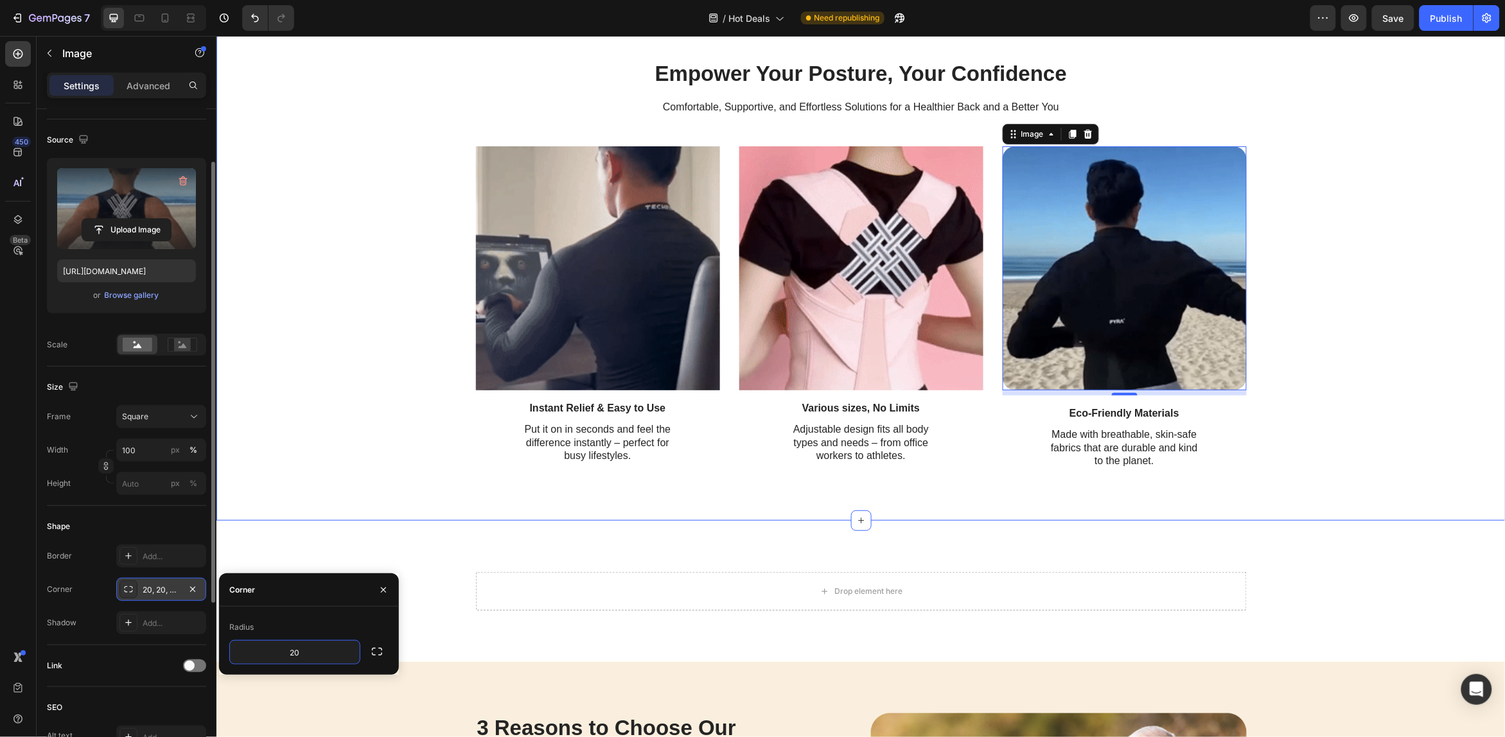
click at [312, 508] on div "Empower Your Posture, Your Confidence Heading Comfortable, Supportive, and Effo…" at bounding box center [860, 263] width 1289 height 513
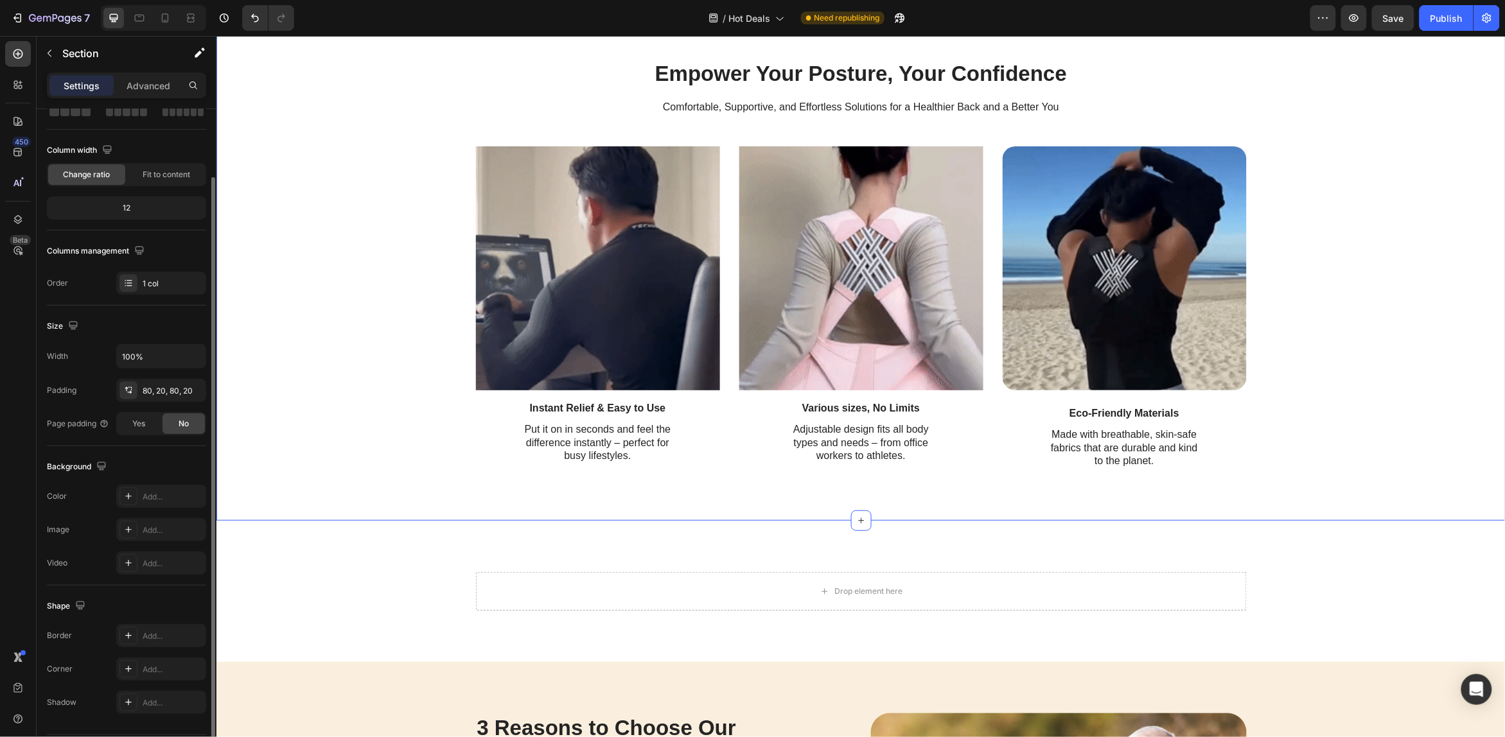
scroll to position [0, 0]
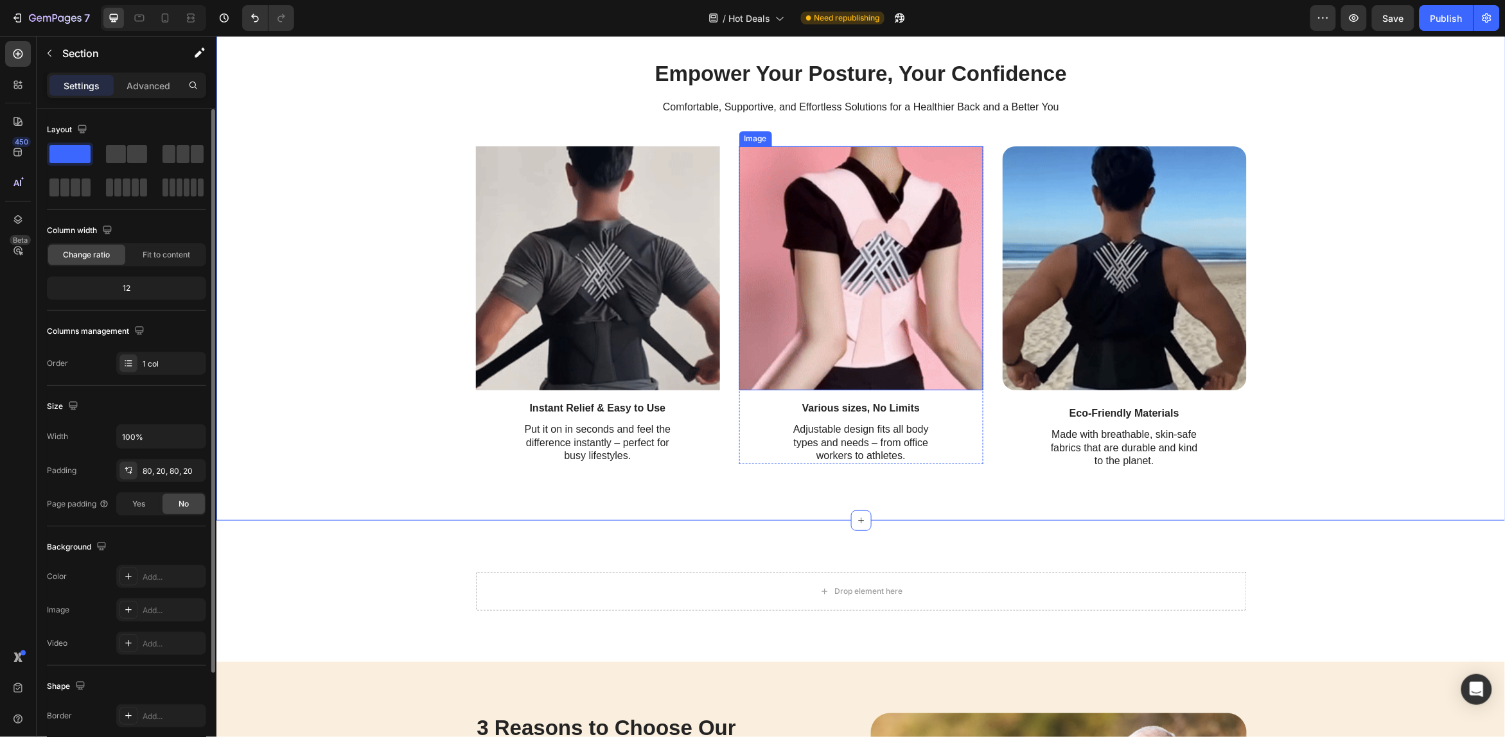
click at [836, 334] on img at bounding box center [861, 268] width 244 height 244
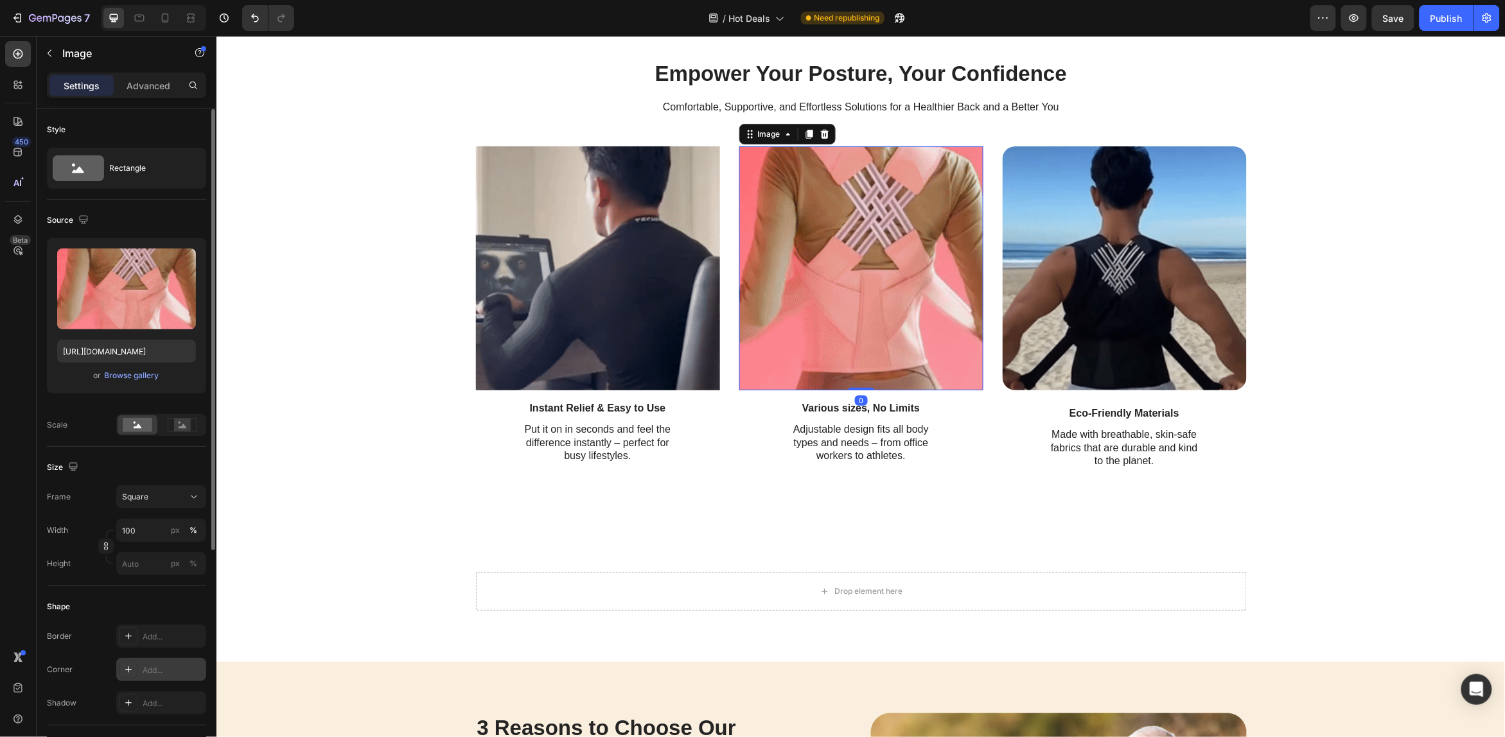
click at [146, 670] on div "Add..." at bounding box center [173, 671] width 60 height 12
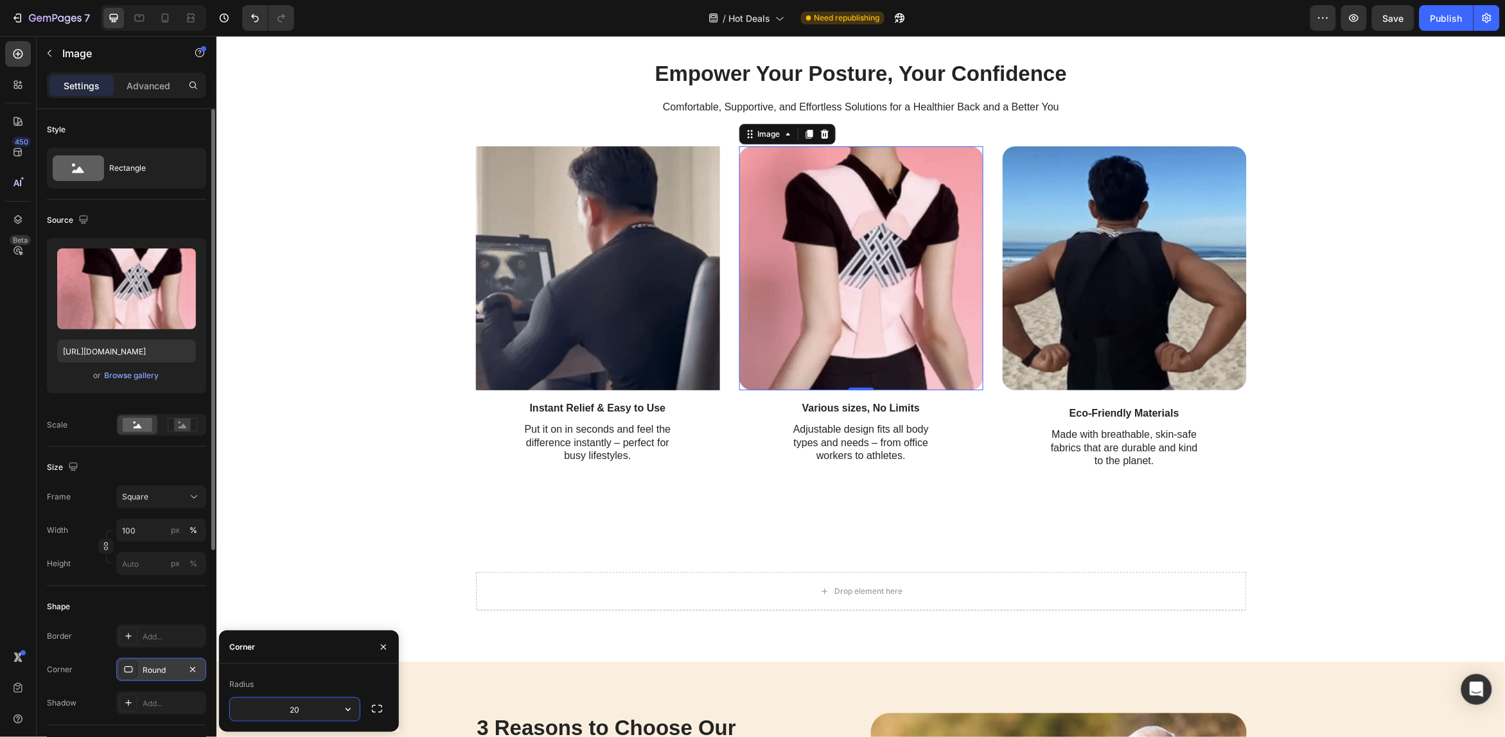
type input "20"
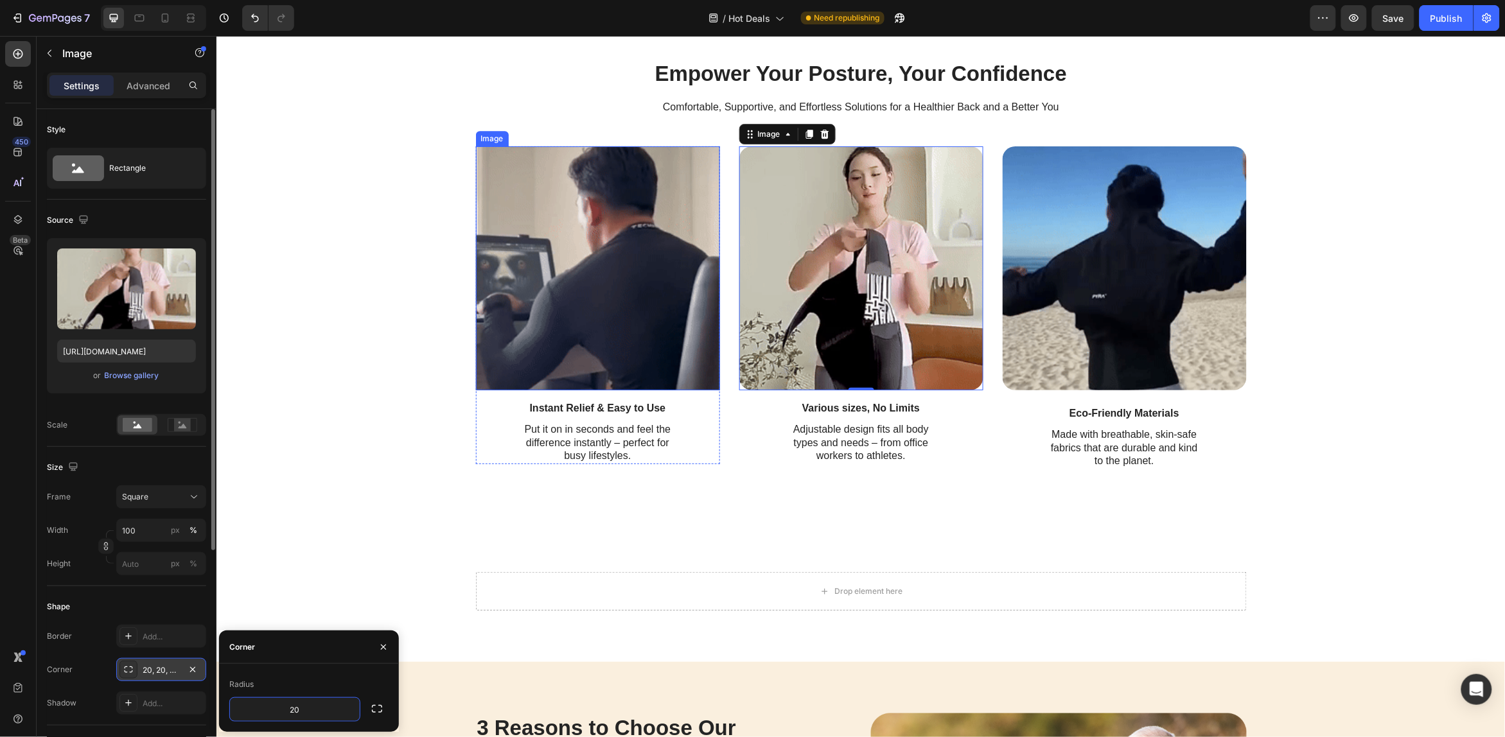
click at [586, 306] on img at bounding box center [597, 268] width 244 height 244
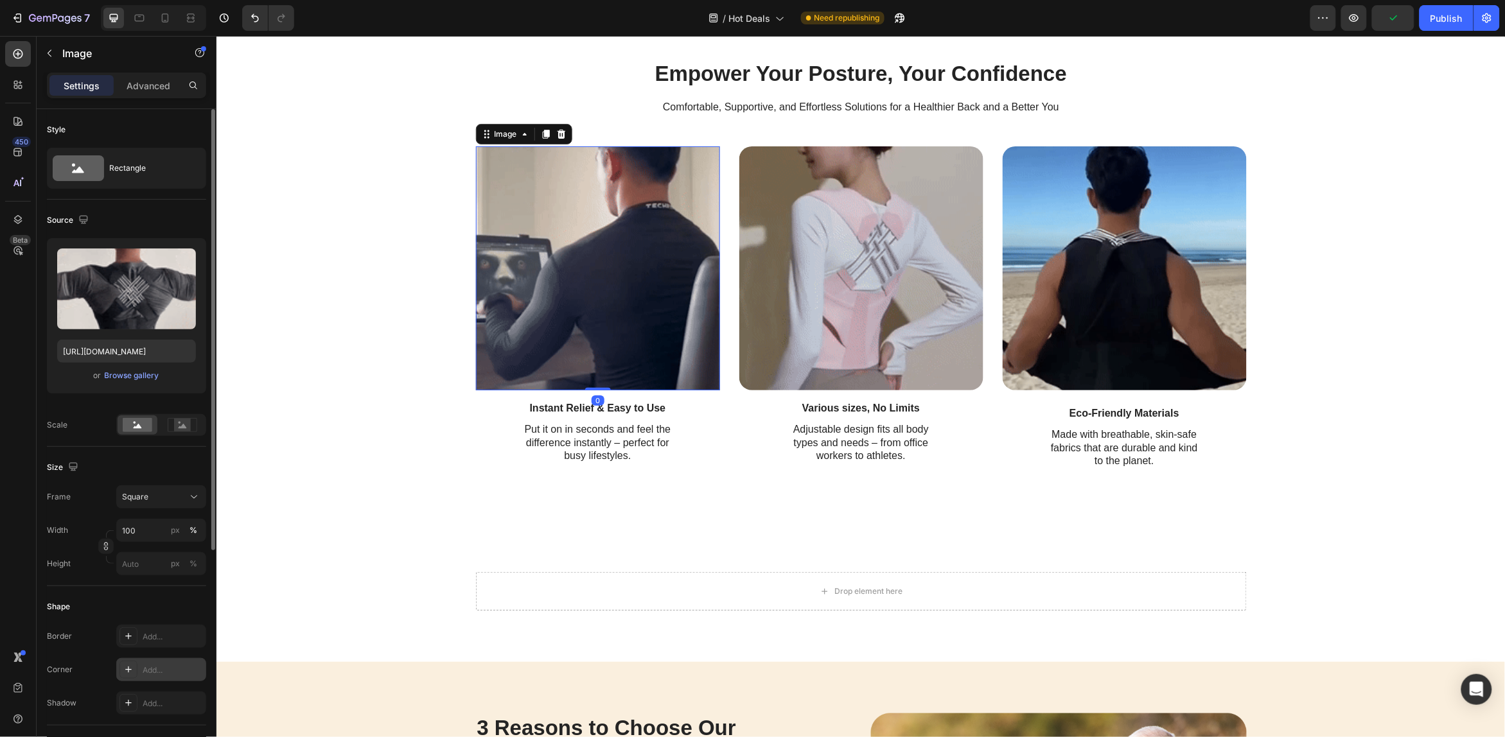
drag, startPoint x: 150, startPoint y: 673, endPoint x: 1, endPoint y: 610, distance: 161.5
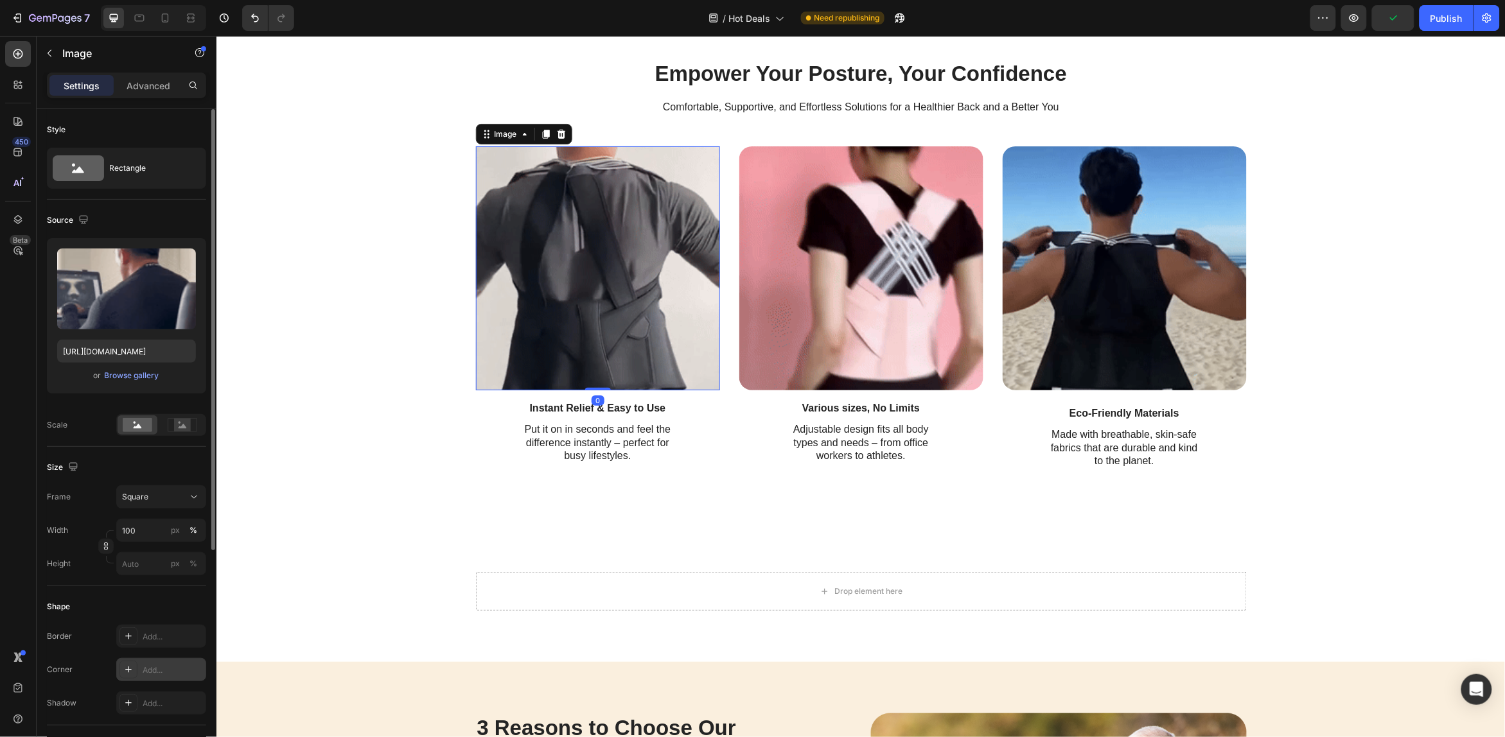
click at [150, 673] on div "Add..." at bounding box center [173, 671] width 60 height 12
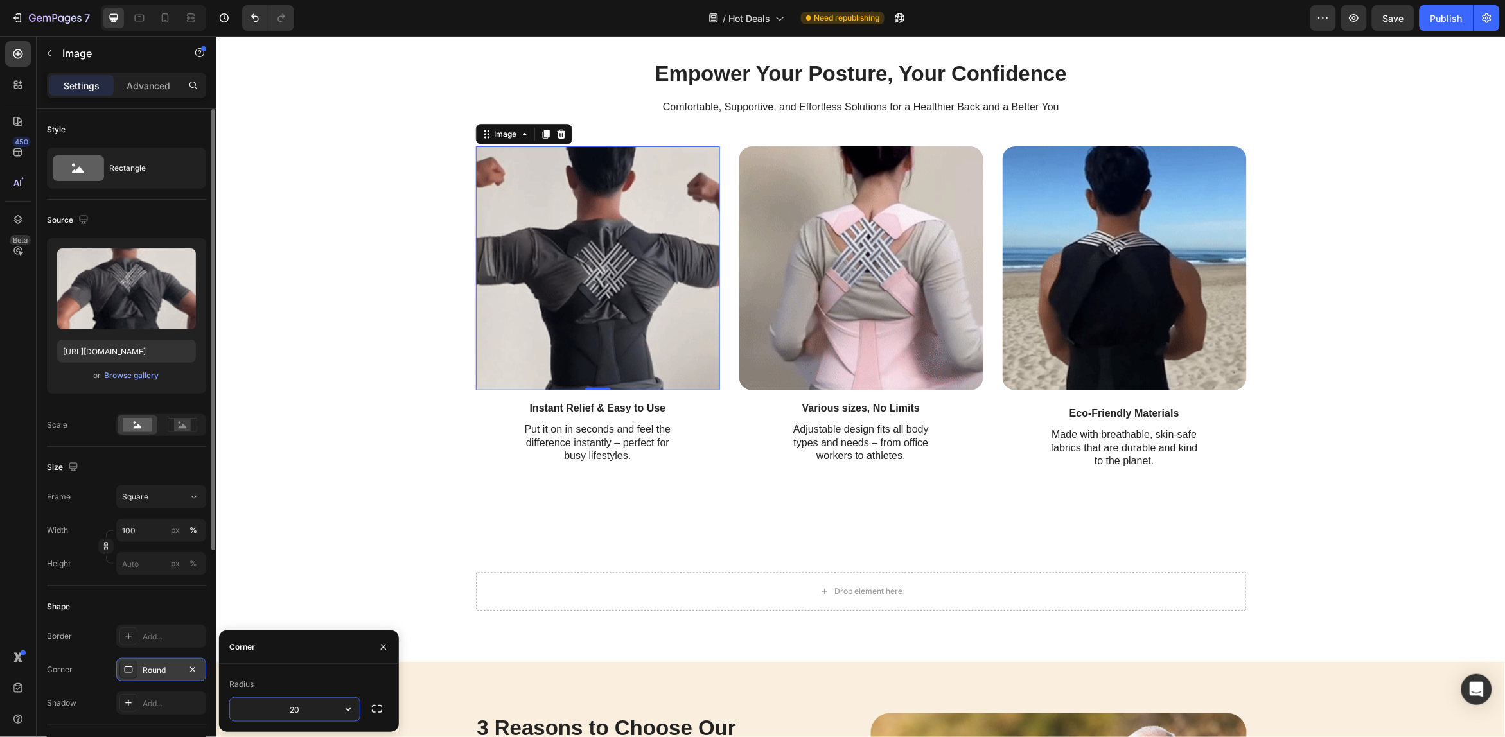
type input "20"
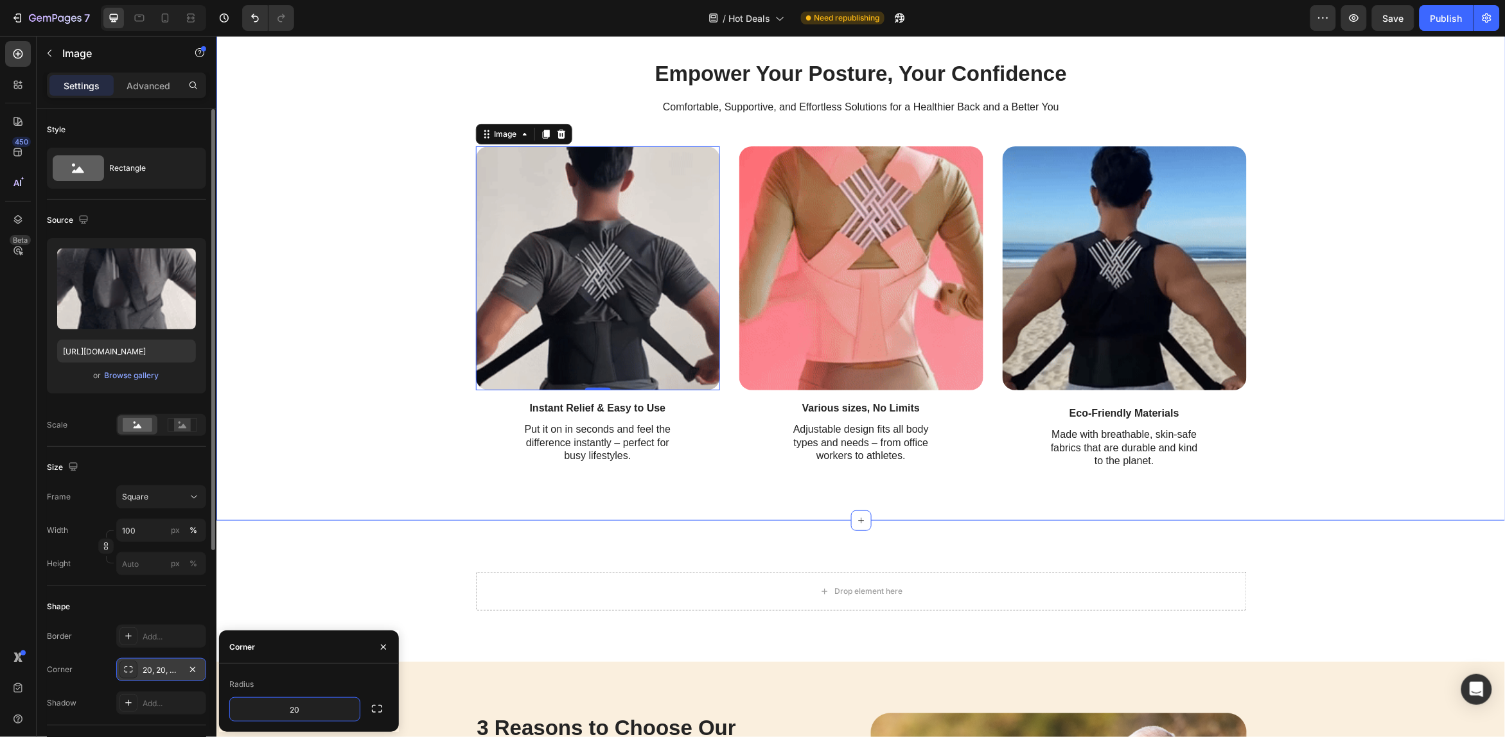
click at [388, 467] on div "Empower Your Posture, Your Confidence Heading Comfortable, Supportive, and Effo…" at bounding box center [861, 263] width 1264 height 411
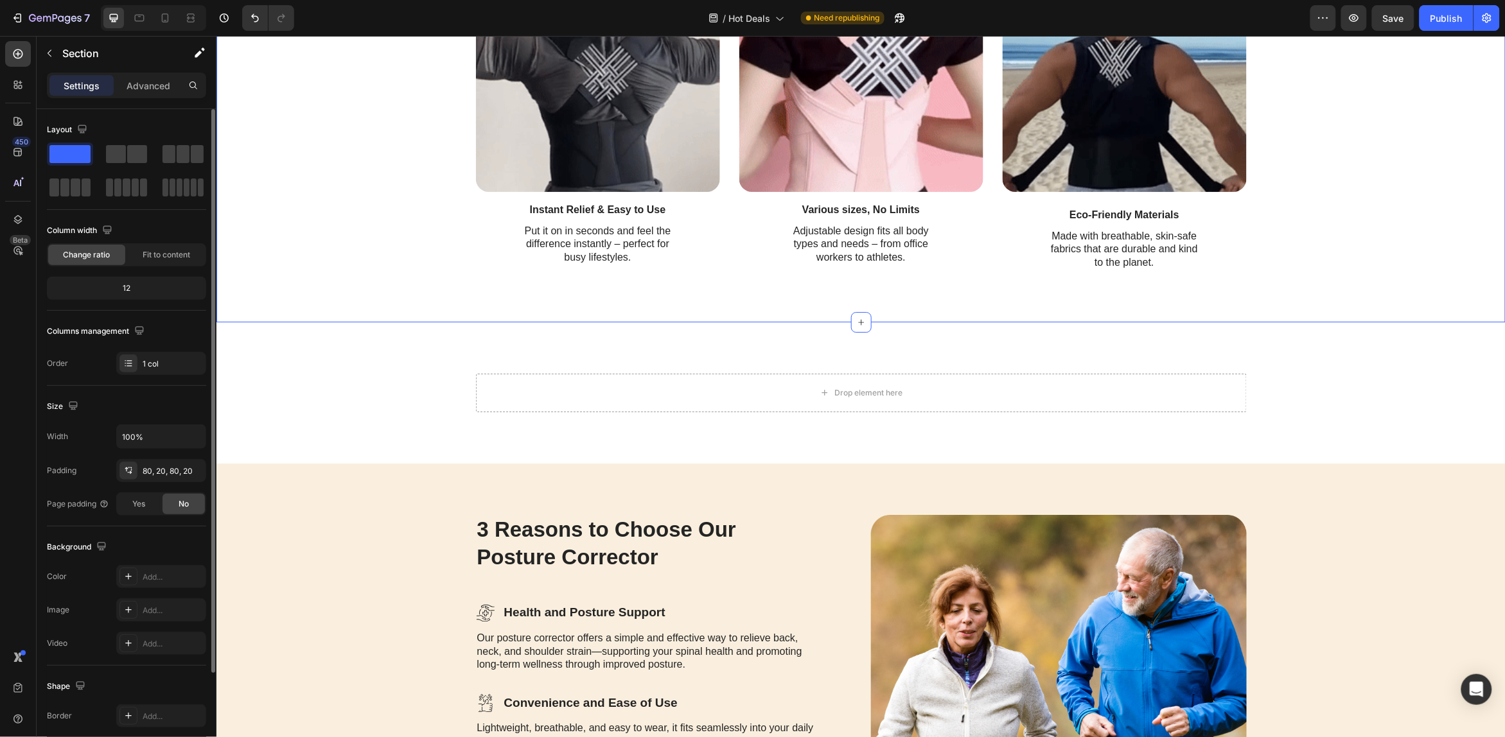
scroll to position [1606, 0]
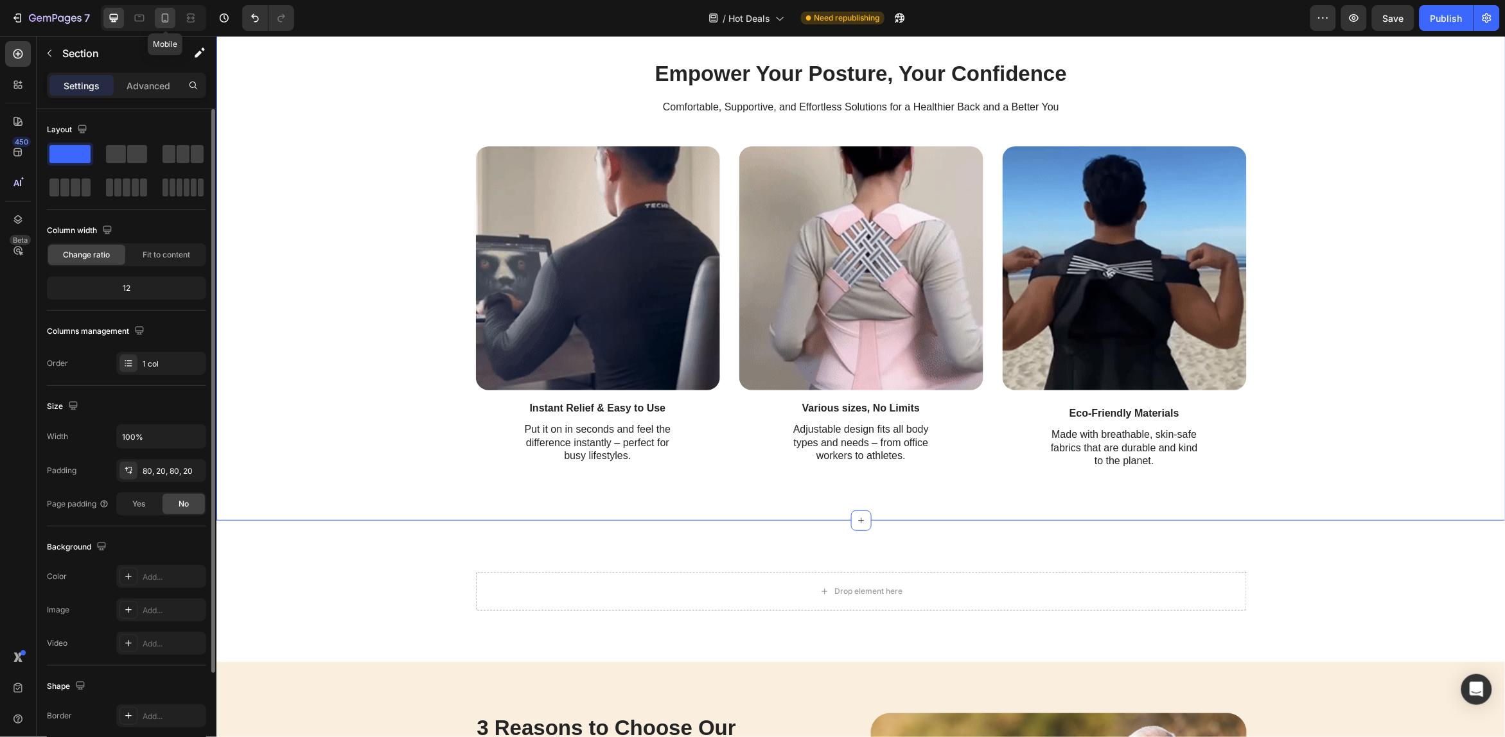
click at [161, 22] on icon at bounding box center [165, 18] width 13 height 13
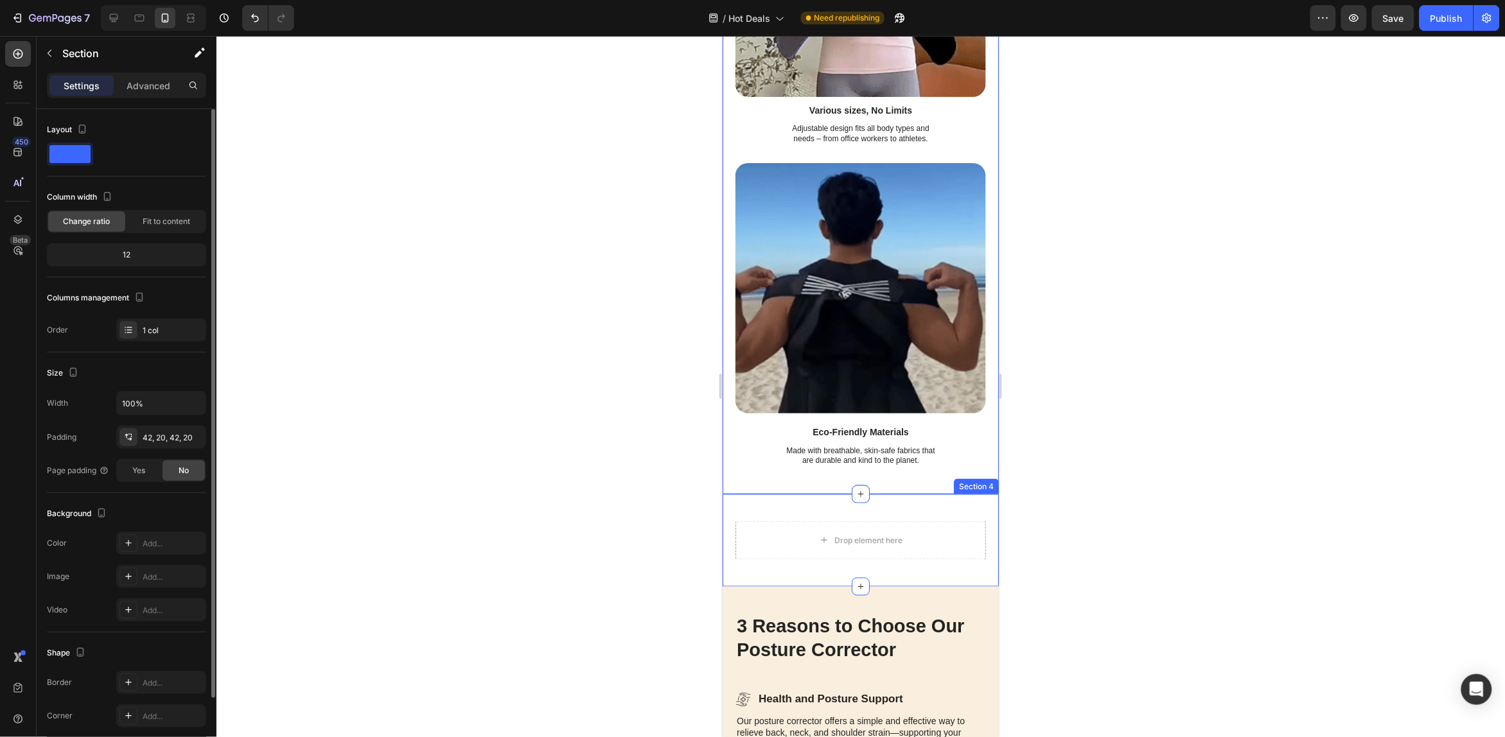
scroll to position [2532, 0]
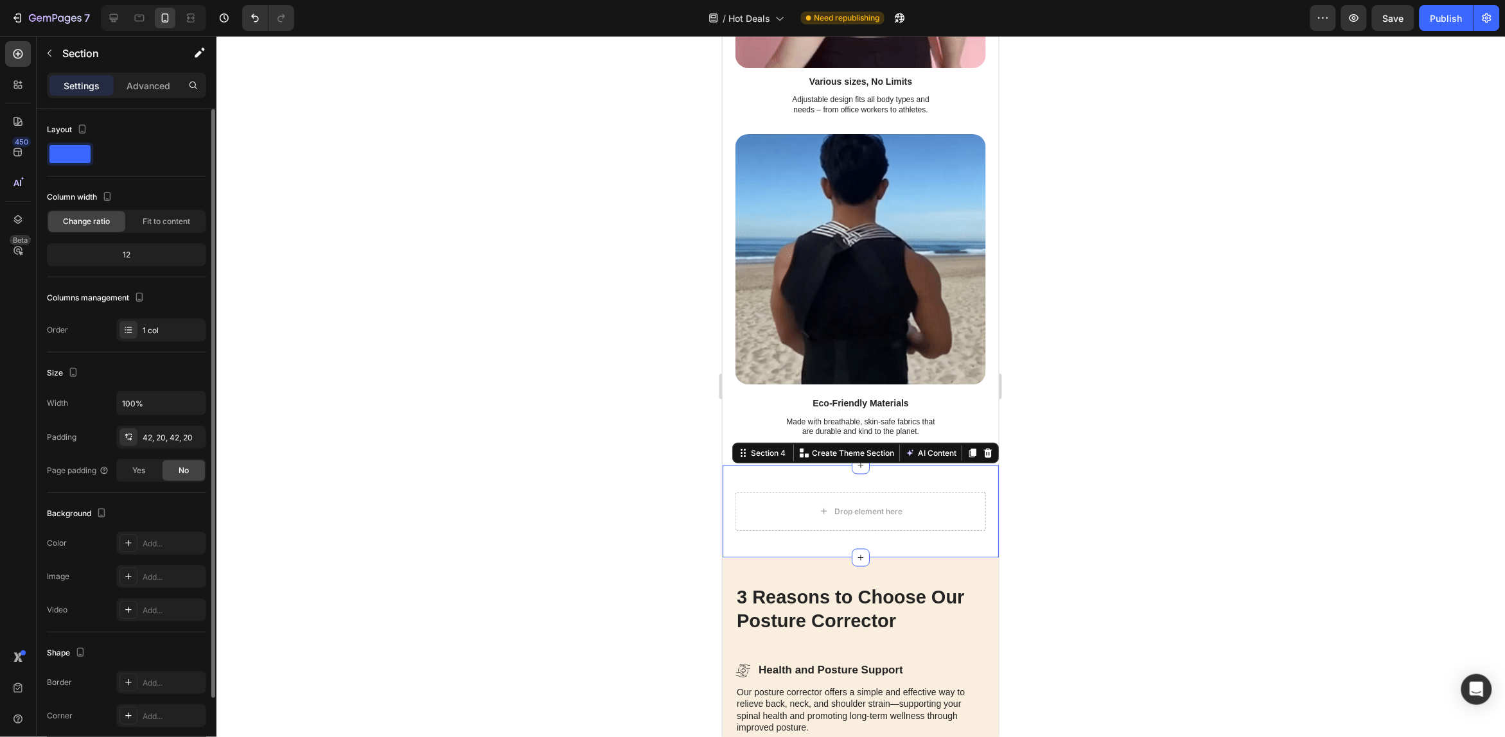
click at [923, 504] on div "Drop element here Row Row Section 4 You can create reusable sections Create The…" at bounding box center [860, 511] width 276 height 93
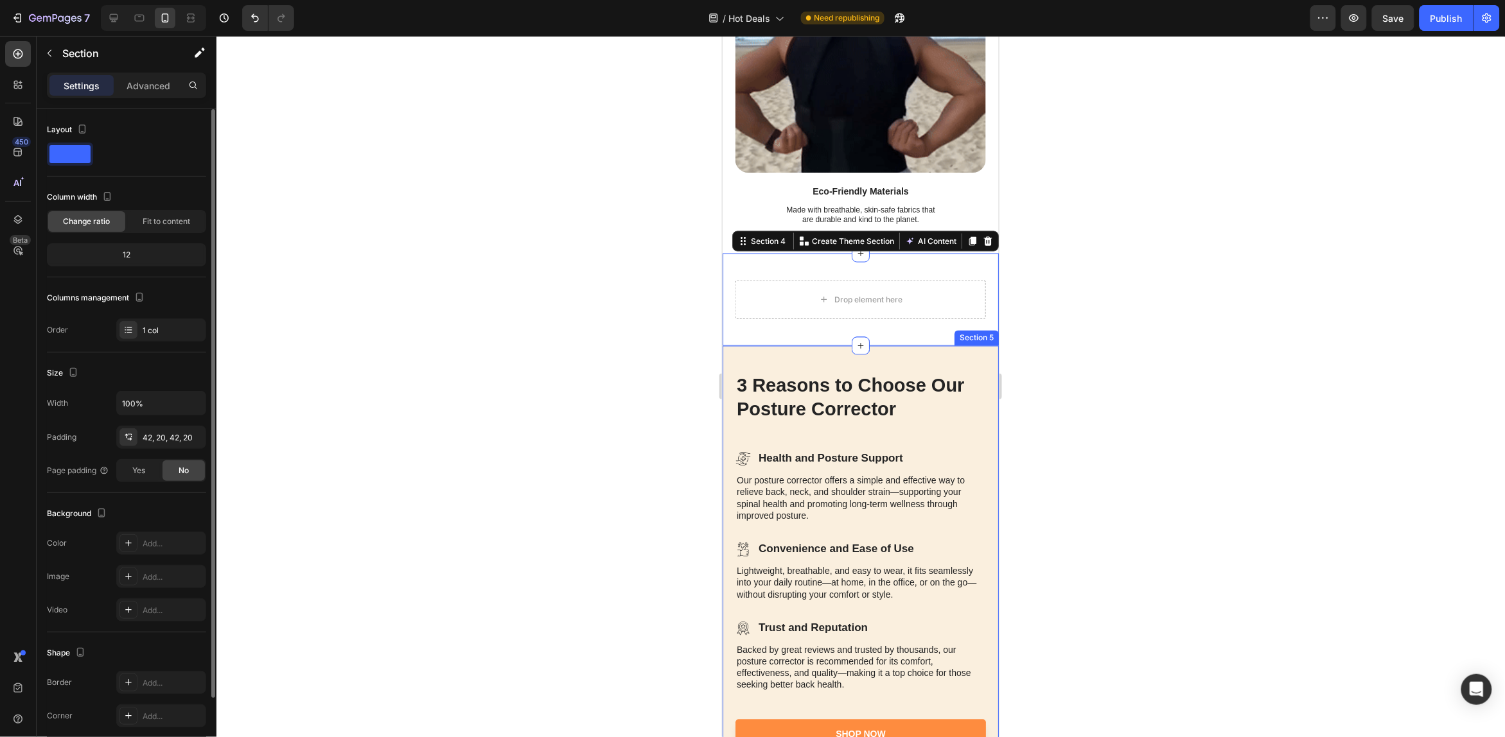
scroll to position [2773, 0]
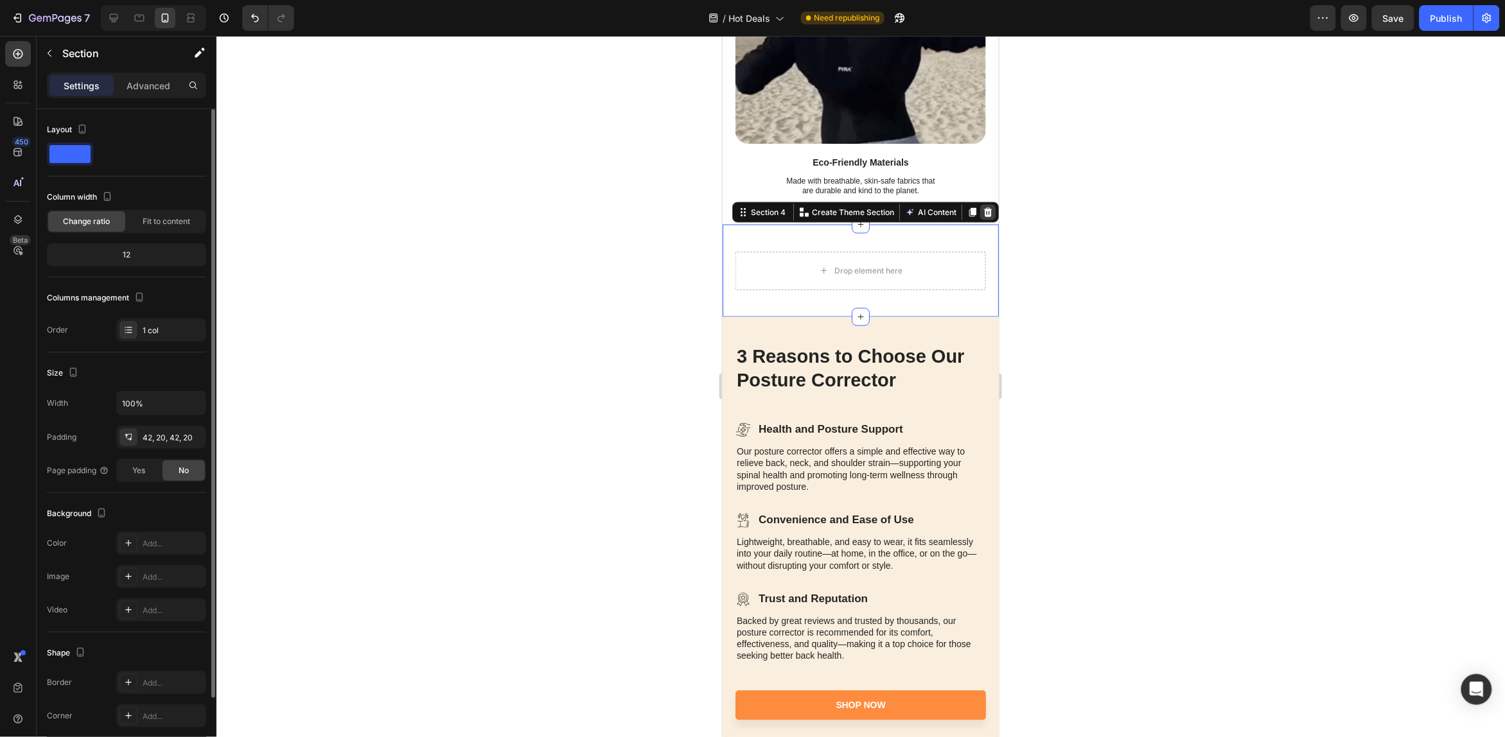
click at [984, 208] on icon at bounding box center [988, 212] width 8 height 9
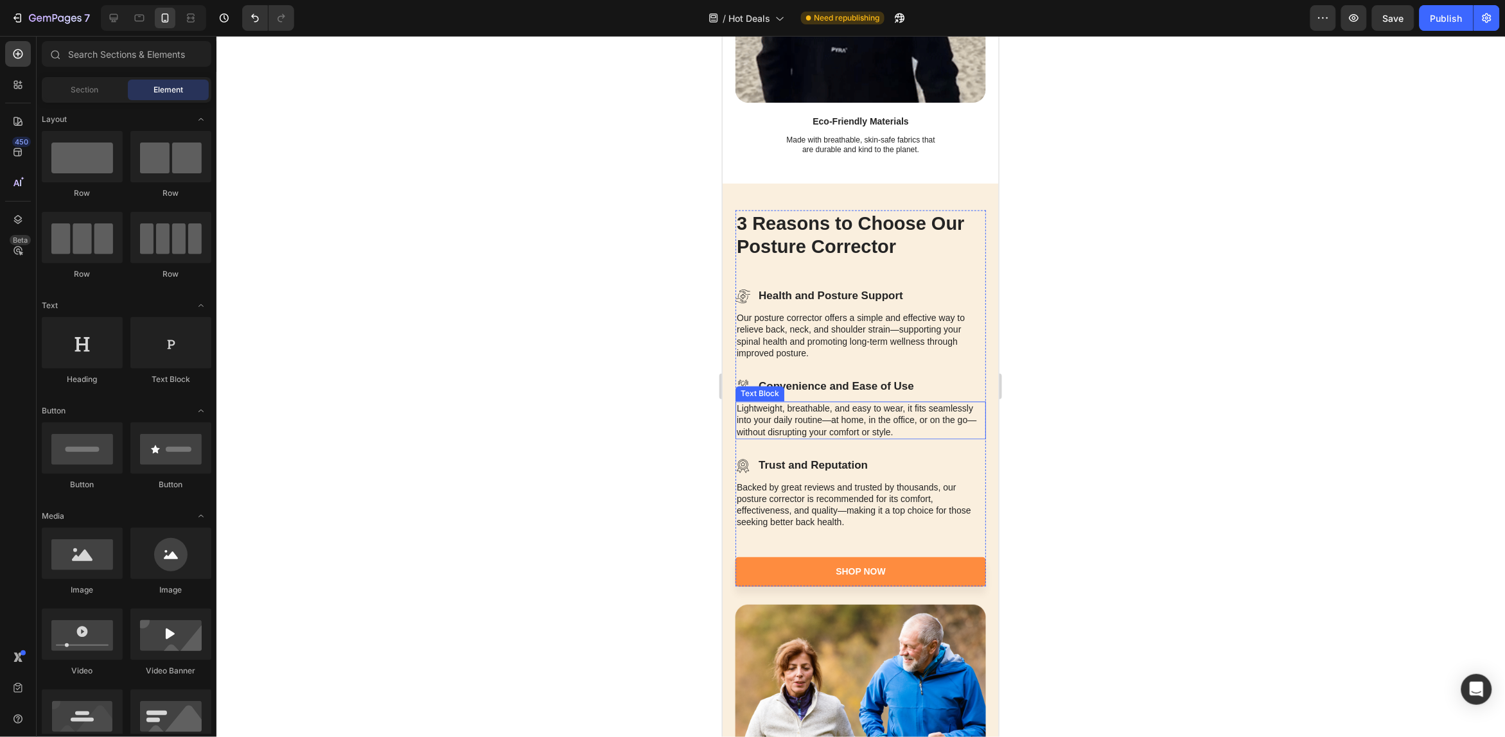
scroll to position [2854, 0]
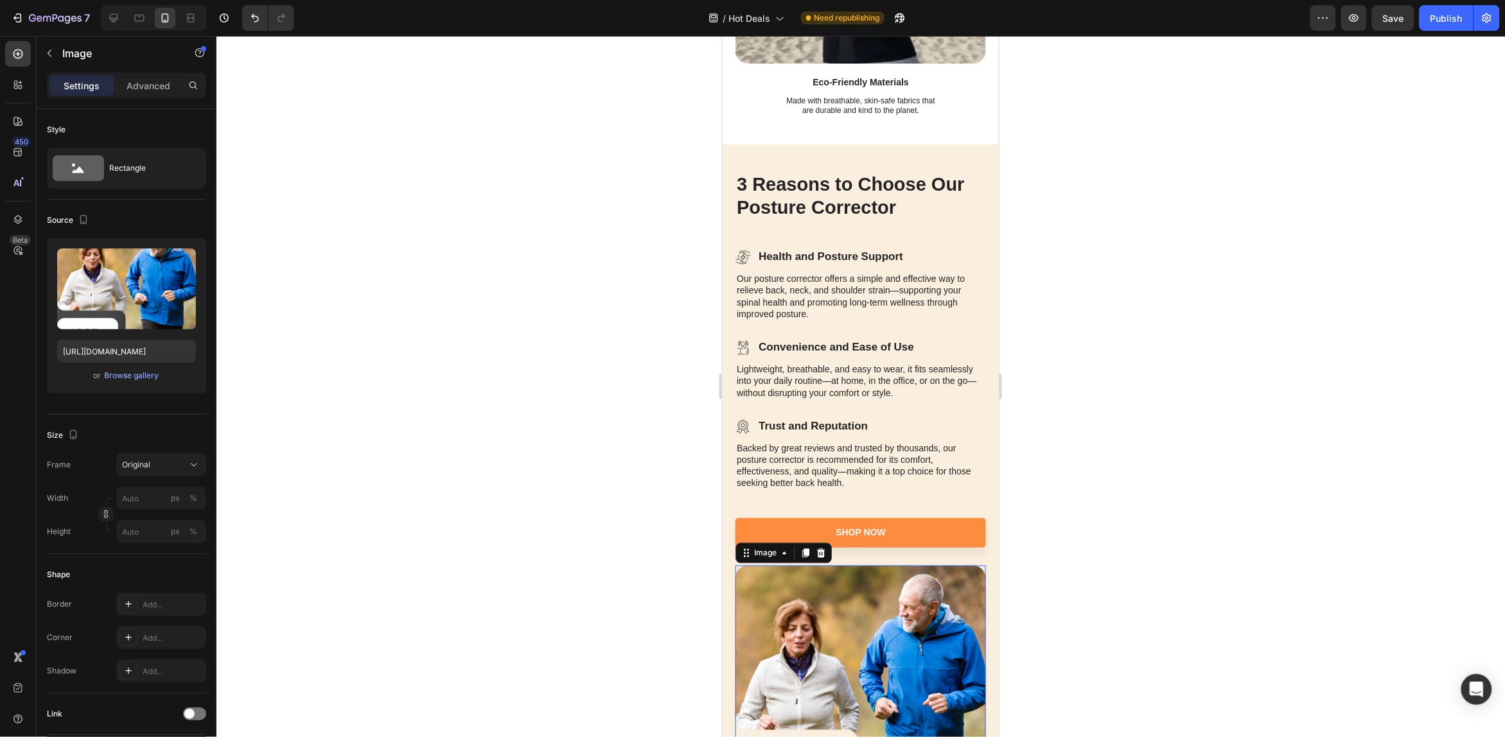
click at [861, 614] on img at bounding box center [860, 690] width 251 height 251
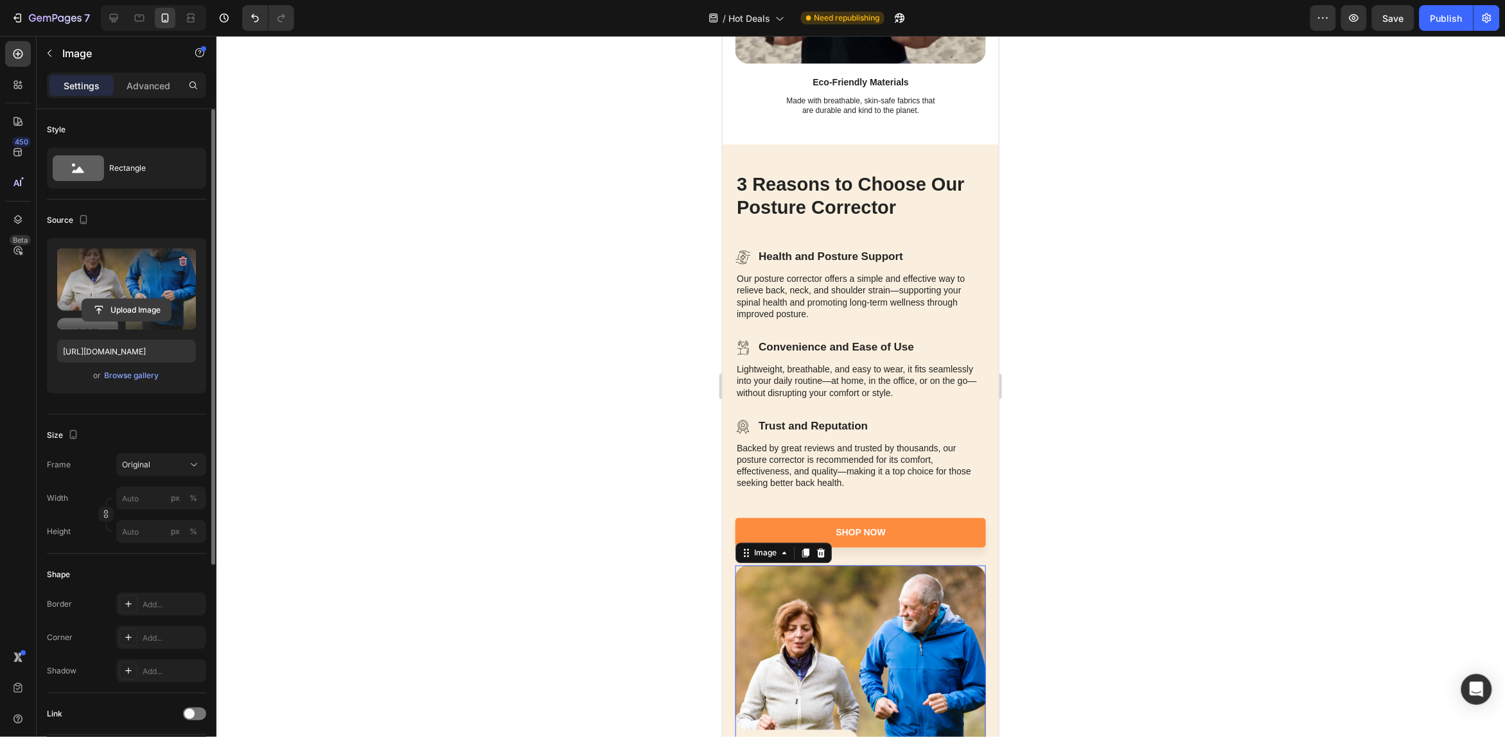
click at [123, 304] on input "file" at bounding box center [126, 310] width 89 height 22
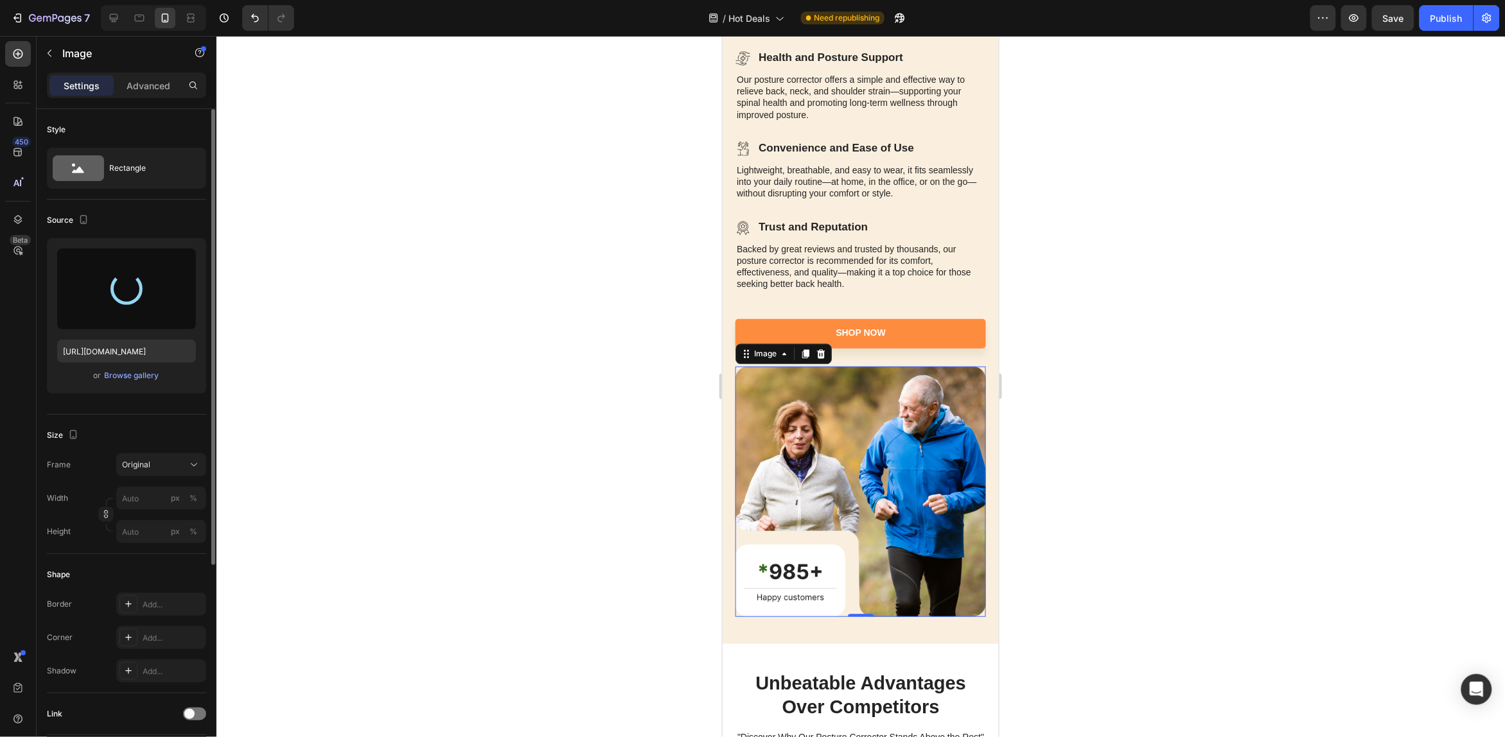
scroll to position [3095, 0]
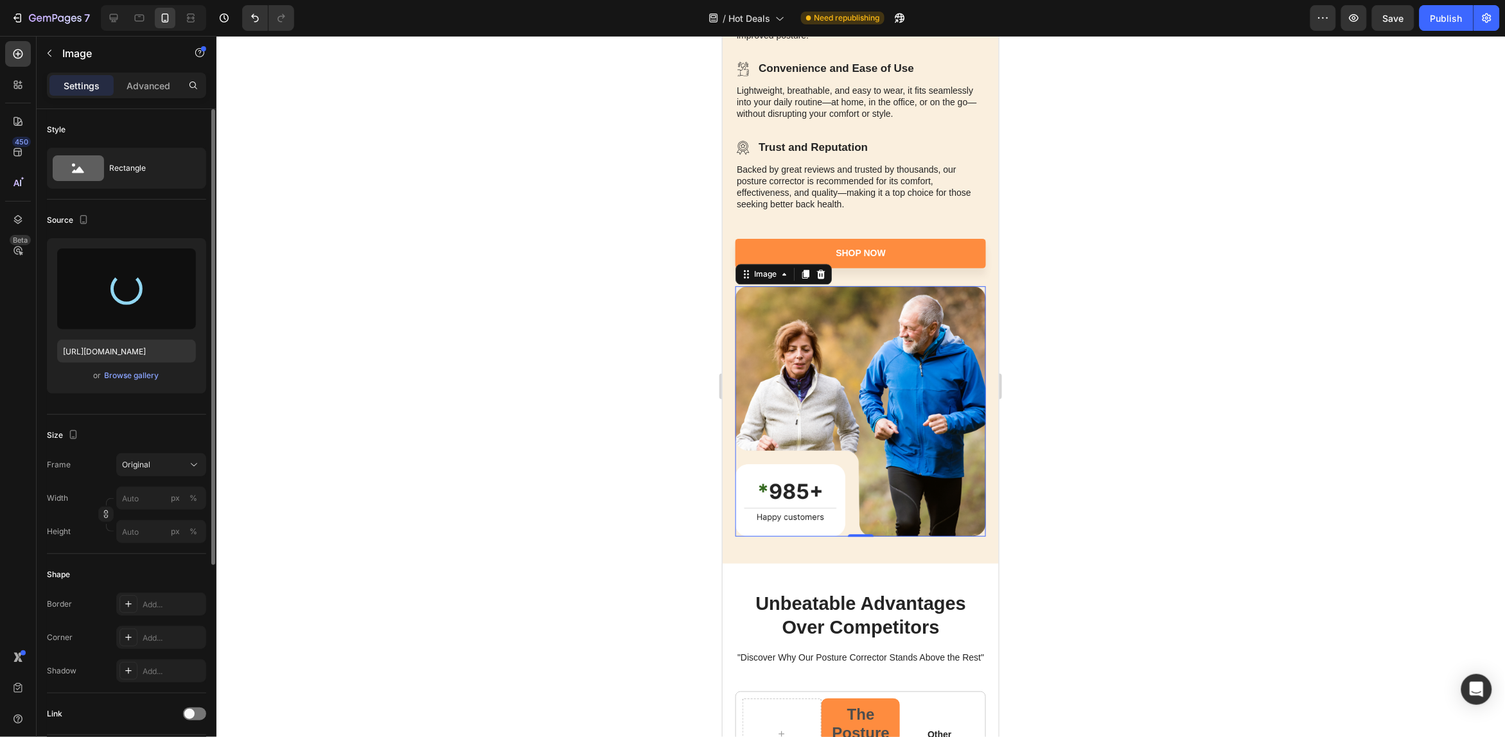
type input "https://cdn.shopify.com/s/files/1/0640/4695/6649/files/gempages_575976394631152…"
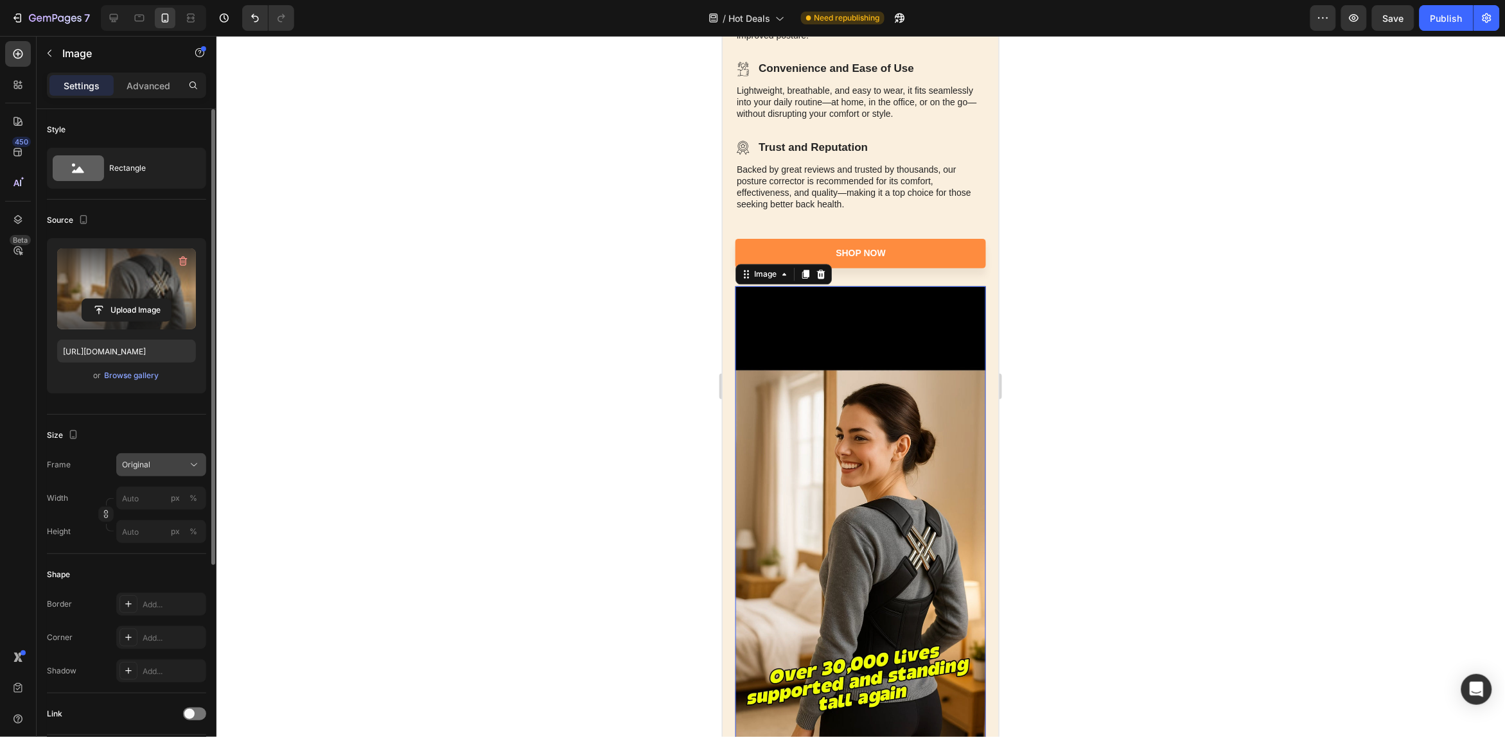
click at [184, 467] on div "Original" at bounding box center [153, 465] width 63 height 12
drag, startPoint x: 191, startPoint y: 524, endPoint x: 259, endPoint y: 524, distance: 68.1
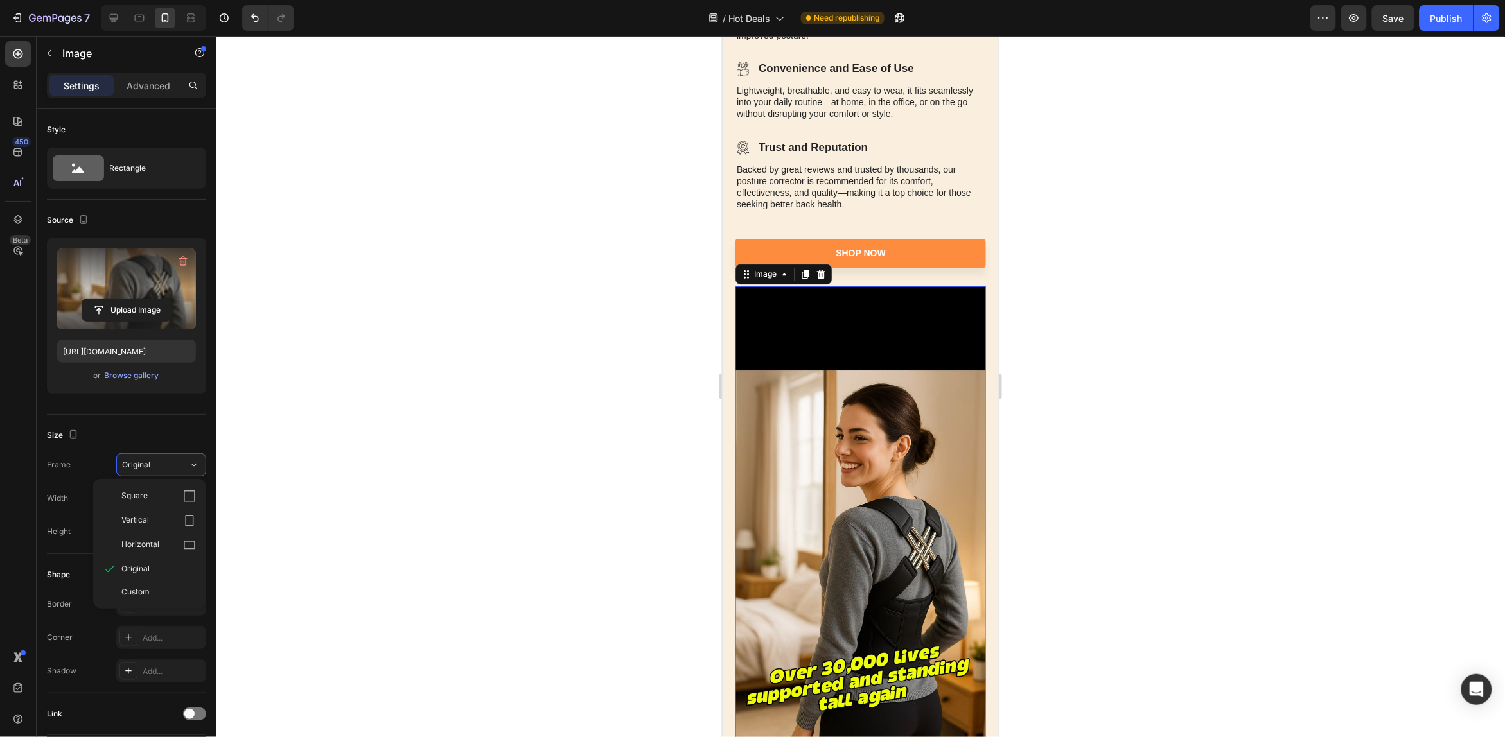
click at [191, 524] on icon at bounding box center [189, 521] width 13 height 13
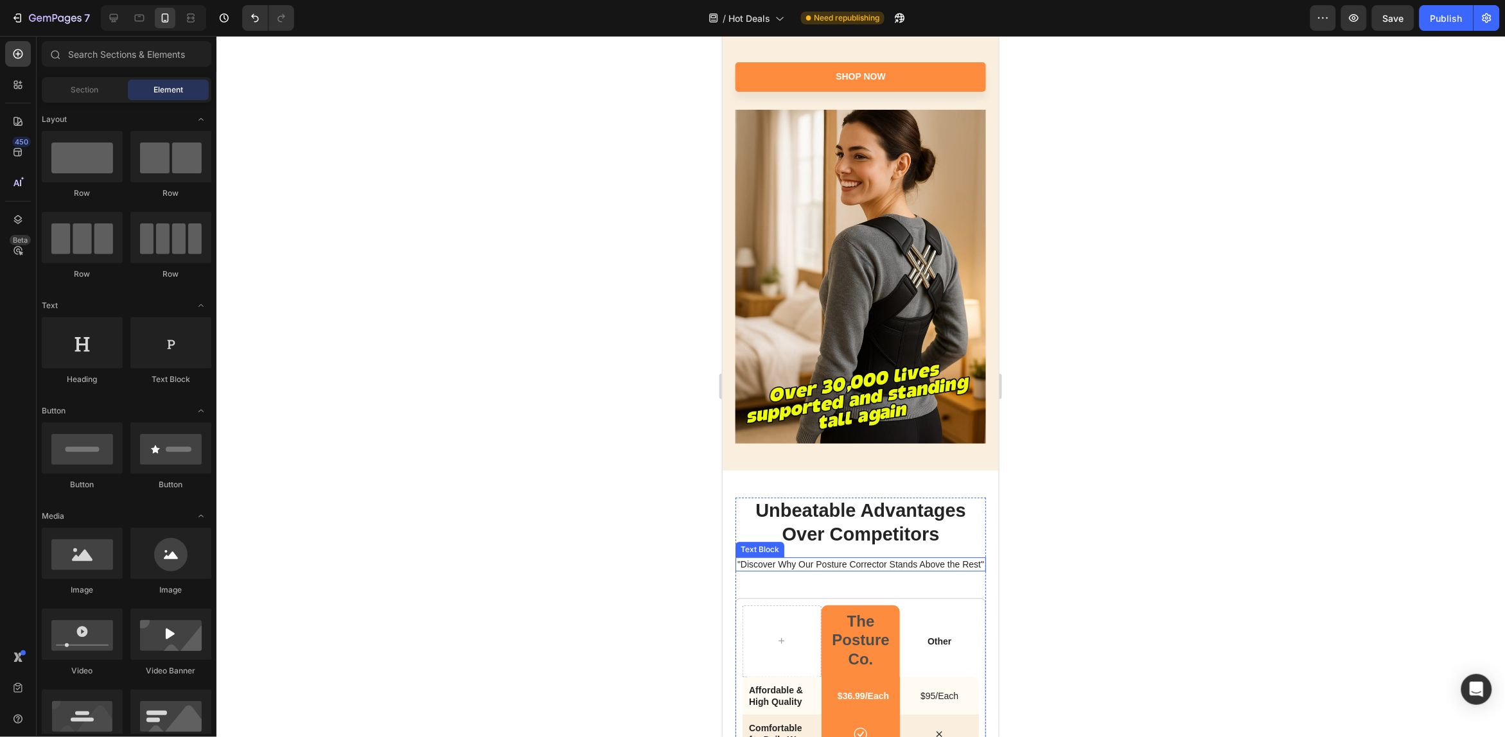
scroll to position [3066, 0]
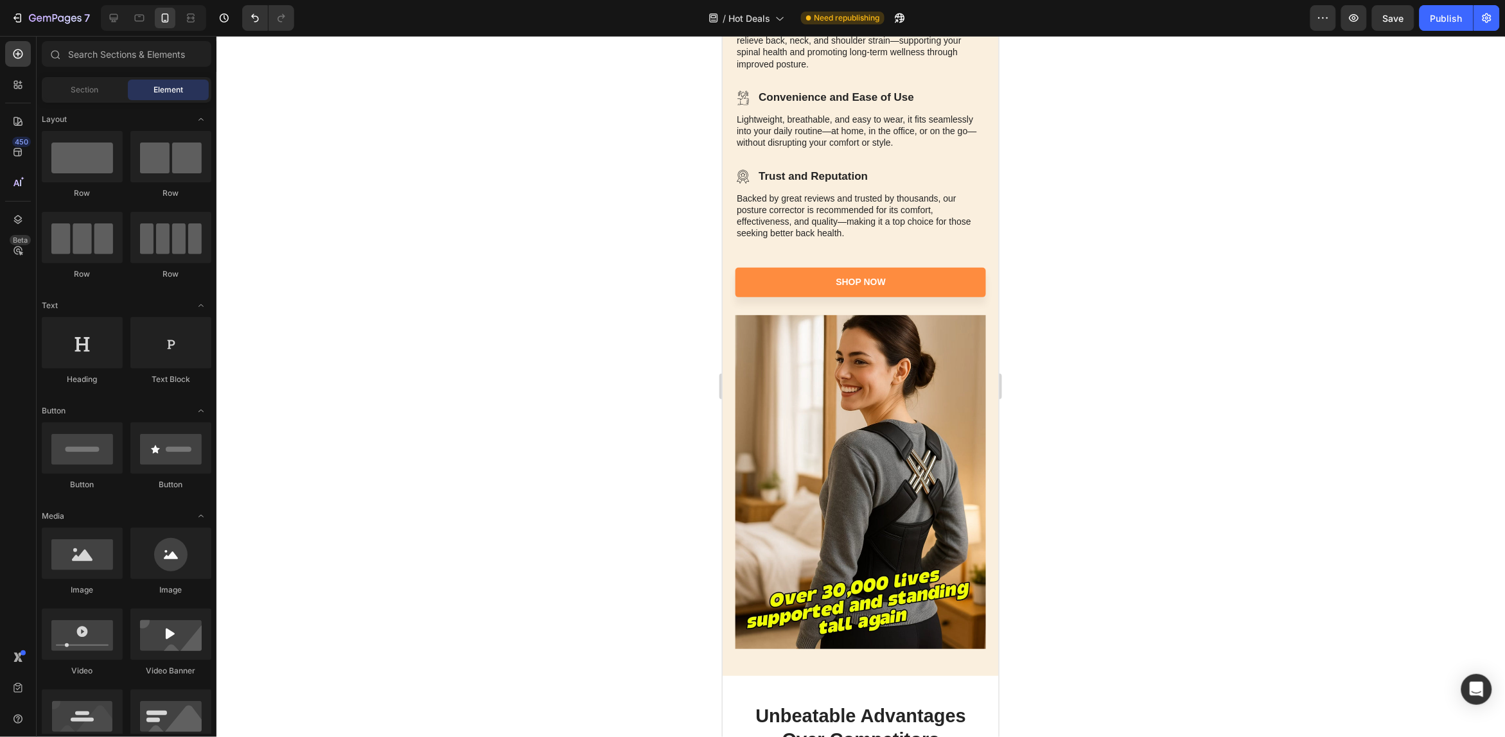
click at [1110, 403] on div at bounding box center [860, 387] width 1289 height 702
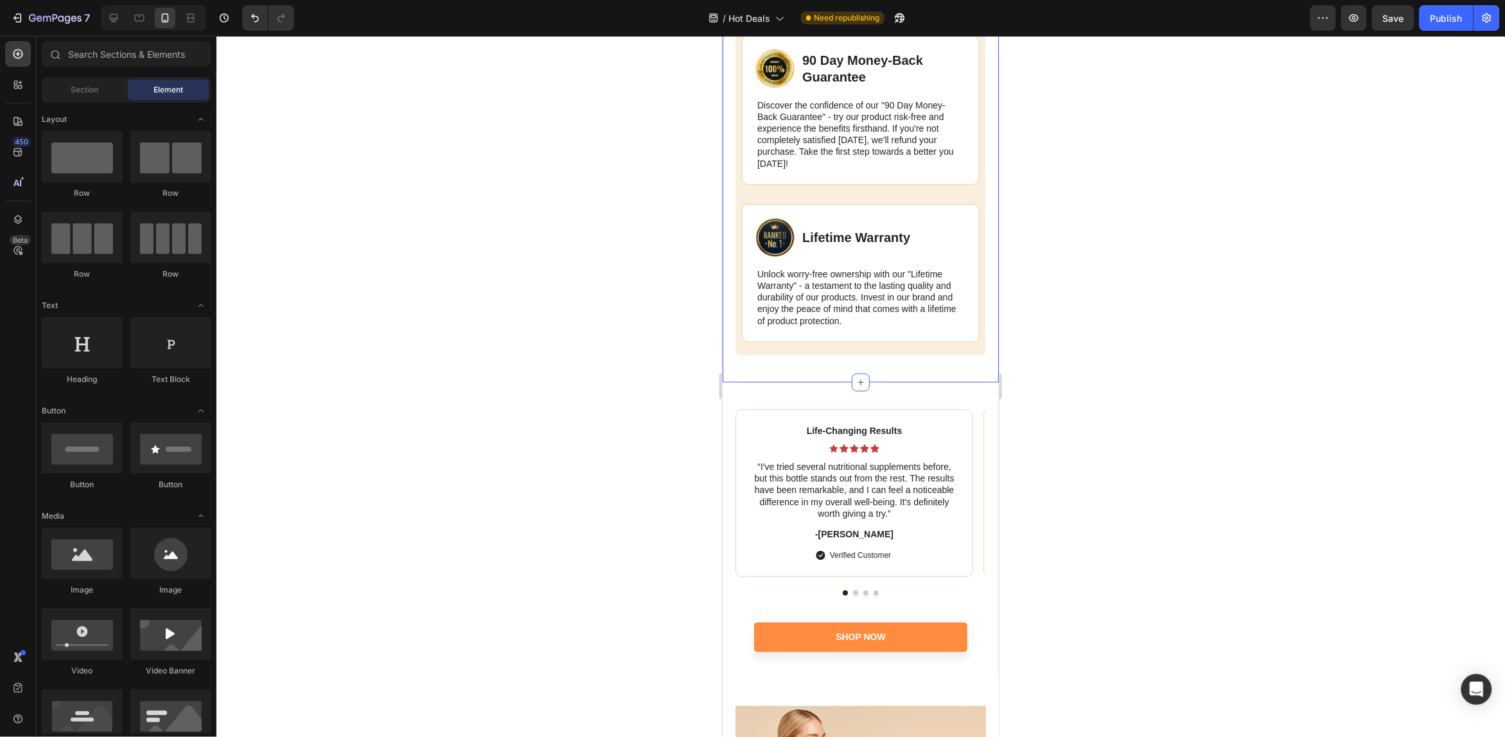
scroll to position [4431, 0]
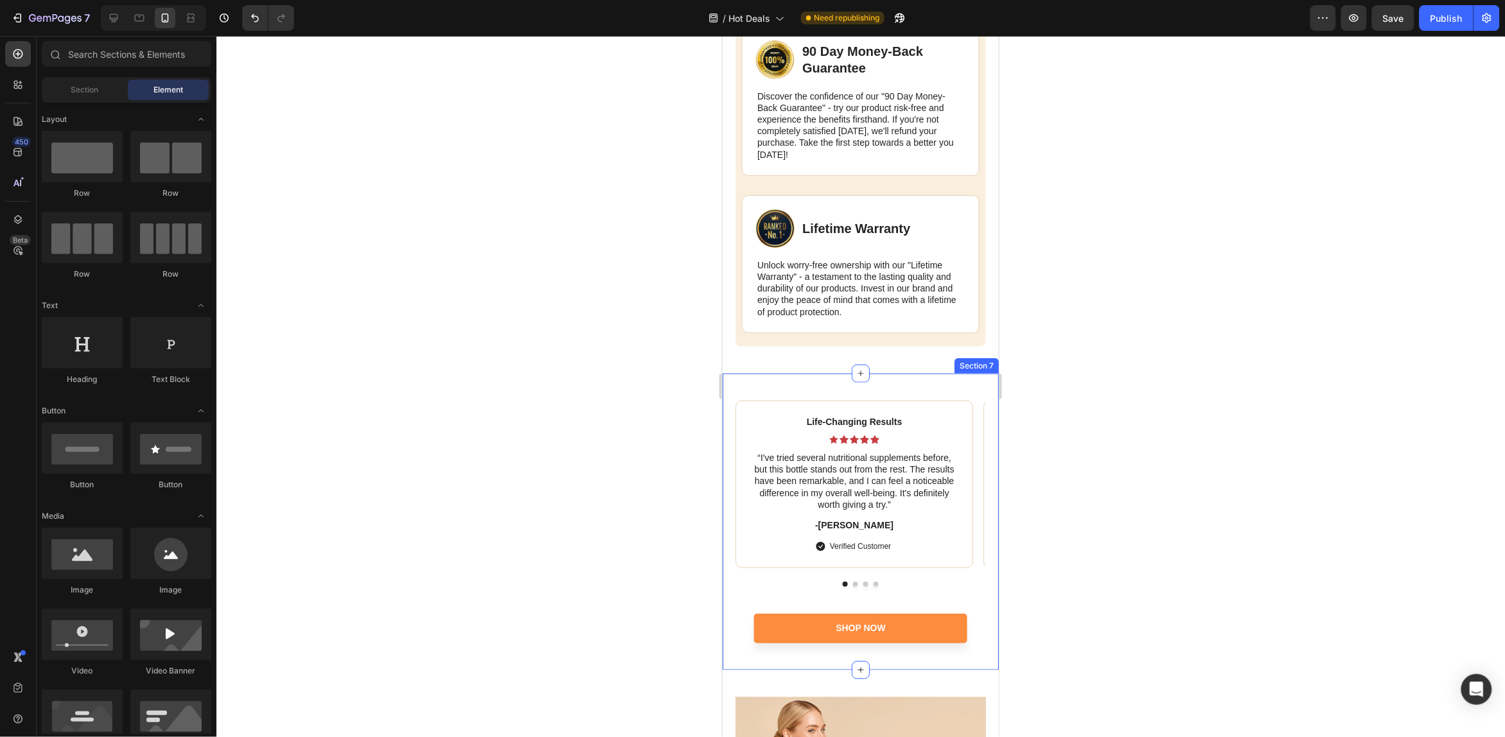
click at [953, 385] on div "Life-Changing Results Text Block Icon Icon Icon Icon Icon Icon List “I've tried…" at bounding box center [860, 521] width 276 height 297
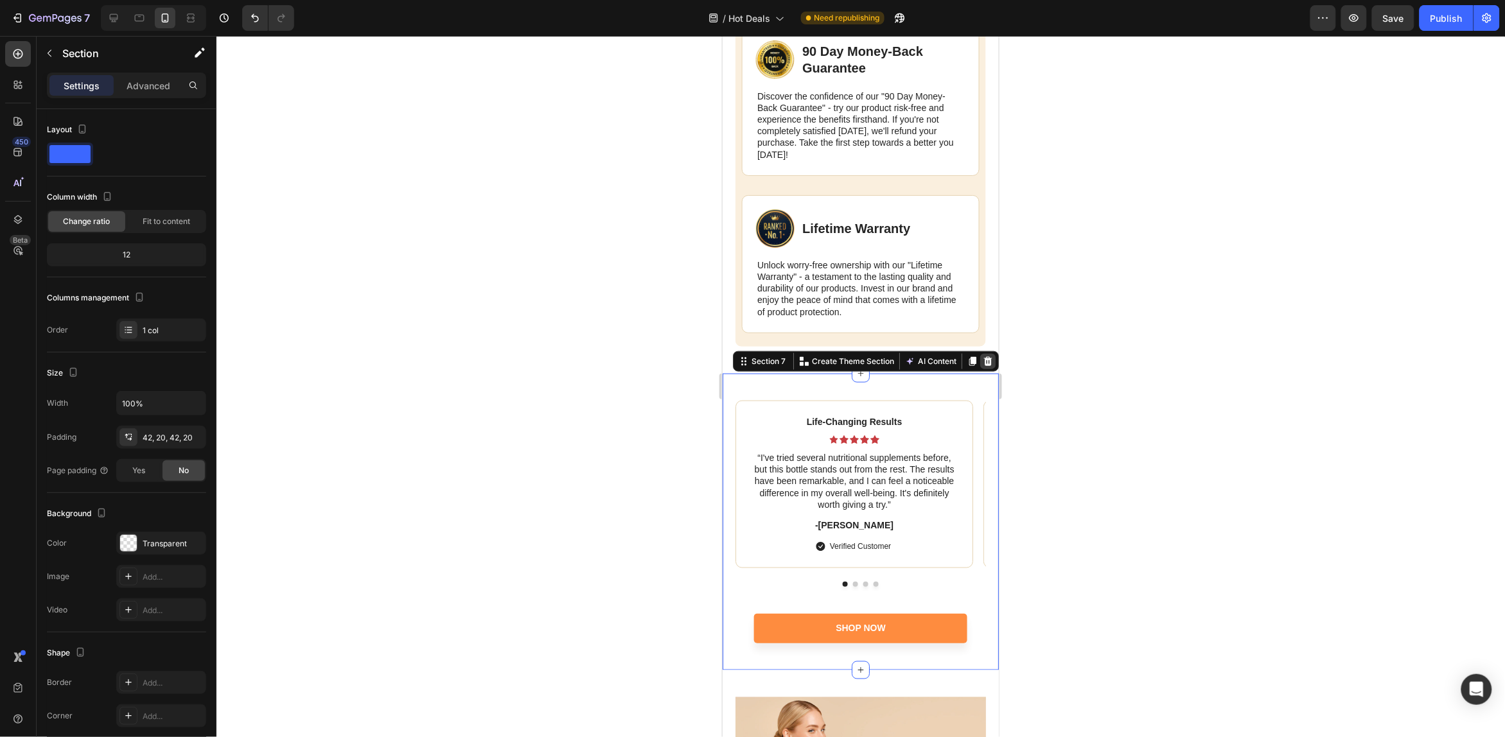
click at [984, 364] on icon at bounding box center [988, 361] width 8 height 9
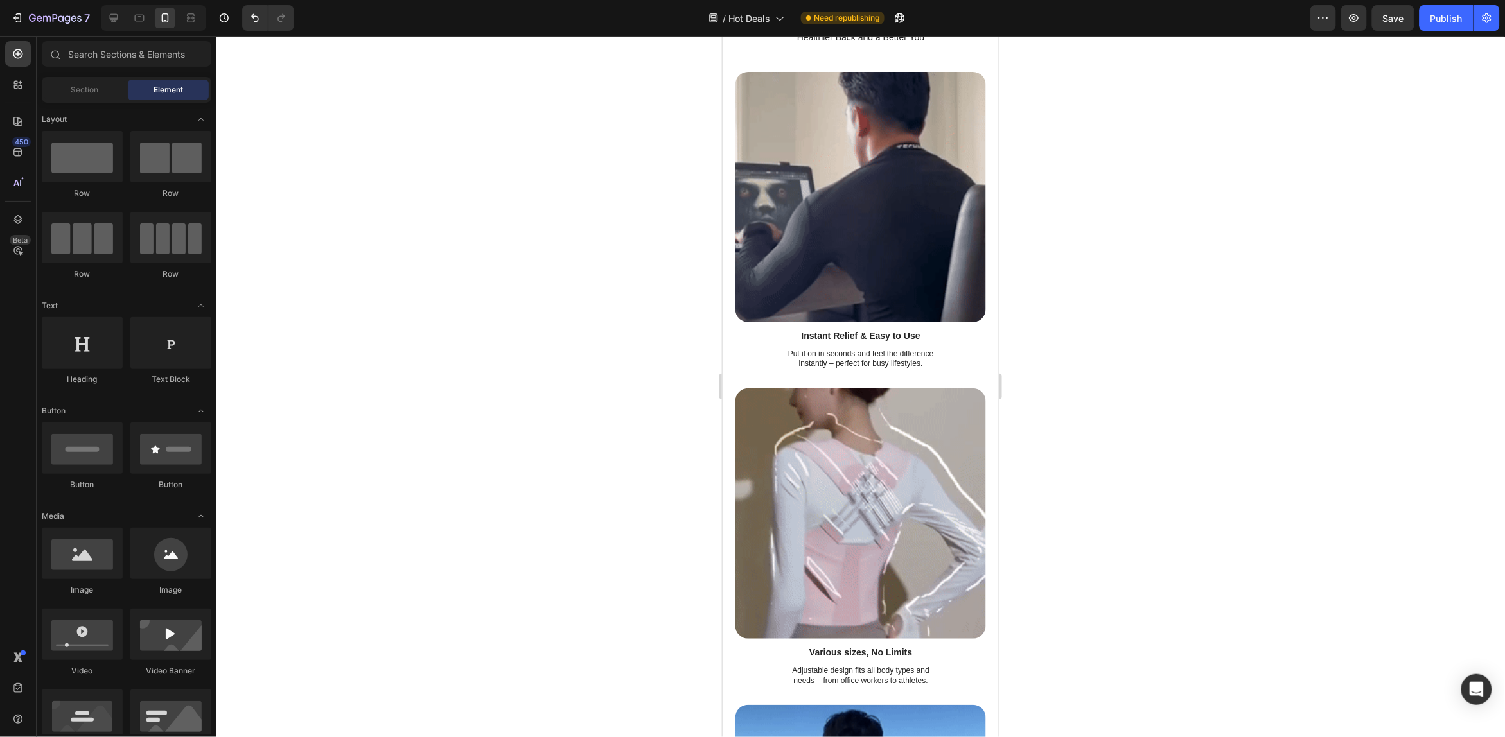
scroll to position [1944, 0]
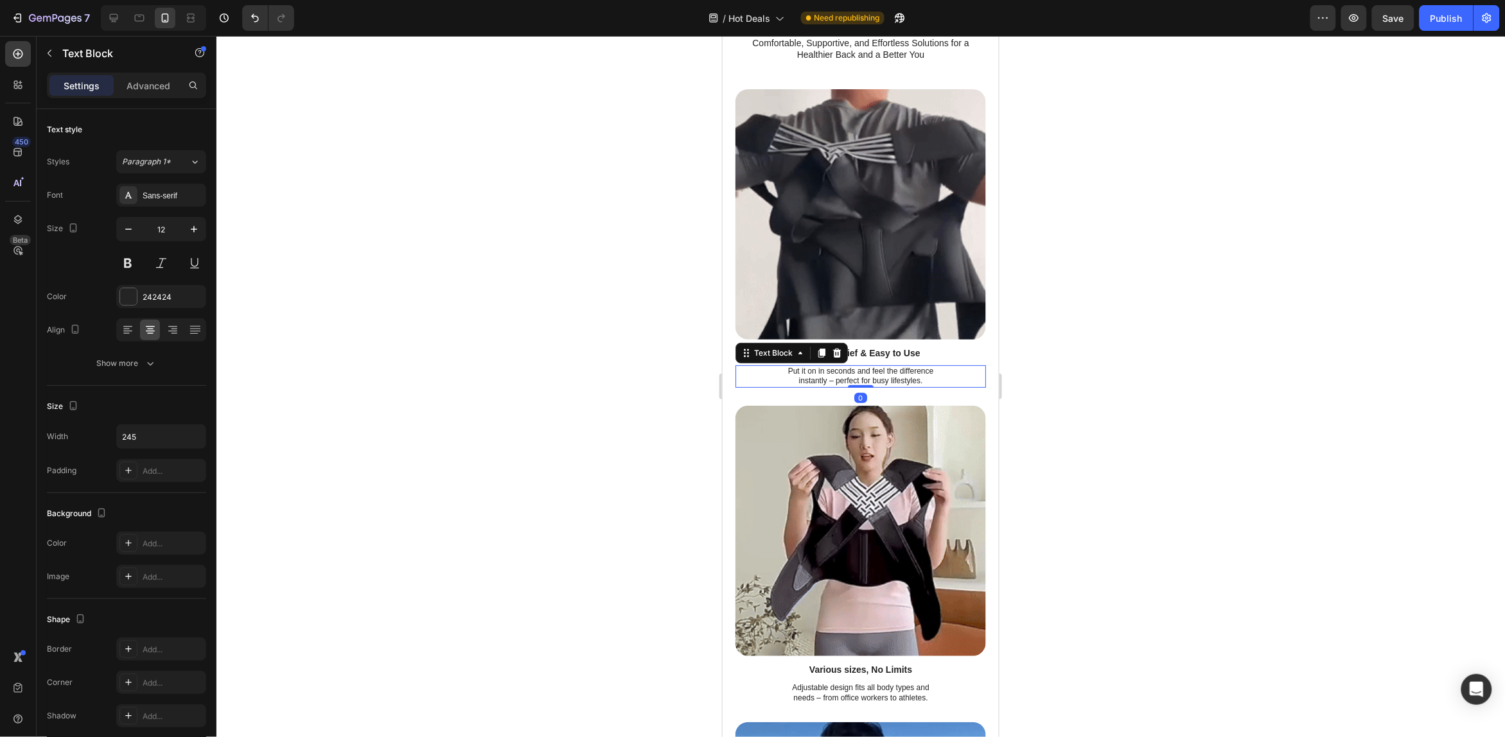
click at [878, 366] on p "Put it on in seconds and feel the difference instantly – perfect for busy lifes…" at bounding box center [860, 376] width 155 height 20
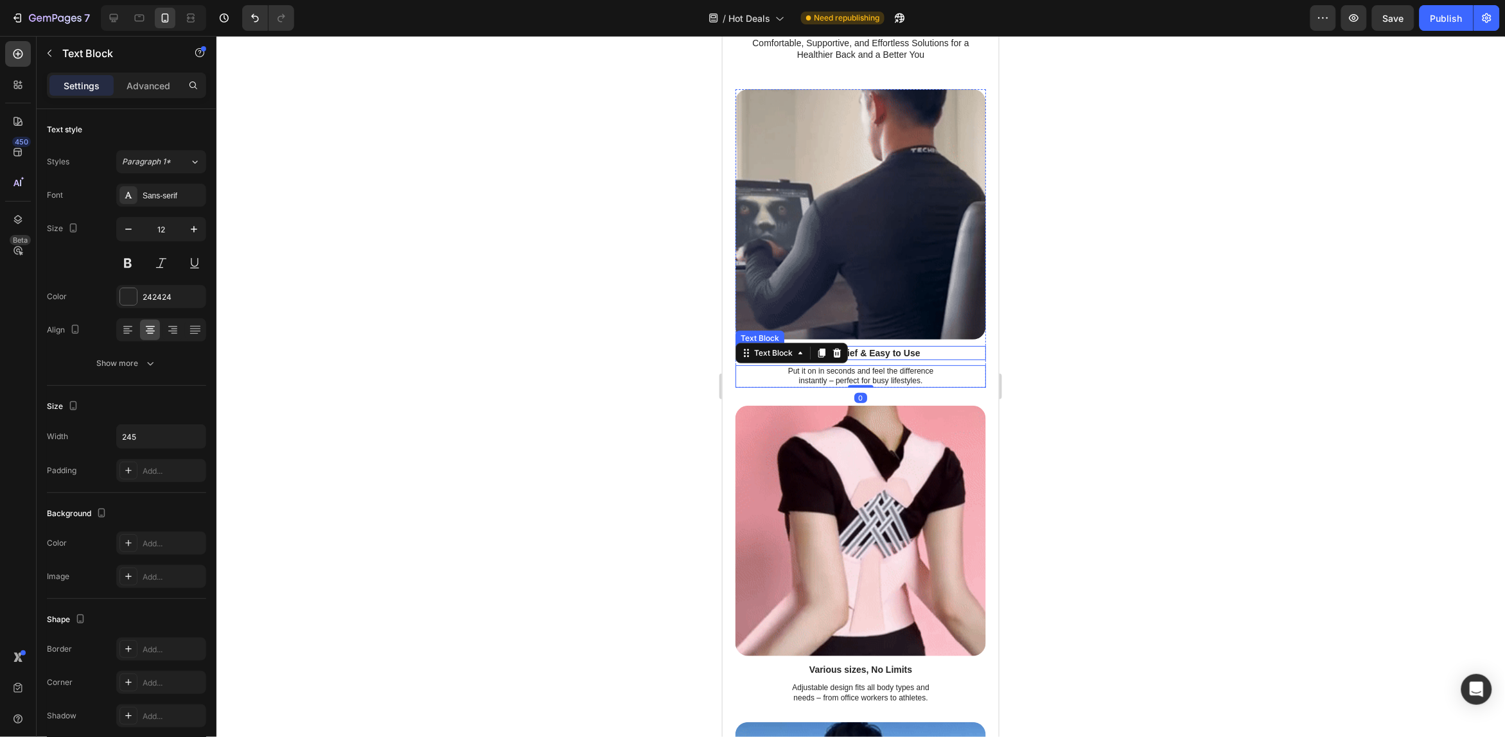
click at [878, 347] on p "Instant Relief & Easy to Use" at bounding box center [860, 353] width 155 height 12
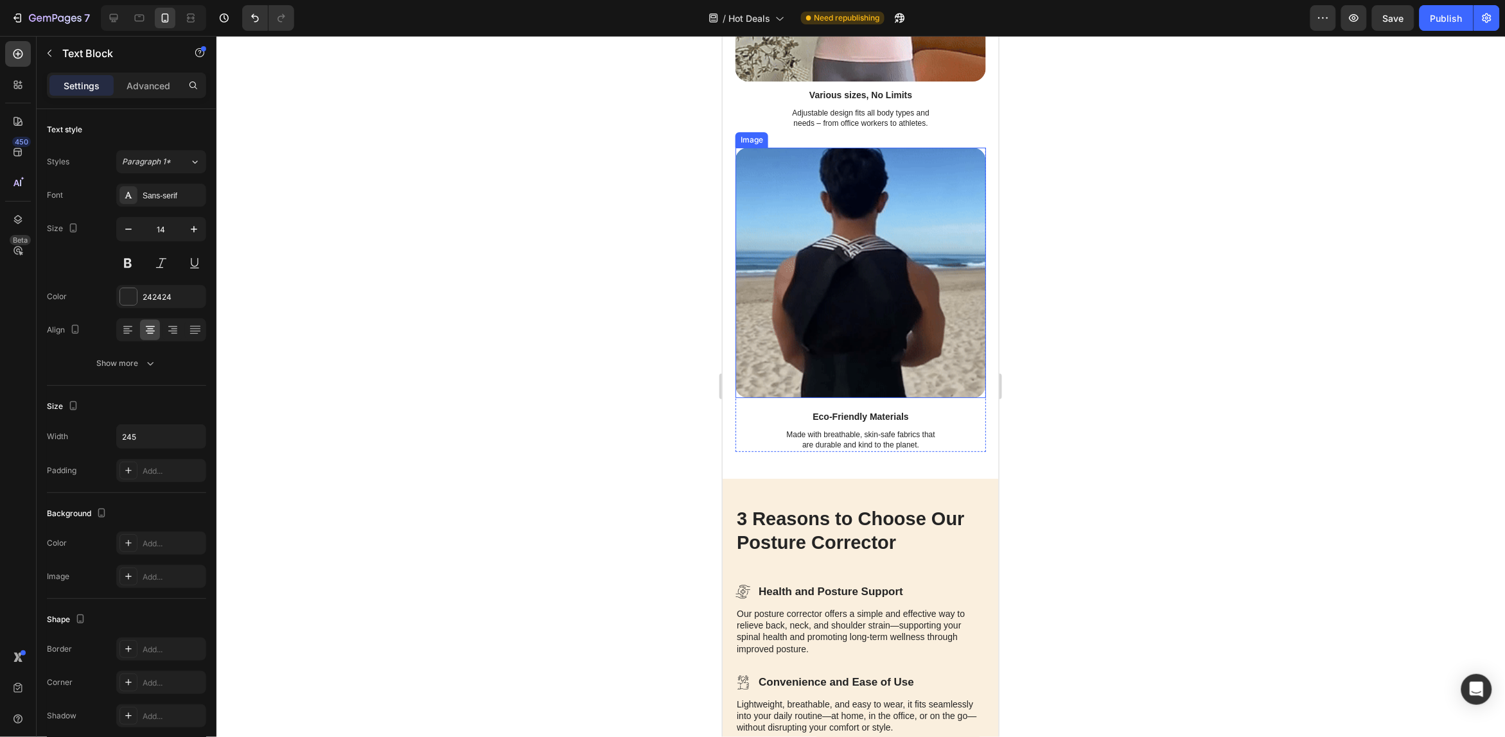
scroll to position [1623, 0]
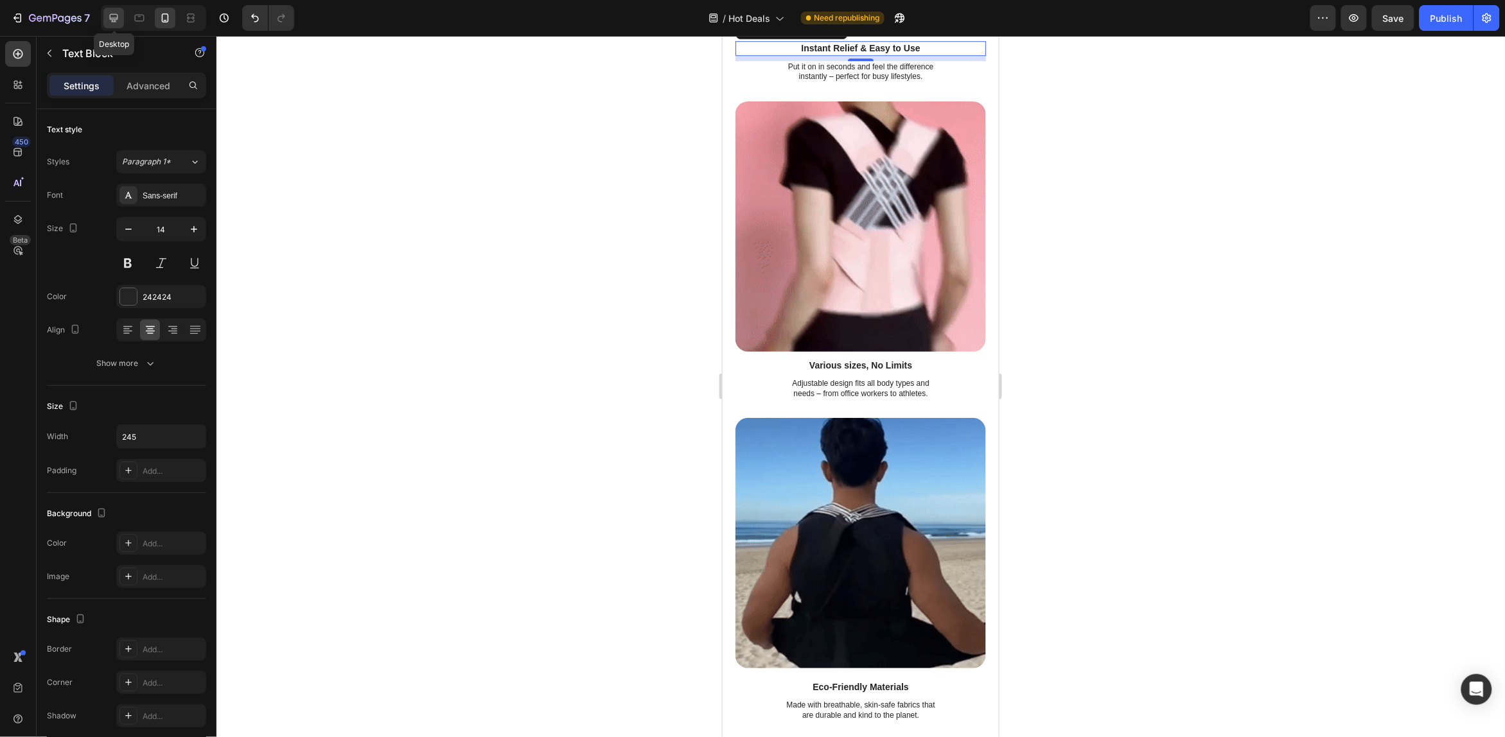
click at [108, 13] on icon at bounding box center [113, 18] width 13 height 13
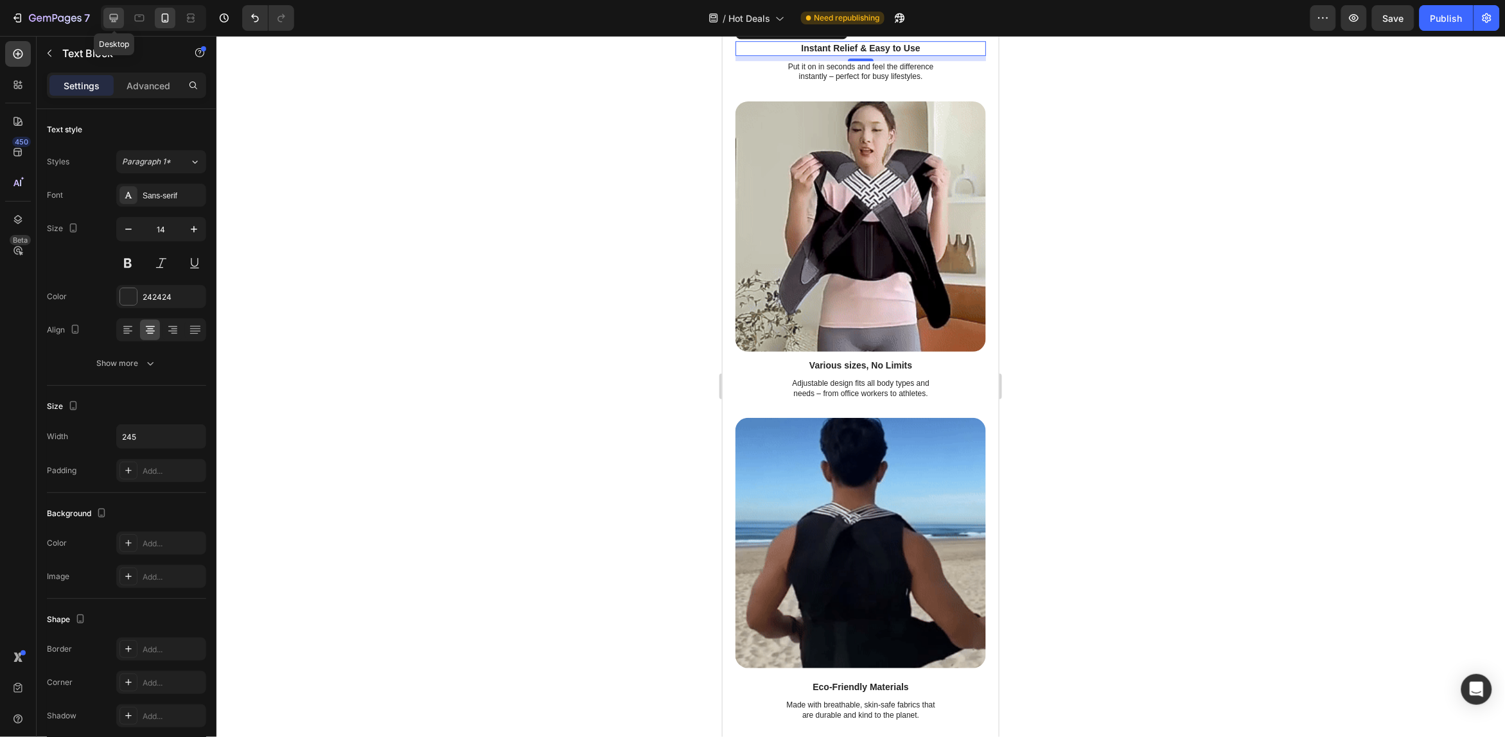
type input "16"
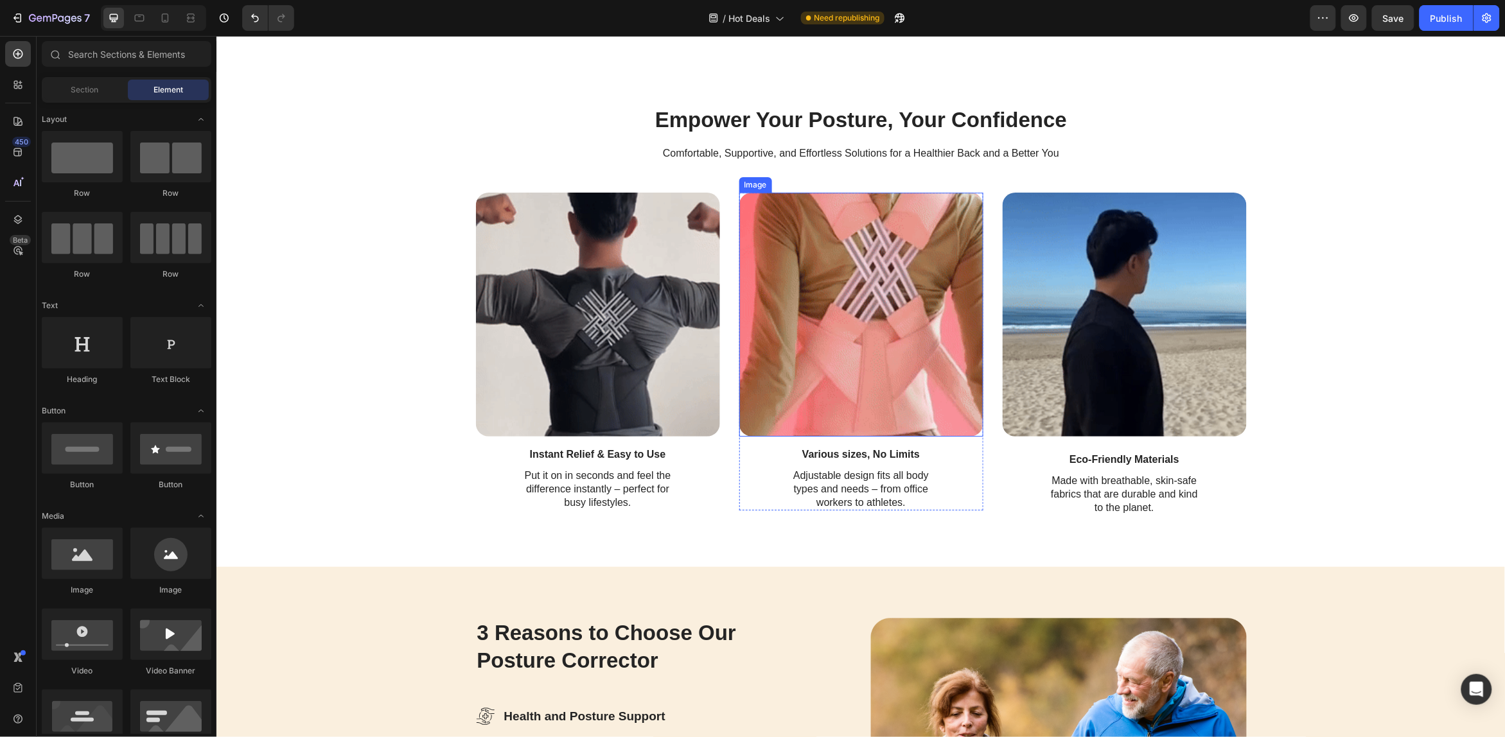
scroll to position [1379, 0]
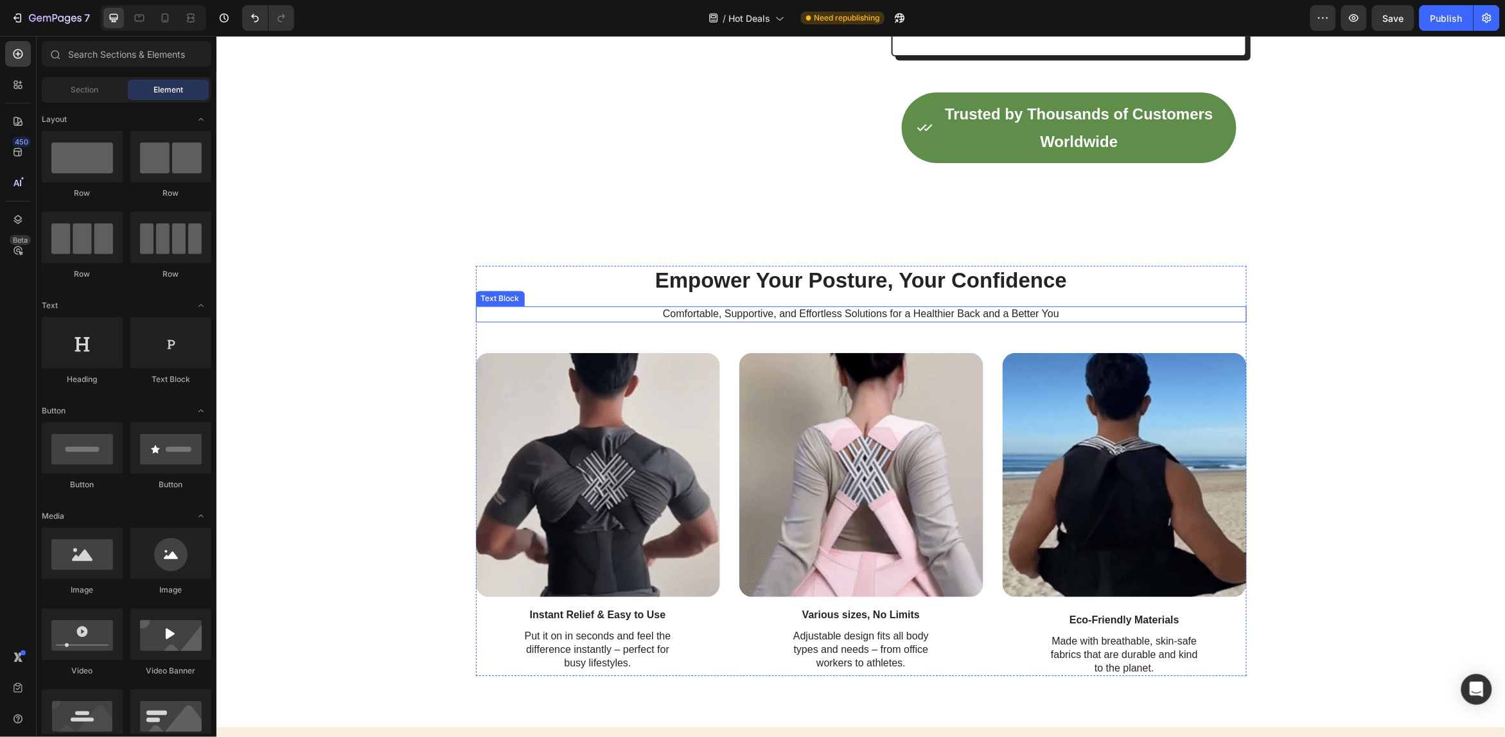
click at [838, 321] on p "Comfortable, Supportive, and Effortless Solutions for a Healthier Back and a Be…" at bounding box center [861, 313] width 768 height 13
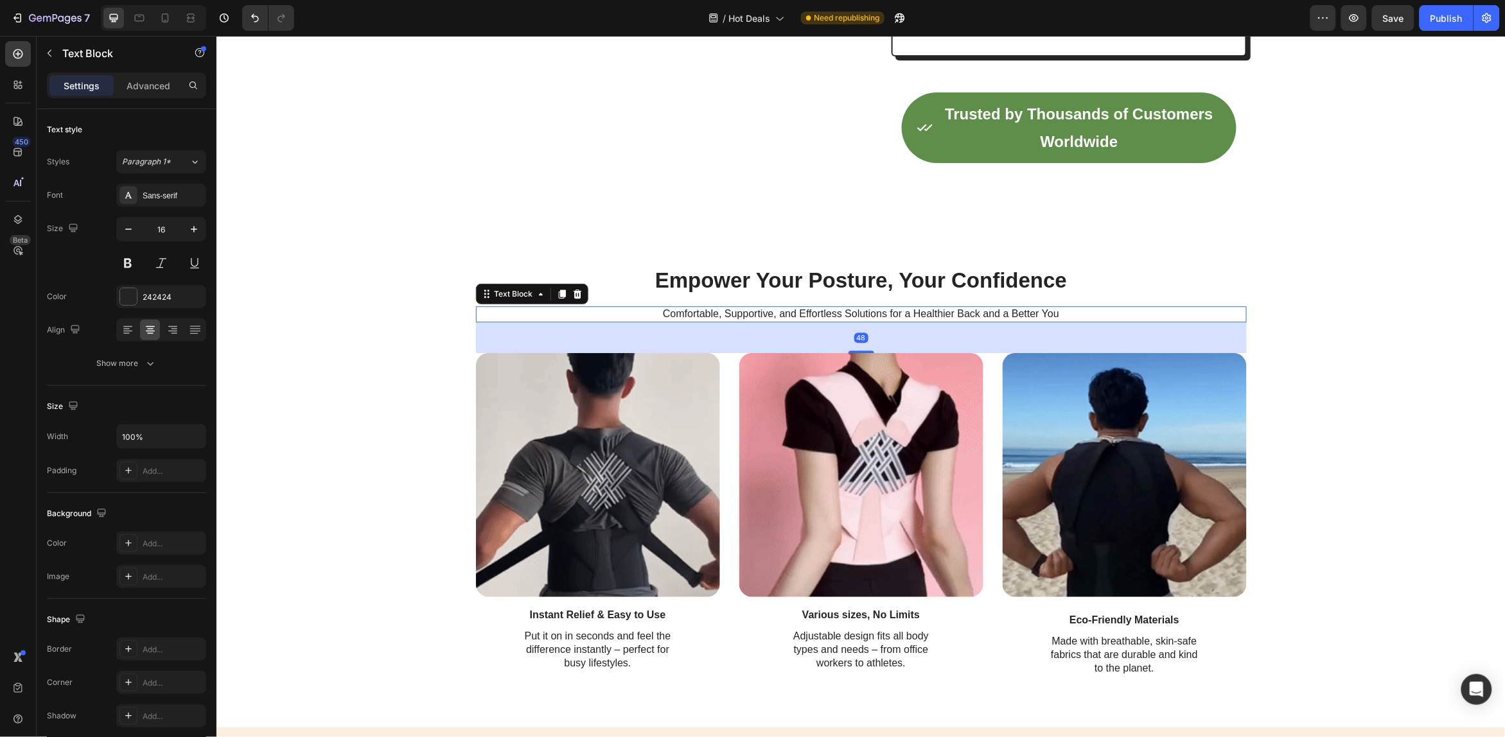
click at [838, 321] on p "Comfortable, Supportive, and Effortless Solutions for a Healthier Back and a Be…" at bounding box center [861, 313] width 768 height 13
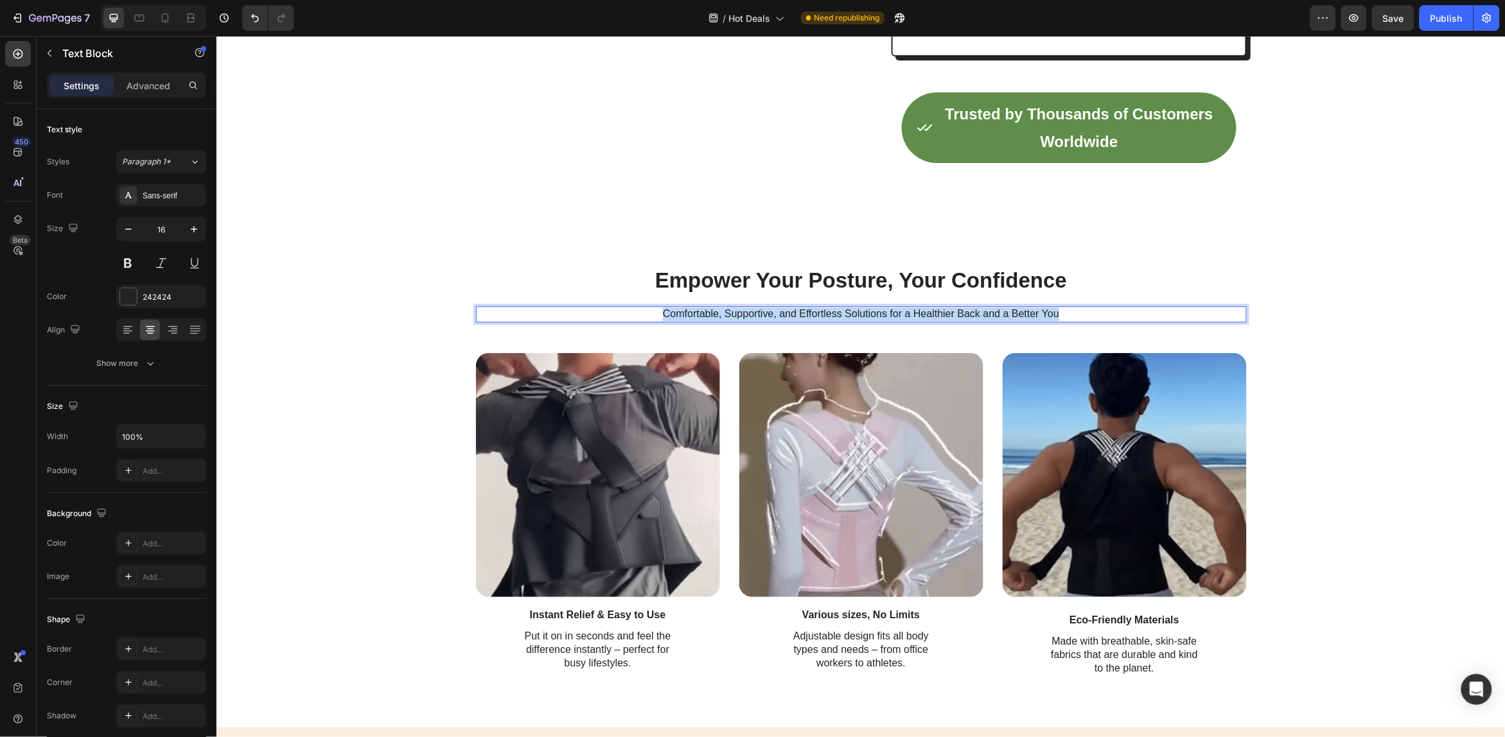
click at [838, 321] on p "Comfortable, Supportive, and Effortless Solutions for a Healthier Back and a Be…" at bounding box center [861, 313] width 768 height 13
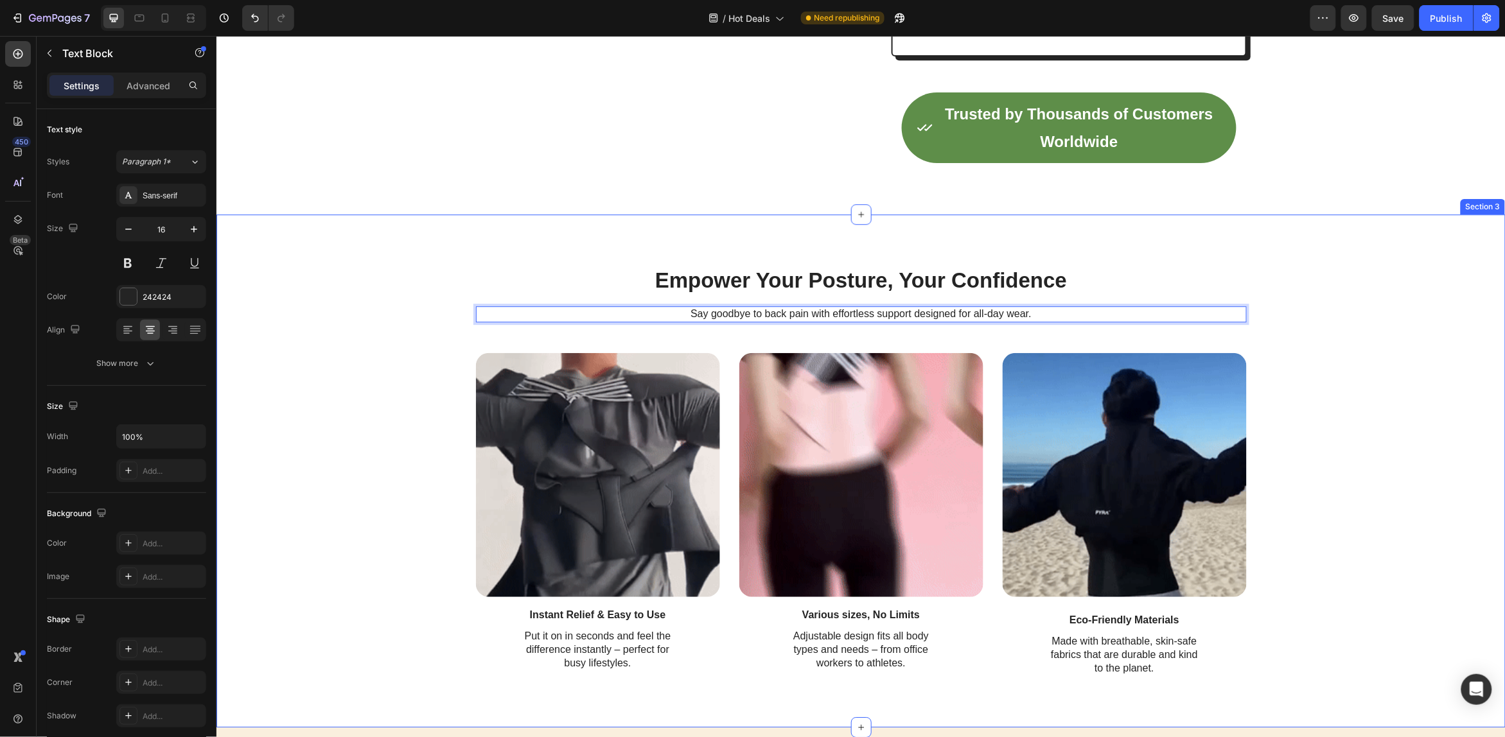
click at [1266, 359] on div "Empower Your Posture, Your Confidence Heading Say goodbye to back pain with eff…" at bounding box center [861, 470] width 1264 height 411
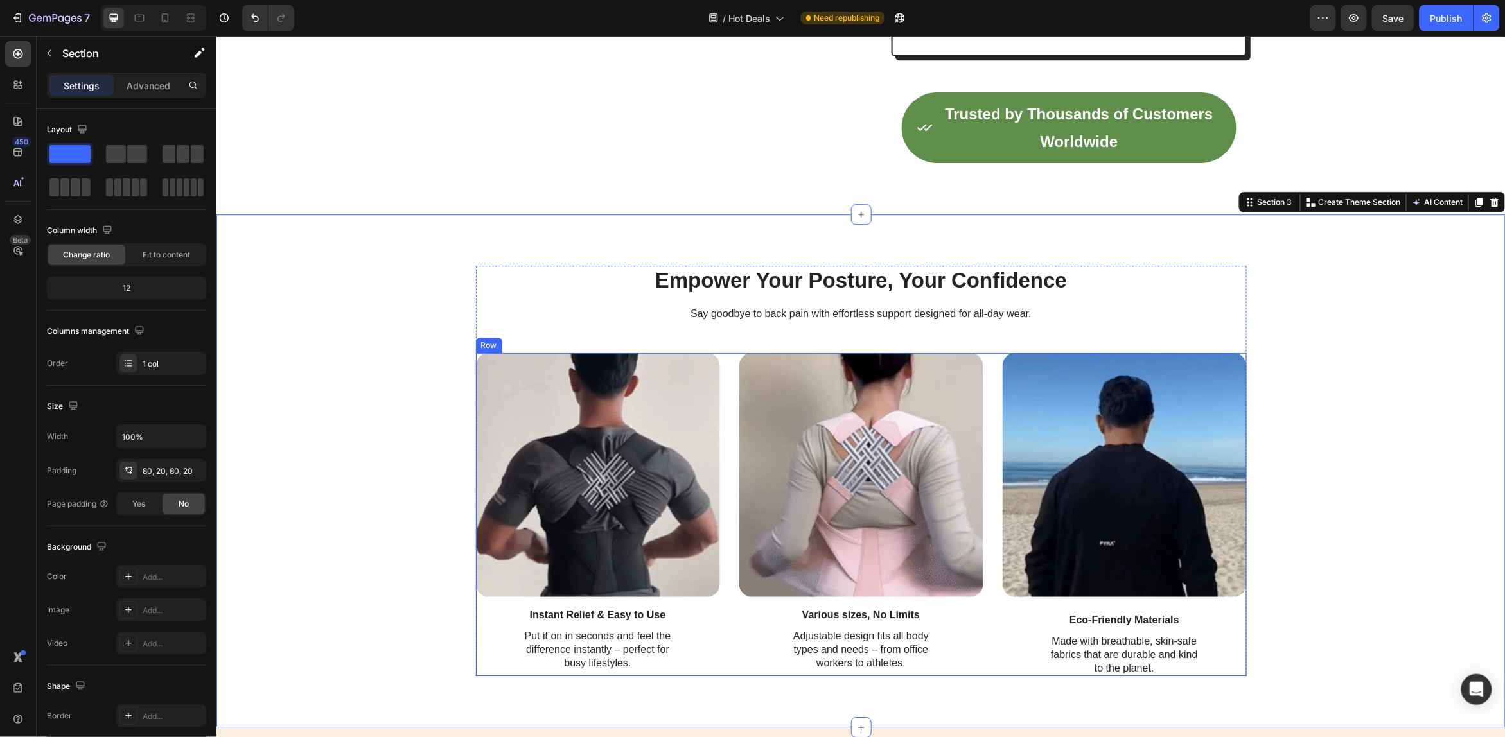
scroll to position [1459, 0]
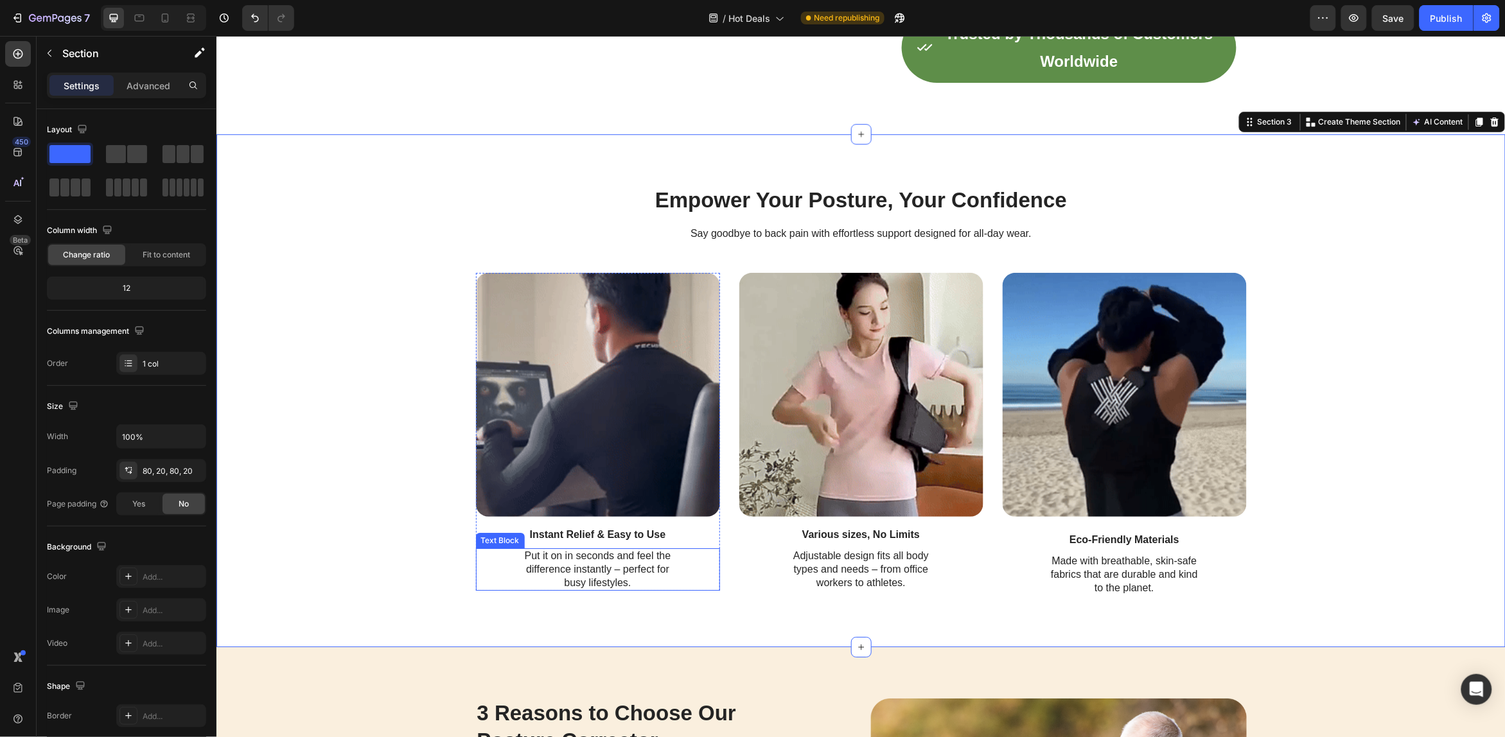
click at [636, 584] on p "Put it on in seconds and feel the difference instantly – perfect for busy lifes…" at bounding box center [597, 569] width 155 height 40
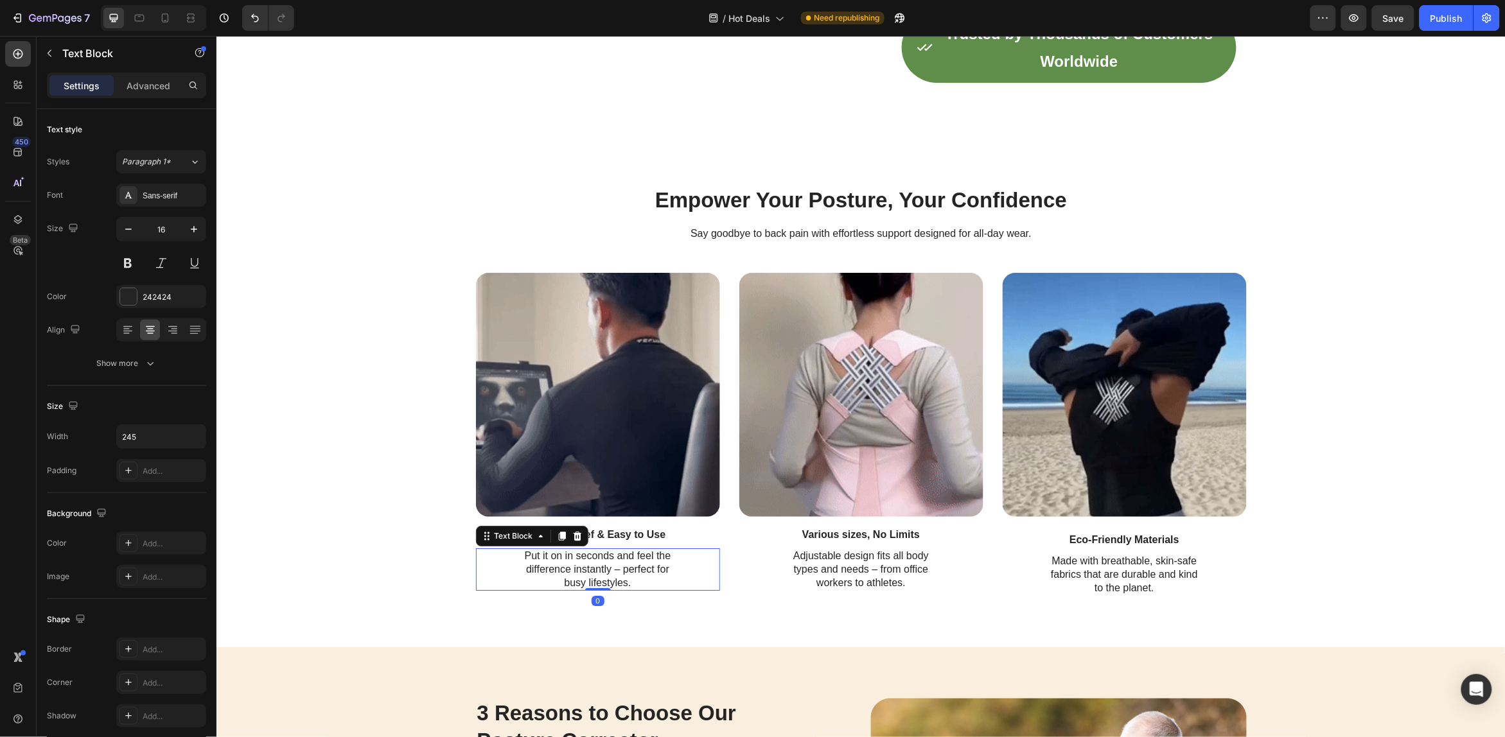
click at [636, 584] on p "Put it on in seconds and feel the difference instantly – perfect for busy lifes…" at bounding box center [597, 569] width 155 height 40
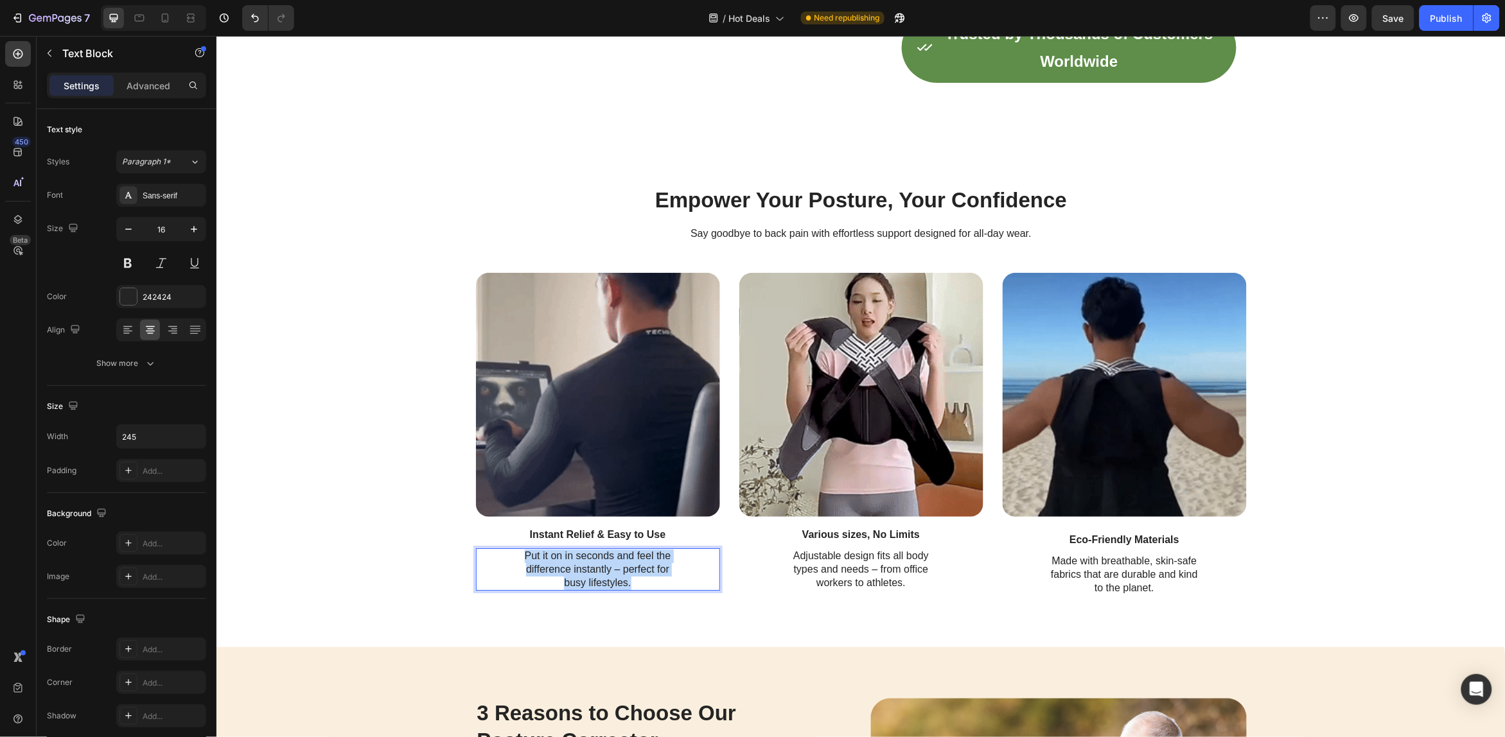
click at [636, 584] on p "Put it on in seconds and feel the difference instantly – perfect for busy lifes…" at bounding box center [597, 569] width 155 height 40
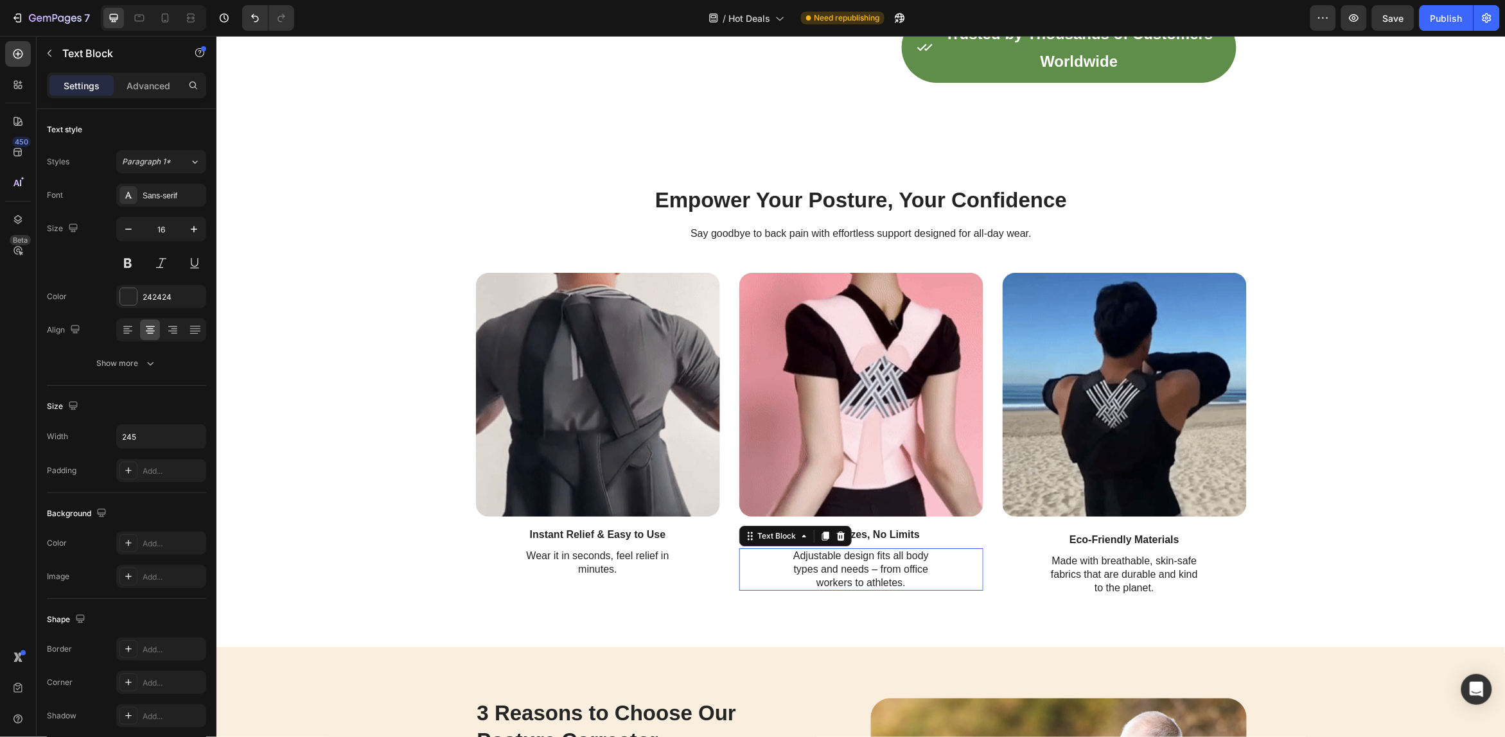
click at [854, 581] on p "Adjustable design fits all body types and needs – from office workers to athlet…" at bounding box center [860, 569] width 155 height 40
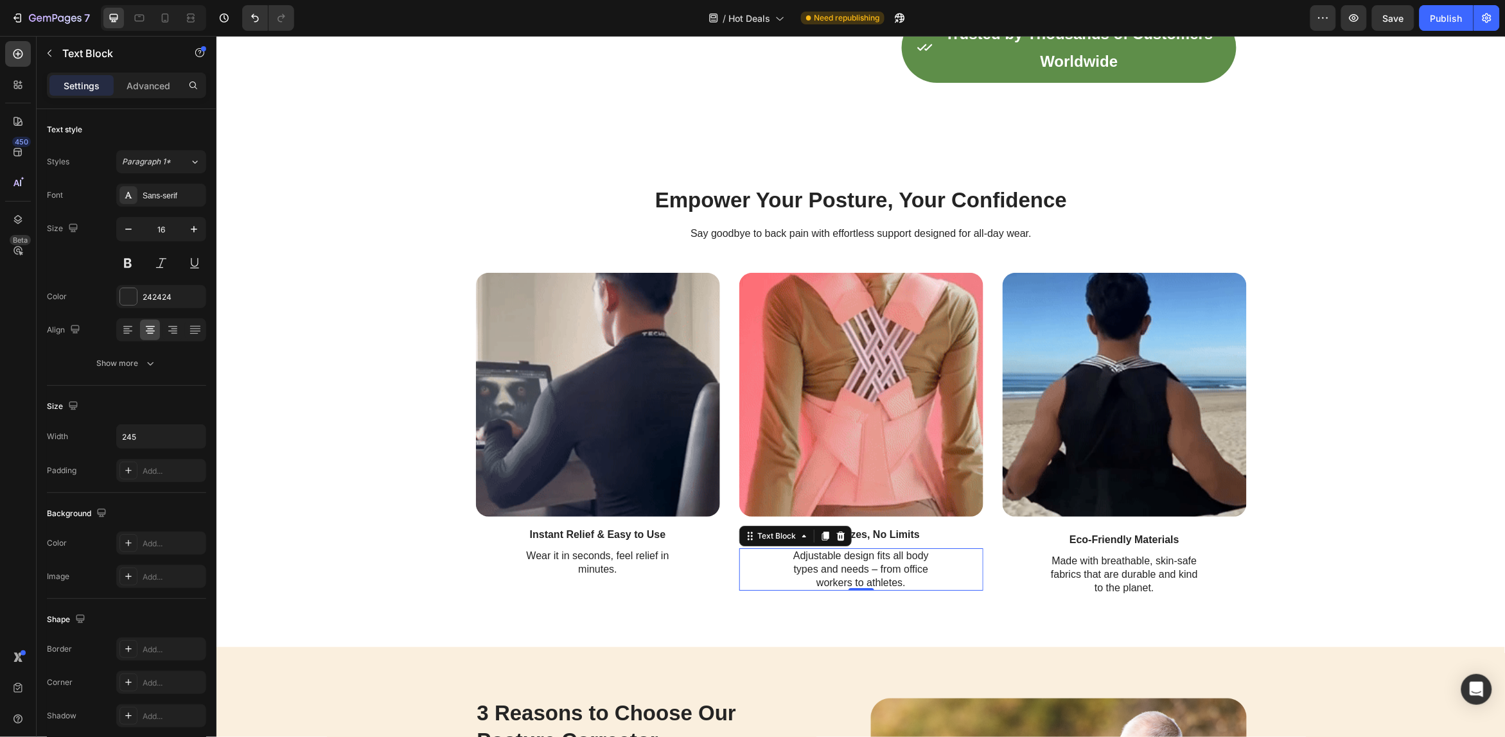
click at [858, 584] on p "Adjustable design fits all body types and needs – from office workers to athlet…" at bounding box center [860, 569] width 155 height 40
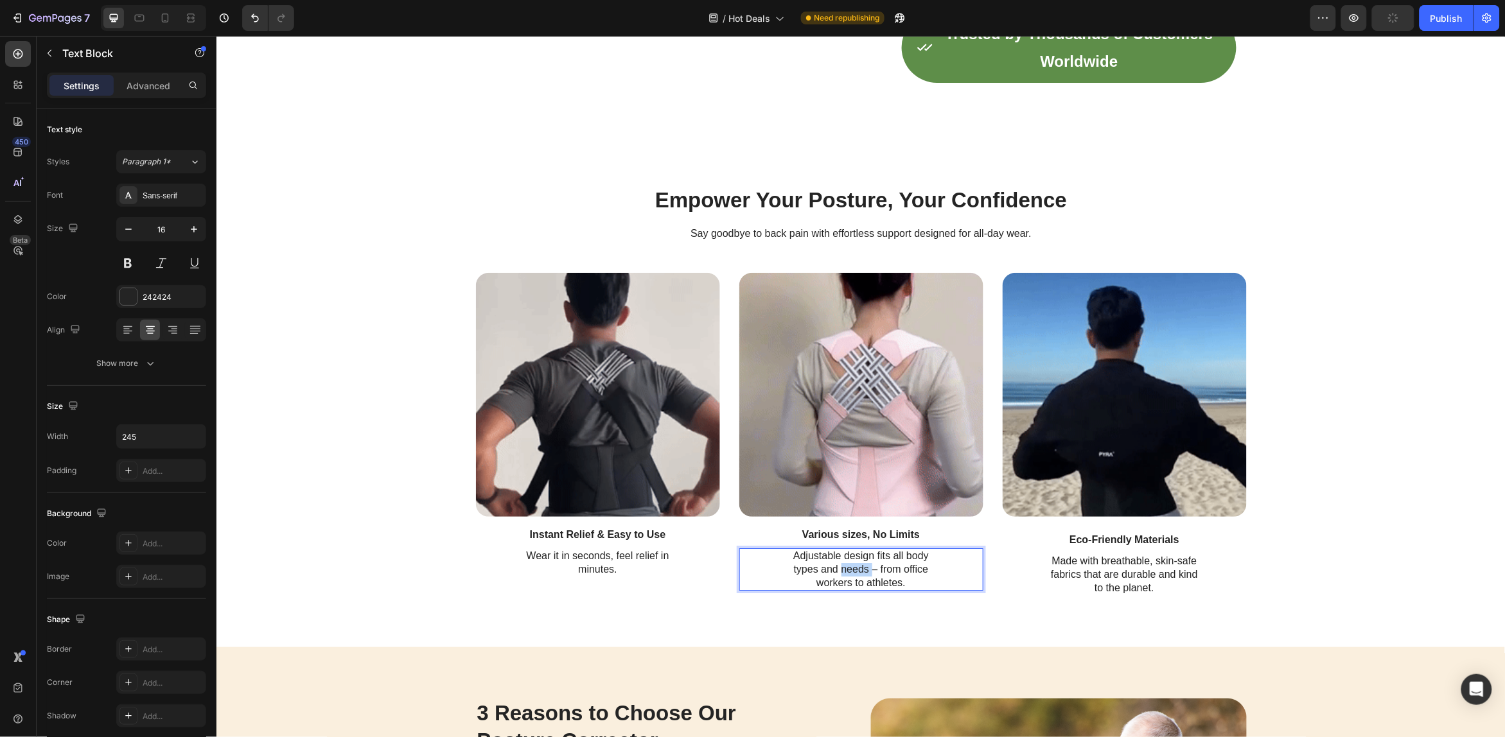
click at [858, 584] on p "Adjustable design fits all body types and needs – from office workers to athlet…" at bounding box center [860, 569] width 155 height 40
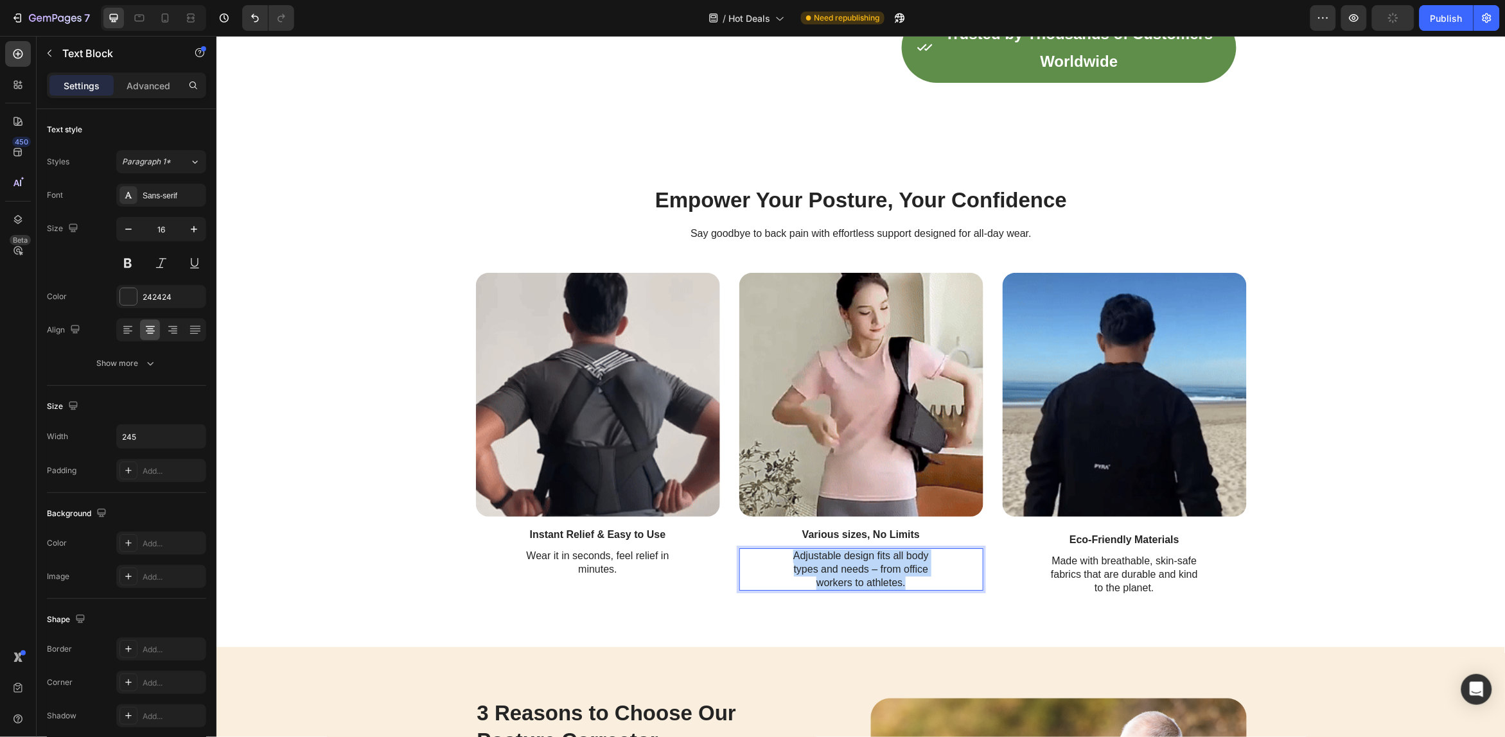
click at [858, 584] on p "Adjustable design fits all body types and needs – from office workers to athlet…" at bounding box center [860, 569] width 155 height 40
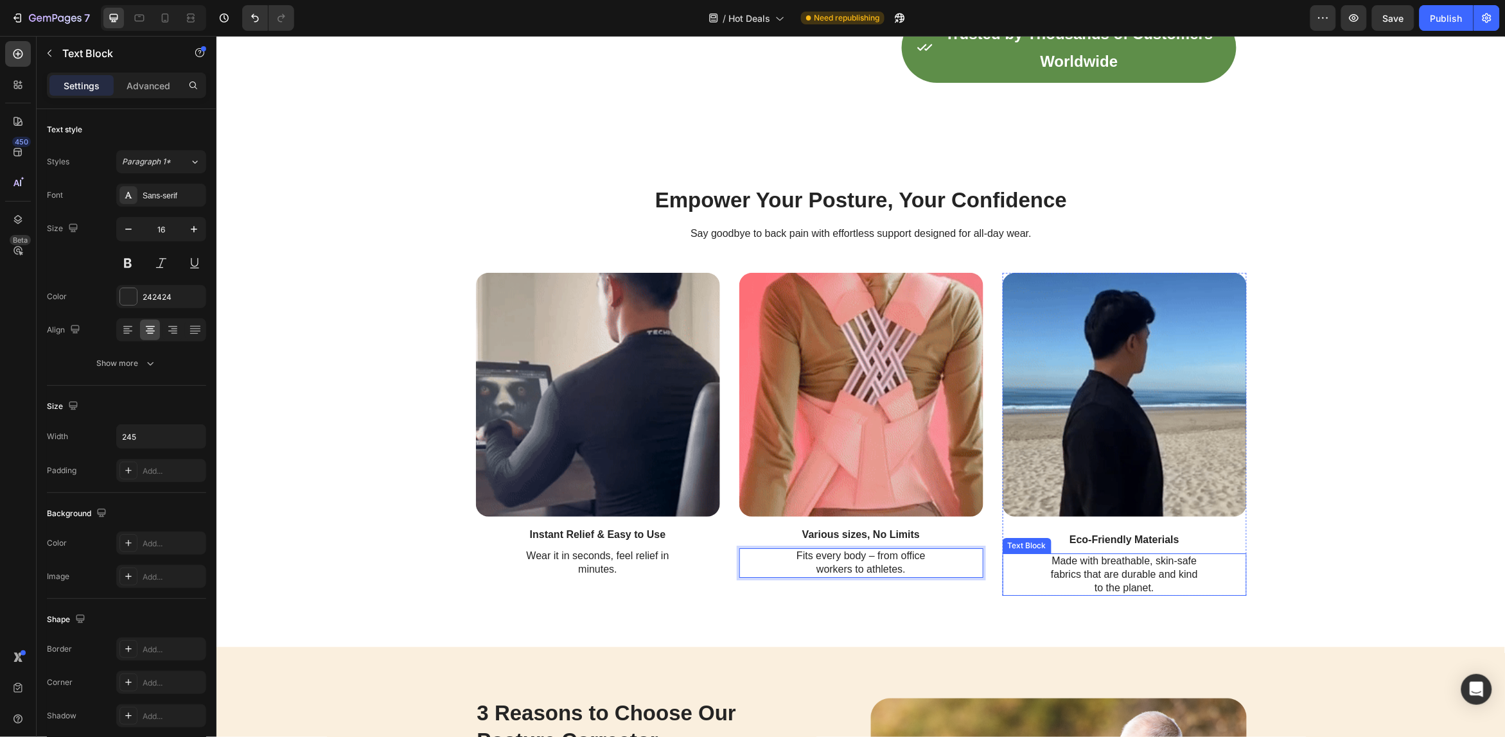
click at [1131, 581] on p "Made with breathable, skin-safe fabrics that are durable and kind to the planet." at bounding box center [1124, 574] width 155 height 40
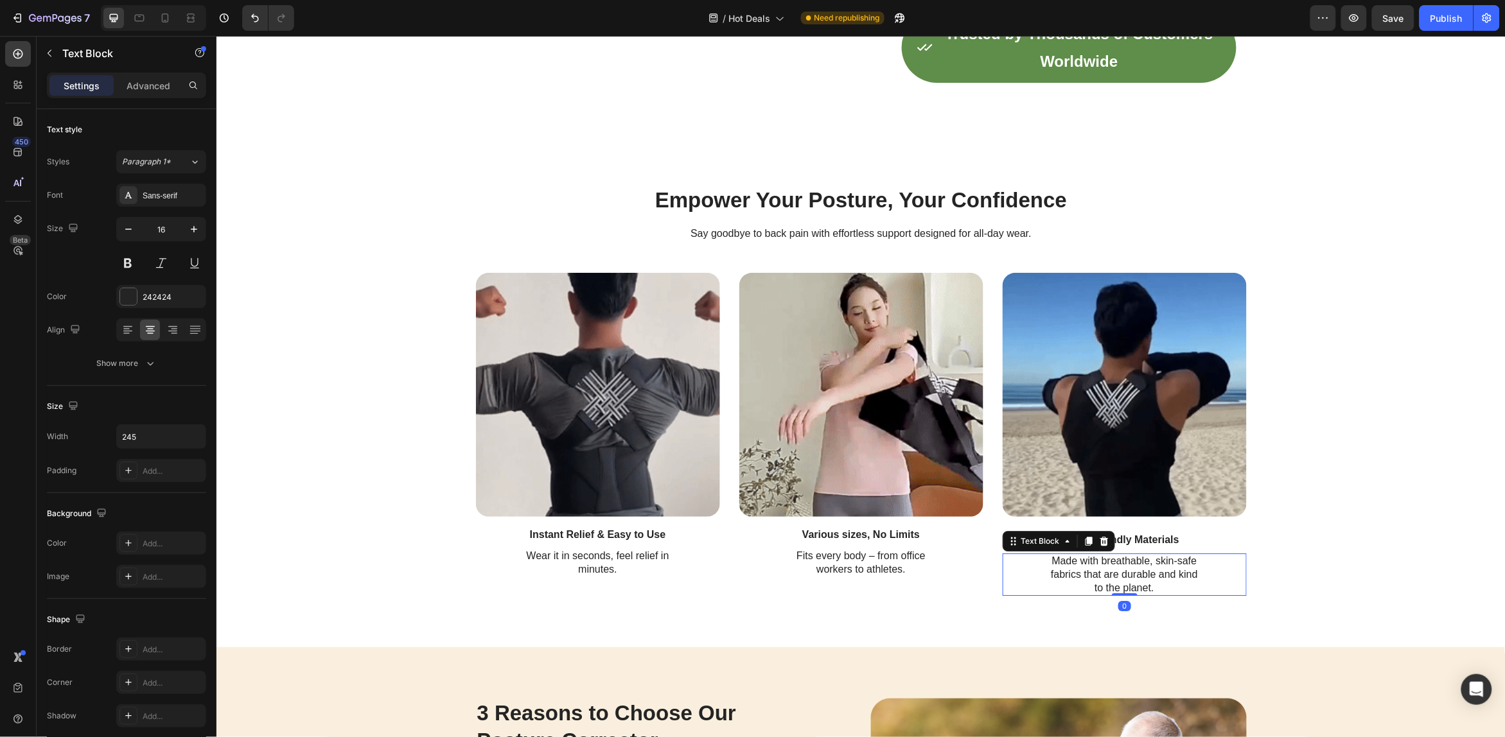
click at [1131, 581] on p "Made with breathable, skin-safe fabrics that are durable and kind to the planet." at bounding box center [1124, 574] width 155 height 40
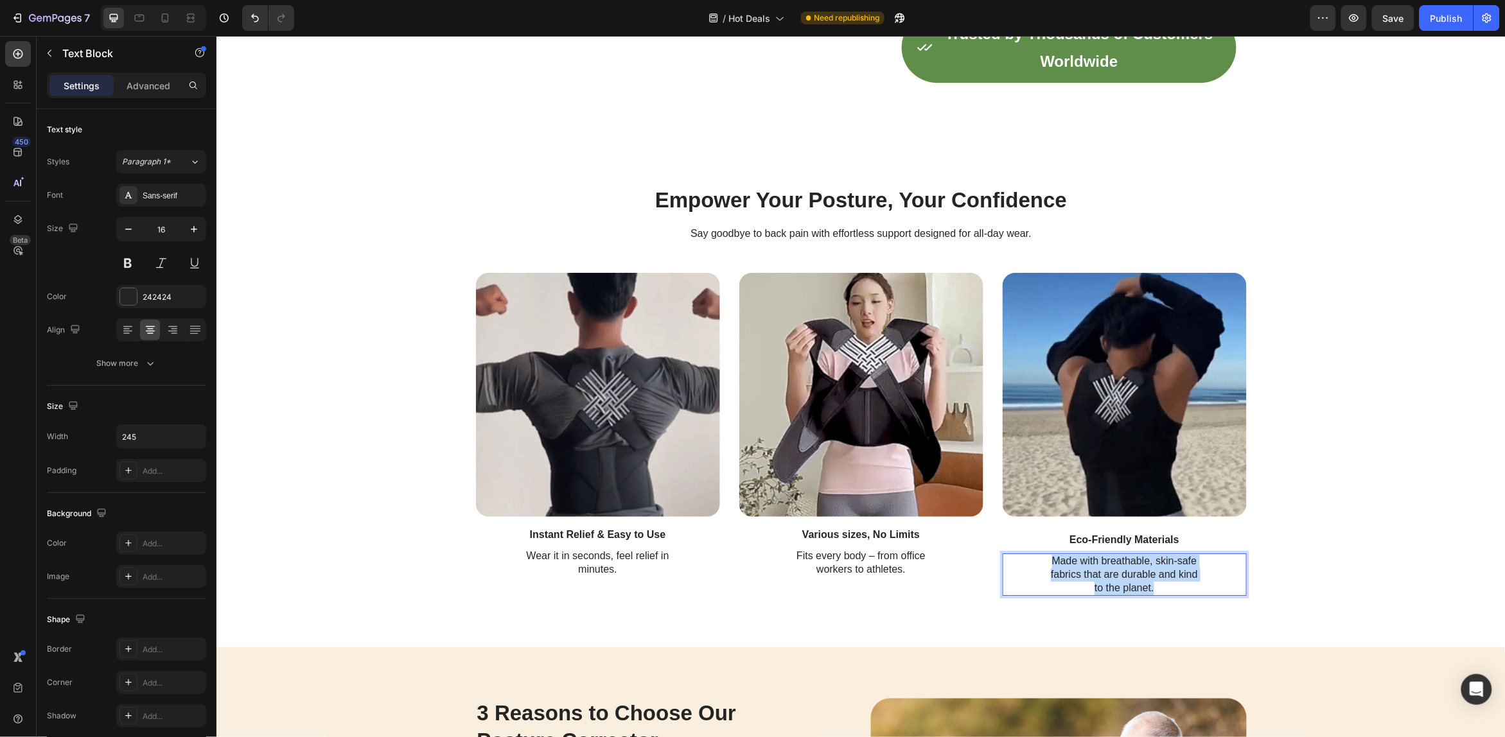
click at [1131, 581] on p "Made with breathable, skin-safe fabrics that are durable and kind to the planet." at bounding box center [1124, 574] width 155 height 40
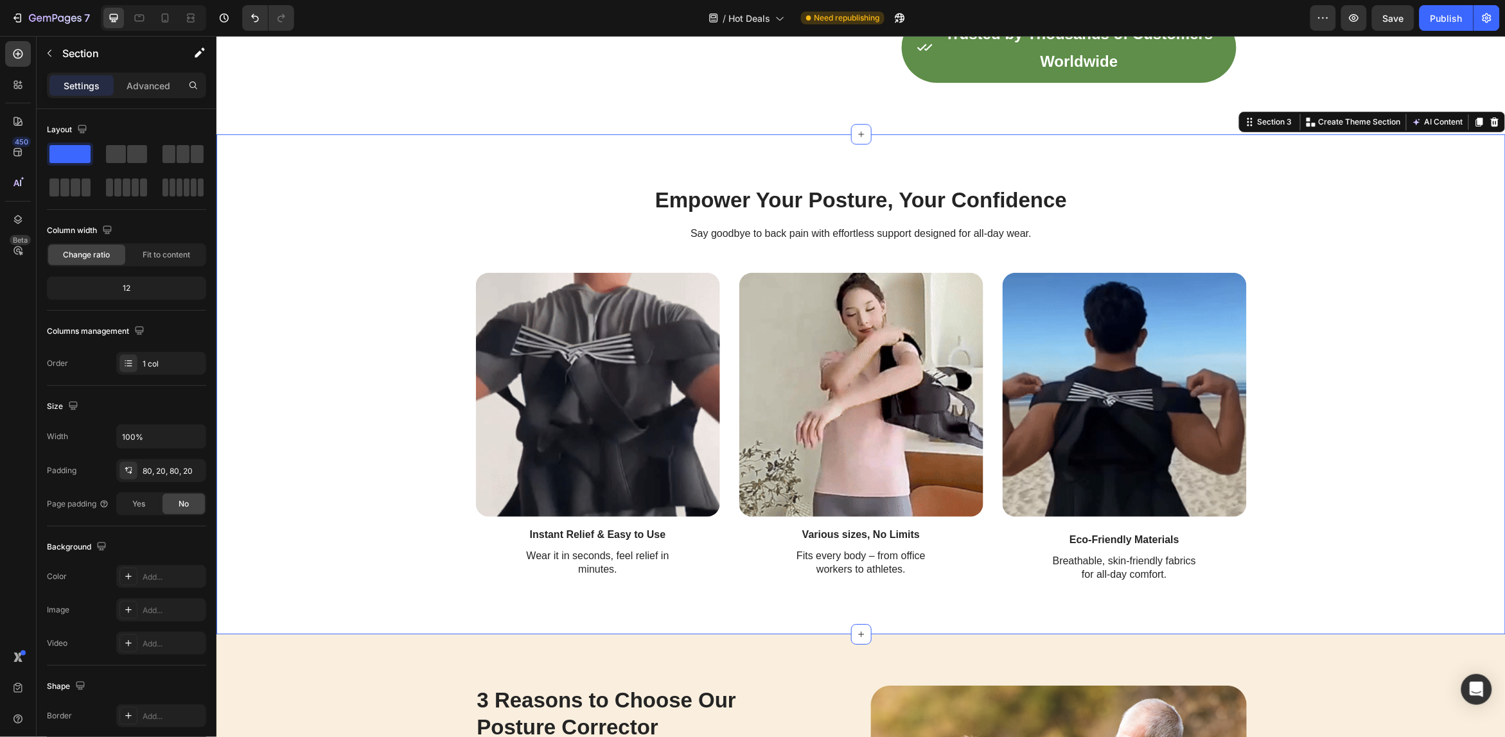
click at [1314, 537] on div "Empower Your Posture, Your Confidence Heading Say goodbye to back pain with eff…" at bounding box center [861, 383] width 1264 height 397
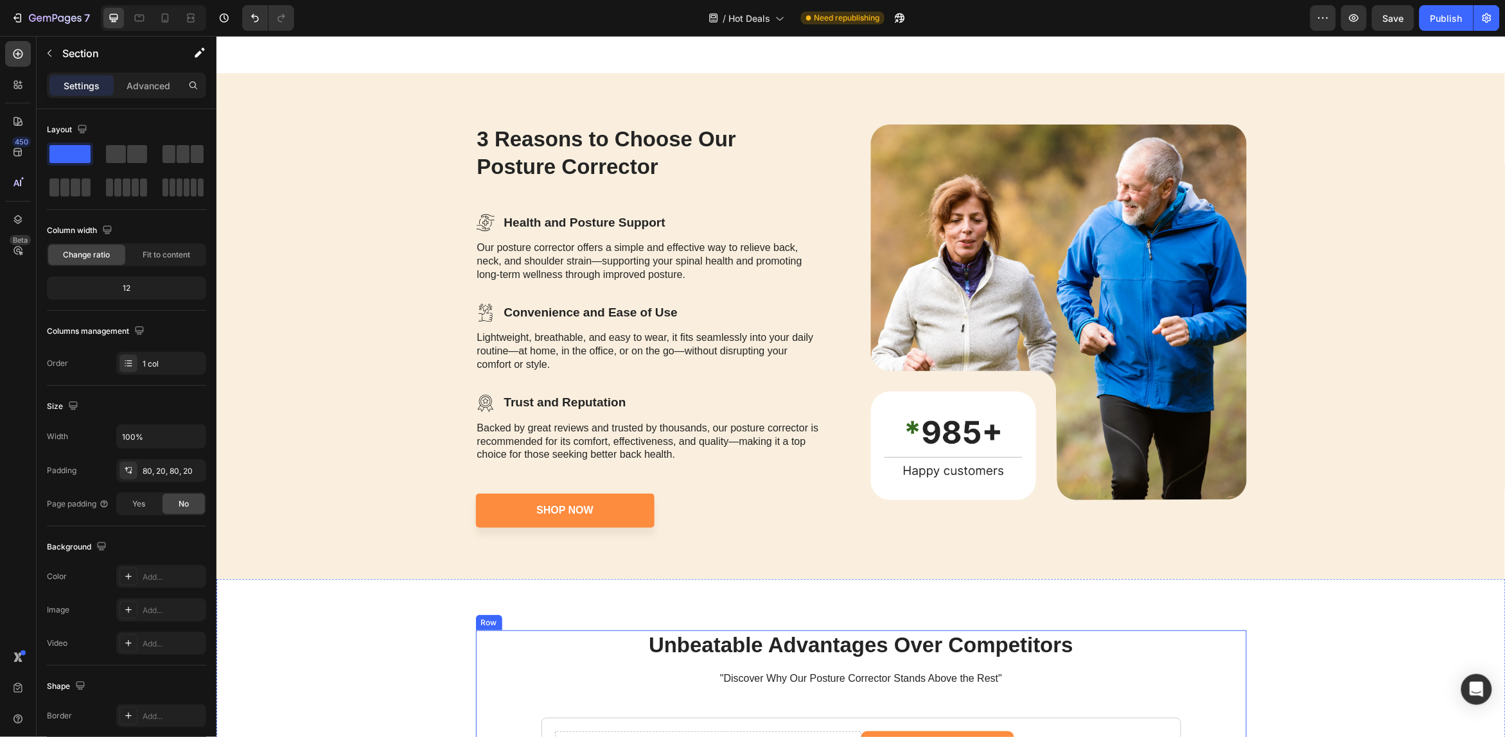
scroll to position [2021, 0]
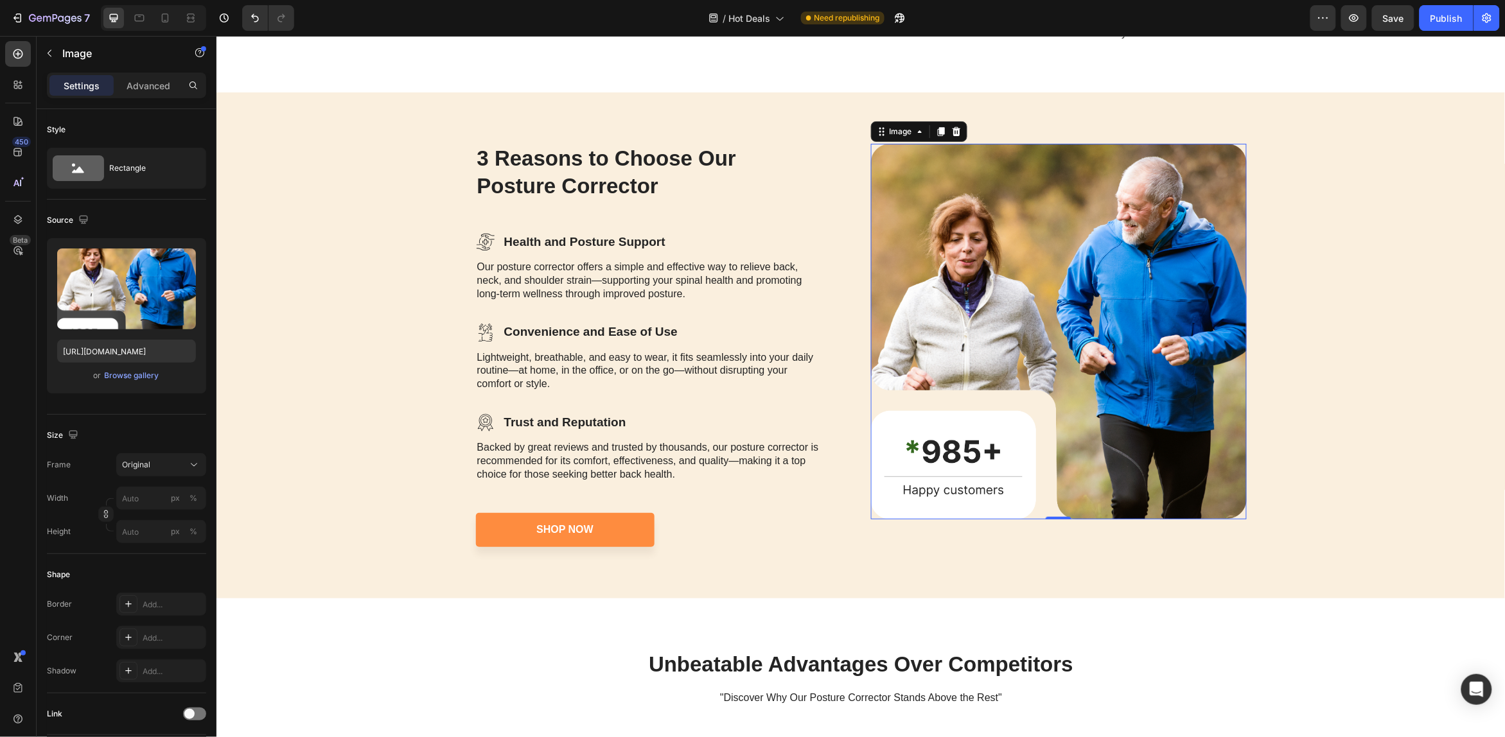
click at [1008, 328] on img at bounding box center [1058, 331] width 376 height 376
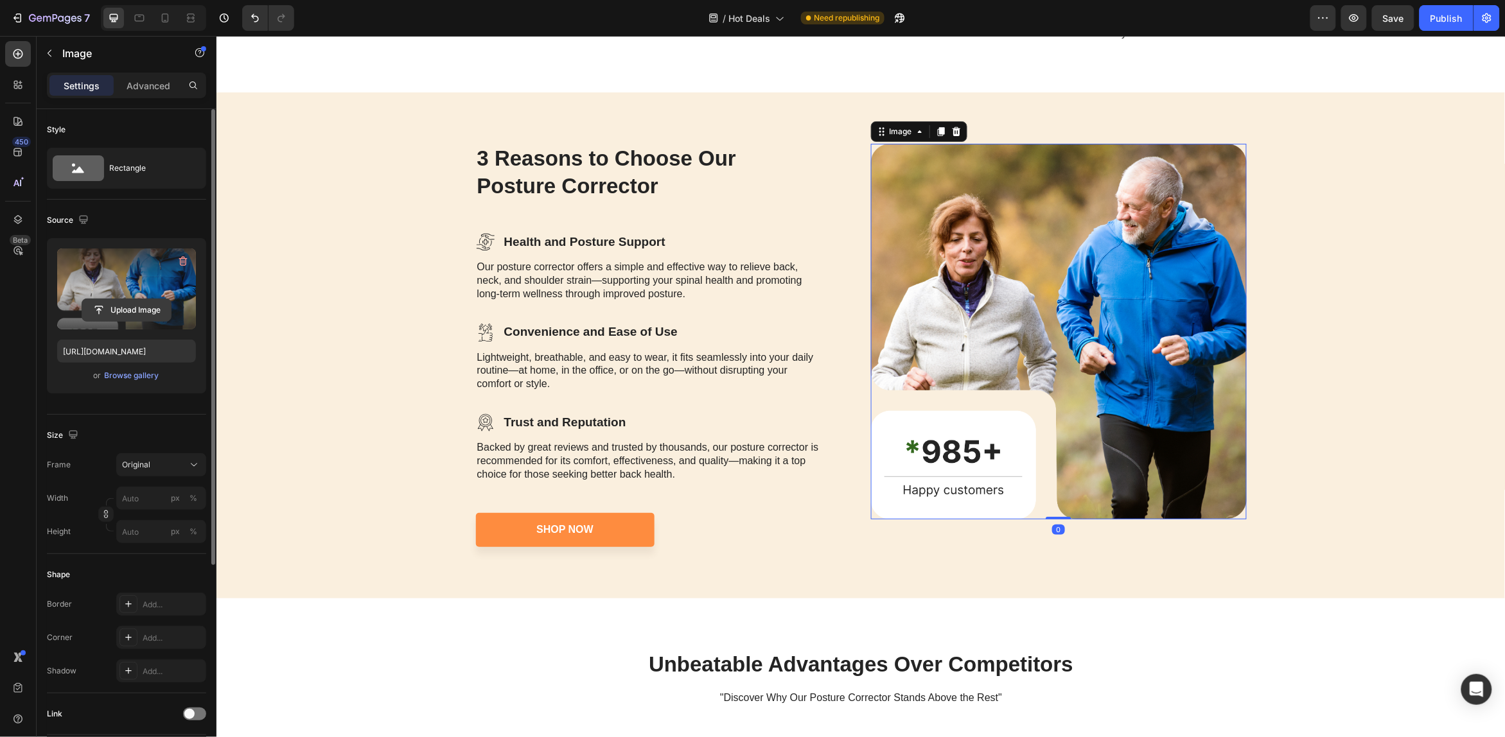
click at [127, 303] on input "file" at bounding box center [126, 310] width 89 height 22
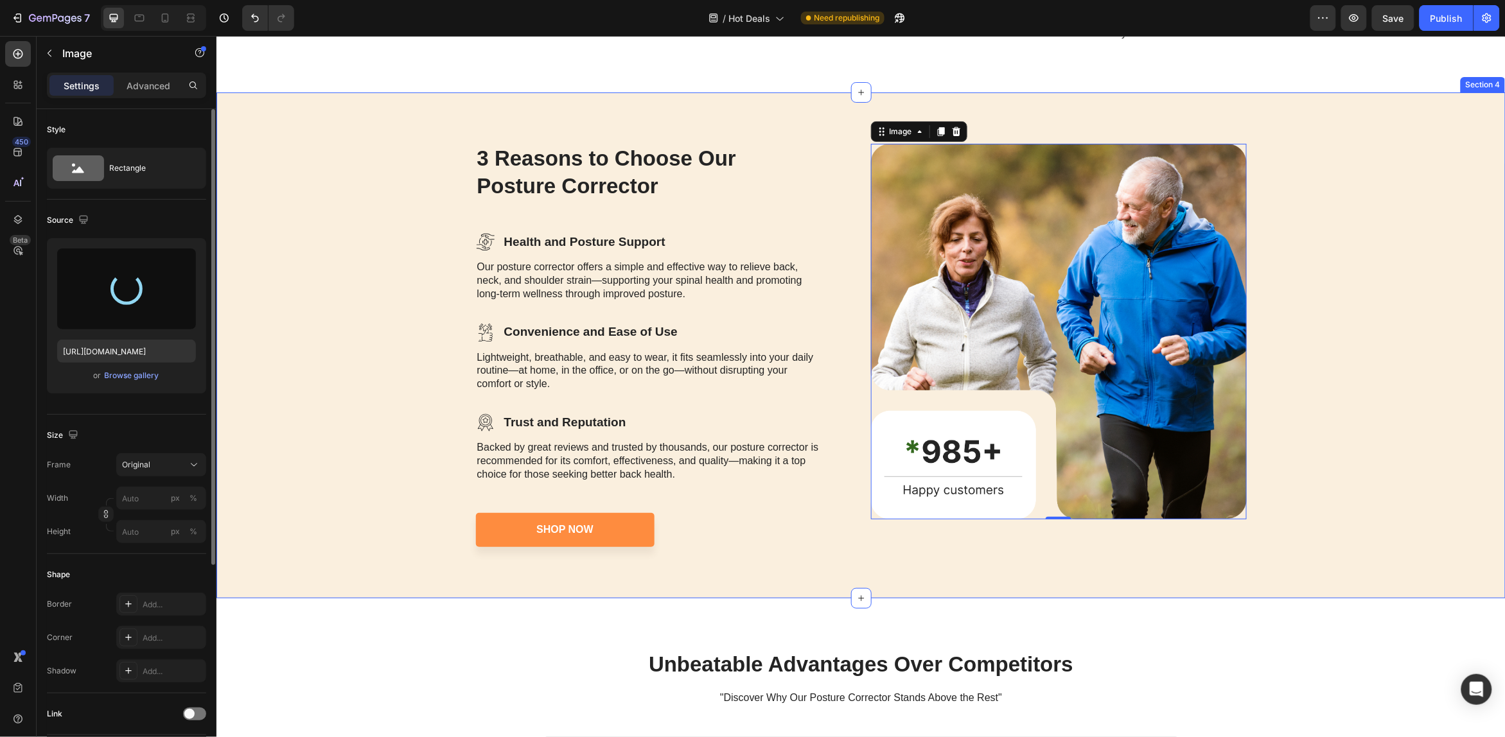
type input "https://cdn.shopify.com/s/files/1/0640/4695/6649/files/gempages_575976394631152…"
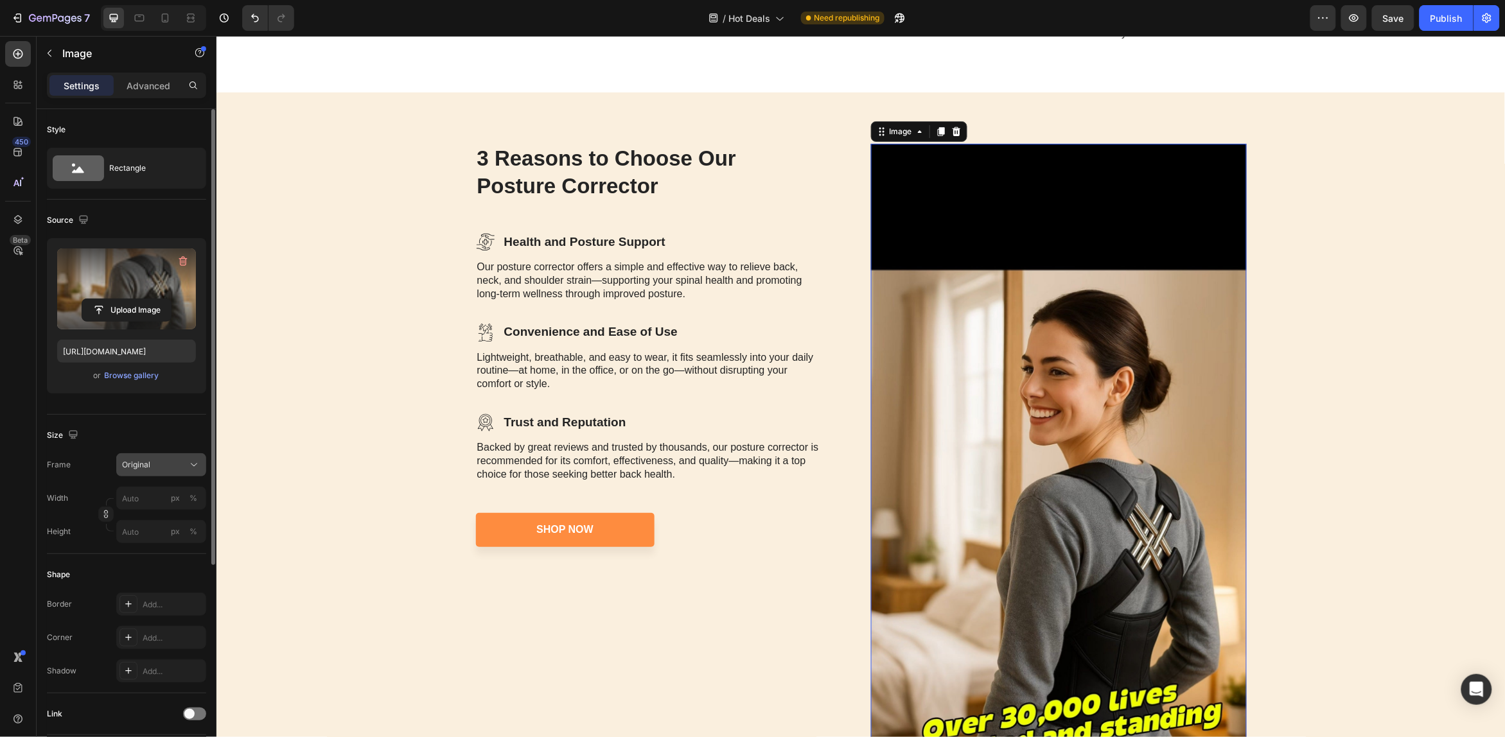
click at [193, 471] on icon at bounding box center [194, 465] width 13 height 13
click at [184, 519] on icon at bounding box center [189, 521] width 13 height 13
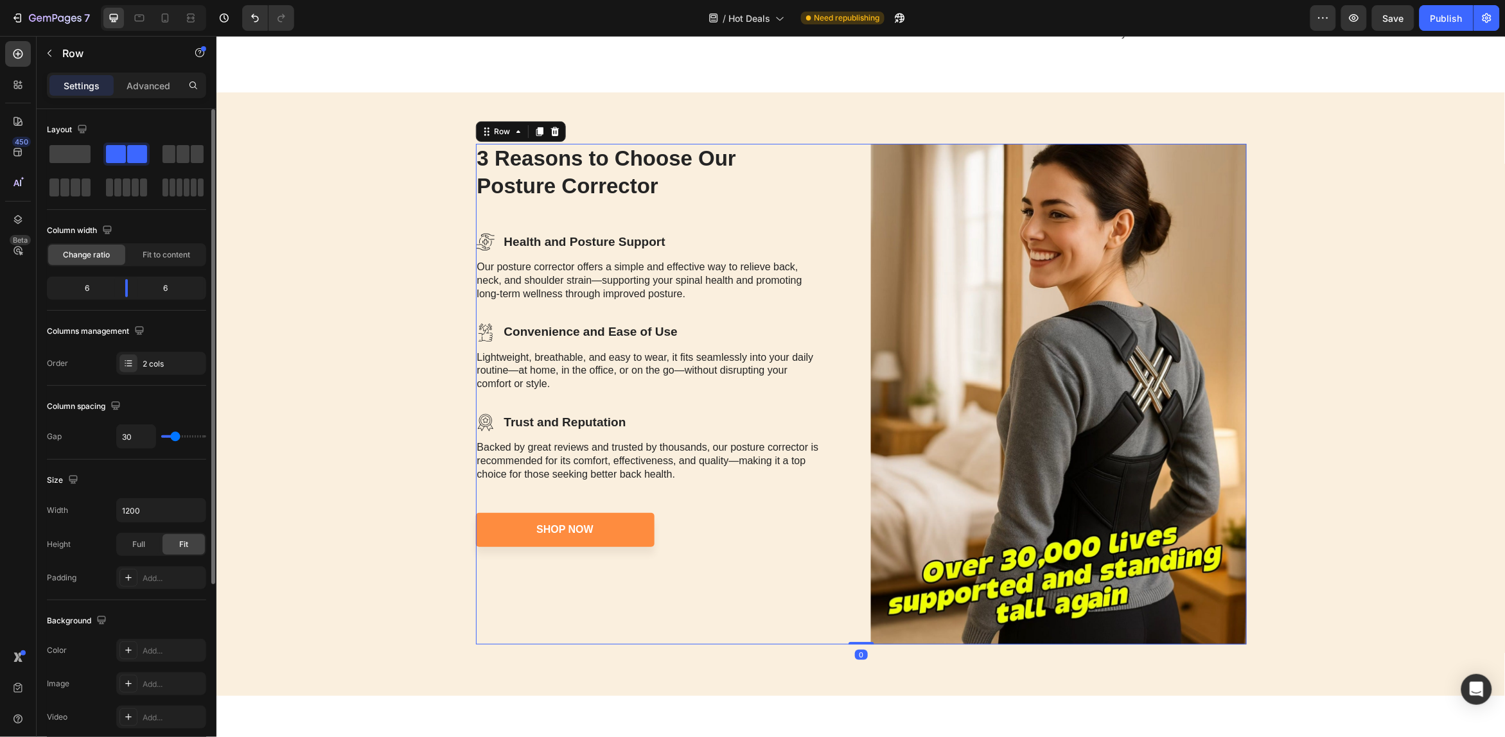
click at [790, 598] on div "3 Reasons to Choose Our Posture Corrector Heading Icon Health and Posture Suppo…" at bounding box center [663, 393] width 376 height 501
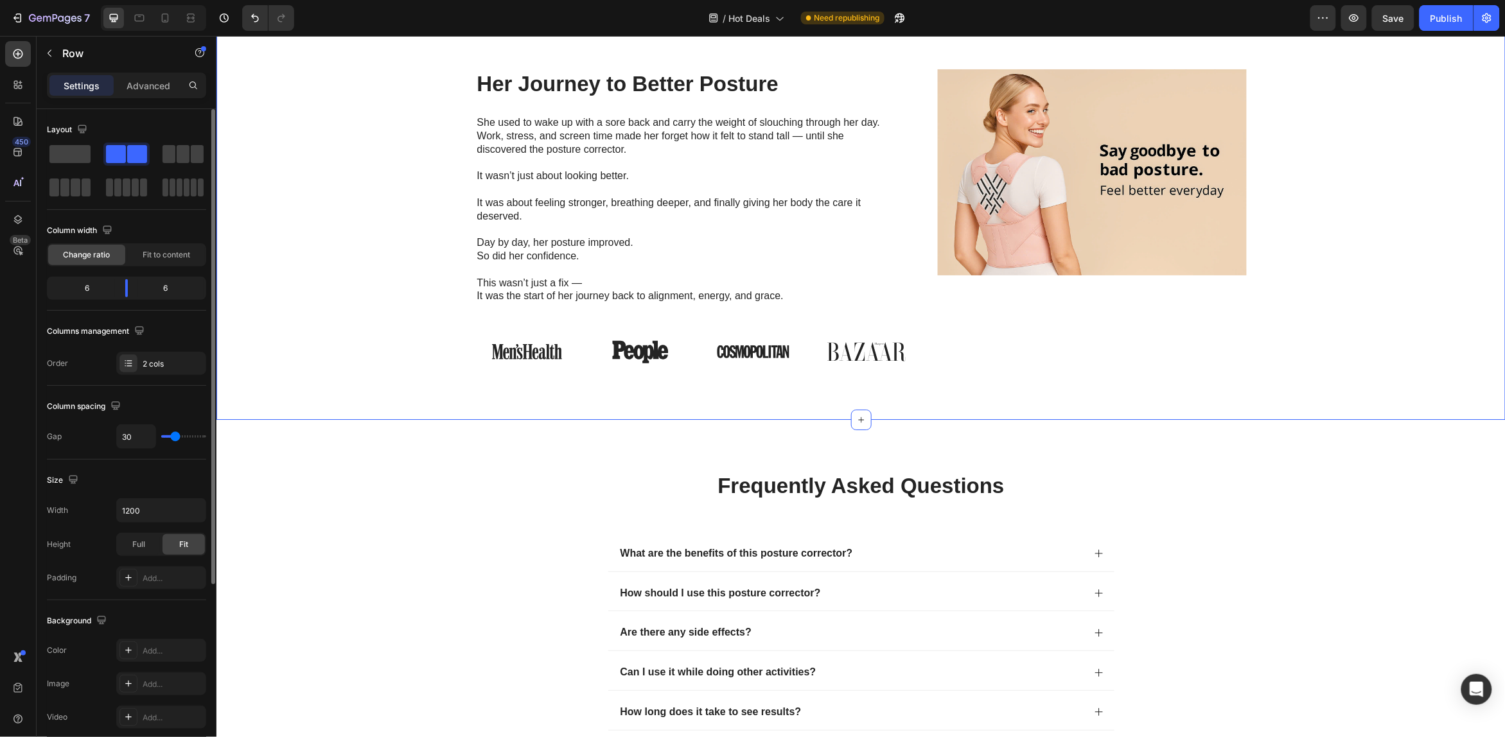
scroll to position [3707, 0]
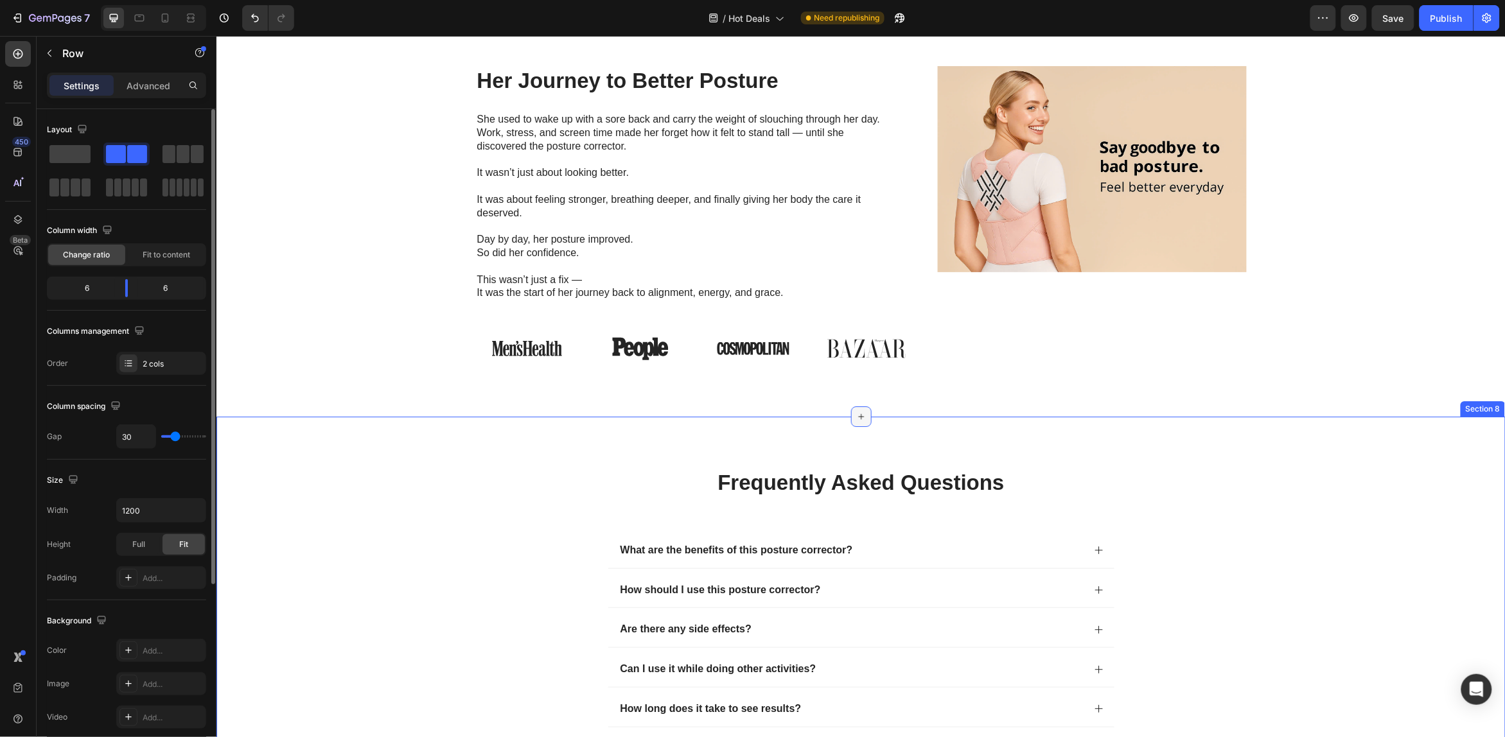
click at [859, 421] on div at bounding box center [861, 416] width 21 height 21
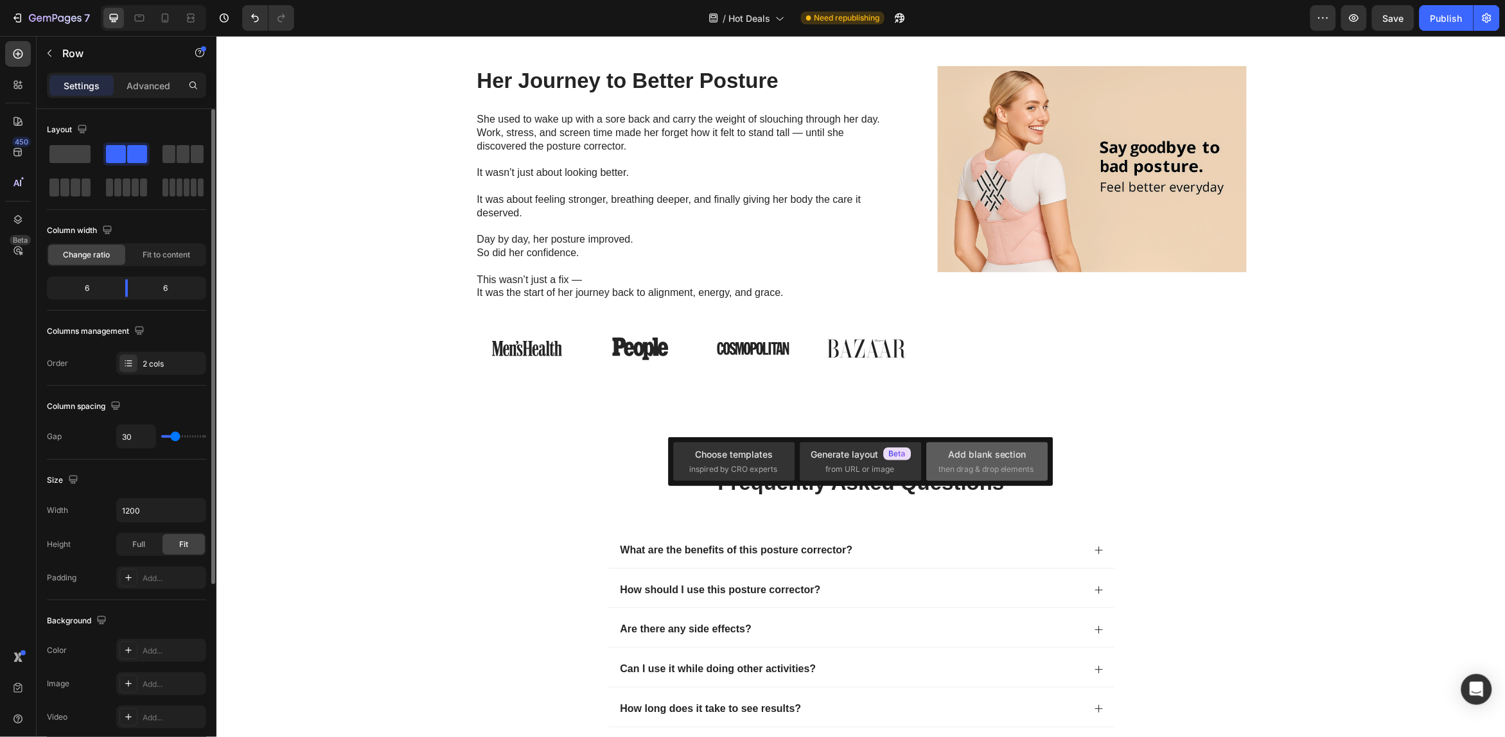
click at [939, 464] on span "then drag & drop elements" at bounding box center [987, 470] width 96 height 12
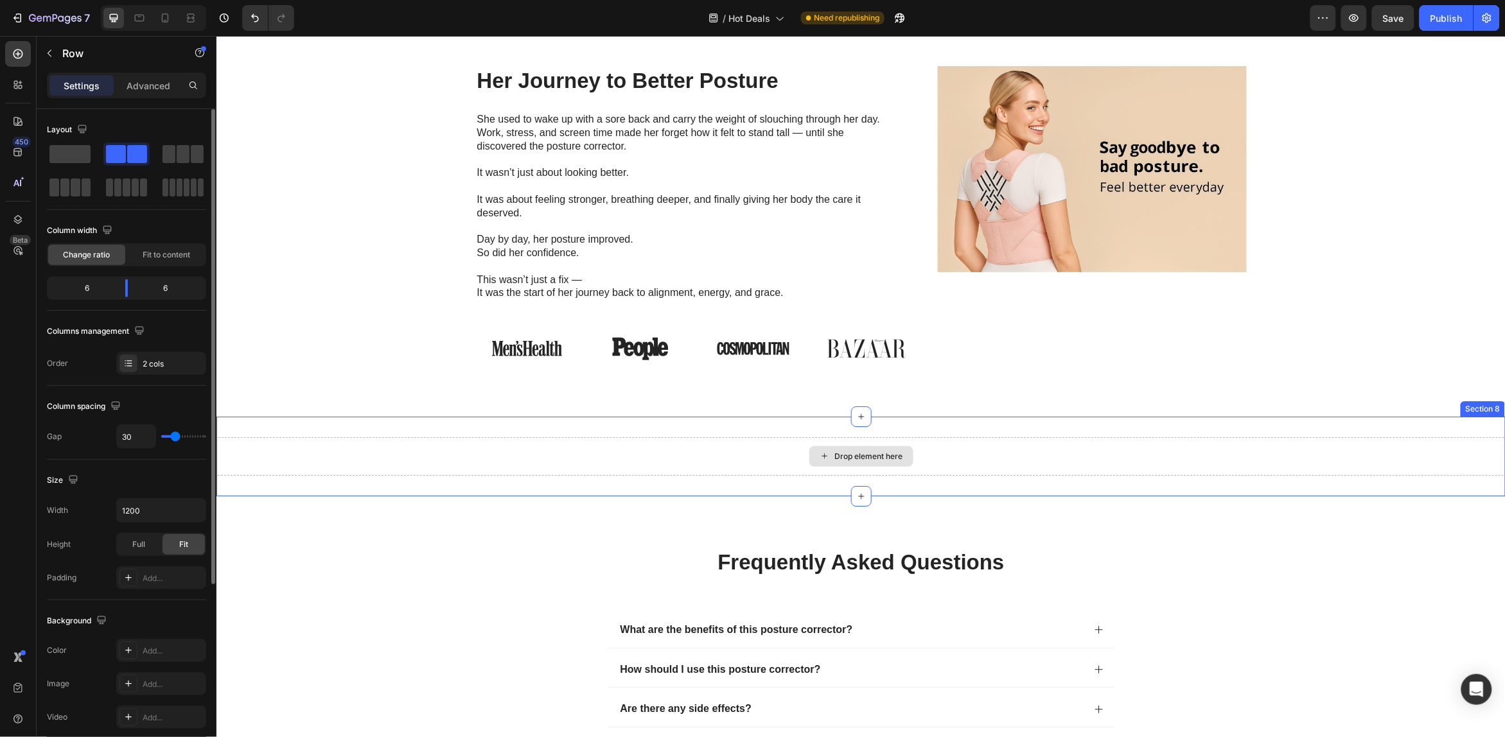
click at [669, 459] on div "Drop element here" at bounding box center [860, 456] width 1289 height 39
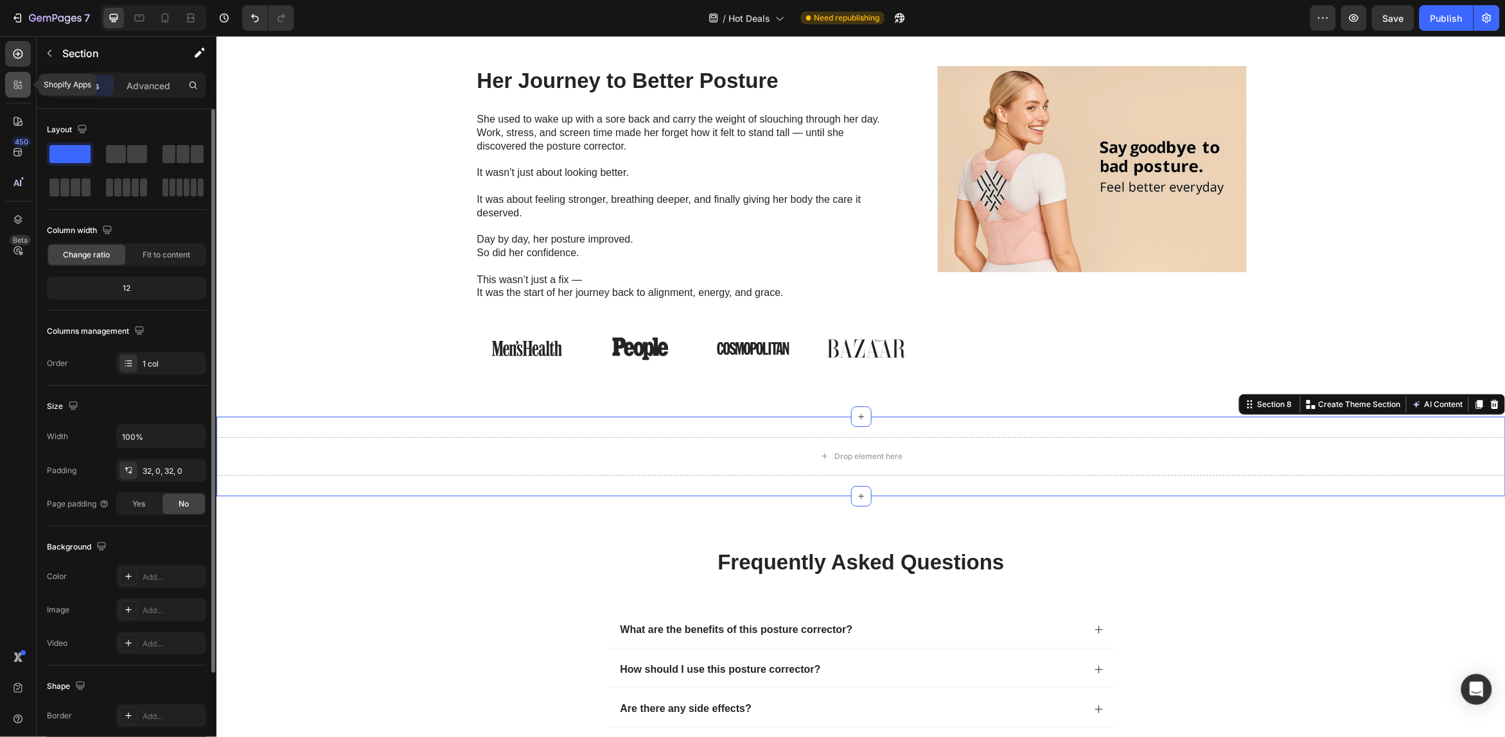
click at [17, 79] on icon at bounding box center [18, 84] width 13 height 13
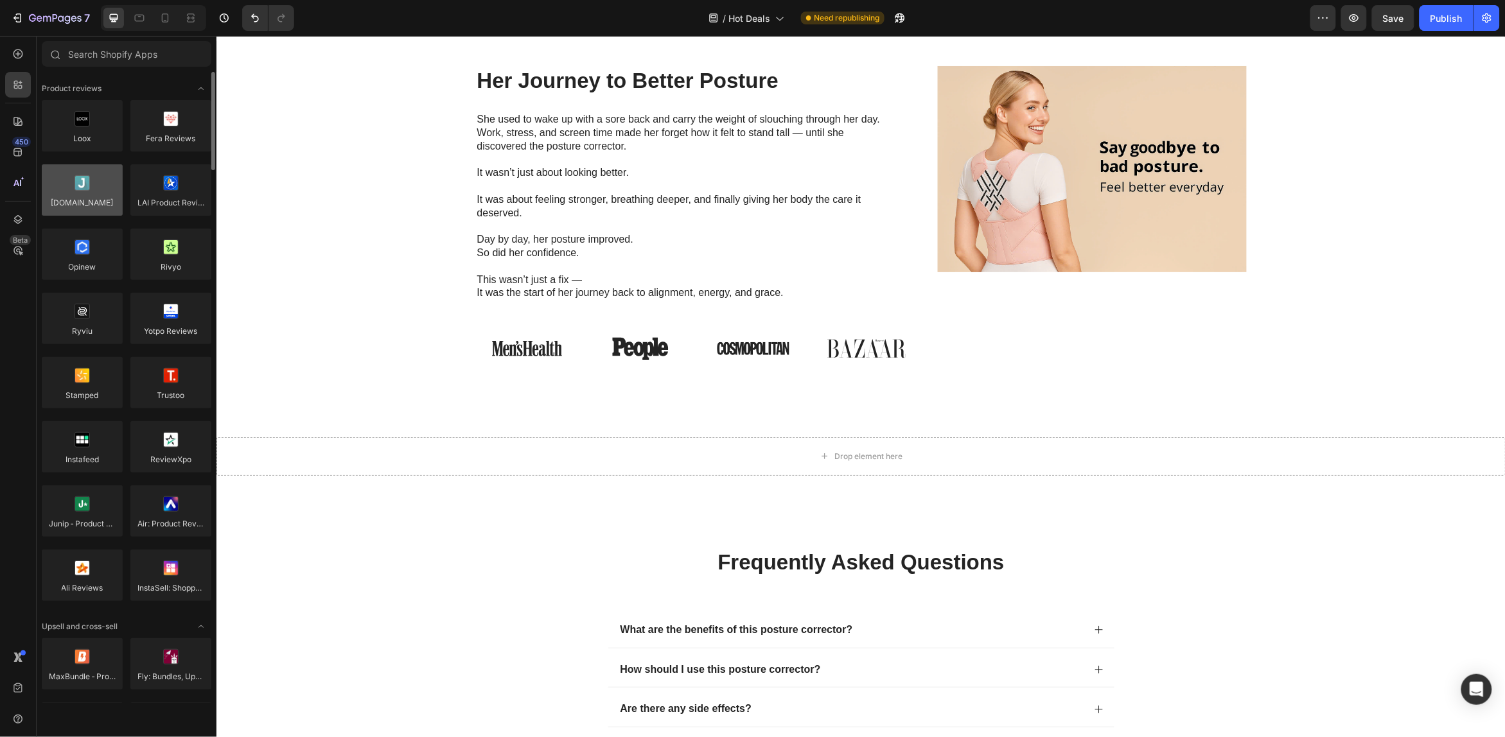
click at [78, 181] on div at bounding box center [82, 189] width 81 height 51
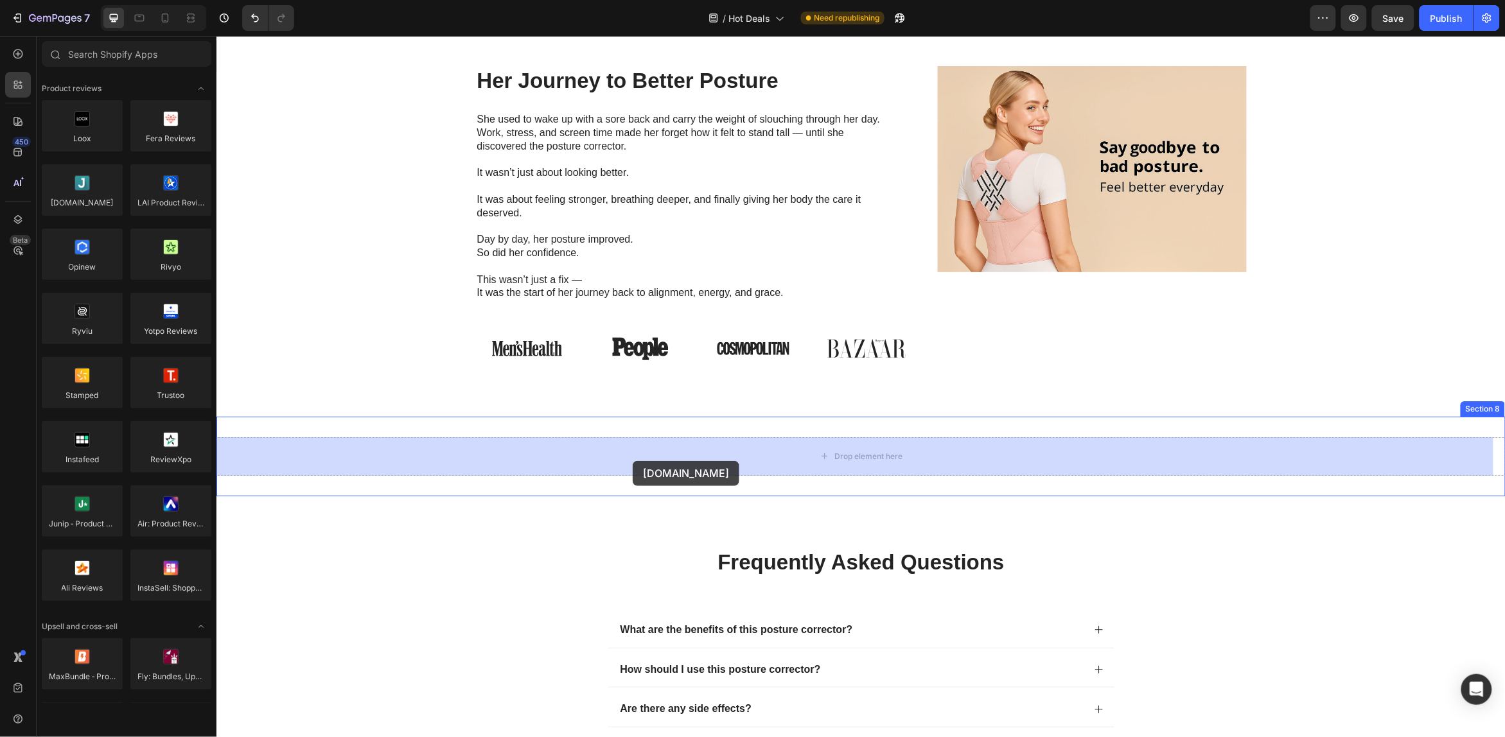
drag, startPoint x: 301, startPoint y: 226, endPoint x: 558, endPoint y: 427, distance: 326.3
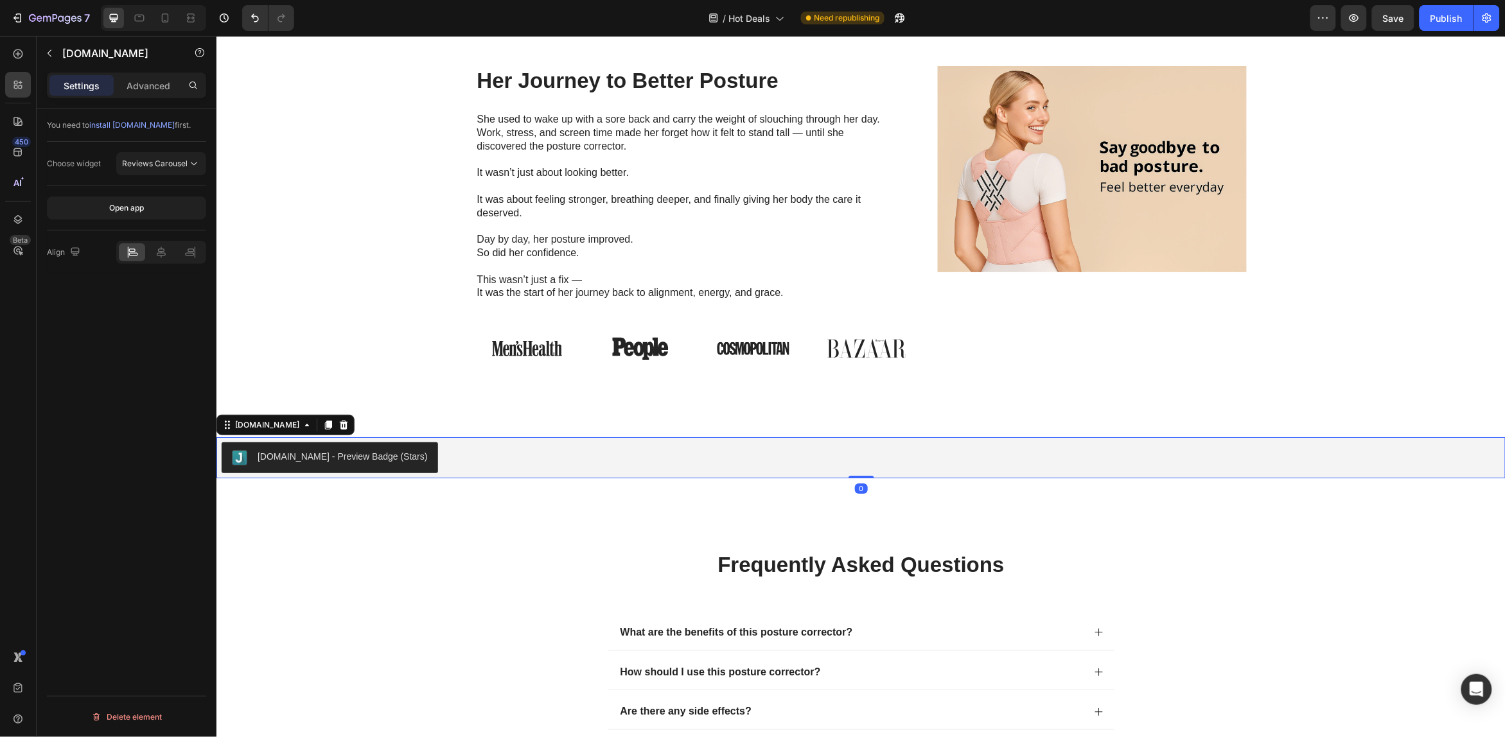
drag, startPoint x: 155, startPoint y: 252, endPoint x: 155, endPoint y: 242, distance: 10.9
click at [155, 251] on icon at bounding box center [161, 252] width 13 height 13
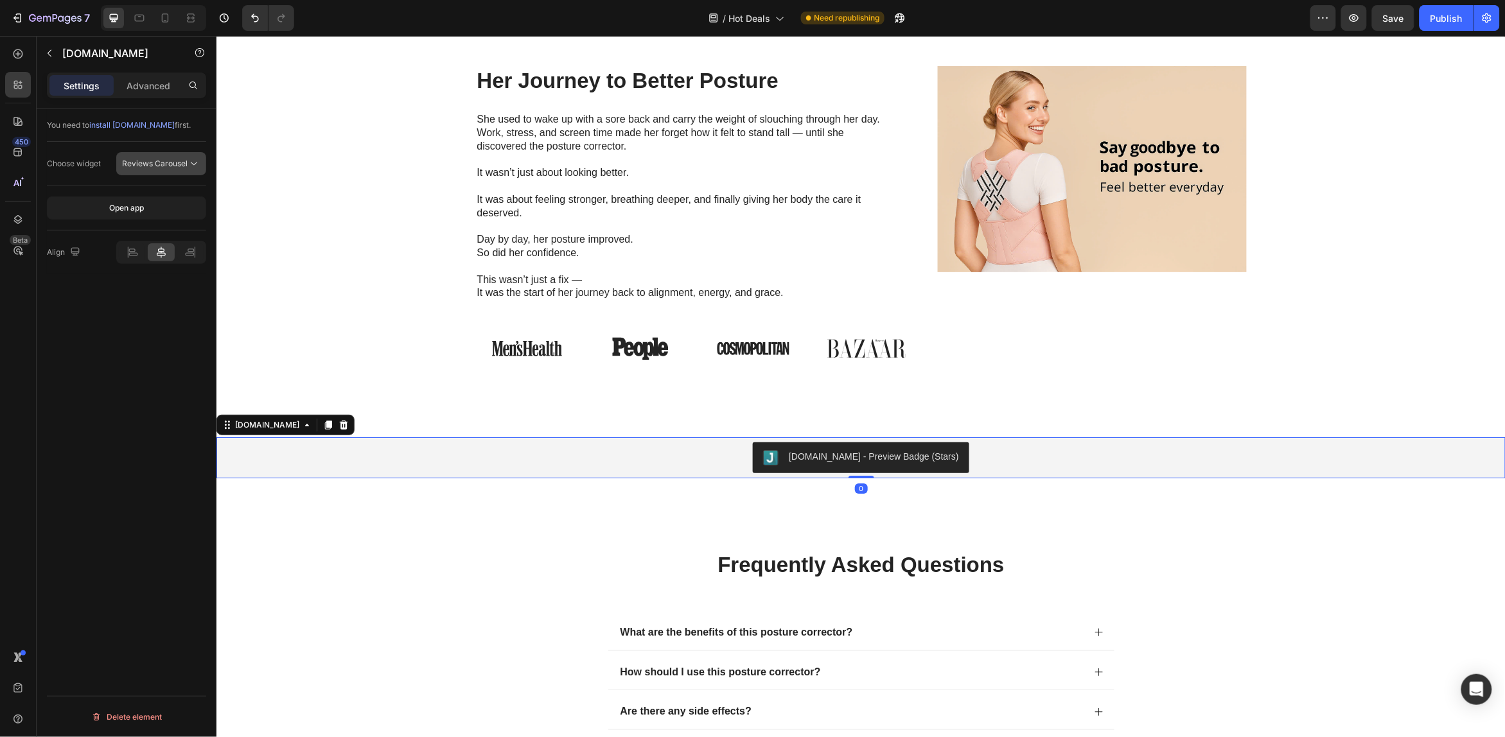
click at [196, 168] on icon at bounding box center [194, 163] width 13 height 13
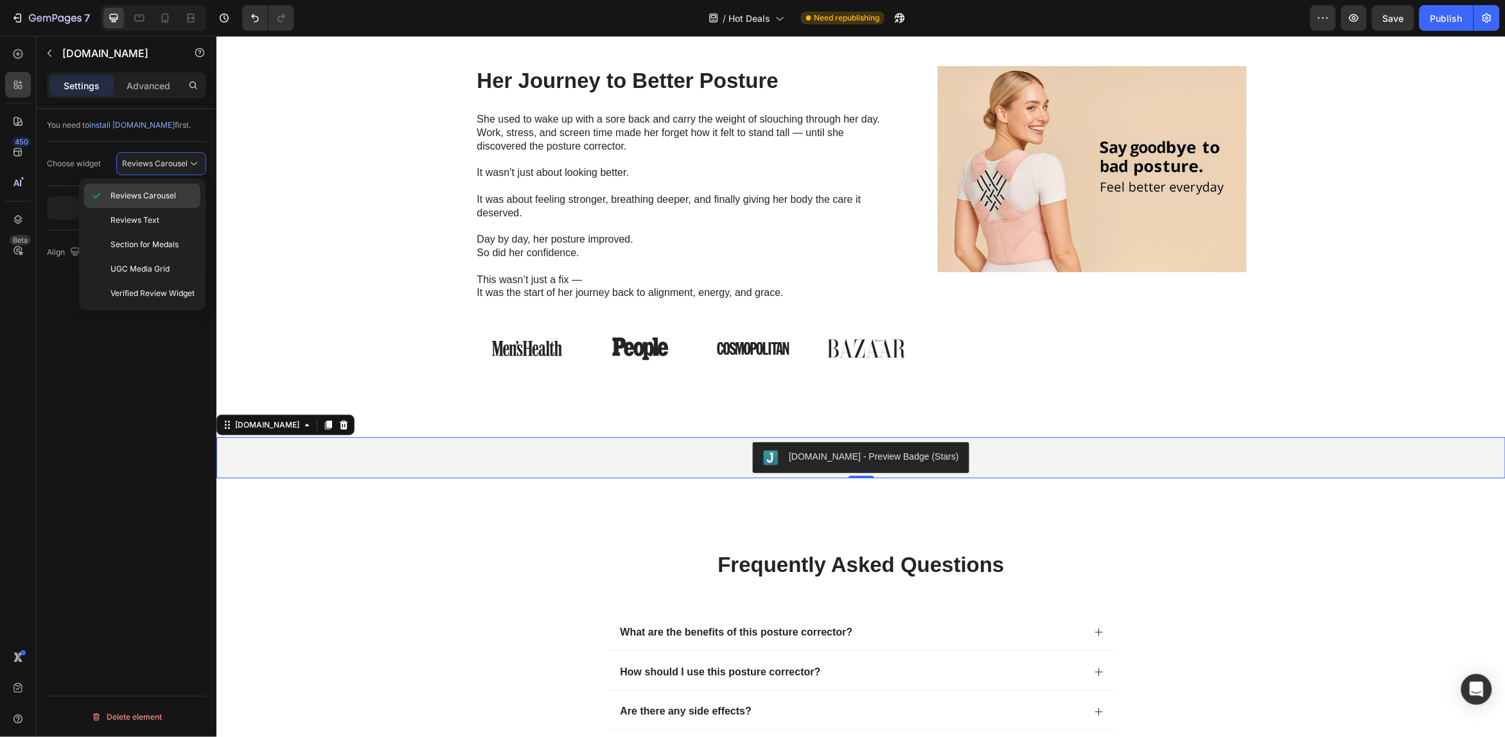
click at [173, 200] on span "Reviews Carousel" at bounding box center [143, 196] width 66 height 12
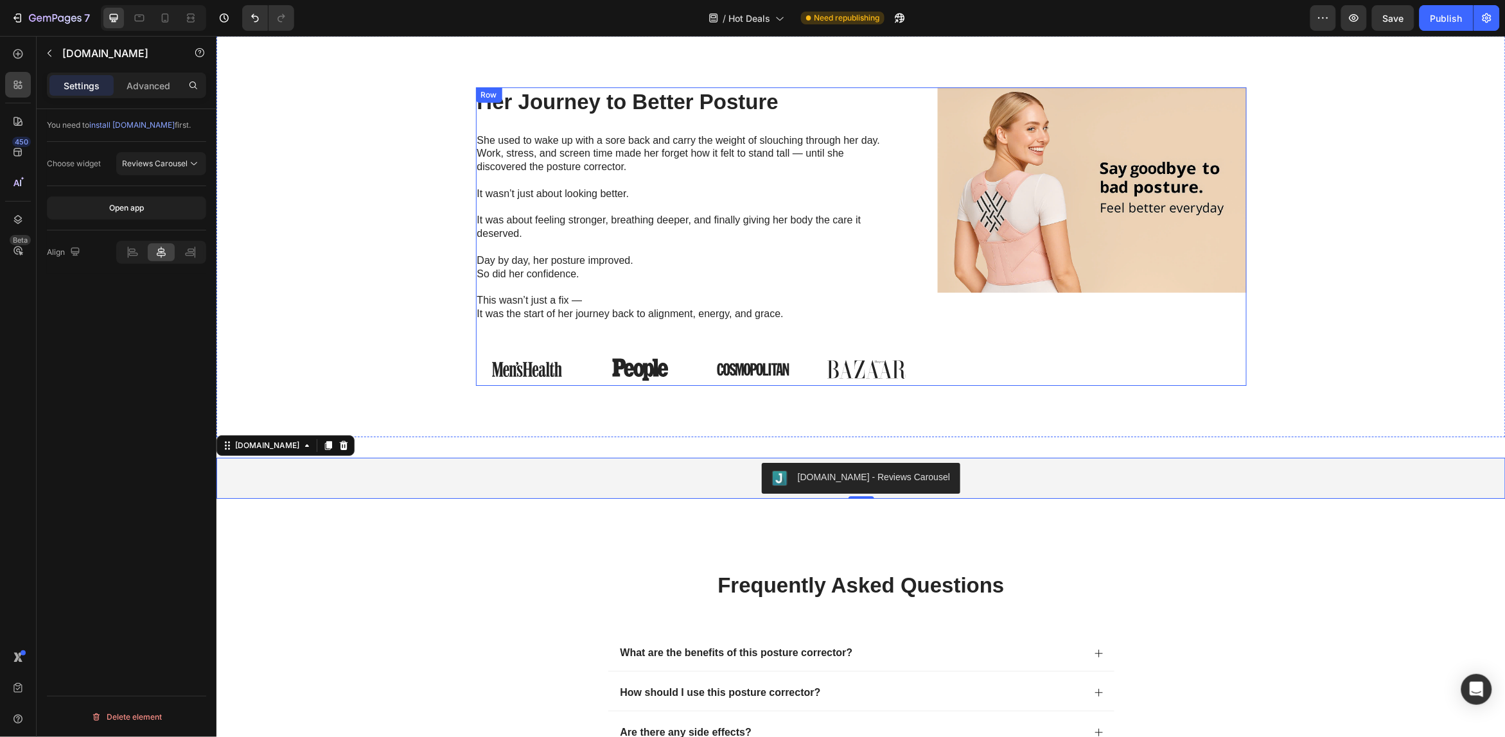
scroll to position [3627, 0]
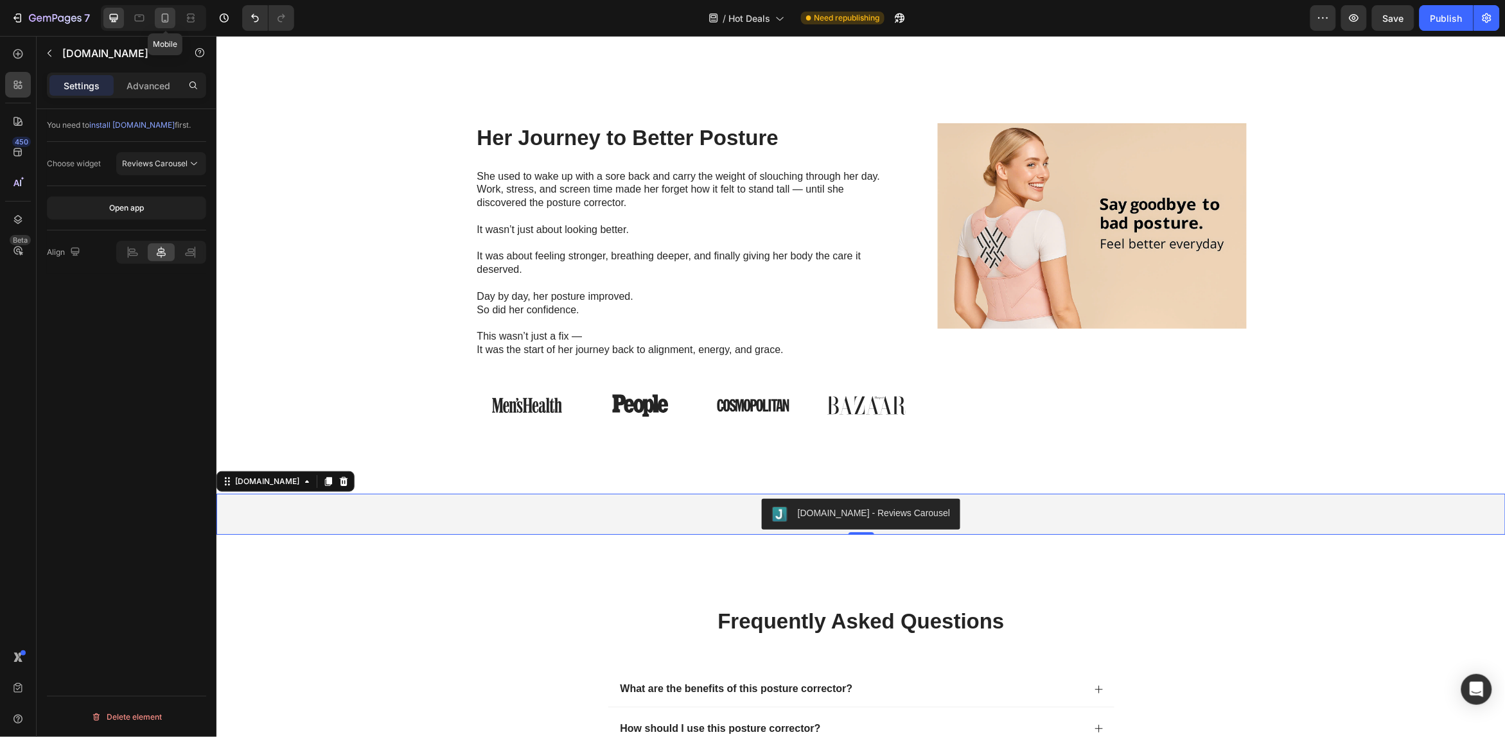
click at [164, 21] on icon at bounding box center [165, 18] width 13 height 13
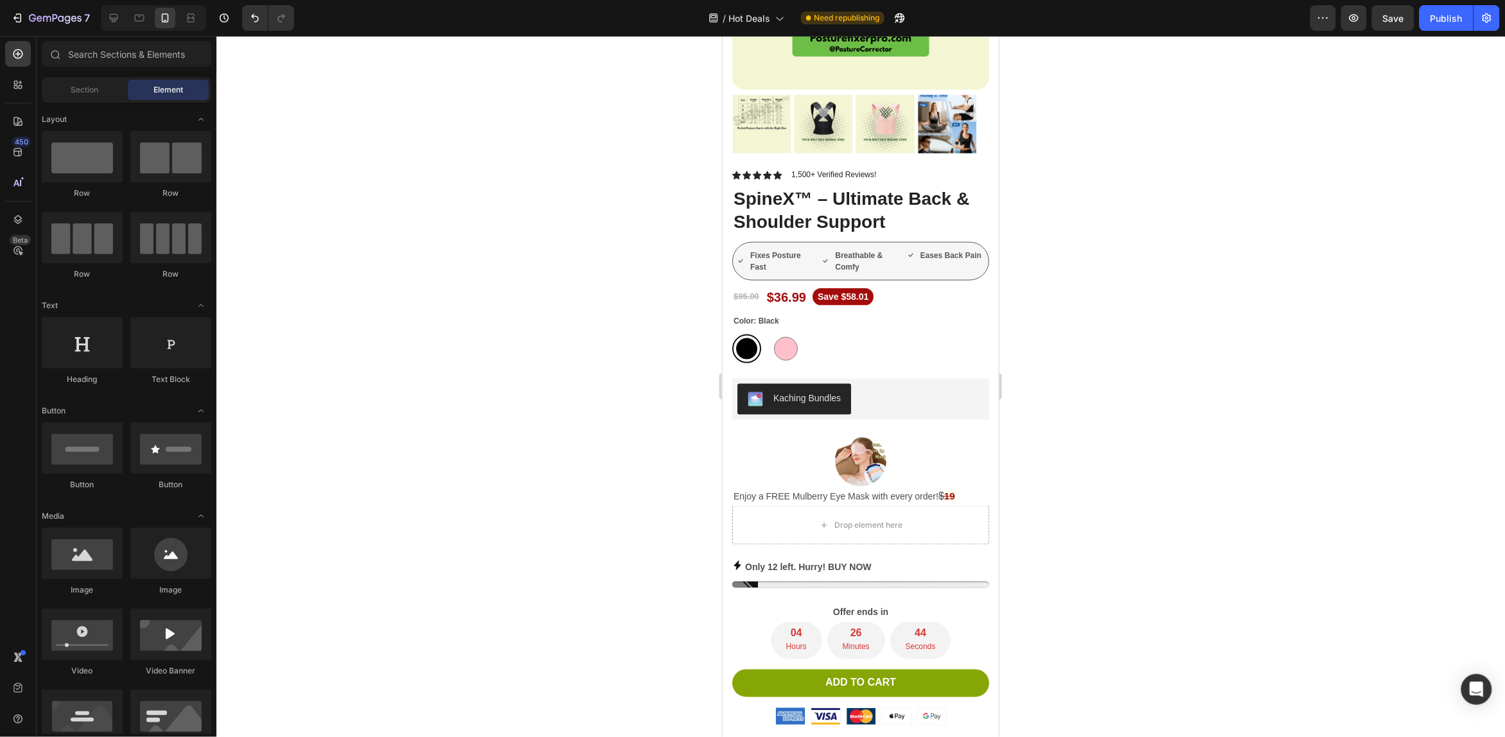
scroll to position [479, 0]
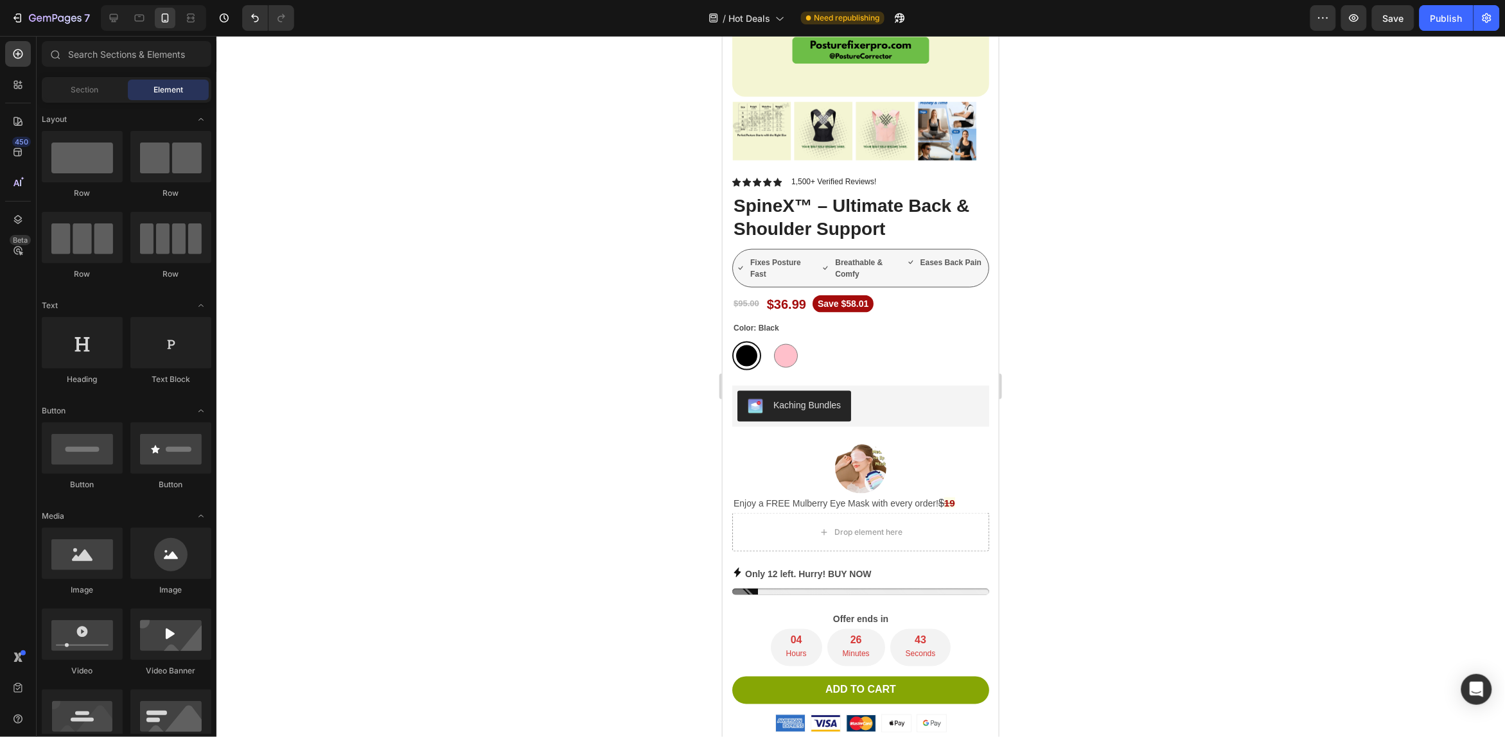
drag, startPoint x: 992, startPoint y: 256, endPoint x: 1721, endPoint y: 190, distance: 732.2
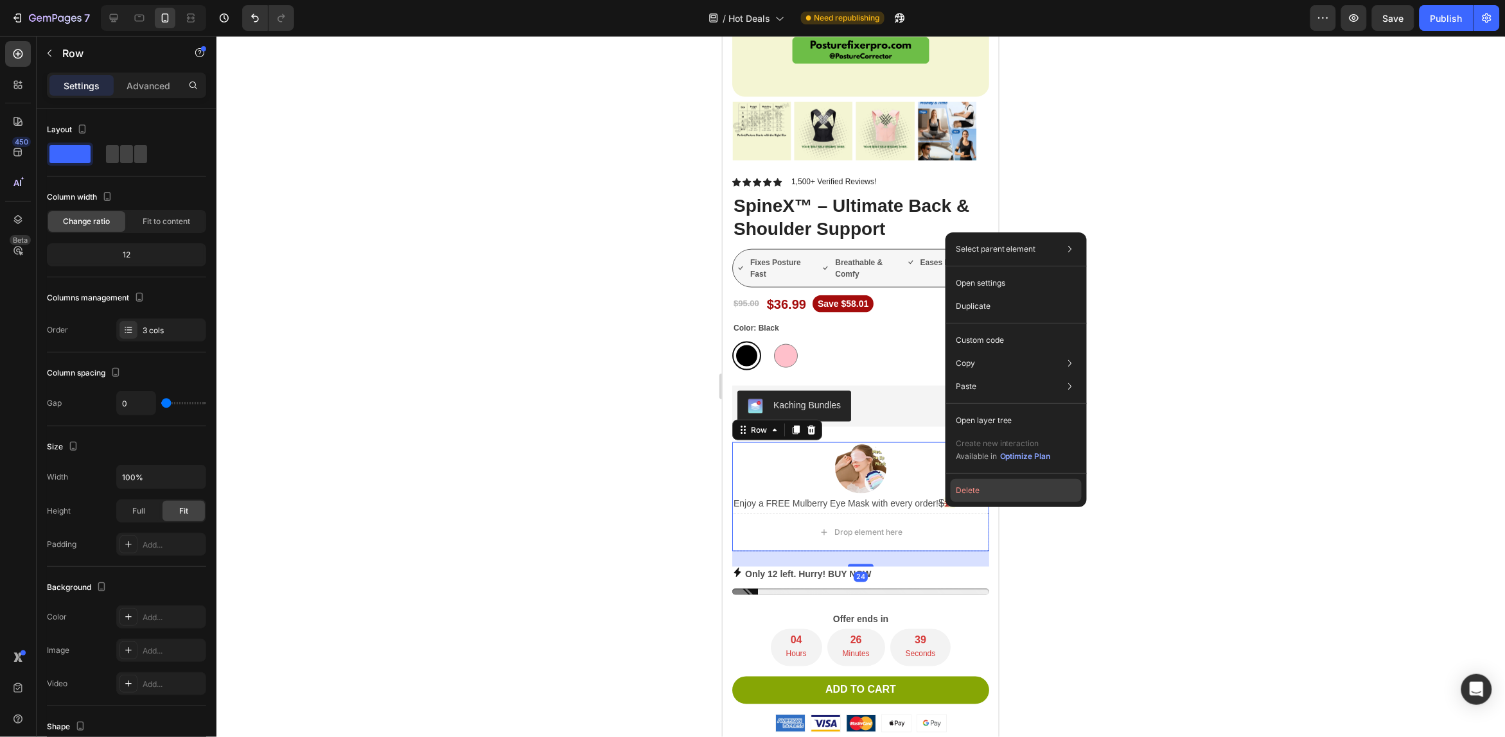
click at [975, 487] on button "Delete" at bounding box center [1016, 490] width 131 height 23
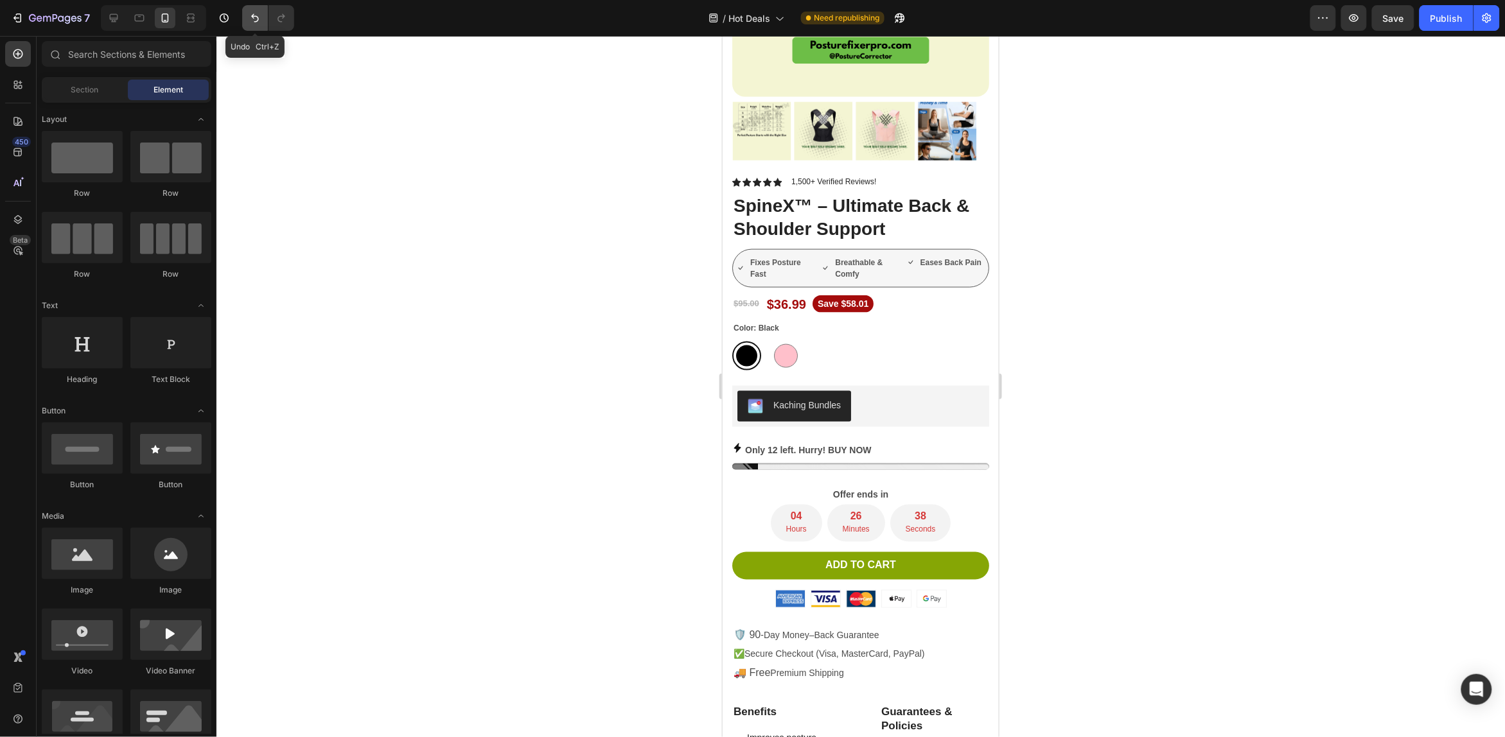
click at [249, 15] on icon "Undo/Redo" at bounding box center [255, 18] width 13 height 13
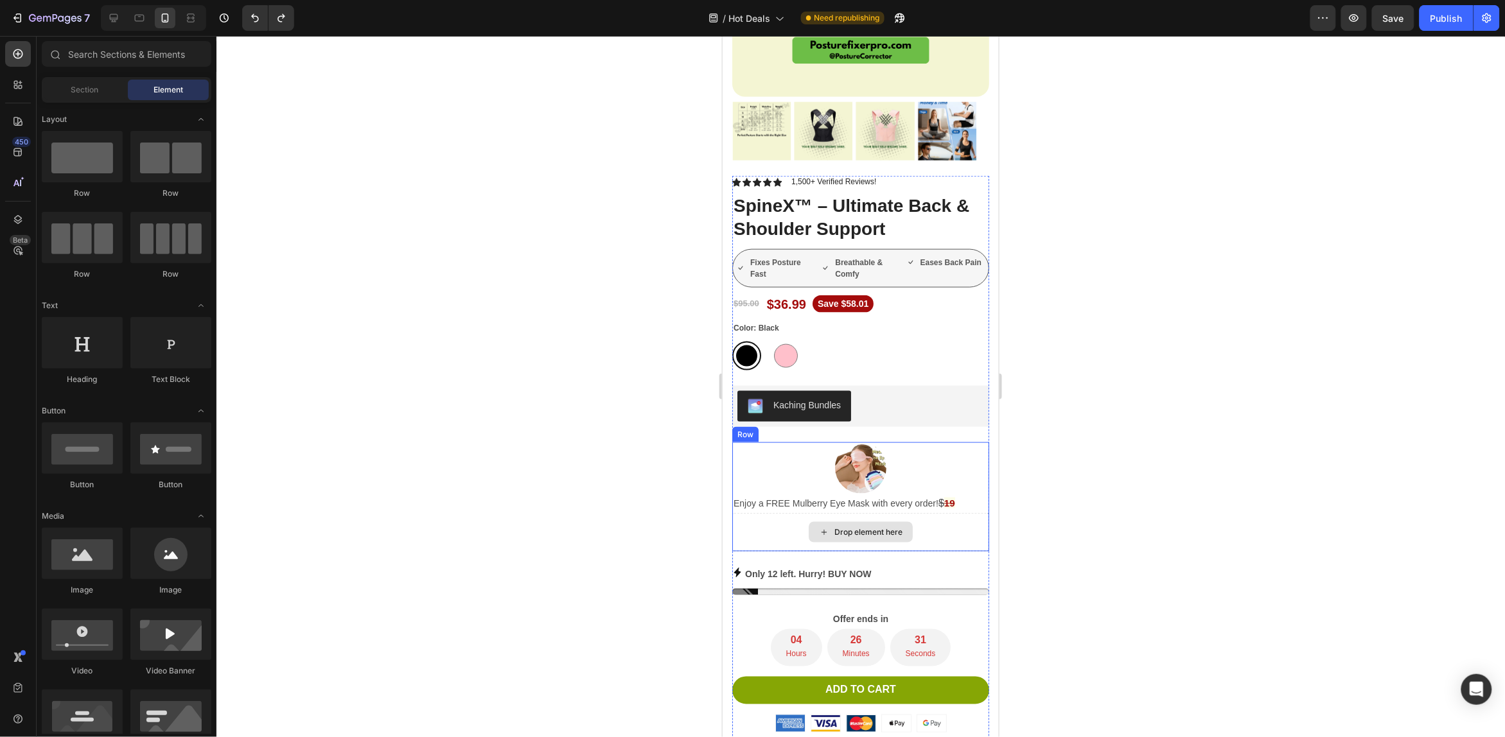
click at [760, 513] on div "Drop element here" at bounding box center [860, 532] width 257 height 39
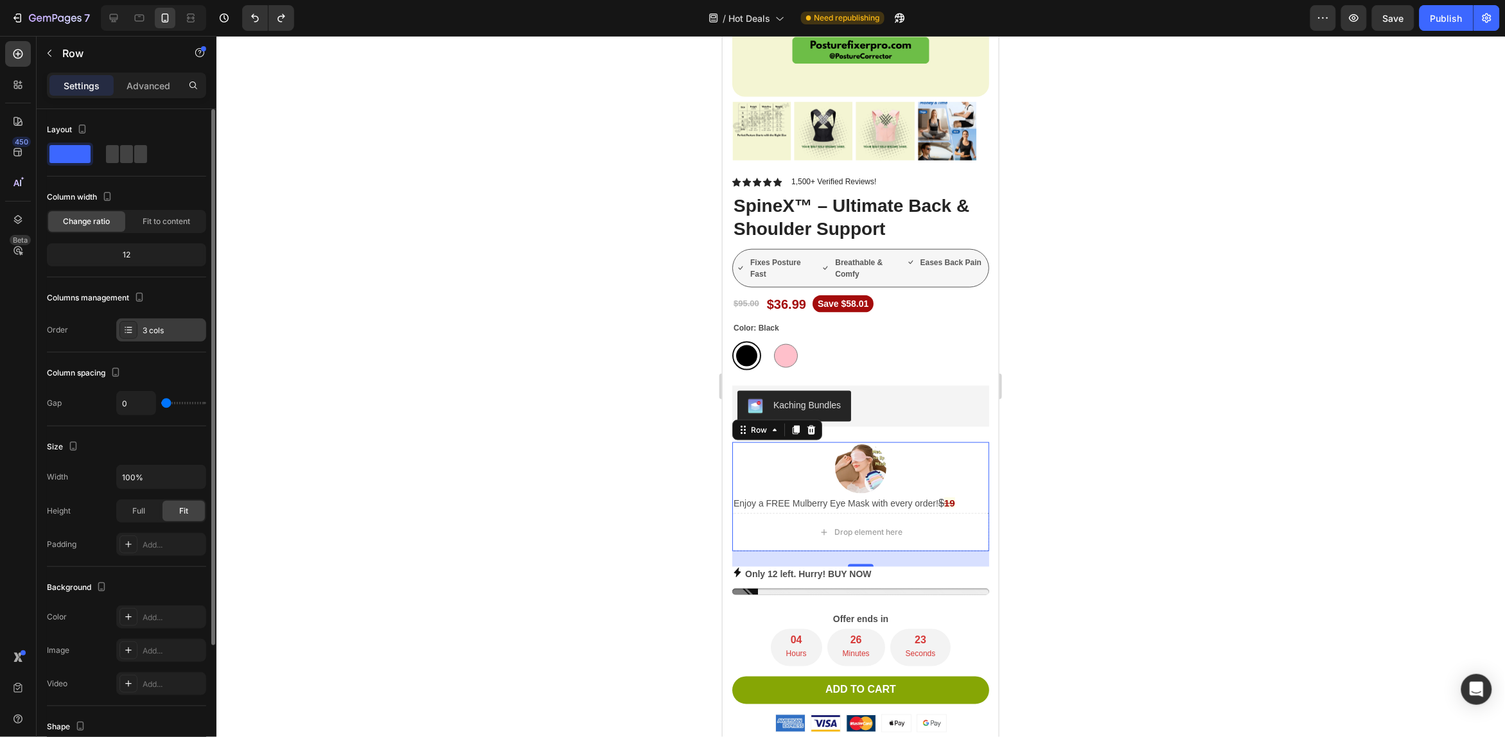
click at [127, 335] on icon at bounding box center [128, 330] width 10 height 10
click at [85, 331] on div "Order 3 cols" at bounding box center [126, 330] width 159 height 23
click at [120, 157] on span at bounding box center [126, 154] width 13 height 18
type input "8"
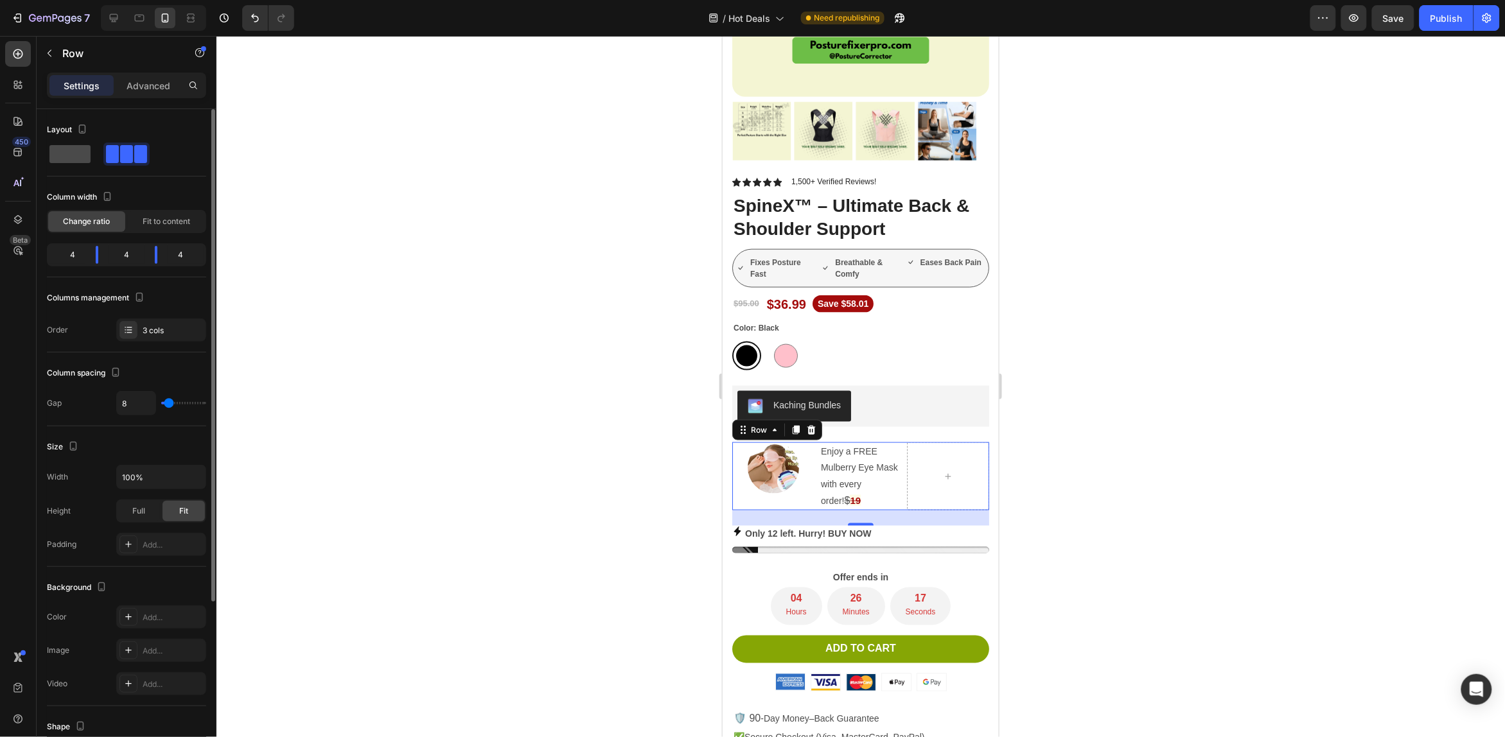
click at [75, 156] on span at bounding box center [69, 154] width 41 height 18
type input "0"
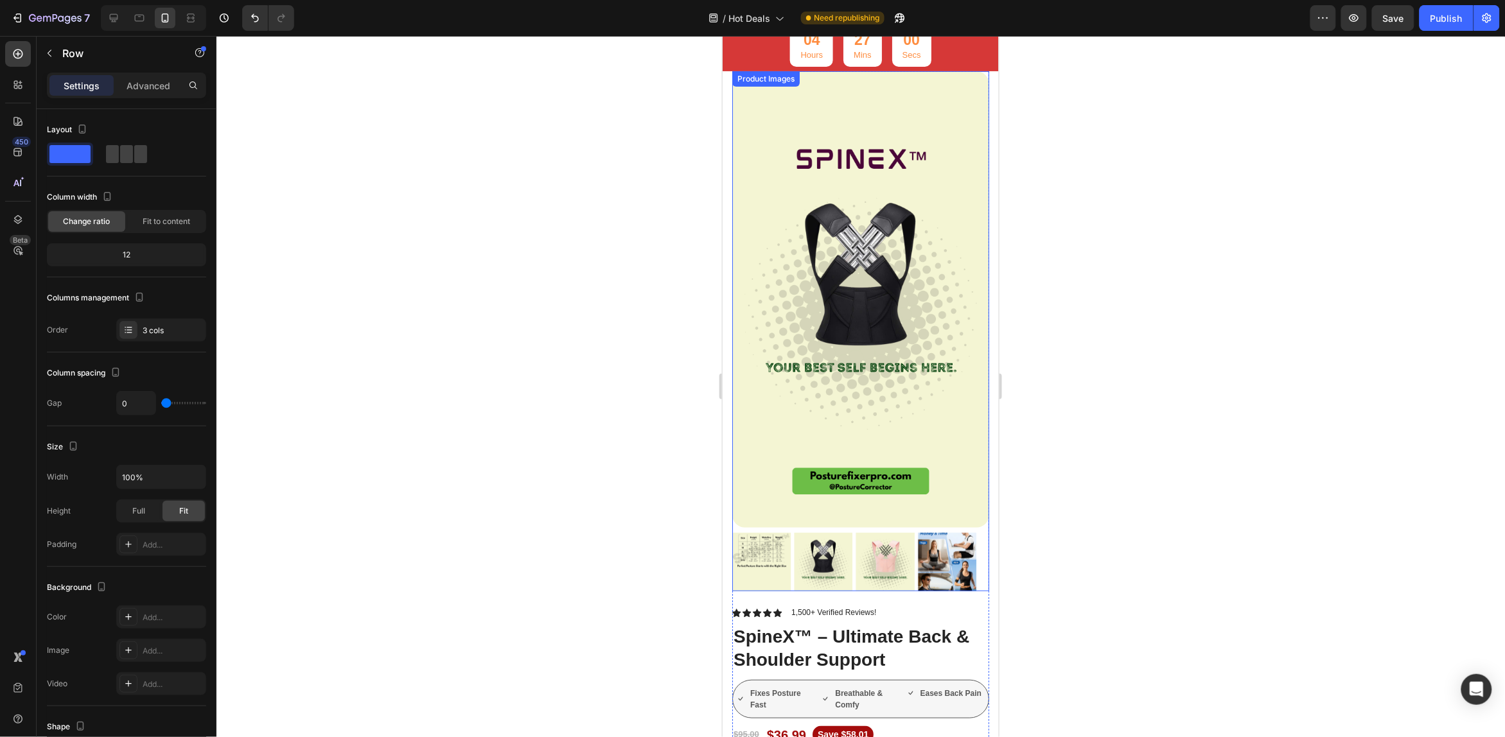
scroll to position [0, 0]
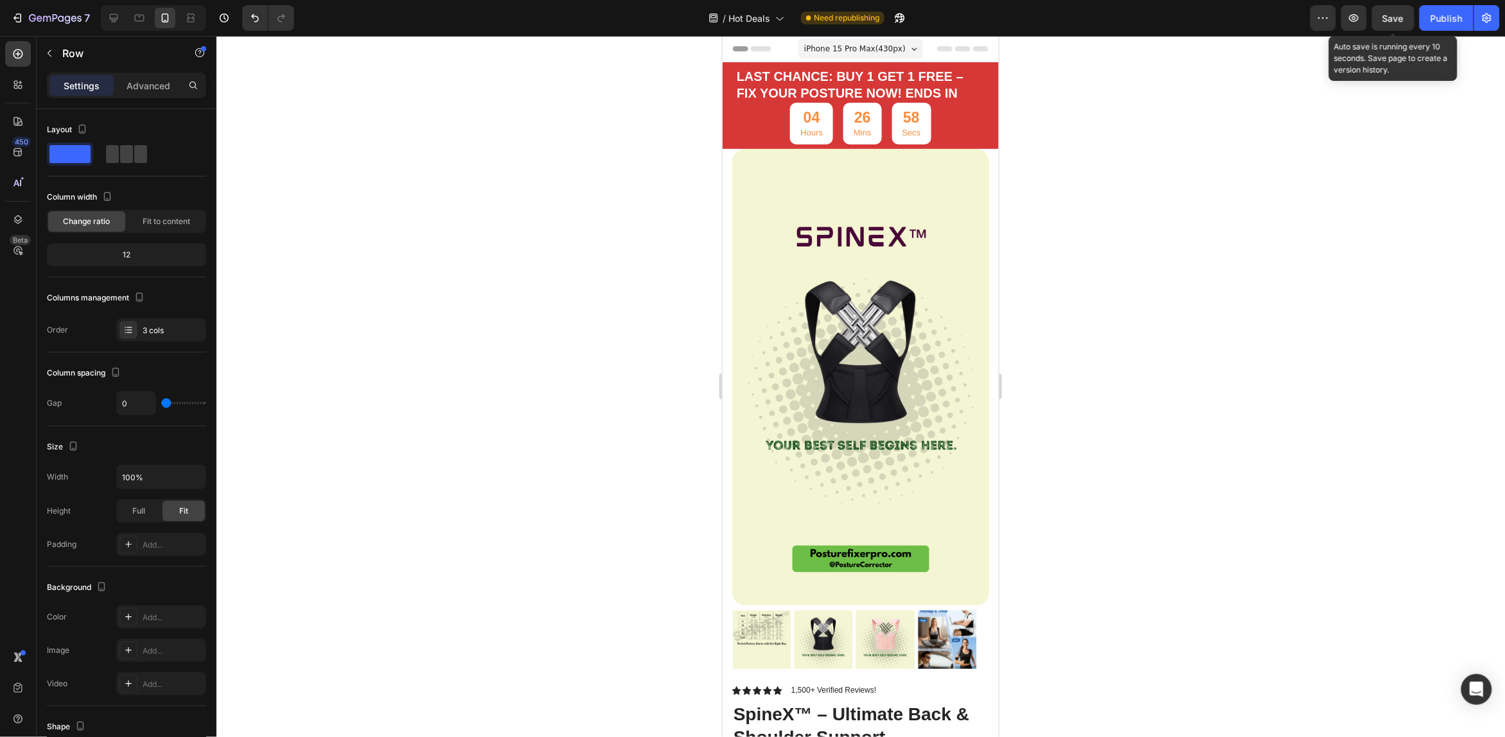
click at [1402, 24] on div "Save" at bounding box center [1393, 18] width 21 height 13
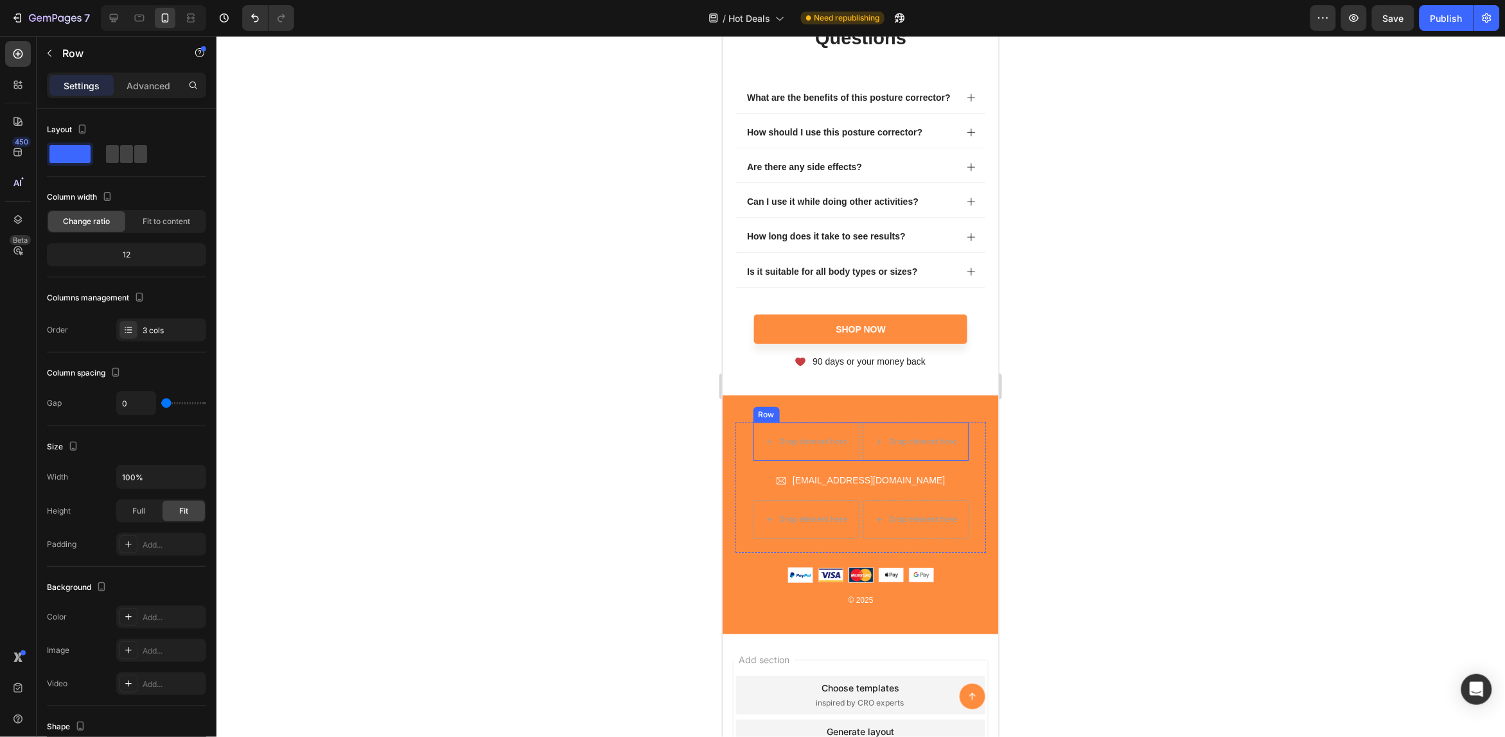
scroll to position [5621, 0]
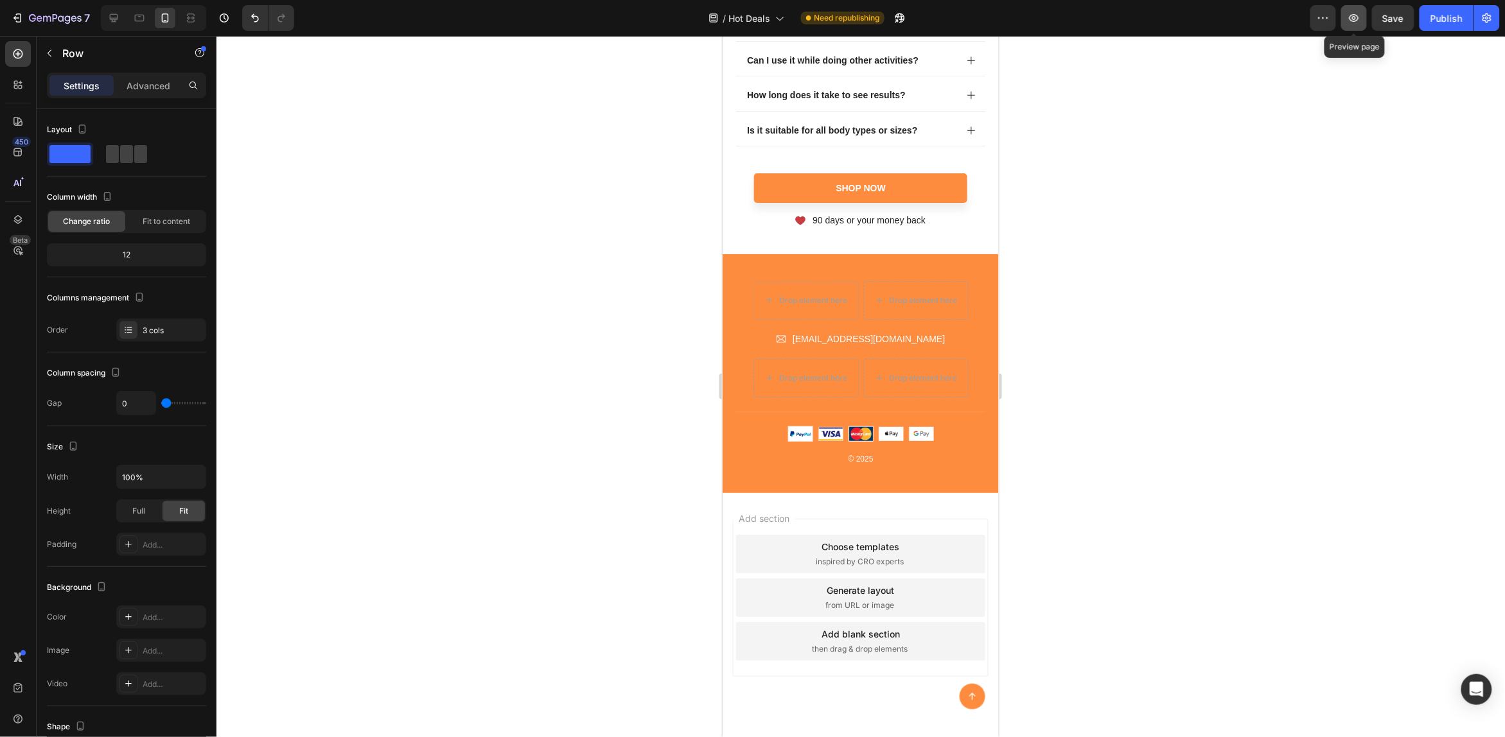
click at [1365, 29] on button "button" at bounding box center [1354, 18] width 26 height 26
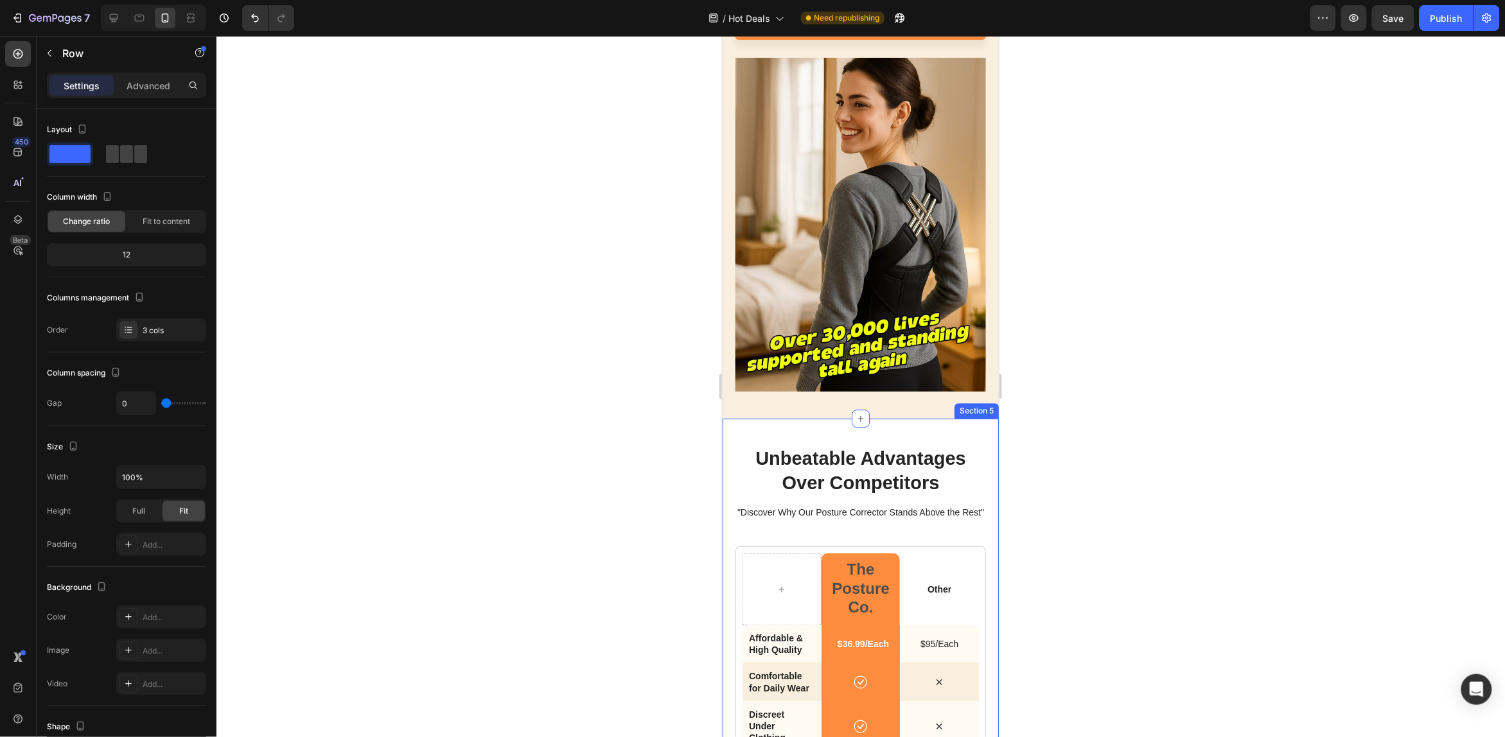
scroll to position [3259, 0]
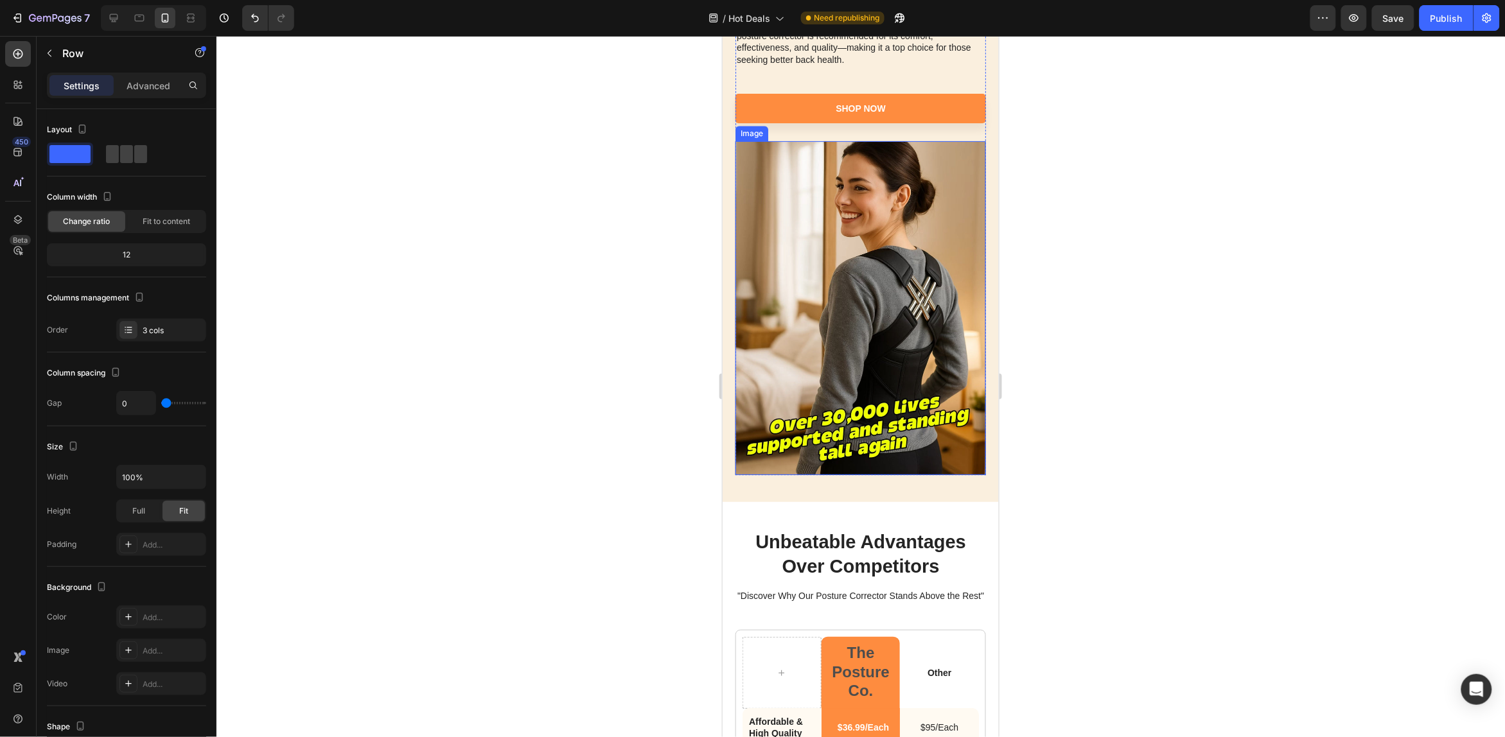
click at [886, 355] on img at bounding box center [860, 308] width 251 height 334
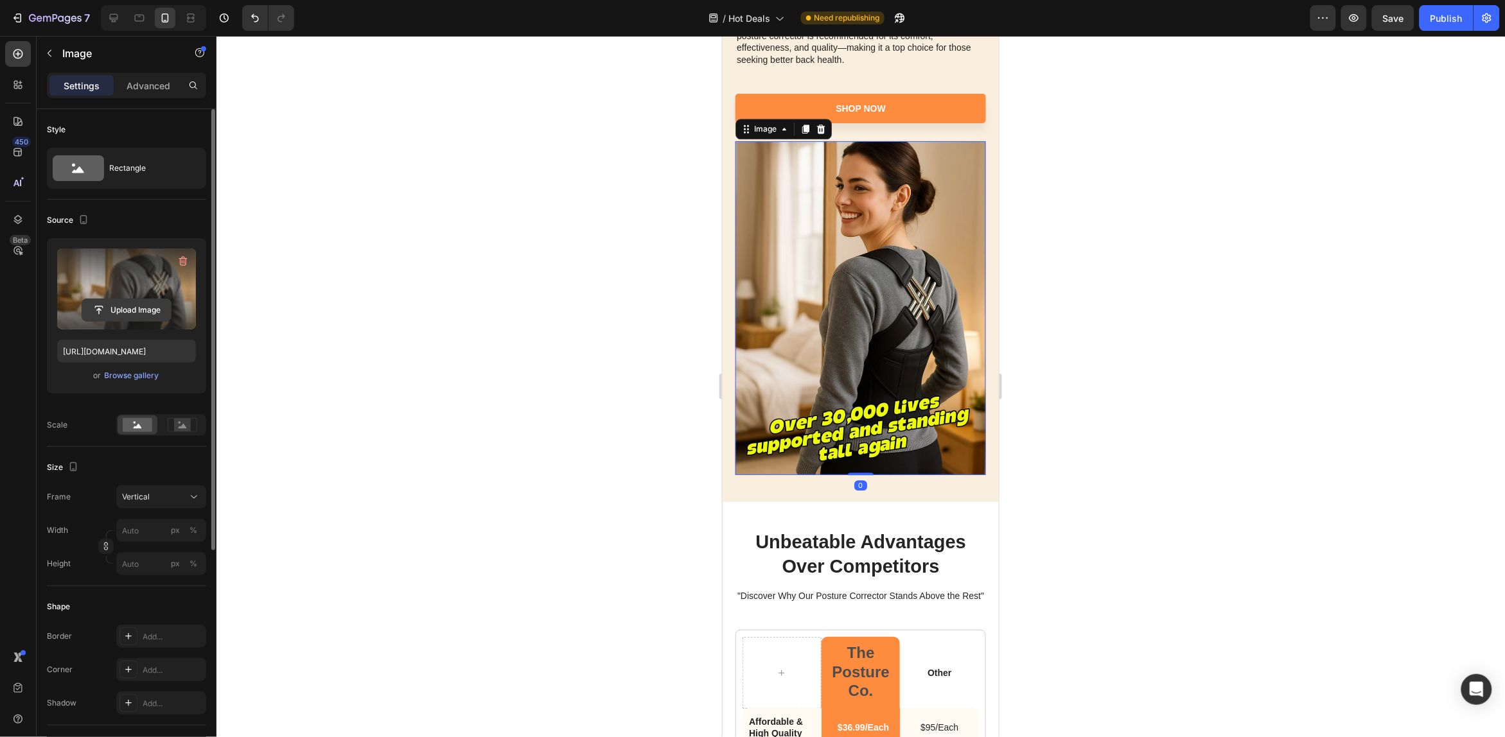
click at [116, 305] on input "file" at bounding box center [126, 310] width 89 height 22
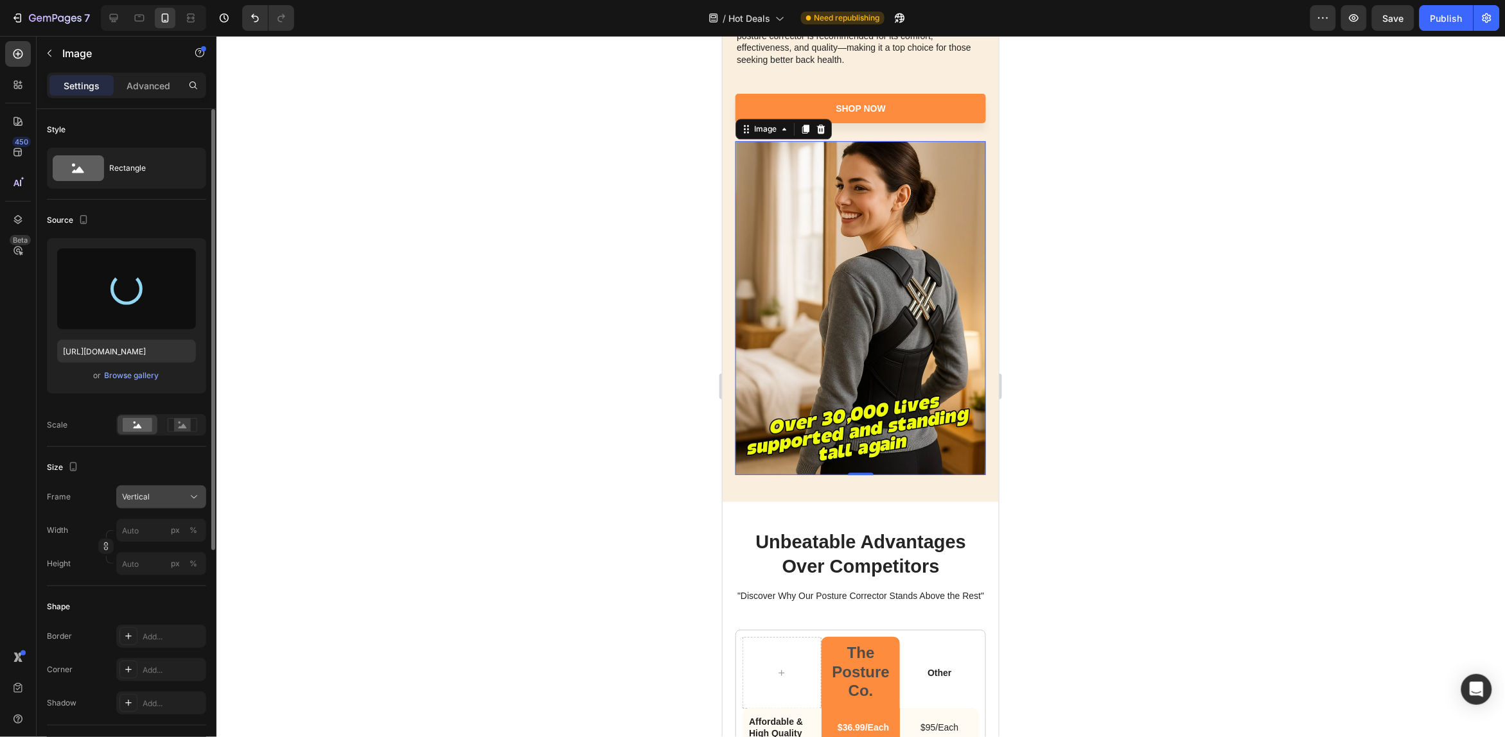
type input "https://cdn.shopify.com/s/files/1/0640/4695/6649/files/gempages_575976394631152…"
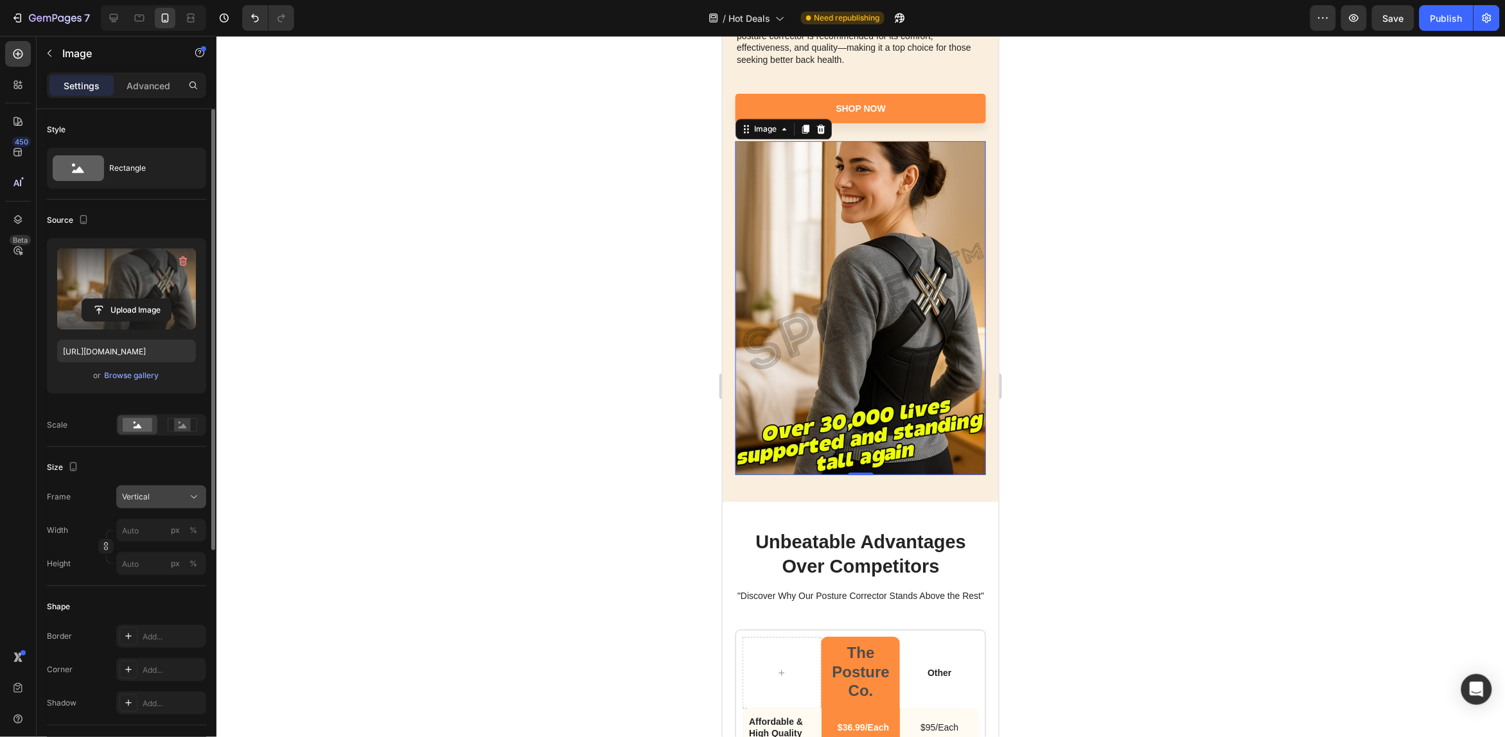
click at [190, 502] on icon at bounding box center [194, 497] width 13 height 13
click at [361, 506] on div at bounding box center [860, 387] width 1289 height 702
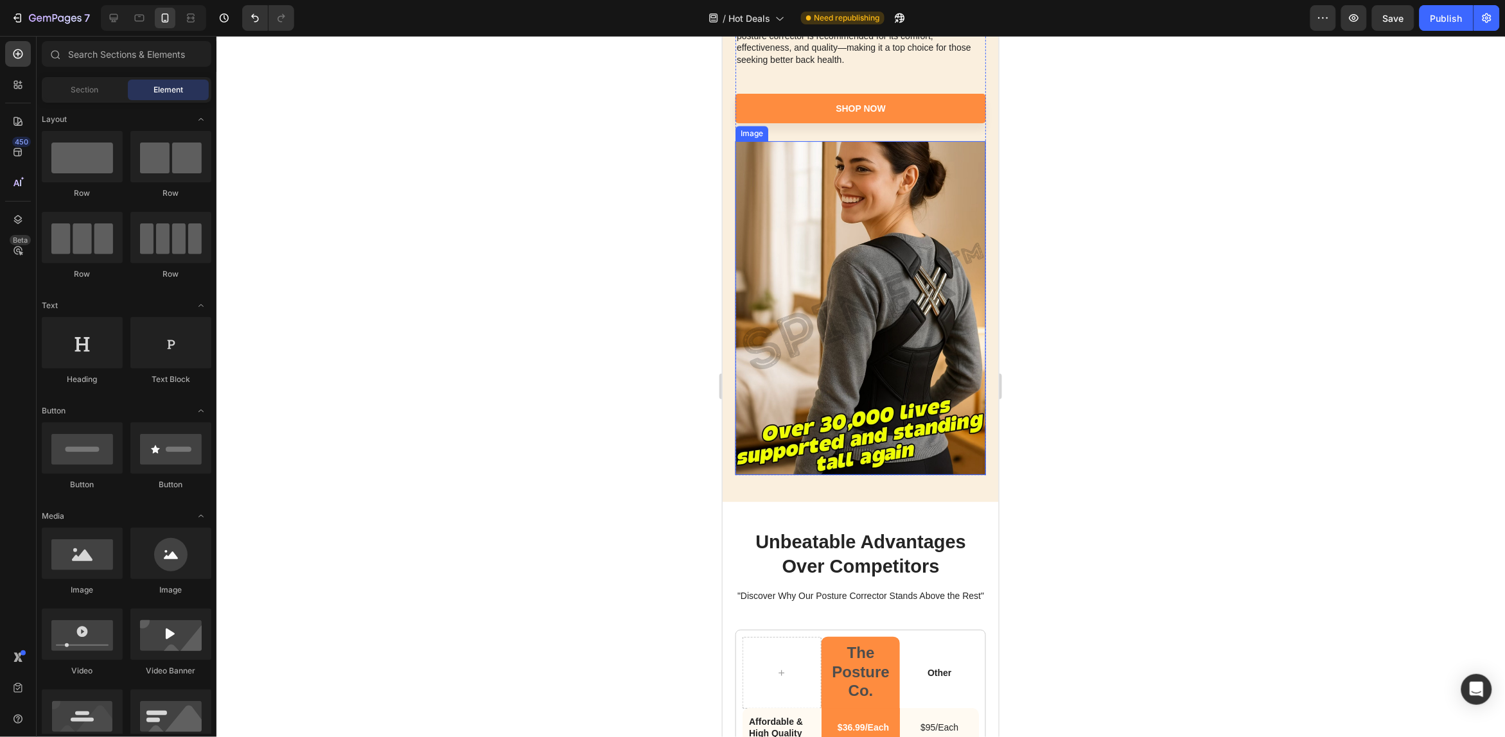
click at [824, 329] on img at bounding box center [860, 308] width 251 height 334
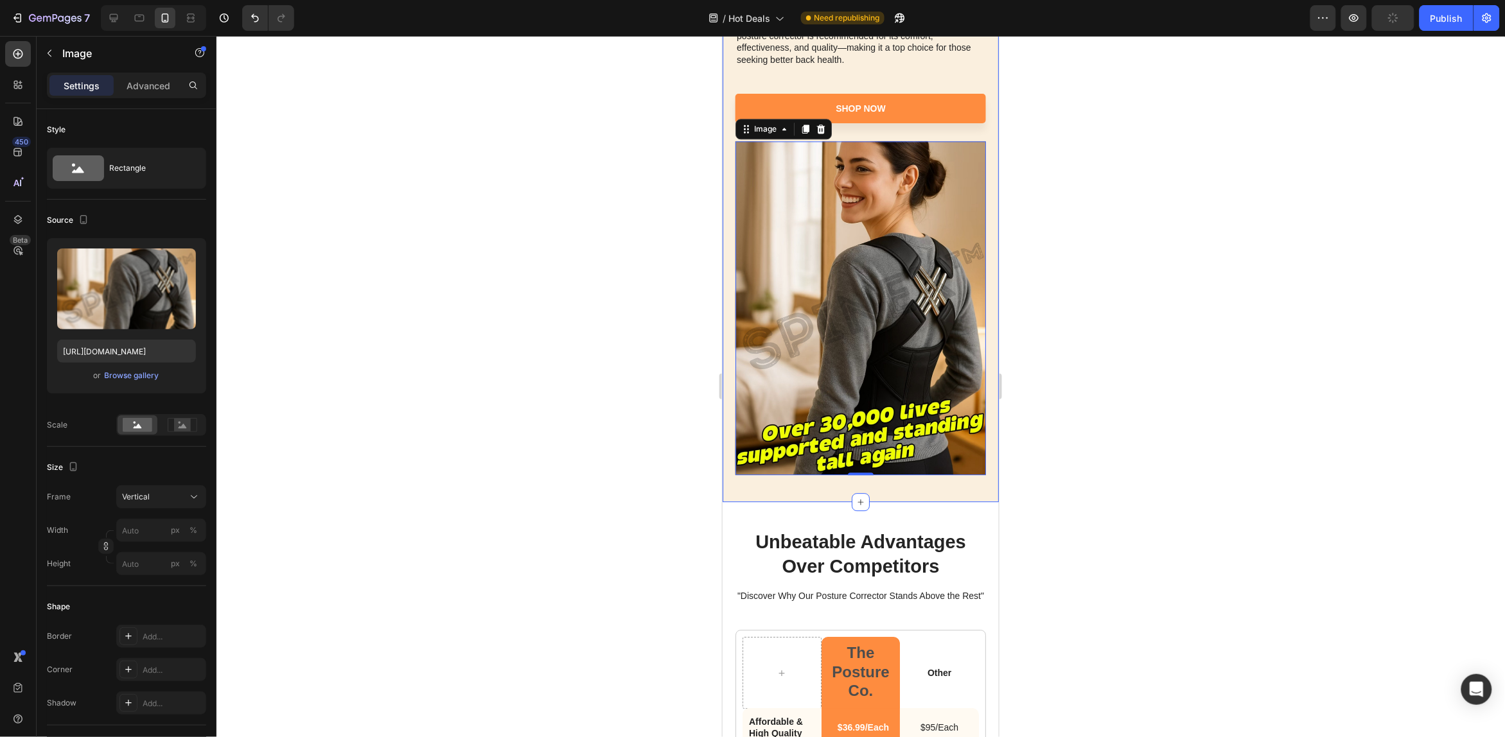
click at [643, 373] on div at bounding box center [860, 387] width 1289 height 702
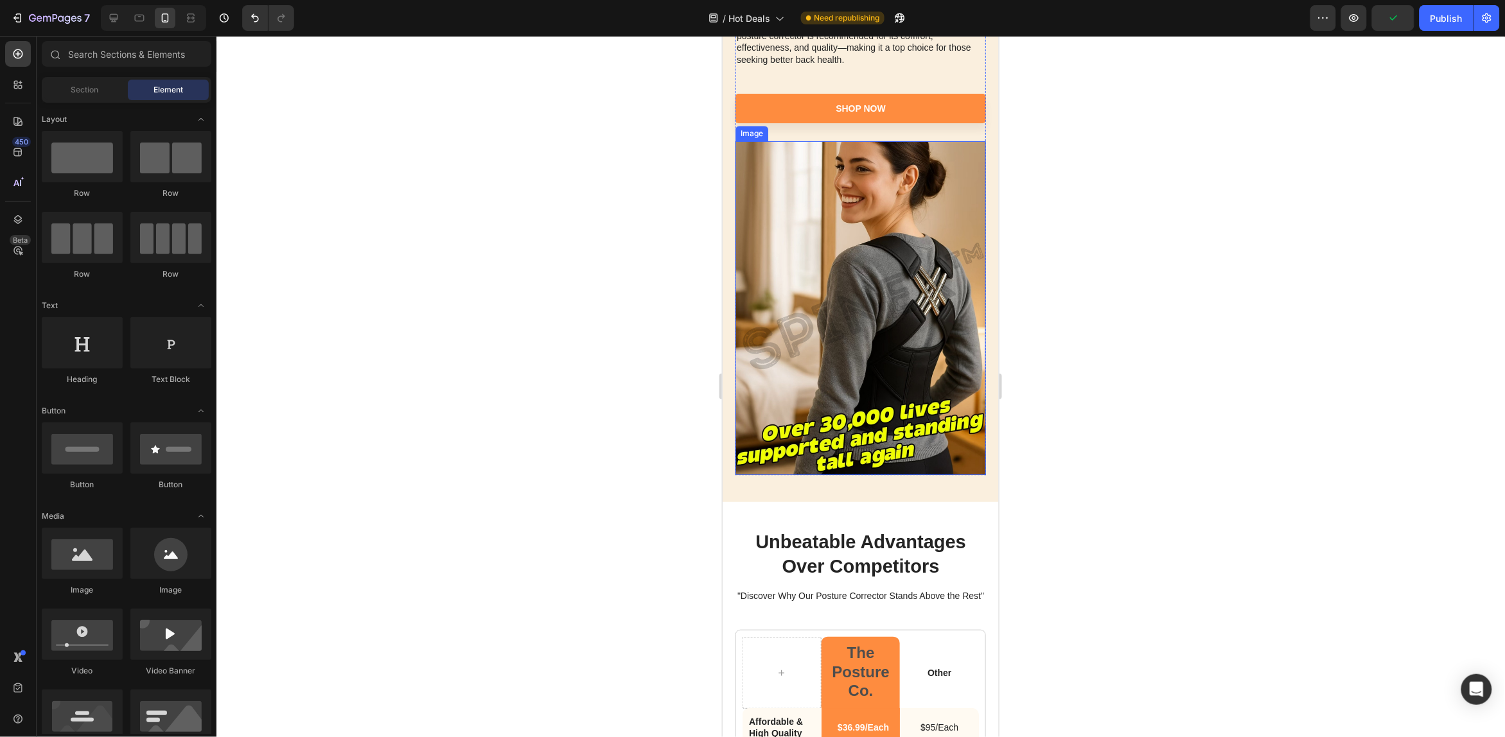
click at [783, 376] on img at bounding box center [860, 308] width 251 height 334
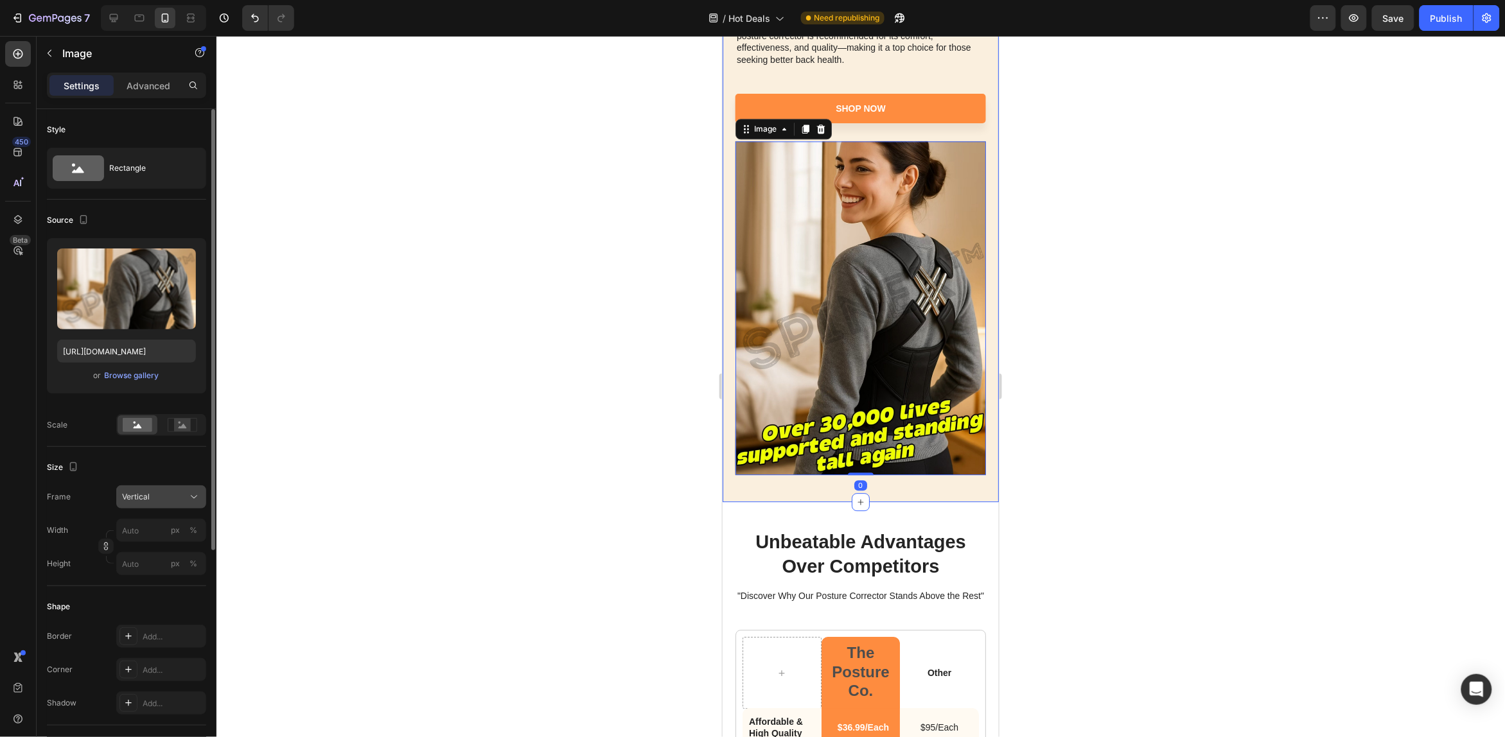
click at [190, 495] on icon at bounding box center [194, 497] width 13 height 13
click at [172, 599] on div "Original" at bounding box center [158, 602] width 75 height 12
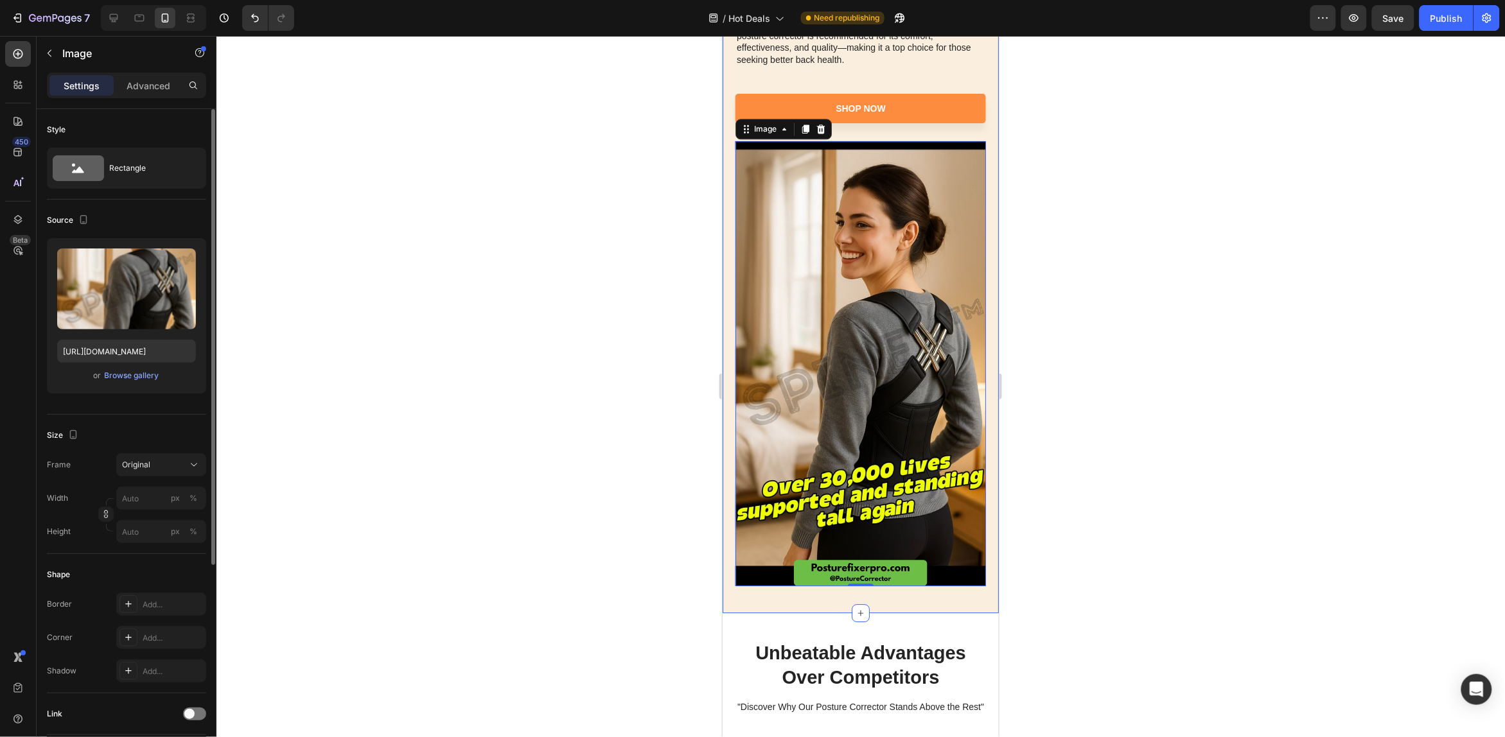
click at [666, 479] on div at bounding box center [860, 387] width 1289 height 702
click at [811, 470] on img at bounding box center [860, 363] width 251 height 445
click at [156, 505] on input "px %" at bounding box center [161, 498] width 90 height 23
click at [84, 485] on div "Frame Original Width px % Height px %" at bounding box center [126, 499] width 159 height 90
click at [153, 534] on input "px %" at bounding box center [161, 531] width 90 height 23
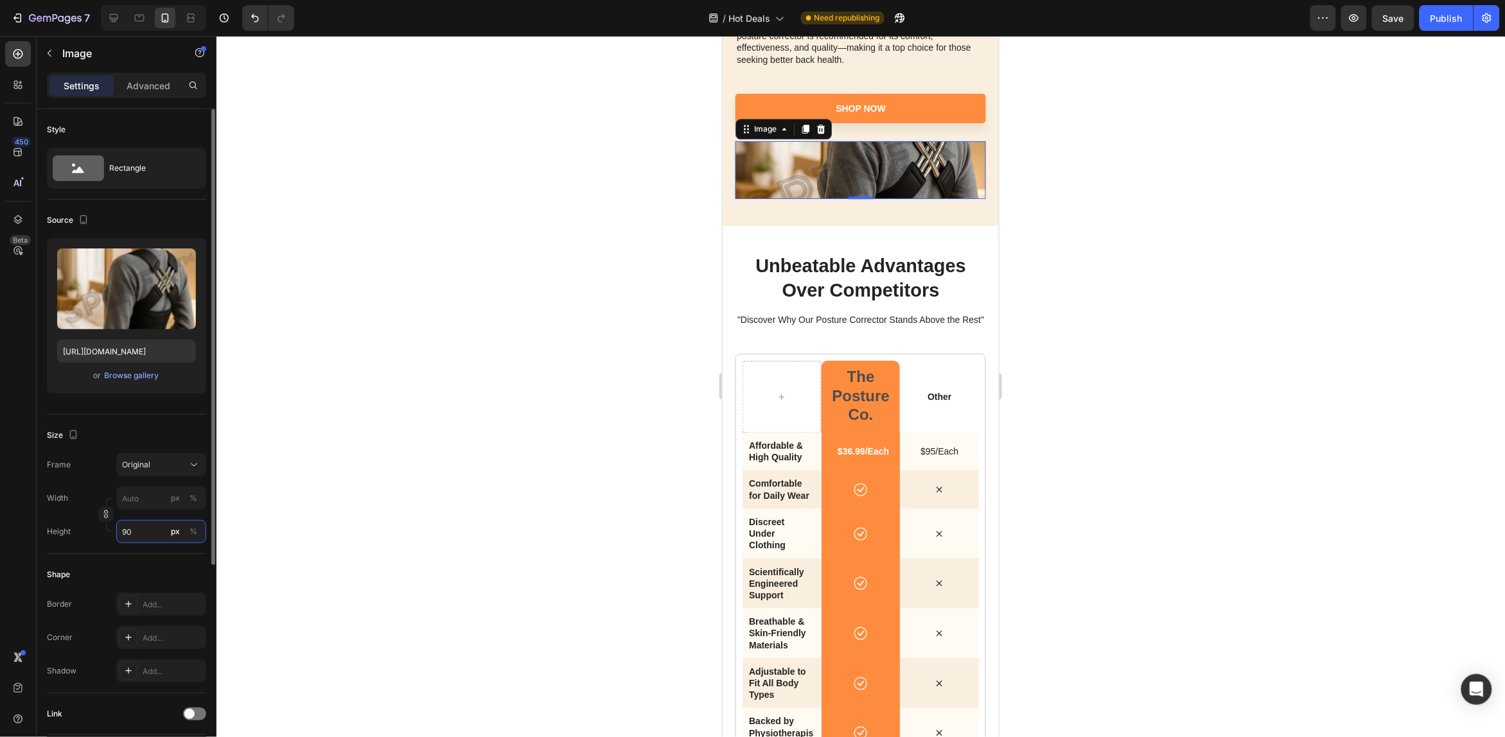
type input "9"
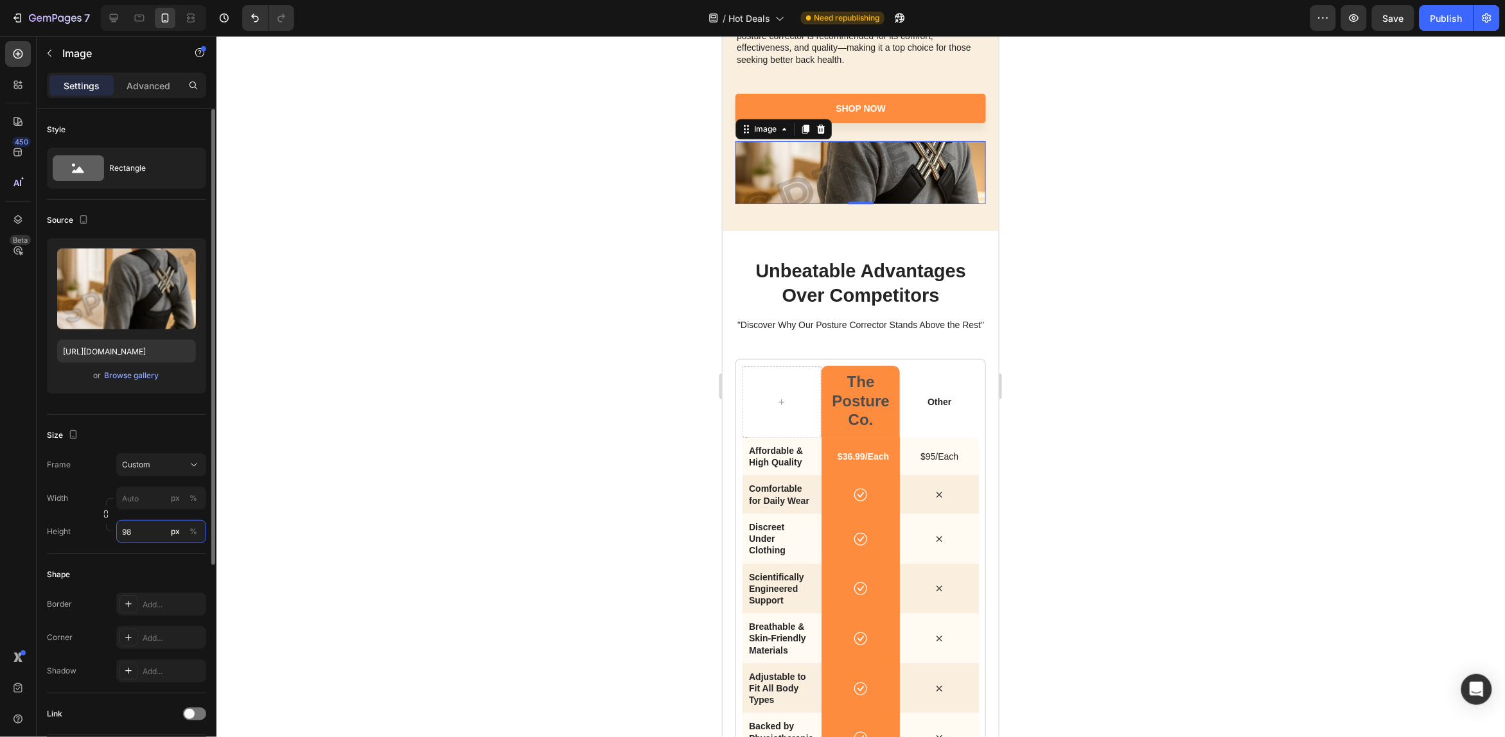
type input "9"
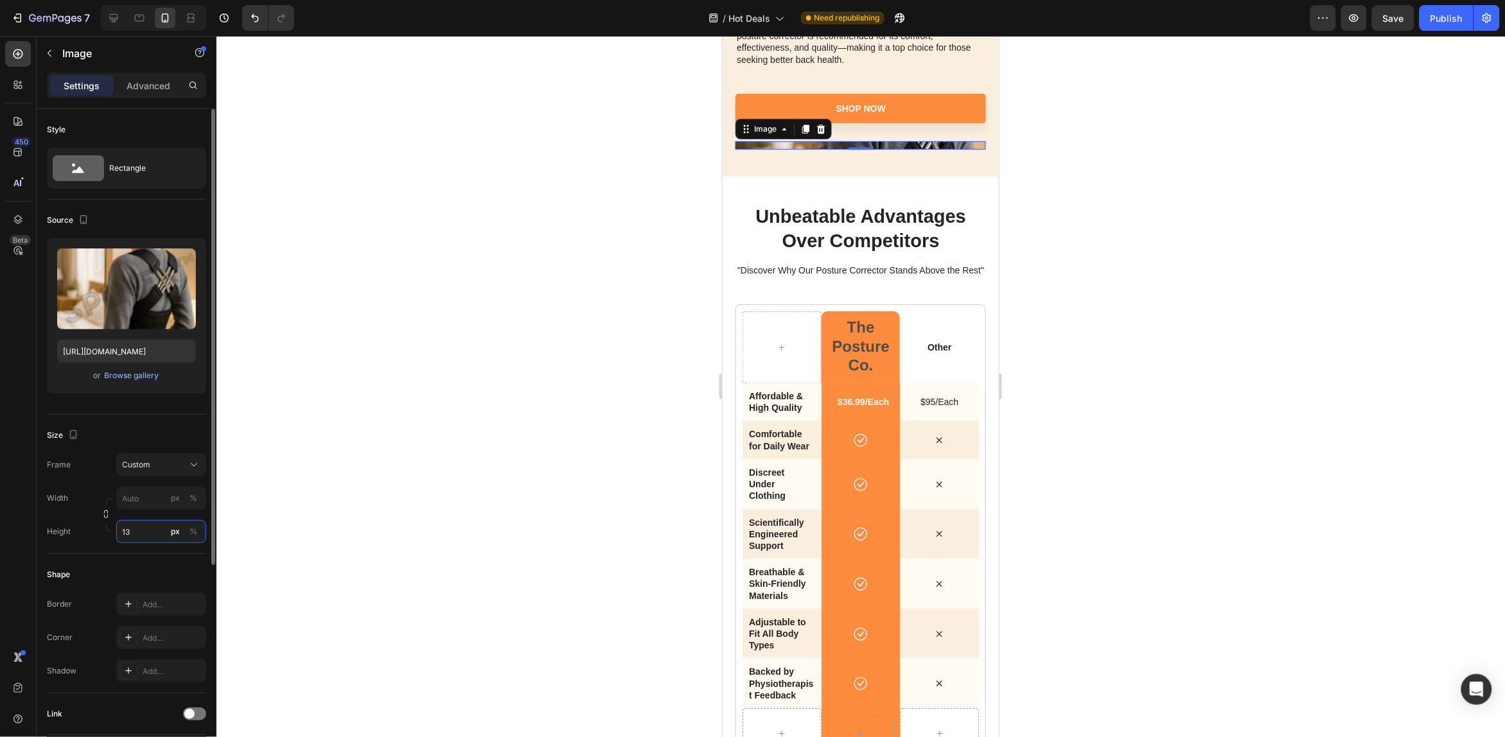
type input "1"
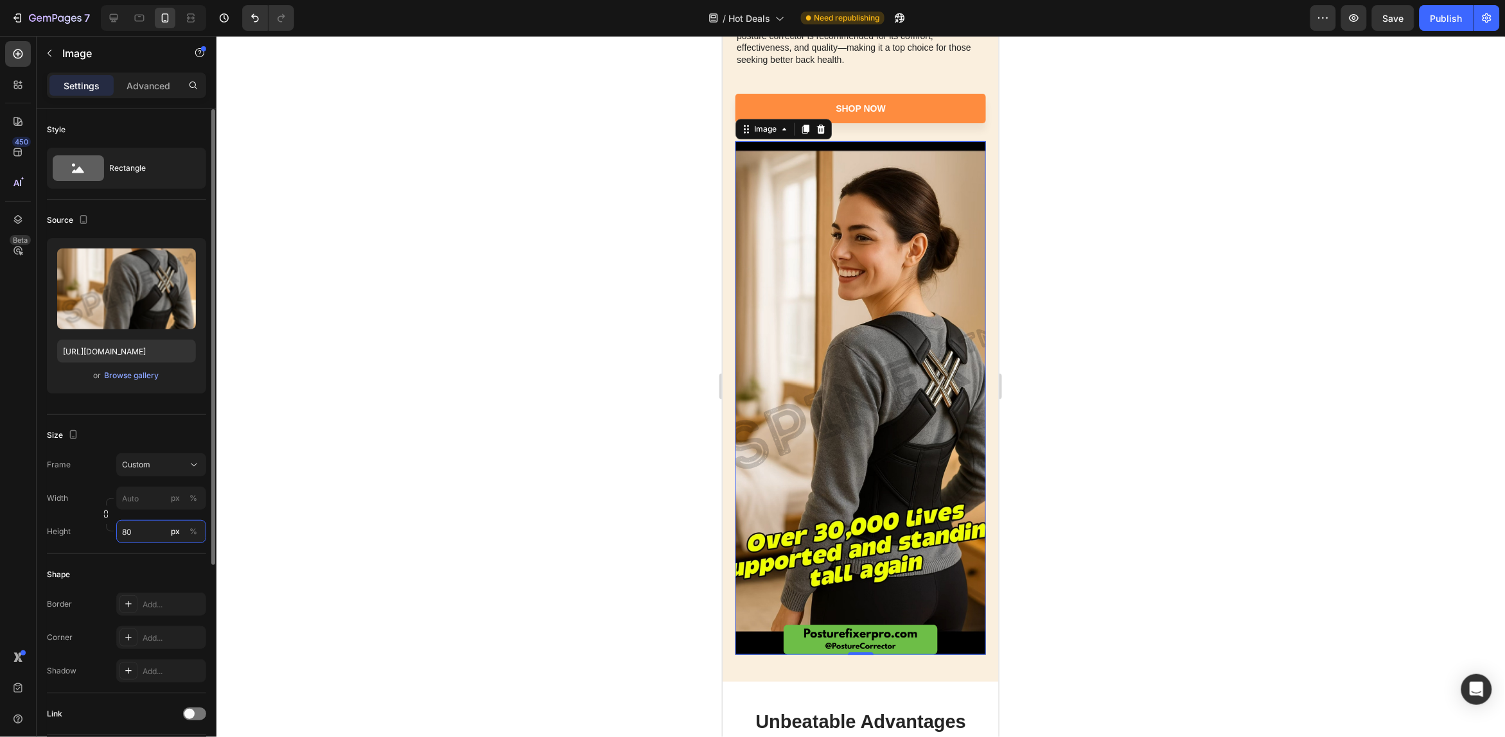
type input "8"
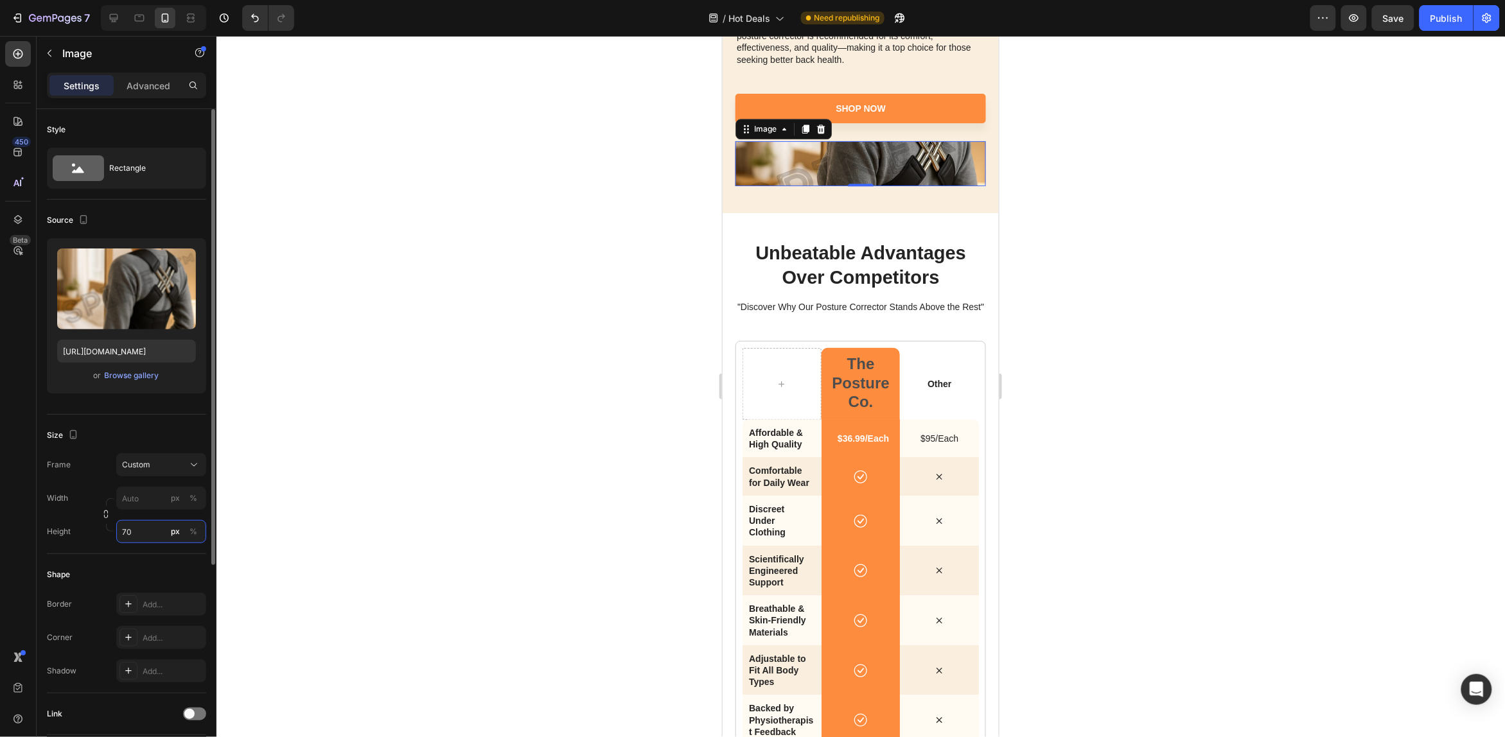
type input "7"
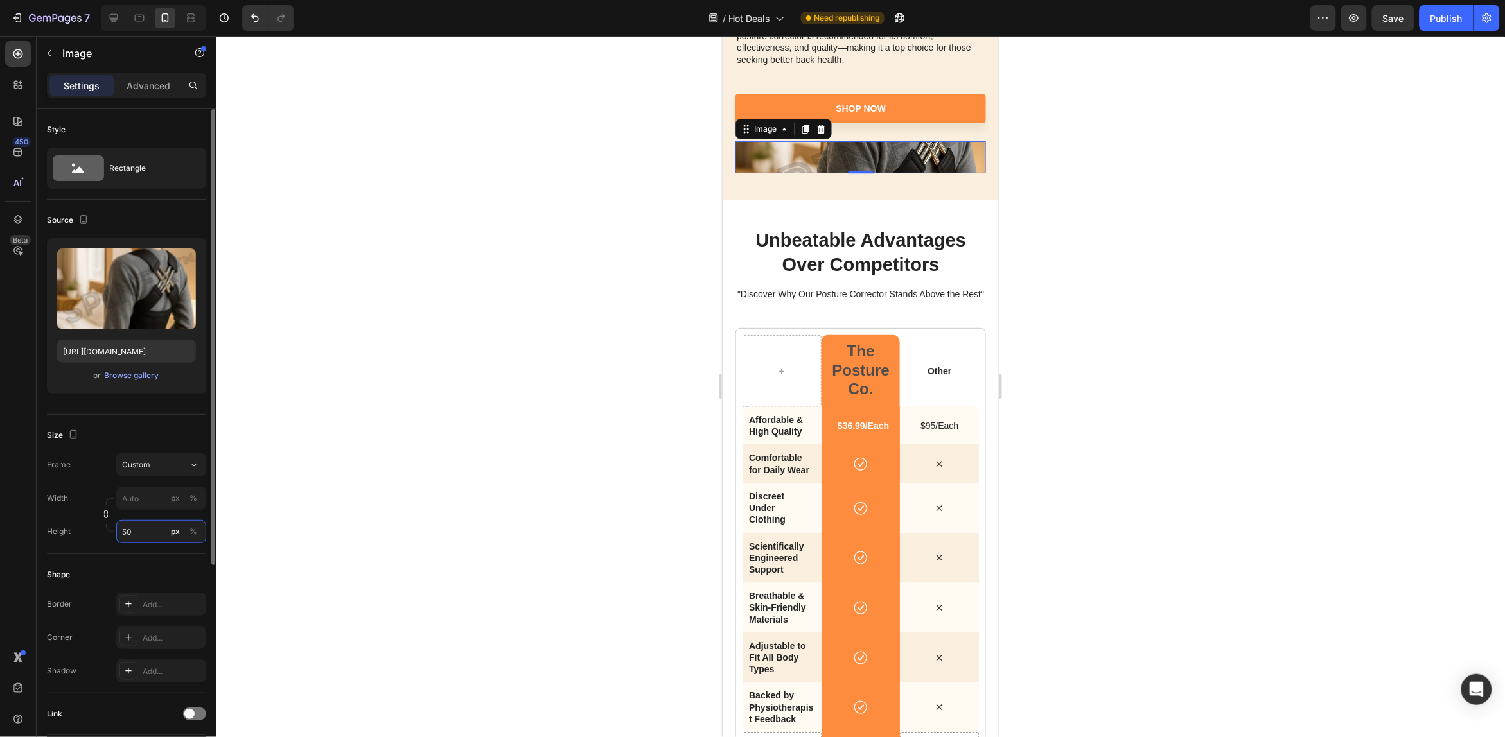
type input "5"
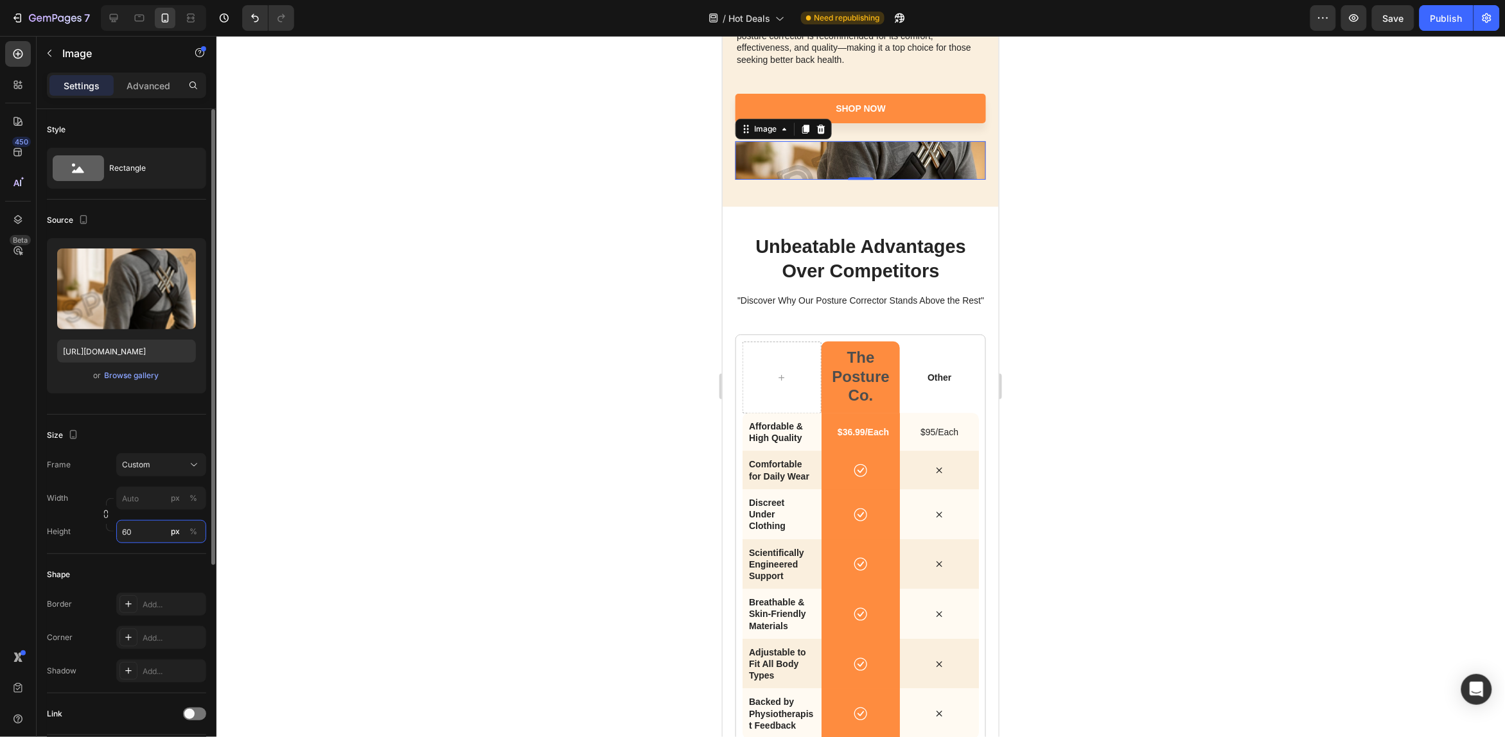
type input "6"
type input "580"
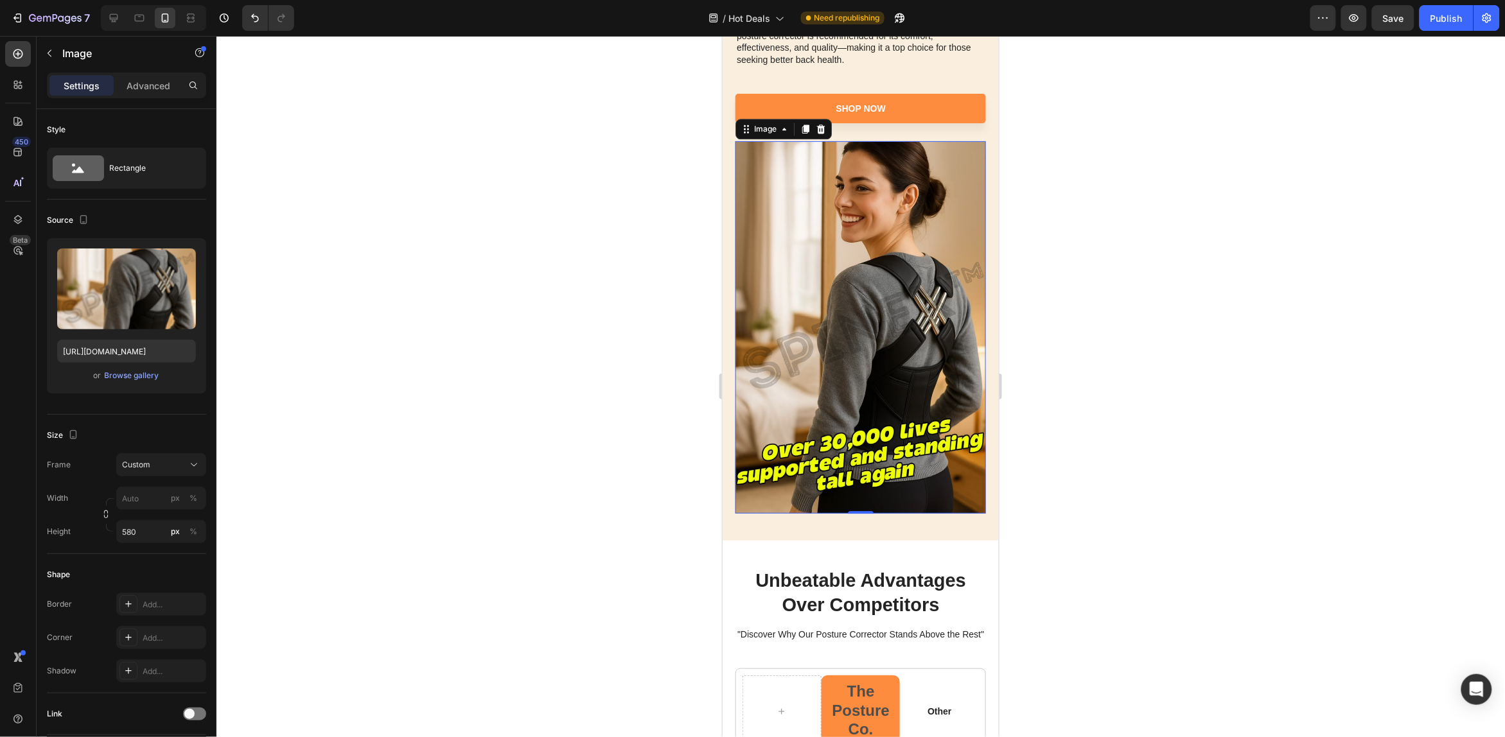
click at [331, 472] on div at bounding box center [860, 387] width 1289 height 702
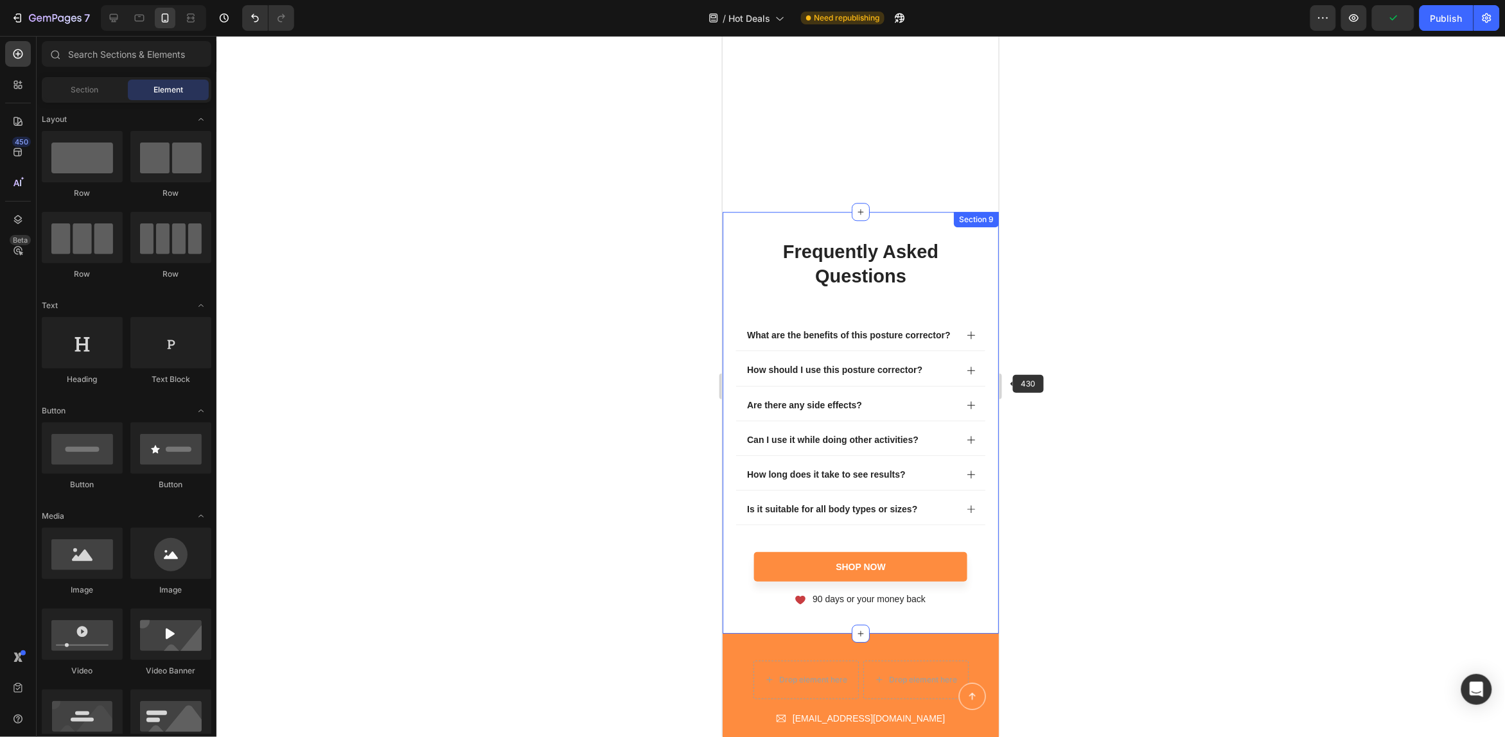
scroll to position [5238, 0]
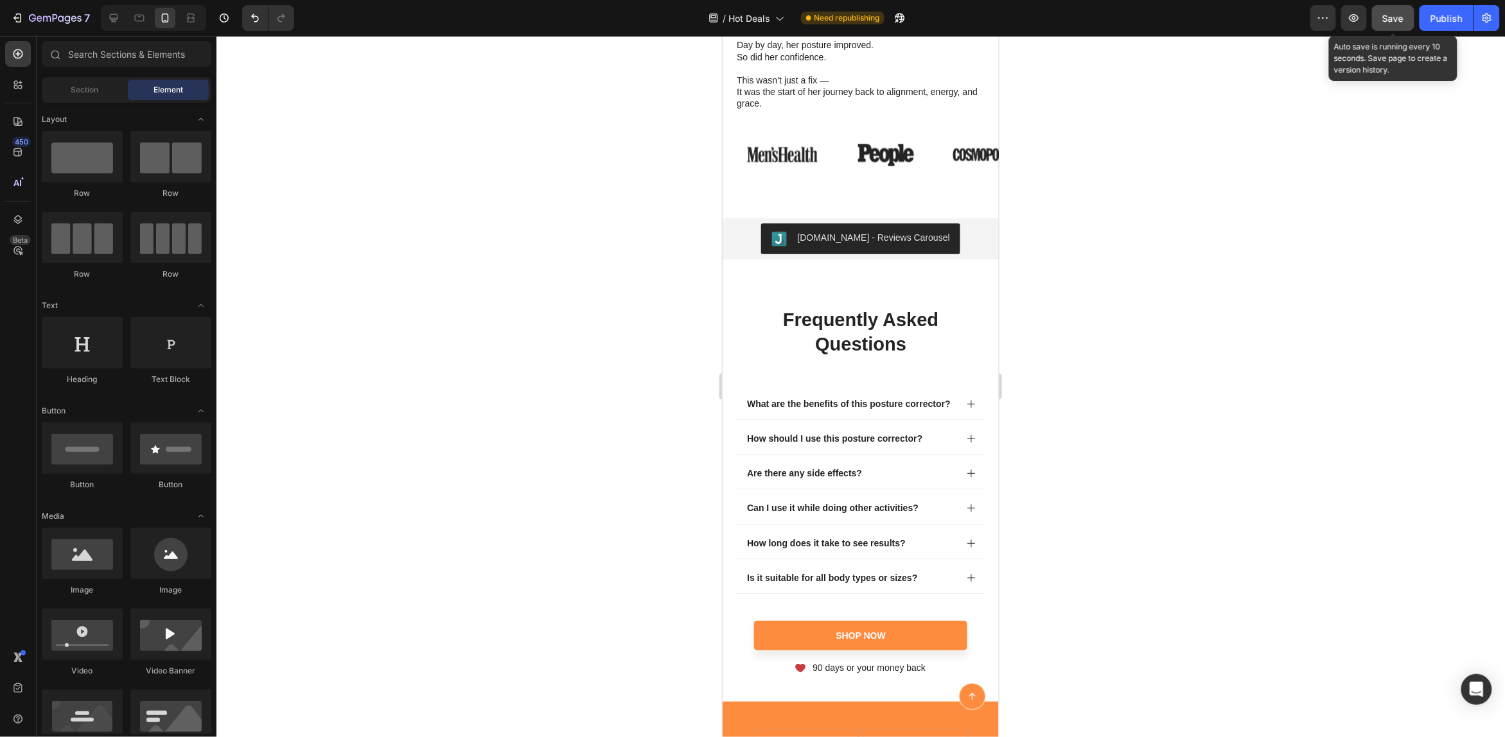
drag, startPoint x: 1399, startPoint y: 20, endPoint x: 1398, endPoint y: 29, distance: 9.0
click at [1399, 20] on span "Save" at bounding box center [1393, 18] width 21 height 11
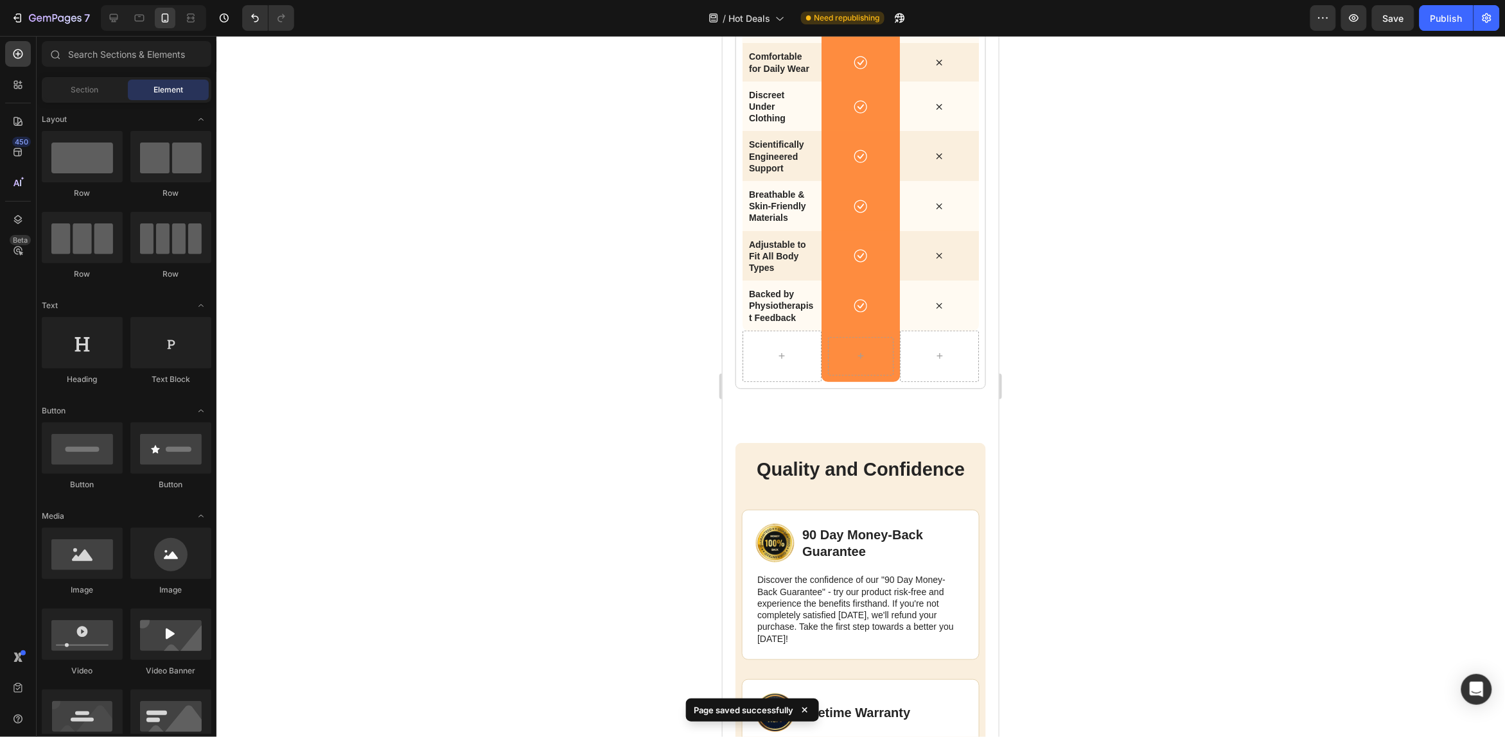
scroll to position [3873, 0]
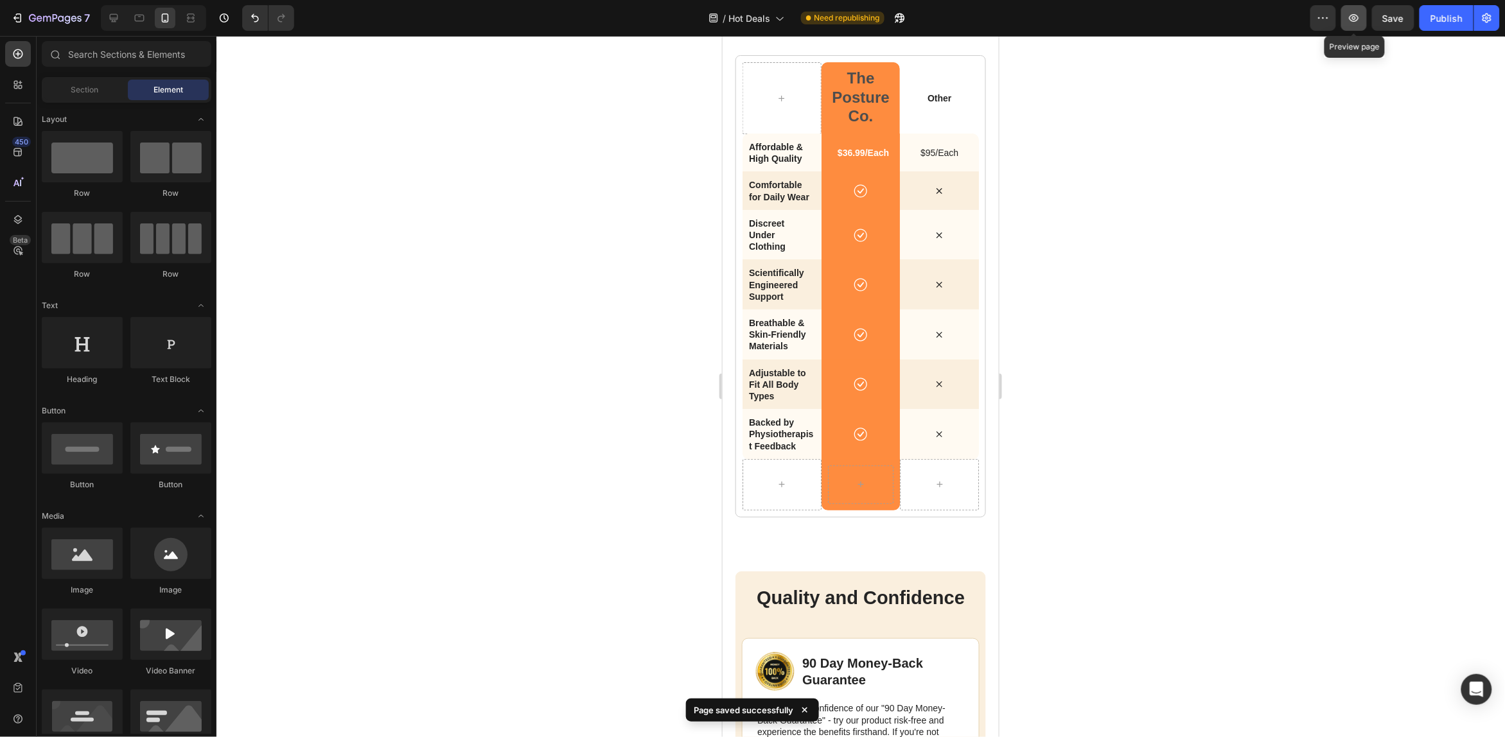
click at [1357, 15] on icon "button" at bounding box center [1355, 18] width 10 height 8
click at [1462, 17] on div "Publish" at bounding box center [1447, 18] width 32 height 13
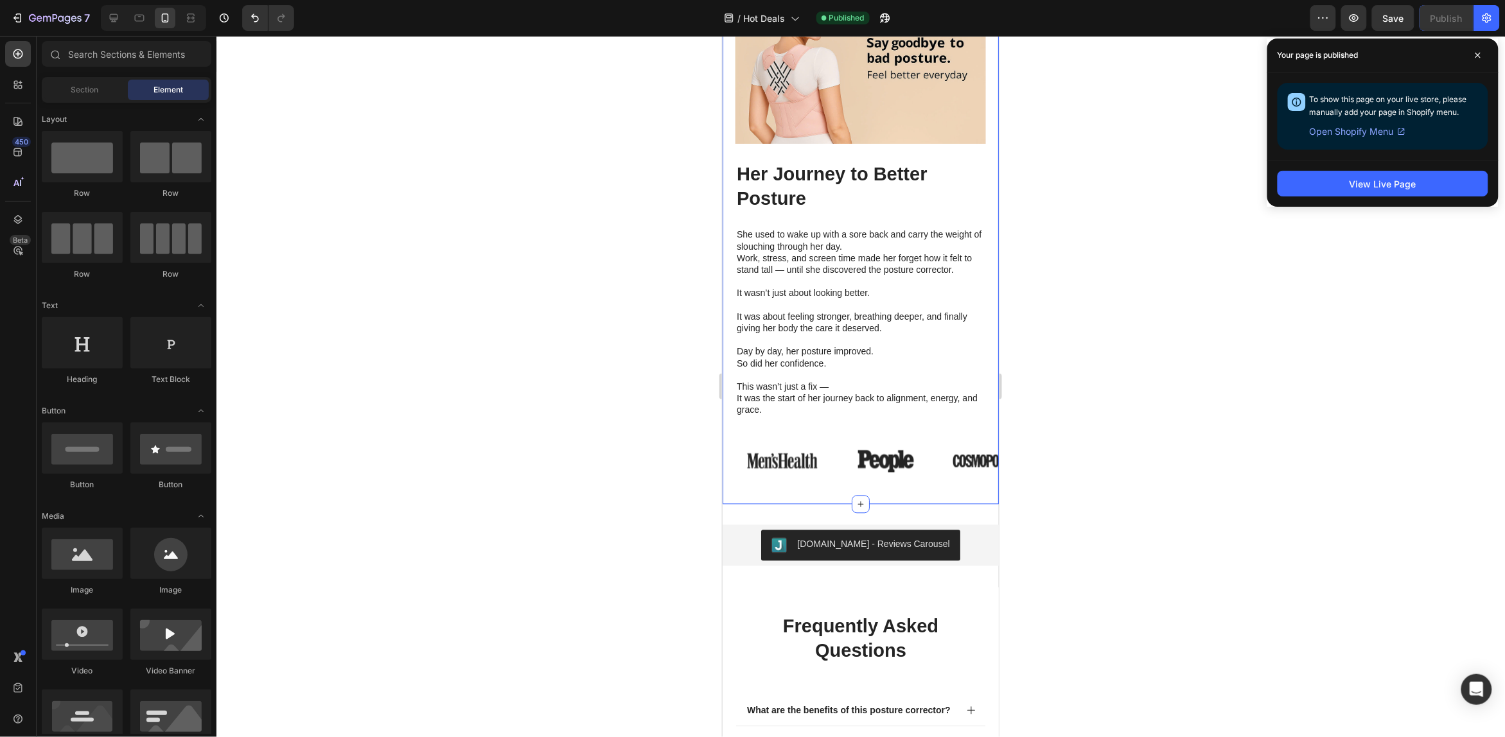
scroll to position [5157, 0]
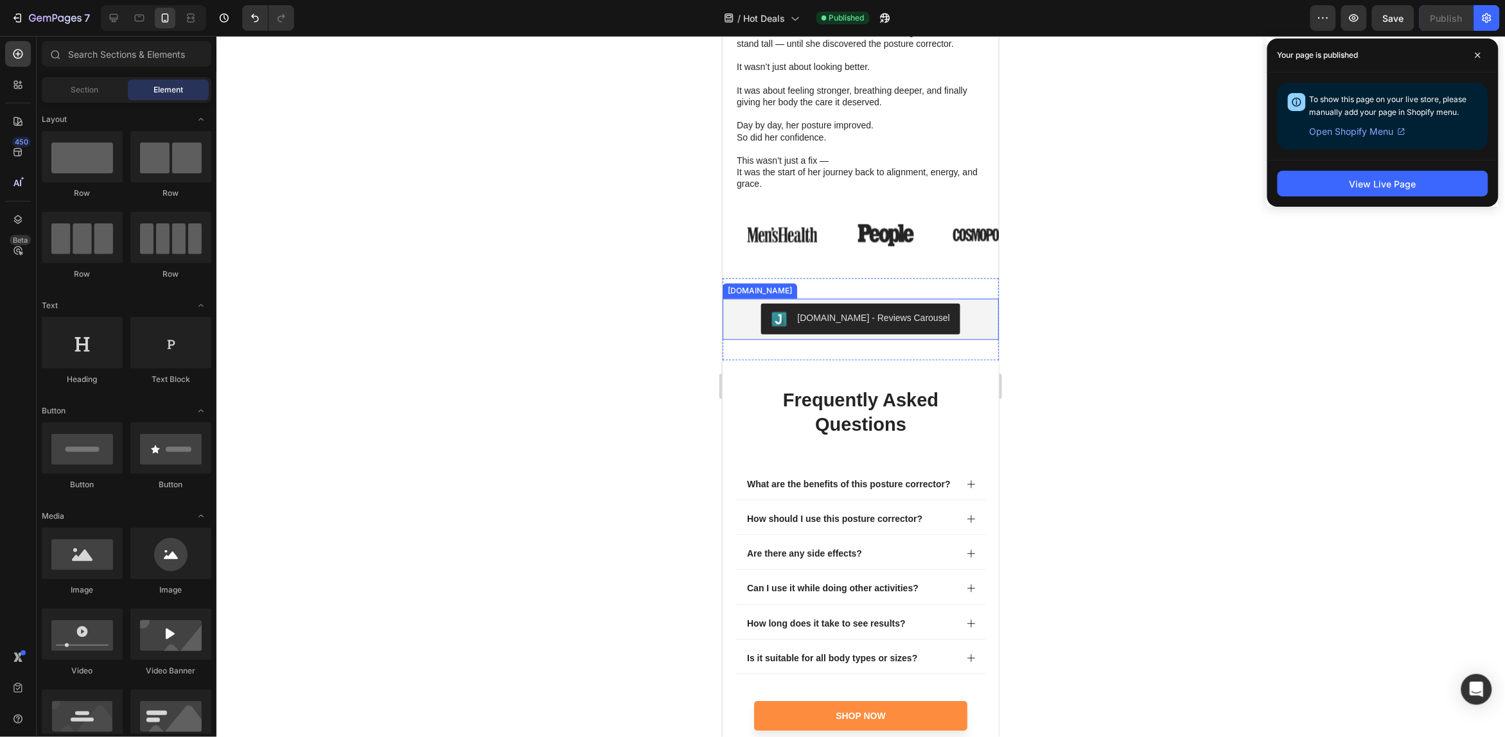
click at [916, 311] on div "[DOMAIN_NAME] - Reviews Carousel" at bounding box center [873, 317] width 152 height 13
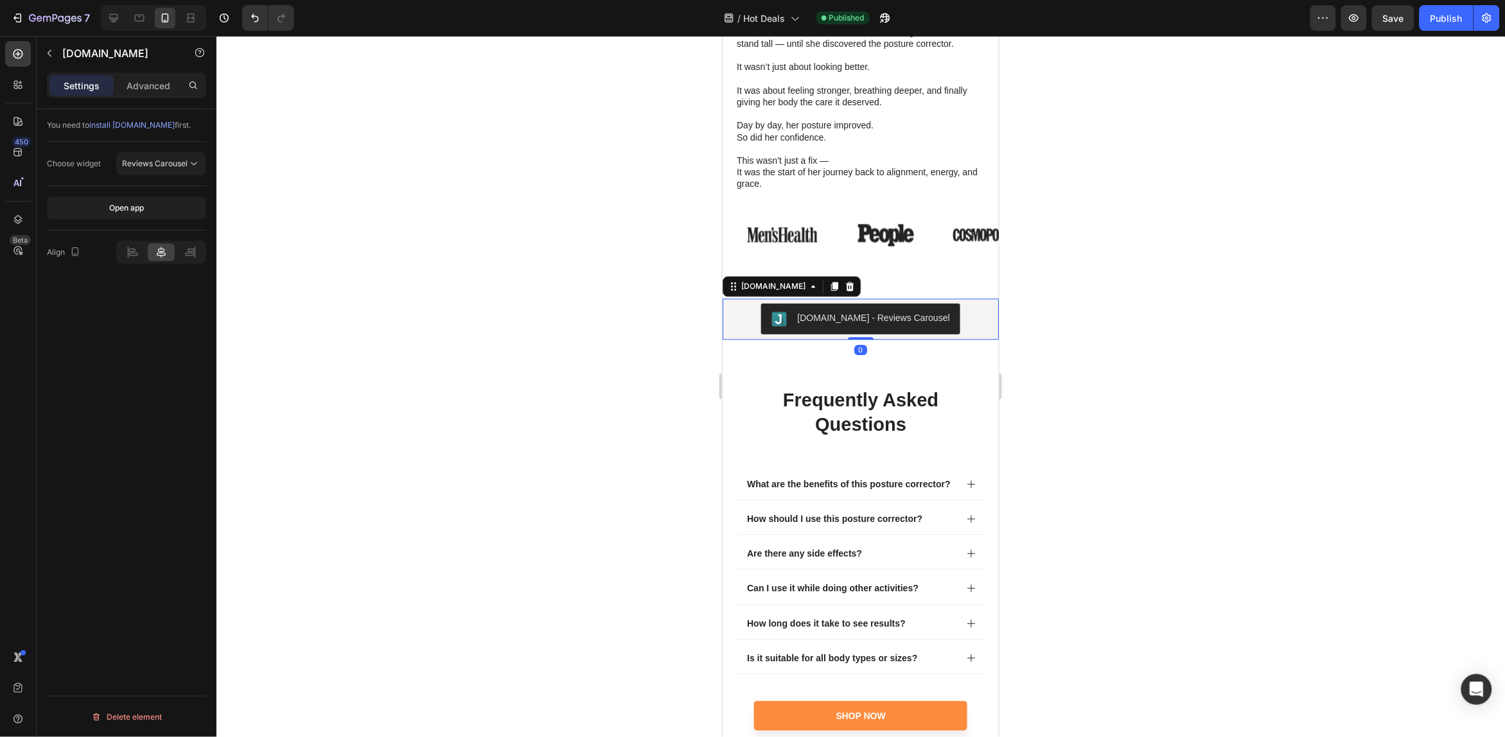
drag, startPoint x: 821, startPoint y: 279, endPoint x: 836, endPoint y: 288, distance: 18.2
click at [845, 281] on icon at bounding box center [849, 285] width 8 height 9
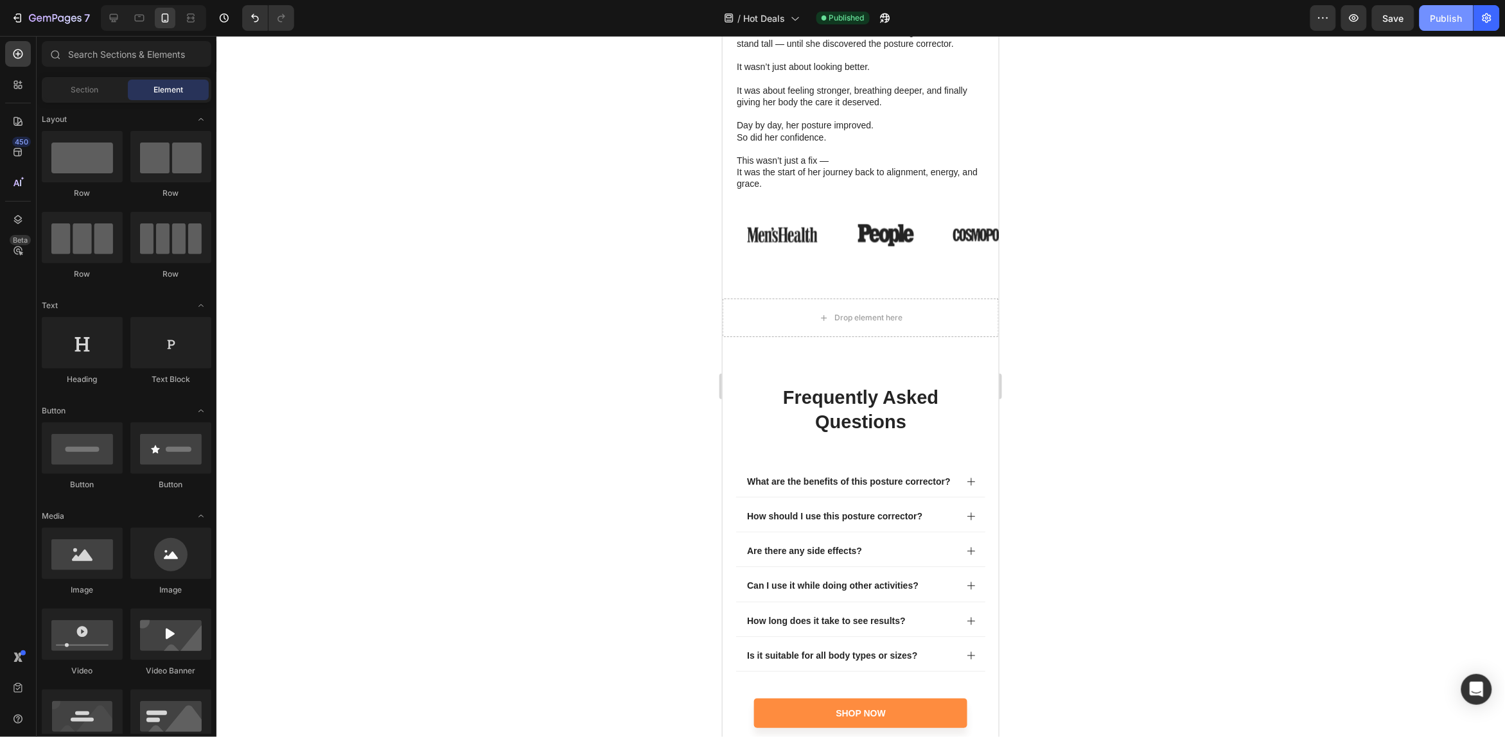
click at [1440, 22] on div "Publish" at bounding box center [1447, 18] width 32 height 13
